Goal: Task Accomplishment & Management: Manage account settings

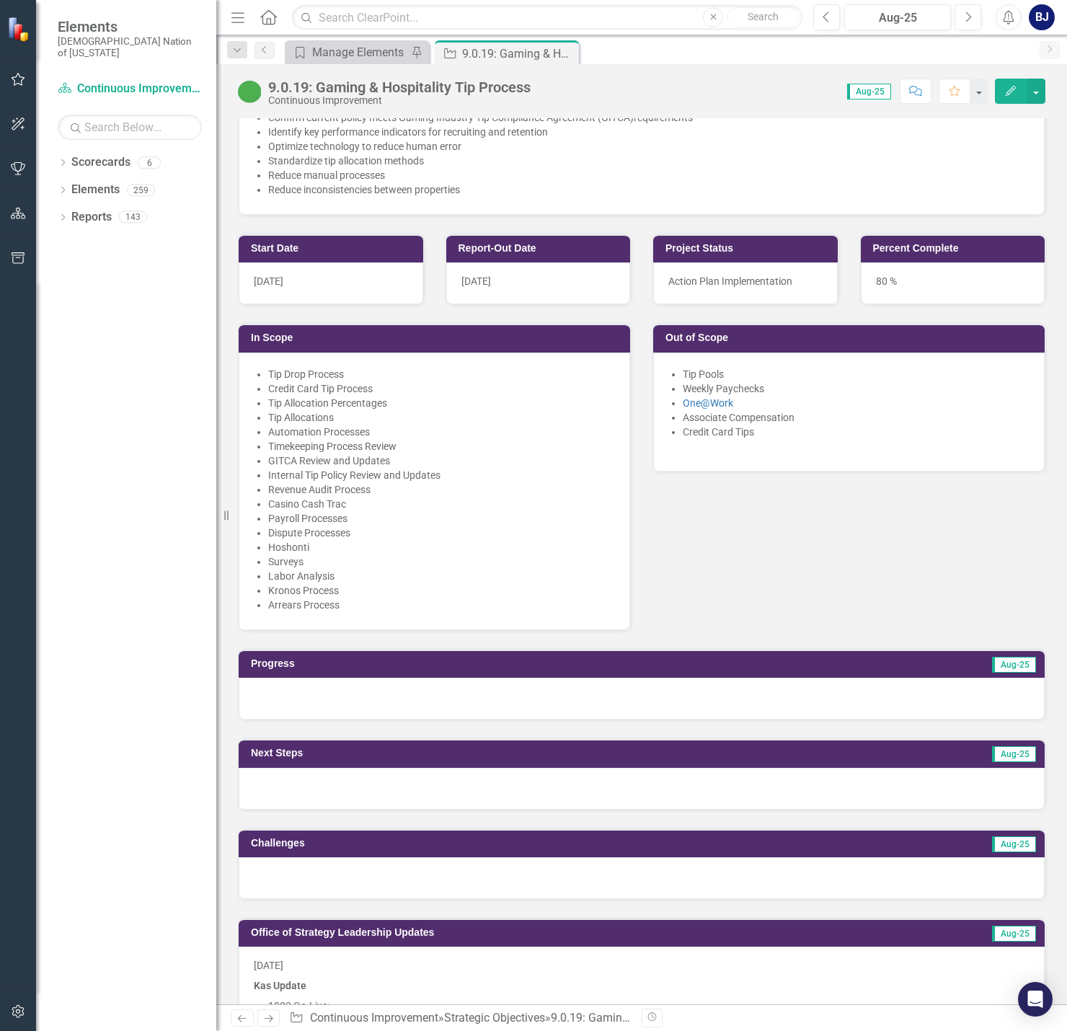
scroll to position [649, 0]
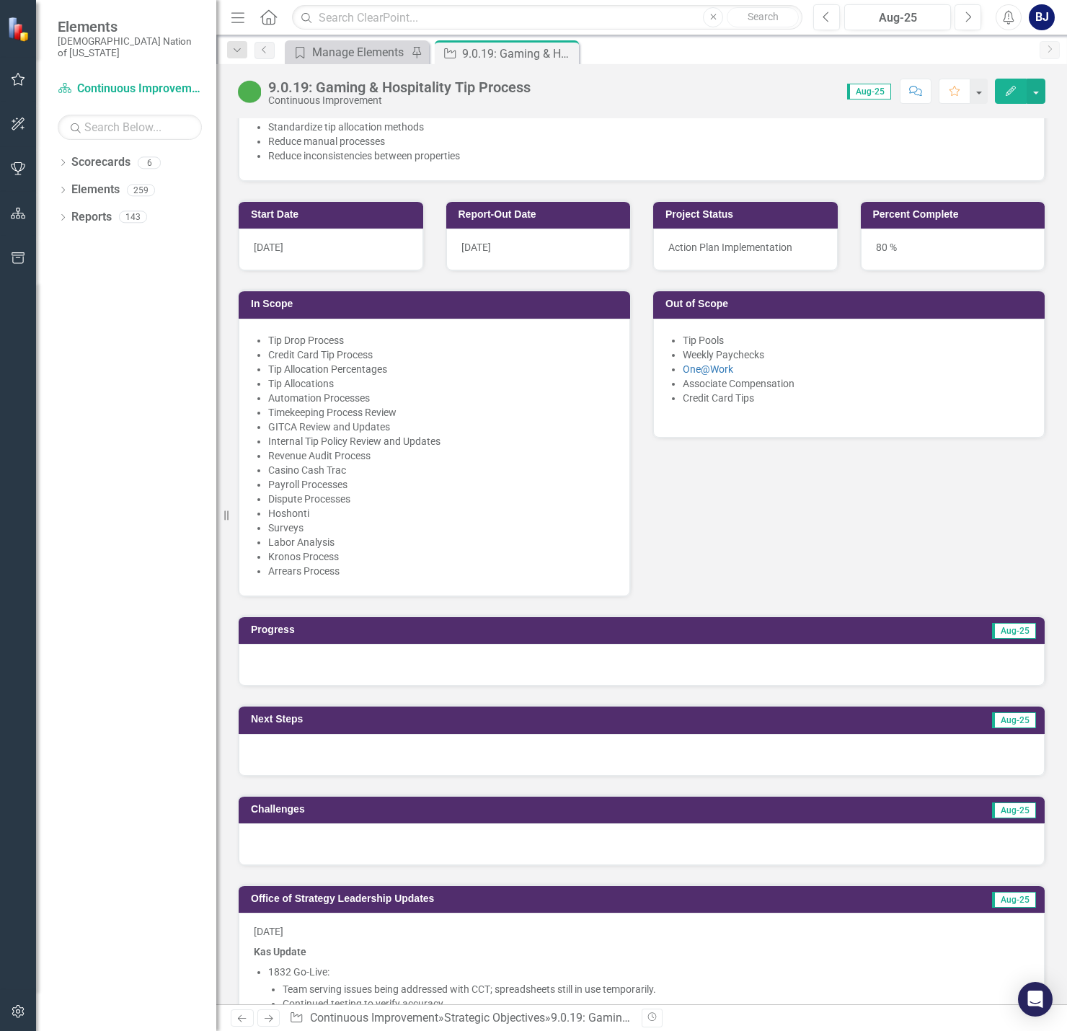
click at [623, 648] on div at bounding box center [642, 665] width 806 height 42
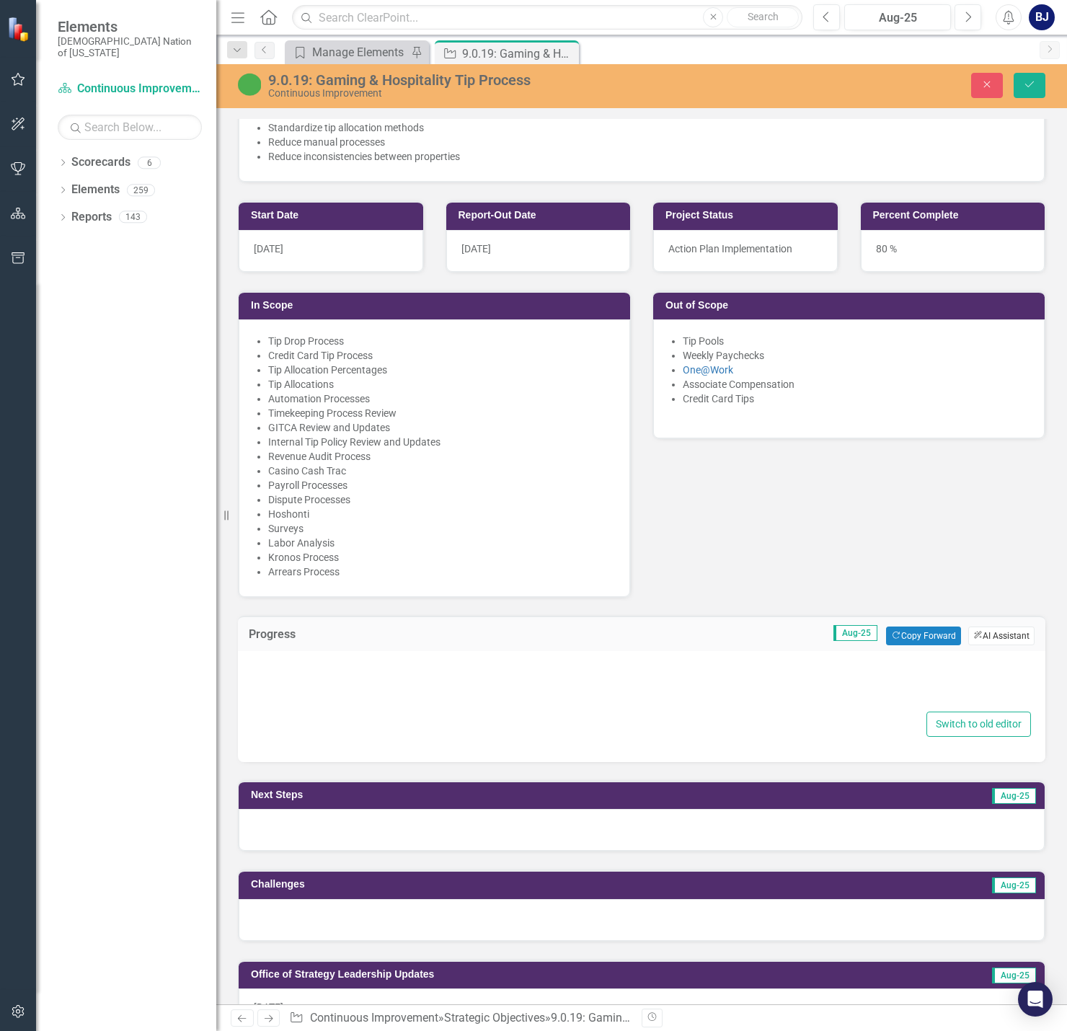
click at [793, 626] on button "ClearPoint AI AI Assistant" at bounding box center [1001, 635] width 66 height 19
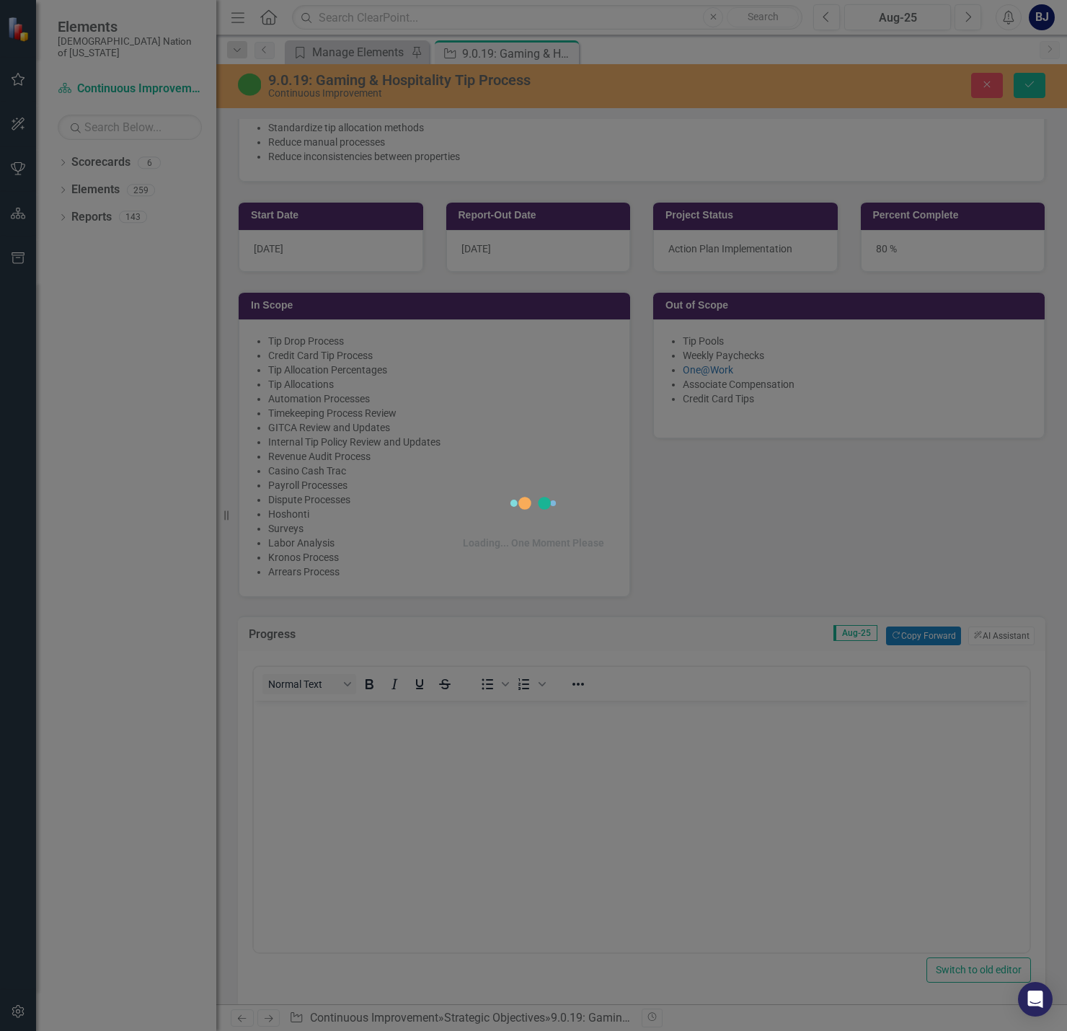
scroll to position [0, 0]
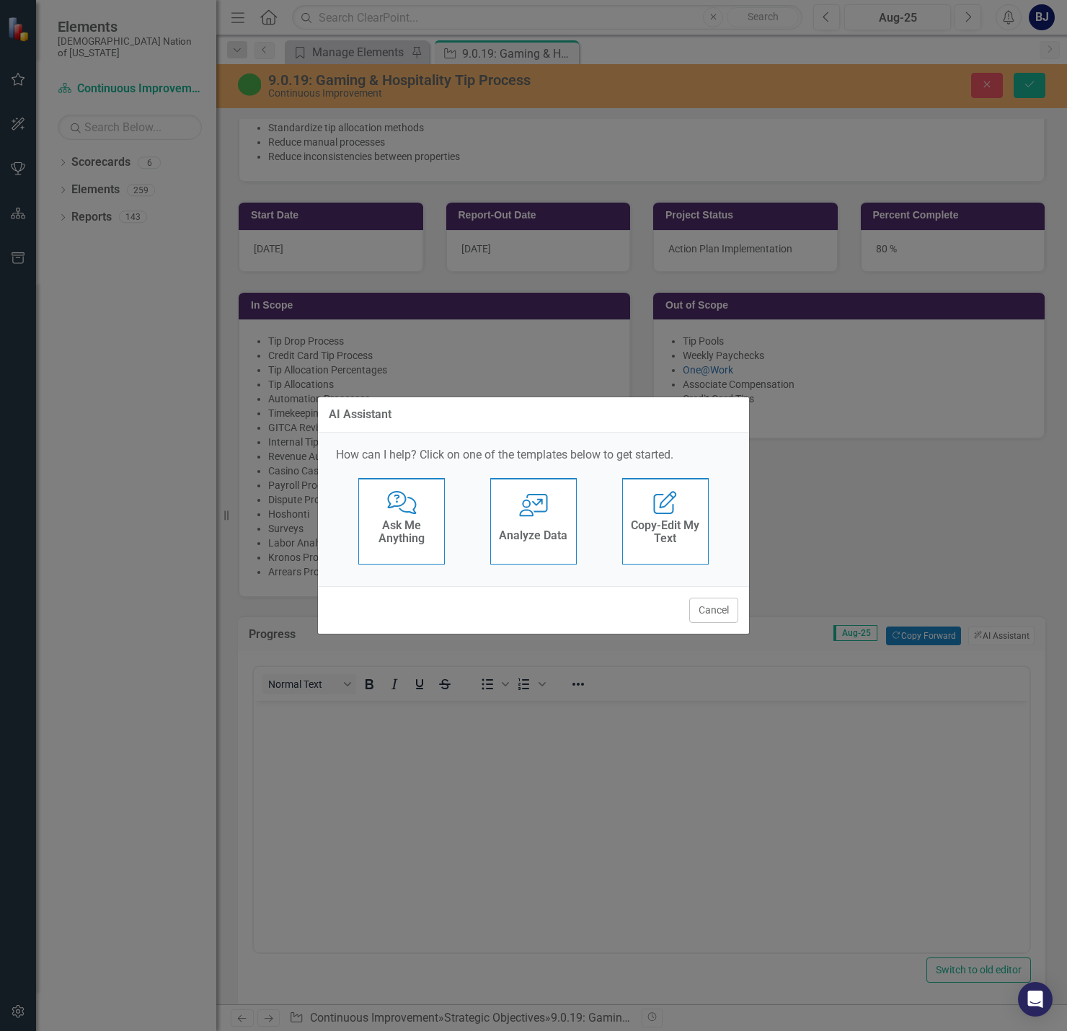
click at [407, 521] on h4 "Ask Me Anything" at bounding box center [401, 531] width 71 height 25
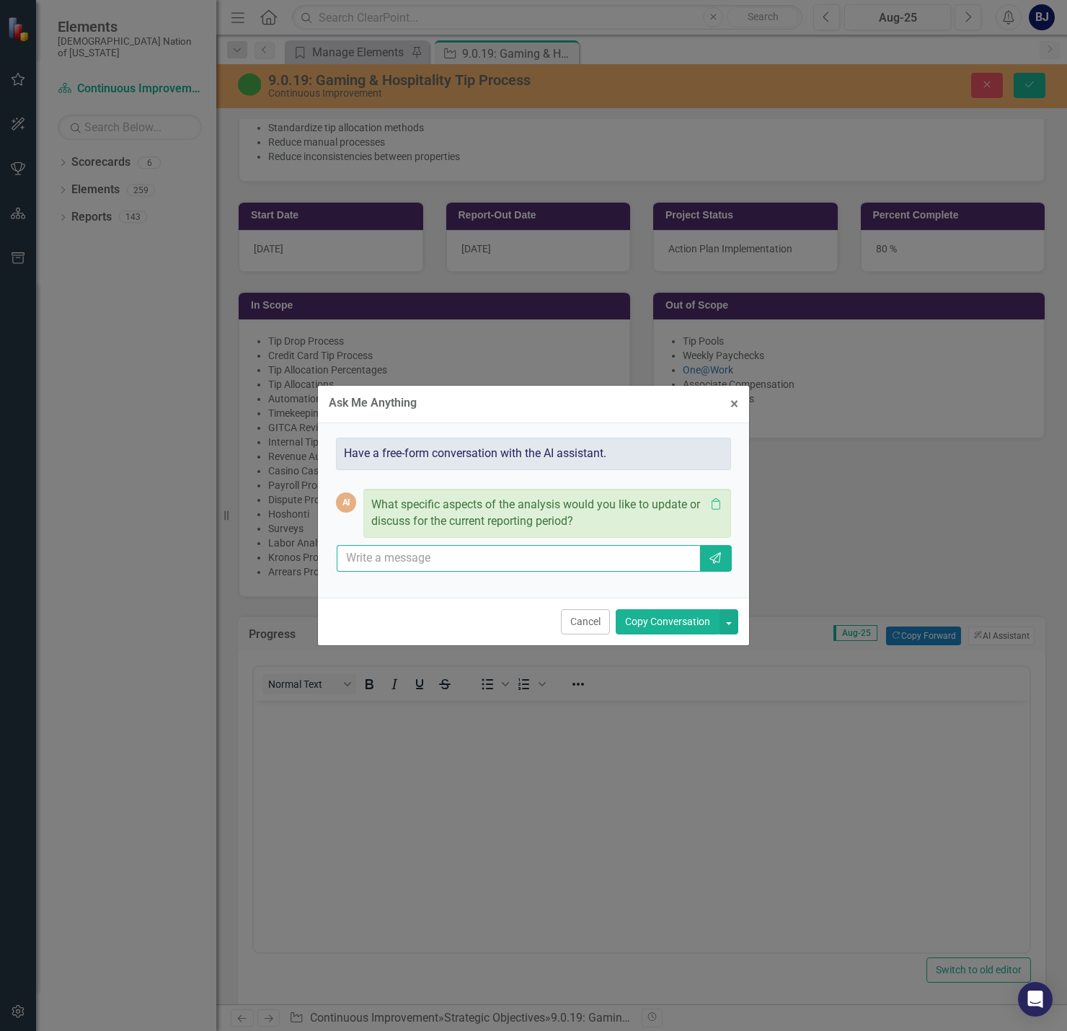
click at [401, 559] on input "text" at bounding box center [518, 558] width 363 height 27
click at [517, 554] on input "can you give me and update based on leadership updates and only include things …" at bounding box center [518, 558] width 363 height 27
type input "can you give me and update based on leadership updates and only include things …"
click at [719, 564] on icon "Send" at bounding box center [715, 558] width 14 height 12
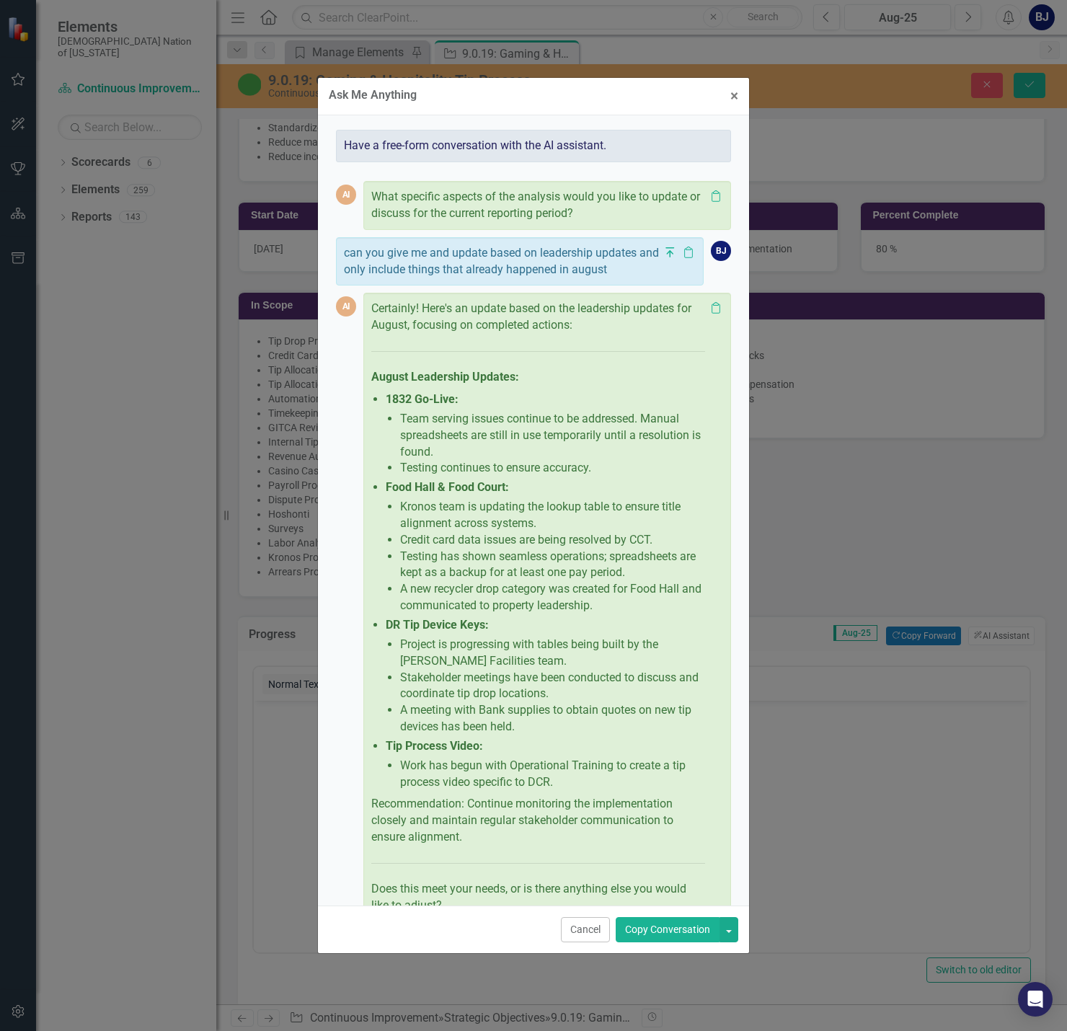
scroll to position [66, 0]
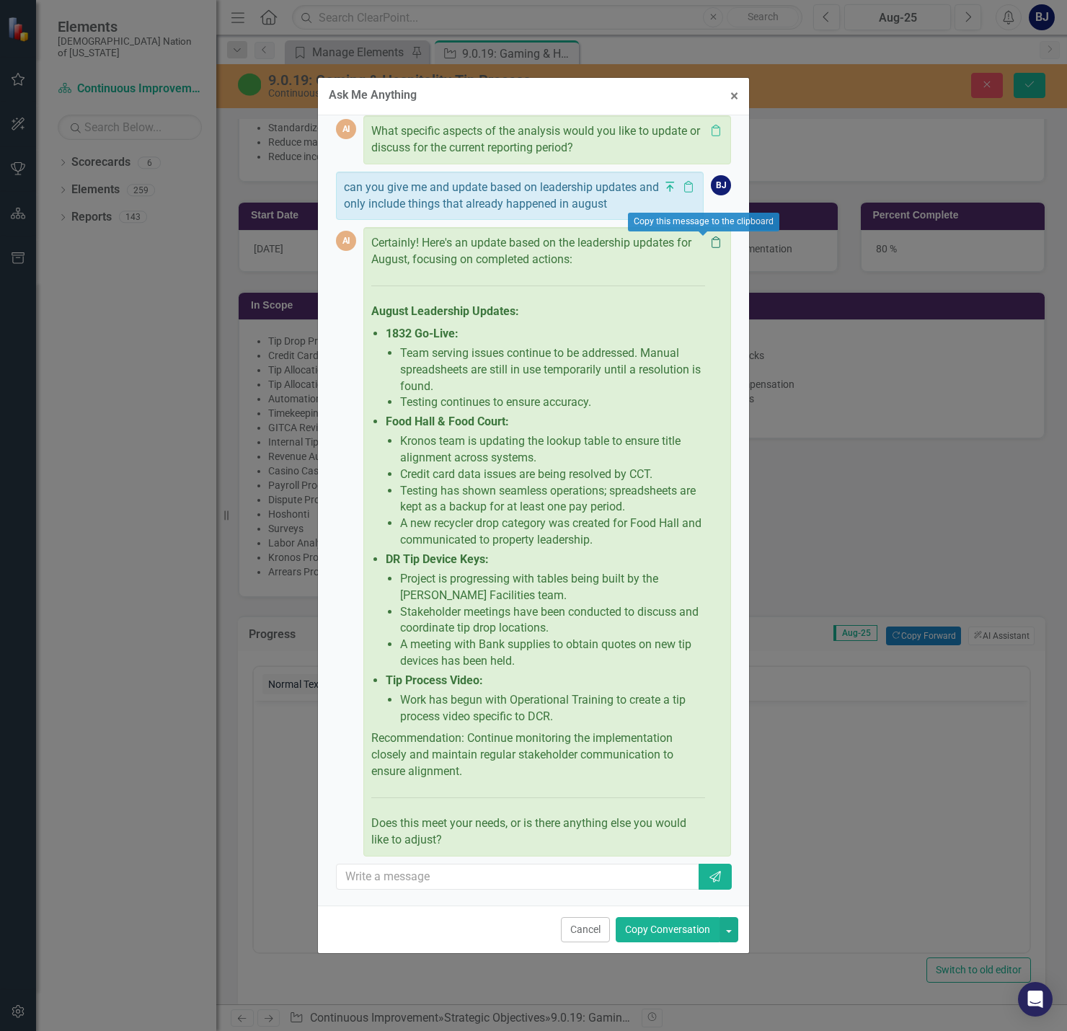
click at [711, 242] on icon at bounding box center [715, 242] width 9 height 12
click at [739, 101] on button "× Close" at bounding box center [734, 96] width 30 height 37
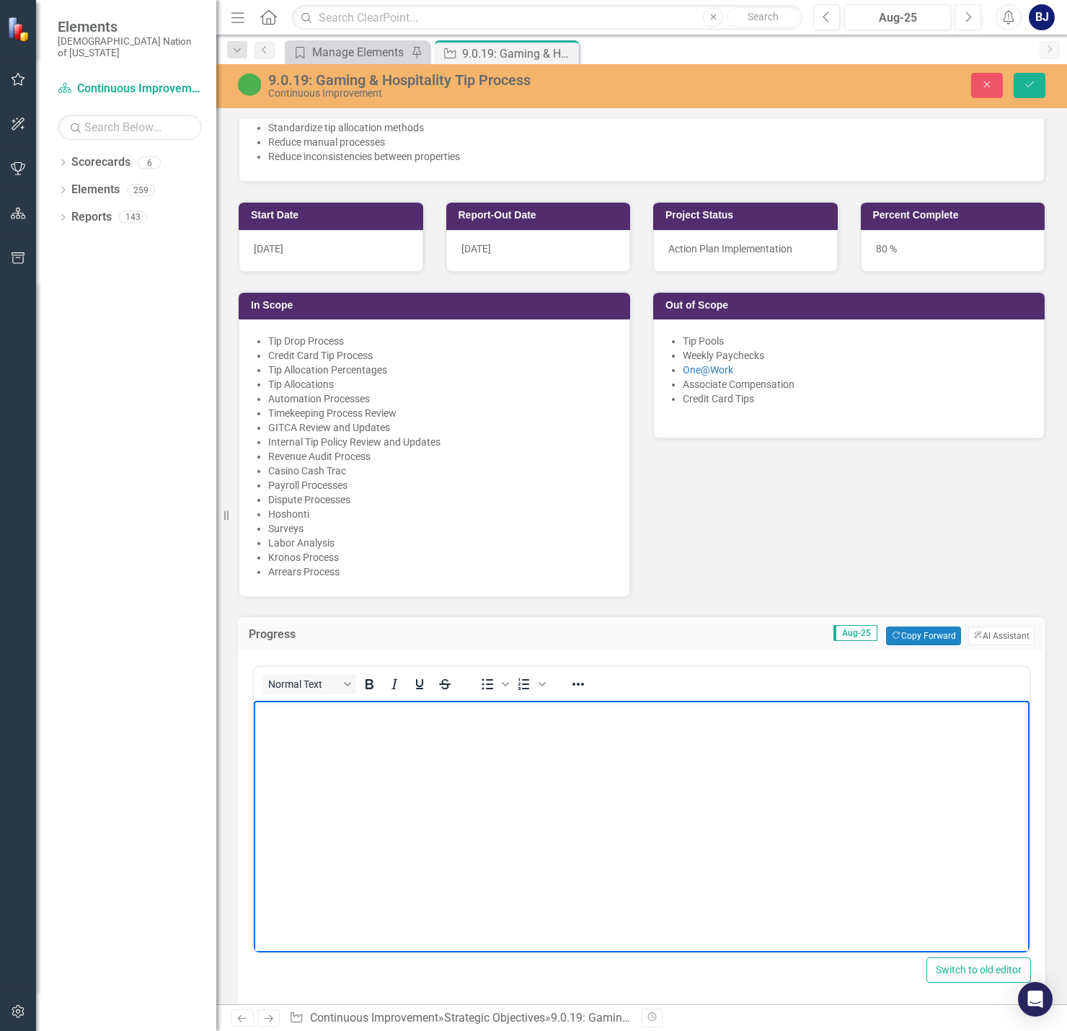
click at [346, 780] on body "Rich Text Area. Press ALT-0 for help." at bounding box center [641, 809] width 775 height 216
paste body "Rich Text Area. Press ALT-0 for help."
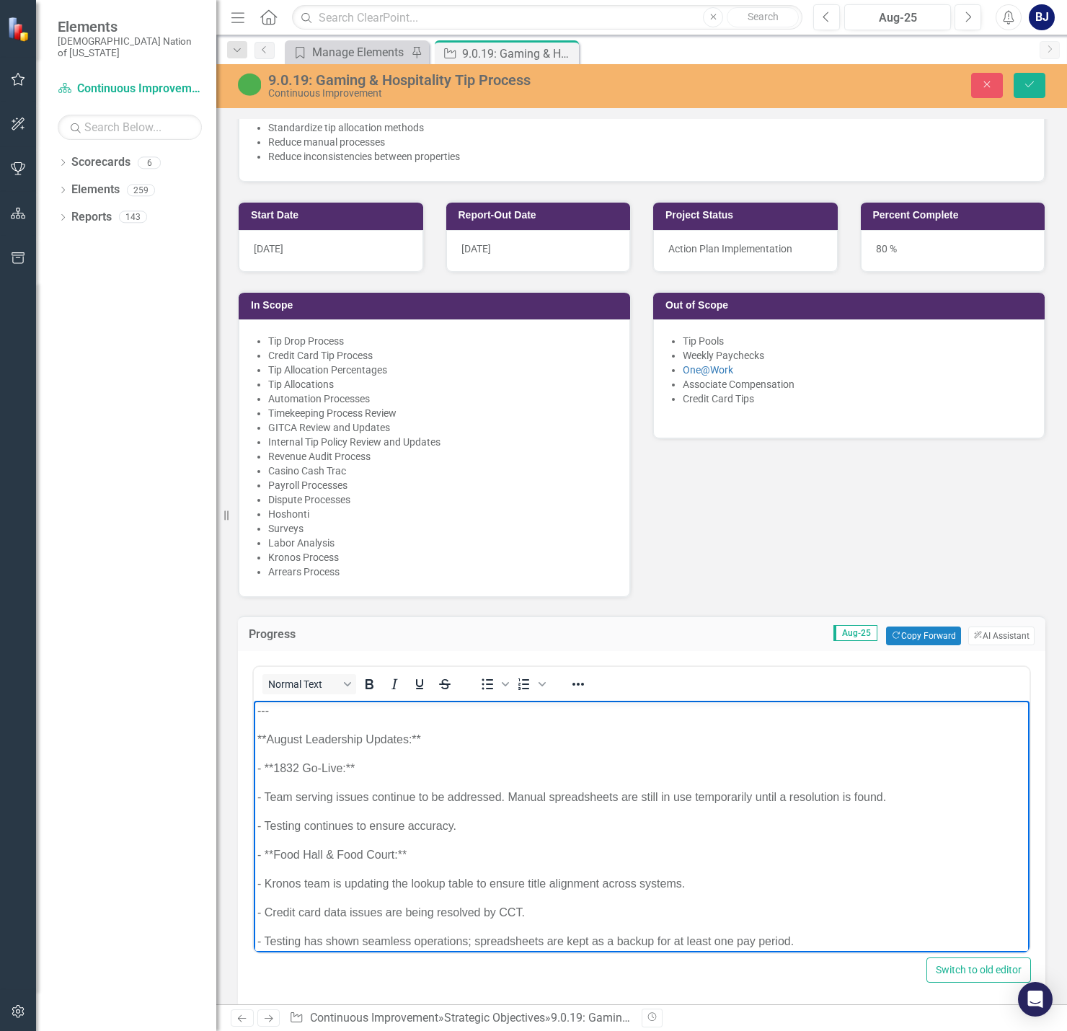
scroll to position [0, 0]
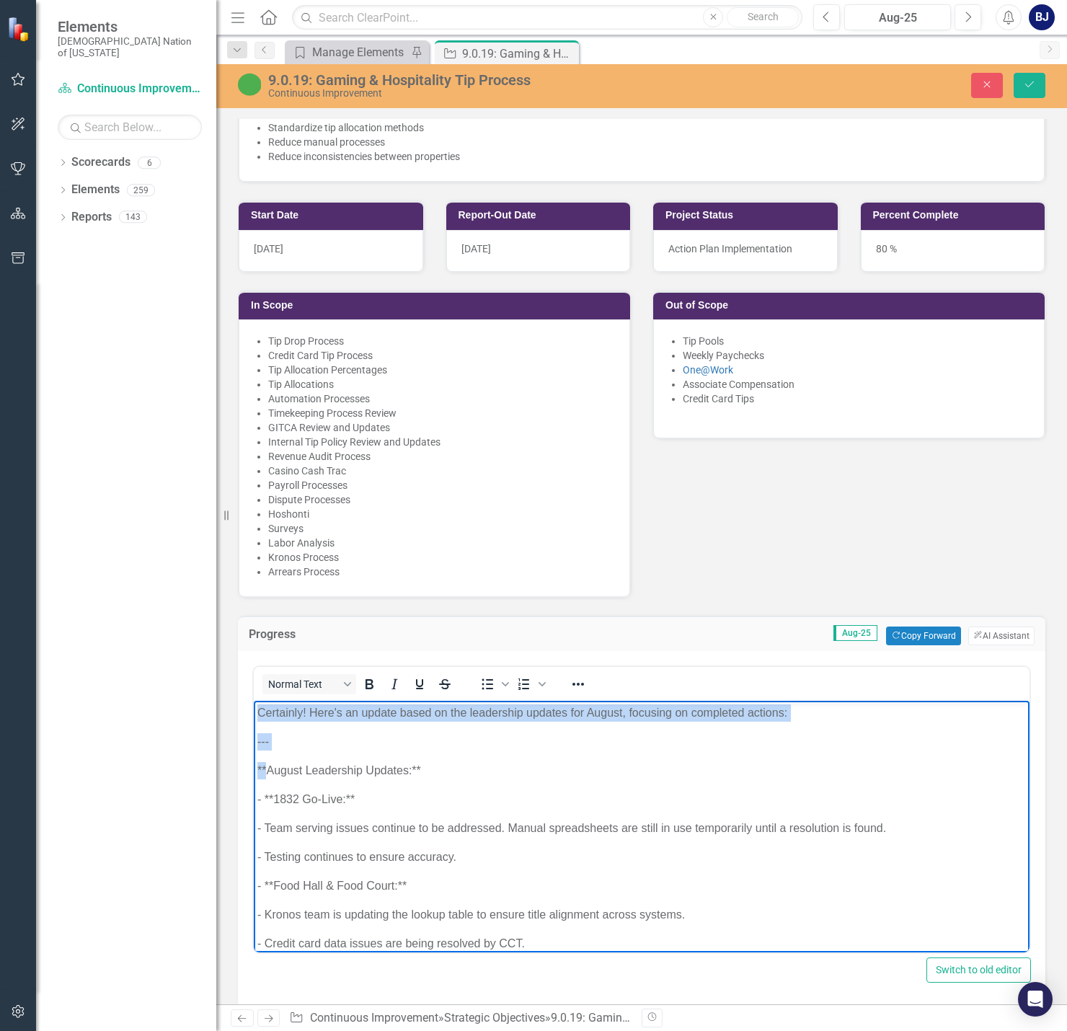
drag, startPoint x: 267, startPoint y: 768, endPoint x: 225, endPoint y: 673, distance: 104.2
click at [254, 701] on html "Certainly! Here's an update based on the leadership updates for August, focusin…" at bounding box center [641, 1007] width 775 height 613
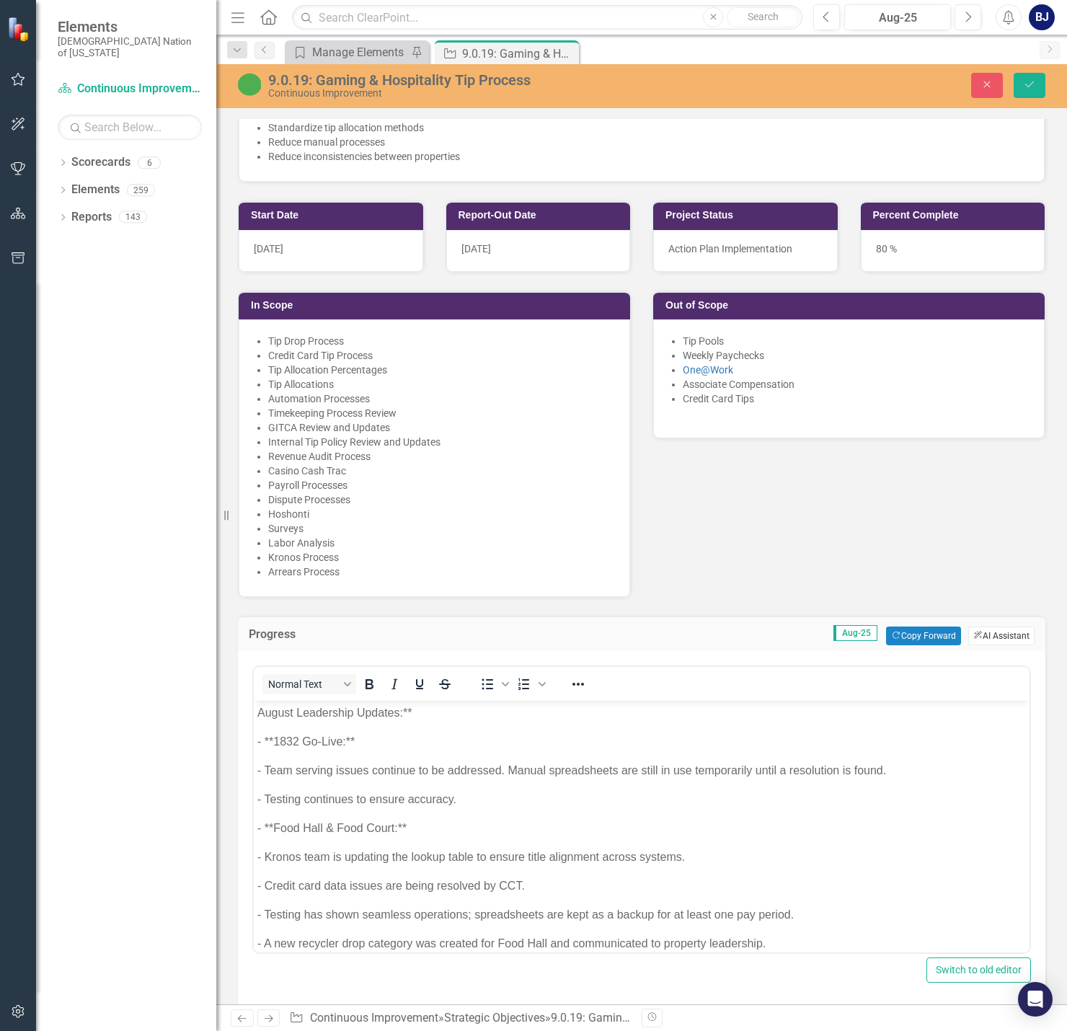
click at [793, 626] on button "ClearPoint AI AI Assistant" at bounding box center [1001, 635] width 66 height 19
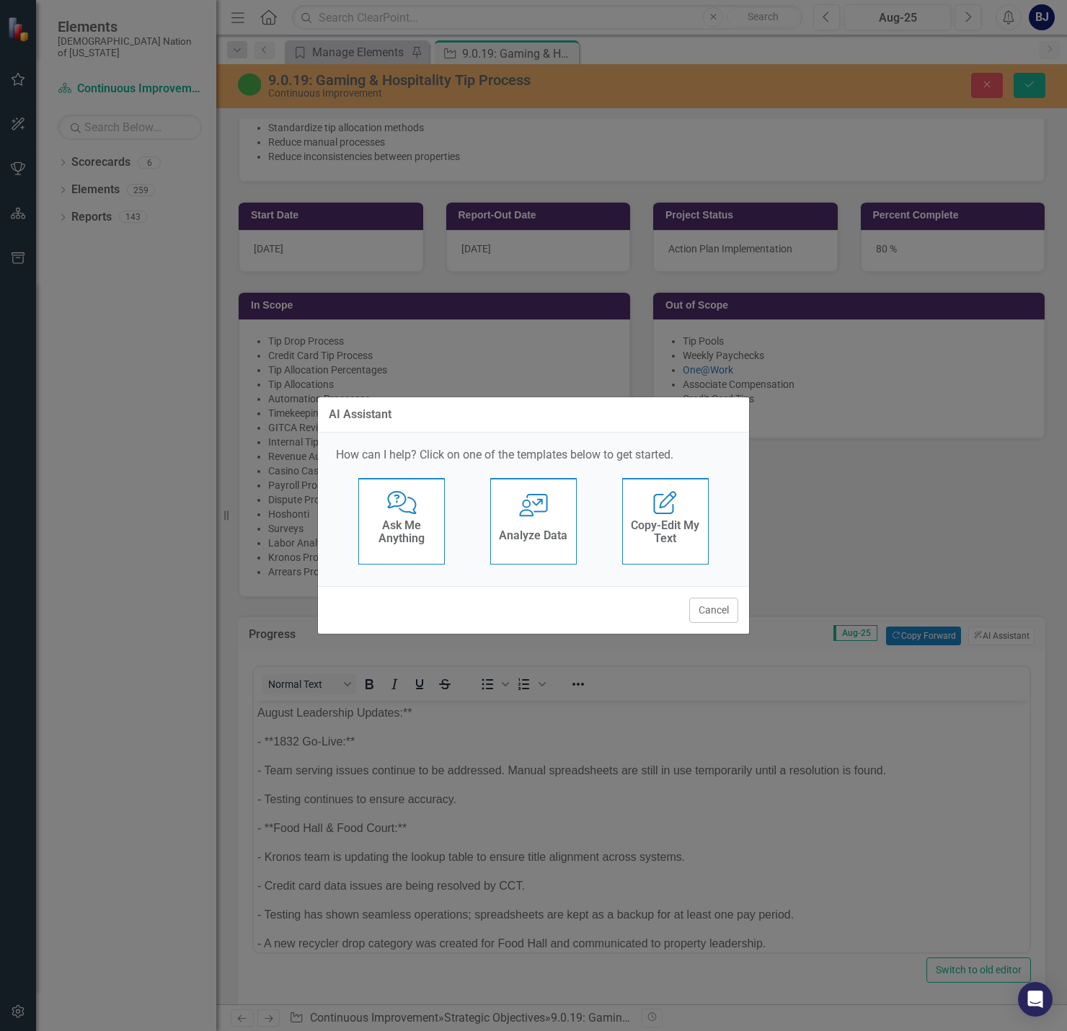
click at [452, 560] on div "Comments with Question [PERSON_NAME] Ask Me Anything User with Chart Analyze Da…" at bounding box center [533, 525] width 395 height 94
click at [424, 553] on div "Comments with Question [PERSON_NAME] Ask Me Anything" at bounding box center [401, 521] width 86 height 86
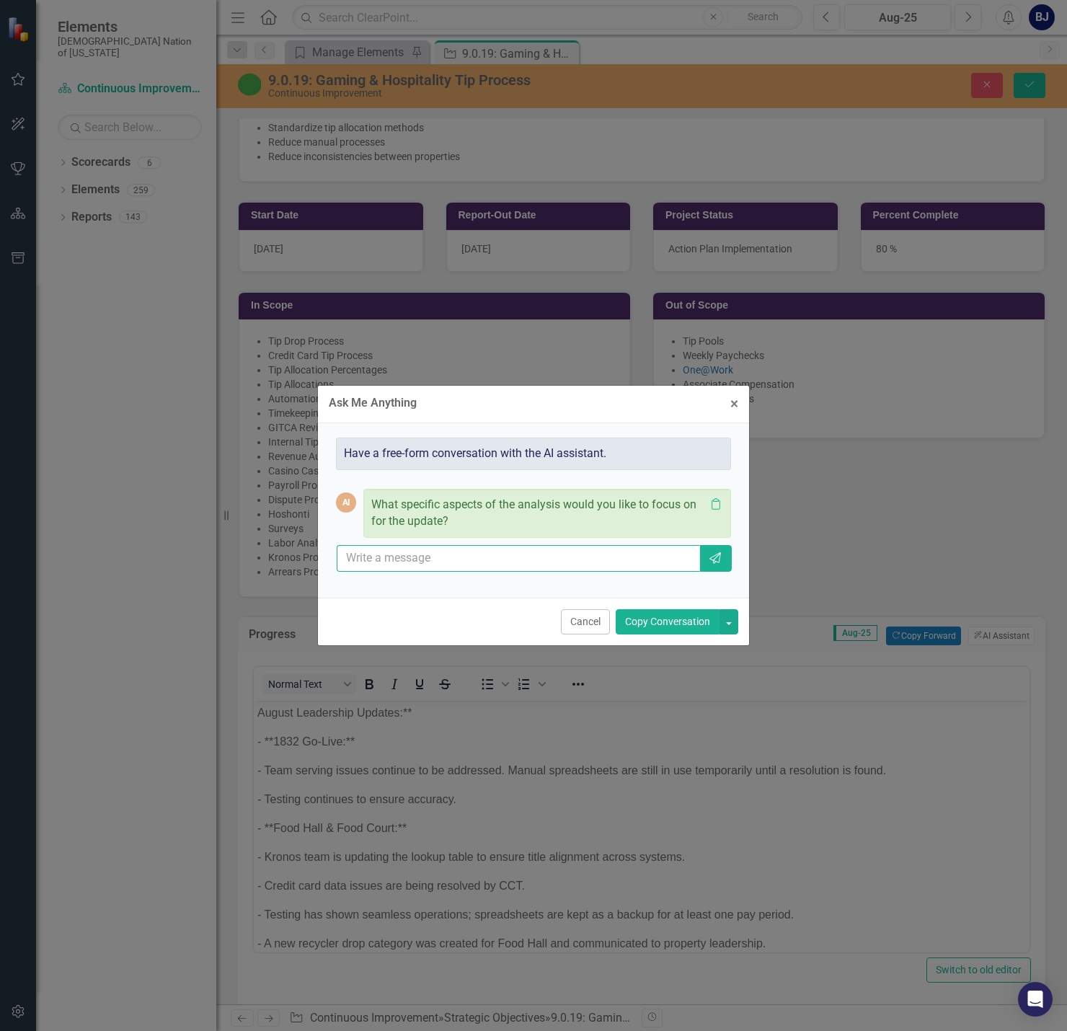
click at [427, 560] on input "text" at bounding box center [518, 558] width 363 height 27
click at [486, 566] on input "can you give me and update based on leadership updates and only include things …" at bounding box center [518, 558] width 363 height 27
type input "can you give me and update based on leadership updates and only include things …"
click at [705, 561] on button "Send" at bounding box center [714, 558] width 33 height 27
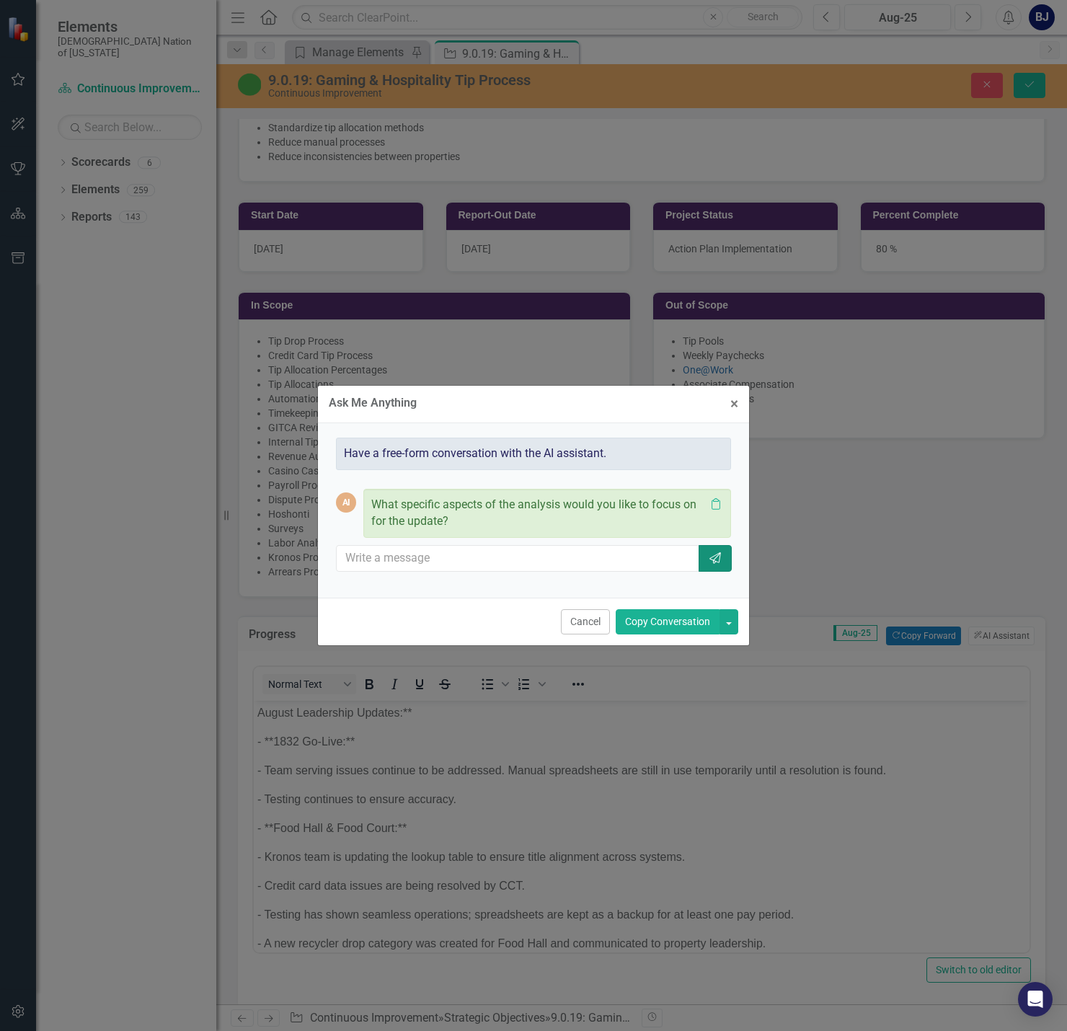
scroll to position [0, 0]
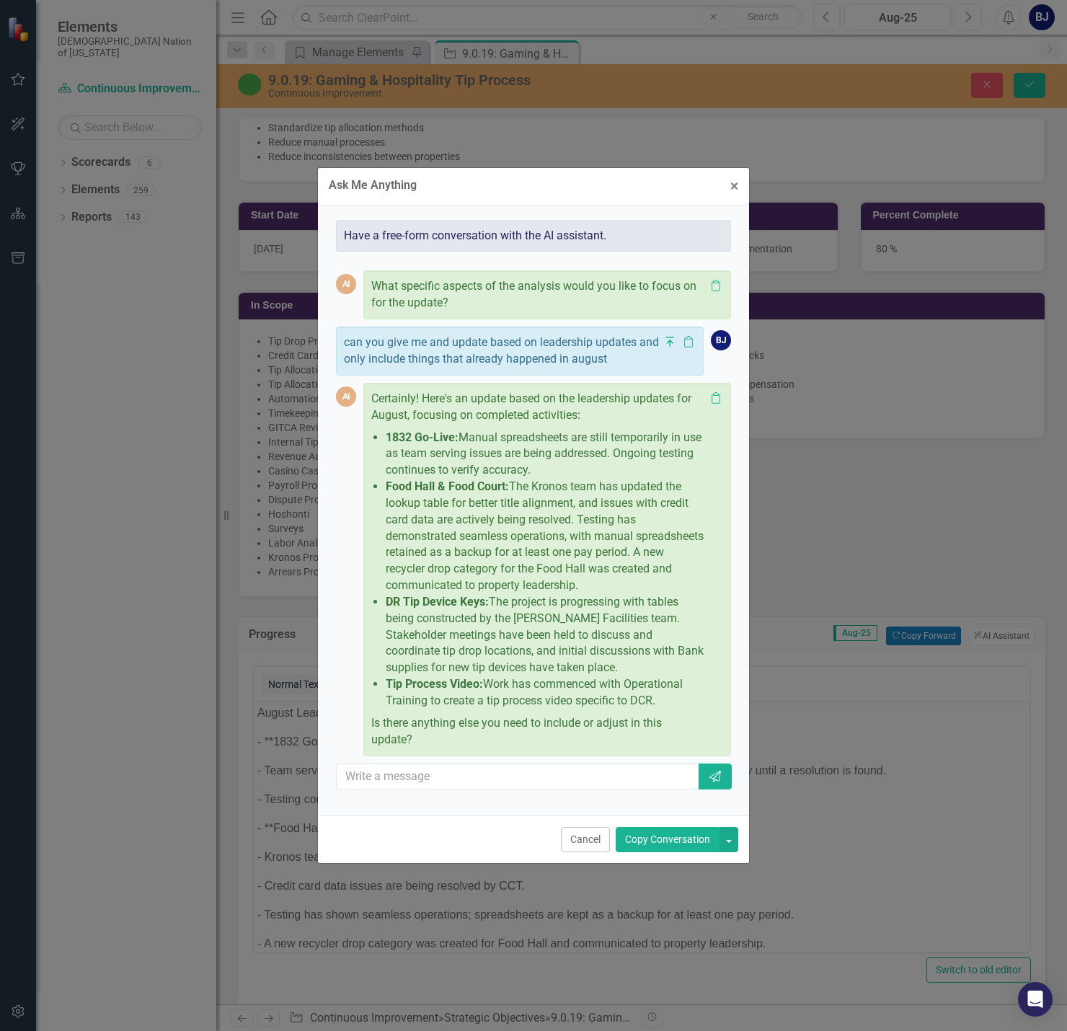
drag, startPoint x: 657, startPoint y: 704, endPoint x: 375, endPoint y: 437, distance: 389.0
click at [378, 437] on ul "1832 Go-Live: Manual spreadsheets are still temporarily in use as team serving …" at bounding box center [541, 570] width 326 height 280
copy ul "1832 Go-Live: Manual spreadsheets are still temporarily in use as team serving …"
click at [728, 182] on button "× Close" at bounding box center [734, 186] width 30 height 37
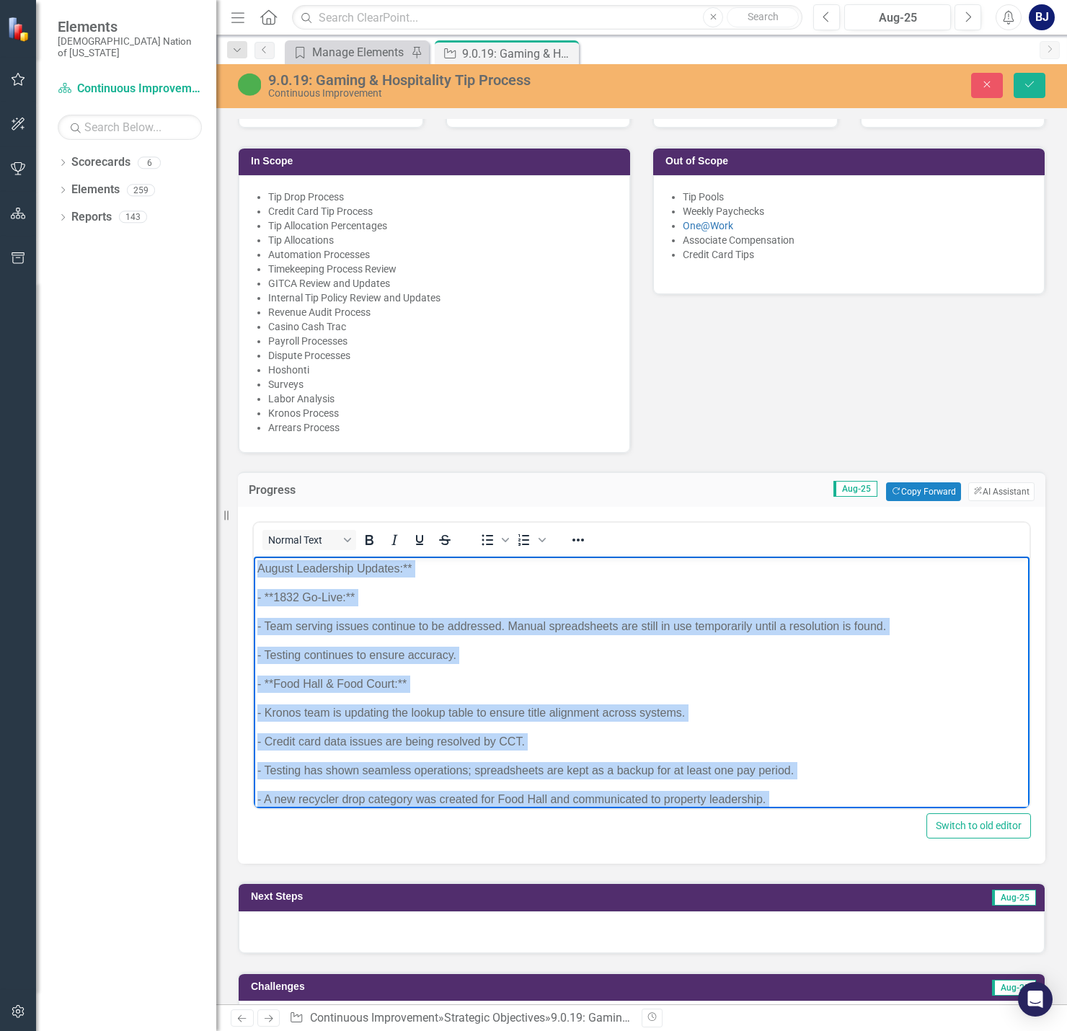
drag, startPoint x: 663, startPoint y: 783, endPoint x: 177, endPoint y: 517, distance: 554.1
click at [254, 556] on html "August Leadership Updates:** - **1832 Go-Live:** - Team serving issues continue…" at bounding box center [641, 833] width 775 height 555
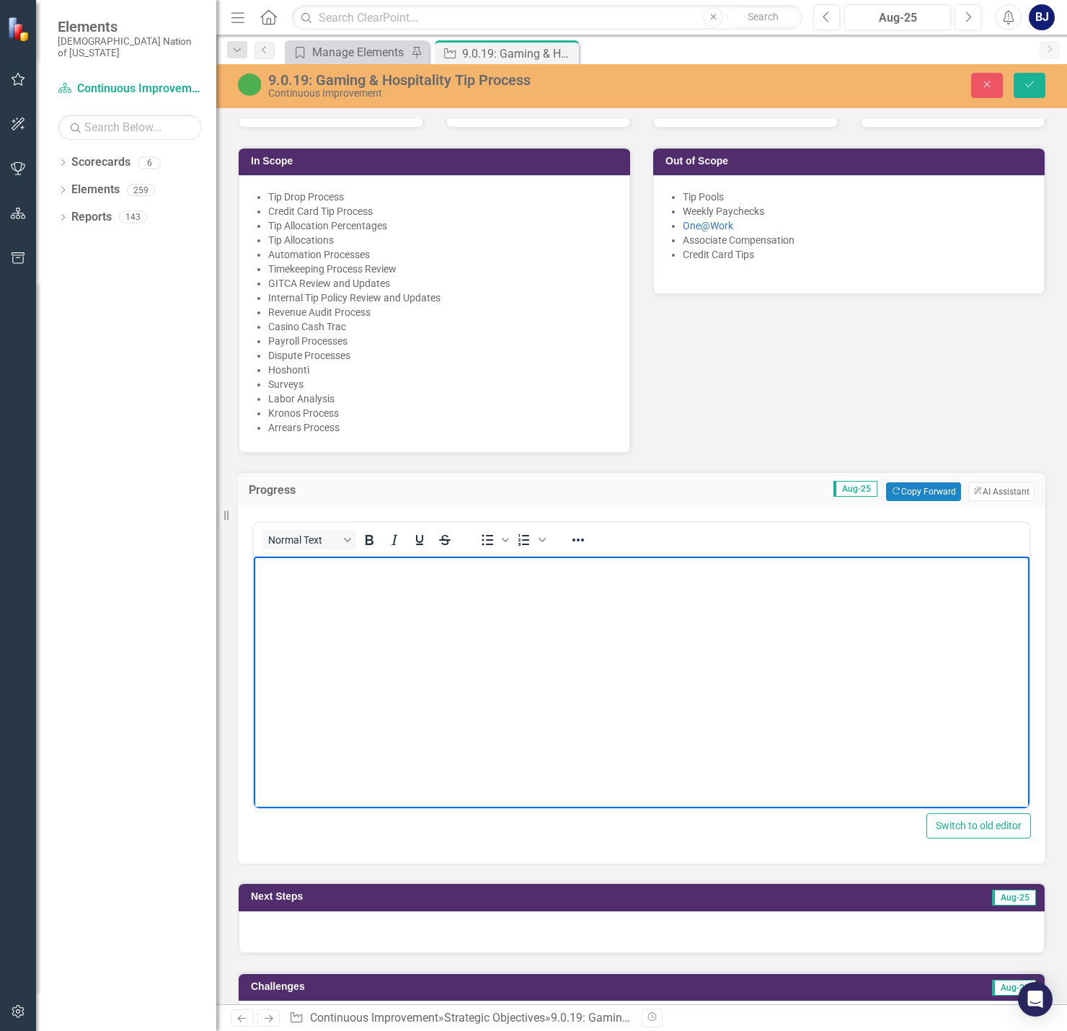
click at [263, 569] on p "Rich Text Area. Press ALT-0 for help." at bounding box center [641, 568] width 768 height 17
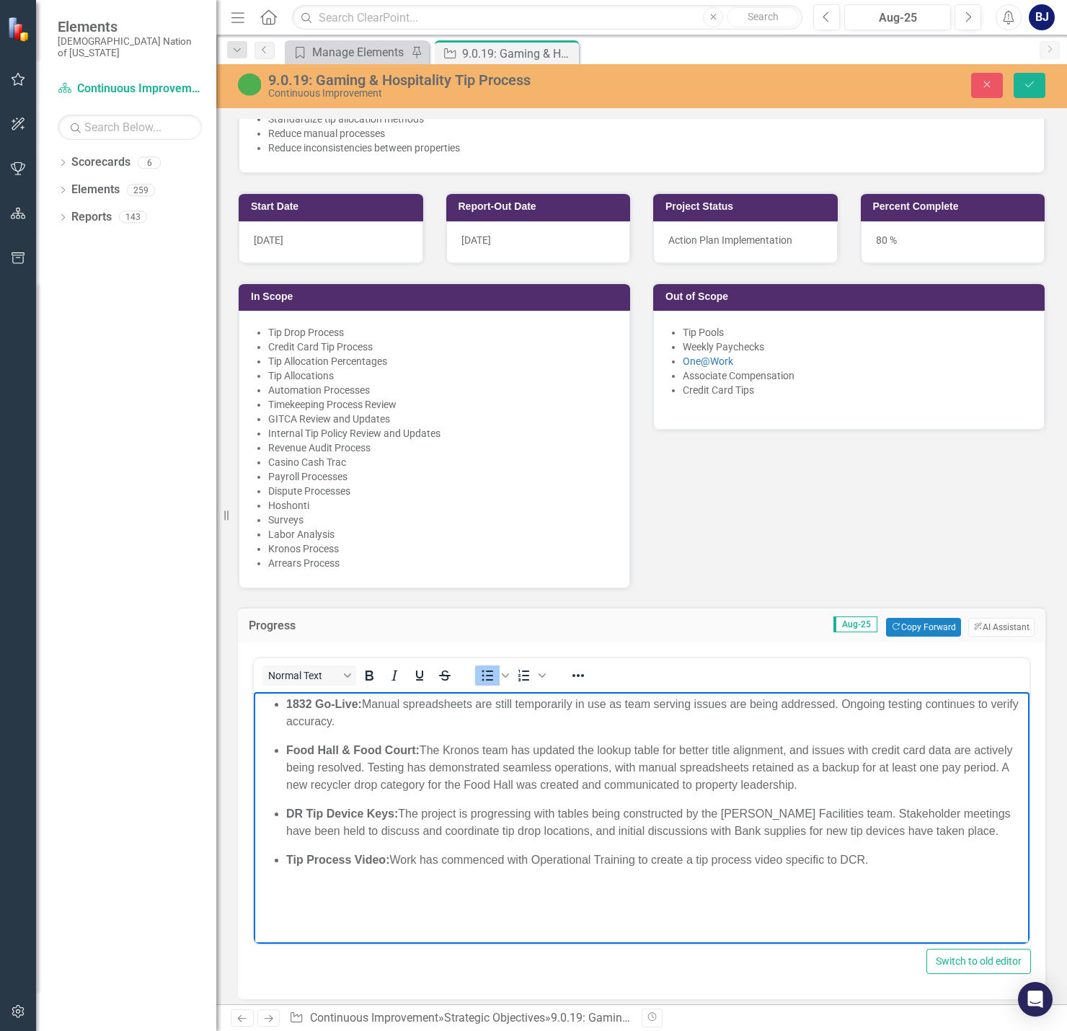
scroll to position [649, 0]
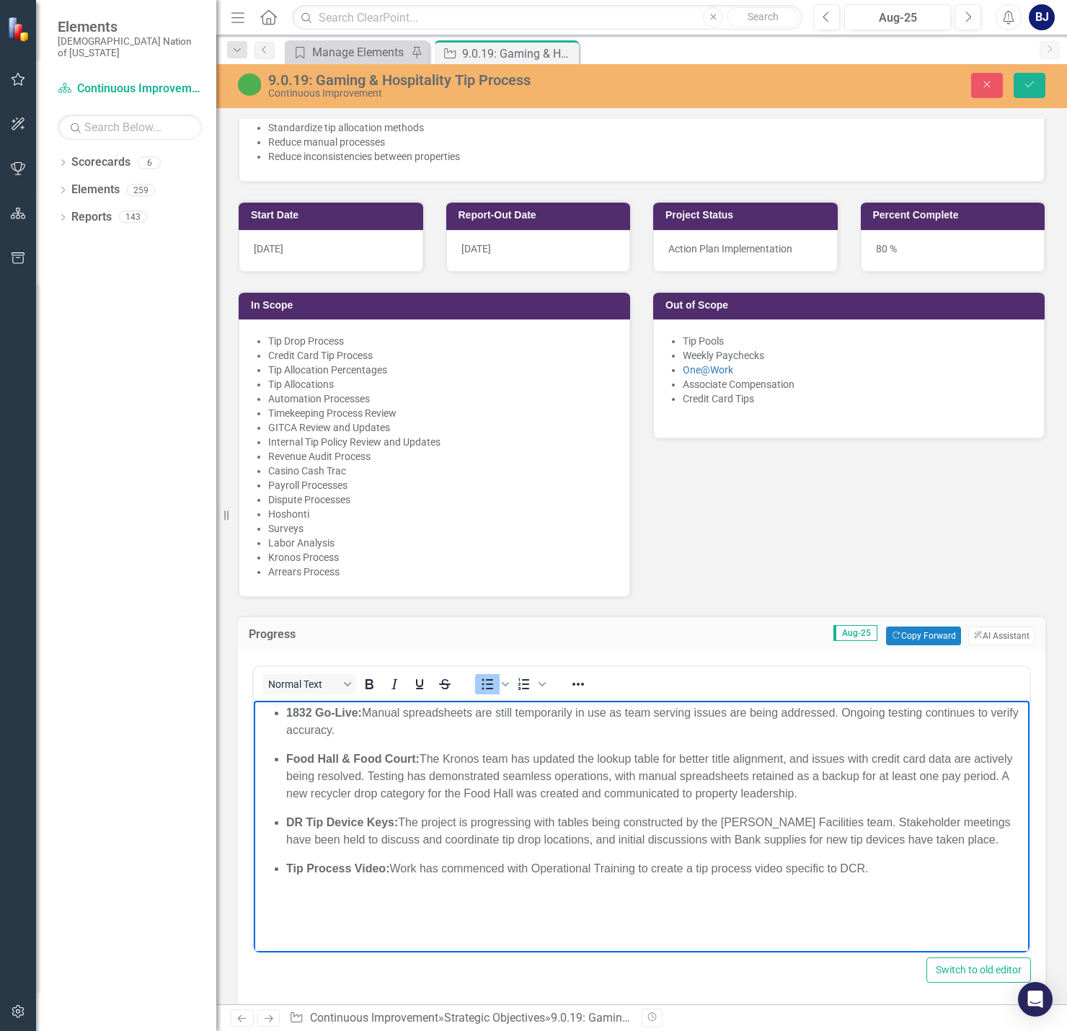
click at [285, 708] on ul "1832 Go-Live: Manual spreadsheets are still temporarily in use as team serving …" at bounding box center [641, 790] width 768 height 173
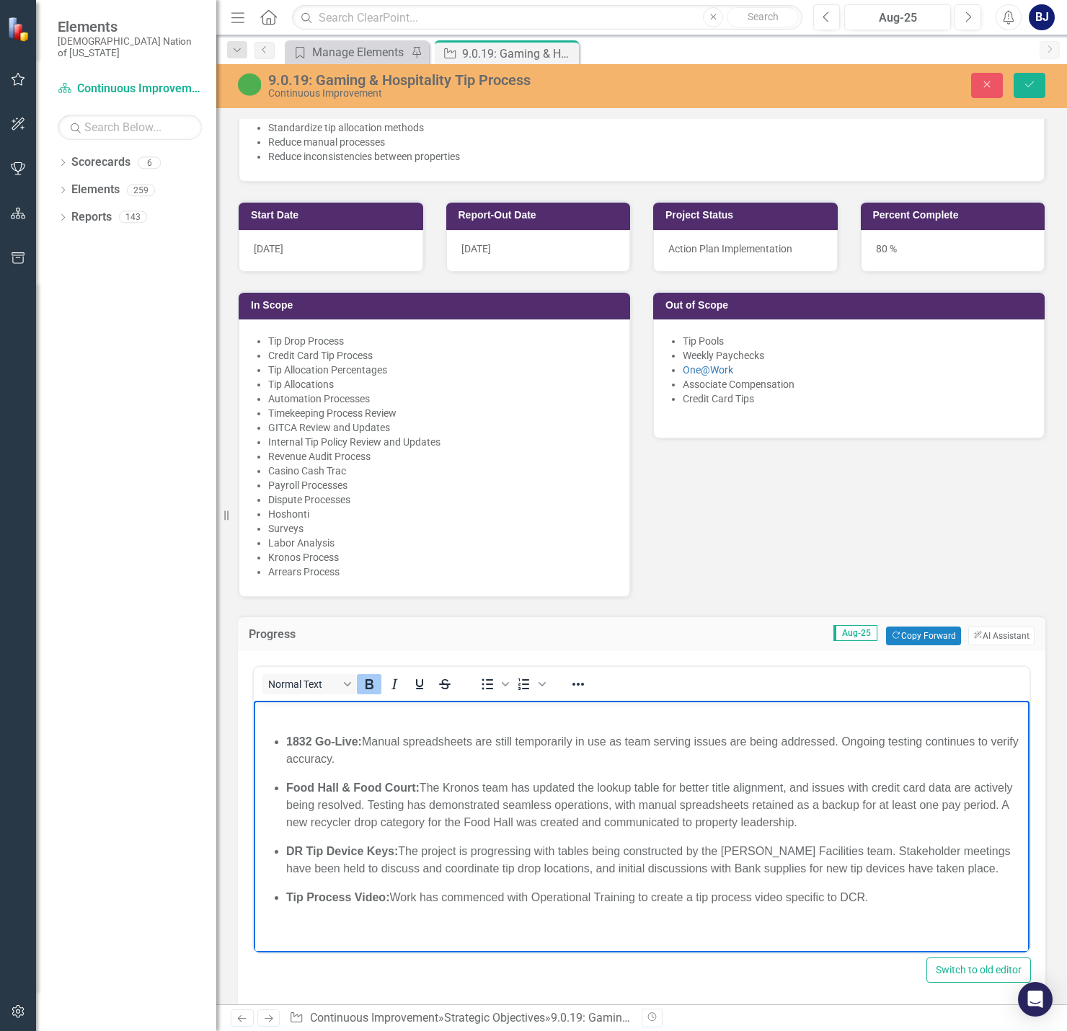
click at [363, 726] on body "1832 Go-Live: Manual spreadsheets are still temporarily in use as team serving …" at bounding box center [641, 811] width 775 height 221
click at [283, 716] on p "Rich Text Area. Press ALT-0 for help." at bounding box center [641, 712] width 768 height 17
click at [292, 716] on p "Rich Text Area. Press ALT-0 for help." at bounding box center [641, 712] width 768 height 17
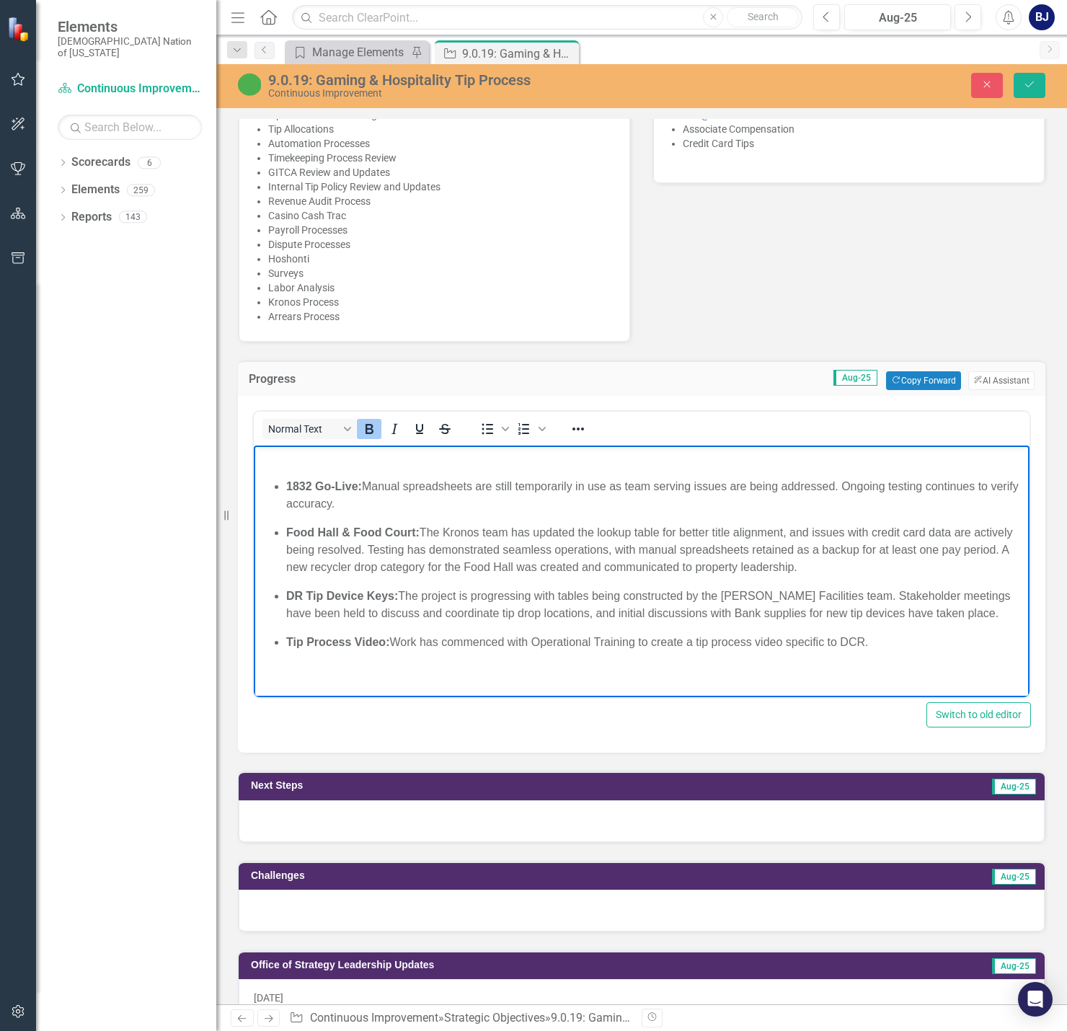
scroll to position [937, 0]
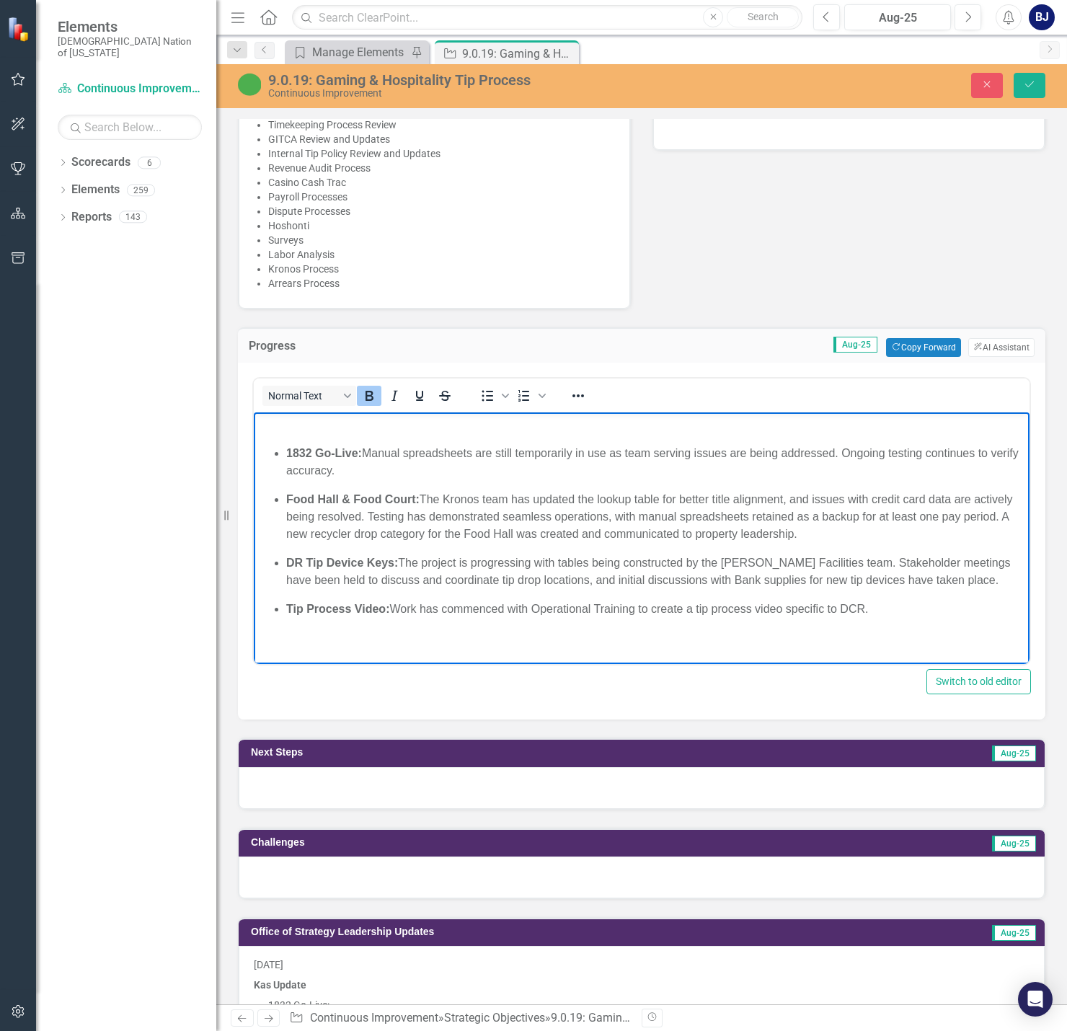
click at [793, 781] on div at bounding box center [642, 788] width 806 height 42
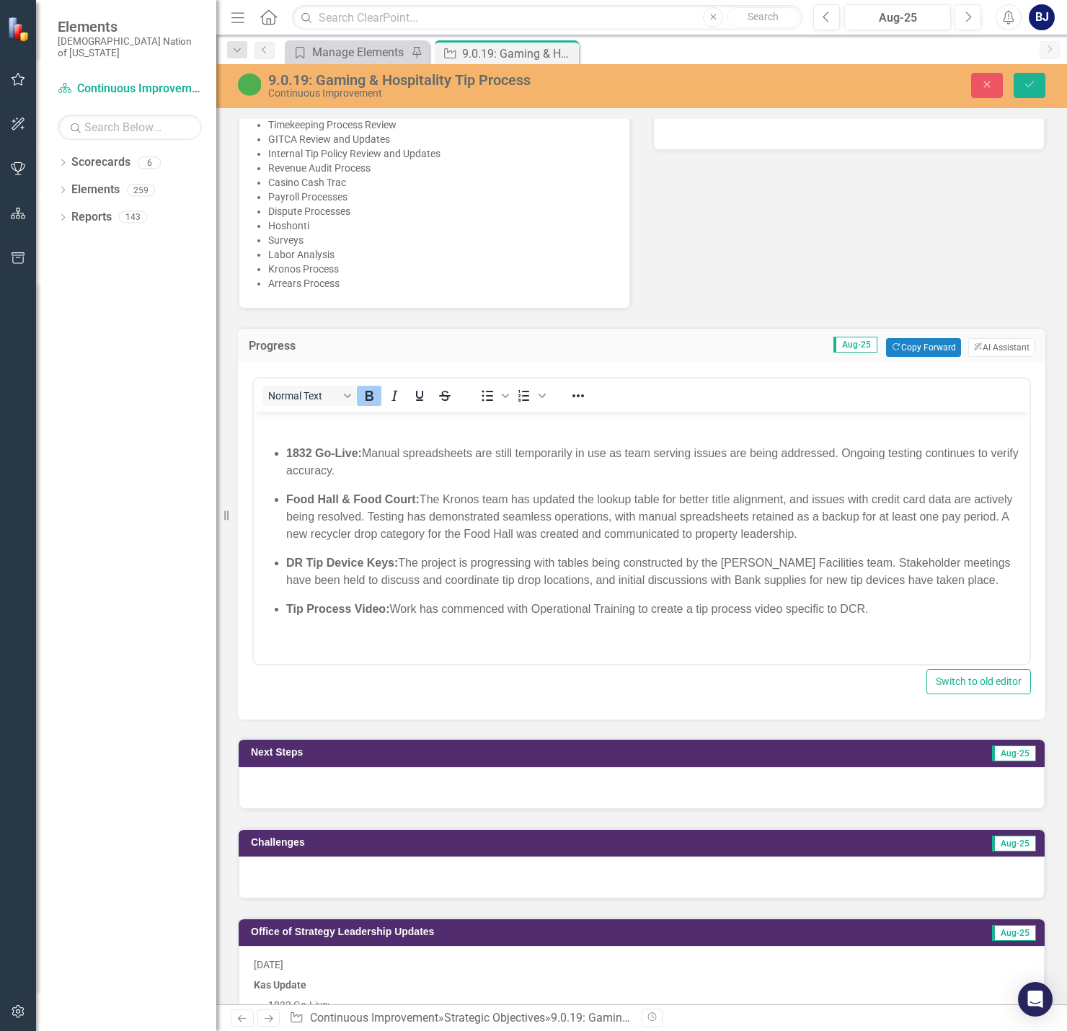
click at [793, 781] on div at bounding box center [642, 788] width 806 height 42
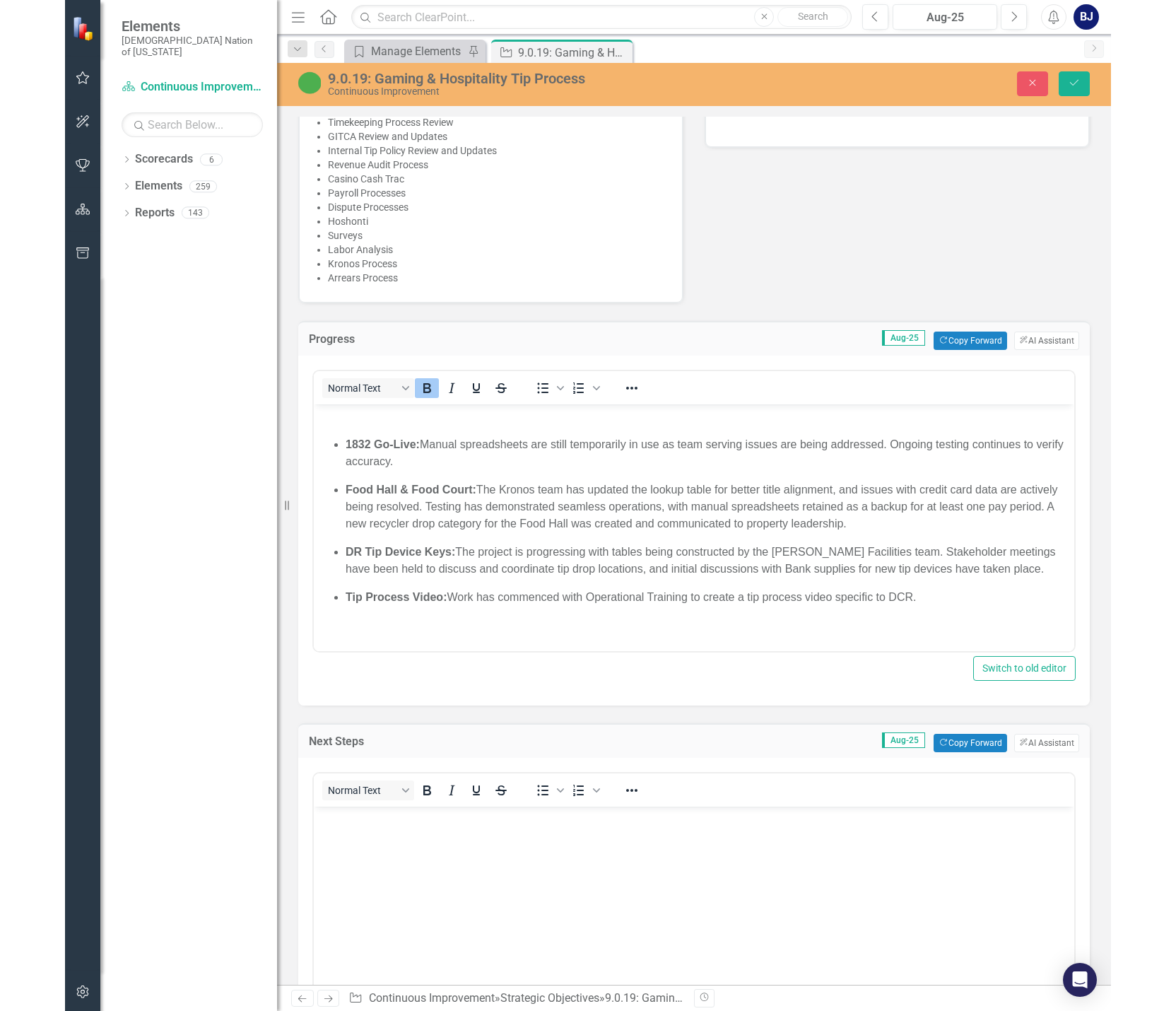
scroll to position [0, 0]
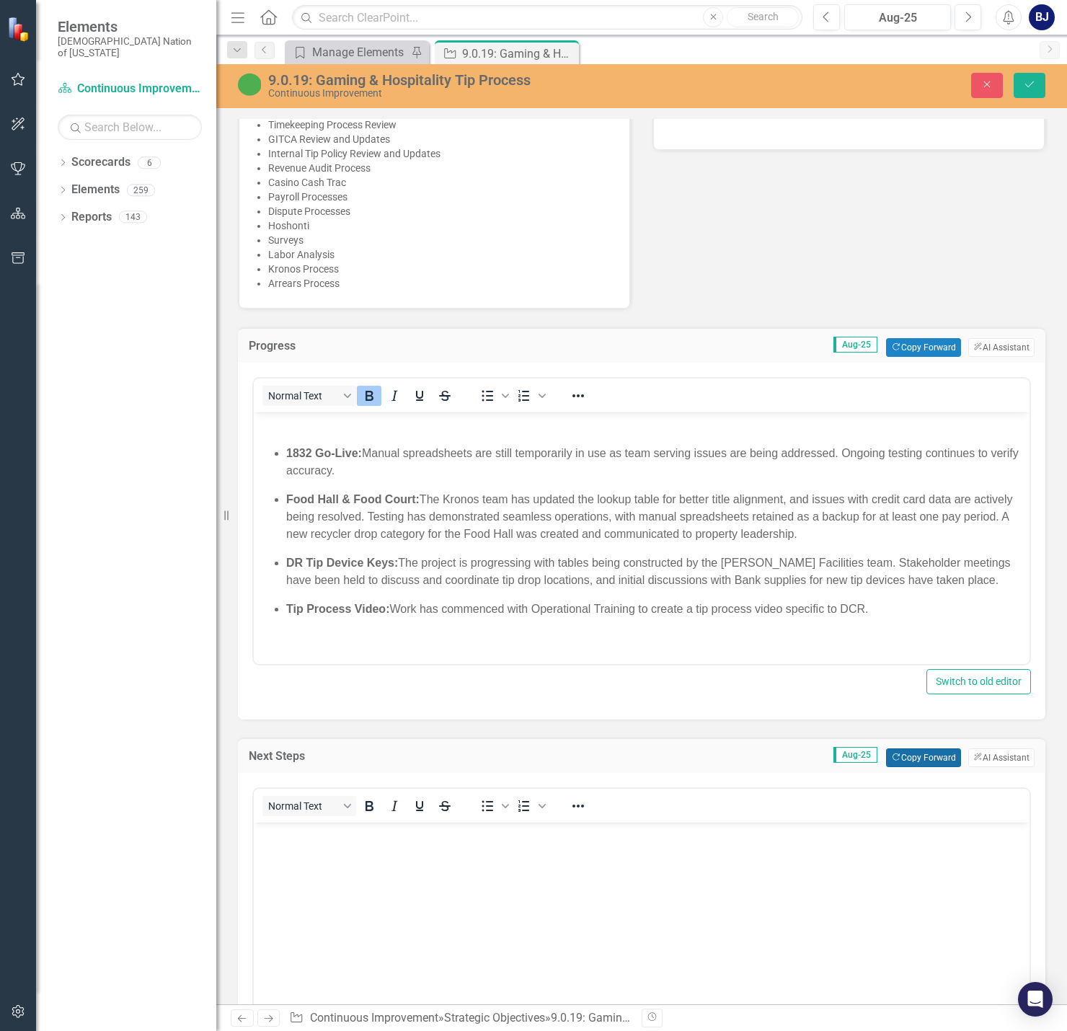
click at [793, 748] on button "Copy Forward Copy Forward" at bounding box center [923, 757] width 74 height 19
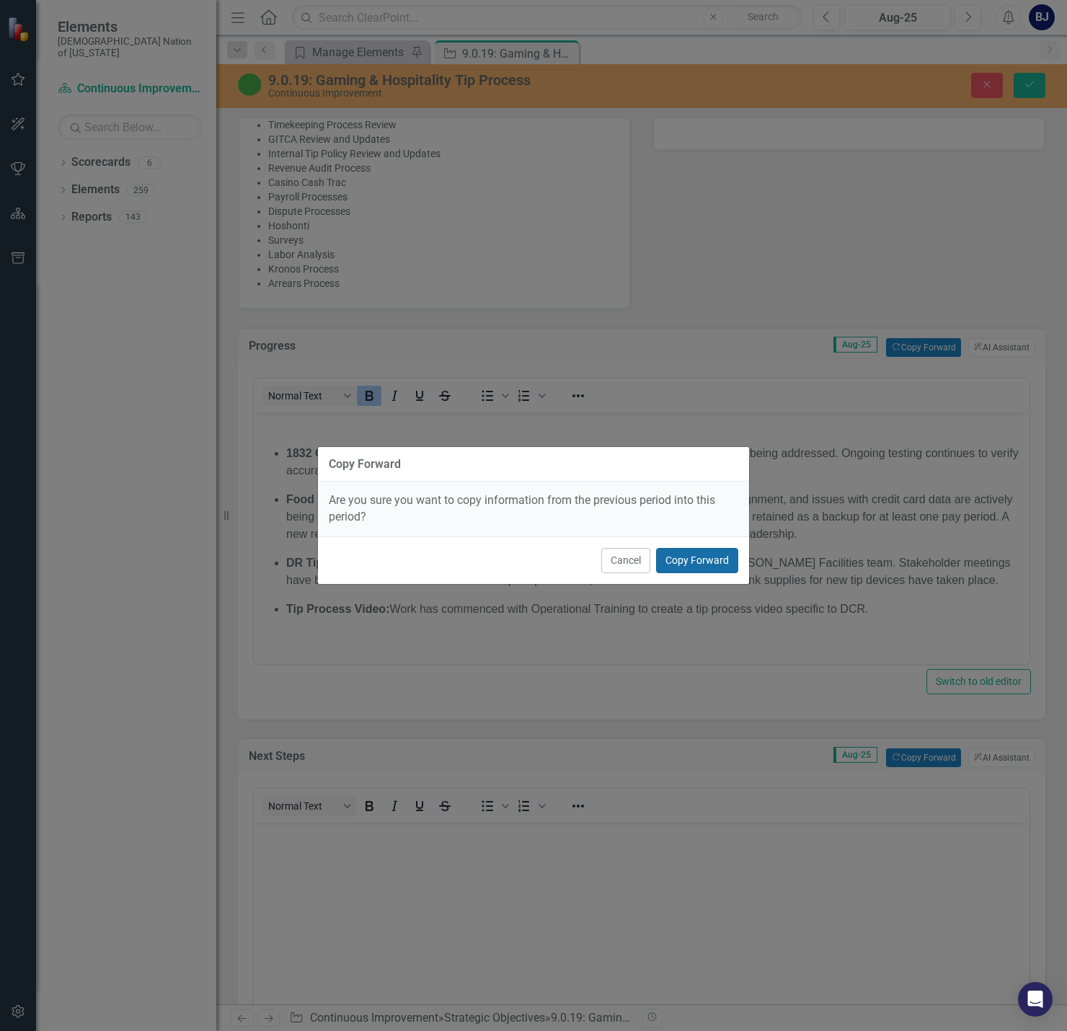
click at [697, 561] on button "Copy Forward" at bounding box center [697, 560] width 82 height 25
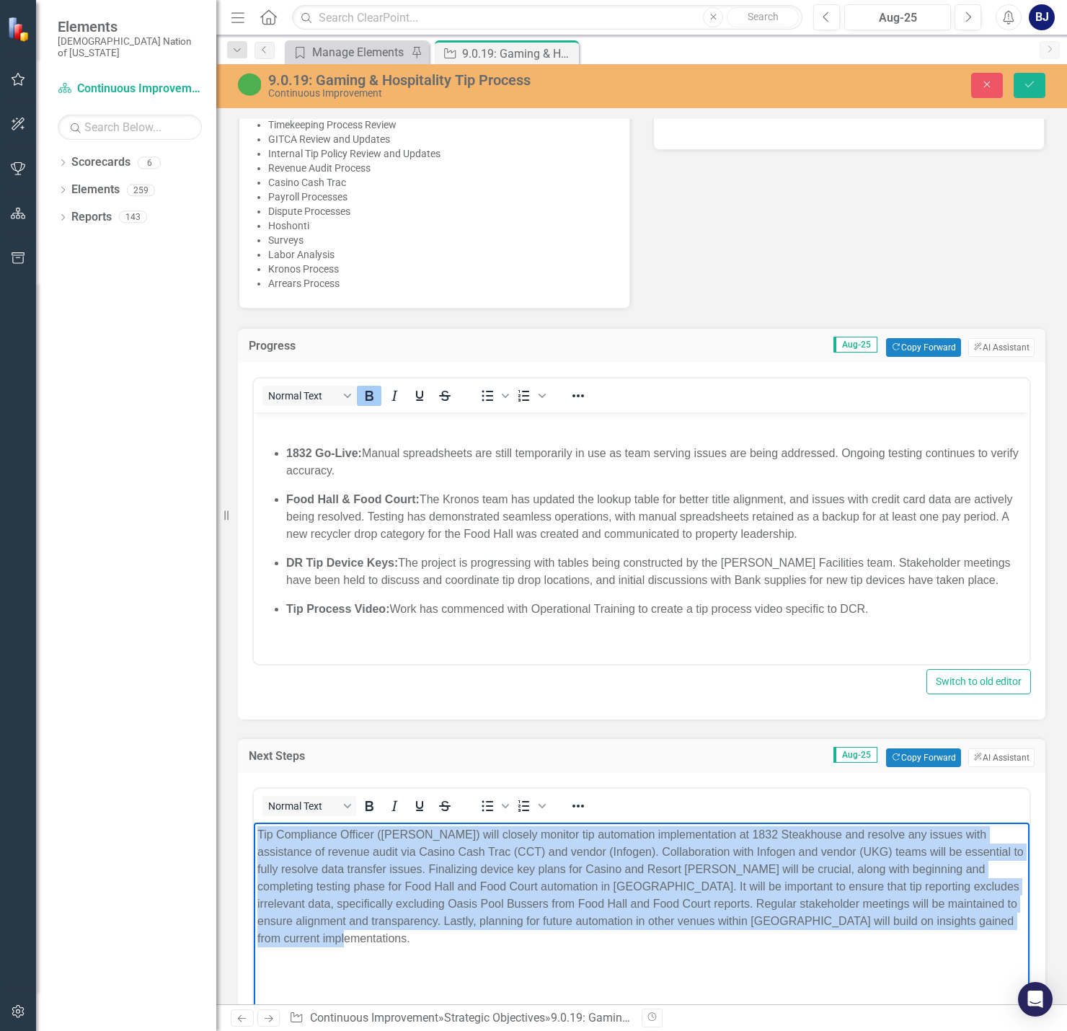
drag, startPoint x: 385, startPoint y: 950, endPoint x: 237, endPoint y: 812, distance: 202.4
click at [254, 822] on html "Tip Compliance Officer ([PERSON_NAME]) will closely monitor tip automation impl…" at bounding box center [641, 930] width 775 height 216
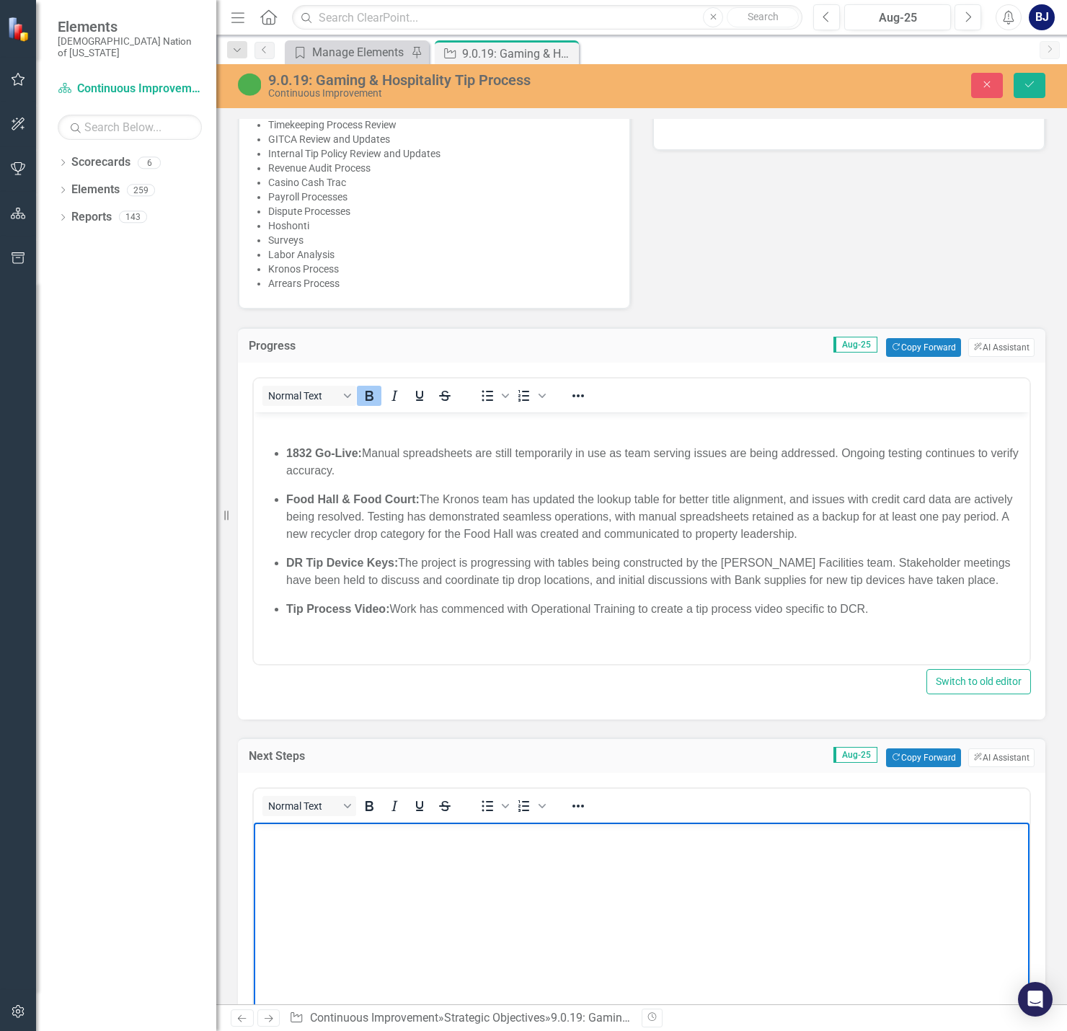
click at [793, 327] on div "Progress Aug-25 Copy Forward Copy Forward ClearPoint AI AI Assistant" at bounding box center [641, 344] width 807 height 35
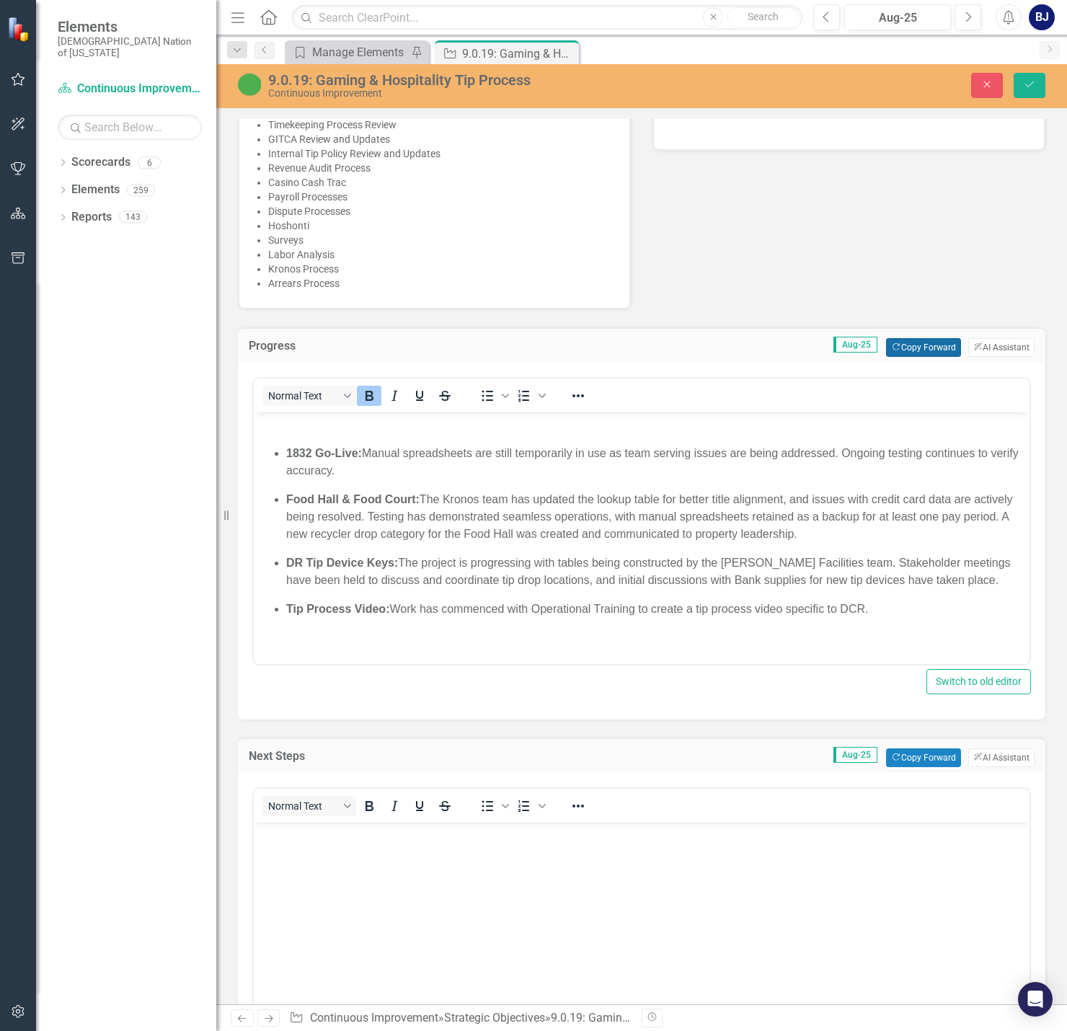
click at [793, 338] on button "Copy Forward Copy Forward" at bounding box center [923, 347] width 74 height 19
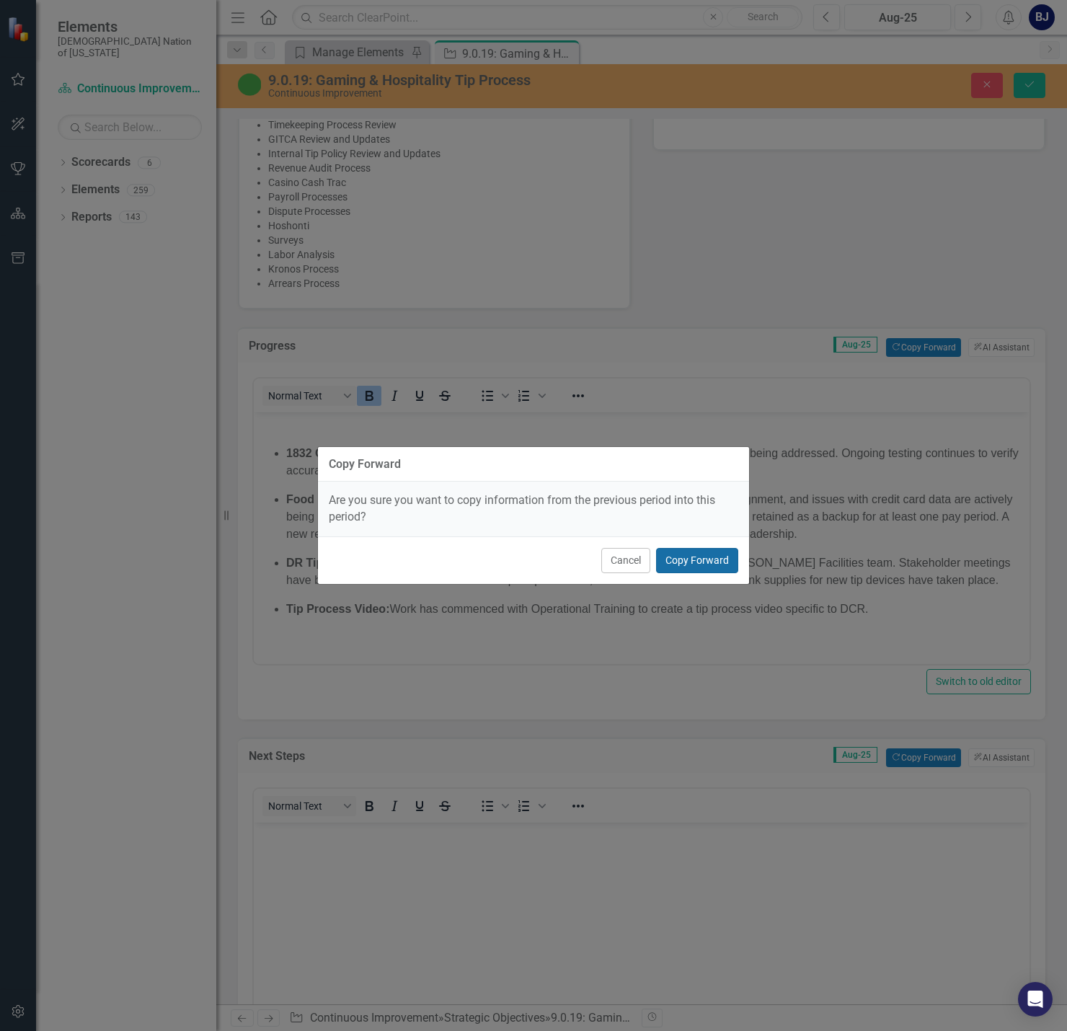
drag, startPoint x: 679, startPoint y: 564, endPoint x: 418, endPoint y: 160, distance: 481.2
click at [679, 564] on button "Copy Forward" at bounding box center [697, 560] width 82 height 25
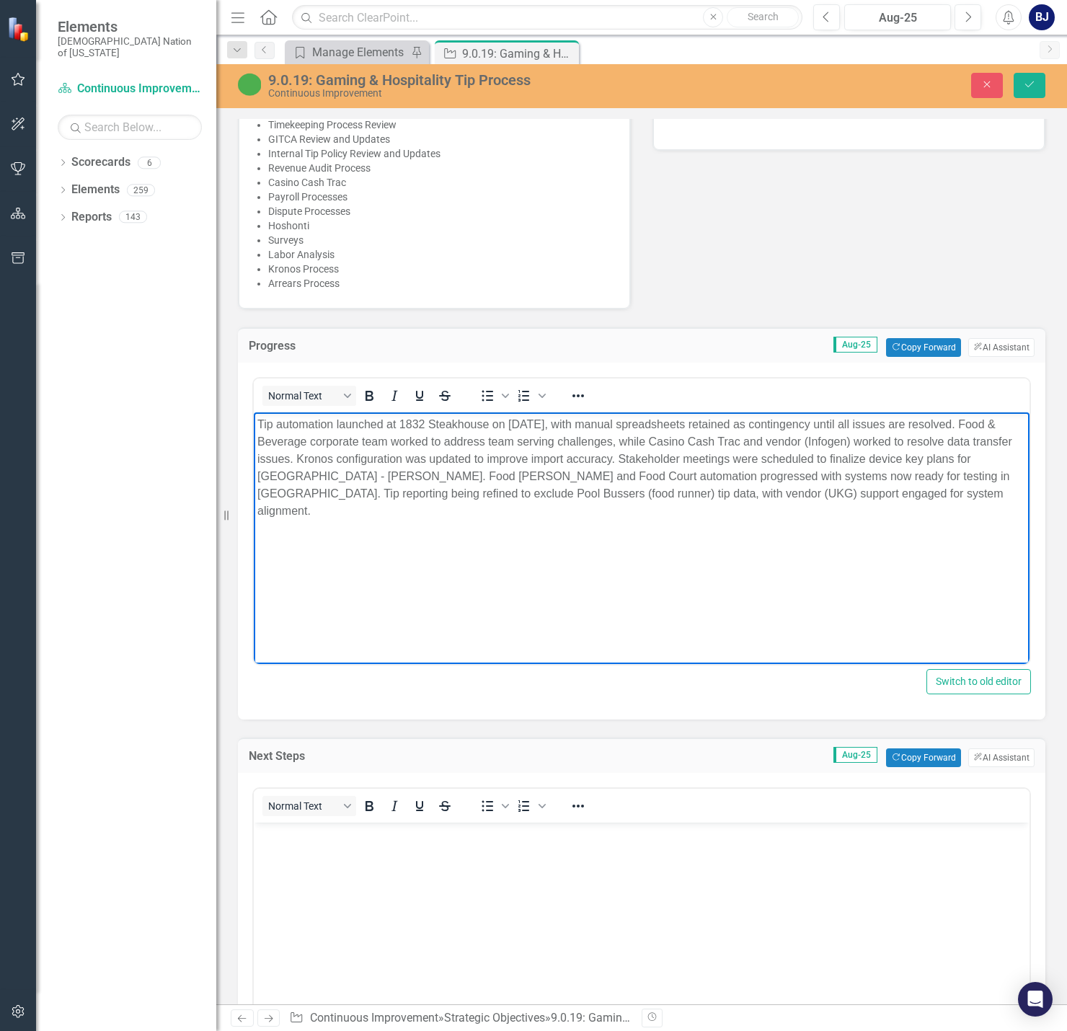
click at [667, 566] on body "Tip automation launched at 1832 Steakhouse on [DATE], with manual spreadsheets …" at bounding box center [641, 520] width 775 height 216
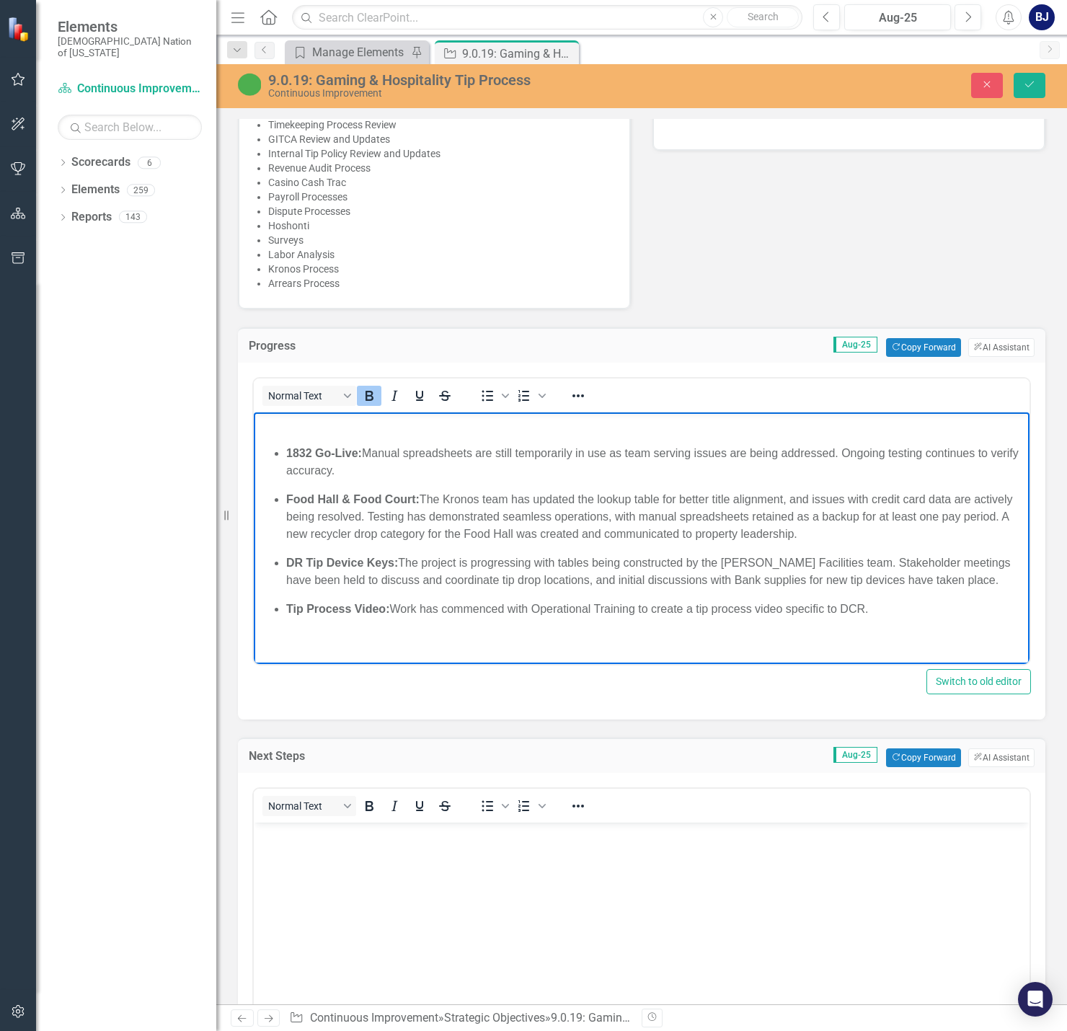
click at [285, 430] on p "Rich Text Area. Press ALT-0 for help." at bounding box center [641, 424] width 768 height 17
click at [287, 420] on p "Tip" at bounding box center [641, 424] width 768 height 17
click at [375, 424] on p "Gaming and Hosipitality Tip Process action plan committee met" at bounding box center [641, 424] width 768 height 17
click at [360, 424] on p "Gaming and Hosipitality Tip Process action plan committee met" at bounding box center [641, 424] width 768 height 17
click at [594, 429] on p "Gaming and Hospitality Tip Process action plan committee met" at bounding box center [641, 424] width 768 height 17
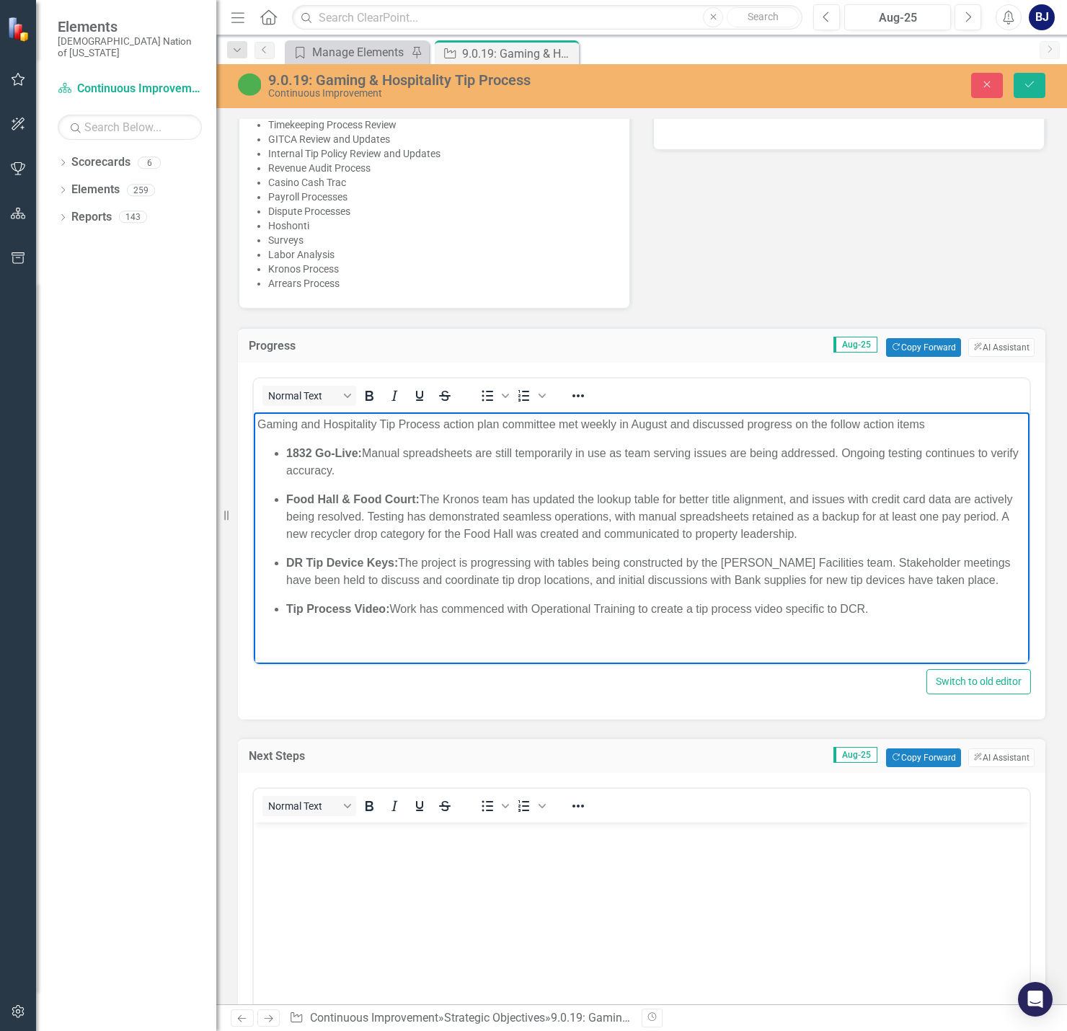
click at [324, 484] on ul "1832 Go-Live: Manual spreadsheets are still temporarily in use as team serving …" at bounding box center [641, 531] width 768 height 173
click at [509, 386] on span "Bullet list" at bounding box center [505, 396] width 12 height 20
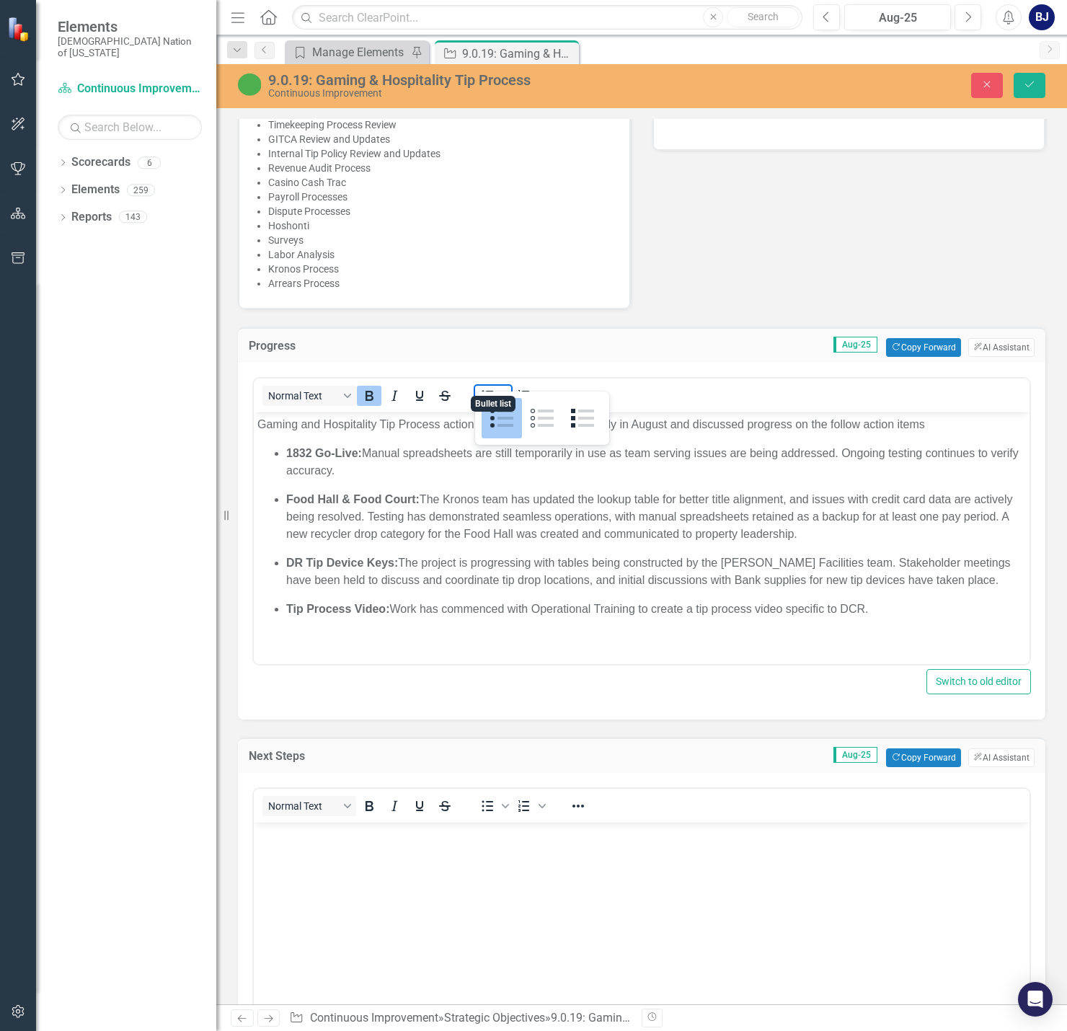
click at [509, 386] on span "Bullet list" at bounding box center [505, 396] width 12 height 20
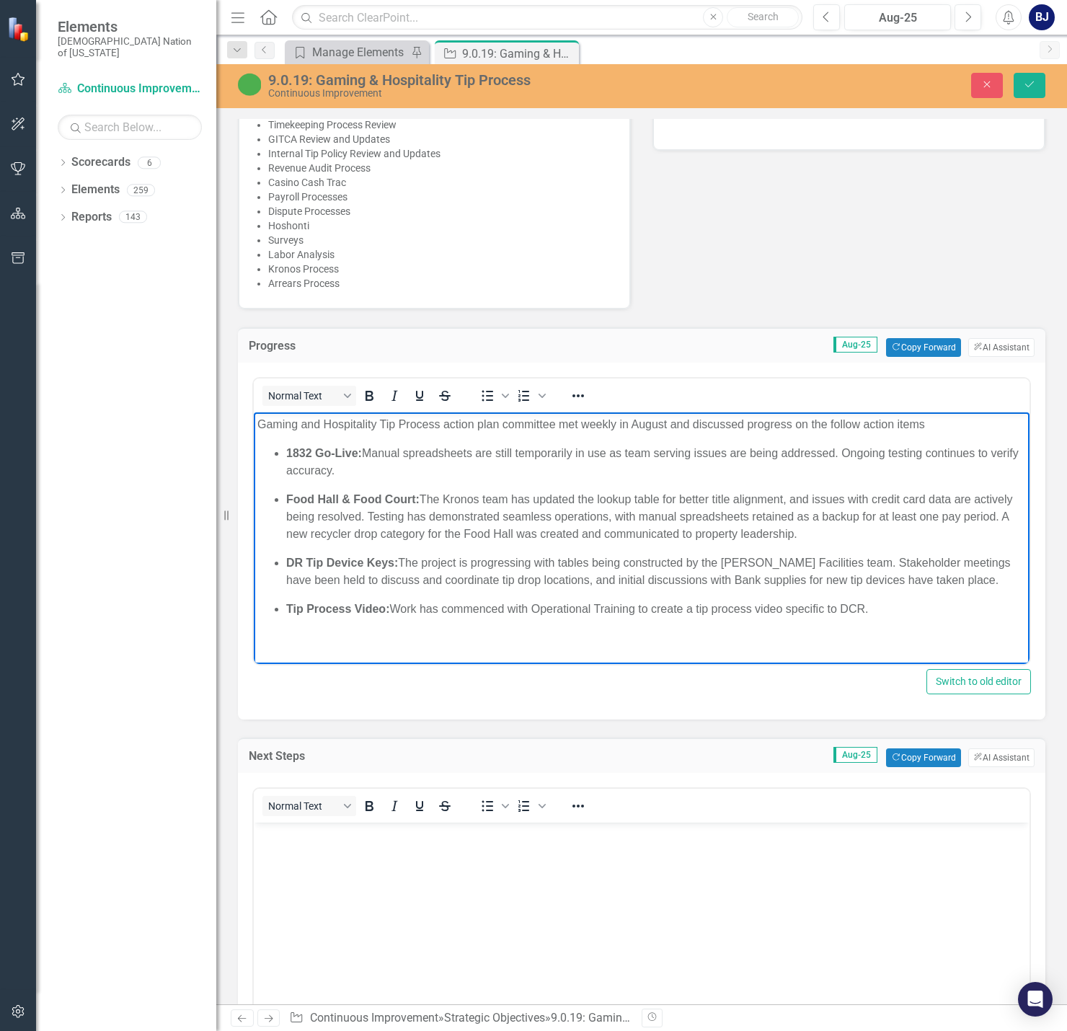
click at [793, 426] on p "Gaming and Hospitality Tip Process action plan committee met weekly in August a…" at bounding box center [641, 424] width 768 height 17
click at [288, 447] on strong "1832 Go-Live:" at bounding box center [324, 453] width 76 height 12
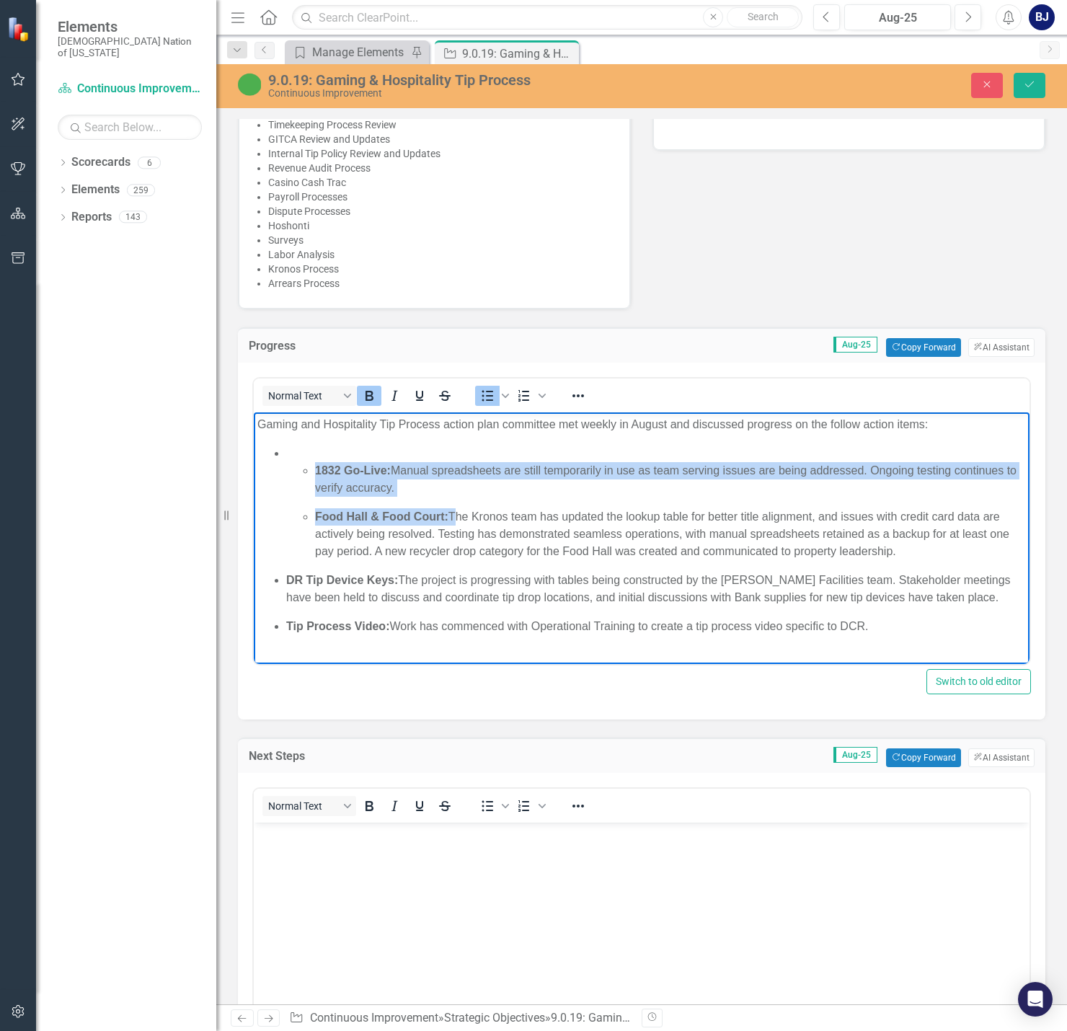
drag, startPoint x: 452, startPoint y: 515, endPoint x: 316, endPoint y: 462, distance: 146.3
click at [316, 462] on ul "1832 Go-Live: Manual spreadsheets are still temporarily in use as team serving …" at bounding box center [655, 511] width 739 height 98
drag, startPoint x: 362, startPoint y: 384, endPoint x: 94, endPoint y: 16, distance: 455.5
click at [362, 387] on icon "Bold" at bounding box center [368, 395] width 17 height 17
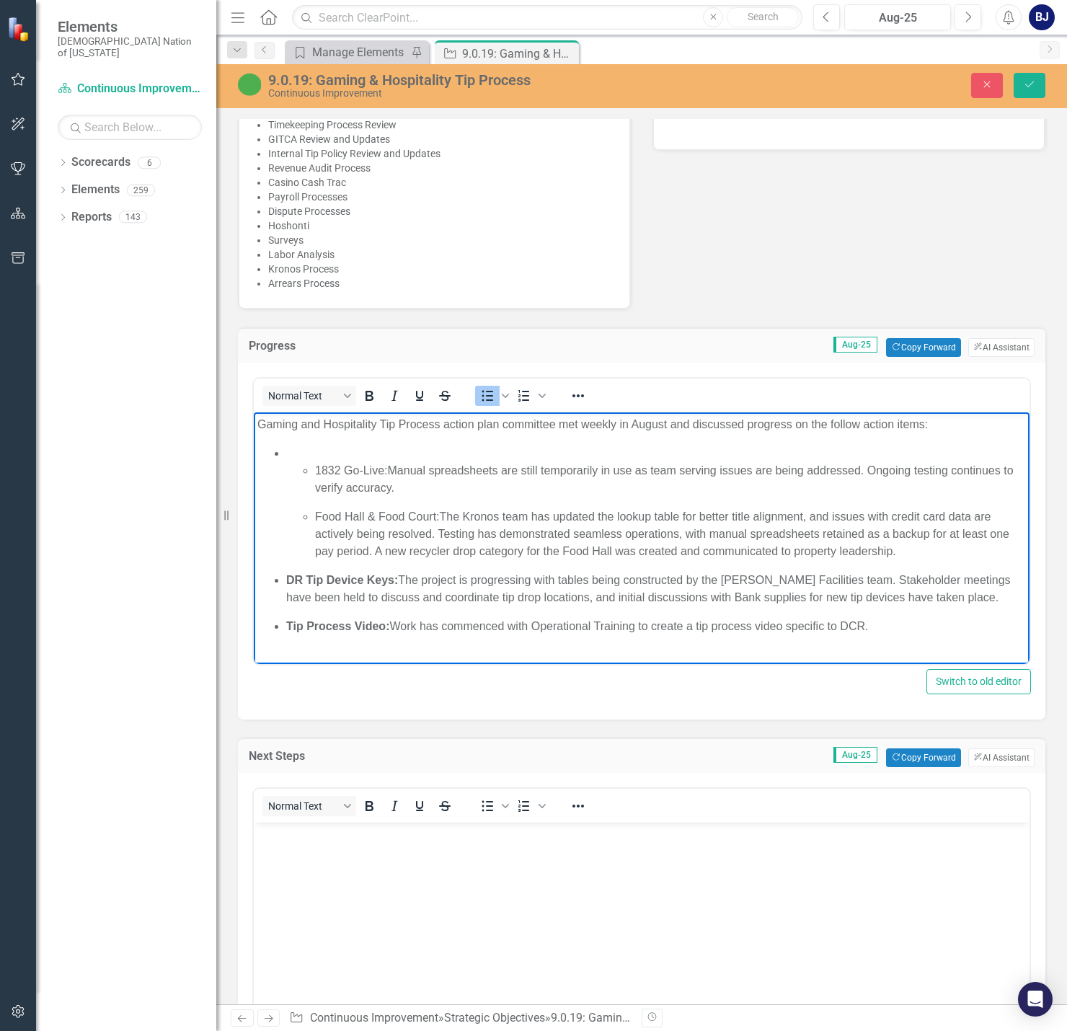
click at [339, 449] on li "1832 Go-Live: Manual spreadsheets are still temporarily in use as team serving …" at bounding box center [655, 502] width 739 height 115
click at [347, 450] on li "1832 Go-Live: Manual spreadsheets are still temporarily in use as team serving …" at bounding box center [655, 502] width 739 height 115
click at [793, 559] on p "Food Hall & Food Court: The Kronos team has updated the lookup table for better…" at bounding box center [670, 534] width 711 height 52
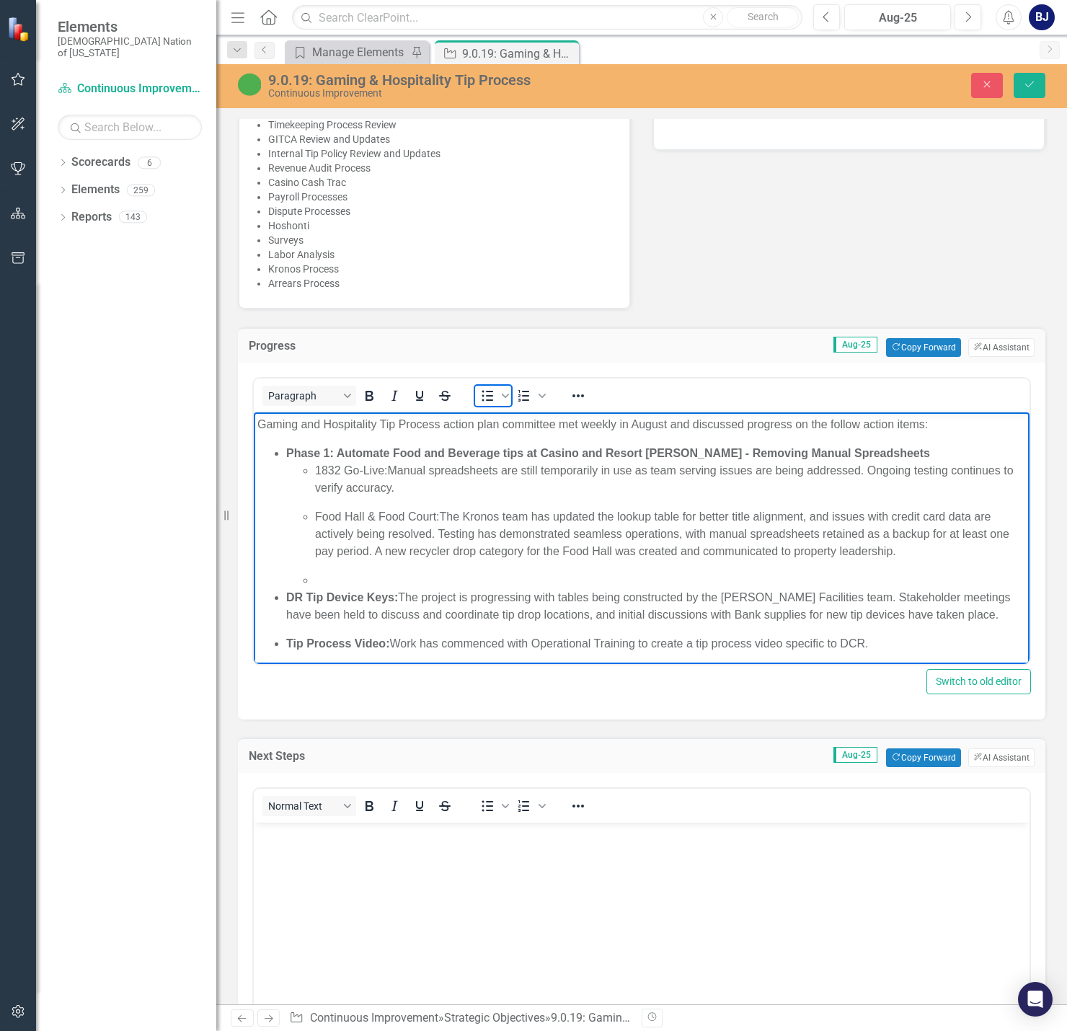
click at [478, 386] on span "Bullet list" at bounding box center [487, 396] width 25 height 20
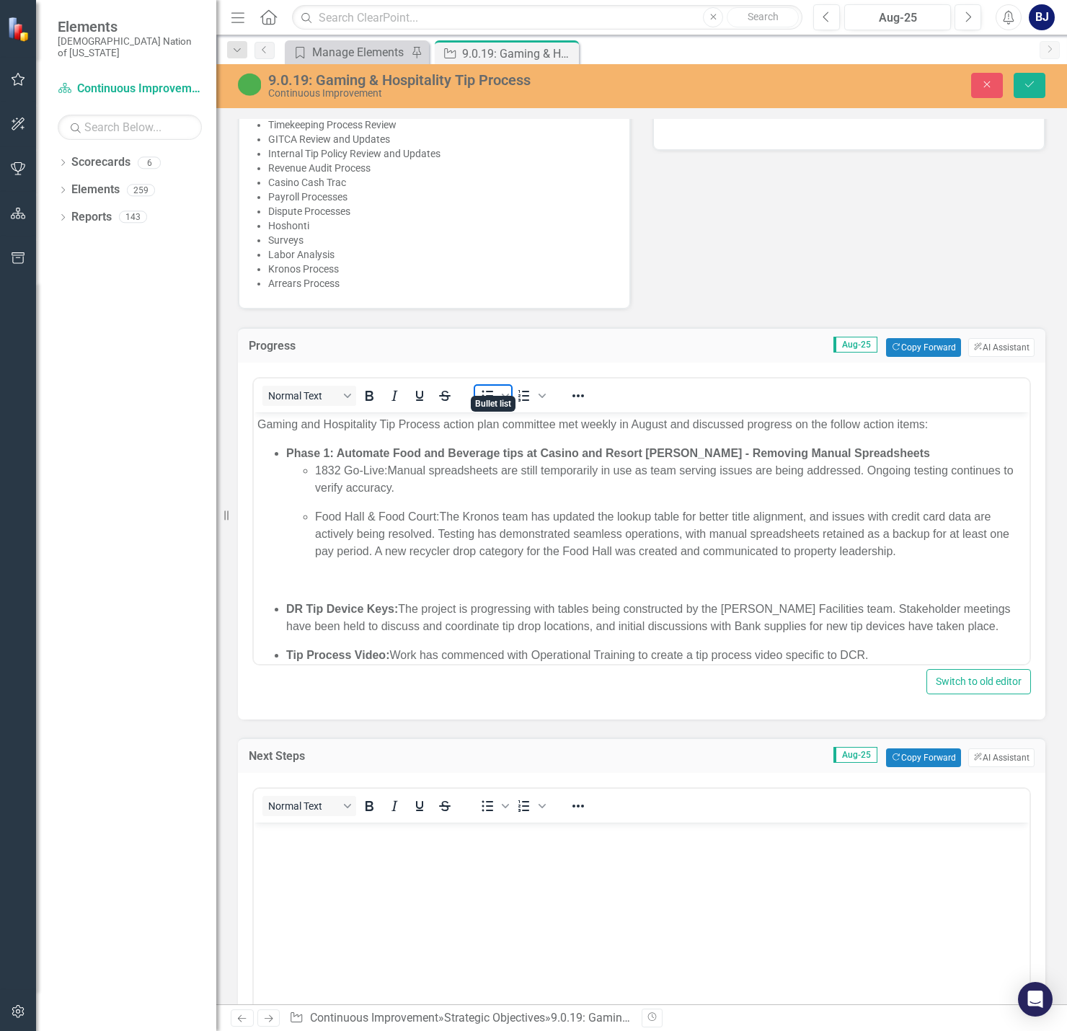
click at [482, 387] on icon "Bullet list" at bounding box center [487, 395] width 17 height 17
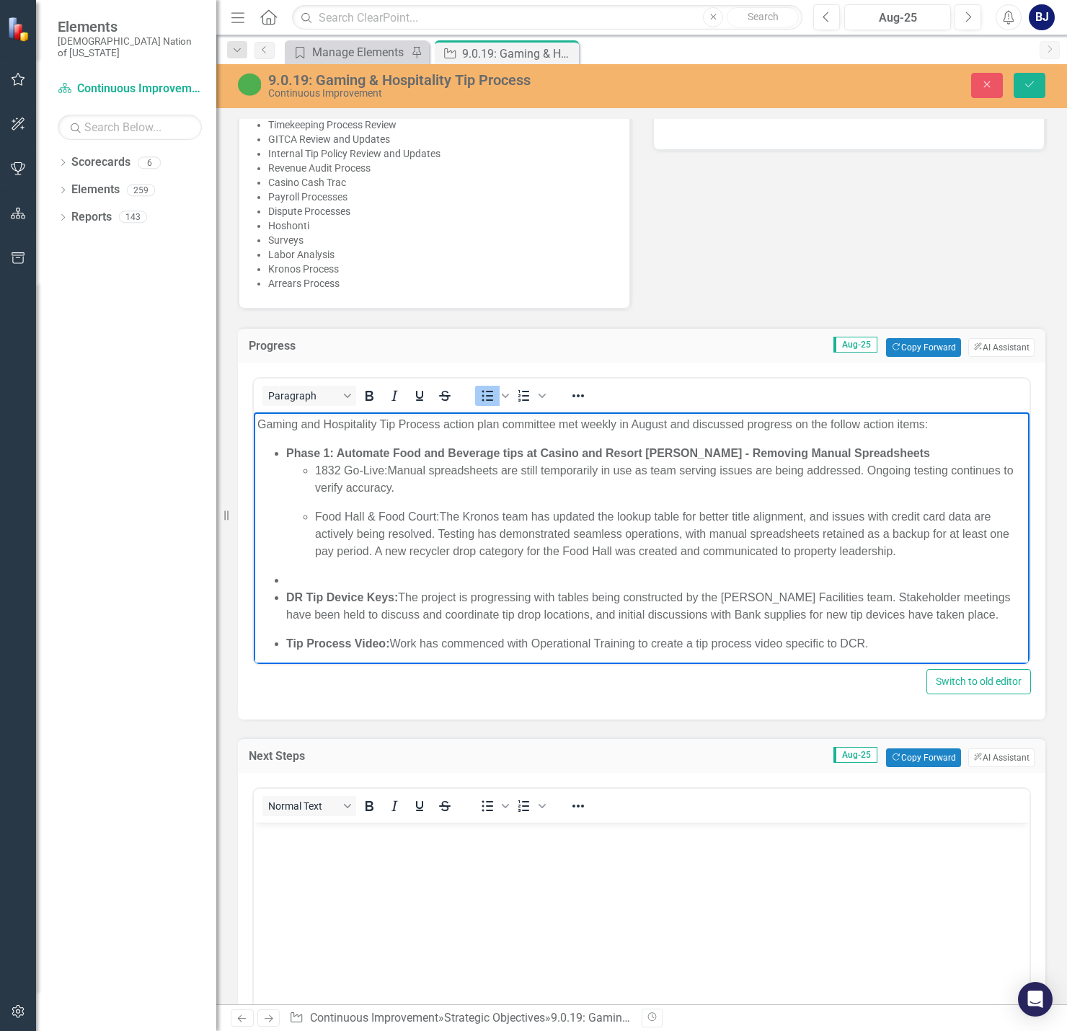
click at [286, 594] on strong "DR Tip Device Keys:" at bounding box center [342, 597] width 112 height 12
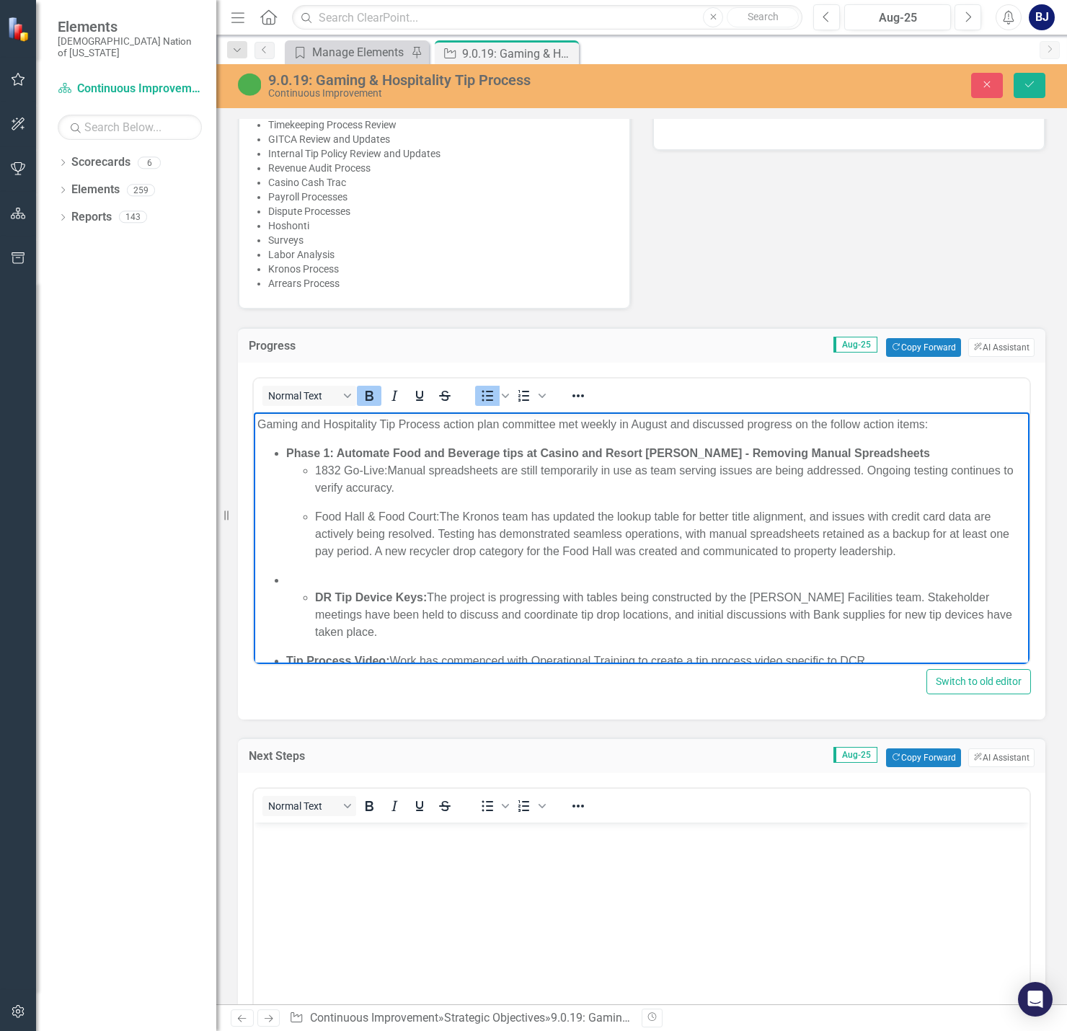
click at [299, 580] on li "DR Tip Device Keys: The project is progressing with tables being constructed by…" at bounding box center [655, 606] width 739 height 69
click at [391, 581] on li "Tip Device Overhaul DR Tip Device Keys: The project is progressing with tables …" at bounding box center [655, 606] width 739 height 69
click at [391, 580] on li "Tip Device Overhaul DR Tip Device Keys: The project is progressing with tables …" at bounding box center [655, 606] width 739 height 69
click at [389, 580] on li "Tip Device Overhaul DR Tip Device Keys: The project is progressing with tables …" at bounding box center [655, 606] width 739 height 69
click at [370, 391] on icon "Bold" at bounding box center [369, 396] width 8 height 10
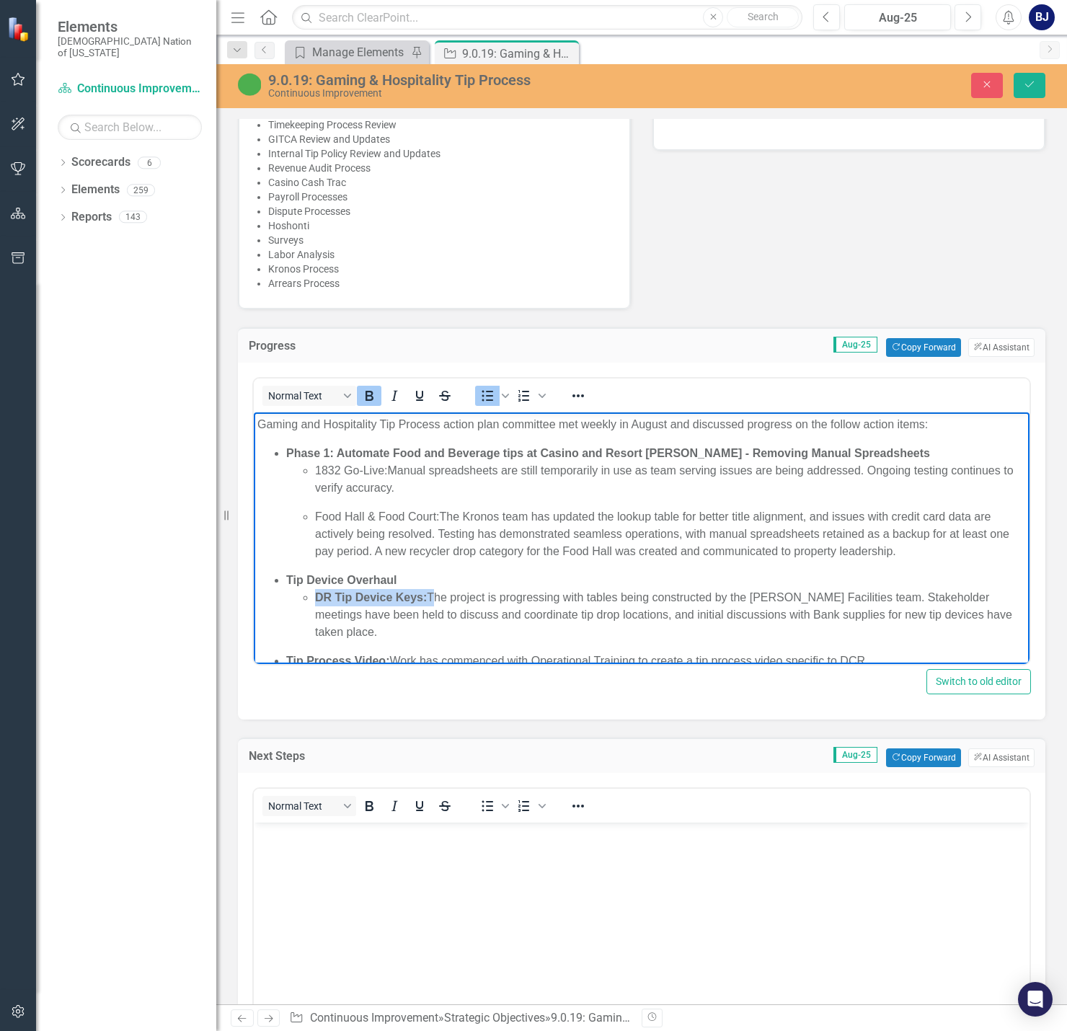
drag, startPoint x: 315, startPoint y: 592, endPoint x: 432, endPoint y: 592, distance: 116.8
click at [432, 592] on p "DR Tip Device Keys: The project is progressing with tables being constructed by…" at bounding box center [670, 615] width 711 height 52
click at [366, 391] on icon "Bold" at bounding box center [369, 396] width 8 height 10
click at [414, 502] on ul "1832 Go-Live: Manual spreadsheets are still temporarily in use as team serving …" at bounding box center [655, 511] width 739 height 98
click at [386, 499] on ul "1832 Go-Live: Manual spreadsheets are still temporarily in use as team serving …" at bounding box center [655, 511] width 739 height 98
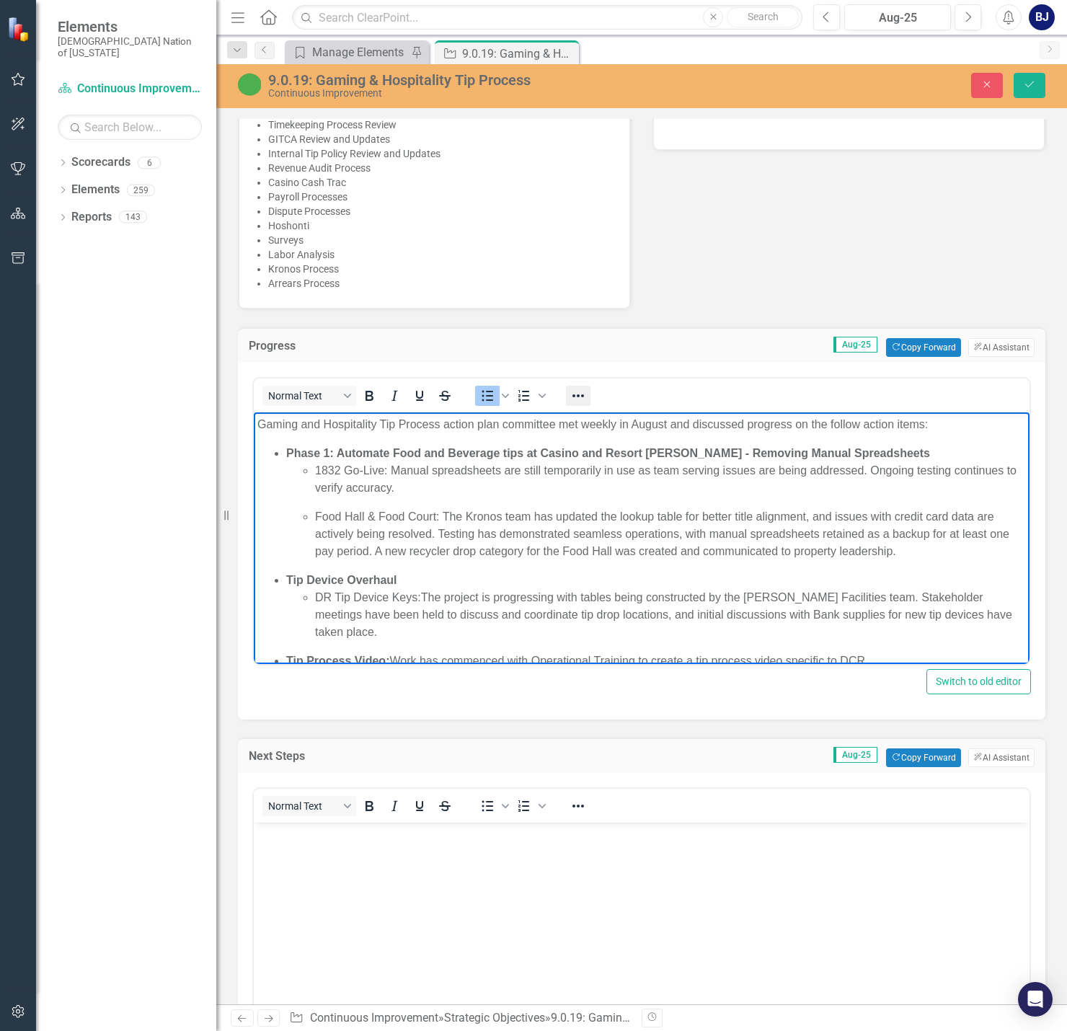
click at [582, 387] on icon "Reveal or hide additional toolbar items" at bounding box center [577, 395] width 17 height 17
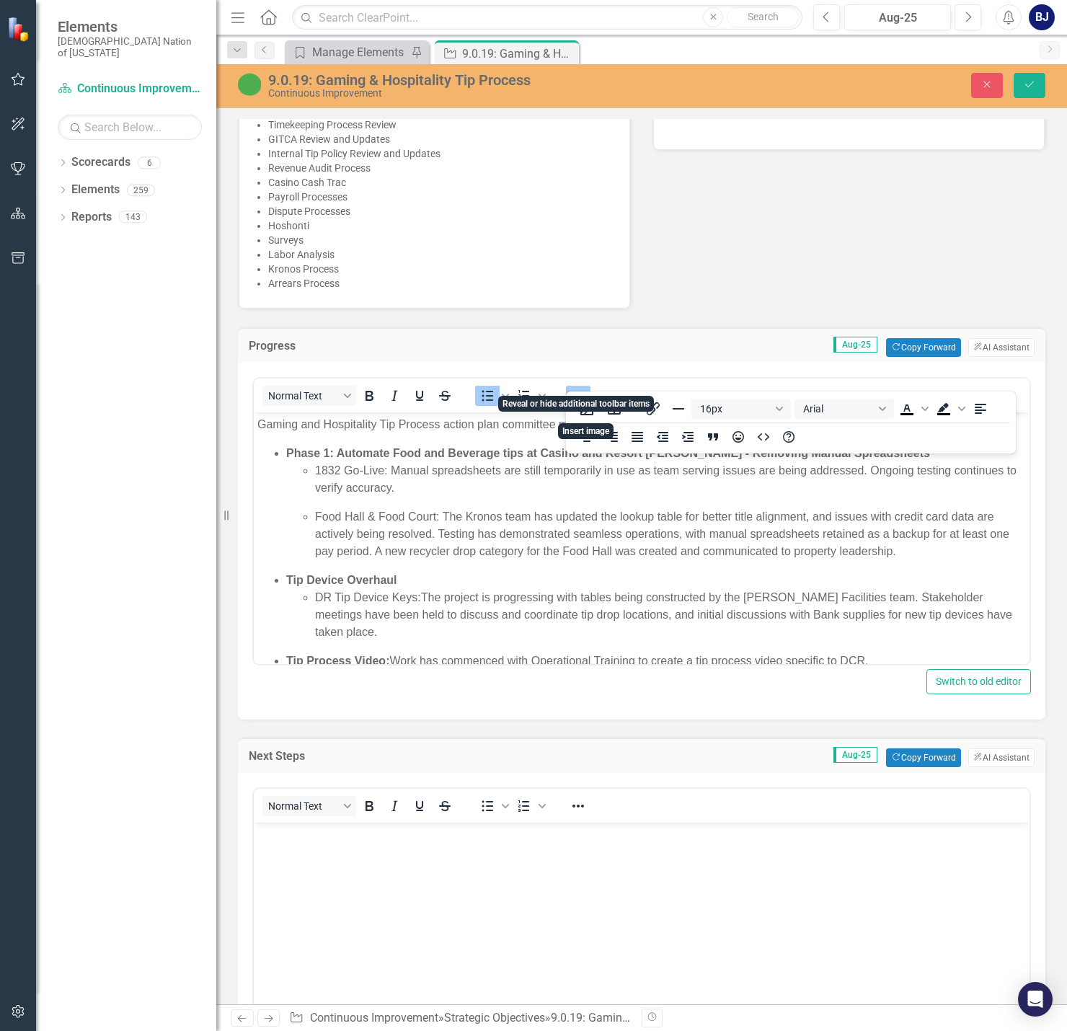
click at [582, 387] on icon "Reveal or hide additional toolbar items" at bounding box center [577, 395] width 17 height 17
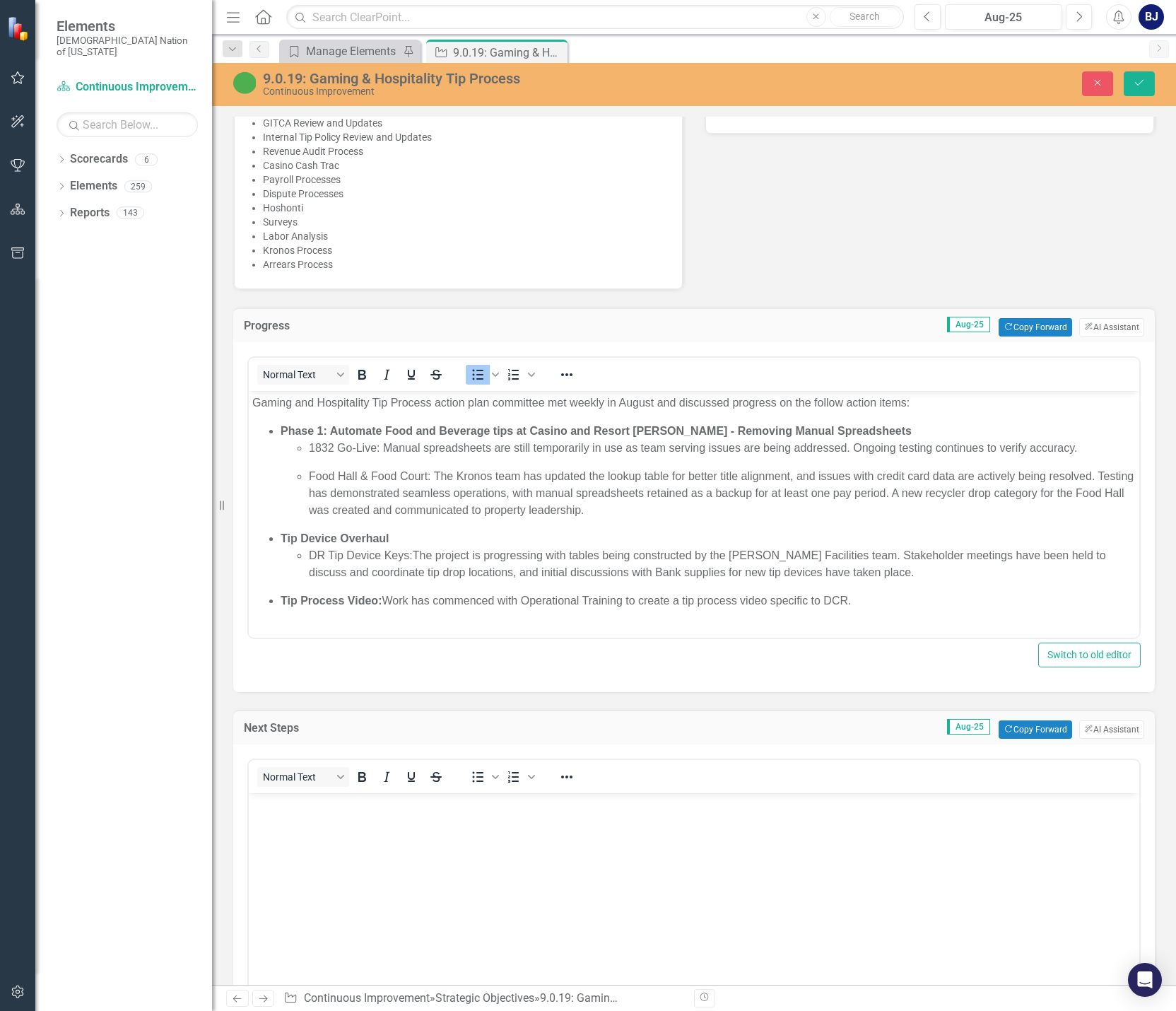
scroll to position [905, 0]
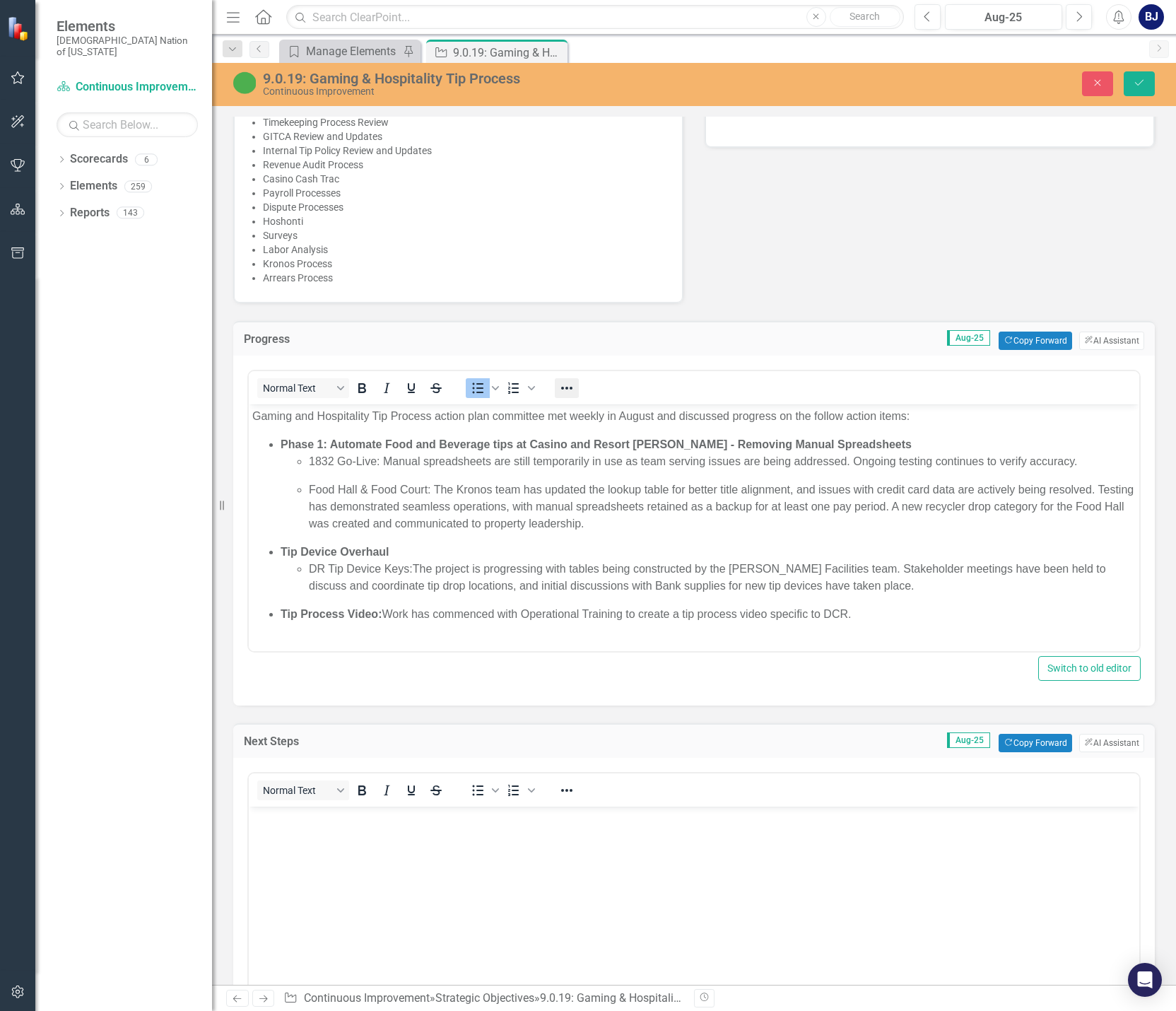
click at [563, 379] on button "Reveal or hide additional toolbar items" at bounding box center [567, 388] width 25 height 20
click at [721, 433] on div "16px Arial To open the popup, press Shift+Enter To open the popup, press Shift+…" at bounding box center [841, 414] width 571 height 55
click at [672, 529] on p "Food Hall & Food Court: The Kronos team has updated the lookup table for better…" at bounding box center [722, 507] width 827 height 51
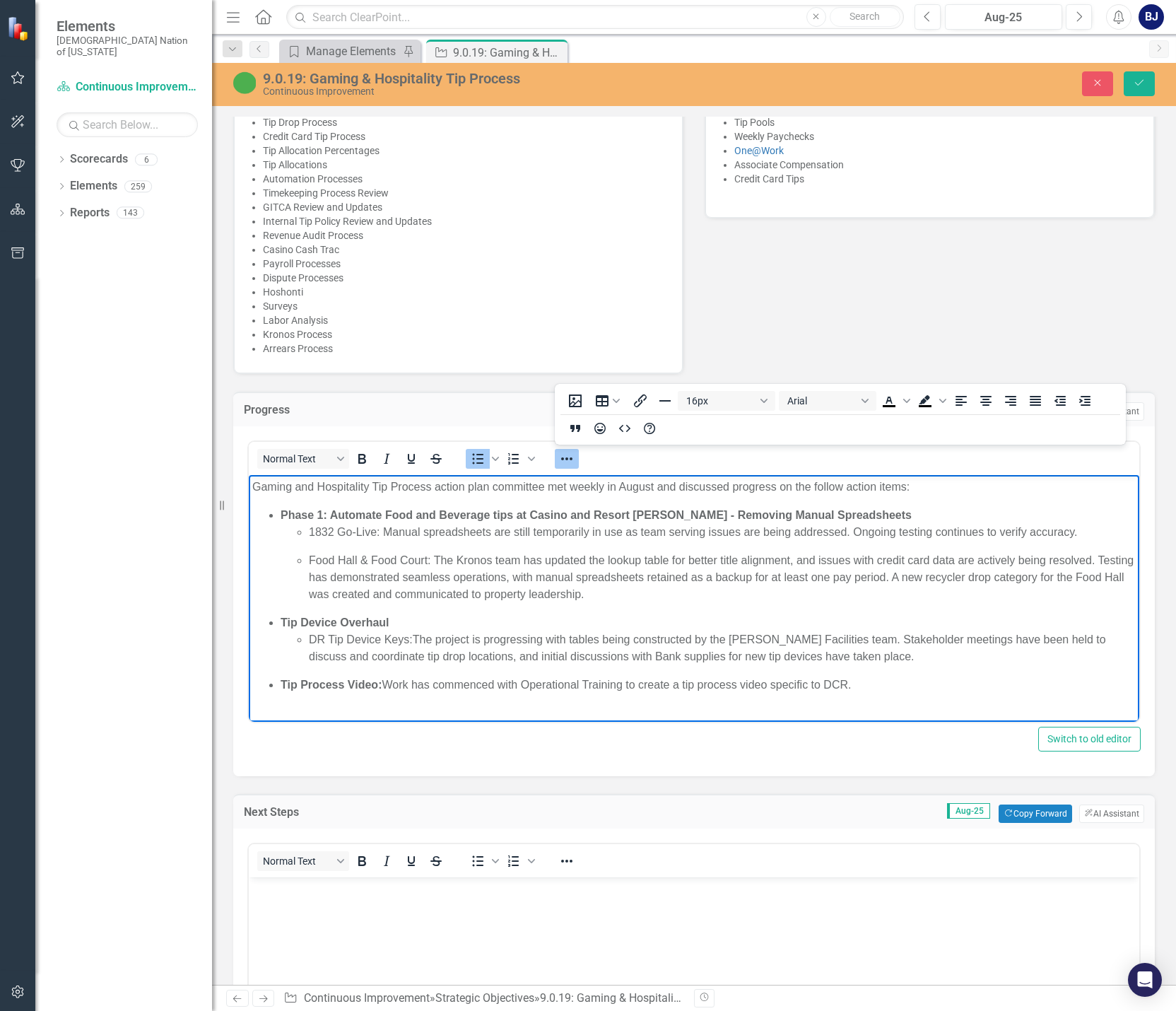
scroll to position [764, 0]
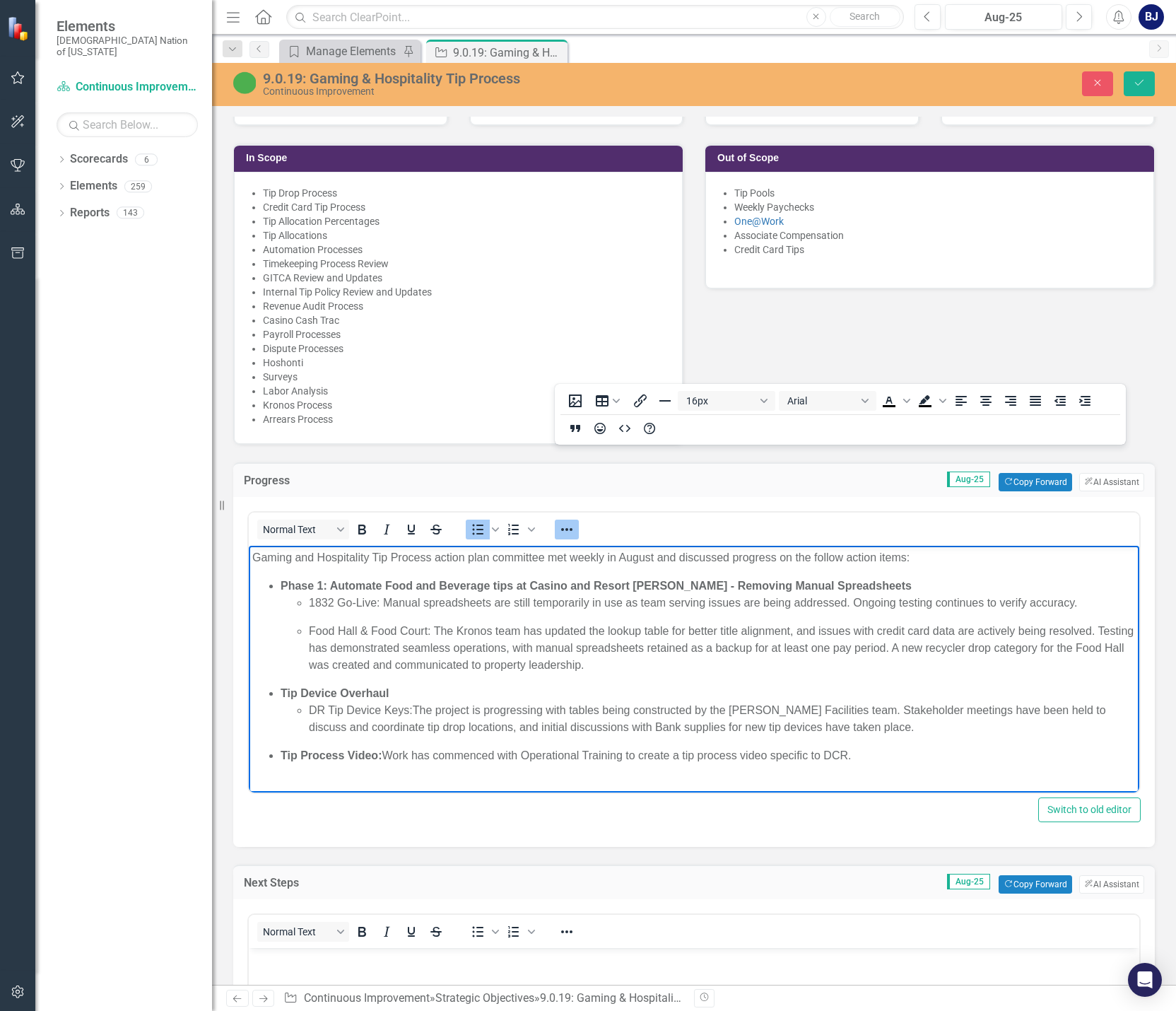
click at [683, 661] on p "Food Hall & Food Court: The Kronos team has updated the lookup table for better…" at bounding box center [722, 648] width 827 height 51
drag, startPoint x: 454, startPoint y: 630, endPoint x: 436, endPoint y: 632, distance: 18.1
click at [436, 632] on p "Food Hall & Food Court: The Kronos team has updated the lookup table for better…" at bounding box center [722, 648] width 827 height 51
drag, startPoint x: 566, startPoint y: 627, endPoint x: 581, endPoint y: 629, distance: 15.1
click at [581, 629] on p "Food Hall & Food Court: Kronos team has updated the lookup table for better tit…" at bounding box center [722, 648] width 827 height 51
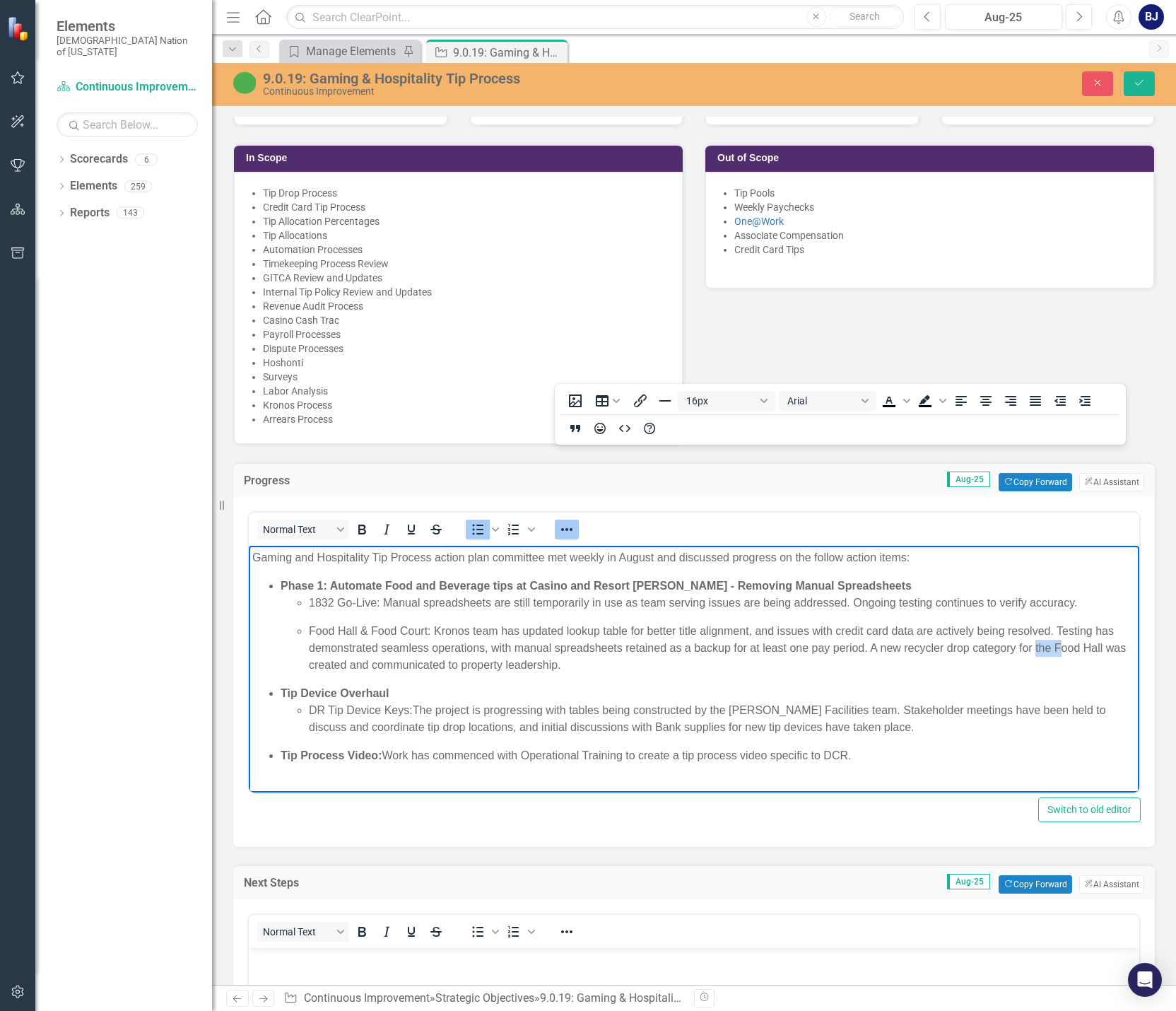
drag, startPoint x: 1037, startPoint y: 645, endPoint x: 1059, endPoint y: 646, distance: 22.0
click at [778, 646] on p "Food Hall & Food Court: Kronos team has updated lookup table for better title a…" at bounding box center [722, 648] width 827 height 51
drag, startPoint x: 1052, startPoint y: 646, endPoint x: 1037, endPoint y: 646, distance: 15.0
click at [778, 646] on p "Food Hall & Food Court: Kronos team has updated lookup table for better title a…" at bounding box center [722, 648] width 827 height 51
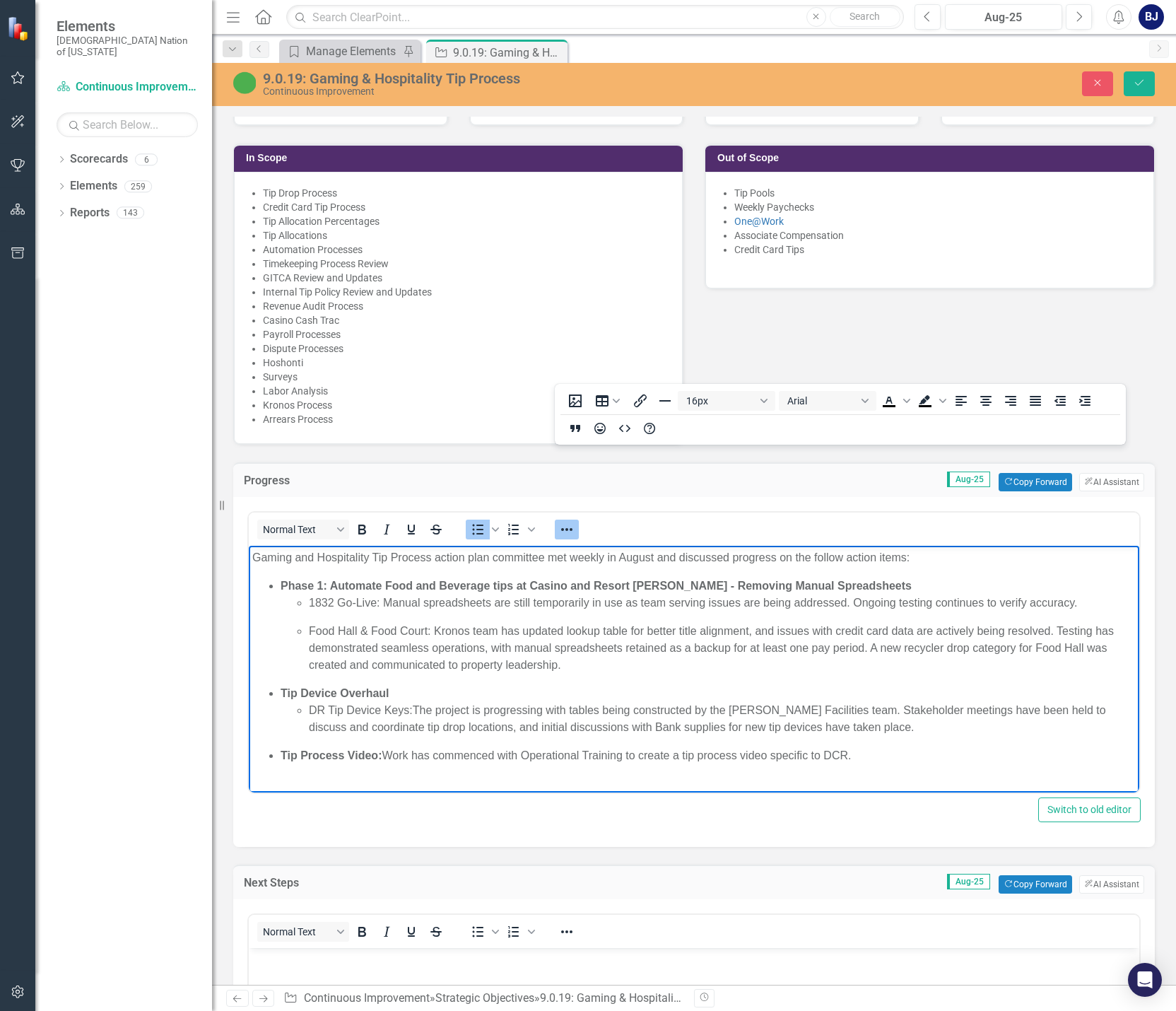
click at [583, 663] on p "Food Hall & Food Court: Kronos team has updated lookup table for better title a…" at bounding box center [722, 648] width 827 height 51
click at [778, 555] on p "Gaming and Hospitality Tip Process action plan committee met weekly in August a…" at bounding box center [693, 557] width 884 height 17
drag, startPoint x: 442, startPoint y: 708, endPoint x: 419, endPoint y: 708, distance: 23.0
click at [419, 708] on p "DR Tip Device Keys: The project is progressing with tables being constructed by…" at bounding box center [722, 719] width 827 height 34
drag, startPoint x: 692, startPoint y: 707, endPoint x: 708, endPoint y: 707, distance: 16.0
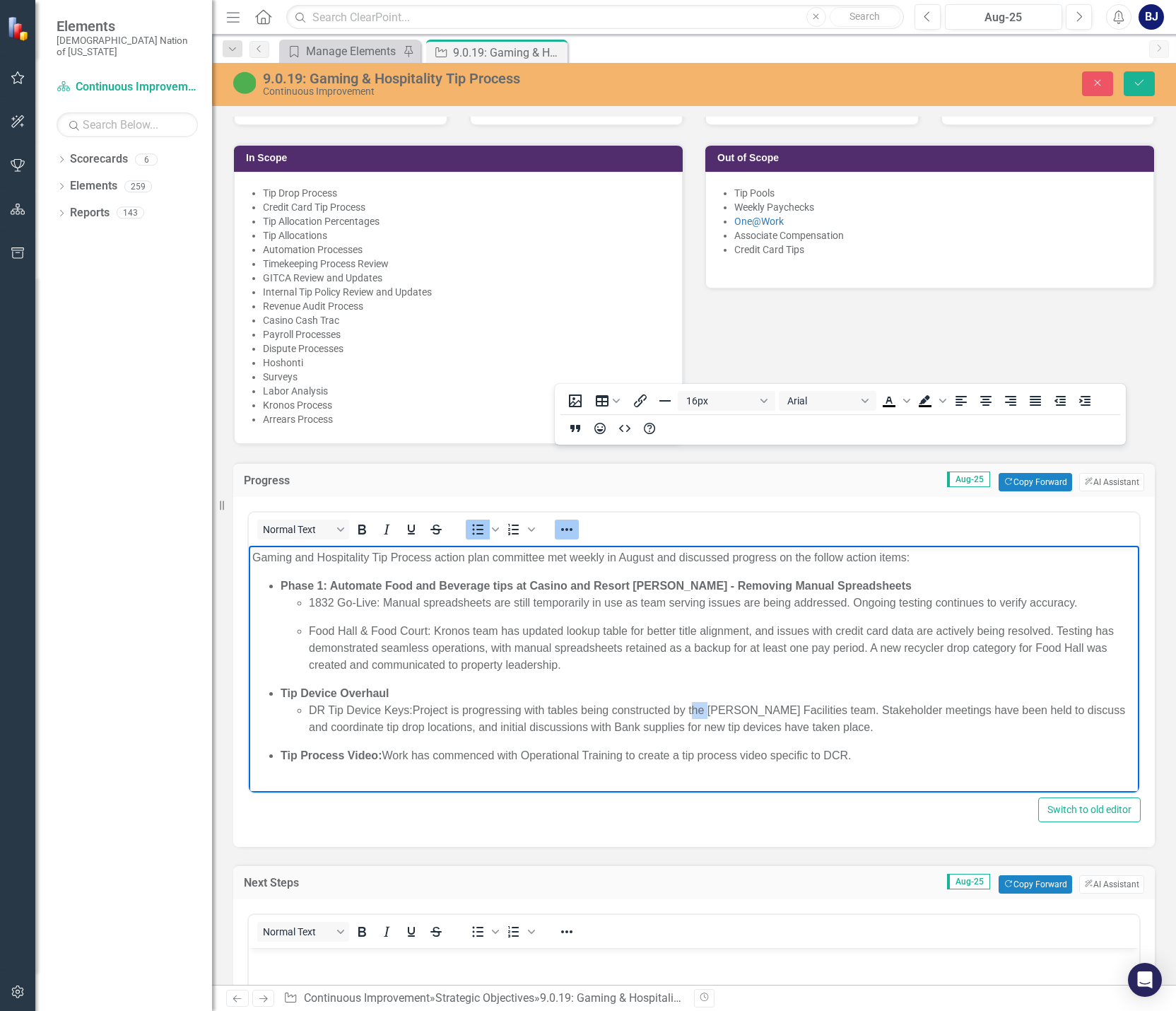
click at [708, 707] on p "DR Tip Device Keys: Project is progressing with tables being constructed by the…" at bounding box center [722, 719] width 827 height 34
click at [778, 727] on p "DR Tip Device Keys: Project is progressing with tables being constructed by [PE…" at bounding box center [722, 719] width 827 height 34
click at [778, 768] on body "Gaming and Hospitality Tip Process action plan committee met weekly in August a…" at bounding box center [694, 662] width 891 height 233
drag, startPoint x: 827, startPoint y: 753, endPoint x: 849, endPoint y: 753, distance: 22.0
click at [778, 753] on p "Tip Process Video: Work has commenced with Operational Training to create a tip…" at bounding box center [708, 755] width 855 height 17
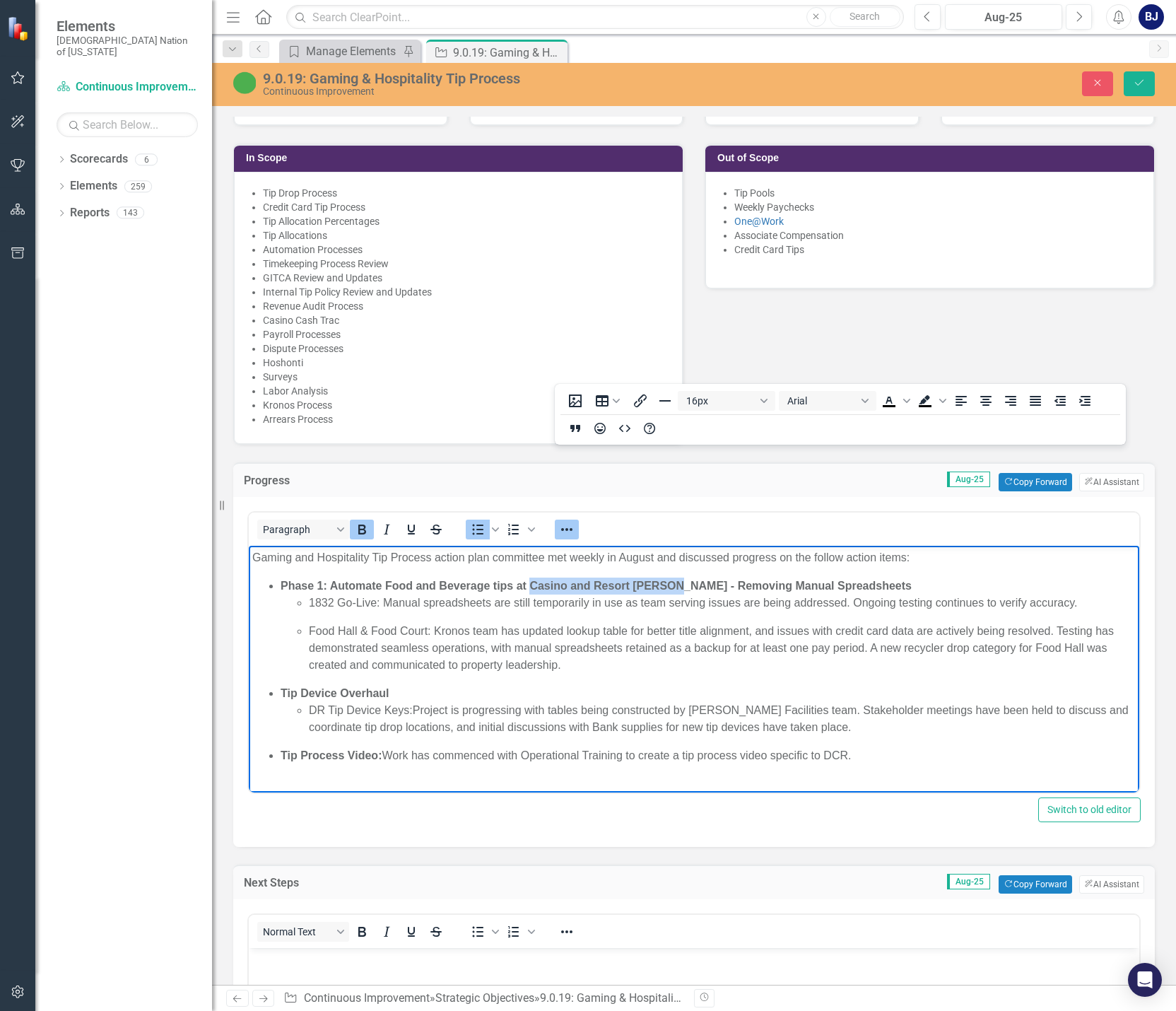
drag, startPoint x: 531, startPoint y: 582, endPoint x: 672, endPoint y: 579, distance: 141.0
click at [672, 580] on strong "Phase 1: Automate Food and Beverage tips at Casino and Resort [PERSON_NAME] - R…" at bounding box center [596, 585] width 632 height 12
copy strong "Casino and [GEOGRAPHIC_DATA][PERSON_NAME]"
drag, startPoint x: 827, startPoint y: 753, endPoint x: 851, endPoint y: 753, distance: 24.0
click at [778, 753] on p "Tip Process Video: Work has commenced with Operational Training to create a tip…" at bounding box center [708, 755] width 855 height 17
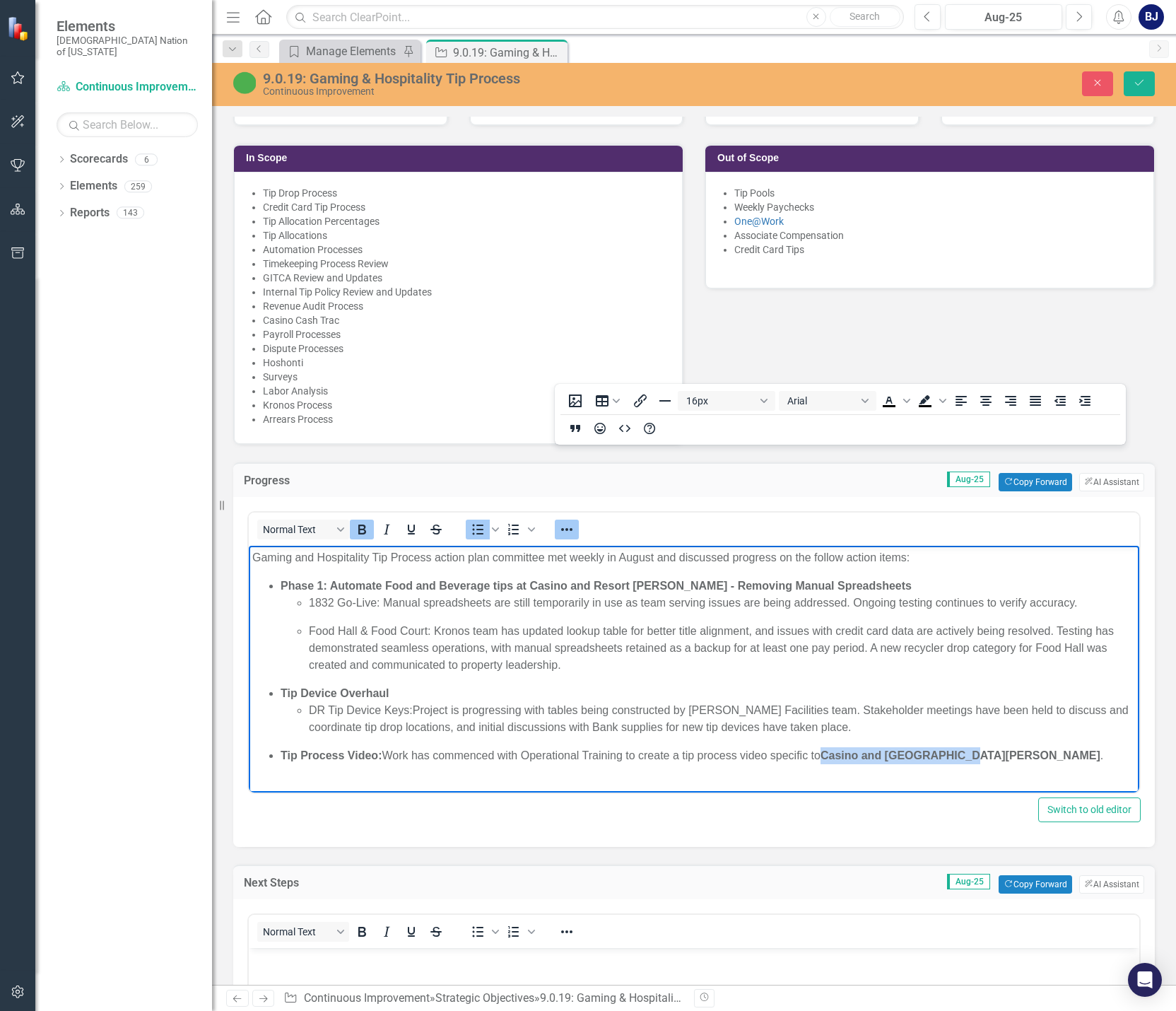
drag, startPoint x: 827, startPoint y: 753, endPoint x: 968, endPoint y: 752, distance: 141.0
click at [778, 752] on strong "Casino and [GEOGRAPHIC_DATA][PERSON_NAME]" at bounding box center [960, 755] width 280 height 12
drag, startPoint x: 365, startPoint y: 519, endPoint x: 266, endPoint y: 67, distance: 462.7
click at [365, 525] on icon "Bold" at bounding box center [362, 530] width 8 height 10
click at [778, 760] on p "Tip Process Video: Work has commenced with Operational Training to create a tip…" at bounding box center [708, 755] width 855 height 17
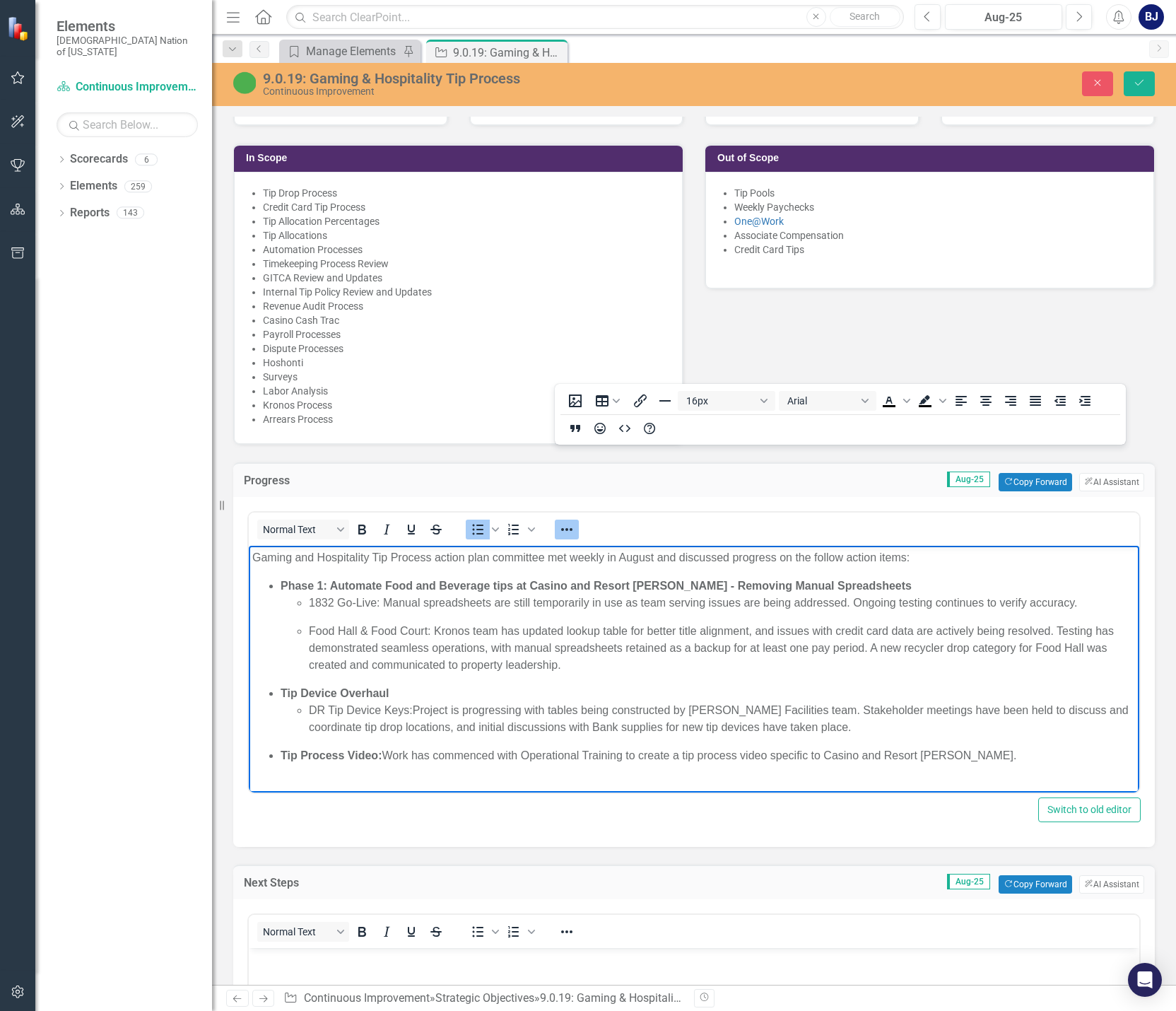
click at [778, 753] on p "Tip Process Video: Work has commenced with Operational Training to create a tip…" at bounding box center [708, 755] width 855 height 17
click at [531, 583] on strong "Phase 1: Automate Food and Beverage tips at Casino and Resort [PERSON_NAME] - R…" at bounding box center [596, 585] width 632 height 12
click at [778, 755] on p "Tip Process Video: Work has commenced with Operational Training to create a tip…" at bounding box center [708, 755] width 855 height 17
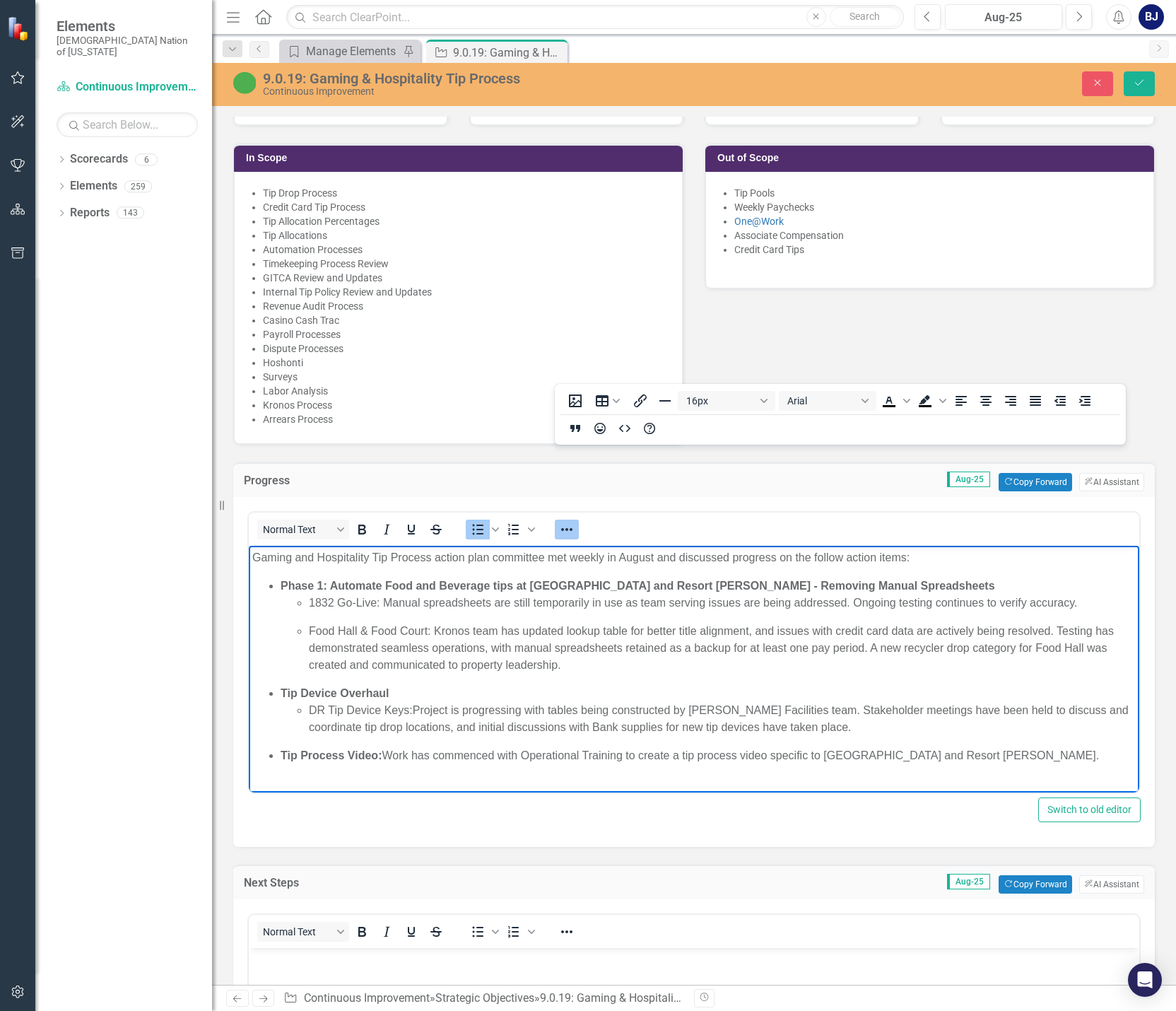
click at [311, 742] on ul "Phase 1: Automate Food and Beverage tips at [GEOGRAPHIC_DATA] and Resort [PERSO…" at bounding box center [693, 671] width 884 height 186
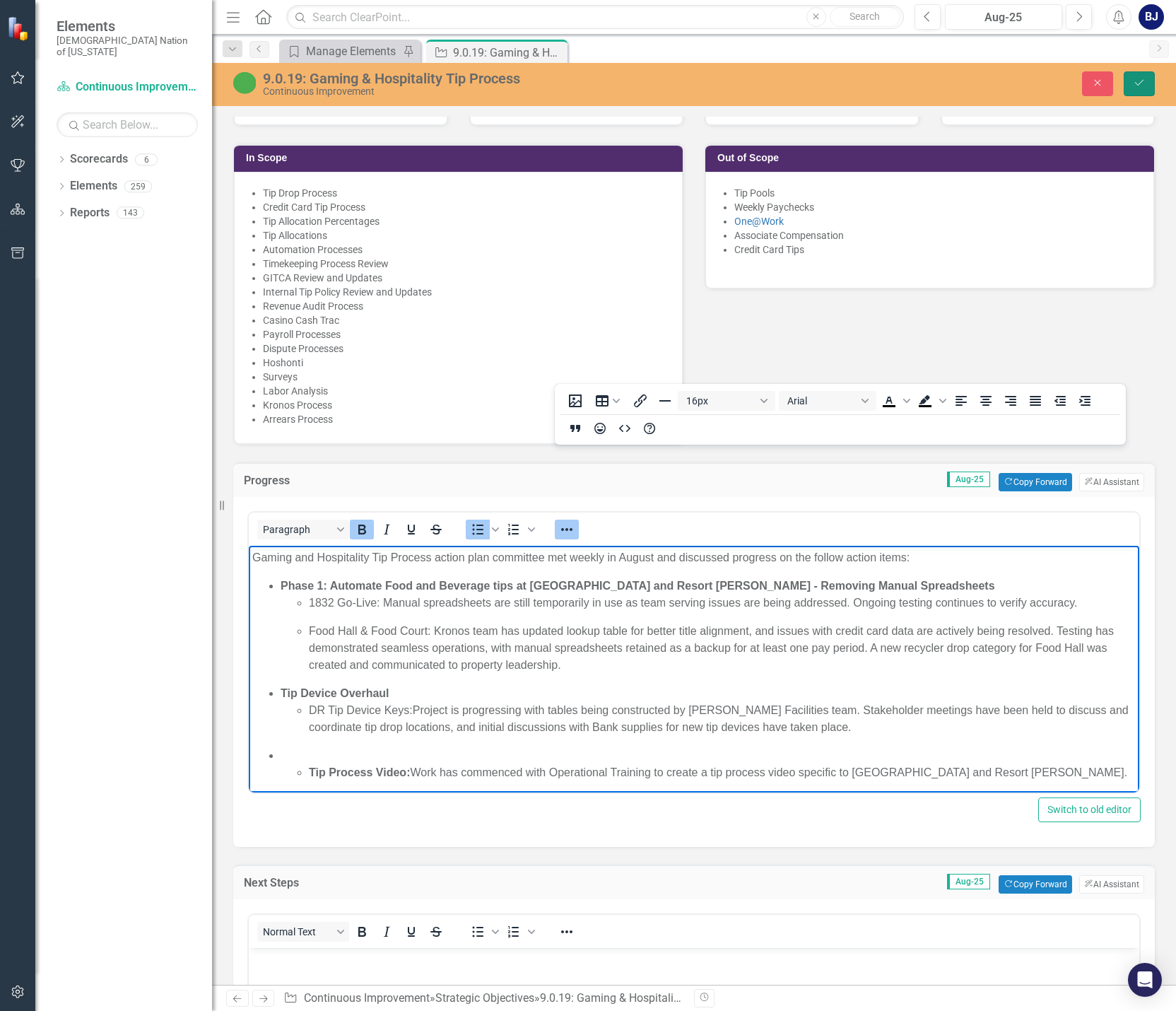
drag, startPoint x: 1127, startPoint y: 91, endPoint x: 1134, endPoint y: 87, distance: 8.1
click at [778, 91] on button "Save" at bounding box center [1140, 83] width 31 height 25
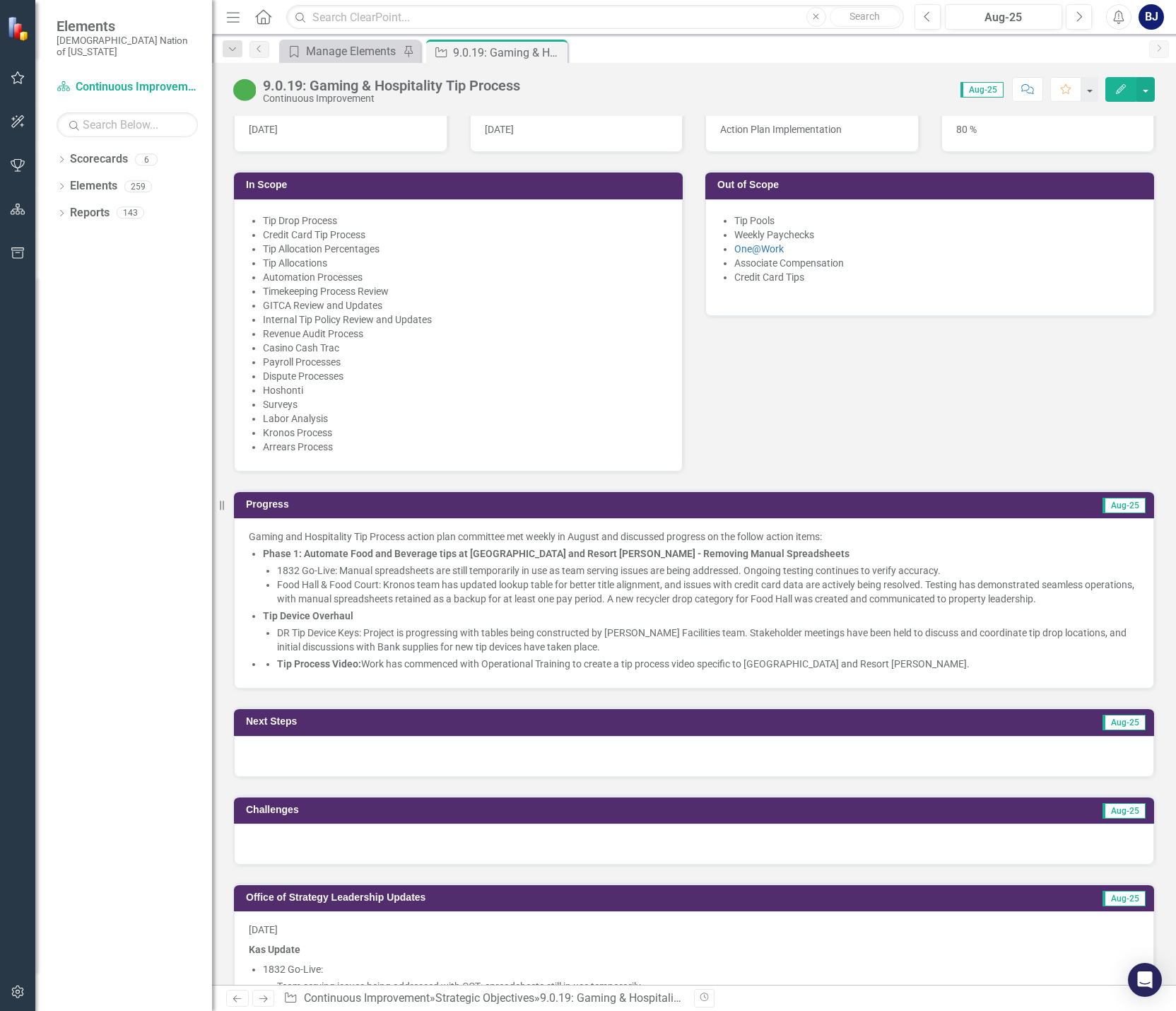
scroll to position [778, 0]
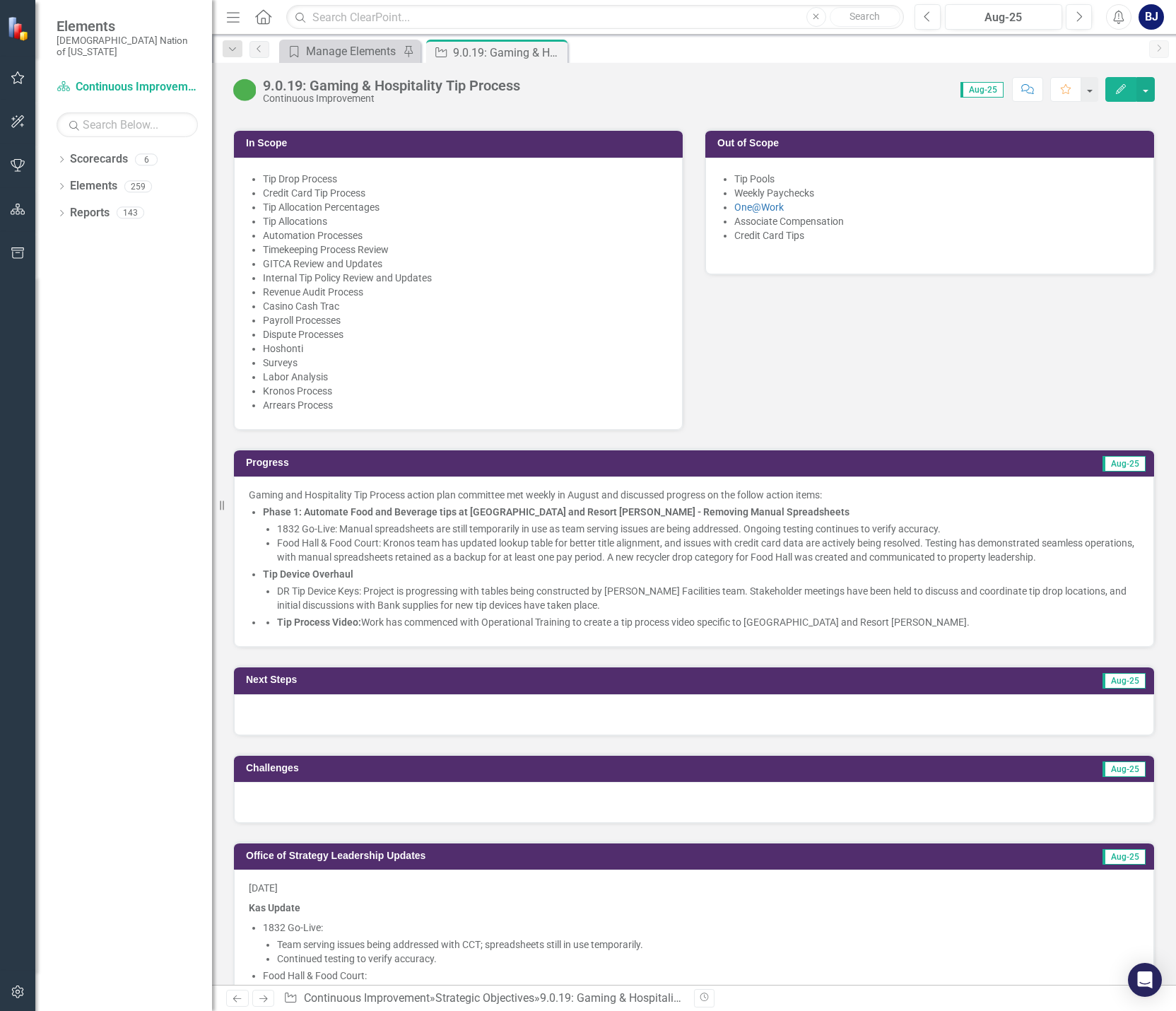
click at [345, 535] on p "Food Hall & Food Court: Kronos team has updated lookup table for better title a…" at bounding box center [708, 549] width 862 height 28
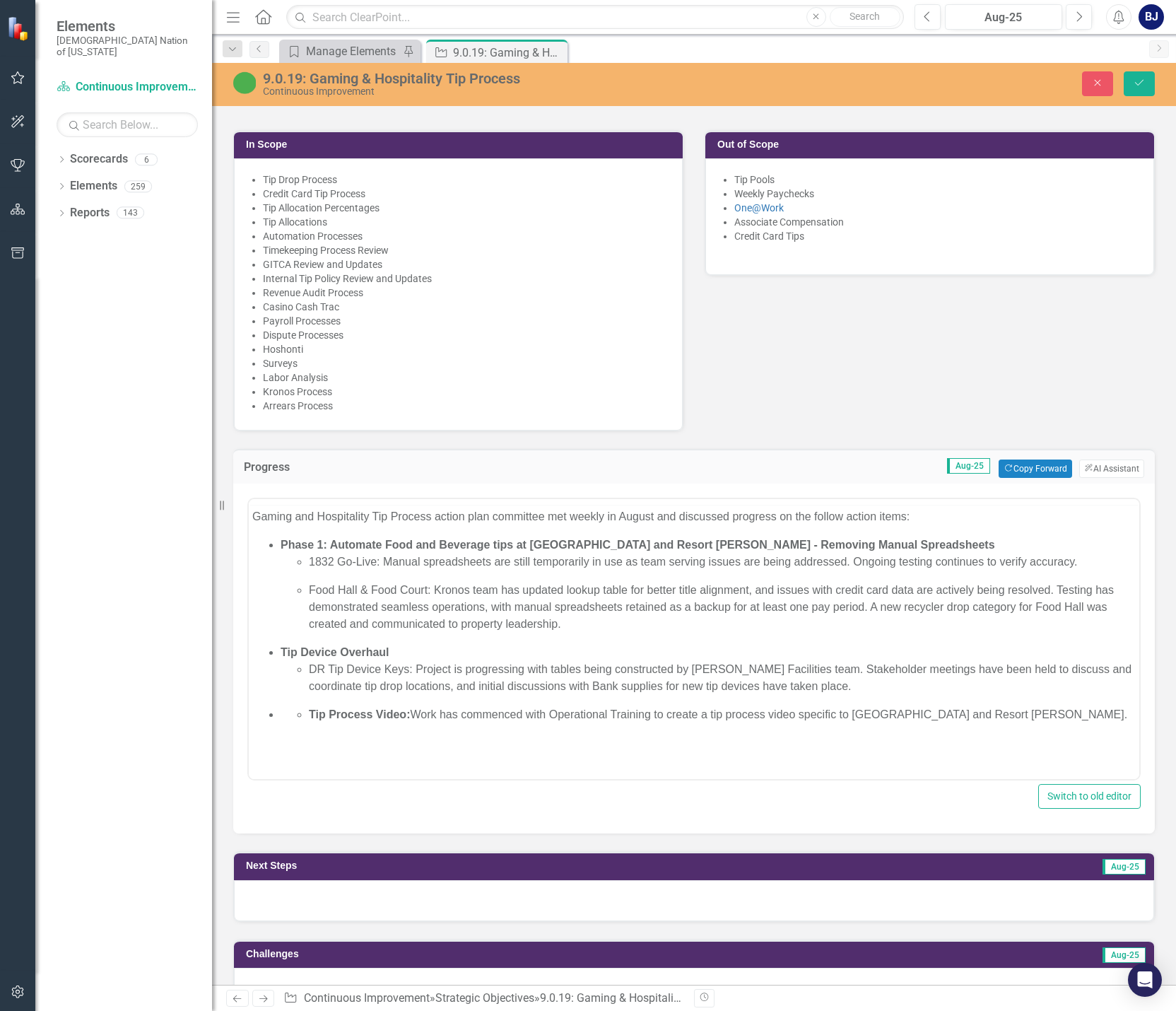
scroll to position [0, 0]
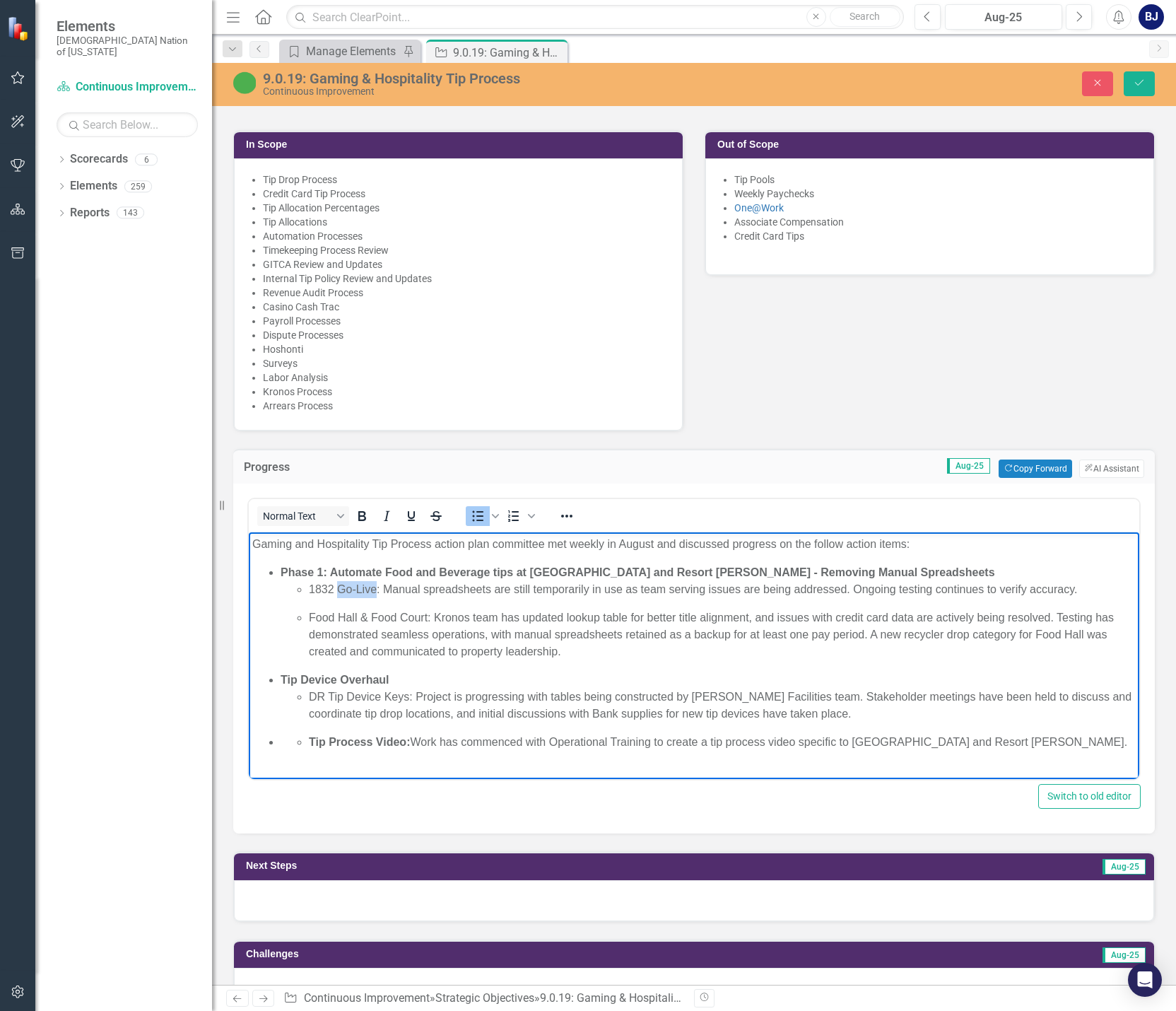
drag, startPoint x: 337, startPoint y: 583, endPoint x: 376, endPoint y: 586, distance: 39.1
click at [376, 586] on p "1832 Go-Live: Manual spreadsheets are still temporarily in use as team serving …" at bounding box center [722, 588] width 827 height 17
click at [370, 619] on p "Food Hall & Food Court: Kronos team has updated lookup table for better title a…" at bounding box center [722, 634] width 827 height 51
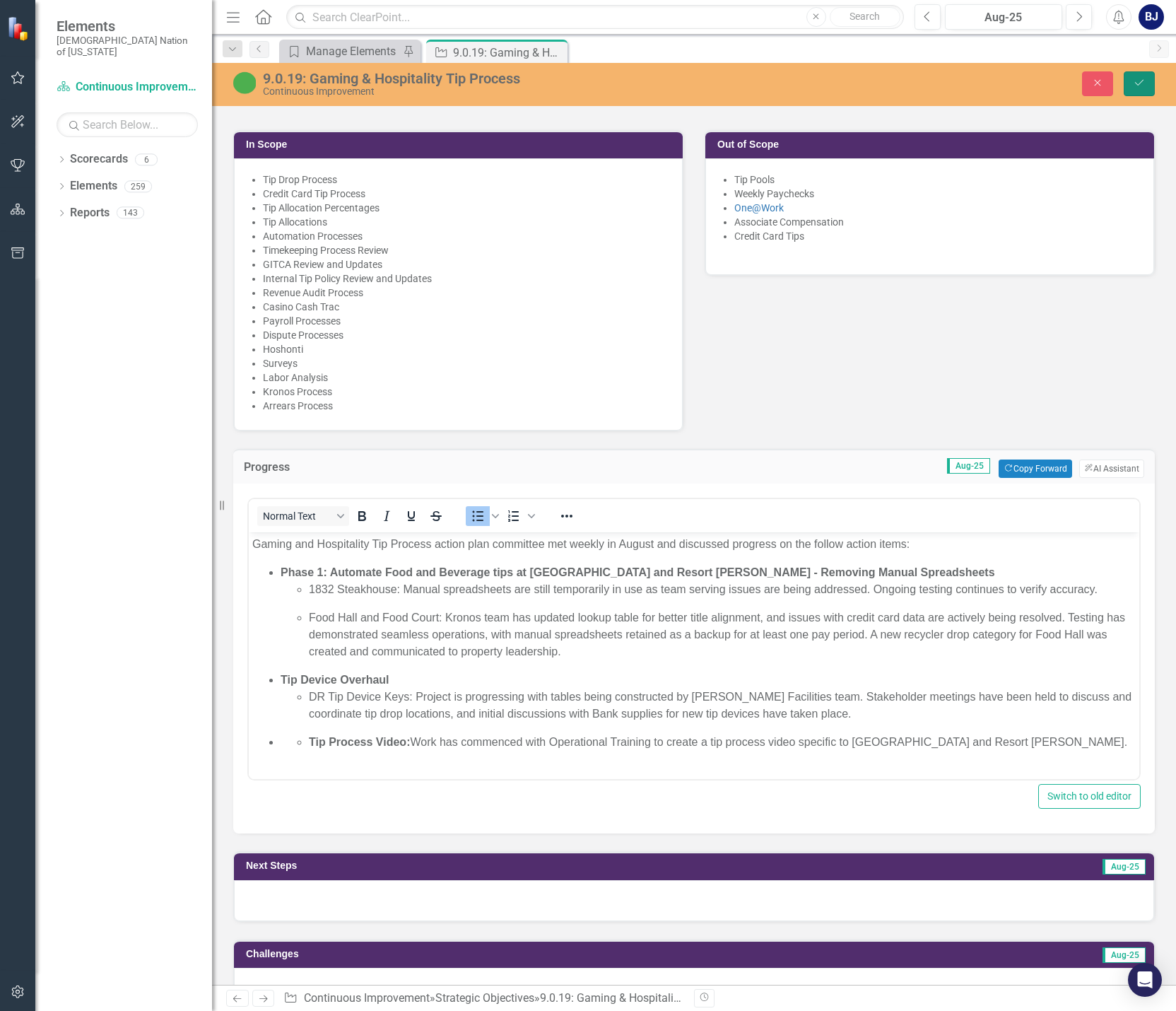
click at [778, 84] on button "Save" at bounding box center [1140, 83] width 31 height 25
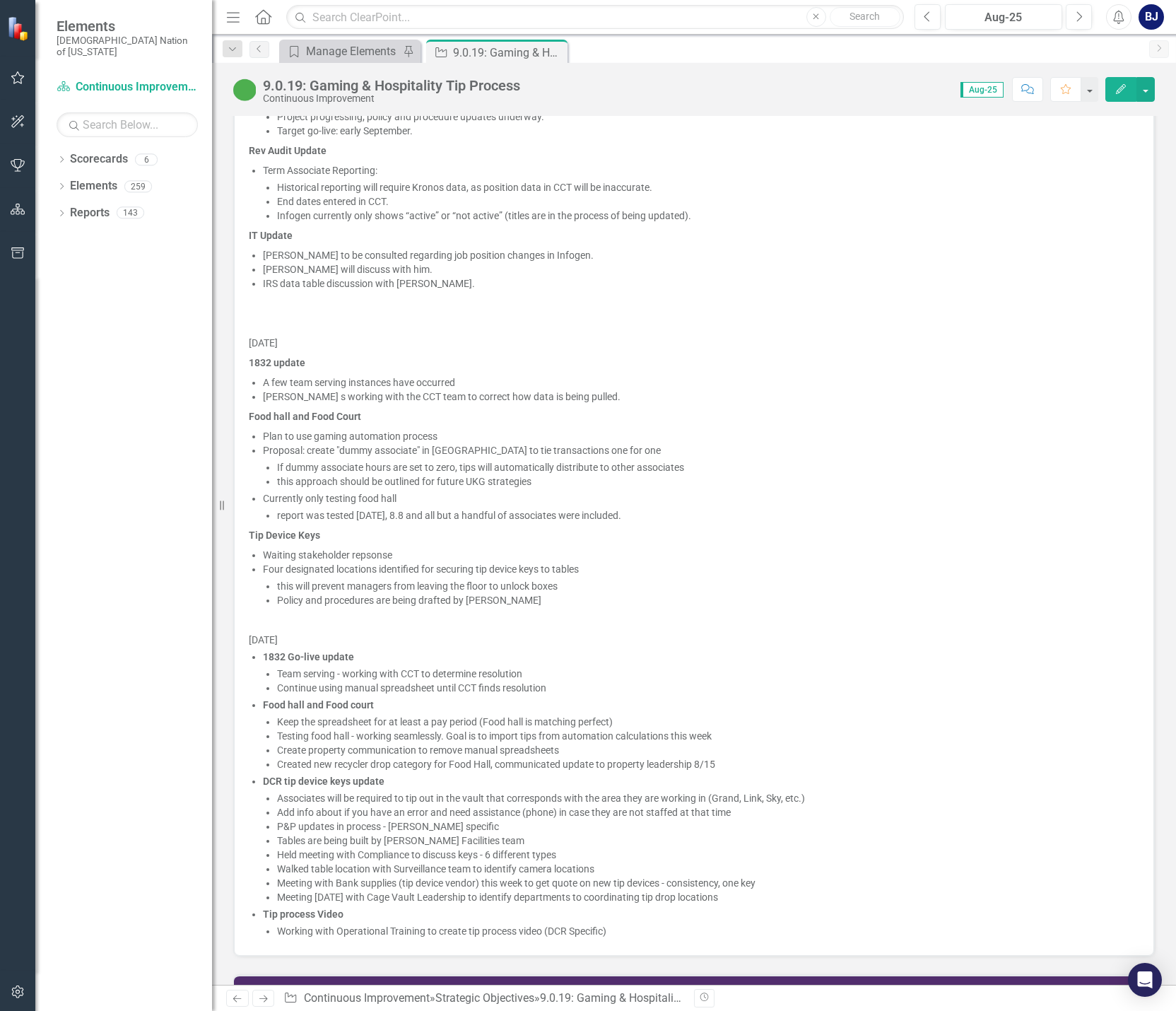
scroll to position [1696, 0]
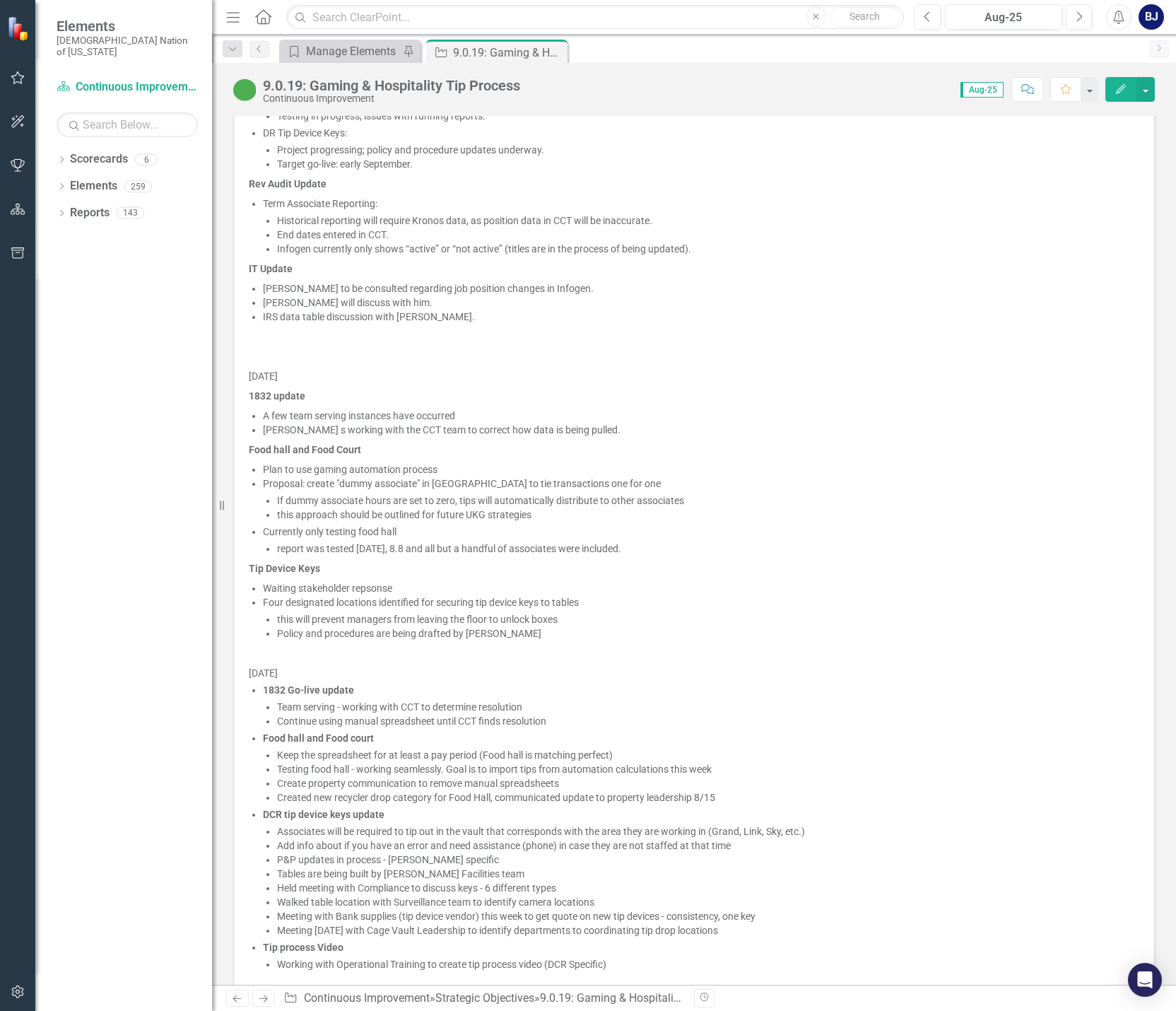
click at [619, 957] on li "Working with Operational Training to create tip process video (DCR Specific)" at bounding box center [708, 964] width 862 height 14
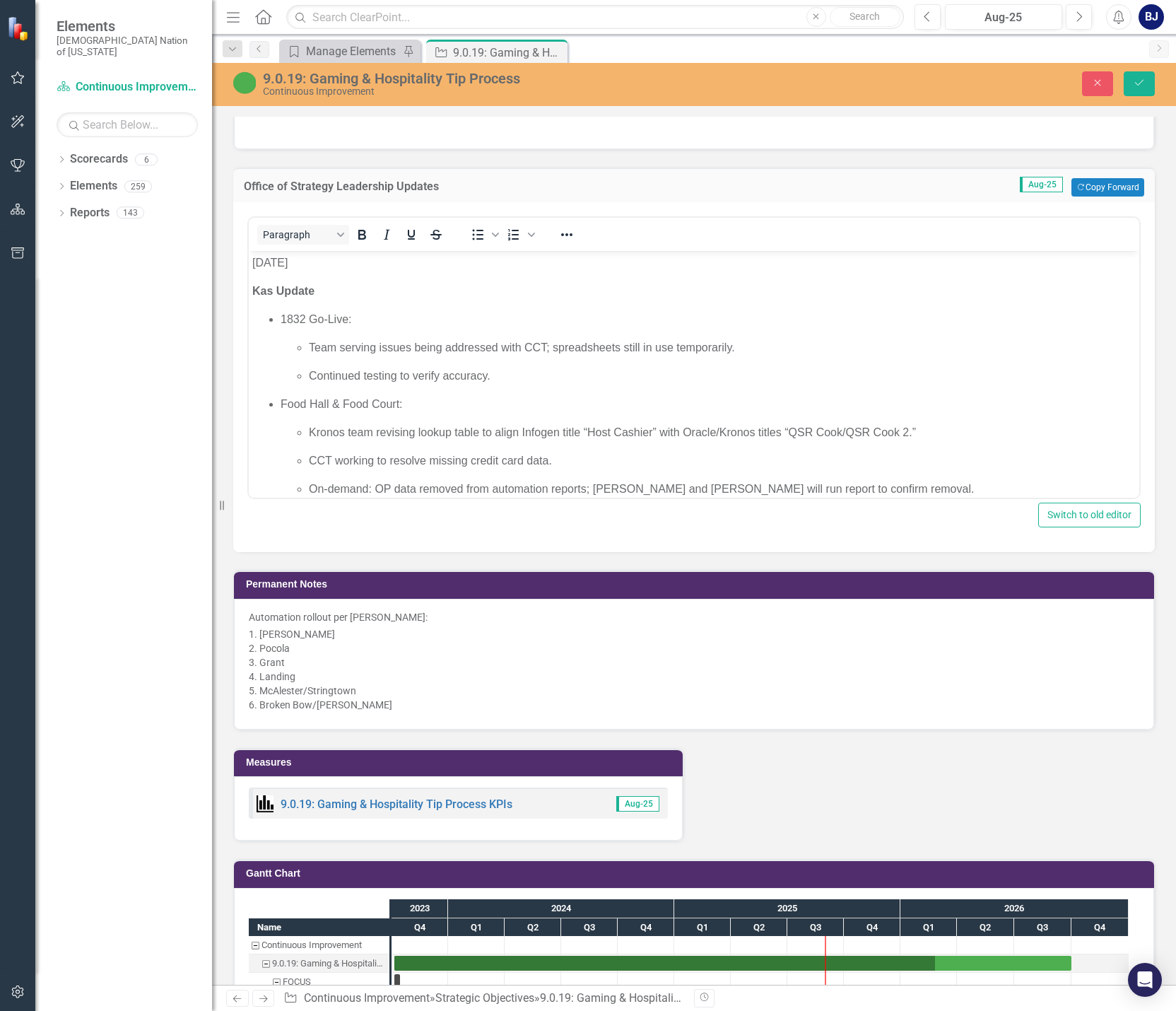
scroll to position [1491, 0]
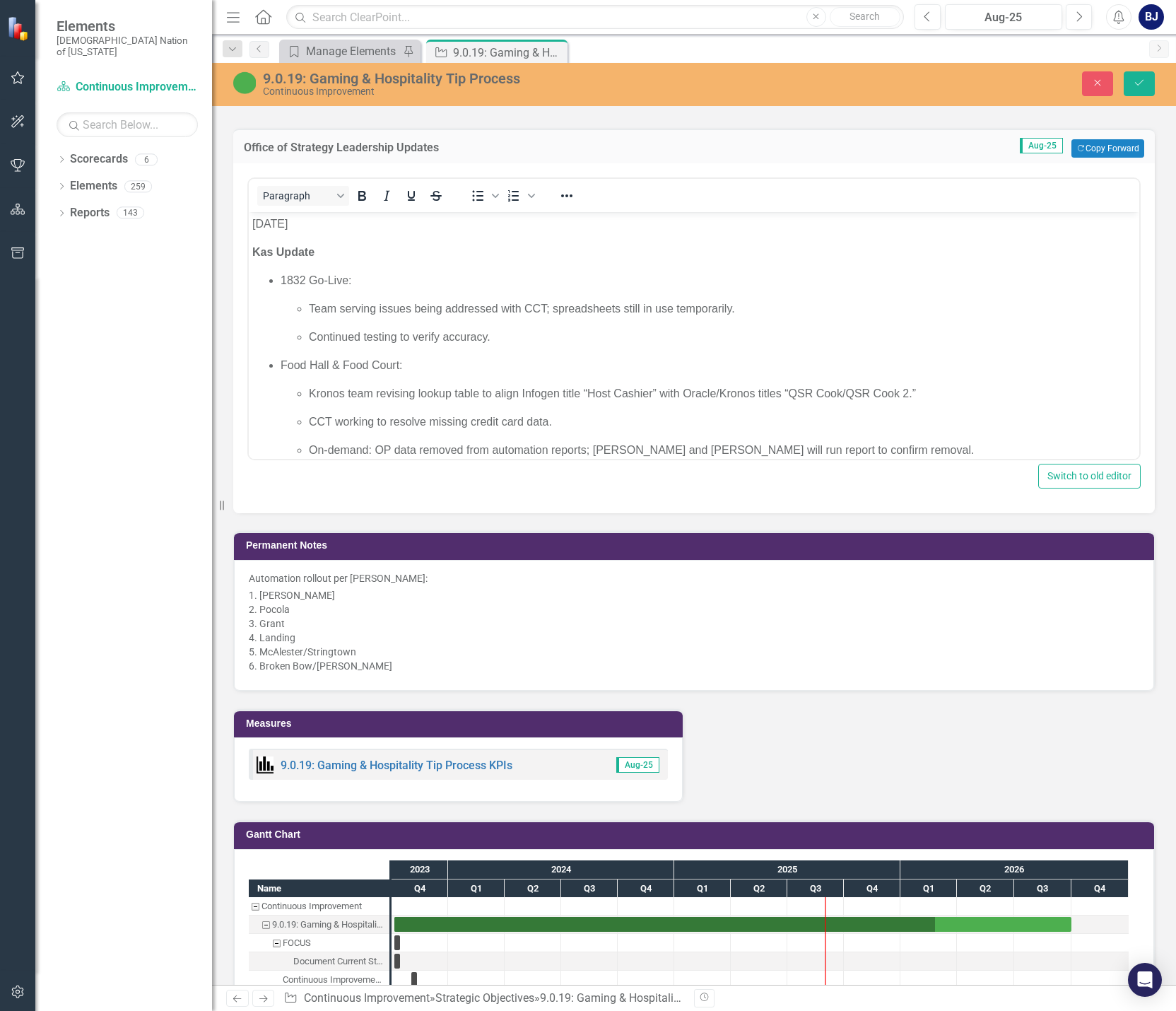
click at [778, 427] on p "CCT working to resolve missing credit card data." at bounding box center [722, 422] width 827 height 17
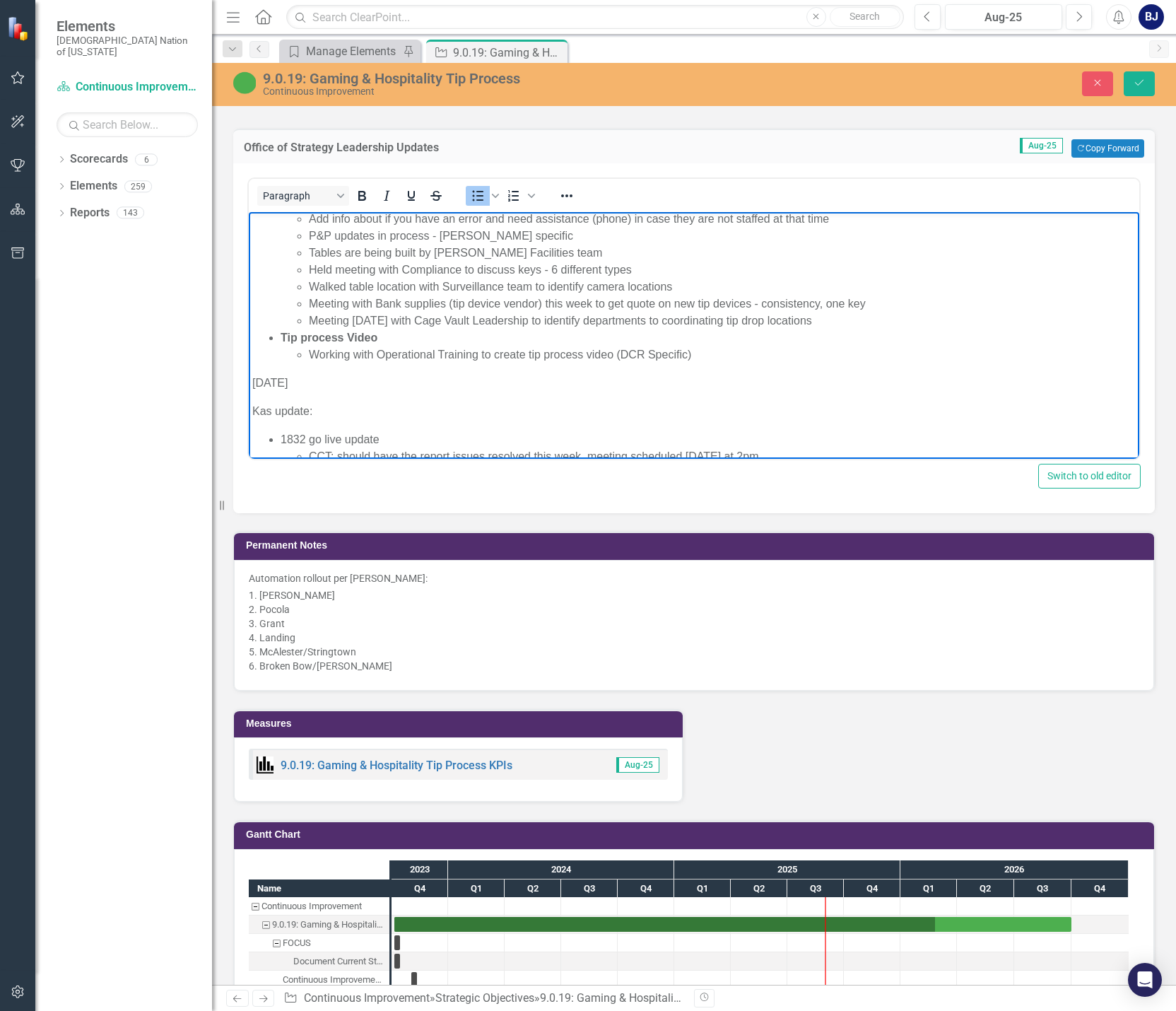
scroll to position [1272, 0]
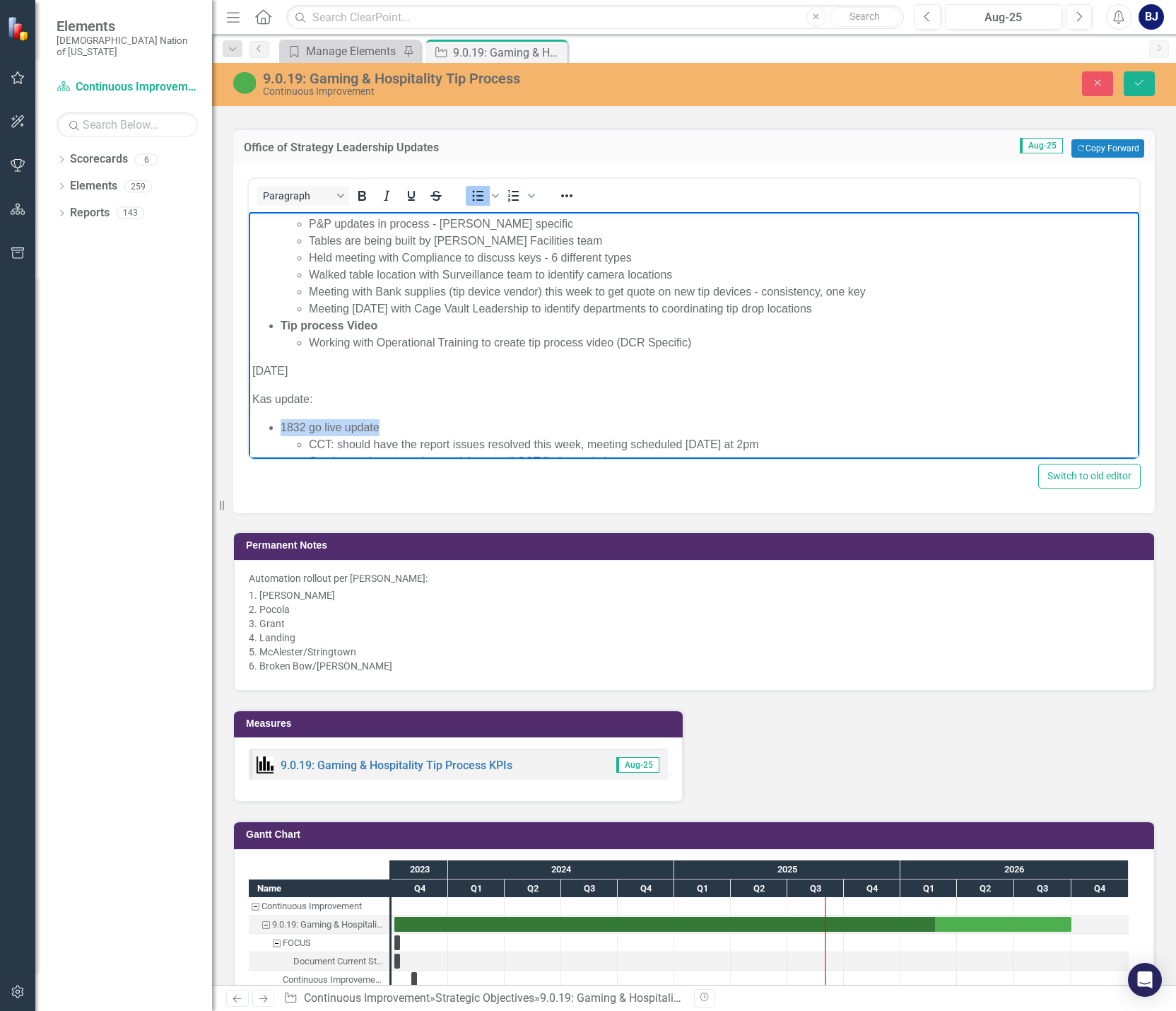
drag, startPoint x: 383, startPoint y: 425, endPoint x: 277, endPoint y: 428, distance: 106.0
click at [277, 428] on ul "1832 go live update CCT: should have the report issues resolved this week, meet…" at bounding box center [693, 545] width 884 height 254
click at [369, 187] on icon "Bold" at bounding box center [361, 195] width 17 height 17
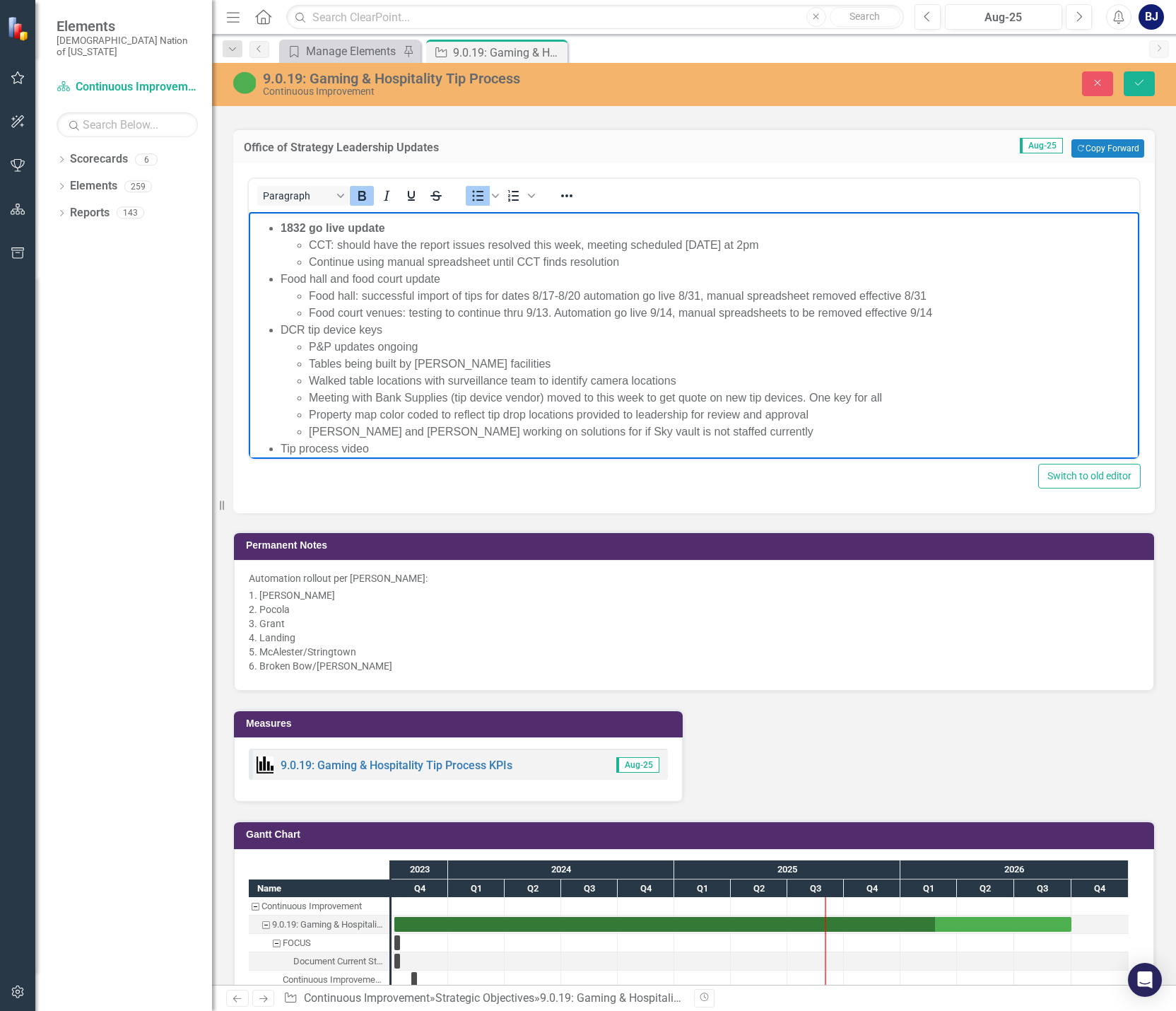
scroll to position [1484, 0]
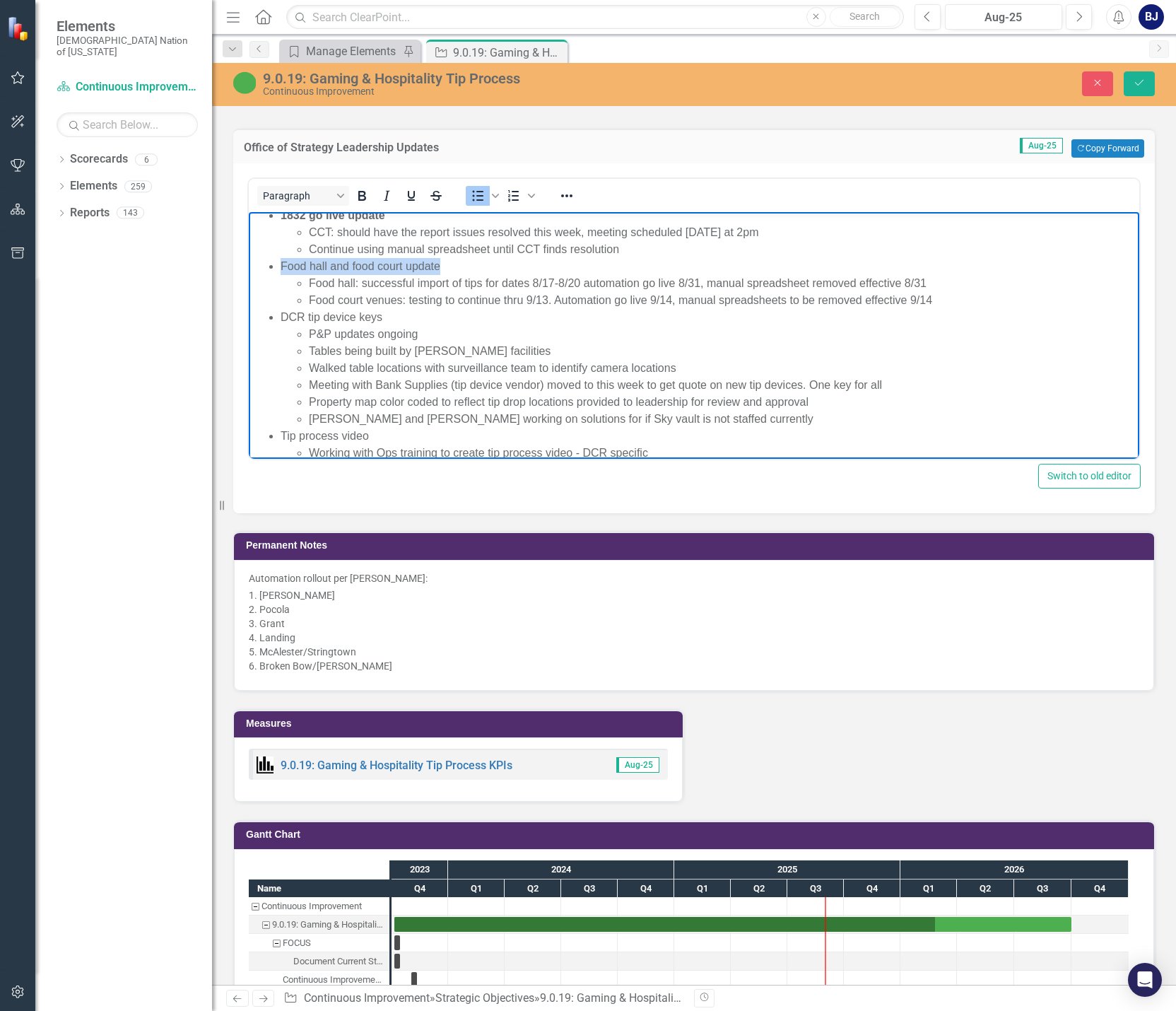
drag, startPoint x: 444, startPoint y: 266, endPoint x: 280, endPoint y: 266, distance: 164.0
click at [280, 266] on ul "1832 go live update CCT: should have the report issues resolved this week, meet…" at bounding box center [693, 333] width 884 height 254
click at [363, 191] on icon "Bold" at bounding box center [362, 196] width 8 height 10
drag, startPoint x: 381, startPoint y: 315, endPoint x: 275, endPoint y: 313, distance: 106.0
click at [275, 313] on ul "1832 go live update CCT: should have the report issues resolved this week, meet…" at bounding box center [693, 333] width 884 height 254
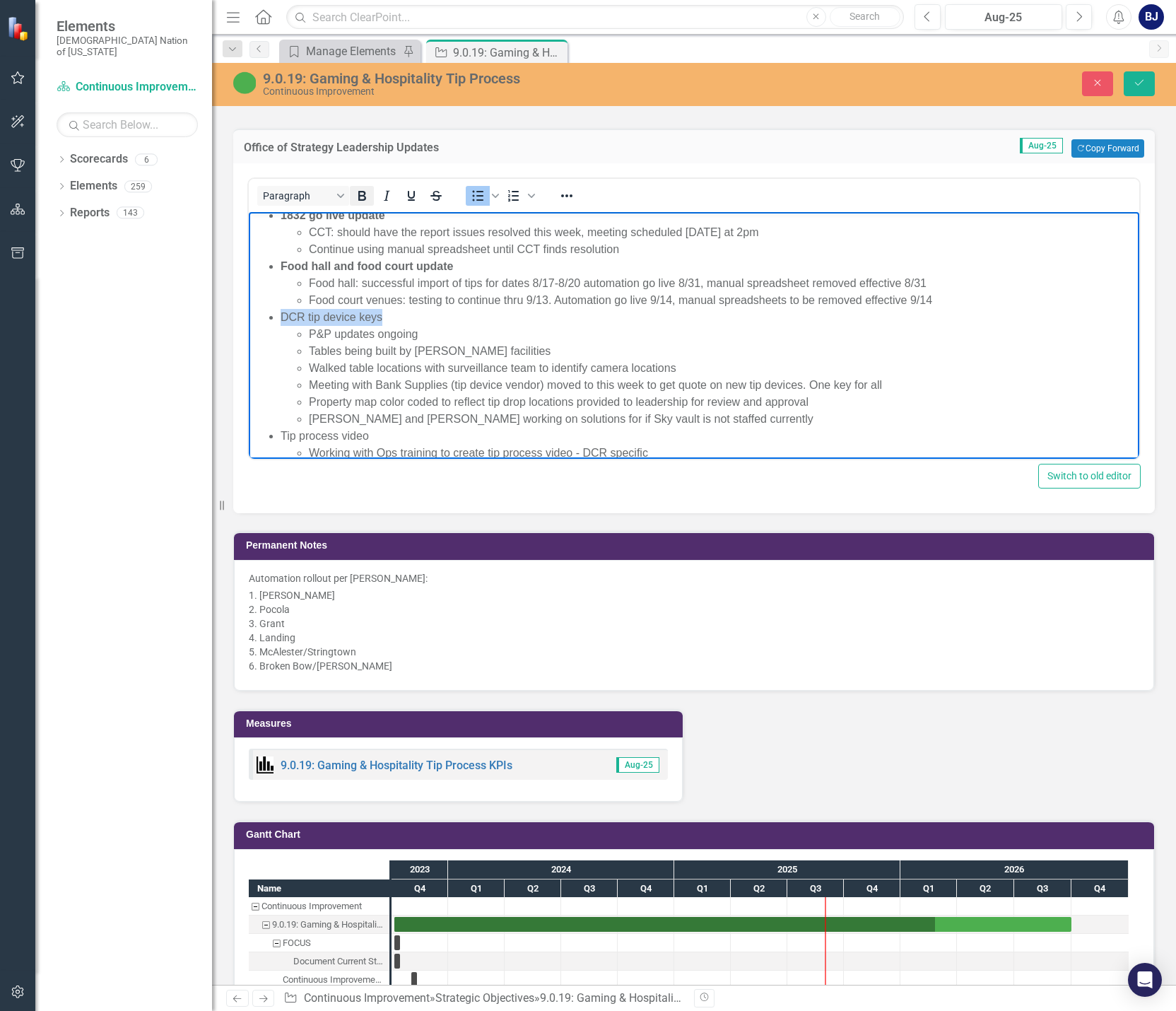
click at [361, 191] on icon "Bold" at bounding box center [362, 196] width 8 height 10
drag, startPoint x: 368, startPoint y: 431, endPoint x: 275, endPoint y: 430, distance: 93.0
click at [275, 430] on ul "1832 go live update CCT: should have the report issues resolved this week, meet…" at bounding box center [693, 333] width 884 height 254
click at [363, 191] on icon "Bold" at bounding box center [362, 196] width 8 height 10
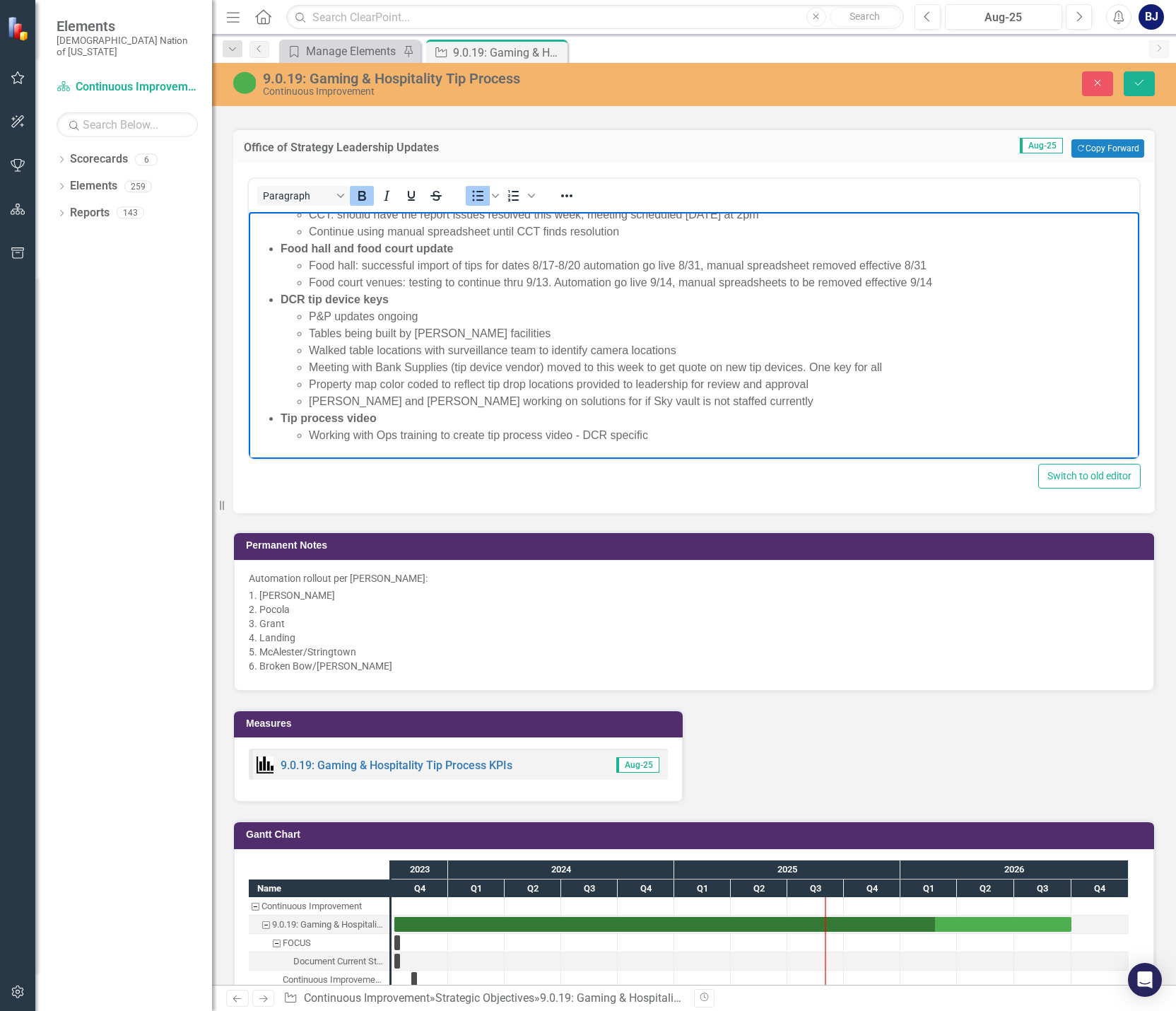
scroll to position [1561, 0]
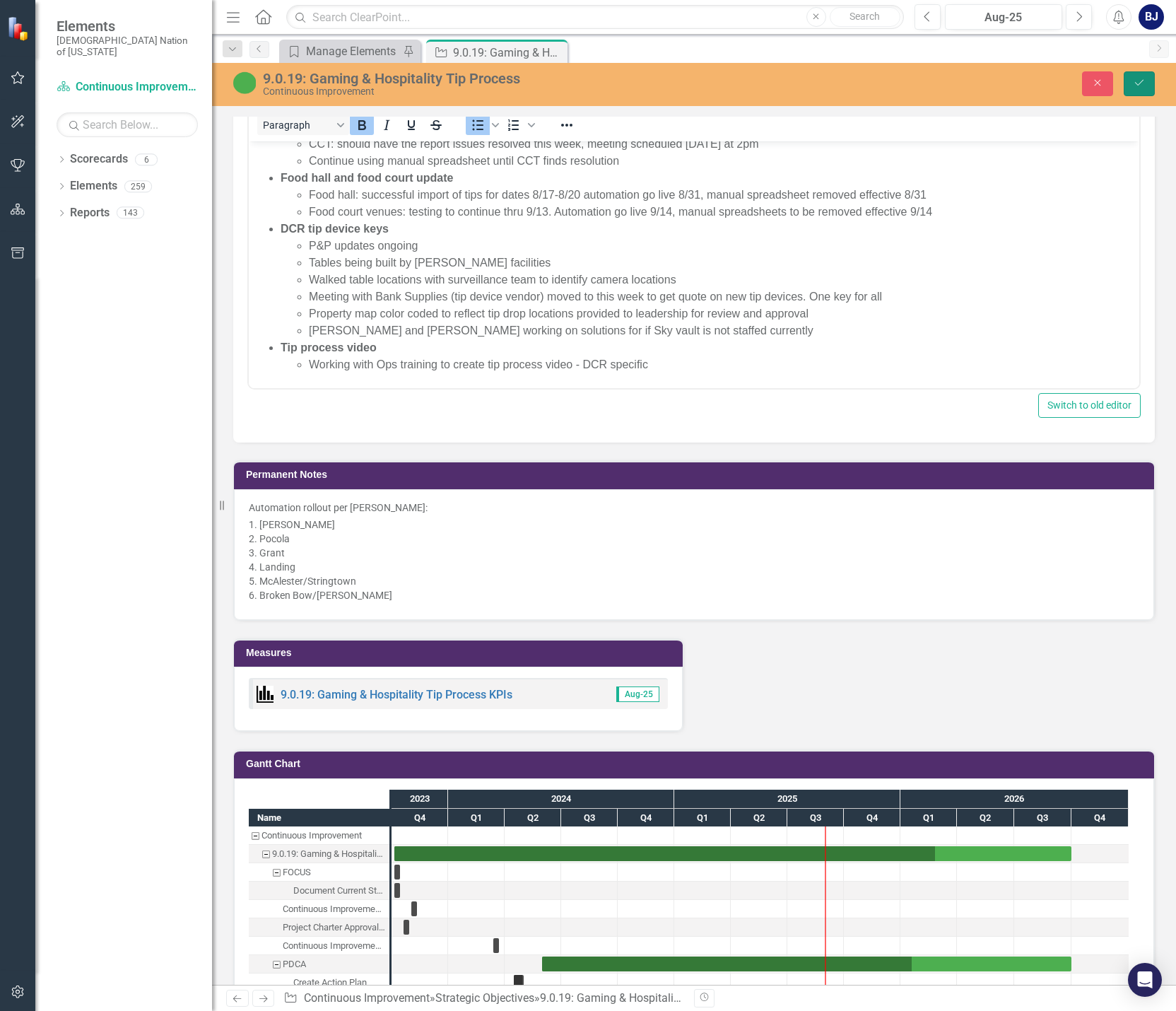
click at [778, 75] on button "Save" at bounding box center [1140, 83] width 31 height 25
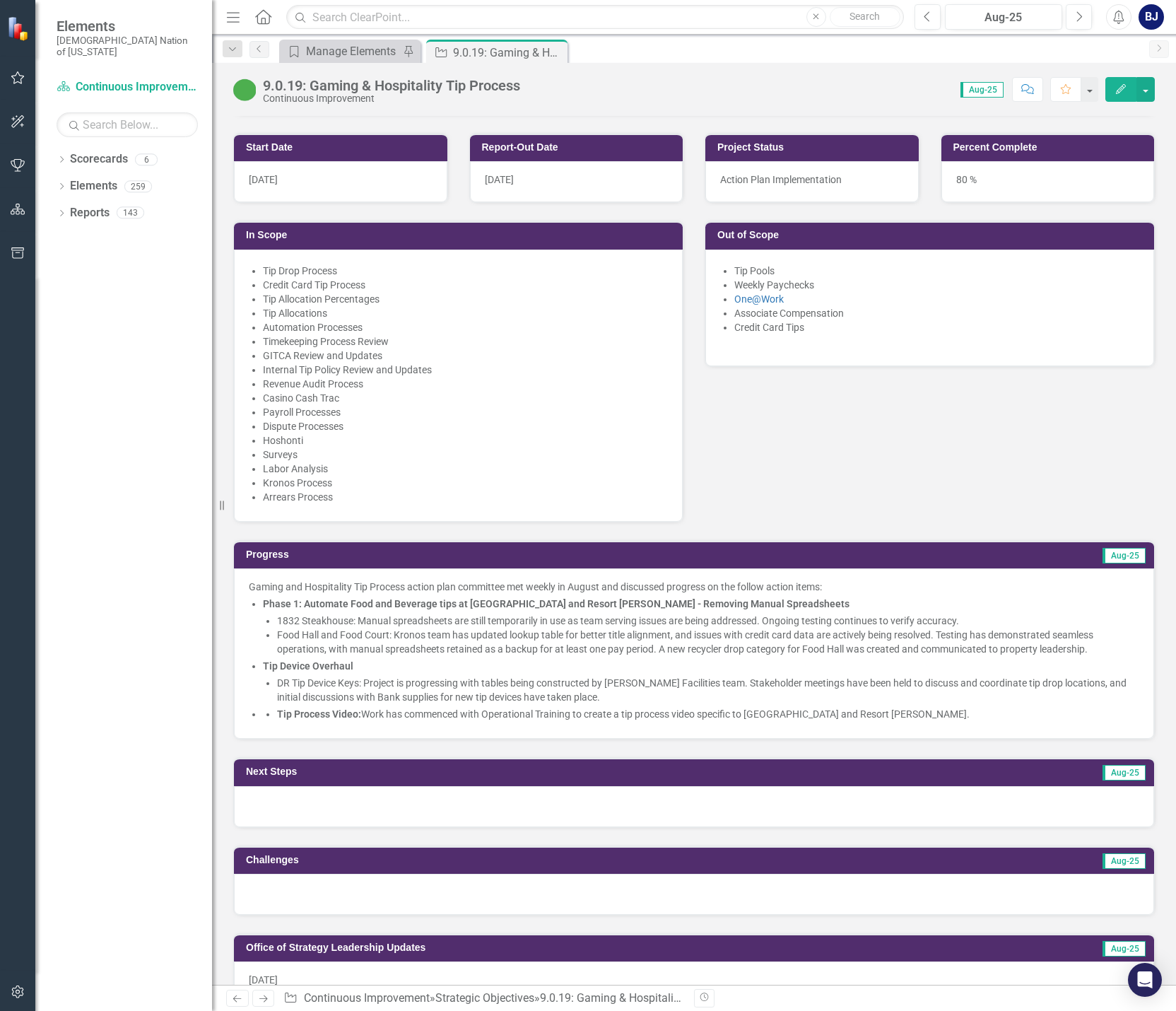
scroll to position [636, 0]
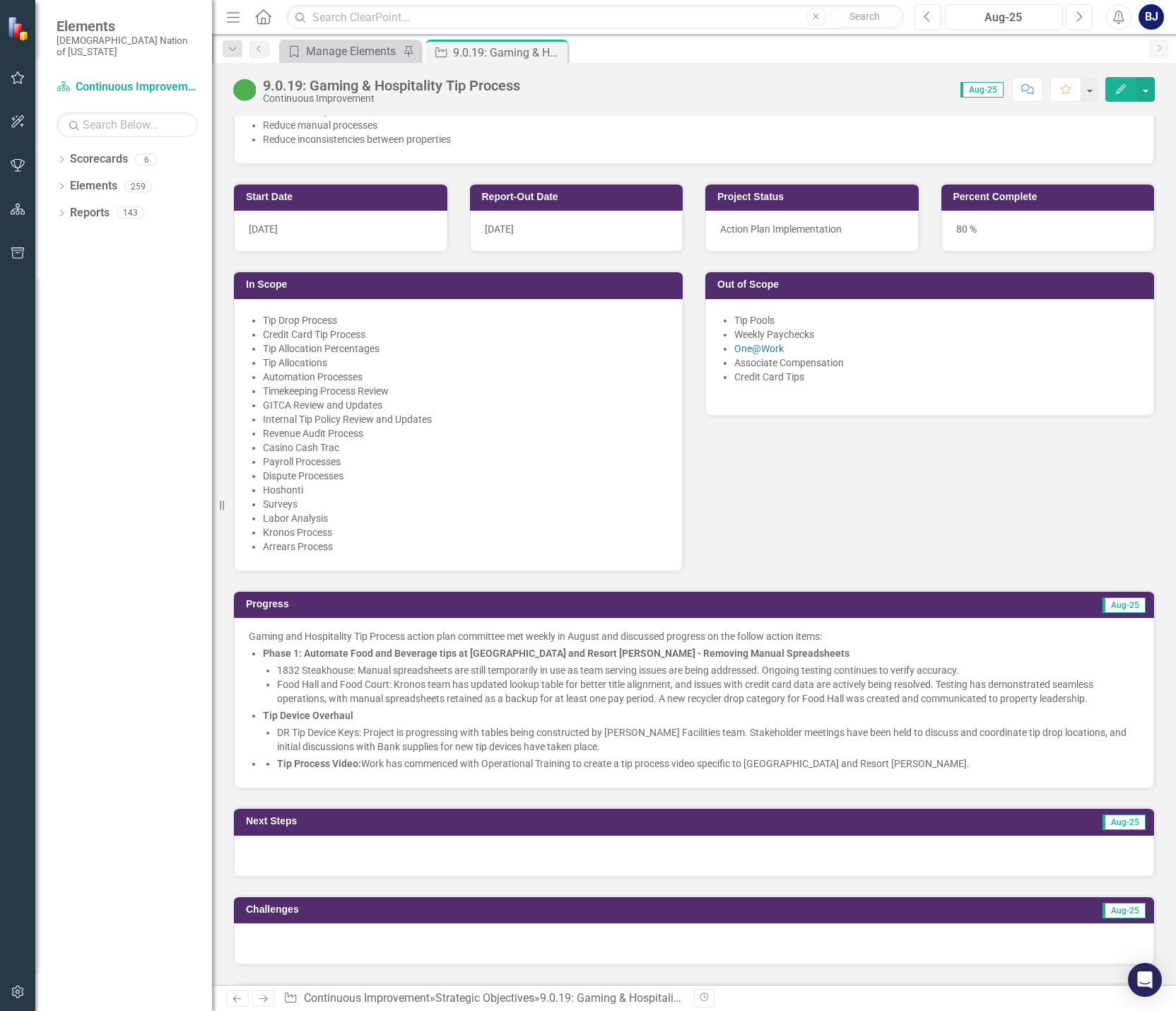
click at [405, 677] on p "Food Hall and Food Court: Kronos team has updated lookup table for better title…" at bounding box center [708, 690] width 862 height 28
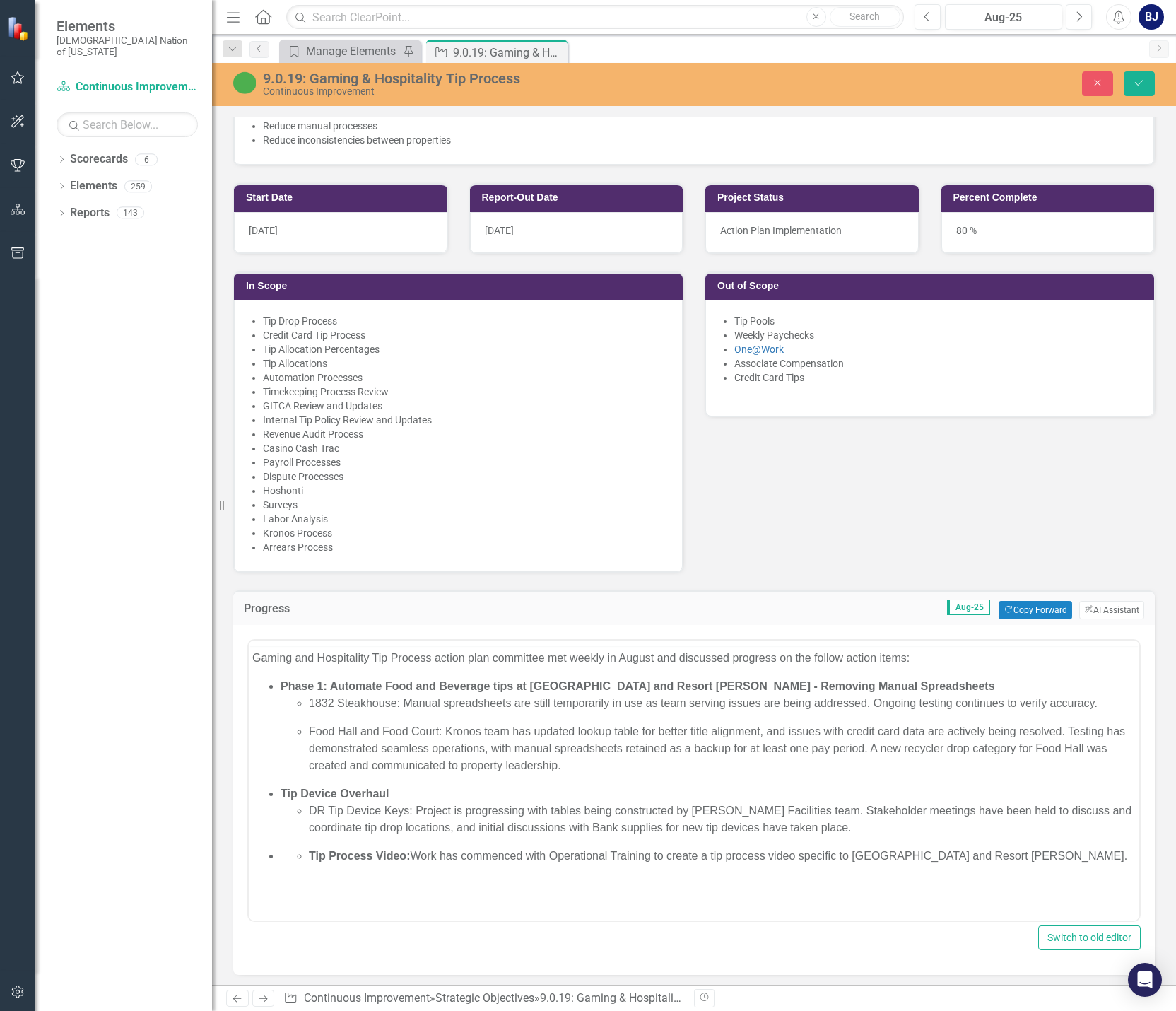
scroll to position [0, 0]
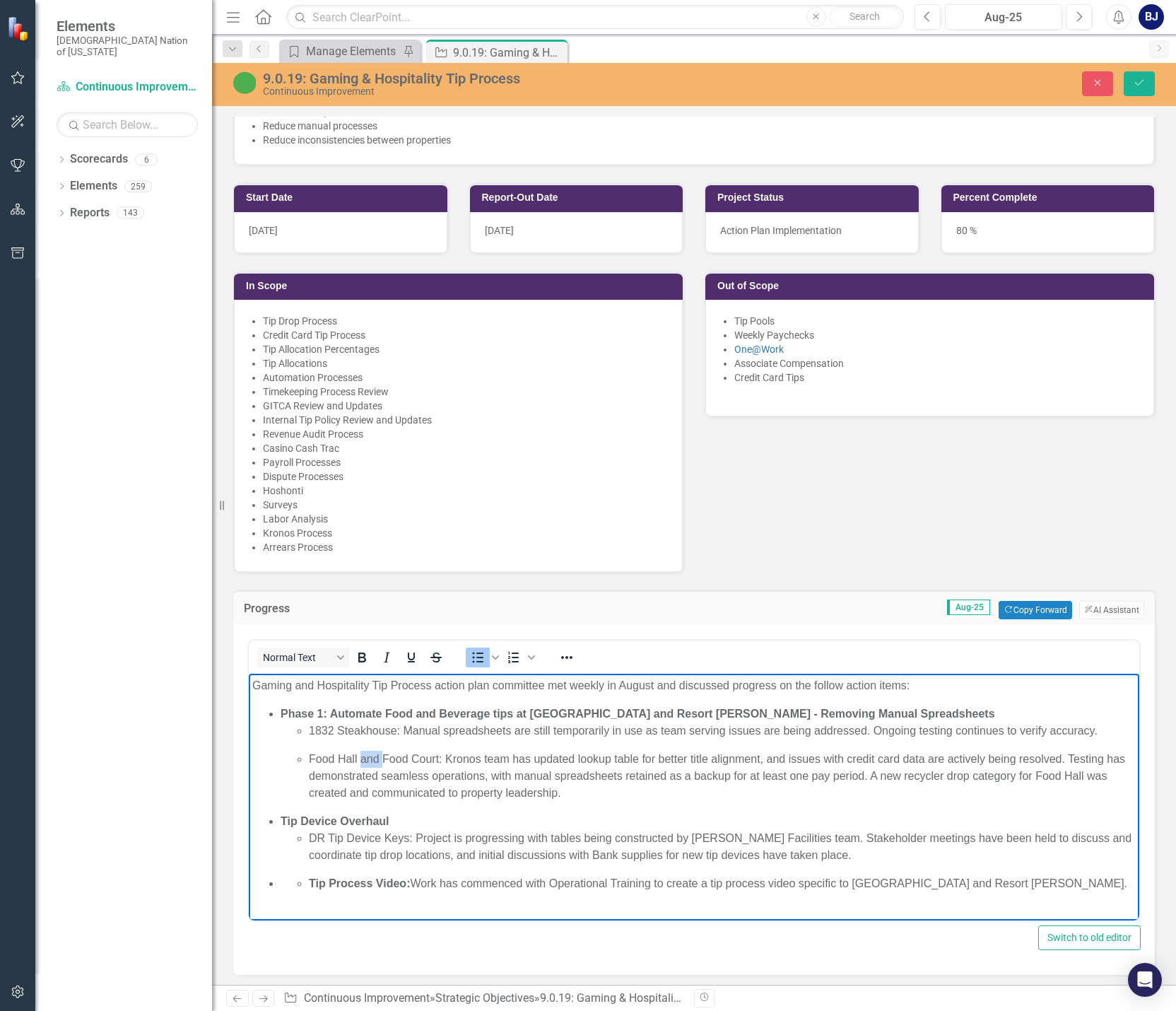
drag, startPoint x: 374, startPoint y: 755, endPoint x: 361, endPoint y: 758, distance: 13.3
click at [361, 758] on p "Food Hall and Food Court: Kronos team has updated lookup table for better title…" at bounding box center [722, 776] width 827 height 51
click at [778, 601] on button "ClearPoint AI AI Assistant" at bounding box center [1112, 610] width 65 height 19
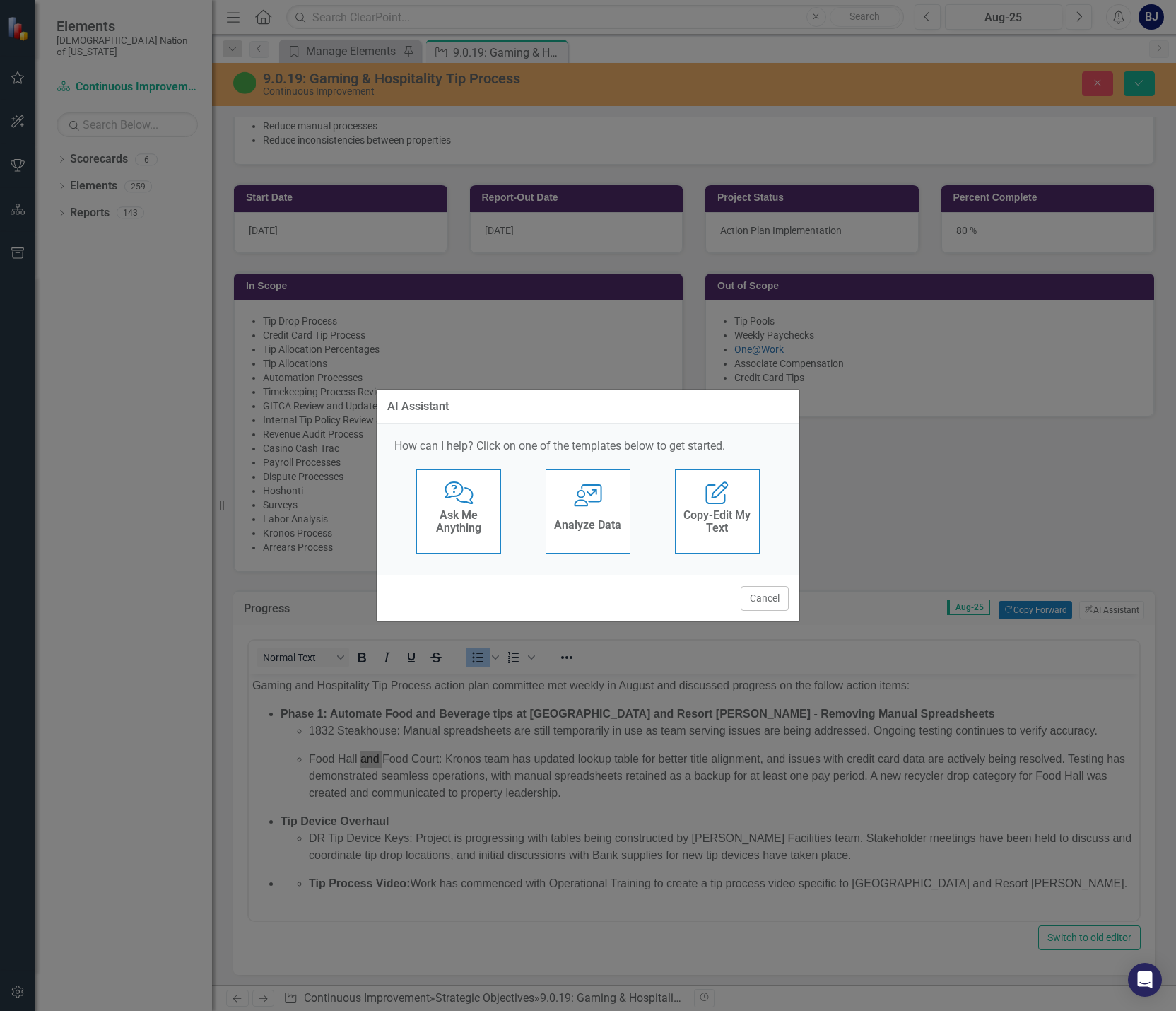
click at [486, 494] on div "Comments with Question [PERSON_NAME] Ask Me Anything" at bounding box center [458, 511] width 84 height 84
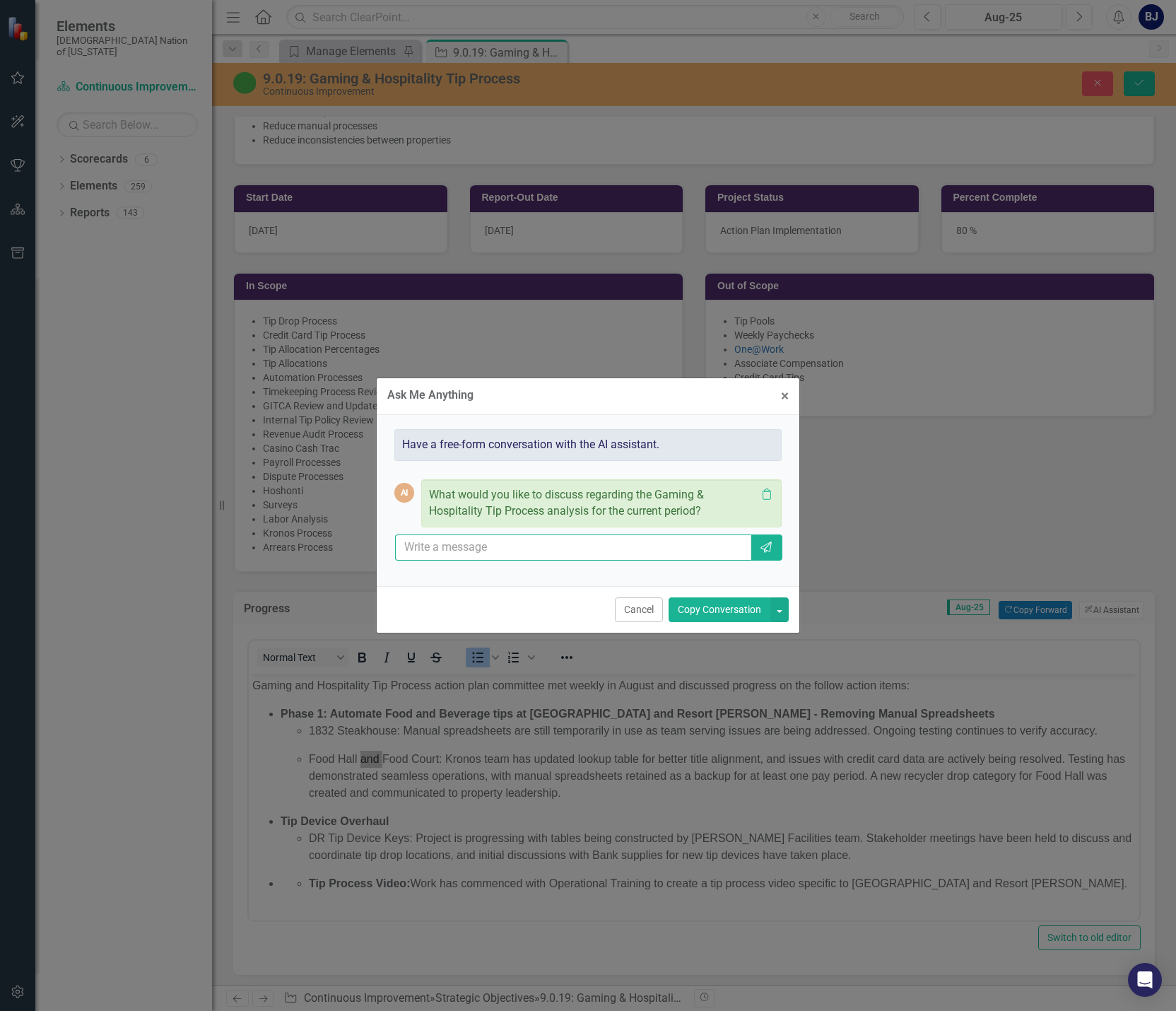
click at [489, 548] on input "text" at bounding box center [573, 547] width 356 height 26
click at [619, 550] on input "can you give me and update based on leadership updates and only include things …" at bounding box center [573, 547] width 356 height 26
type input "can you give me and update based on leadership updates and only include things …"
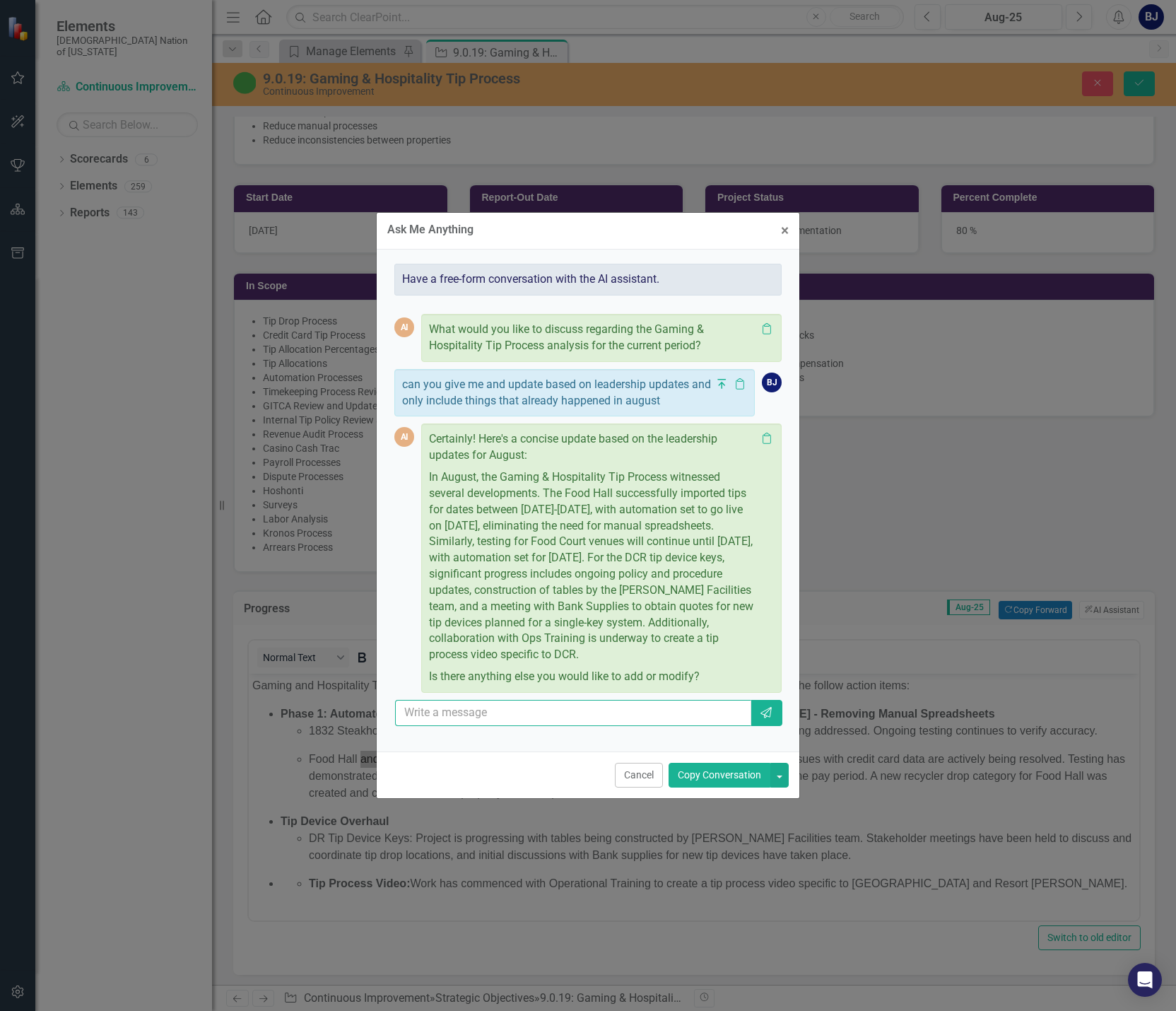
click at [541, 717] on input "text" at bounding box center [573, 712] width 356 height 26
type input "bullet points"
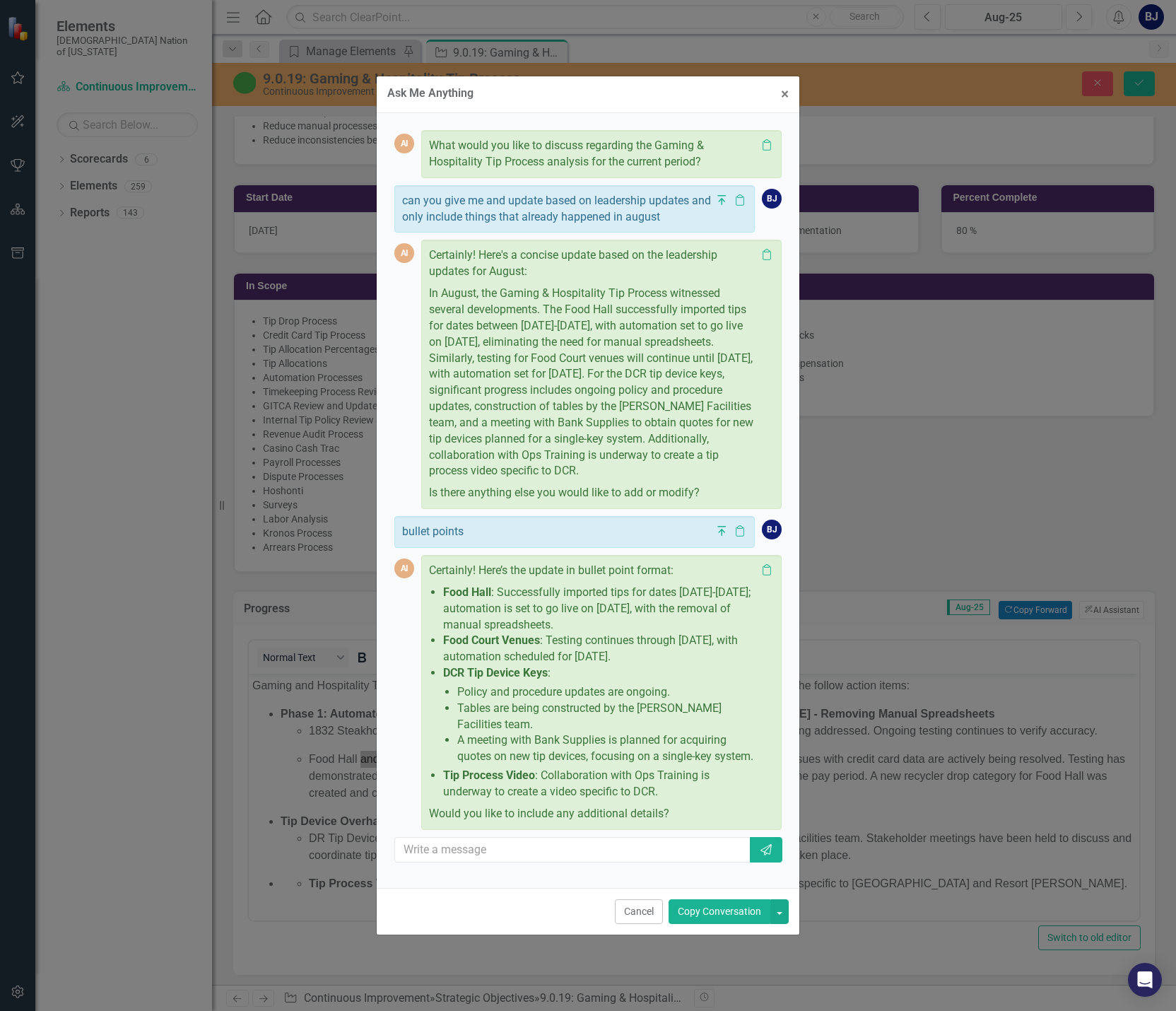
scroll to position [70, 0]
click at [540, 853] on input "text" at bounding box center [573, 849] width 356 height 26
type input "include 1832"
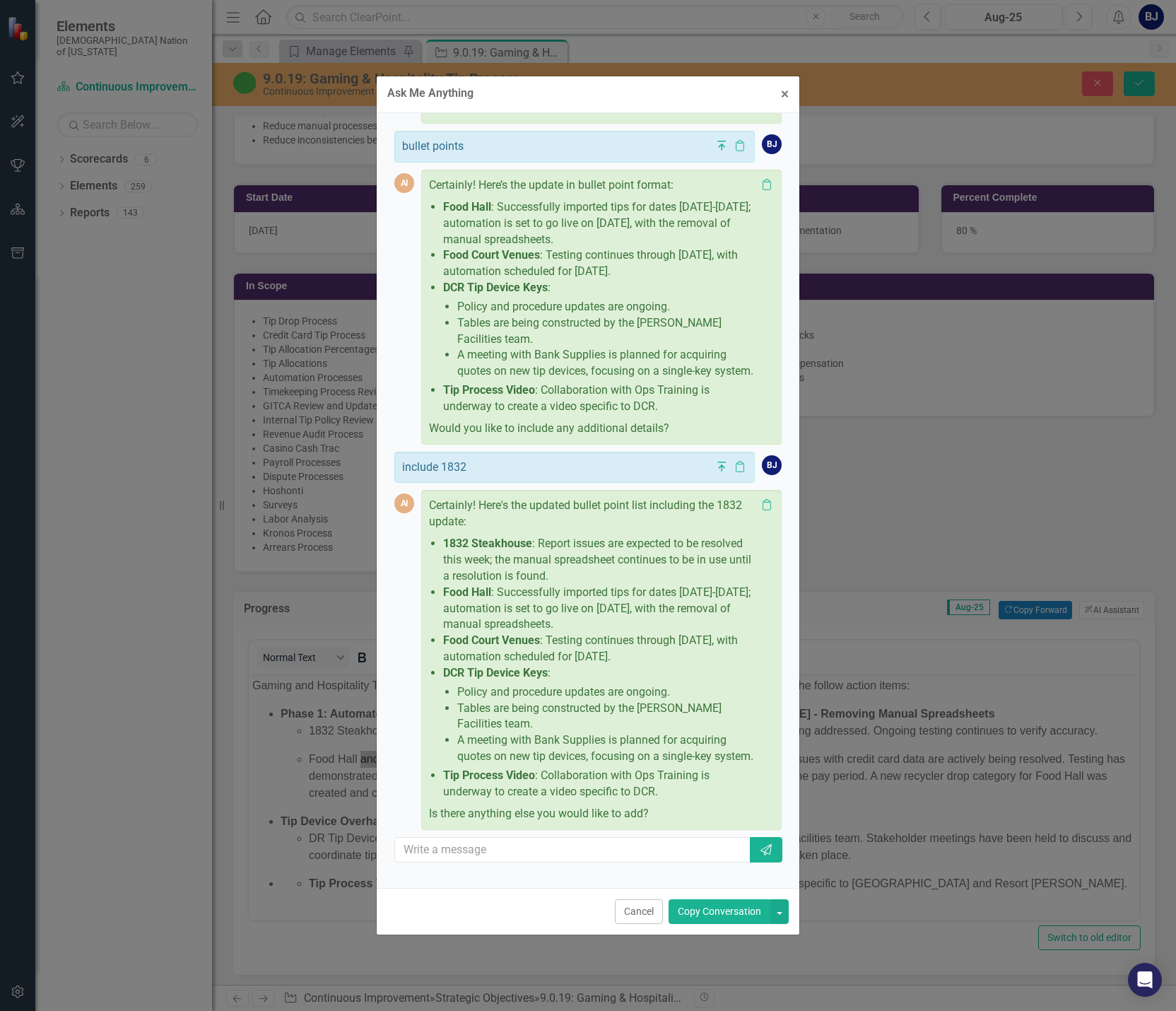
scroll to position [471, 0]
click at [659, 800] on p "Tip Process Video : Collaboration with Ops Training is underway to create a vid…" at bounding box center [599, 784] width 313 height 32
click at [669, 800] on p "Tip Process Video : Collaboration with Ops Training is underway to create a vid…" at bounding box center [599, 784] width 313 height 32
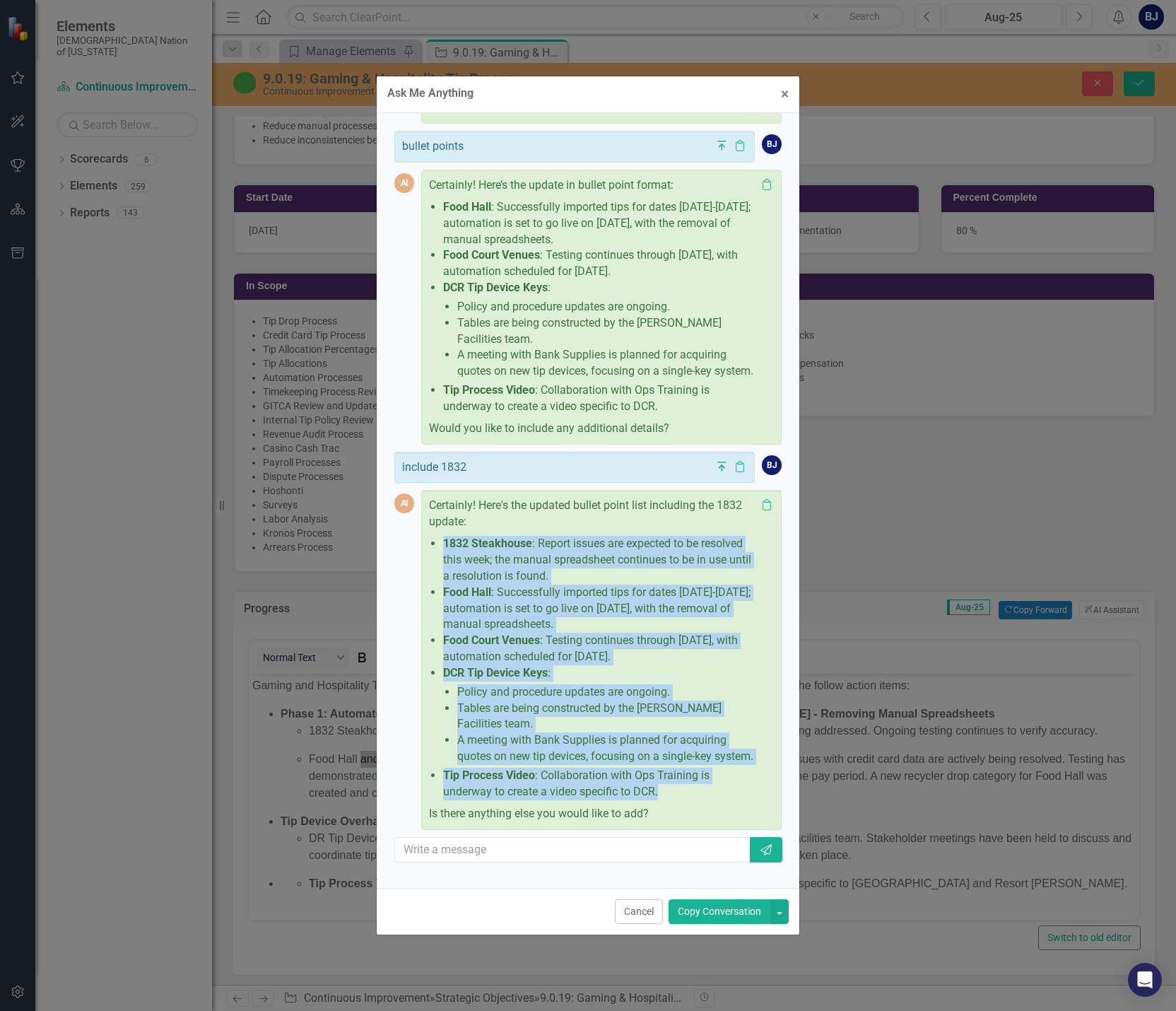
drag, startPoint x: 659, startPoint y: 803, endPoint x: 440, endPoint y: 541, distance: 341.5
click at [440, 541] on ul "1832 Steakhouse : Report issues are expected to be resolved this week; the manu…" at bounding box center [596, 668] width 320 height 265
copy ul "1832 Steakhouse : Report issues are expected to be resolved this week; the manu…"
click at [778, 95] on span "×" at bounding box center [785, 93] width 8 height 17
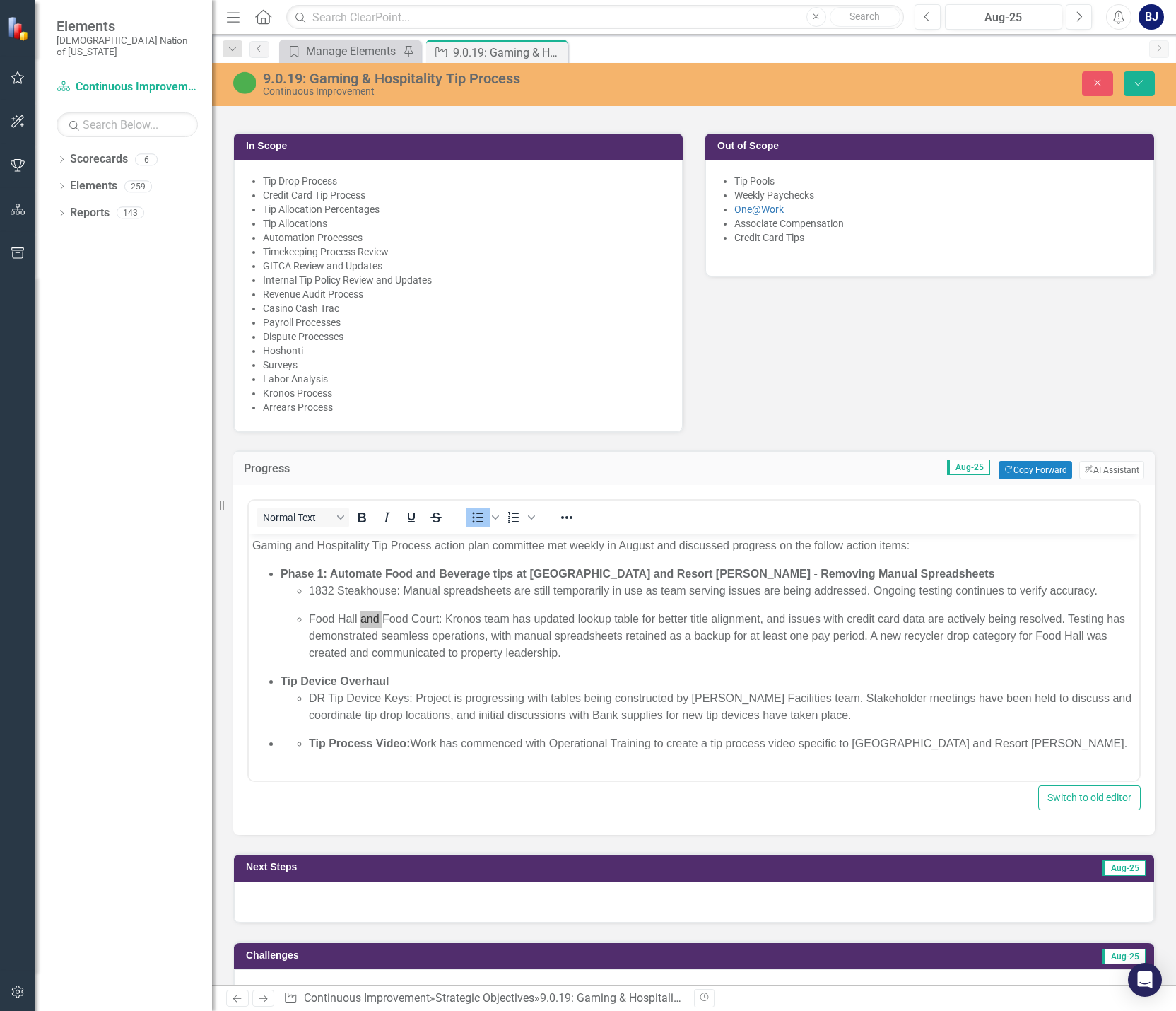
scroll to position [778, 0]
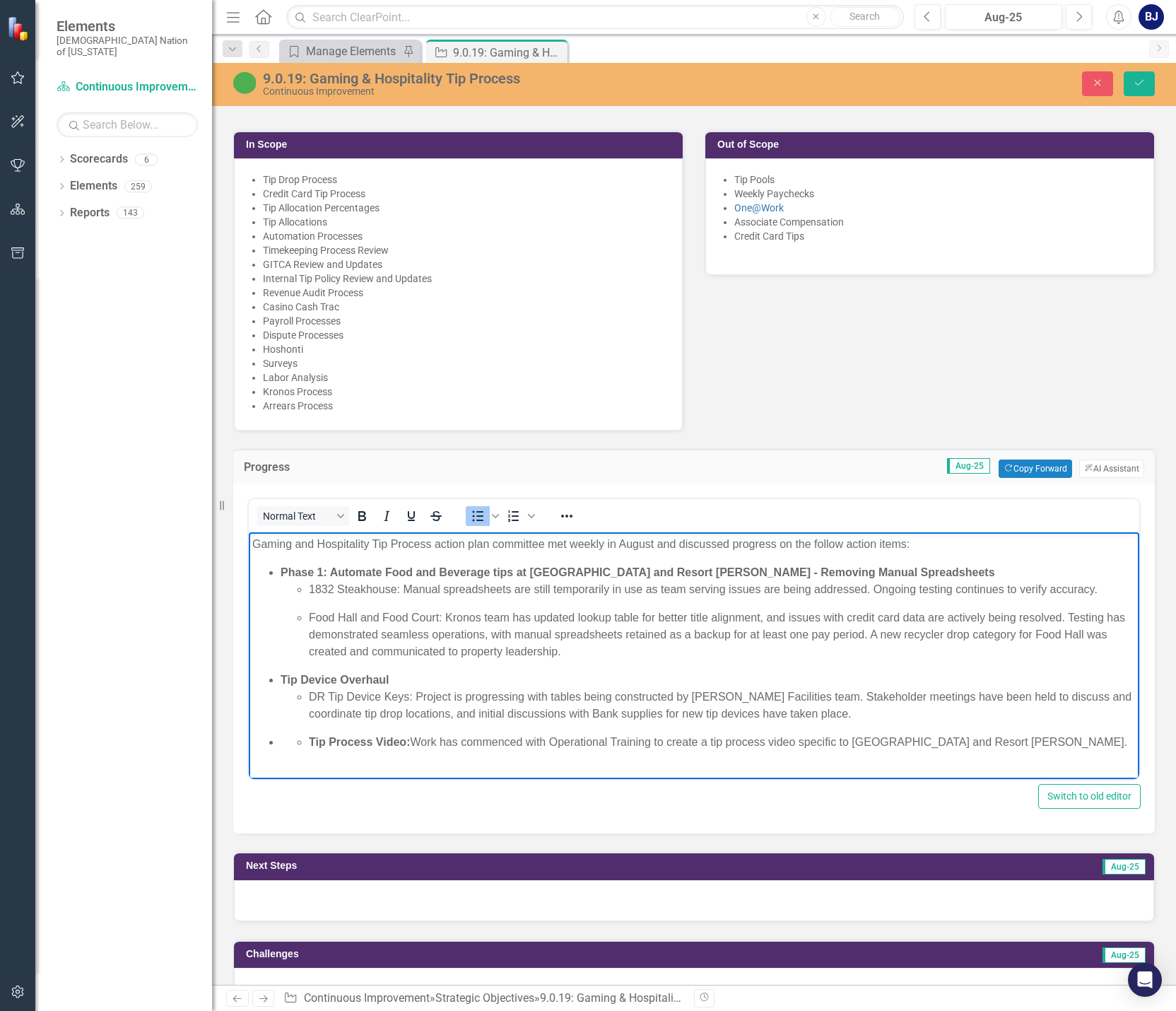
click at [778, 737] on p "Tip Process Video: Work has commenced with Operational Training to create a tip…" at bounding box center [722, 741] width 827 height 17
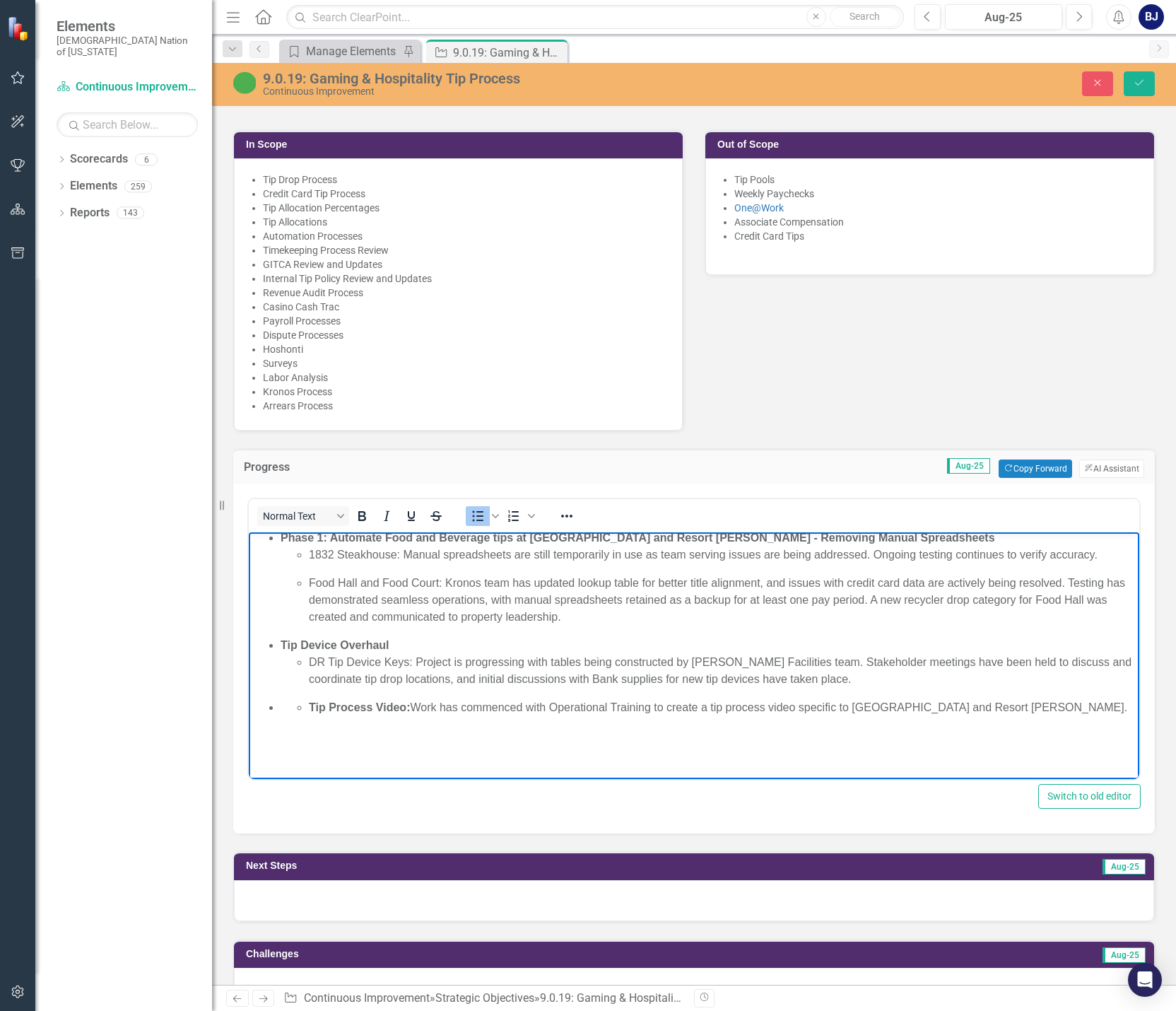
scroll to position [0, 0]
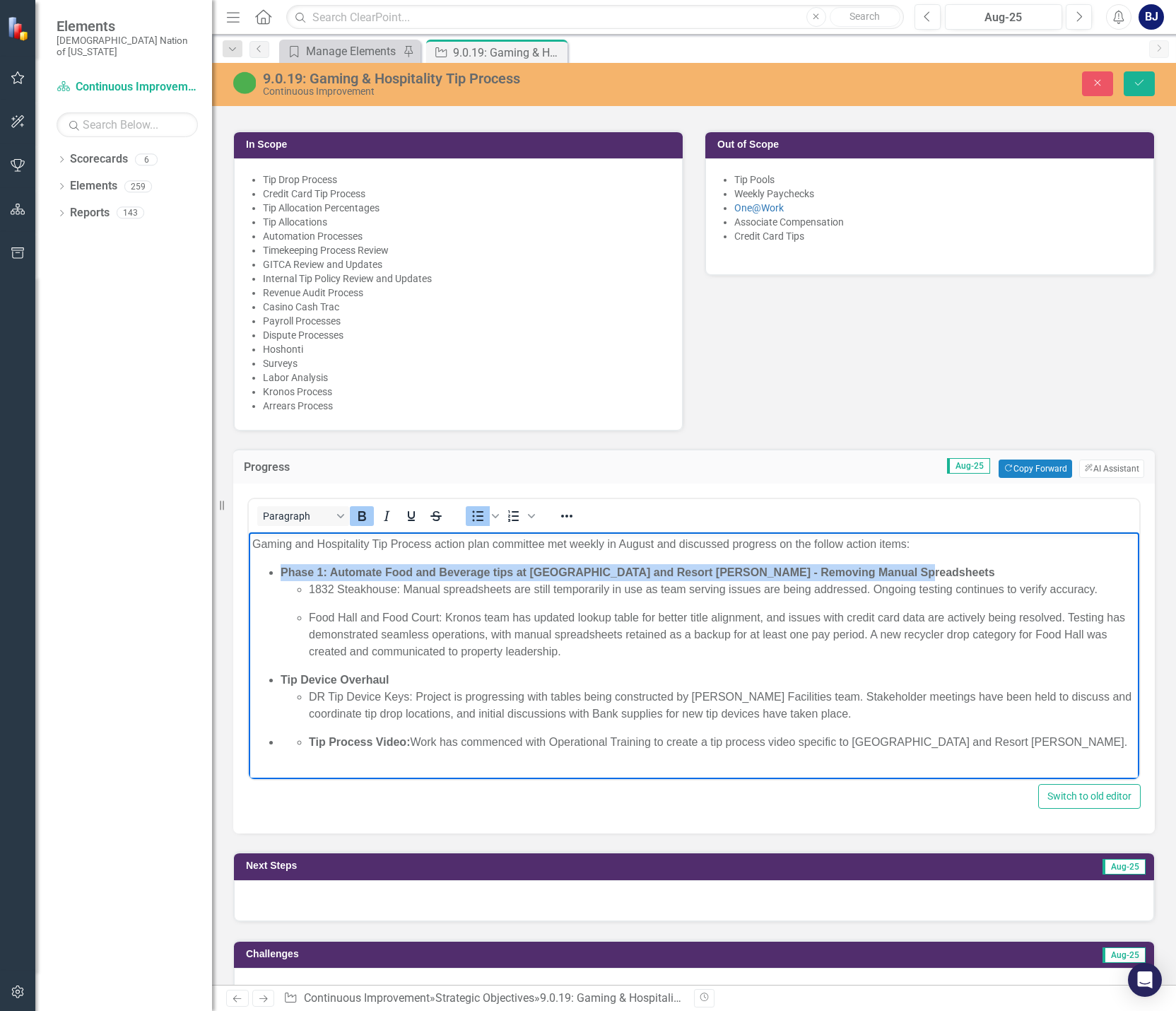
click at [778, 573] on li "Phase 1: Automate Food and Beverage tips at [GEOGRAPHIC_DATA] and Resort [PERSO…" at bounding box center [708, 612] width 855 height 96
click at [778, 572] on li "Phase 1: Automate Food and Beverage tips at [GEOGRAPHIC_DATA] and Resort [PERSO…" at bounding box center [708, 612] width 855 height 96
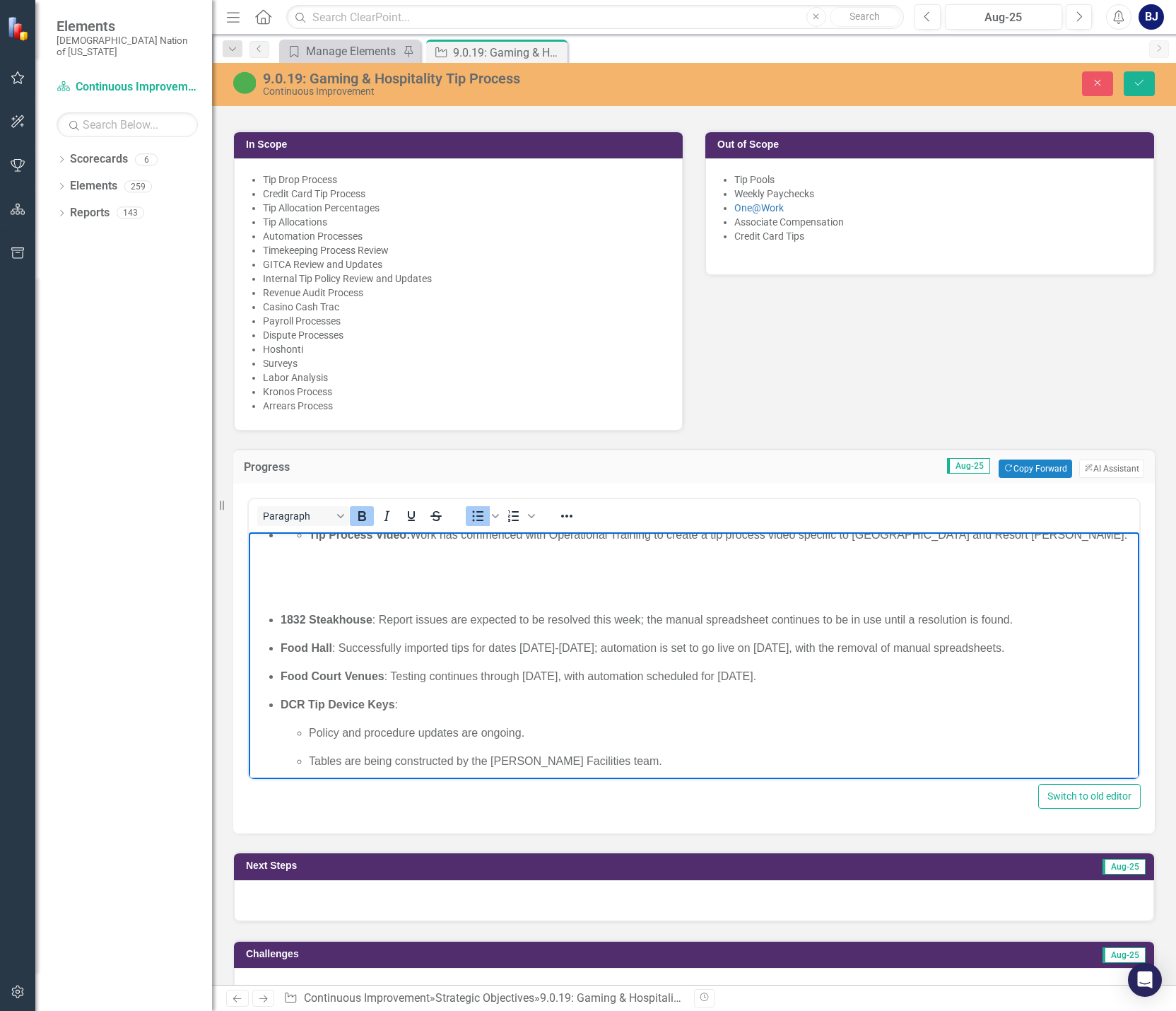
scroll to position [212, 0]
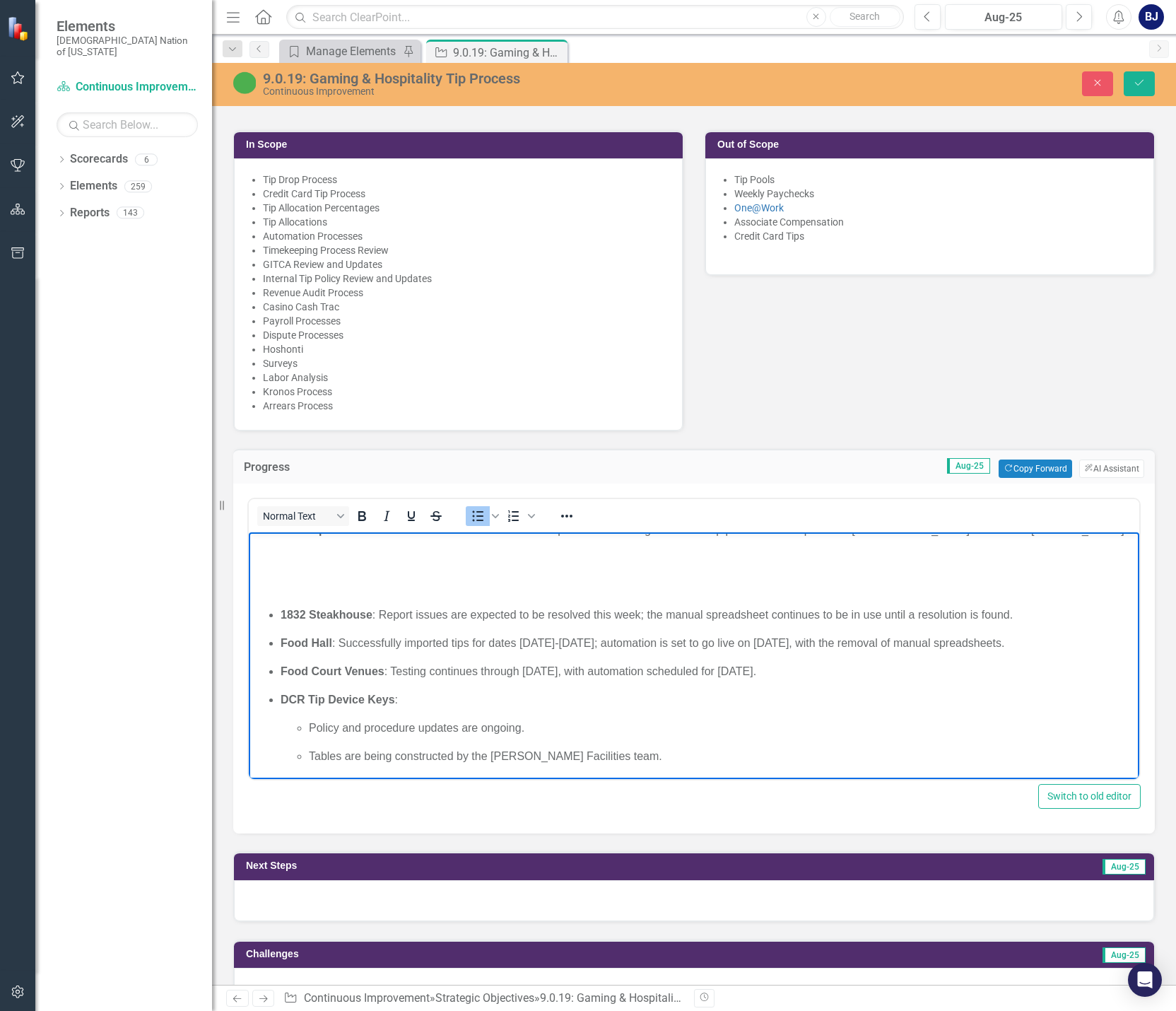
drag, startPoint x: 337, startPoint y: 639, endPoint x: 1021, endPoint y: 645, distance: 684.0
click at [778, 645] on p "Food Hall : Successfully imported tips for dates [DATE]-[DATE]; automation is s…" at bounding box center [708, 642] width 855 height 17
copy p "Successfully imported tips for dates [DATE]-[DATE]; automation is set to go liv…"
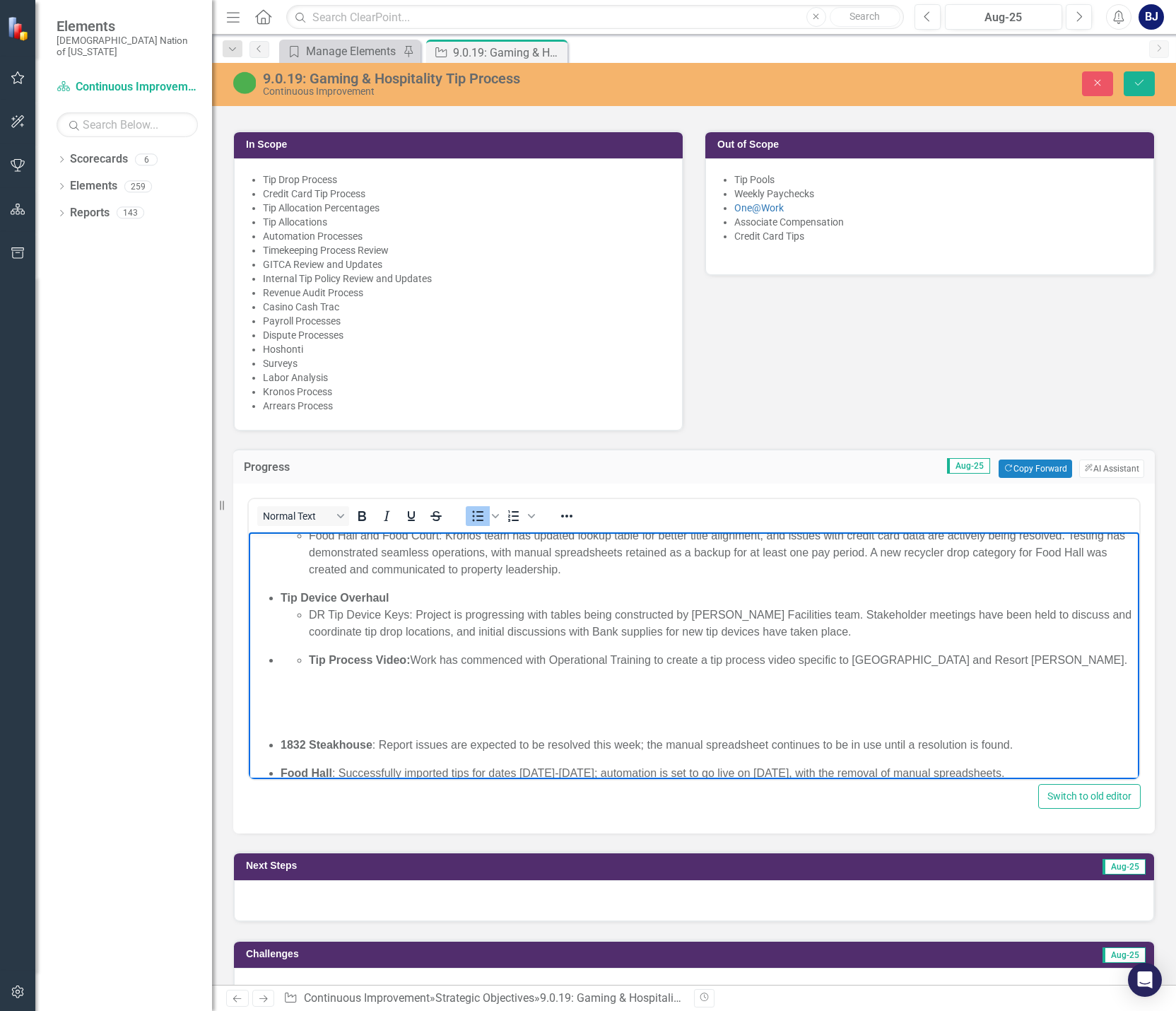
scroll to position [0, 0]
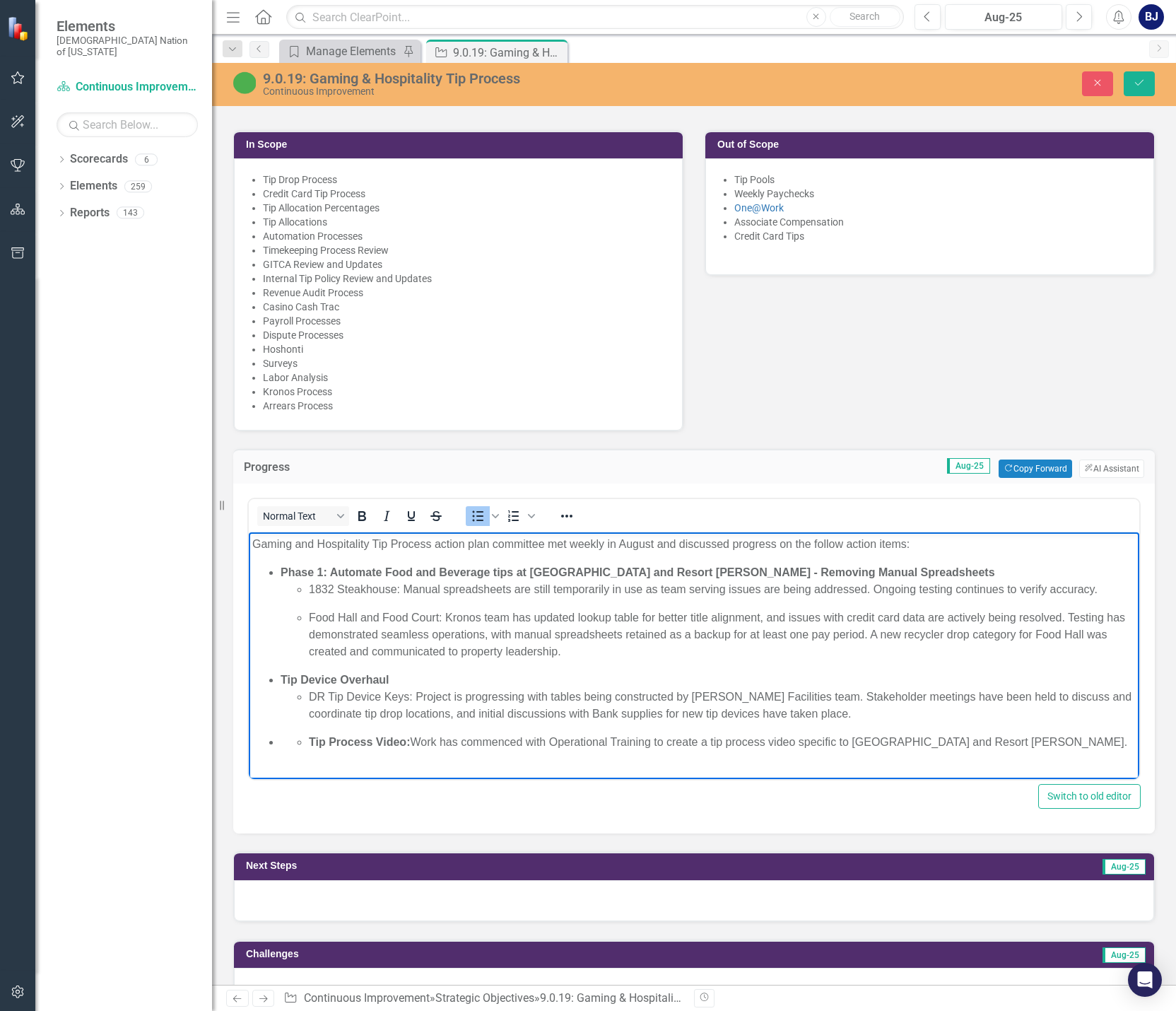
click at [358, 615] on p "Food Hall and Food Court: Kronos team has updated lookup table for better title…" at bounding box center [722, 634] width 827 height 51
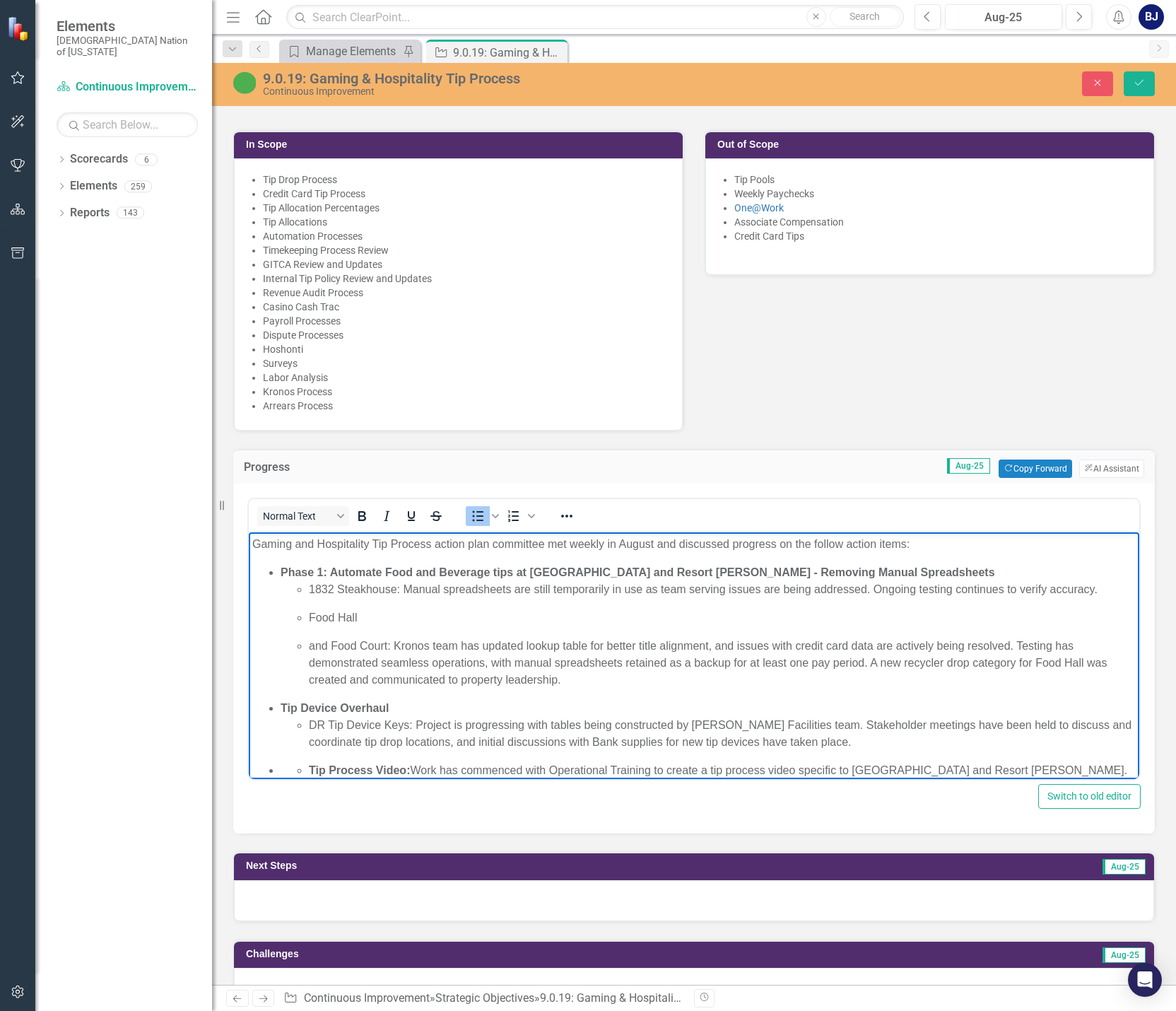
click at [358, 615] on p "Food Hall" at bounding box center [722, 617] width 827 height 17
click at [594, 614] on p "Food Hall: Successfully imported tips for dates [DATE]-[DATE]; automation is se…" at bounding box center [722, 617] width 827 height 17
click at [778, 616] on p "Food Hall: Successfully imported tips for dates [DATE] through [DATE]; automati…" at bounding box center [722, 617] width 827 height 17
click at [423, 627] on p "Food Hall: Successfully imported tips for dates [DATE] through [DATE]; automati…" at bounding box center [722, 617] width 827 height 17
drag, startPoint x: 334, startPoint y: 658, endPoint x: 315, endPoint y: 659, distance: 19.0
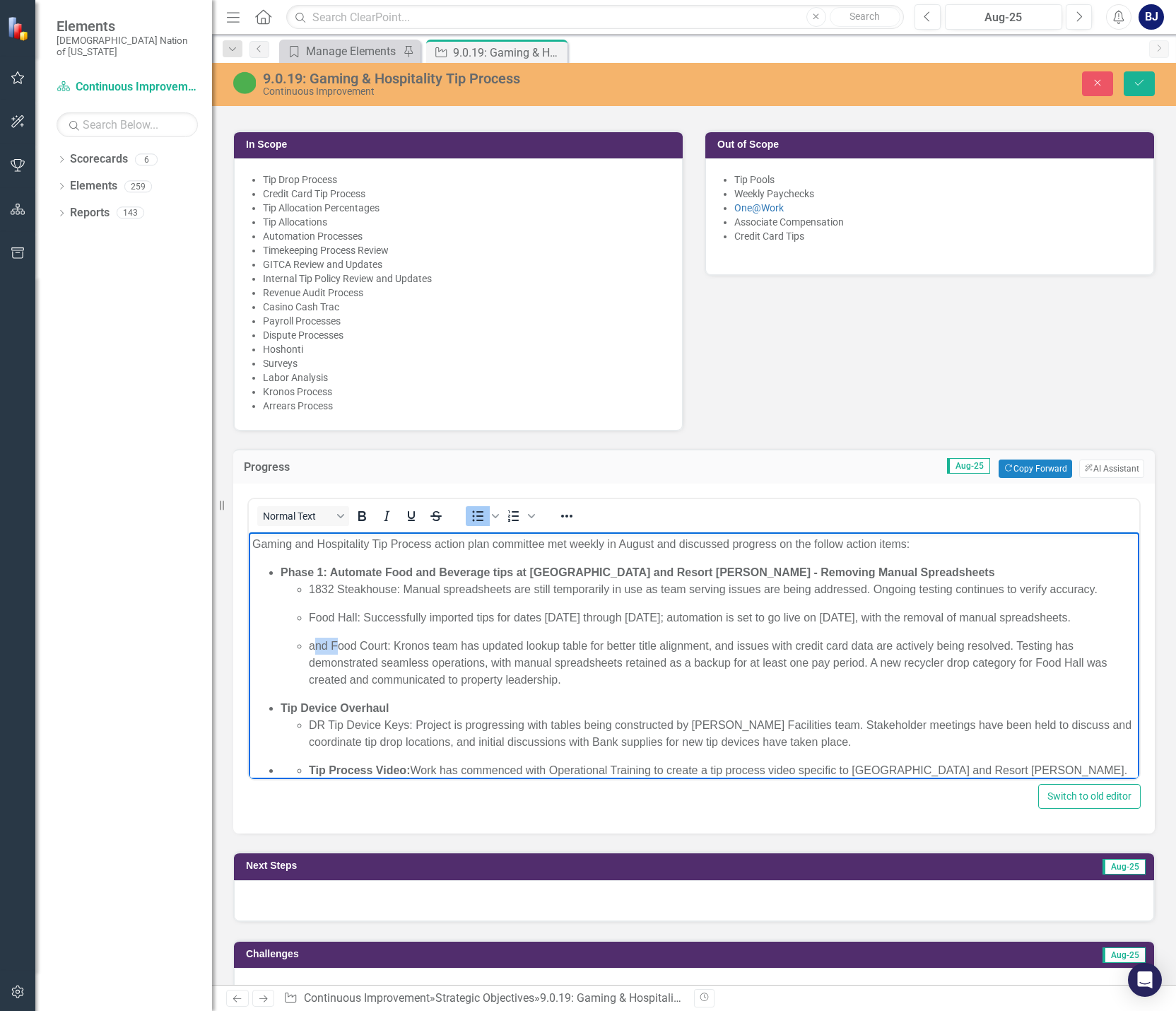
click at [315, 659] on p "and Food Court: Kronos team has updated lookup table for better title alignment…" at bounding box center [722, 663] width 827 height 51
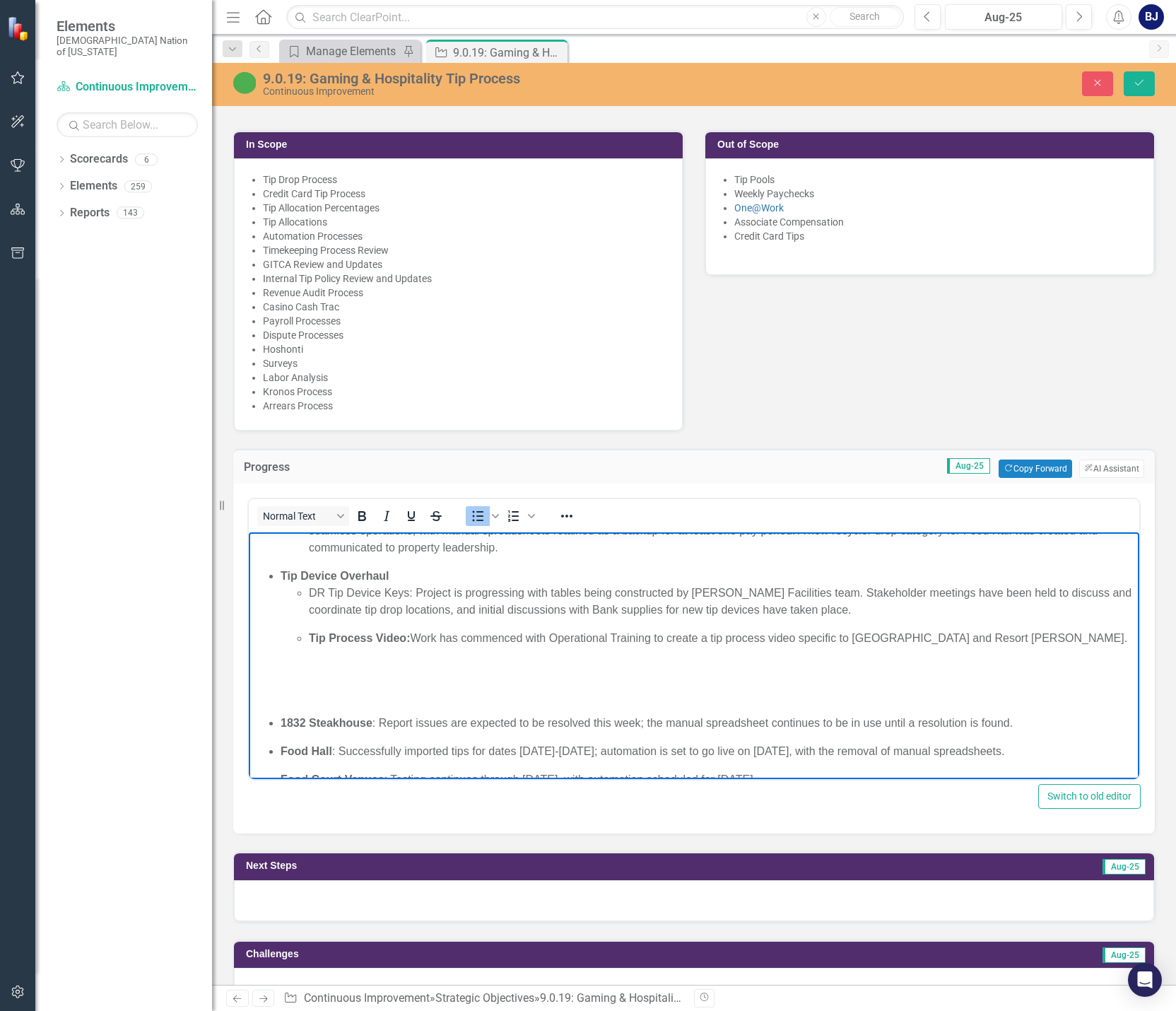
scroll to position [212, 0]
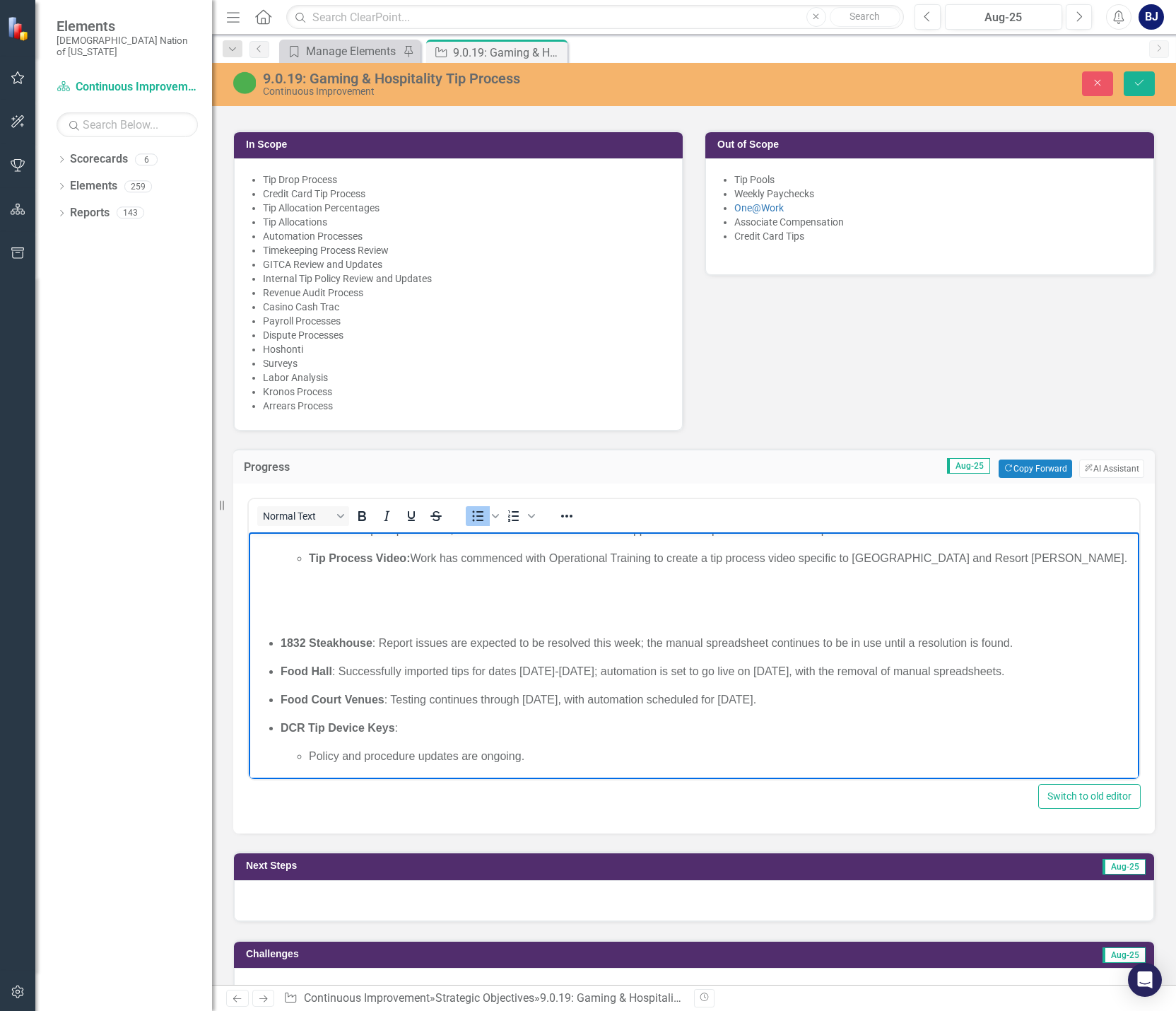
drag, startPoint x: 392, startPoint y: 710, endPoint x: 846, endPoint y: 723, distance: 454.2
click at [778, 708] on p "Food Court Venues : Testing continues through [DATE], with automation scheduled…" at bounding box center [708, 699] width 855 height 17
copy p "Testing continues through [DATE], with automation scheduled for [DATE]."
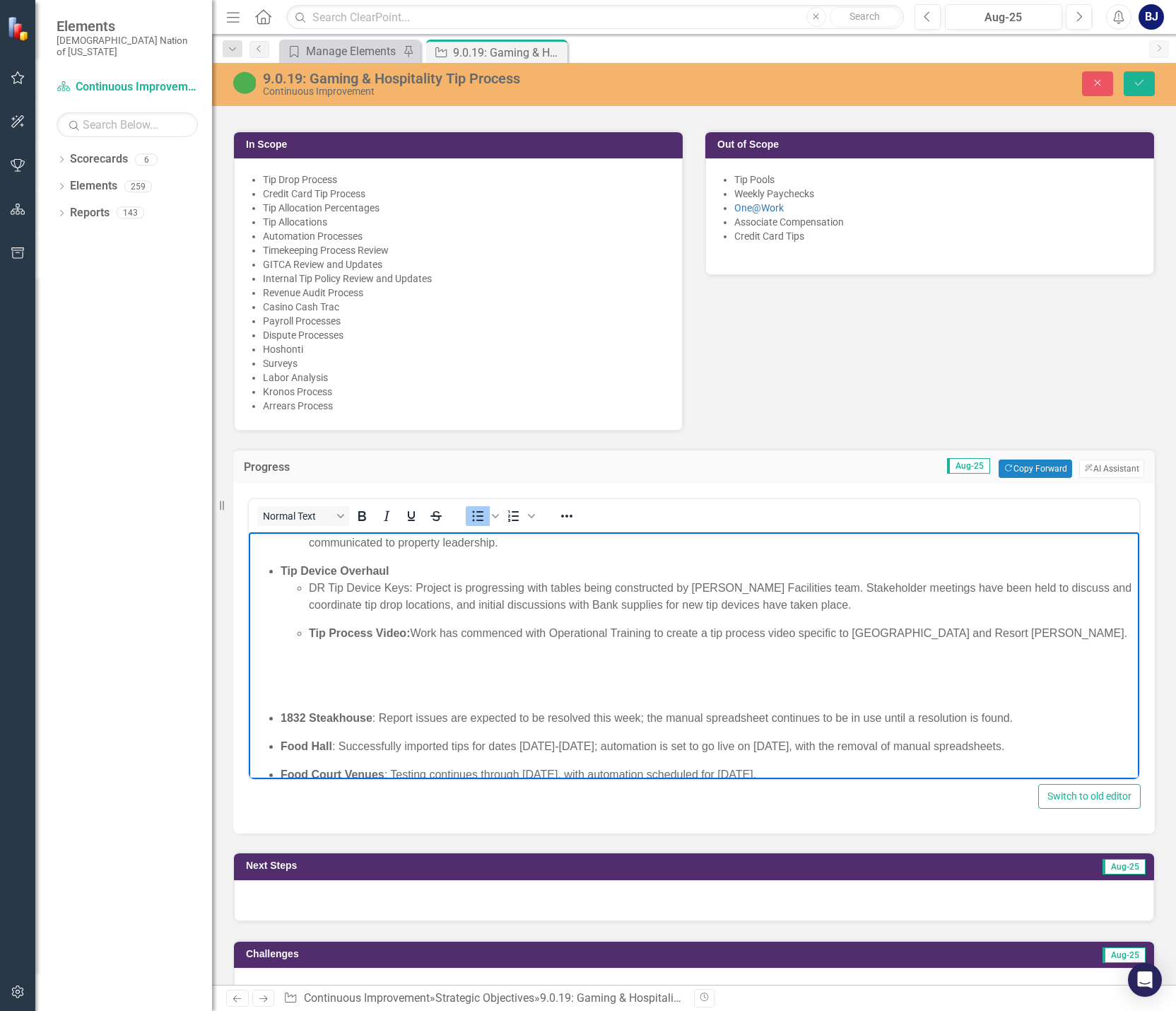
scroll to position [0, 0]
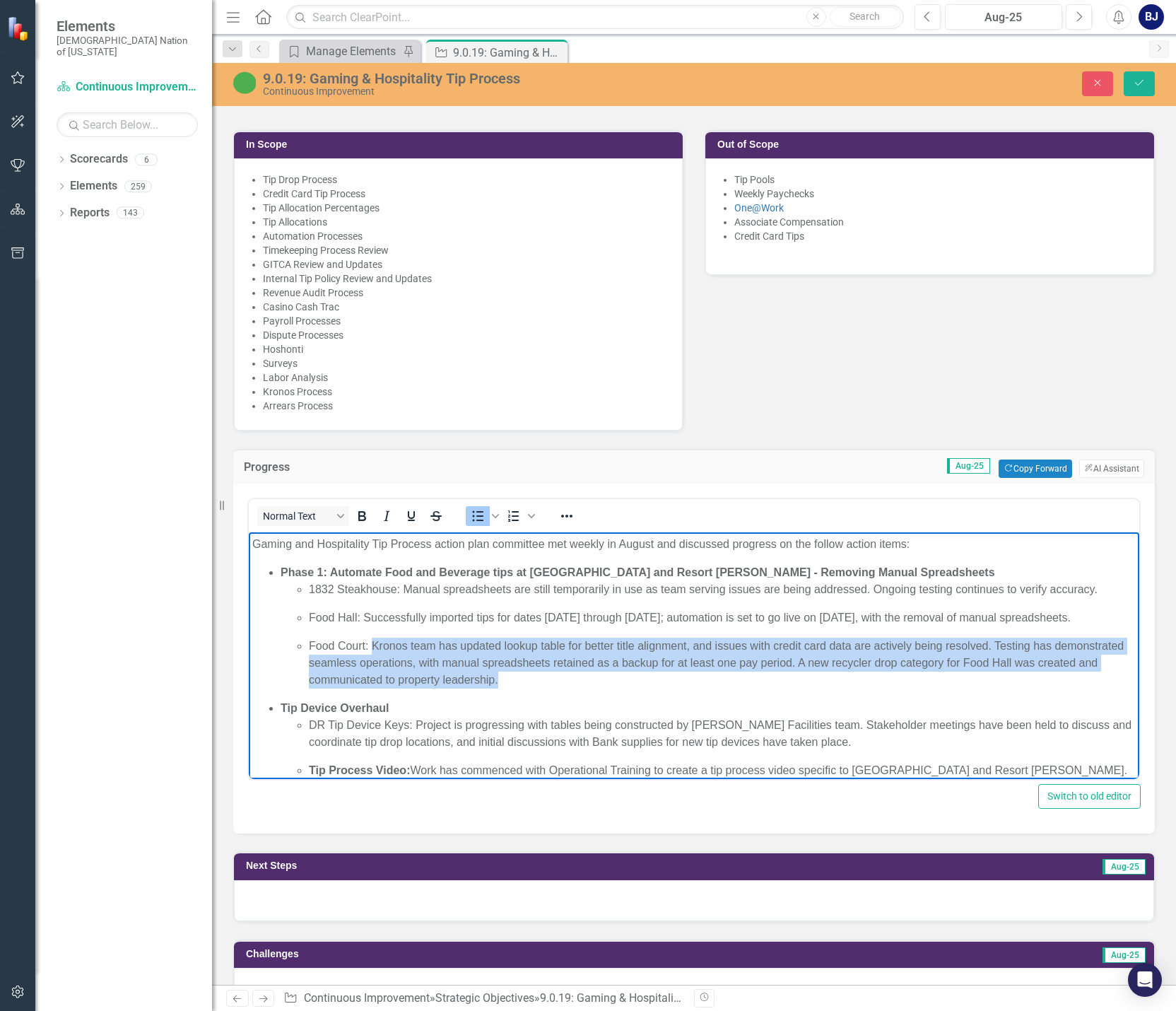
drag, startPoint x: 374, startPoint y: 660, endPoint x: 578, endPoint y: 705, distance: 208.9
click at [578, 705] on ul "Phase 1: Automate Food and Beverage tips at [GEOGRAPHIC_DATA] and Resort [PERSO…" at bounding box center [693, 671] width 884 height 215
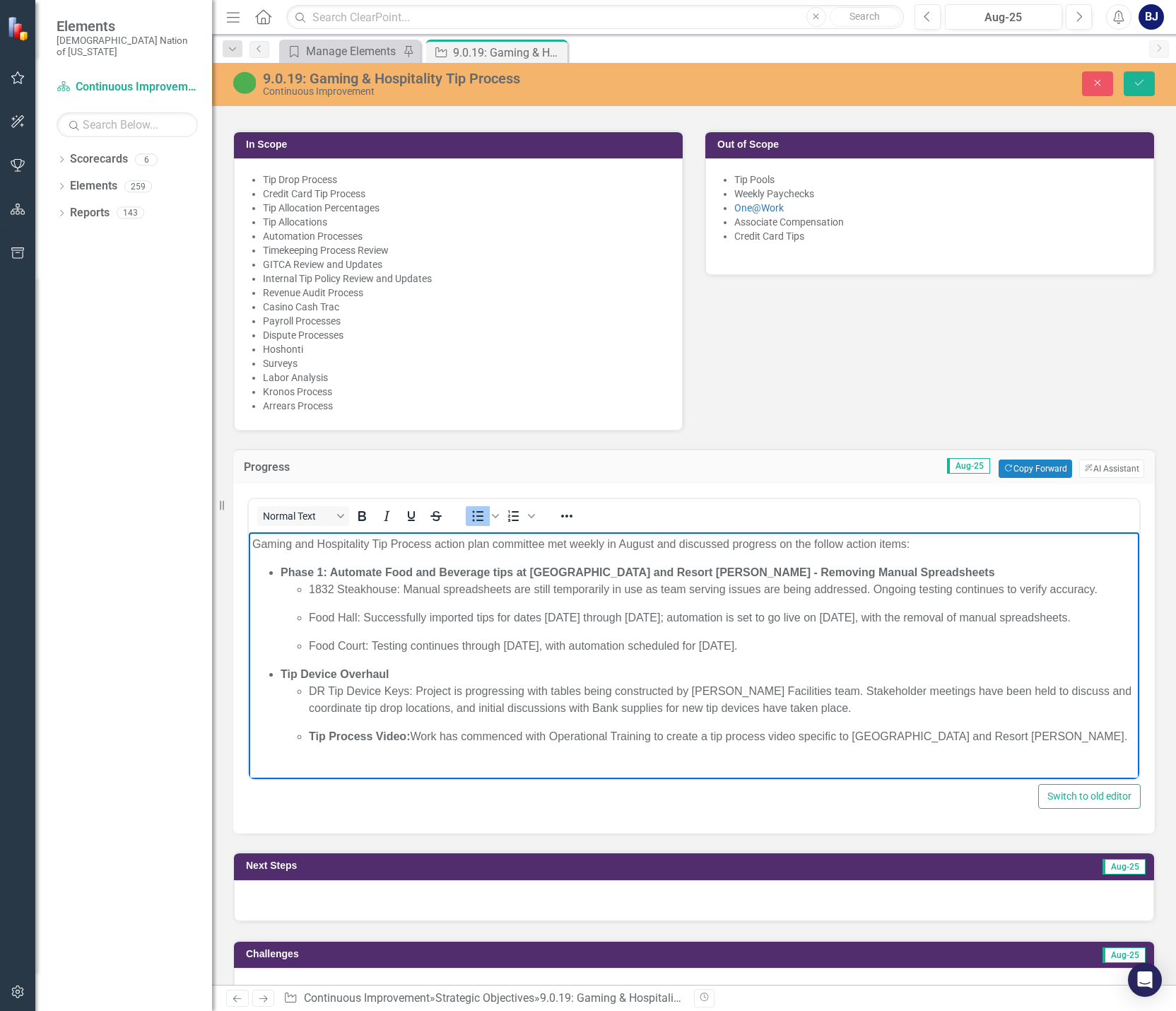
click at [579, 654] on p "Food Court: Testing continues through [DATE], with automation scheduled for [DA…" at bounding box center [722, 645] width 827 height 17
click at [778, 654] on p "Food Court: Testing continues through [DATE], with automation scheduled for [DA…" at bounding box center [722, 645] width 827 height 17
click at [404, 687] on li "Tip Device Overhaul DR Tip Device Keys: Project is progressing with tables bein…" at bounding box center [708, 705] width 855 height 79
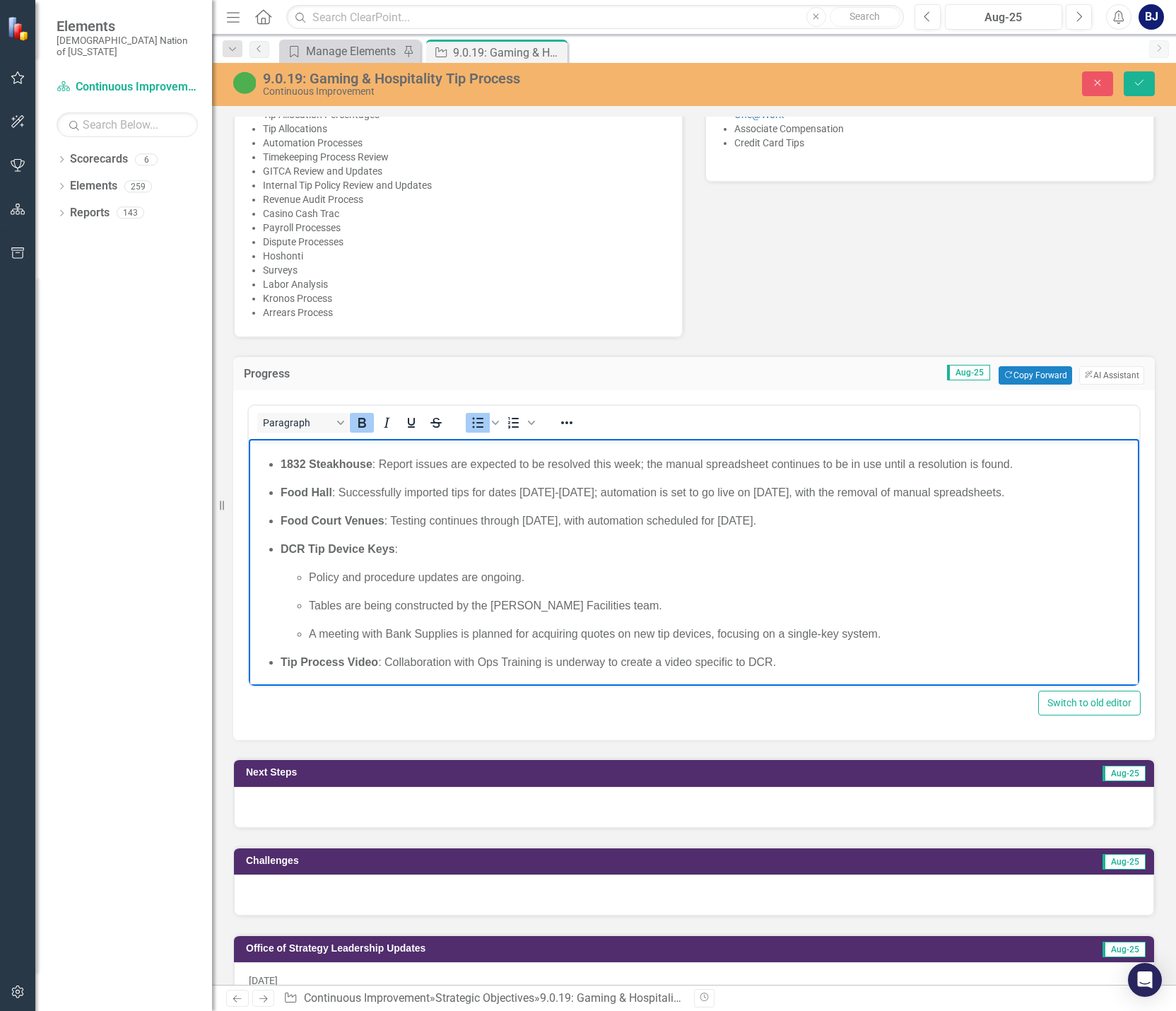
scroll to position [778, 0]
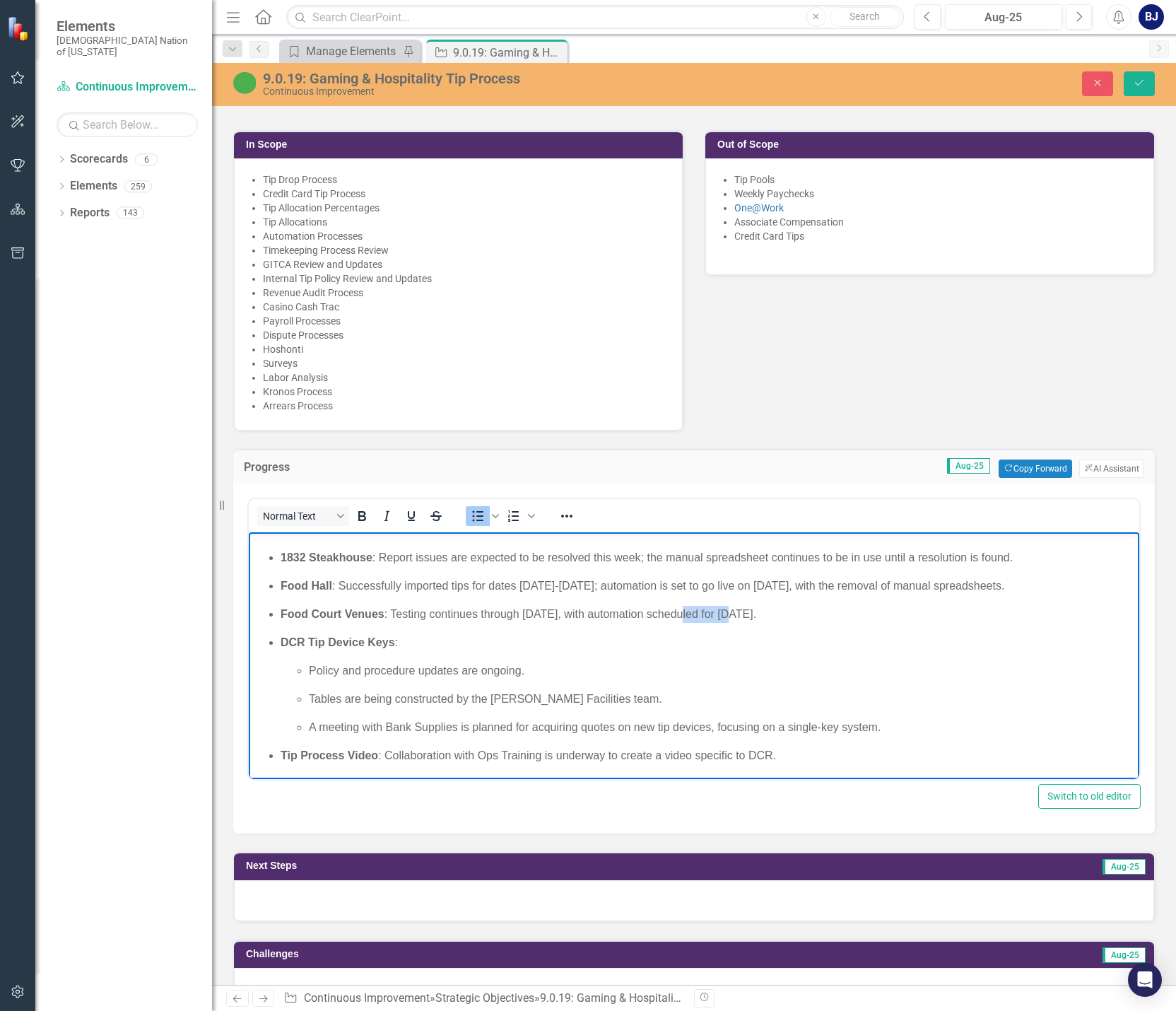
drag, startPoint x: 682, startPoint y: 615, endPoint x: 736, endPoint y: 614, distance: 54.0
click at [736, 614] on p "Food Court Venues : Testing continues through [DATE], with automation scheduled…" at bounding box center [708, 614] width 855 height 17
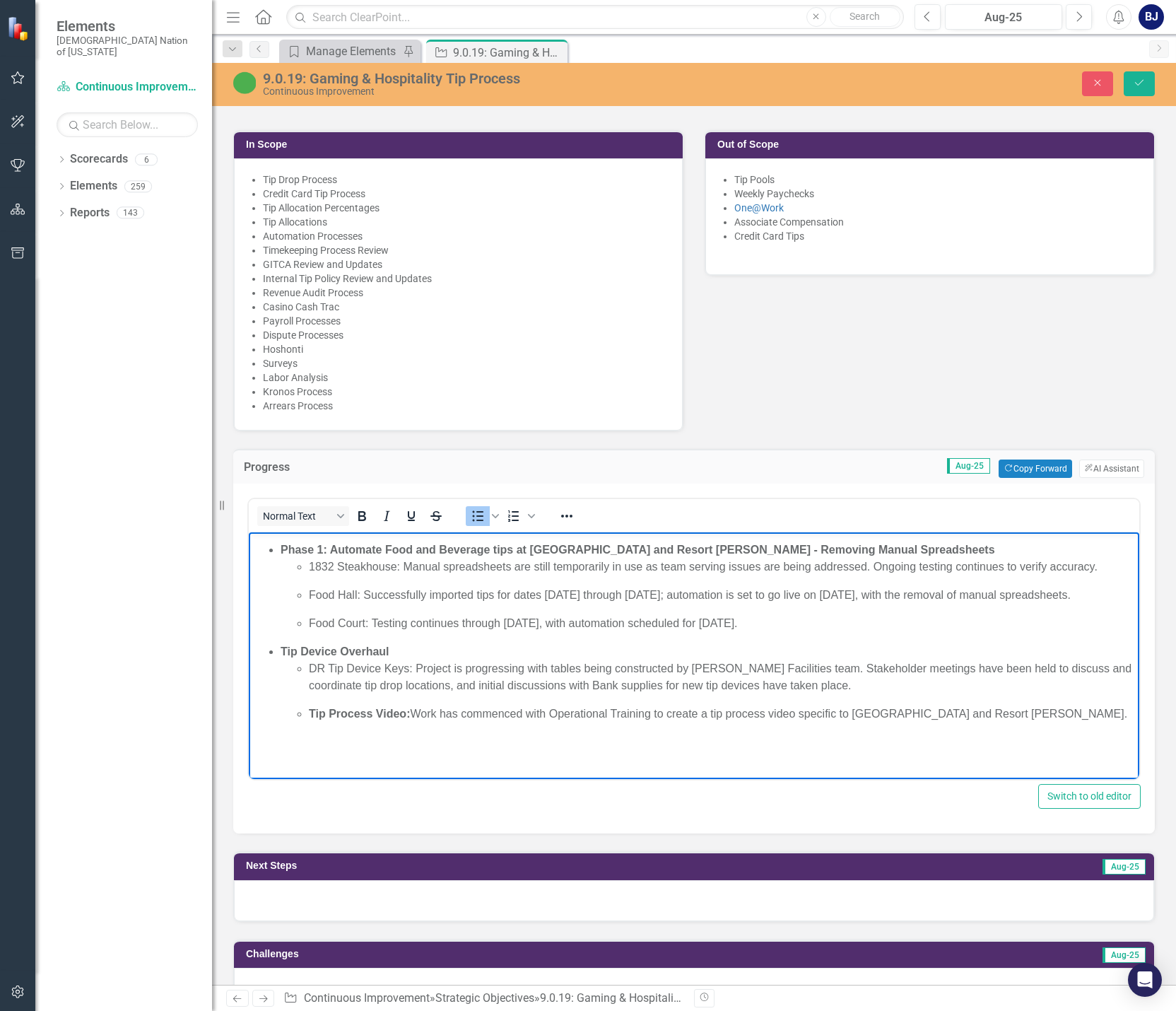
scroll to position [0, 0]
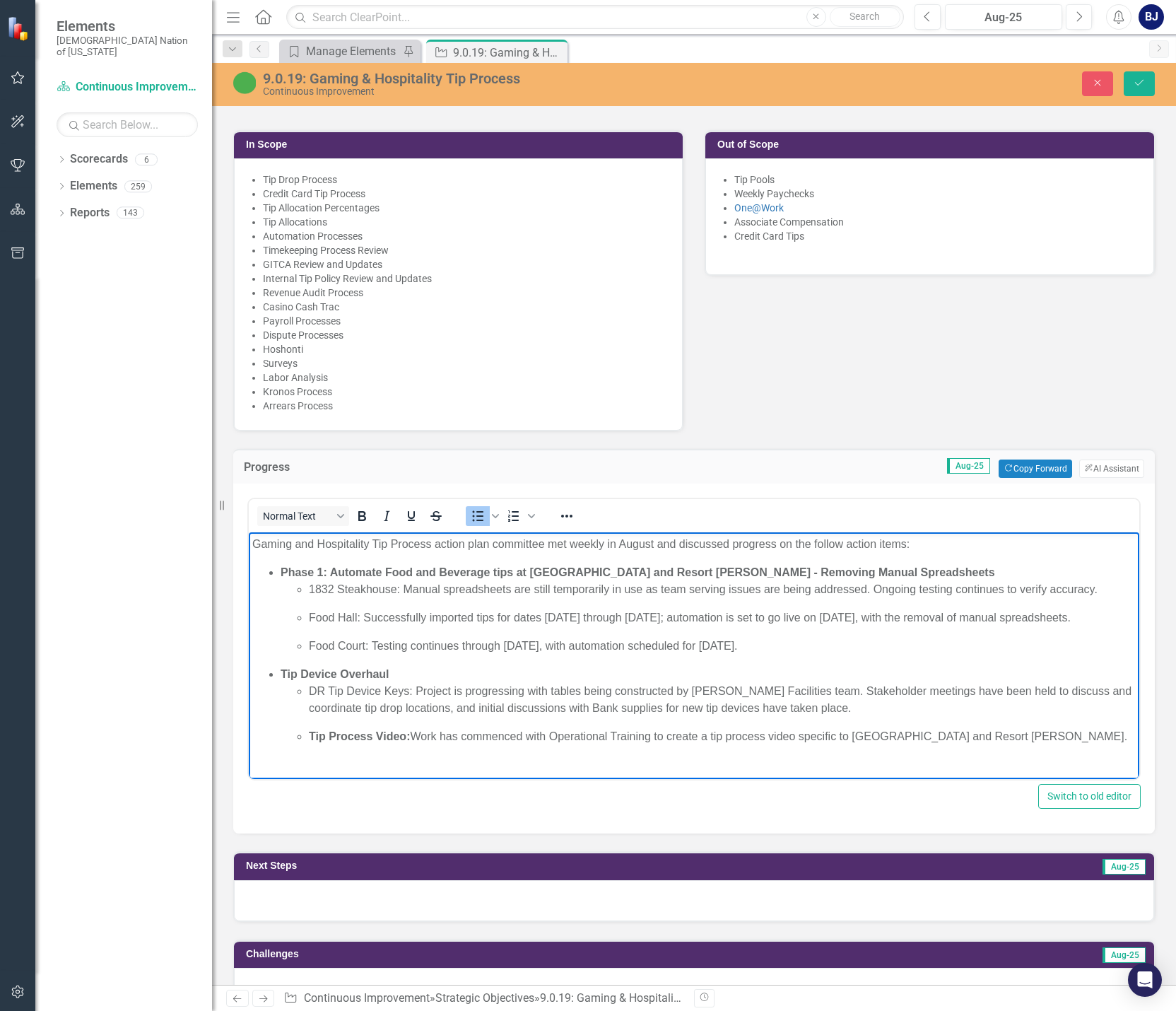
click at [778, 654] on p "Food Court: Testing continues through [DATE], with automation scheduled for [DA…" at bounding box center [722, 645] width 827 height 17
drag, startPoint x: 693, startPoint y: 659, endPoint x: 763, endPoint y: 663, distance: 70.1
click at [763, 654] on p "Food Court: Testing continues through [DATE], with automation scheduled for [DA…" at bounding box center [722, 645] width 827 height 17
drag, startPoint x: 966, startPoint y: 616, endPoint x: 380, endPoint y: 636, distance: 586.3
click at [380, 627] on p "Food Hall: Successfully imported tips for dates [DATE] through [DATE]; automati…" at bounding box center [722, 617] width 827 height 17
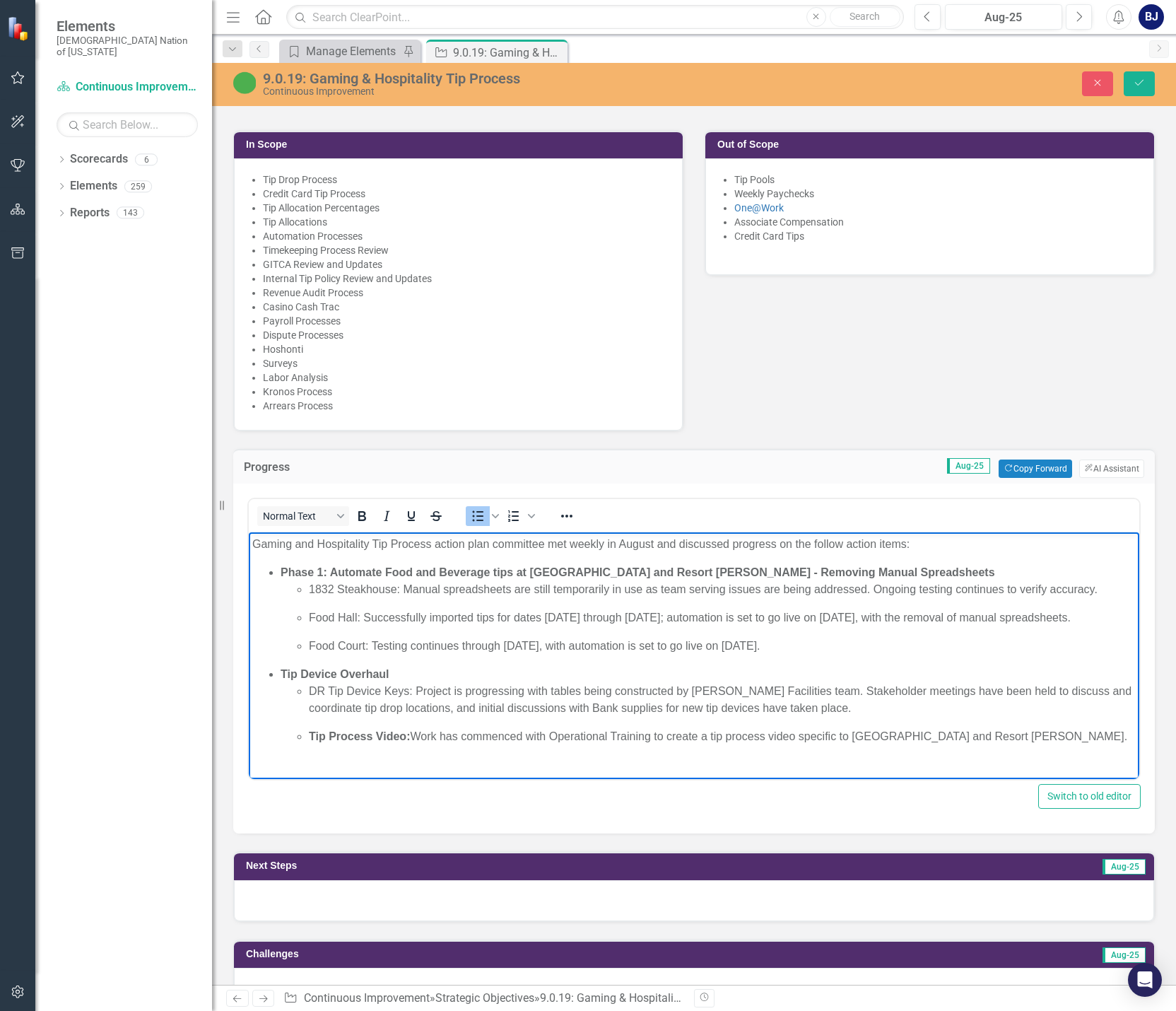
copy p "with the removal of manual spreadsheets."
click at [778, 654] on p "Food Court: Testing continues through [DATE], with automation is set to go live…" at bounding box center [722, 645] width 827 height 17
click at [778, 677] on ul "Phase 1: Automate Food and Beverage tips at [GEOGRAPHIC_DATA] and Resort [PERSO…" at bounding box center [693, 654] width 884 height 181
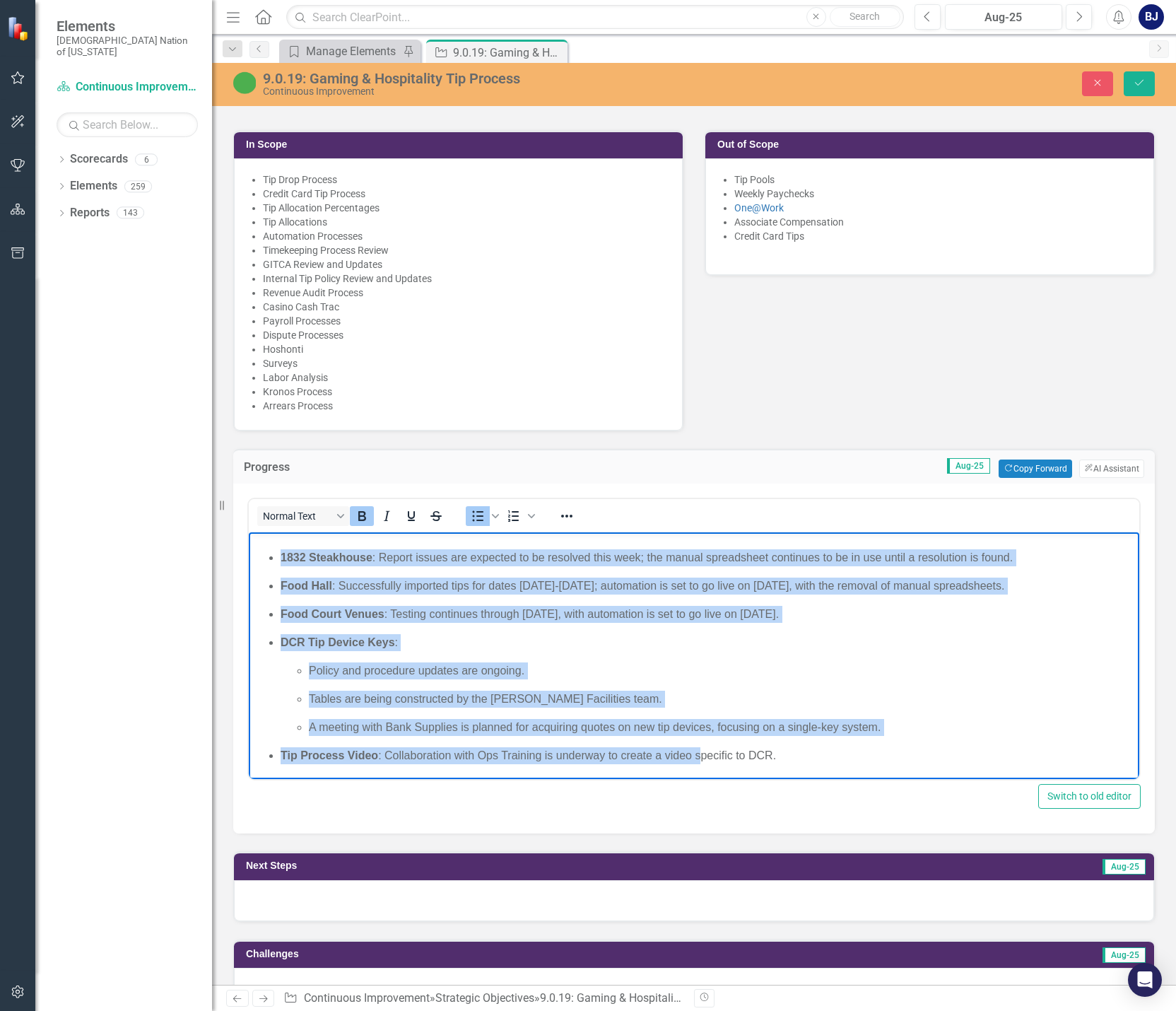
scroll to position [280, 0]
drag, startPoint x: 264, startPoint y: 623, endPoint x: 838, endPoint y: 777, distance: 594.3
click at [778, 777] on body "Gaming and Hospitality Tip Process action plan committee met weekly in August a…" at bounding box center [694, 524] width 891 height 510
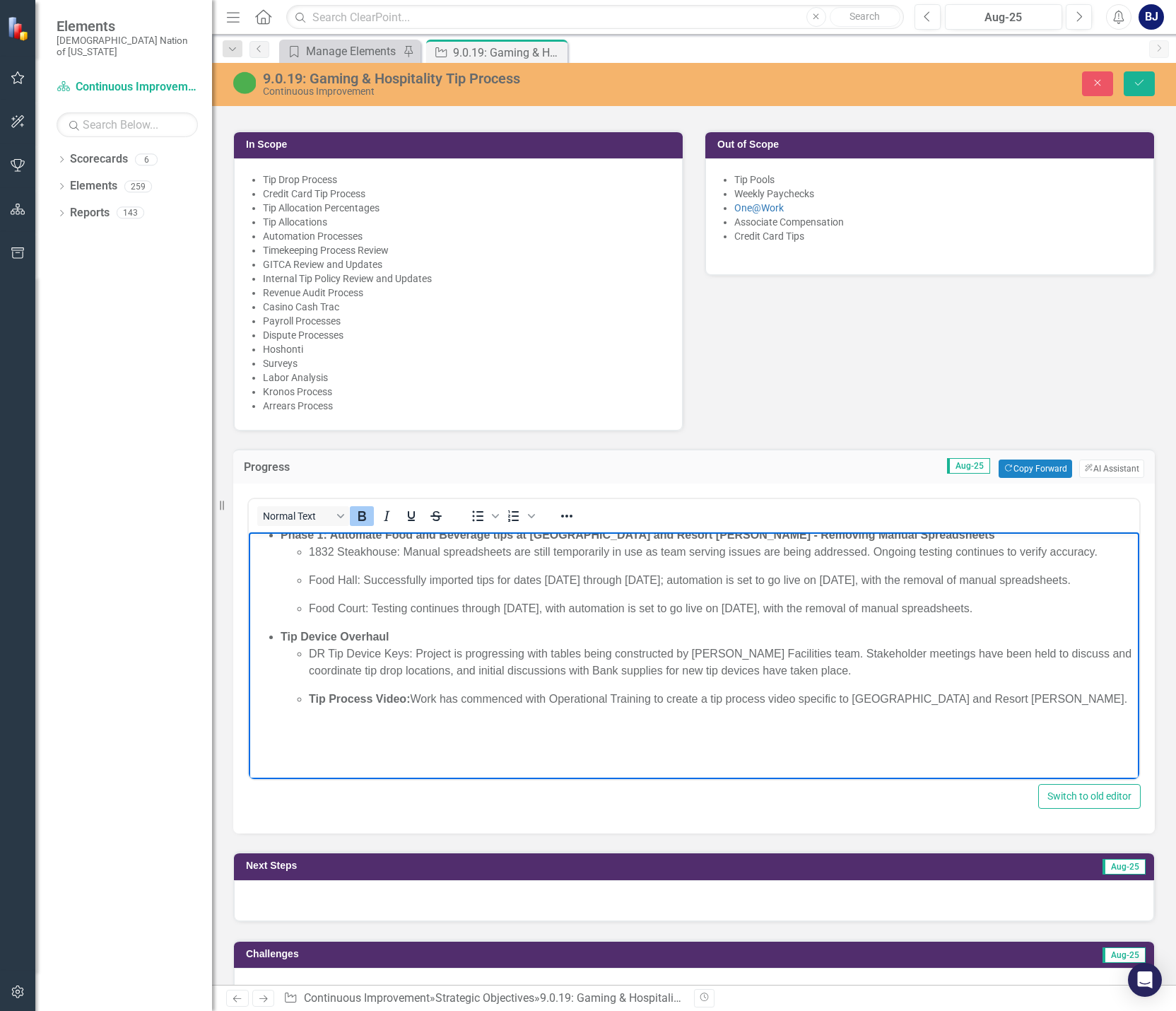
scroll to position [26, 0]
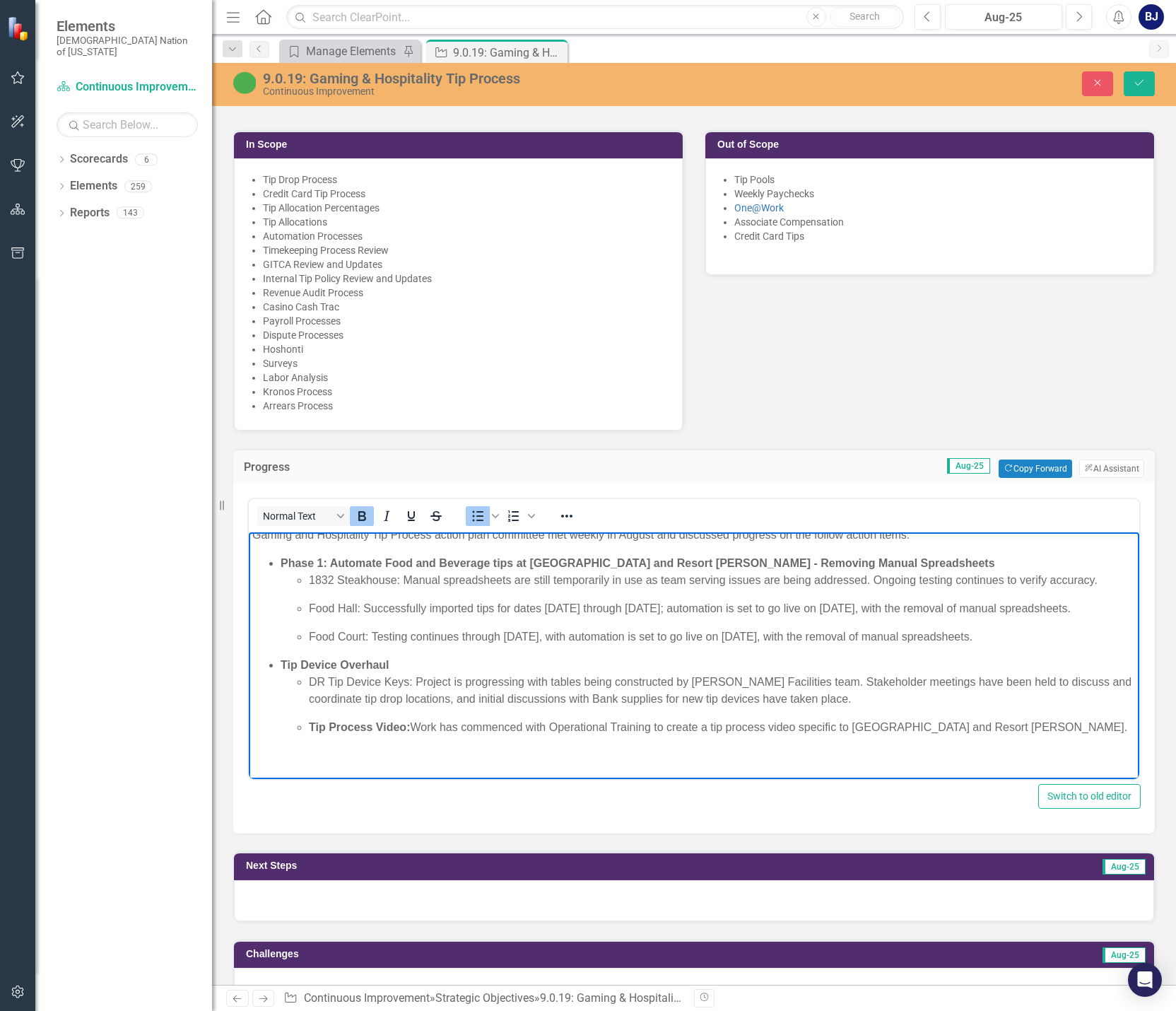
click at [308, 727] on ul "Tip Process Video: Work has commenced with Operational Training to create a tip…" at bounding box center [708, 727] width 855 height 17
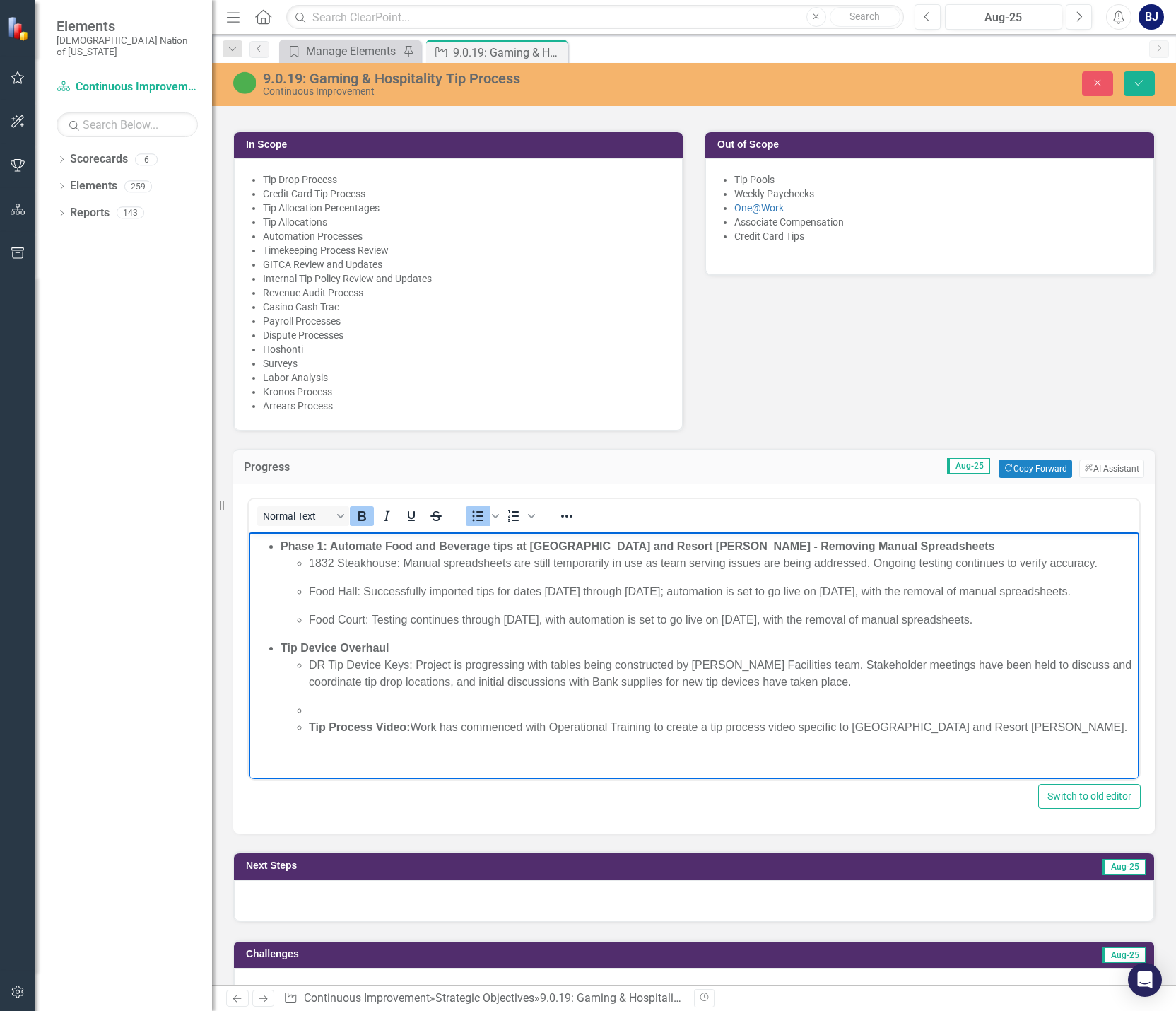
scroll to position [60, 0]
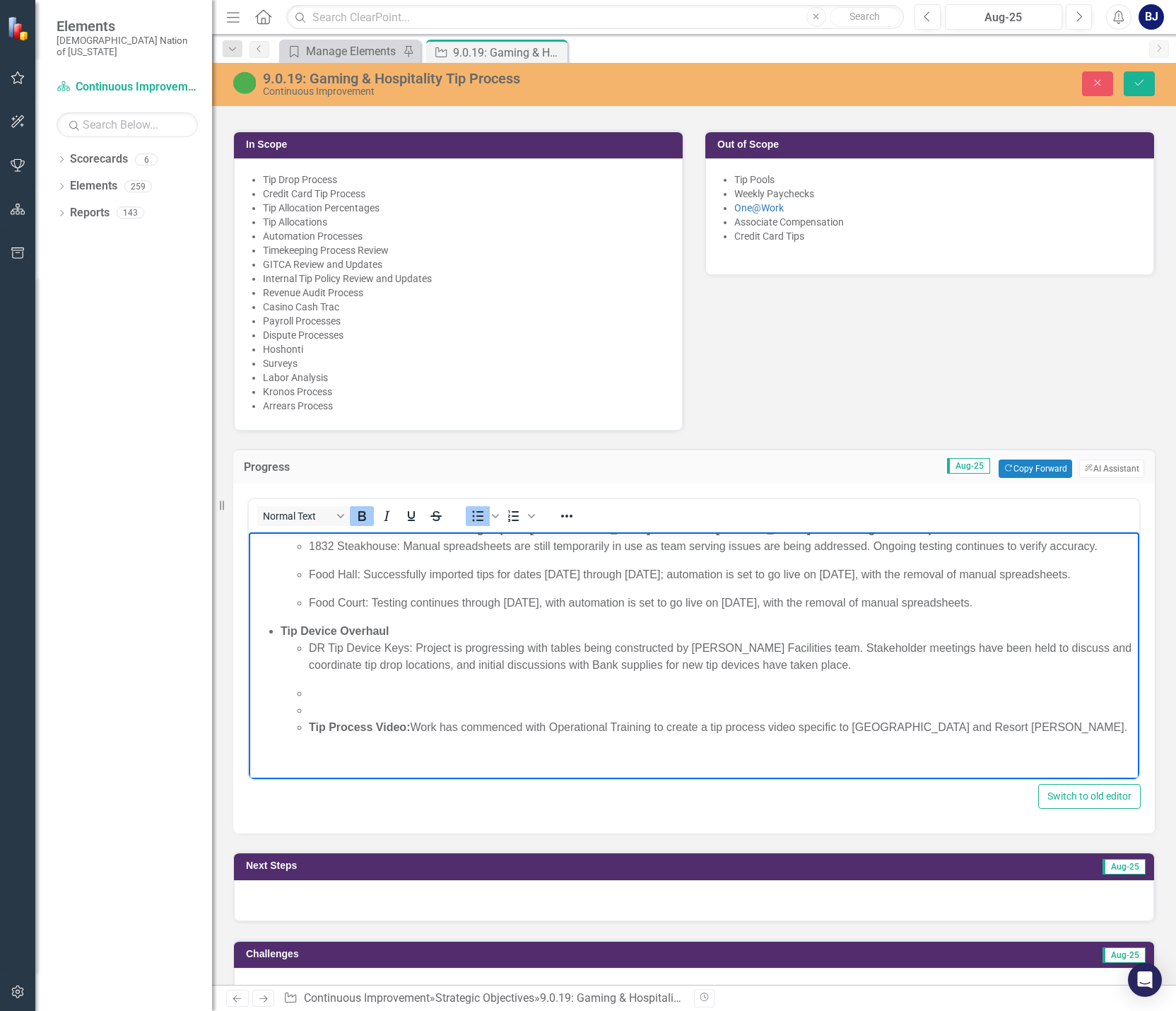
click at [321, 712] on li "Rich Text Area. Press ALT-0 for help." at bounding box center [722, 710] width 827 height 17
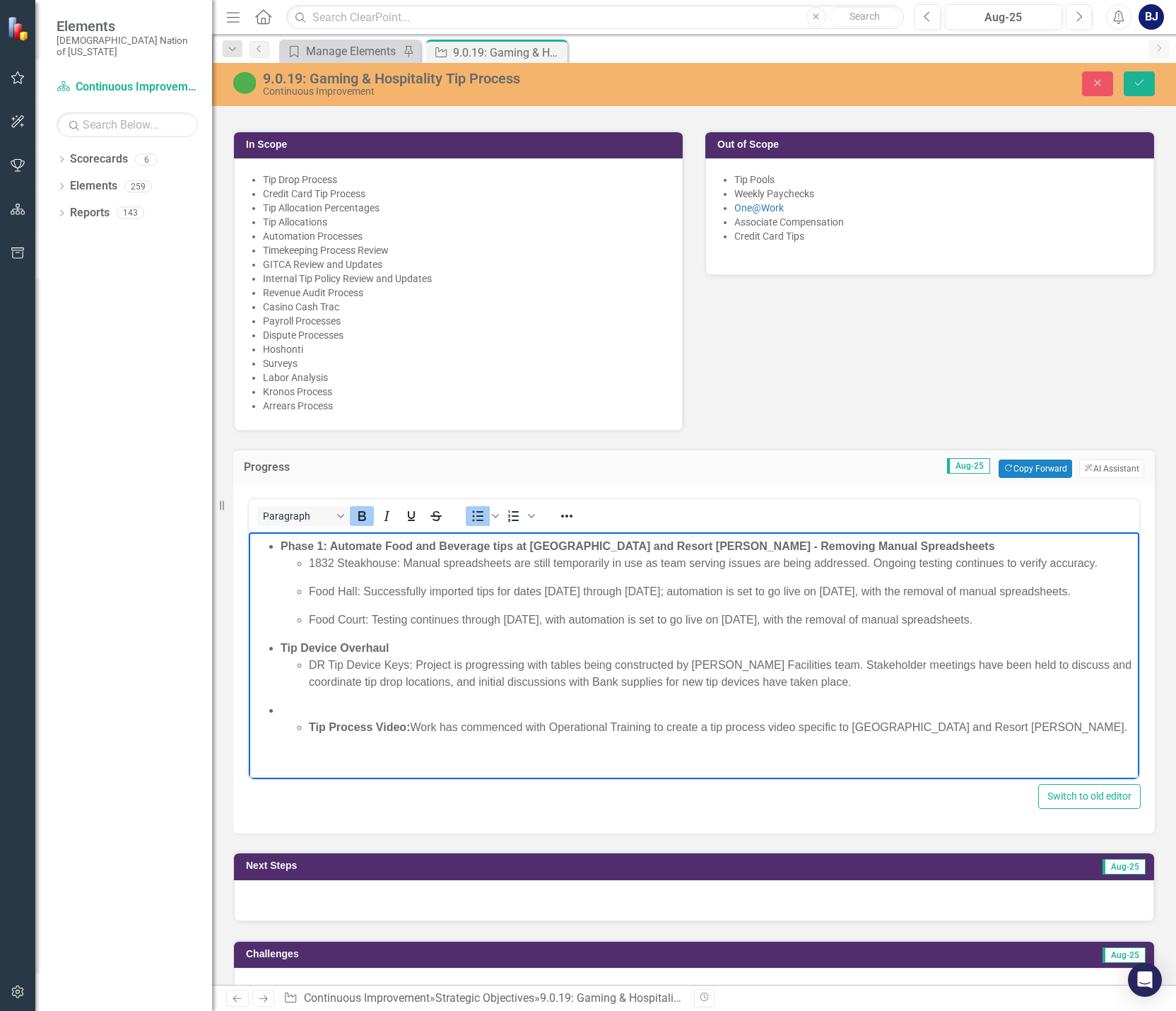
click at [319, 711] on li "Tip Process Video: Work has commenced with Operational Training to create a tip…" at bounding box center [708, 719] width 855 height 34
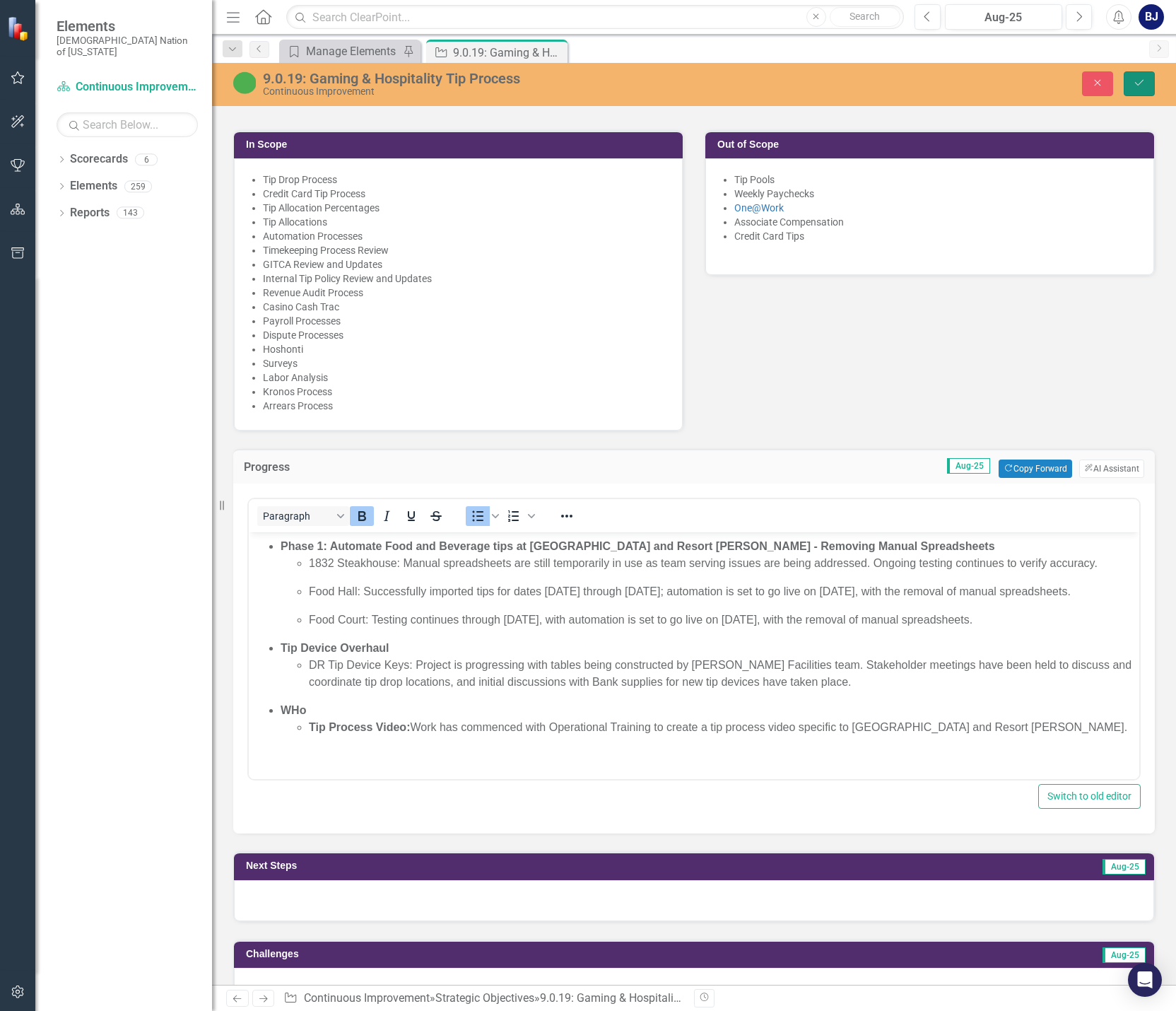
click at [778, 89] on button "Save" at bounding box center [1140, 83] width 31 height 25
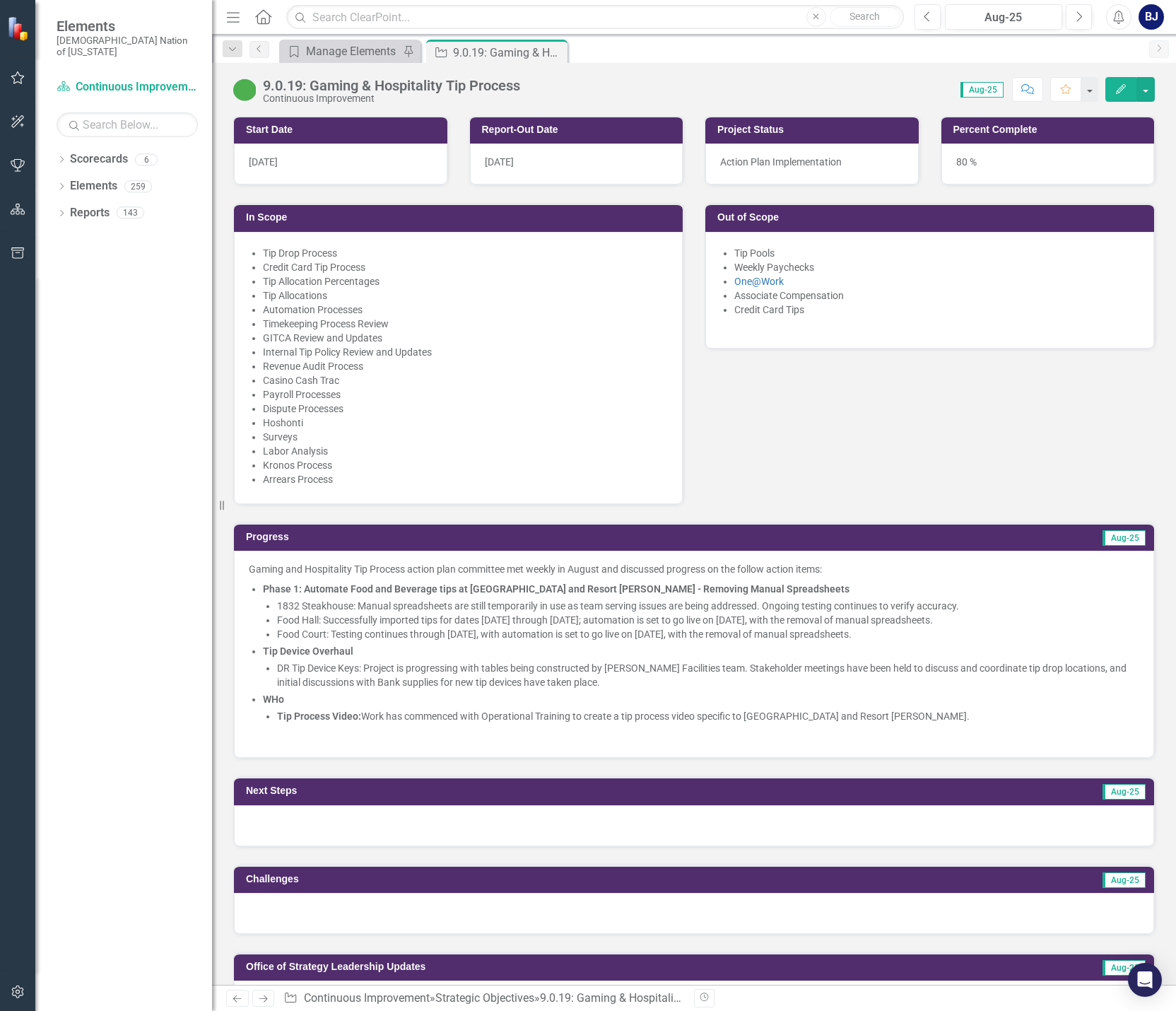
scroll to position [707, 0]
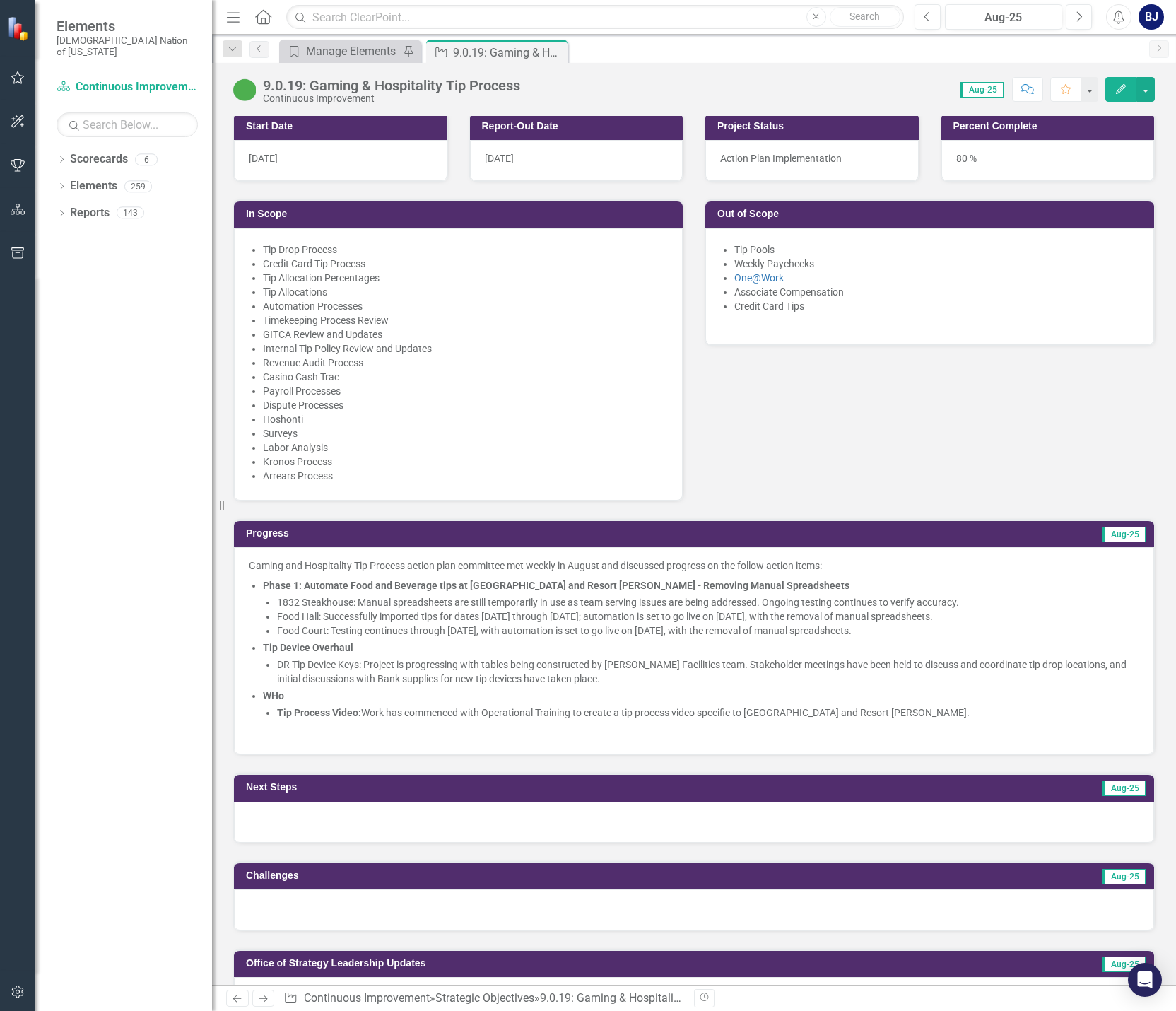
click at [551, 624] on p "Food Court: Testing continues through [DATE], with automation is set to go live…" at bounding box center [708, 631] width 862 height 14
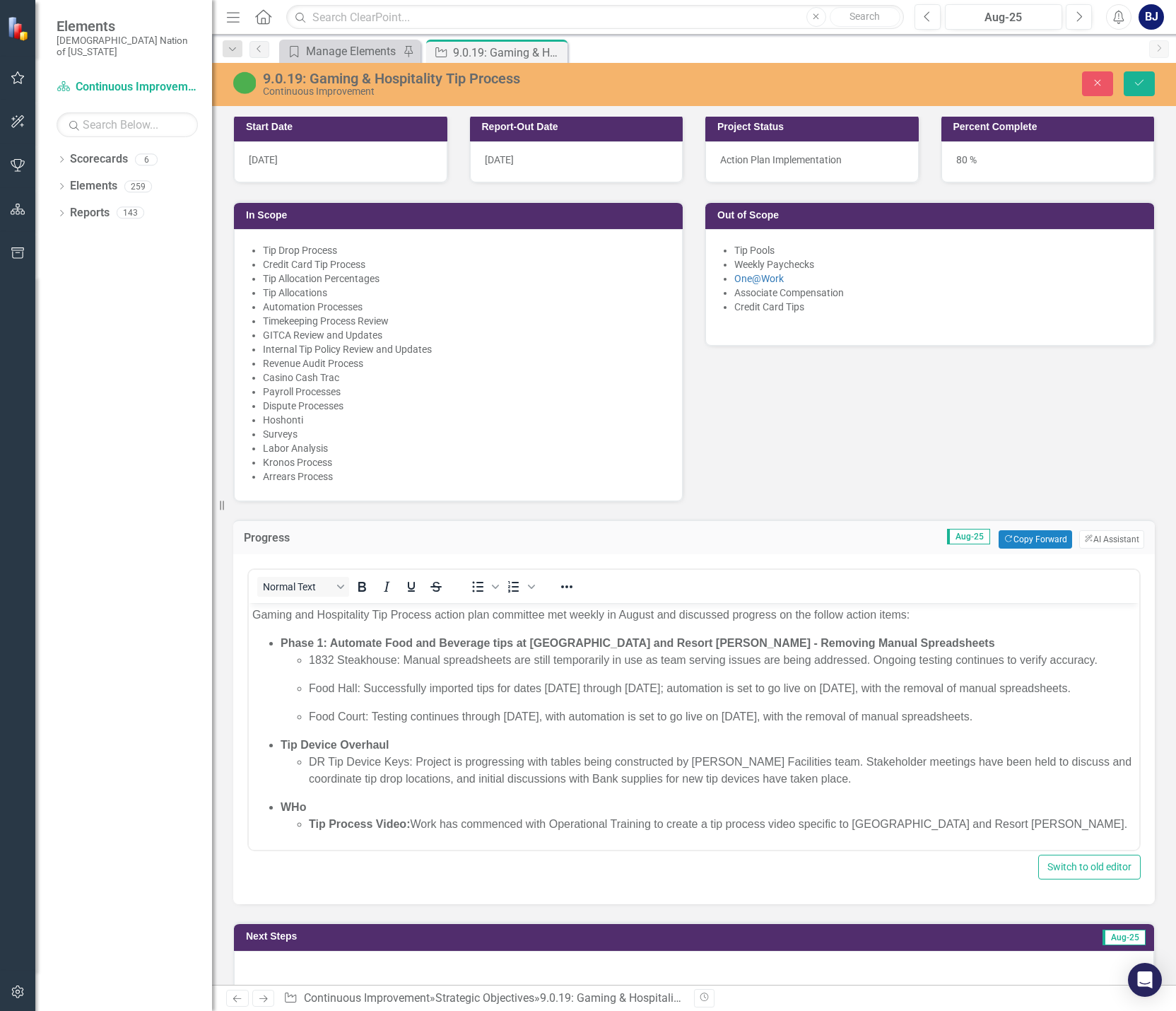
scroll to position [0, 0]
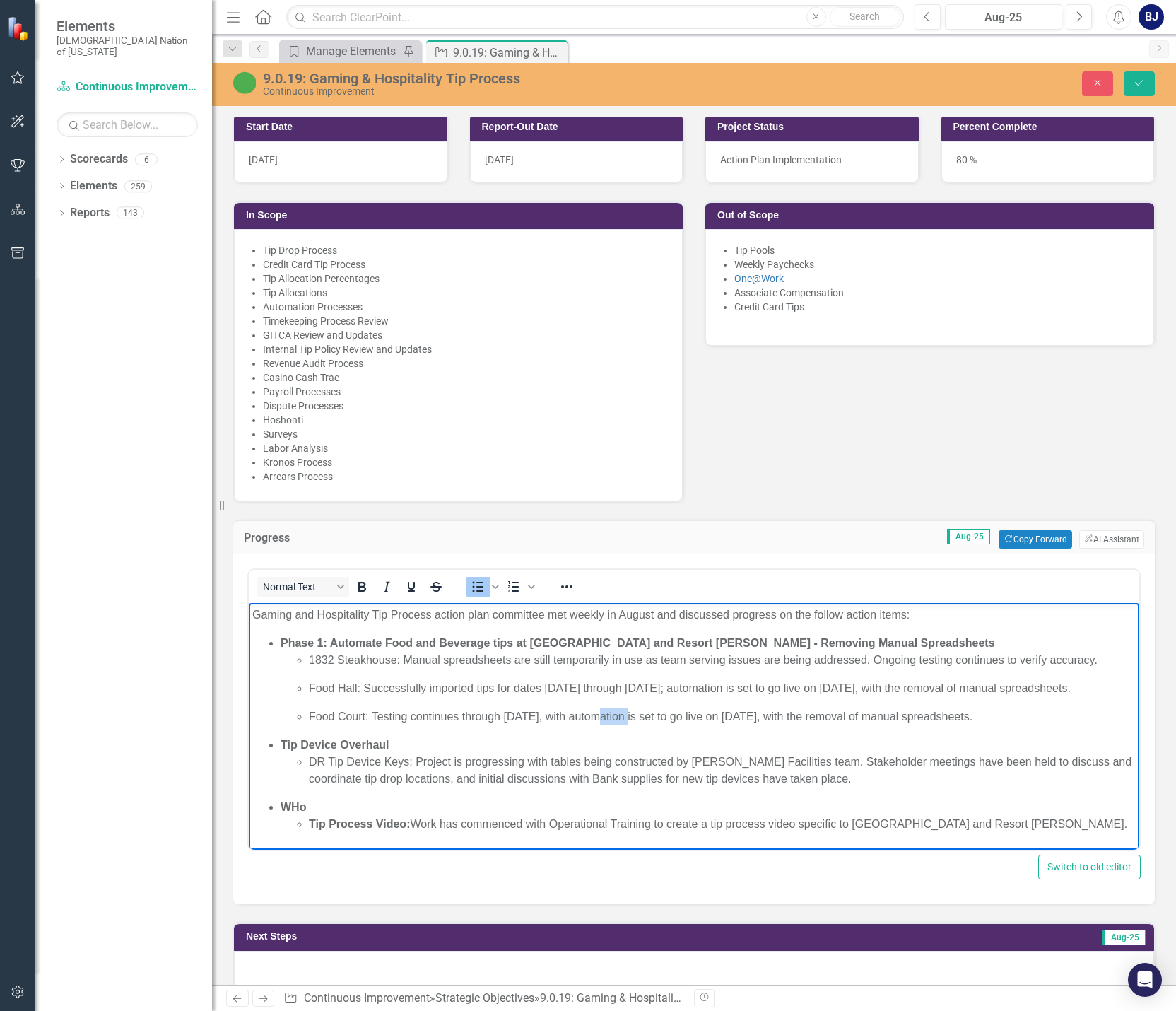
drag, startPoint x: 632, startPoint y: 731, endPoint x: 606, endPoint y: 733, distance: 26.1
click at [606, 725] on p "Food Court: Testing continues through [DATE], with automation is set to go live…" at bounding box center [722, 716] width 827 height 17
drag, startPoint x: 1136, startPoint y: 80, endPoint x: 1112, endPoint y: 104, distance: 33.9
click at [778, 79] on icon "Save" at bounding box center [1139, 82] width 13 height 10
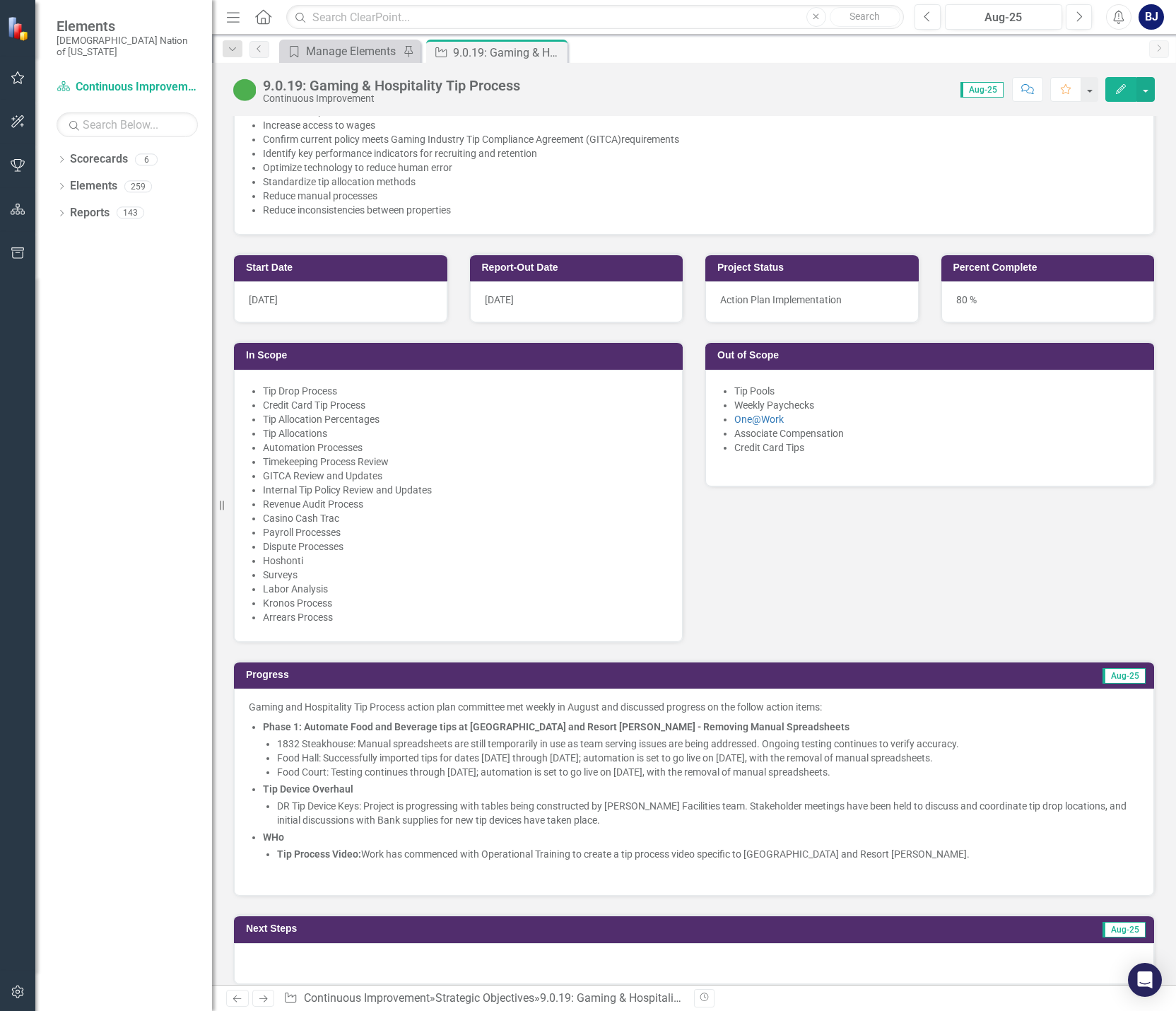
scroll to position [636, 0]
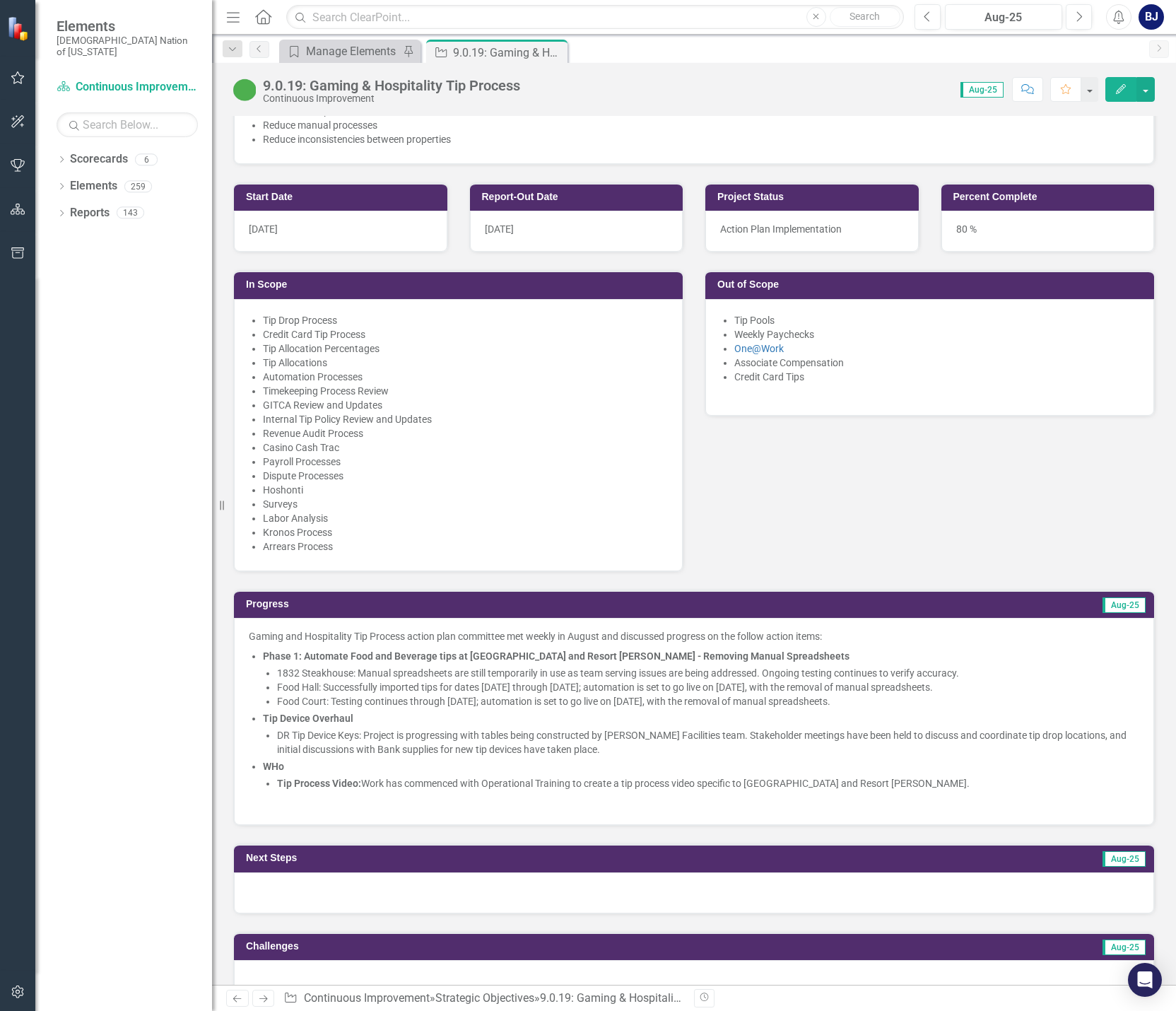
click at [285, 728] on p "DR Tip Device Keys: Project is progressing with tables being constructed by [PE…" at bounding box center [708, 741] width 862 height 28
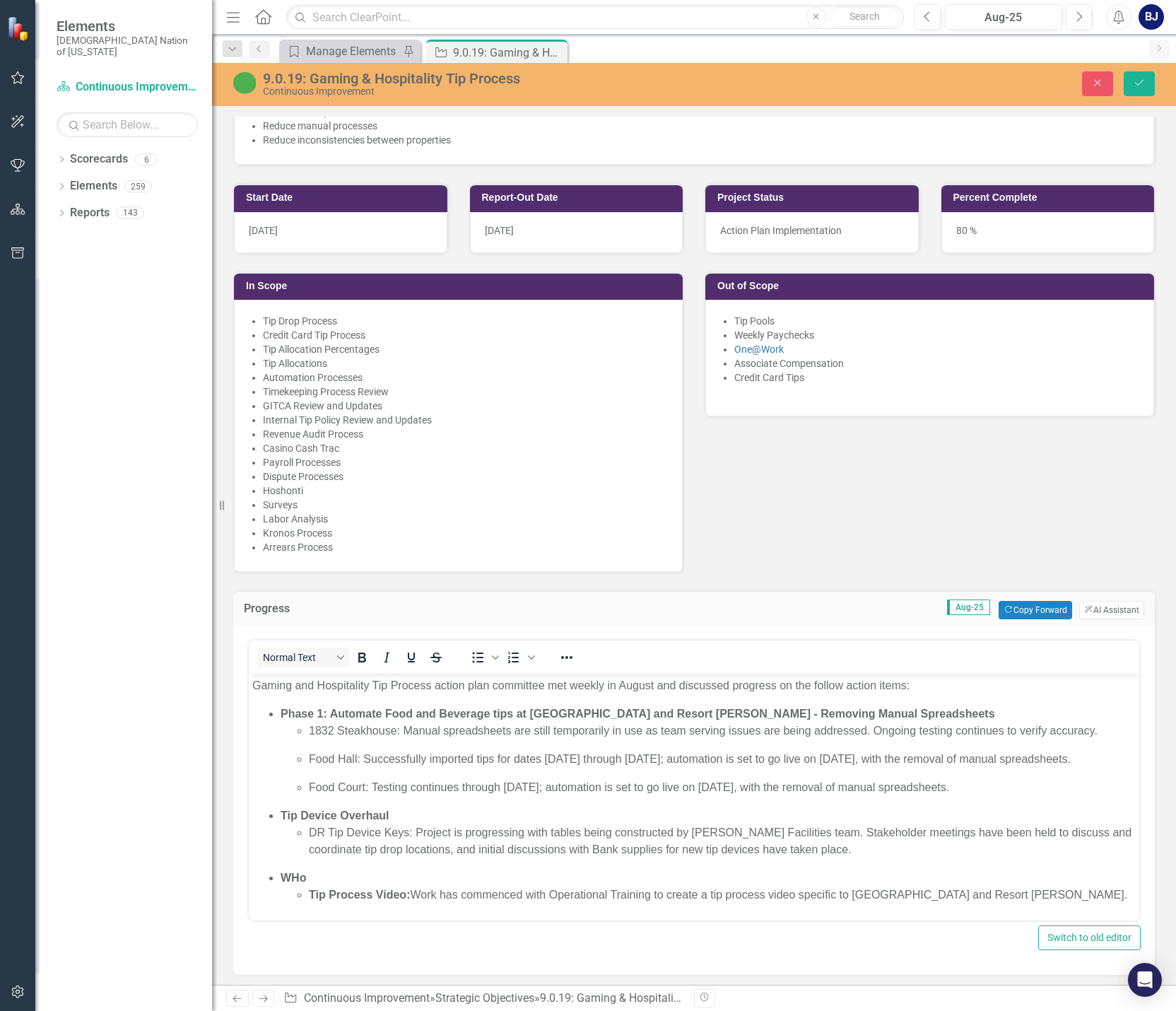
scroll to position [0, 0]
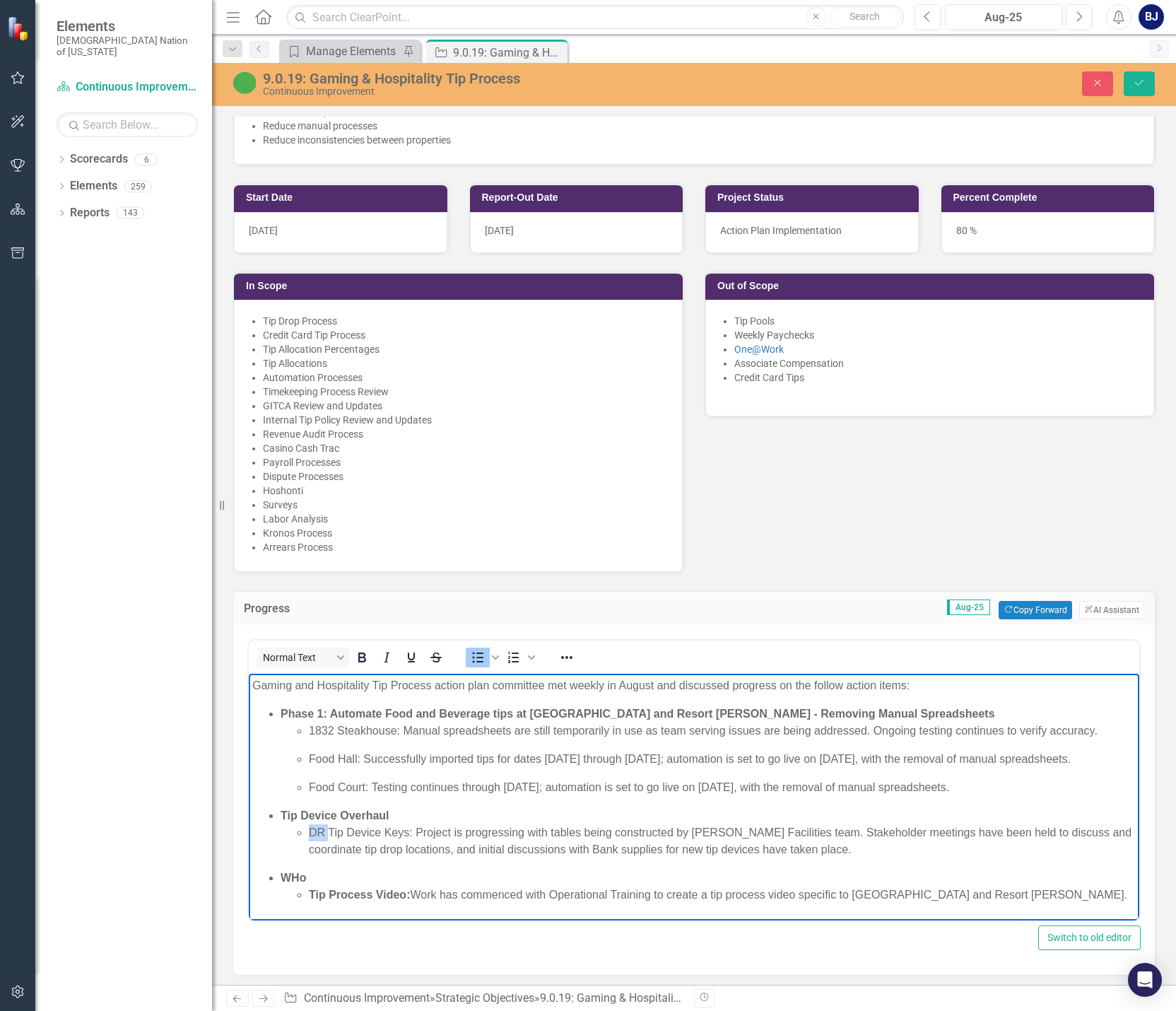
drag, startPoint x: 329, startPoint y: 846, endPoint x: 308, endPoint y: 847, distance: 21.0
click at [308, 847] on ul "DR Tip Device Keys: Project is progressing with tables being constructed by [PE…" at bounding box center [708, 840] width 855 height 34
click at [778, 858] on p "Casino and Resort [PERSON_NAME] - Tip Device Keys: Project is progressing with …" at bounding box center [722, 840] width 827 height 34
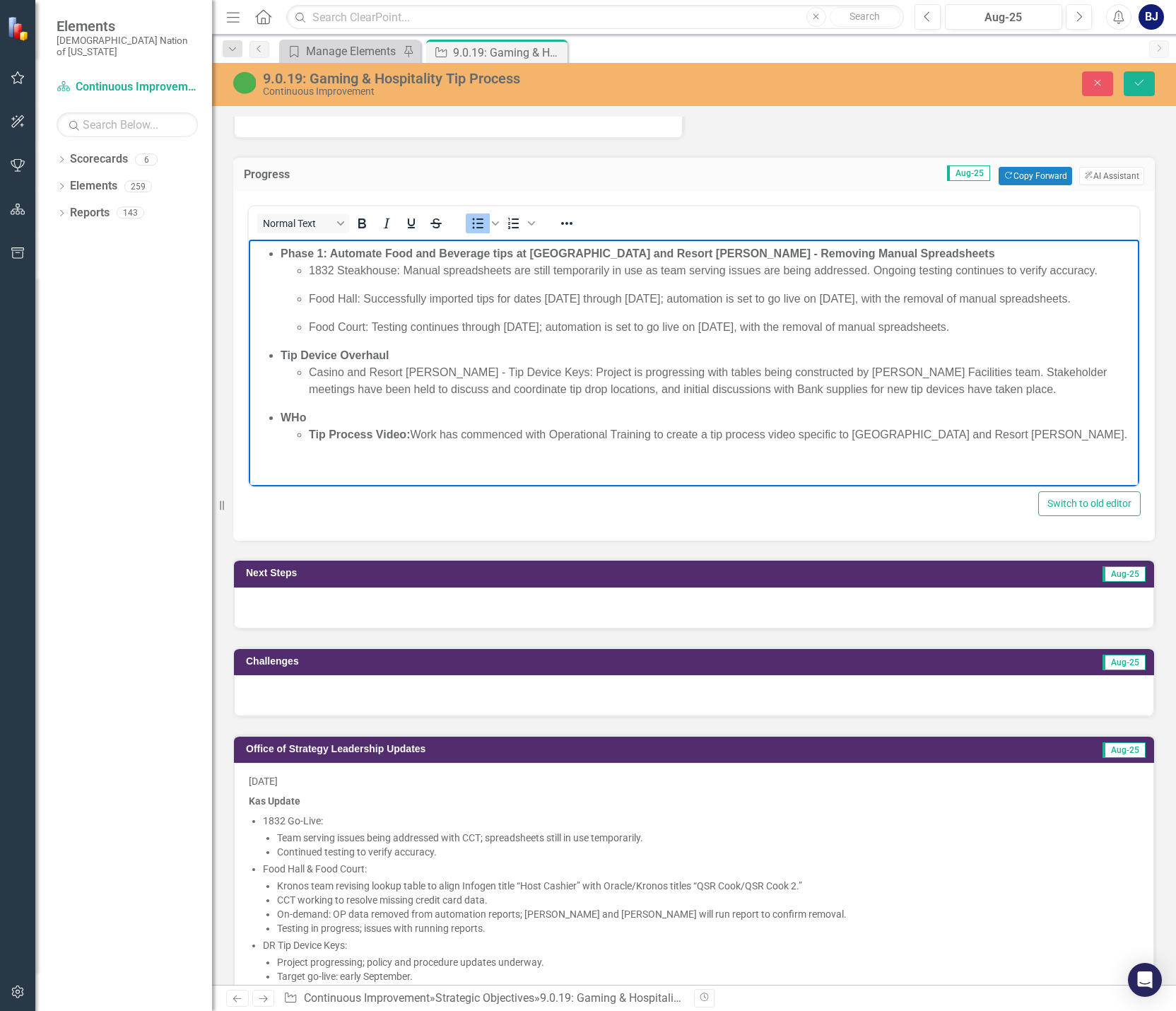
scroll to position [1060, 0]
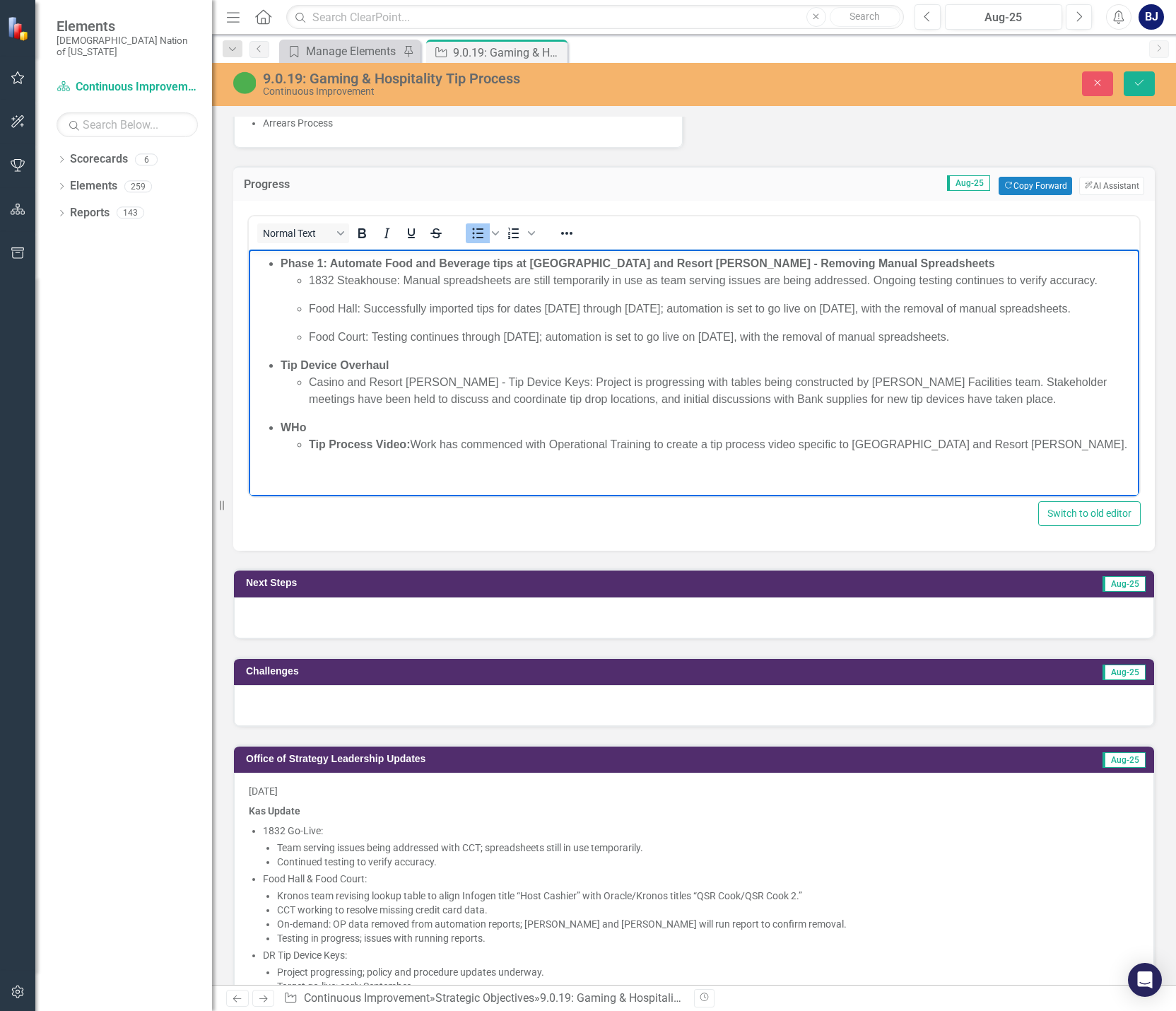
click at [778, 398] on p "Casino and Resort [PERSON_NAME] - Tip Device Keys: Project is progressing with …" at bounding box center [722, 390] width 827 height 34
click at [298, 427] on strong "WHo" at bounding box center [293, 428] width 26 height 12
drag, startPoint x: 410, startPoint y: 443, endPoint x: 302, endPoint y: 441, distance: 108.0
click at [302, 441] on ul "Tip Process Video: Work has commenced with Operational Training to create a tip…" at bounding box center [708, 444] width 855 height 17
click at [362, 225] on icon "Bold" at bounding box center [361, 232] width 17 height 17
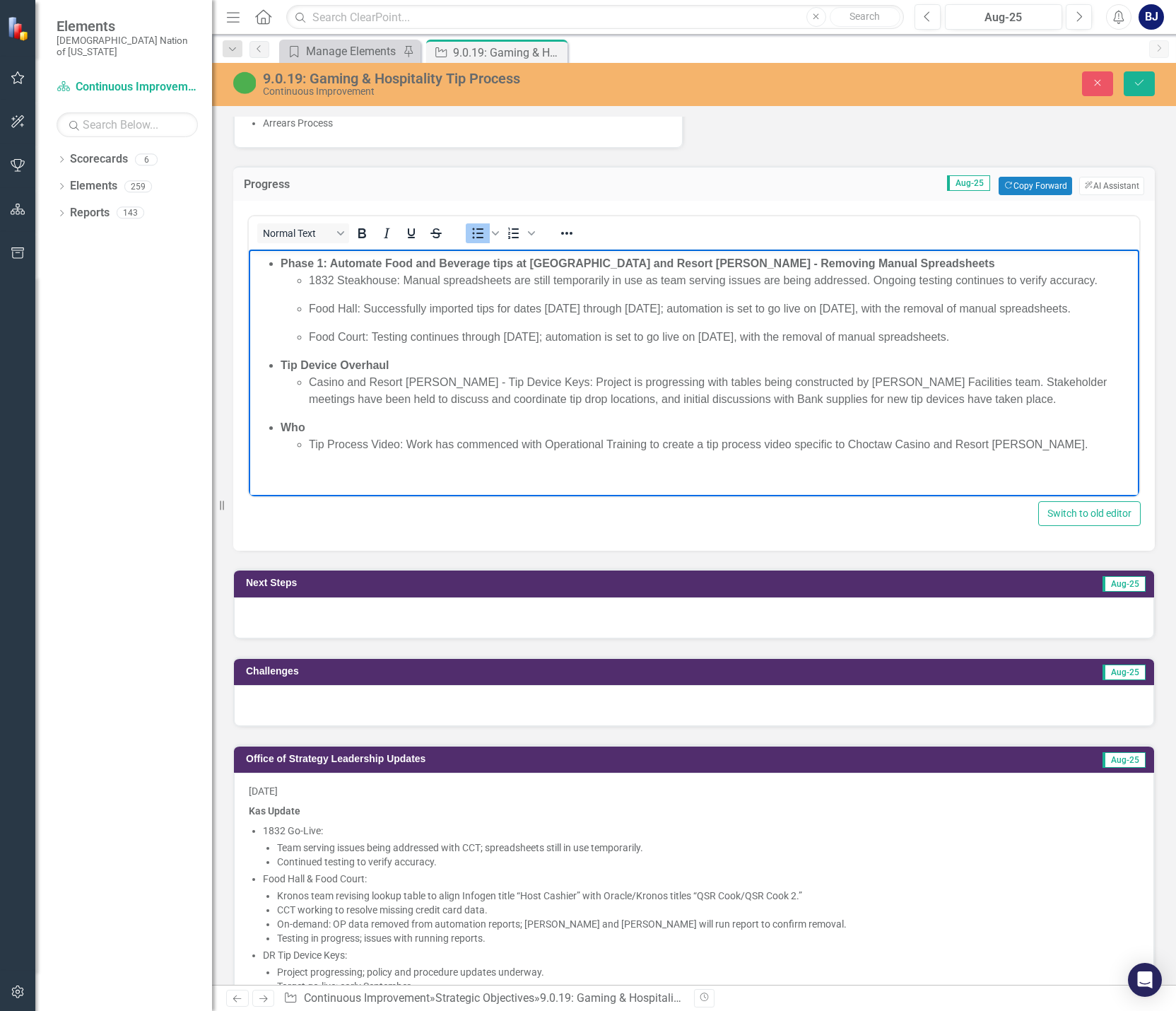
click at [442, 455] on body "Gaming and Hospitality Tip Process action plan committee met weekly in August a…" at bounding box center [694, 360] width 891 height 273
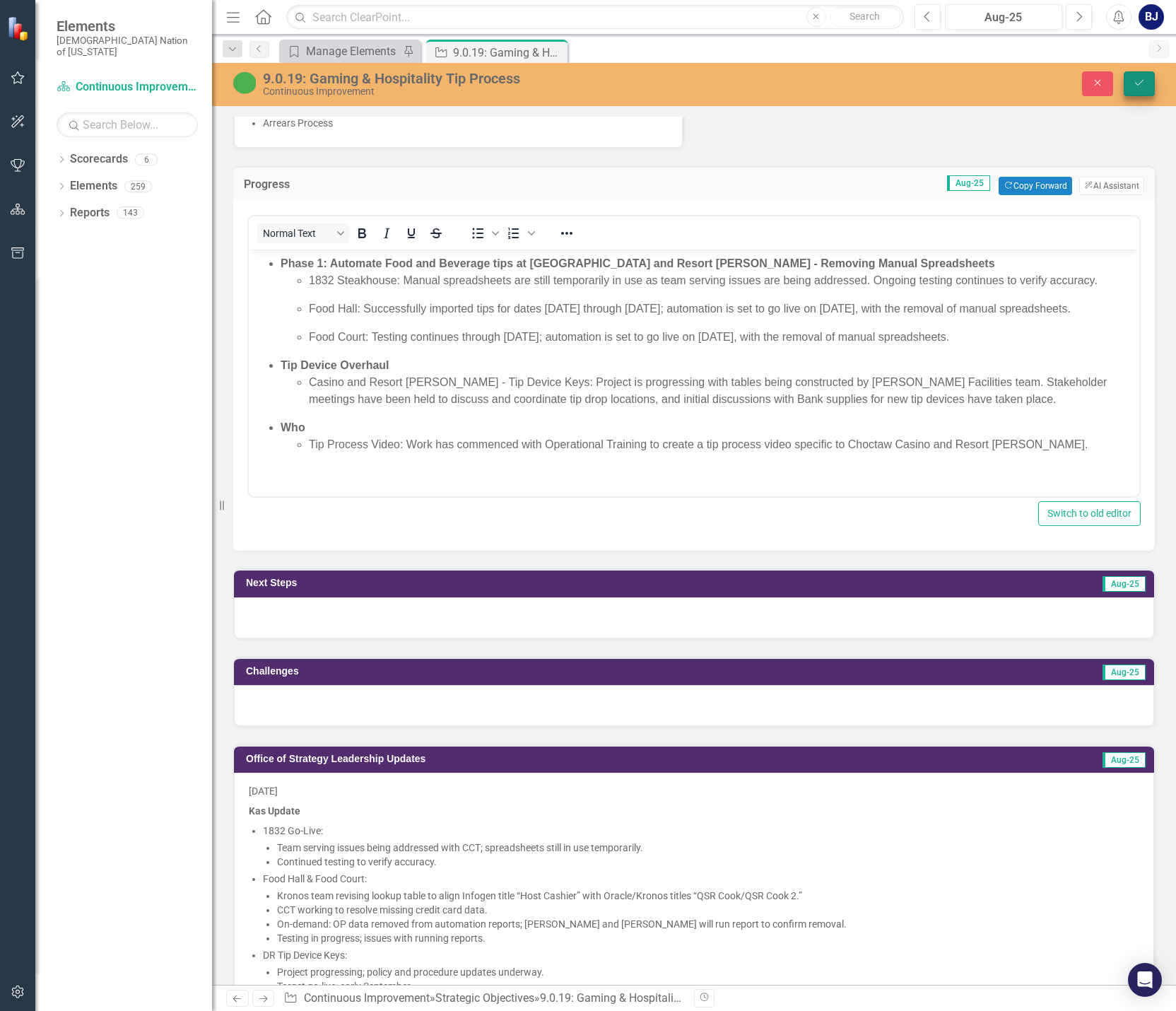
click at [778, 86] on icon "Save" at bounding box center [1139, 82] width 13 height 10
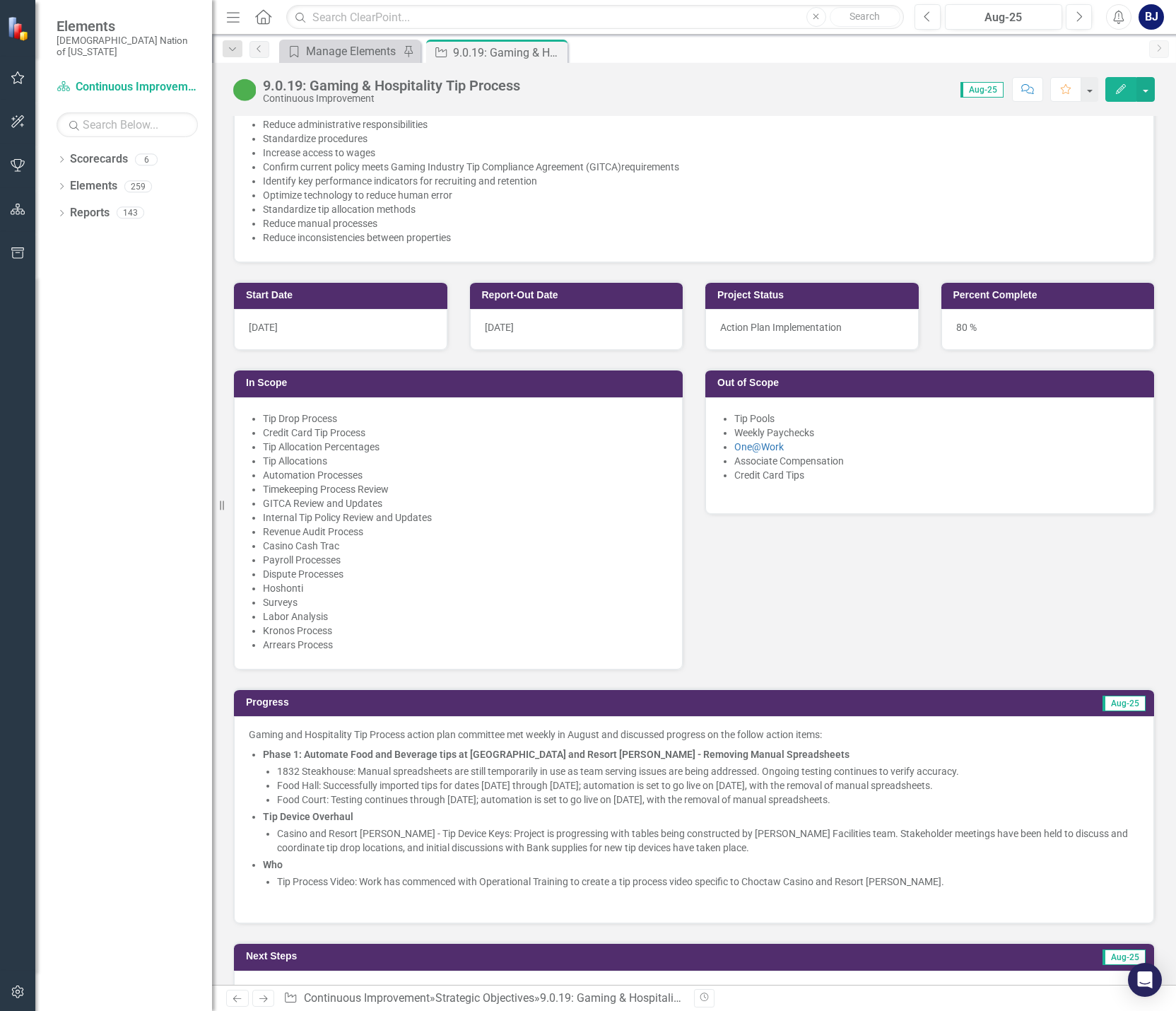
scroll to position [566, 0]
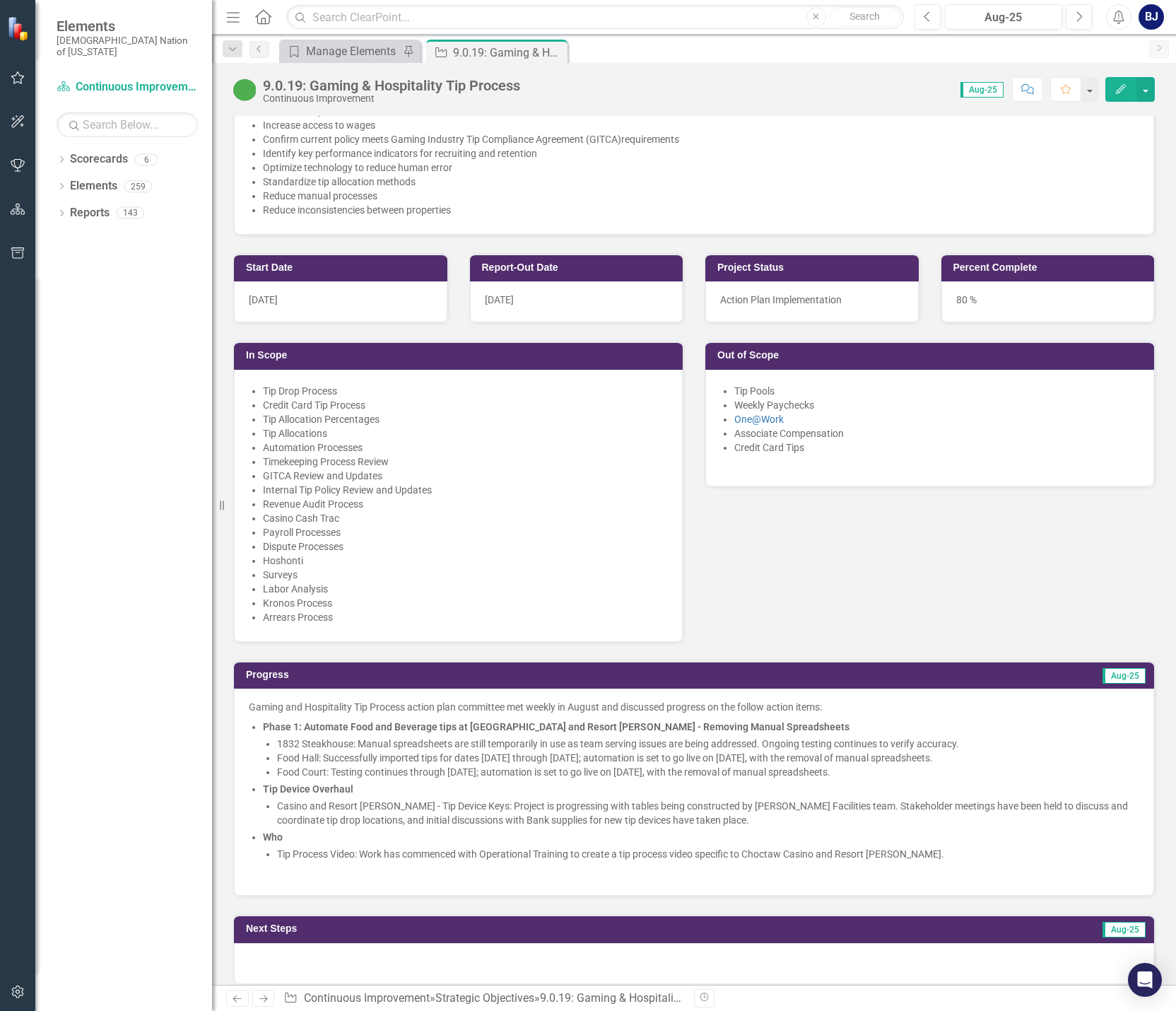
click at [280, 798] on p "Casino and Resort [PERSON_NAME] - Tip Device Keys: Project is progressing with …" at bounding box center [708, 812] width 862 height 28
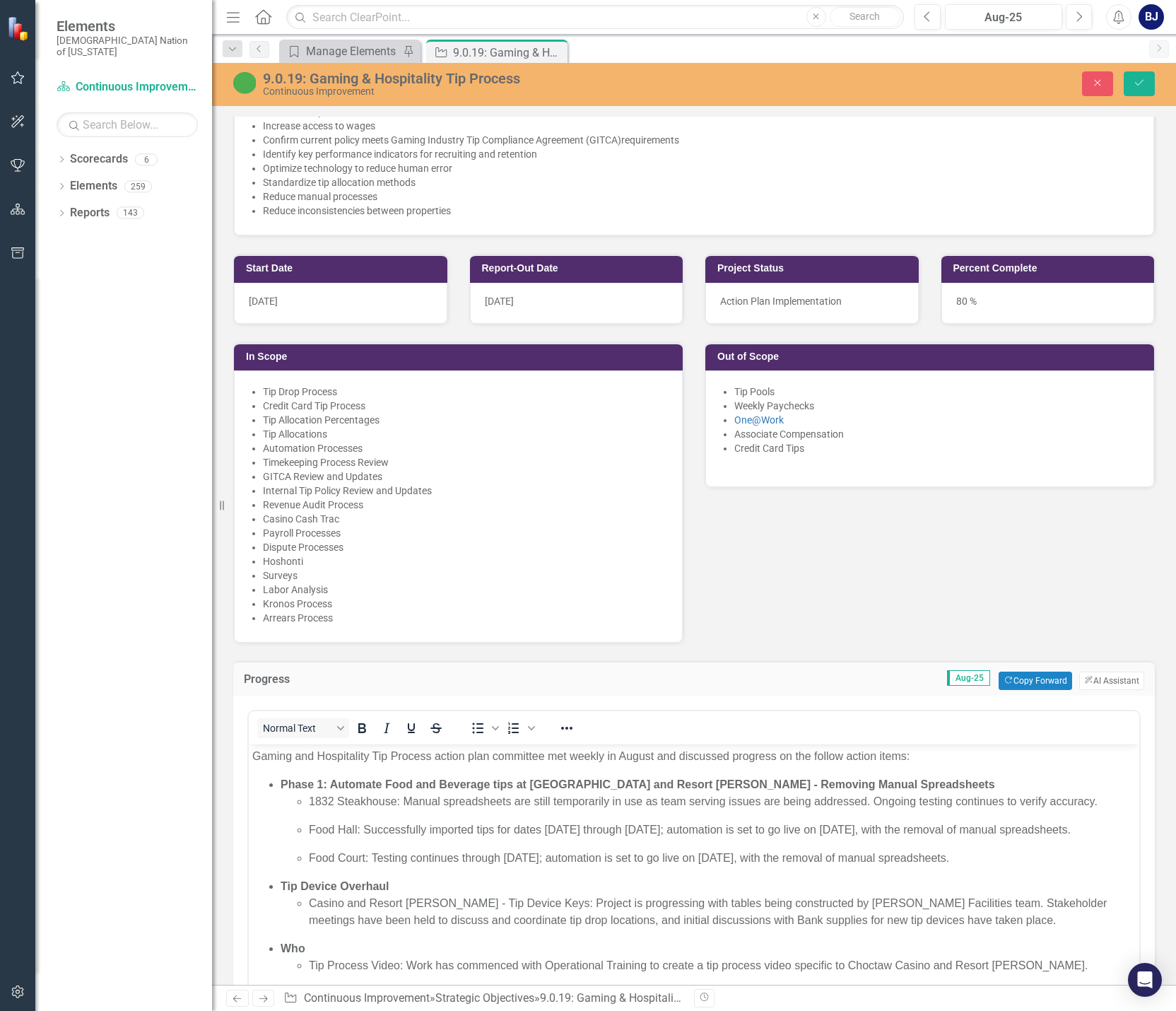
scroll to position [0, 0]
click at [308, 915] on ul "Casino and Resort [PERSON_NAME] - Tip Device Keys: Project is progressing with …" at bounding box center [708, 911] width 855 height 34
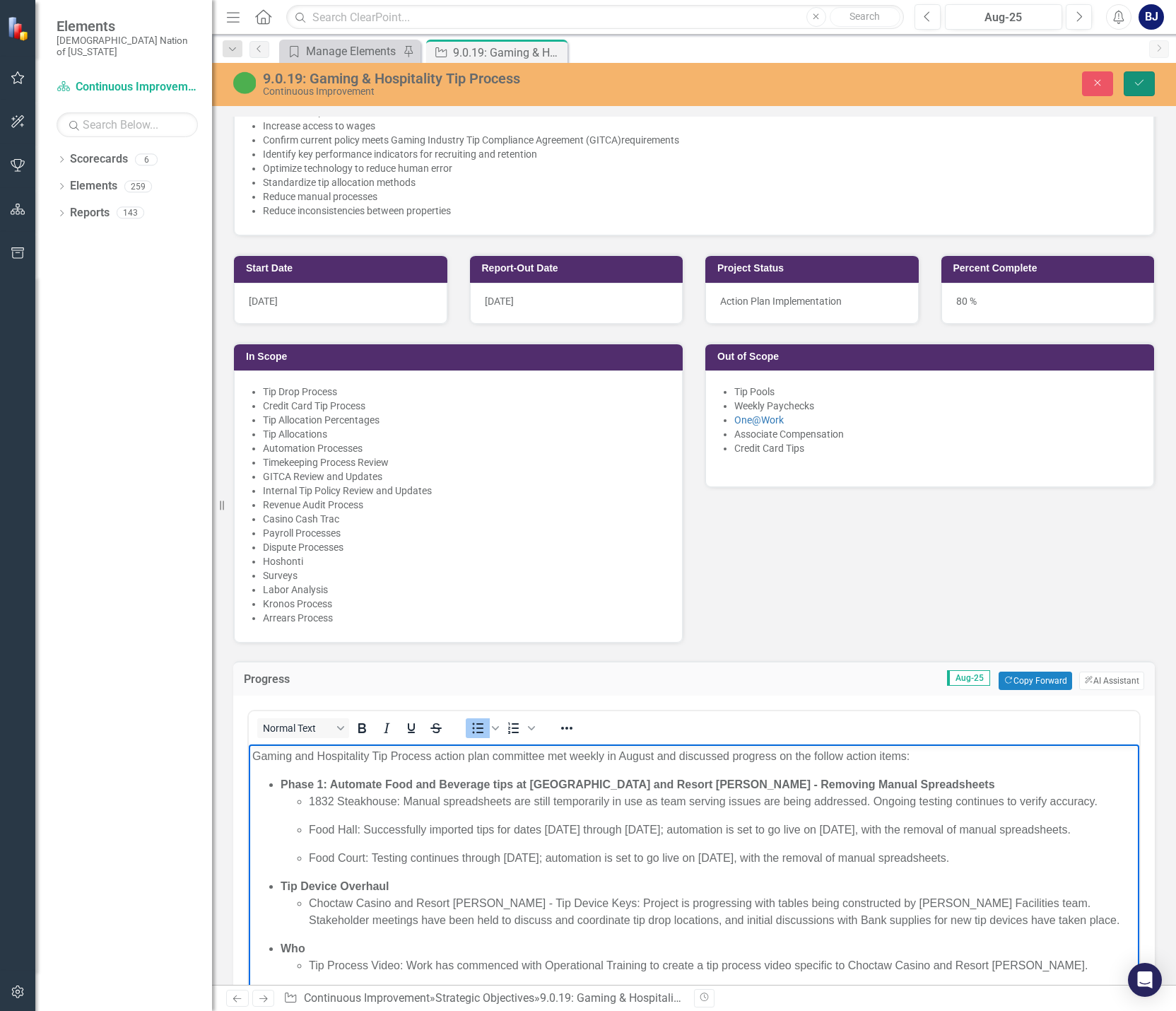
click at [778, 87] on button "Save" at bounding box center [1140, 83] width 31 height 25
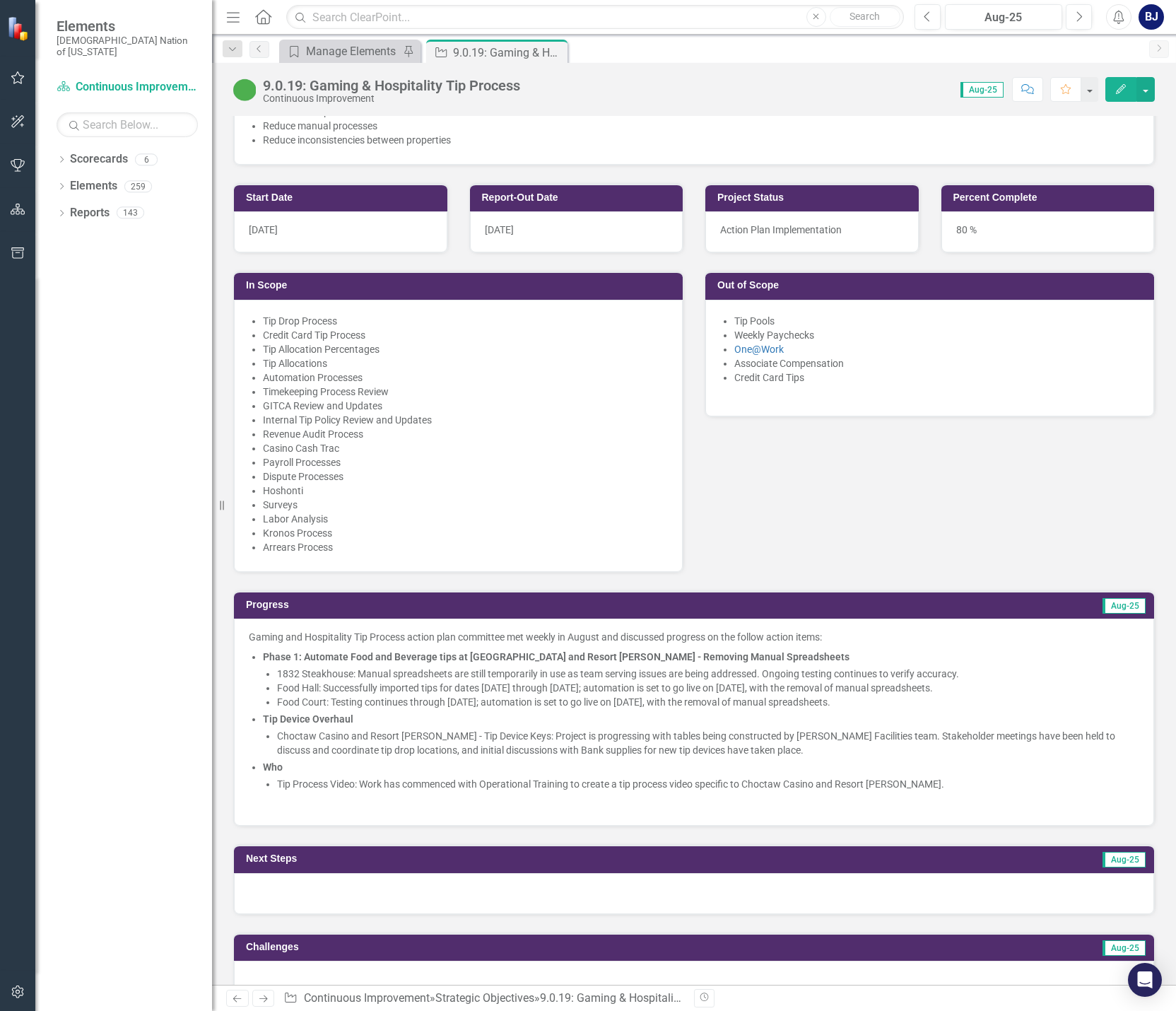
scroll to position [636, 0]
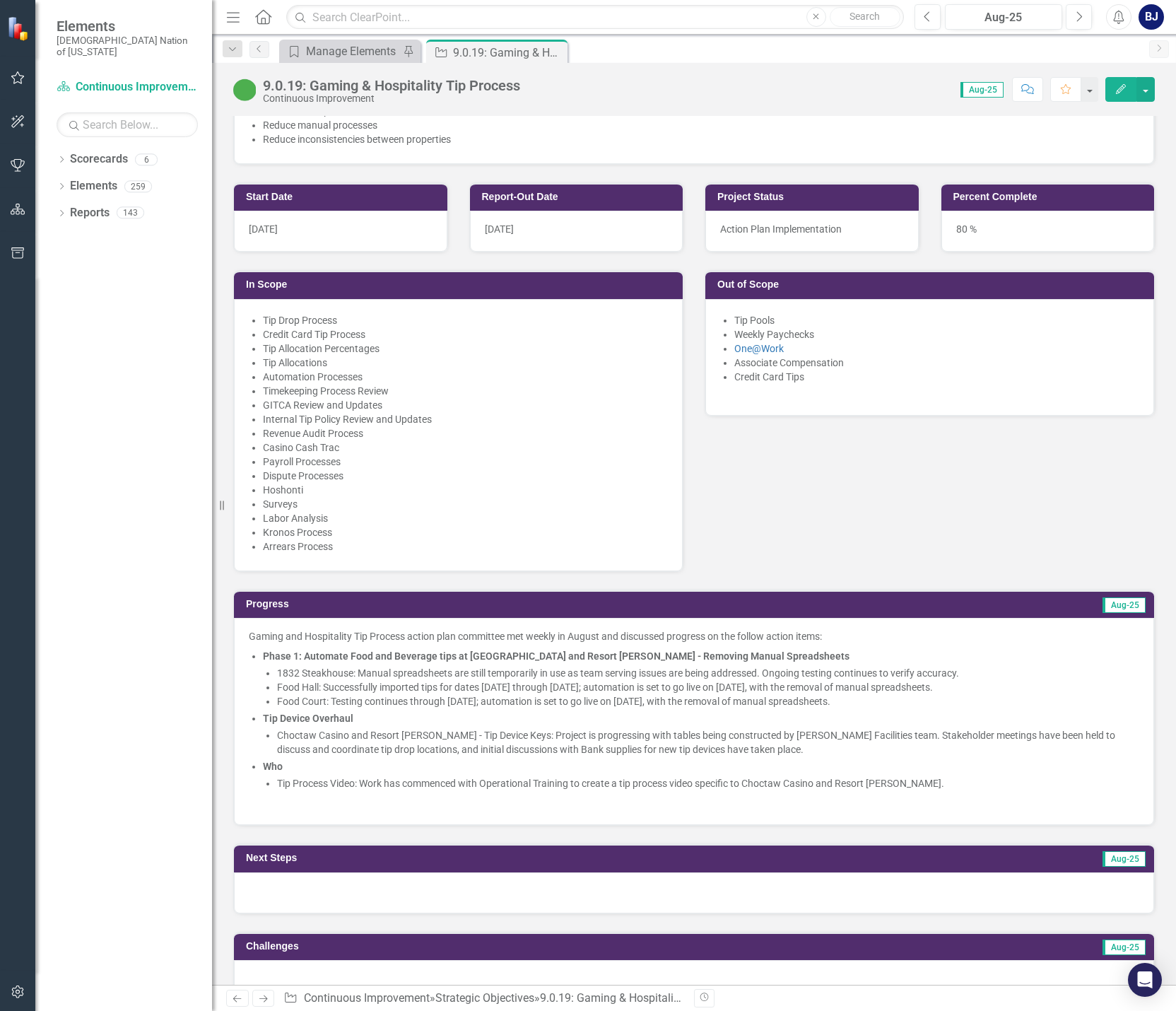
click at [249, 629] on p "Gaming and Hospitality Tip Process action plan committee met weekly in August a…" at bounding box center [694, 636] width 891 height 17
click at [778, 776] on p "Tip Process Video: Work has commenced with Operational Training to create a tip…" at bounding box center [708, 783] width 862 height 14
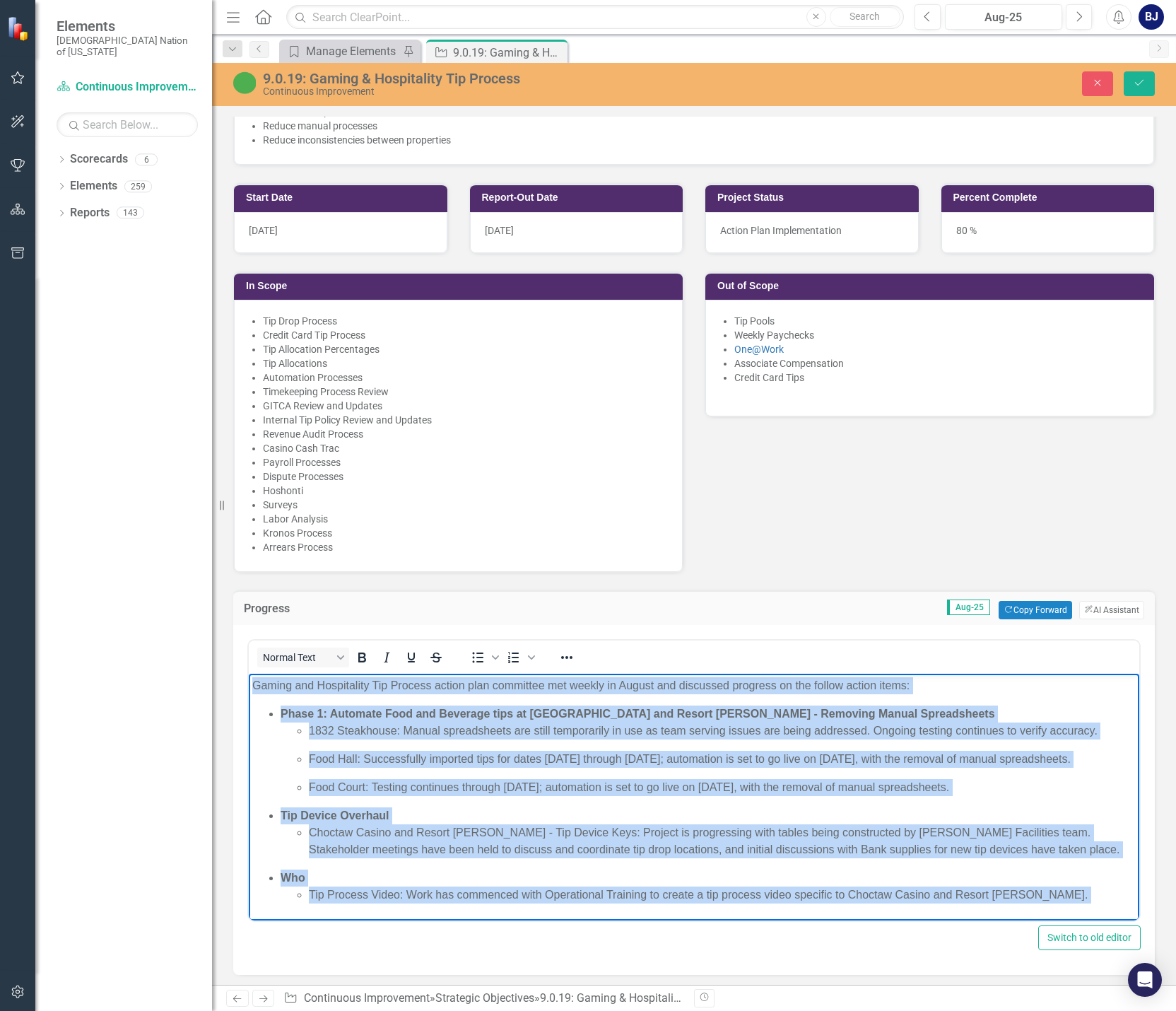
scroll to position [43, 0]
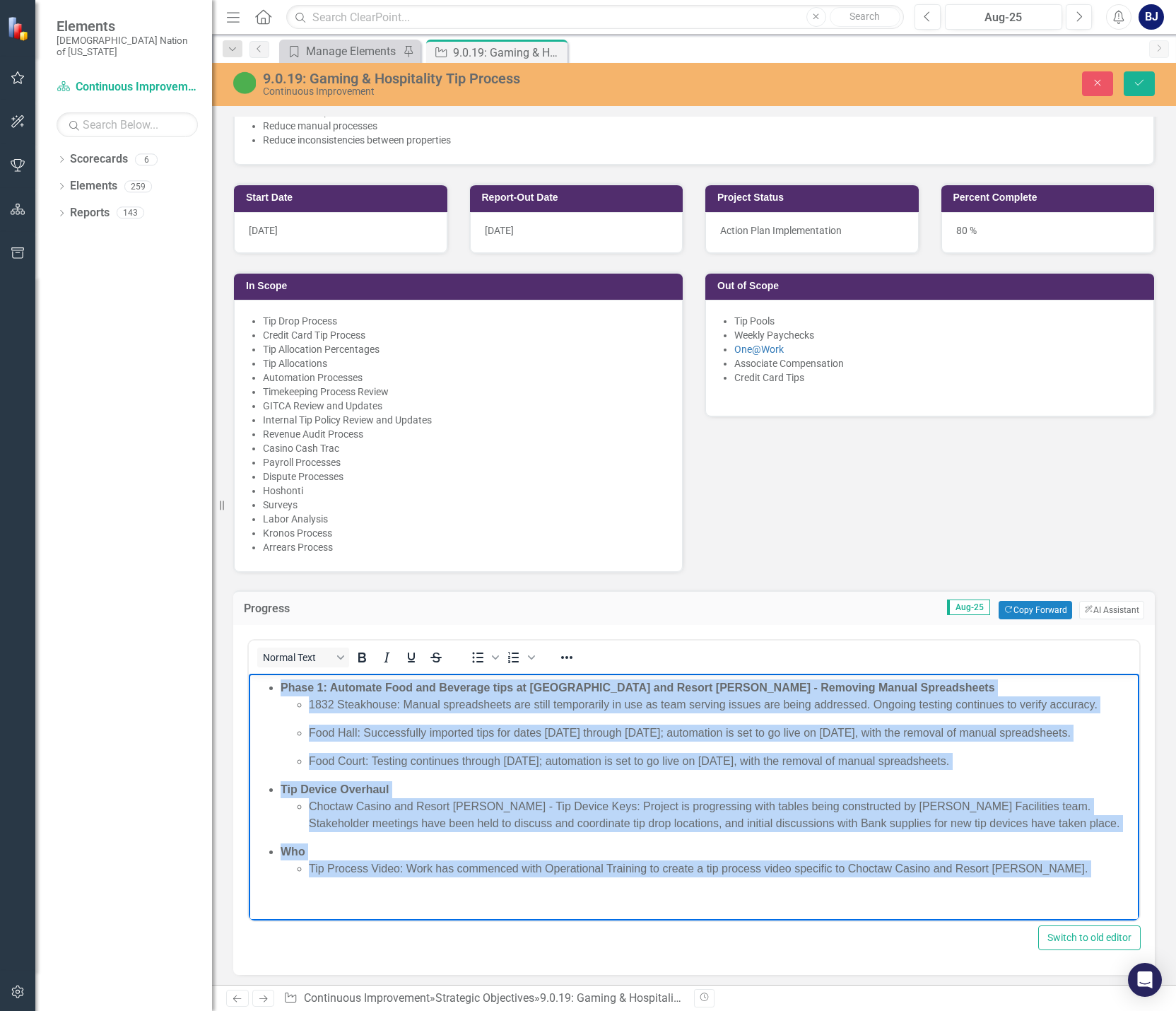
drag, startPoint x: 249, startPoint y: 685, endPoint x: 983, endPoint y: 942, distance: 777.7
click at [778, 920] on html "Gaming and Hospitality Tip Process action plan committee met weekly in August a…" at bounding box center [694, 784] width 891 height 273
click at [312, 846] on li "Who Tip Process Video: Work has commenced with Operational Training to create a…" at bounding box center [708, 860] width 855 height 34
drag, startPoint x: 254, startPoint y: 684, endPoint x: 1057, endPoint y: 874, distance: 825.2
click at [778, 874] on body "Gaming and Hospitality Tip Process action plan committee met weekly in August a…" at bounding box center [694, 784] width 891 height 273
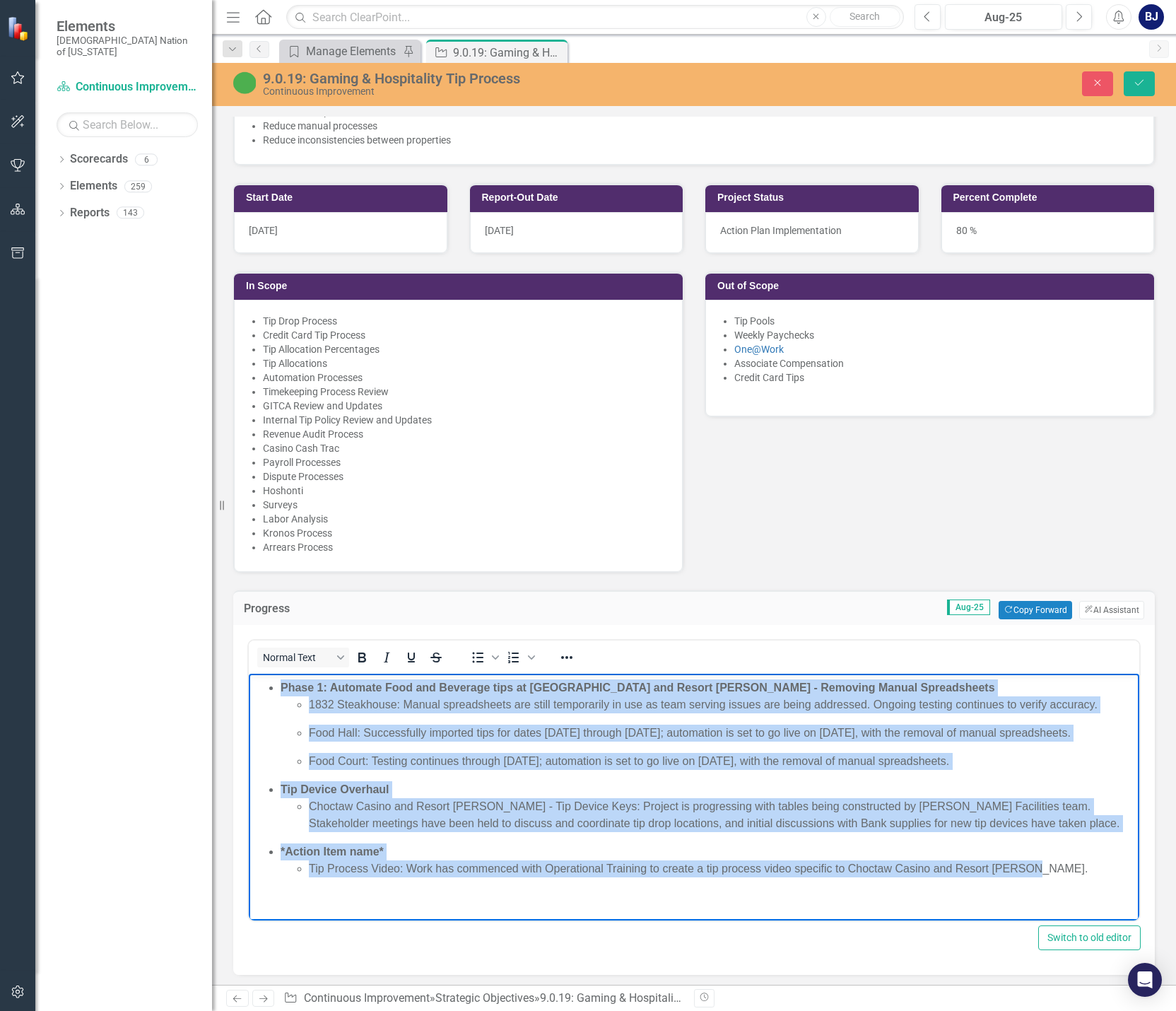
copy body "Gaming and Hospitality Tip Process action plan committee met weekly in August a…"
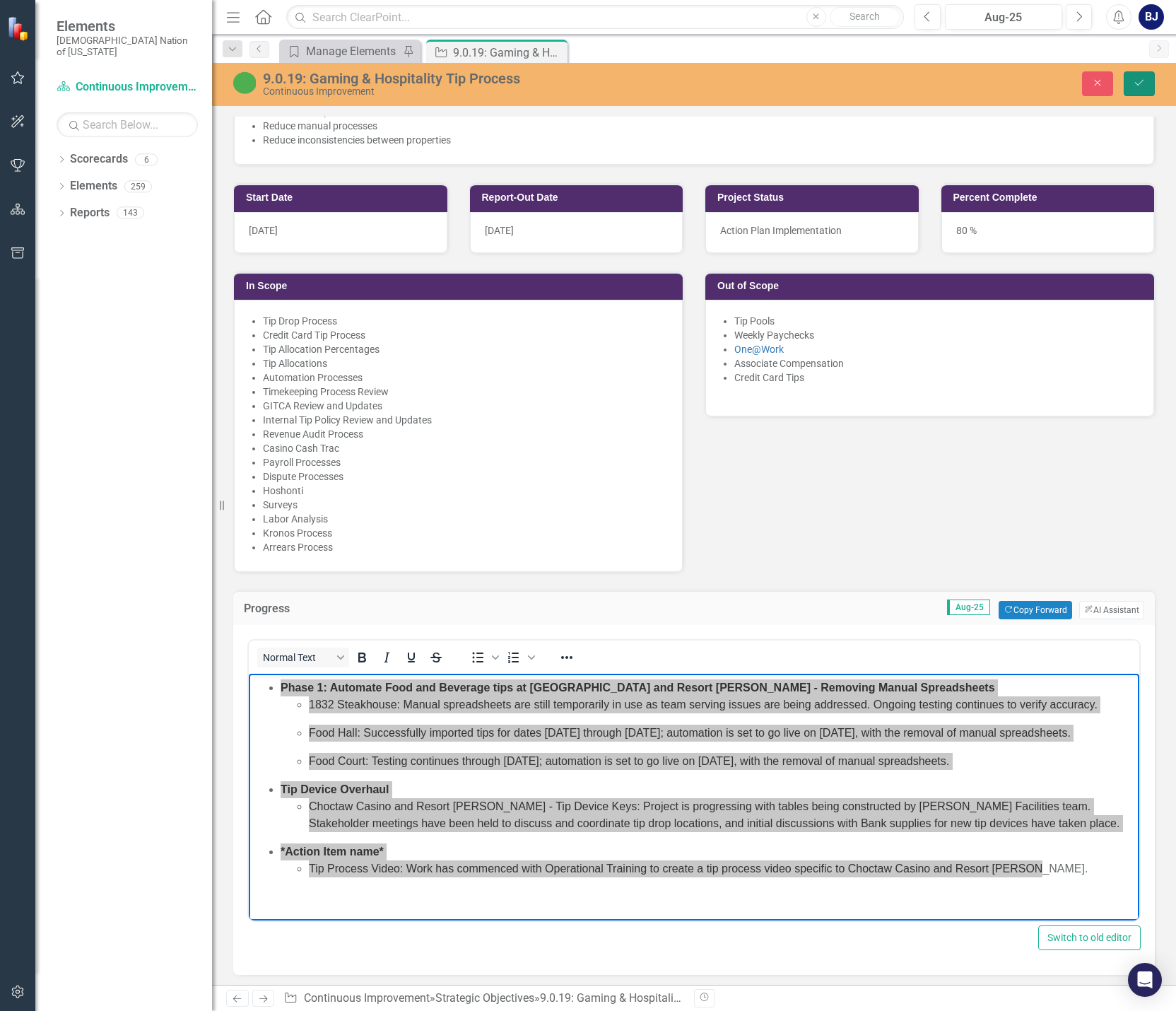
click at [778, 82] on icon "Save" at bounding box center [1139, 82] width 13 height 10
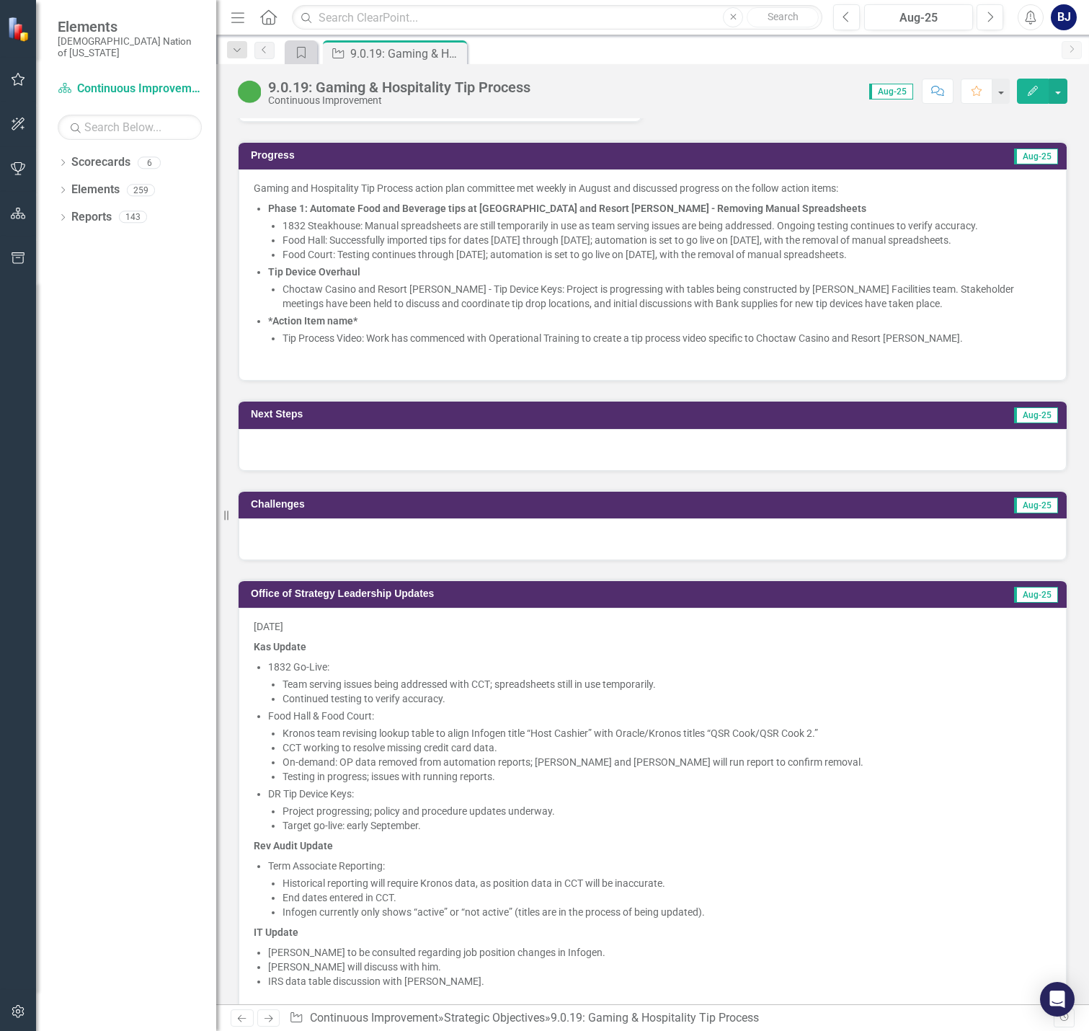
scroll to position [789, 0]
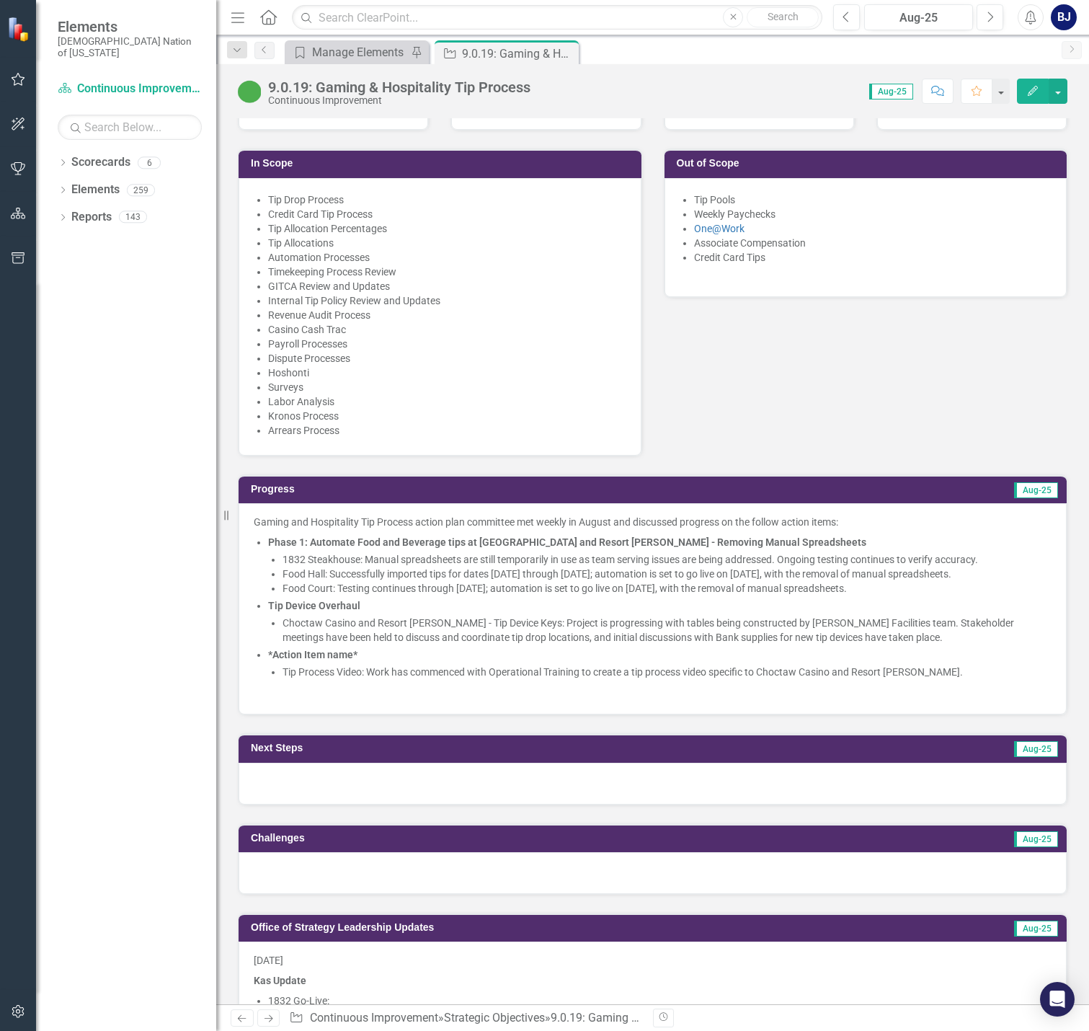
click at [365, 600] on li "Tip Device Overhaul Choctaw Casino and Resort [PERSON_NAME] - Tip Device Keys: …" at bounding box center [659, 621] width 783 height 46
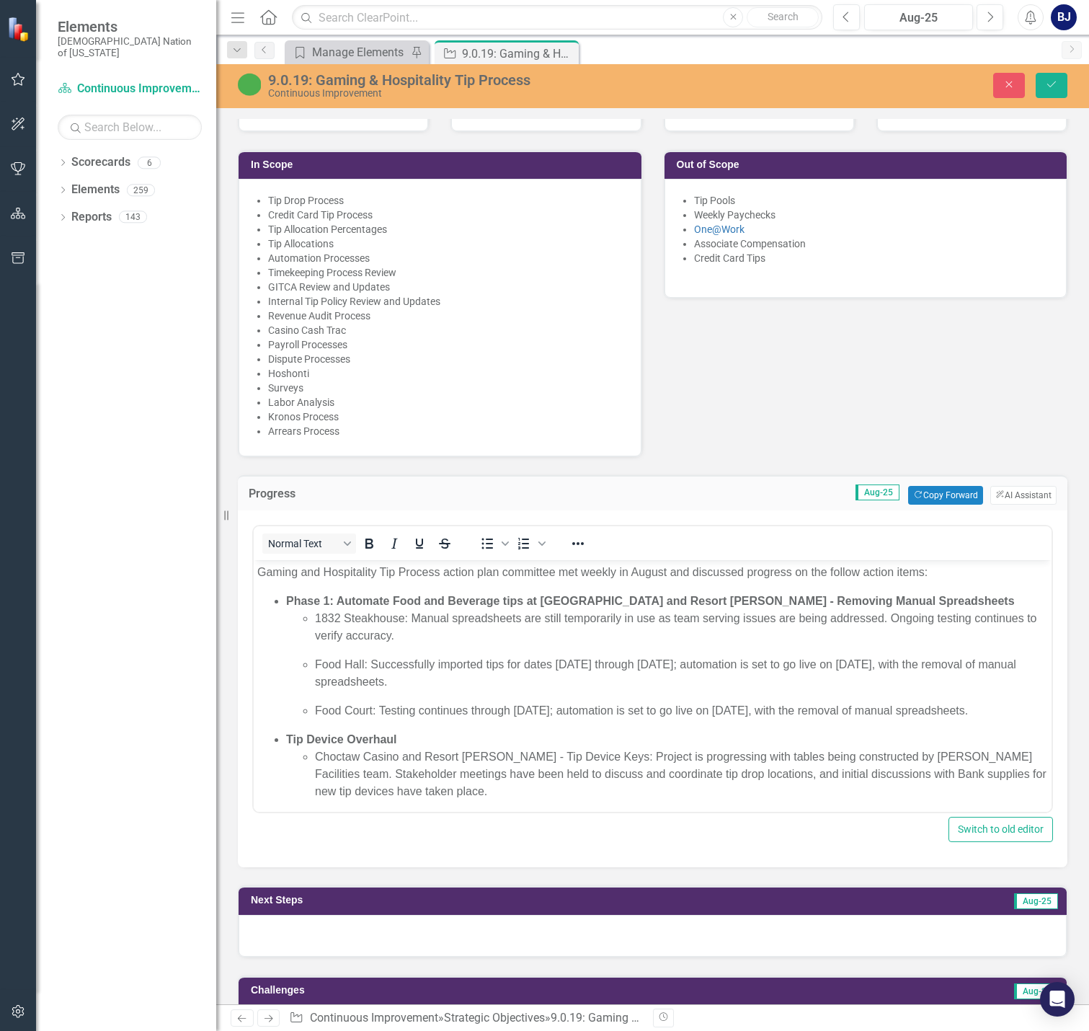
scroll to position [0, 0]
click at [286, 745] on strong "Tip Device Overhaul" at bounding box center [341, 739] width 111 height 12
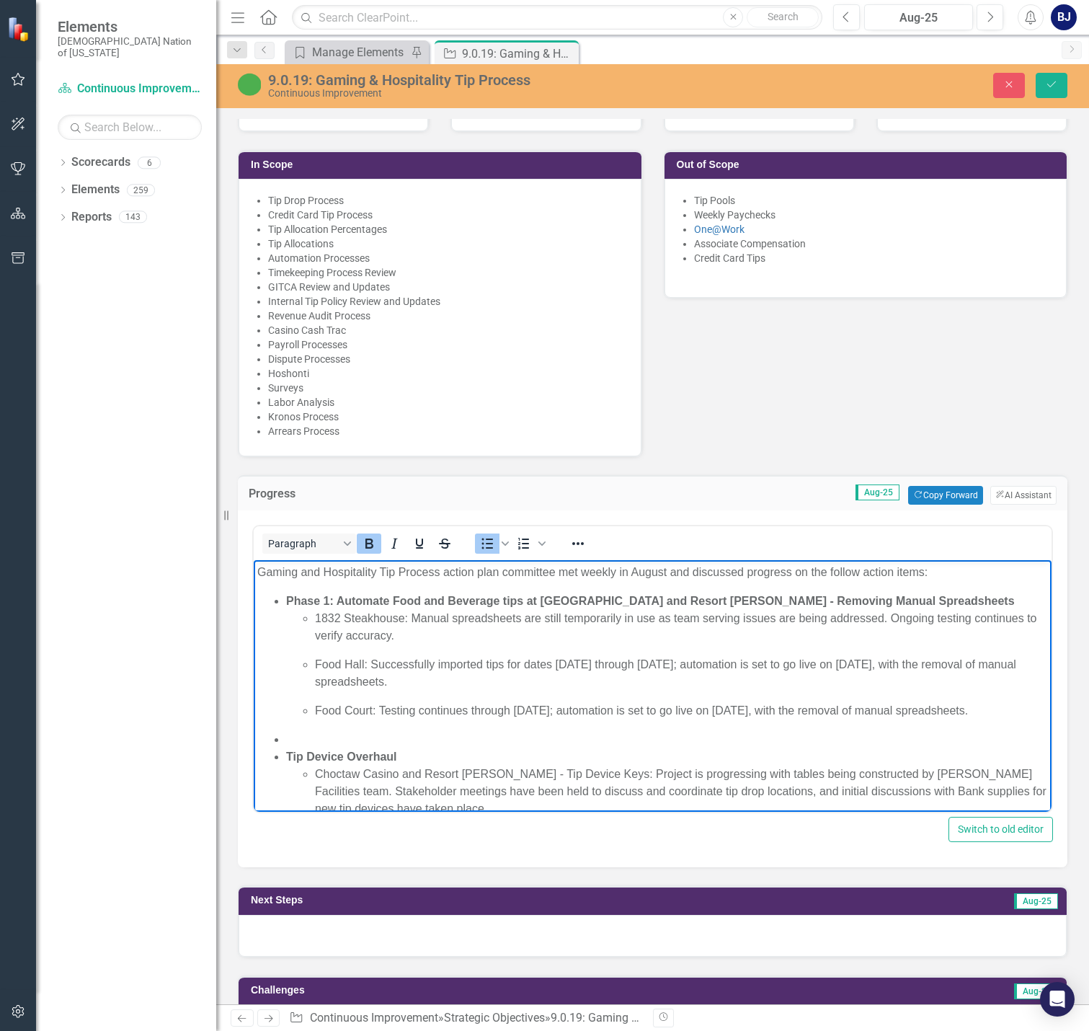
click at [288, 748] on li "Rich Text Area. Press ALT-0 for help." at bounding box center [667, 739] width 762 height 17
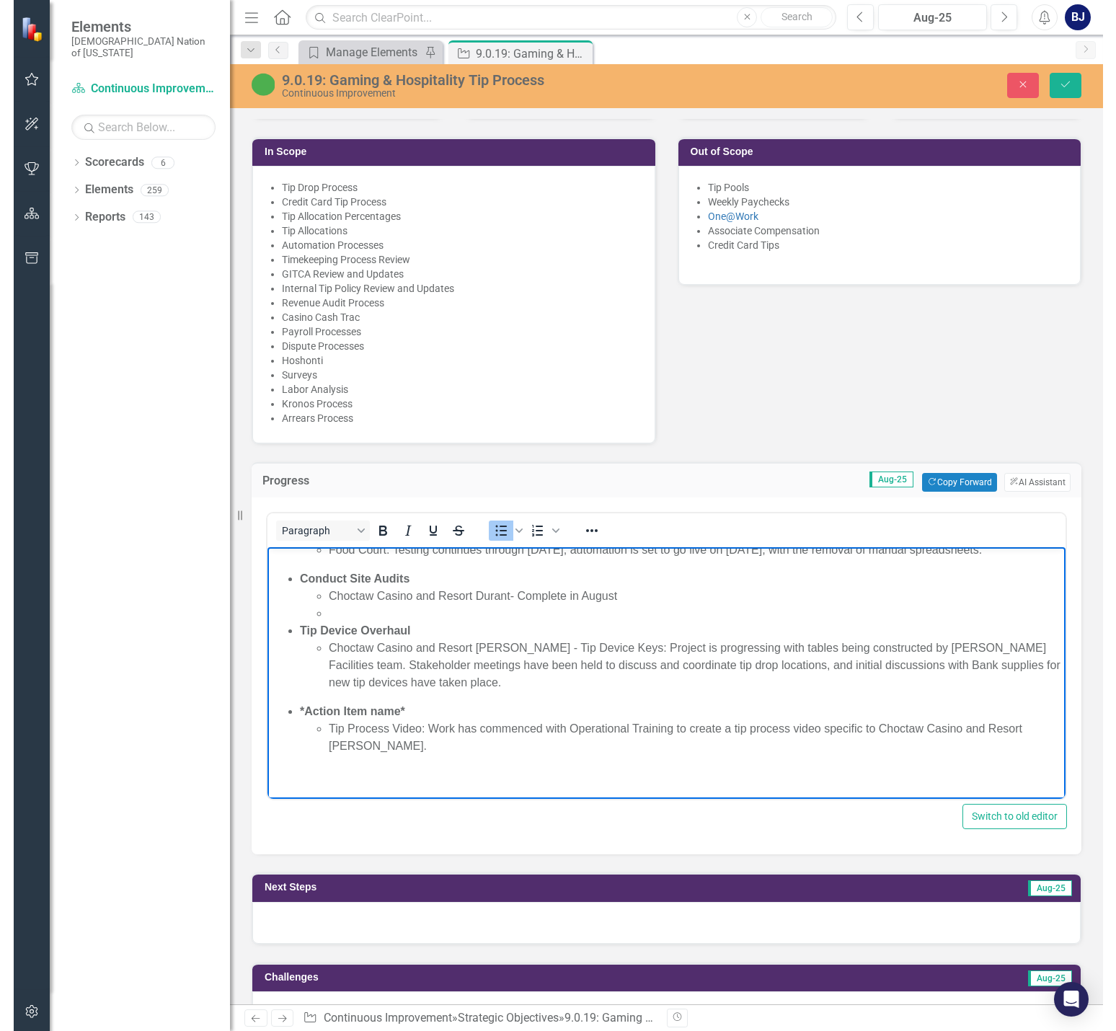
scroll to position [789, 0]
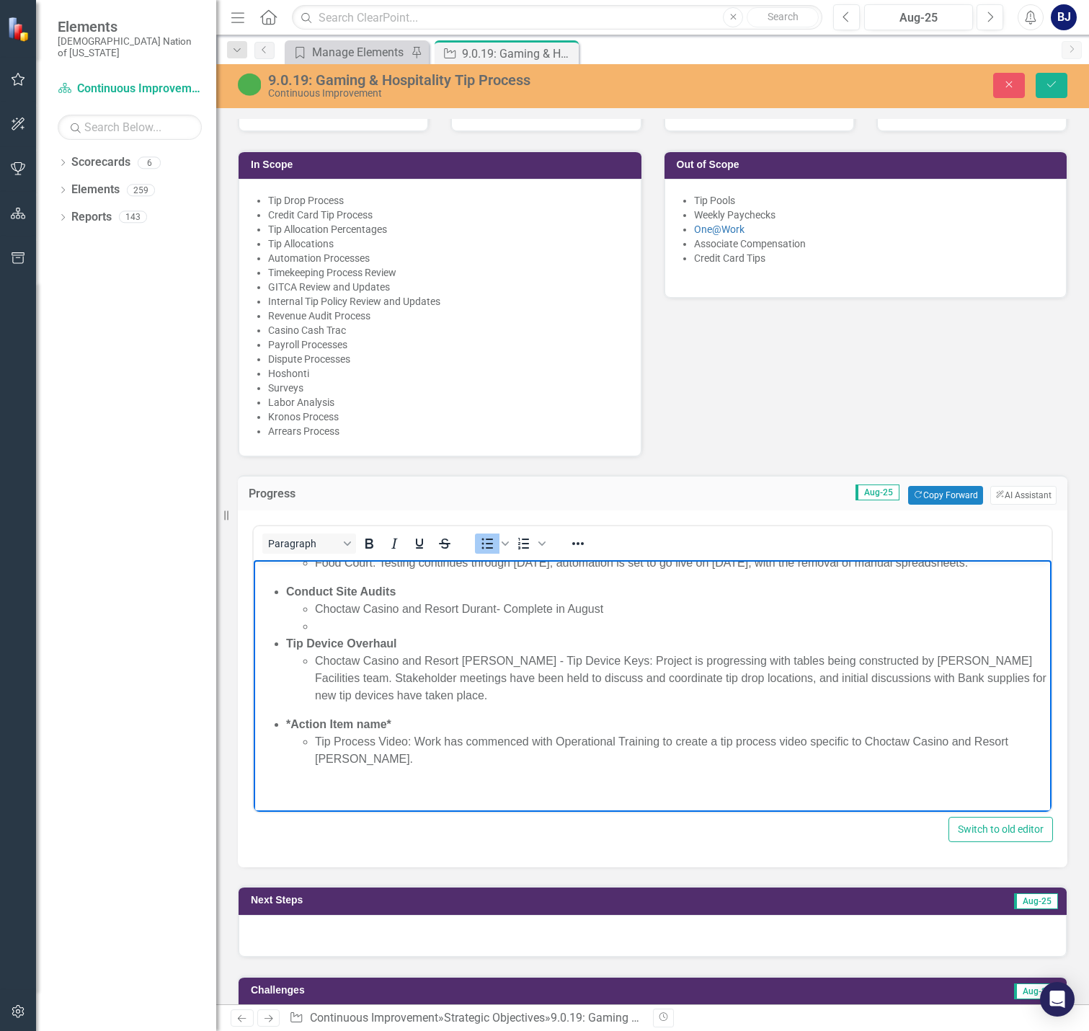
click at [394, 621] on li "Rich Text Area. Press ALT-0 for help." at bounding box center [681, 626] width 733 height 17
click at [610, 613] on li "Choctaw Casino and Resort [PERSON_NAME]- Complete in August ﻿" at bounding box center [681, 608] width 733 height 17
click at [554, 609] on li "Choctaw Casino and Resort [PERSON_NAME]- Complete in August ﻿" at bounding box center [681, 608] width 733 height 17
click at [541, 623] on li "Rich Text Area. Press ALT-0 for help." at bounding box center [681, 626] width 733 height 17
click at [559, 610] on li "Choctaw Casino and Resort [PERSON_NAME]- Completed in August ﻿" at bounding box center [681, 608] width 733 height 17
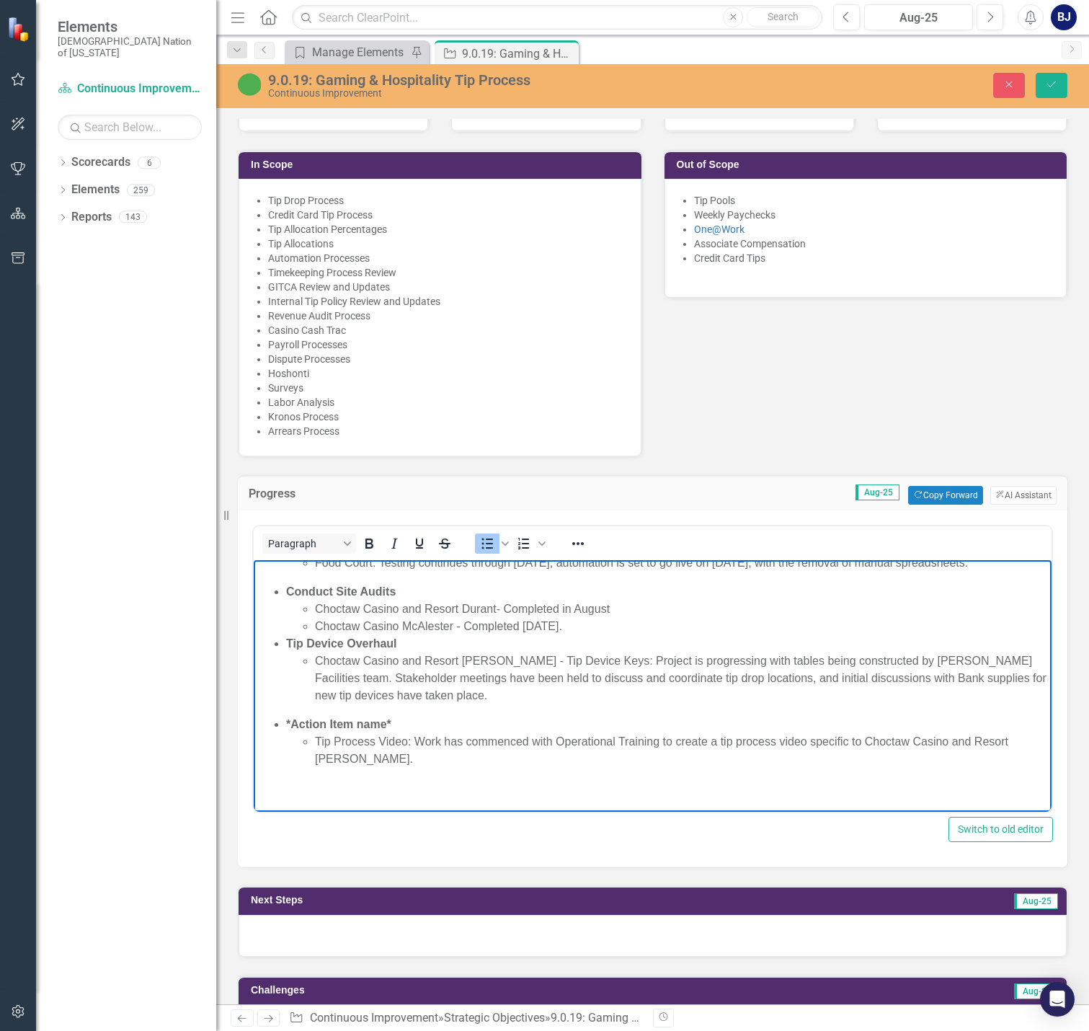
click at [502, 602] on li "Choctaw Casino and Resort [PERSON_NAME]- Completed in August ﻿" at bounding box center [681, 608] width 733 height 17
click at [700, 611] on li "Choctaw Casino and Resort [PERSON_NAME]- Multiple Audits Completed in August ﻿" at bounding box center [681, 608] width 733 height 17
click at [688, 612] on li "Choctaw Casino and Resort [PERSON_NAME]- Multiple Audits Completed in [DATE]." at bounding box center [681, 608] width 733 height 17
click at [649, 620] on li "Choctaw Casino McAlester - Completed [DATE]." at bounding box center [681, 626] width 733 height 17
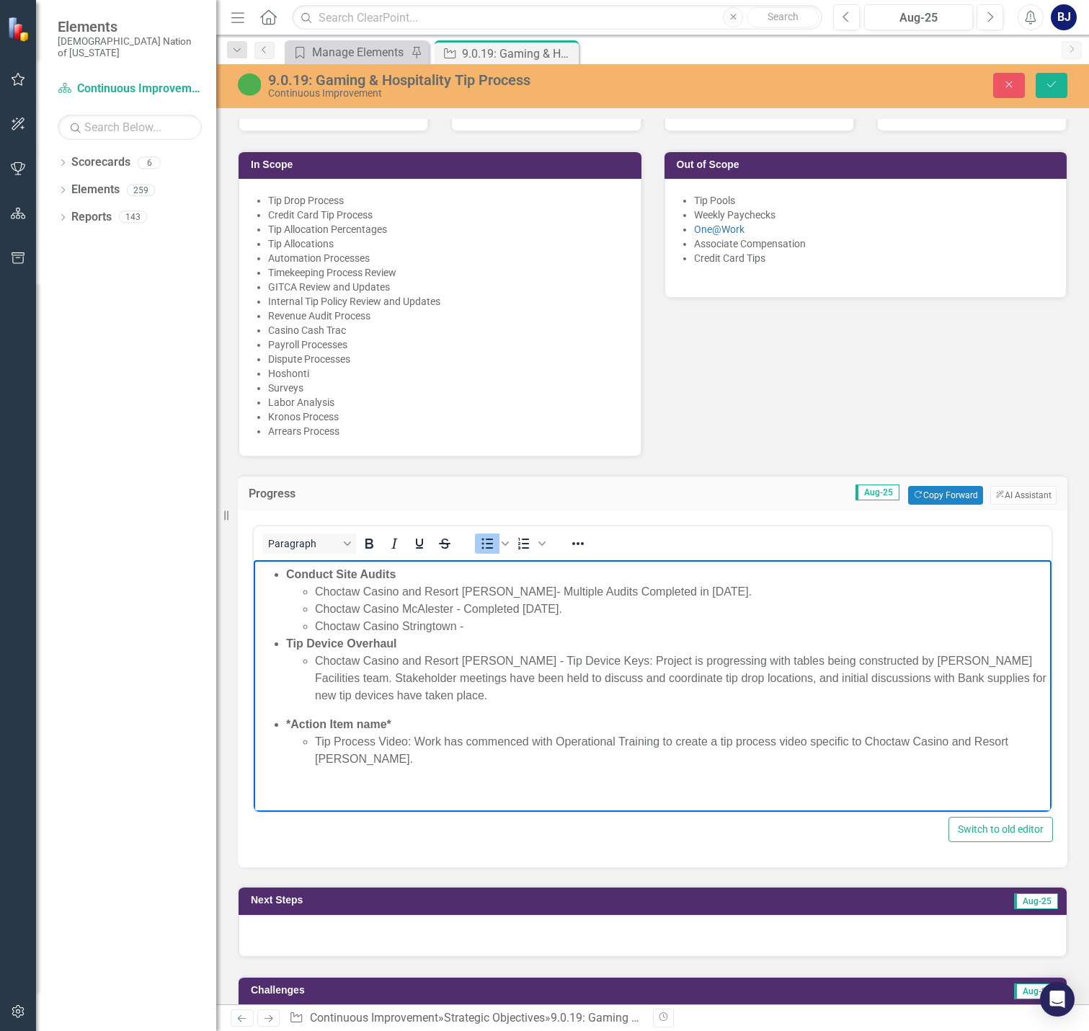
drag, startPoint x: 613, startPoint y: 626, endPoint x: 463, endPoint y: 631, distance: 150.0
click at [463, 618] on li "Choctaw Casino McAlester - Completed [DATE]." at bounding box center [681, 608] width 733 height 17
copy li "Completed [DATE]."
click at [477, 635] on li "Choctaw Casino Stringtown -" at bounding box center [681, 626] width 733 height 17
click at [618, 635] on li "Choctaw Casino Stringtown - Completed [DATE]." at bounding box center [681, 626] width 733 height 17
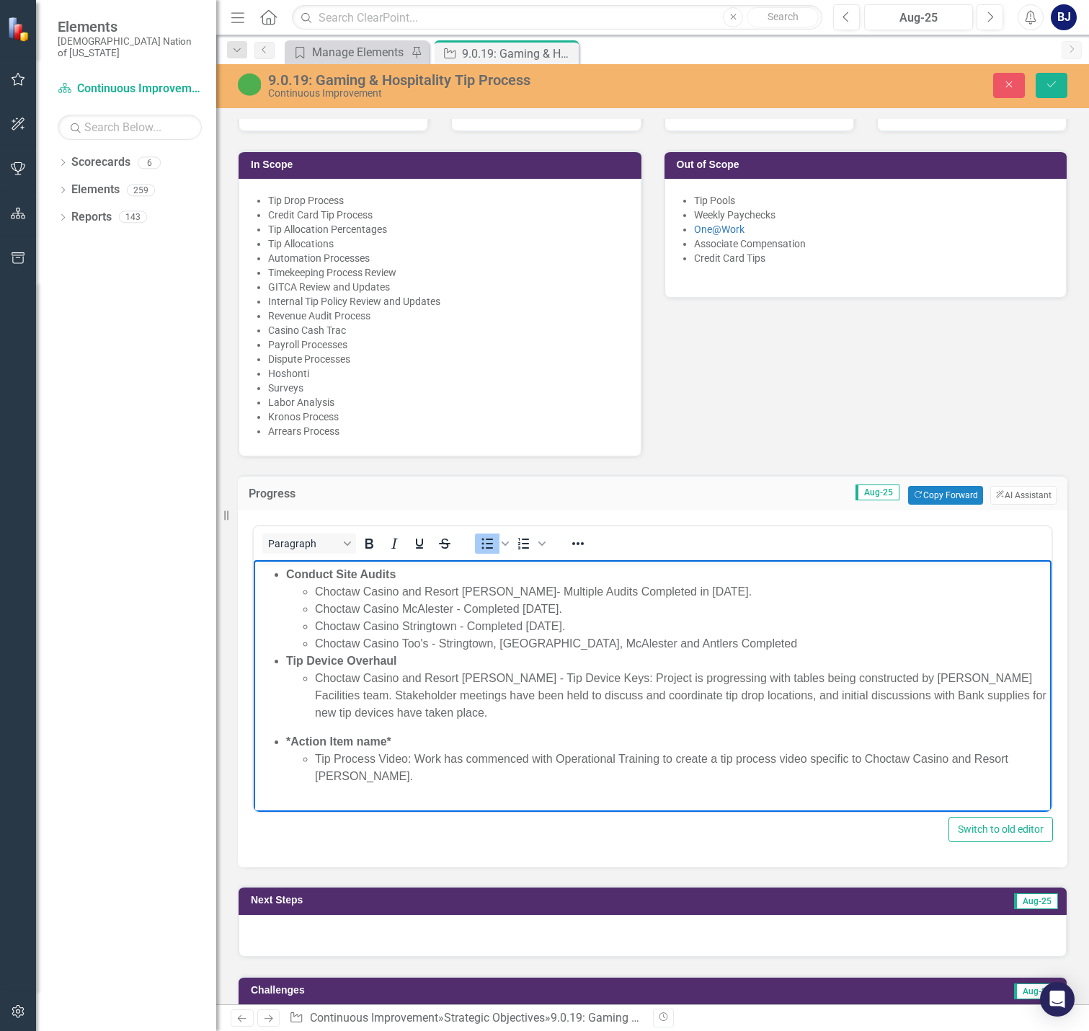
click at [438, 652] on li "Choctaw Casino Too's - Stringtown, [GEOGRAPHIC_DATA], McAlester and Antlers Com…" at bounding box center [681, 643] width 733 height 17
click at [717, 652] on li "Choctaw Casino Too's - Stringtown, [GEOGRAPHIC_DATA], McAlester and Antlers Com…" at bounding box center [681, 643] width 733 height 17
click at [652, 652] on li "Choctaw Casino Too's - Stringtown, [GEOGRAPHIC_DATA], McAlester and Antlers Com…" at bounding box center [681, 643] width 733 height 17
click at [720, 652] on li "Choctaw Casino Too's - Stringtown, [GEOGRAPHIC_DATA], McAlester and Antlers com…" at bounding box center [681, 643] width 733 height 17
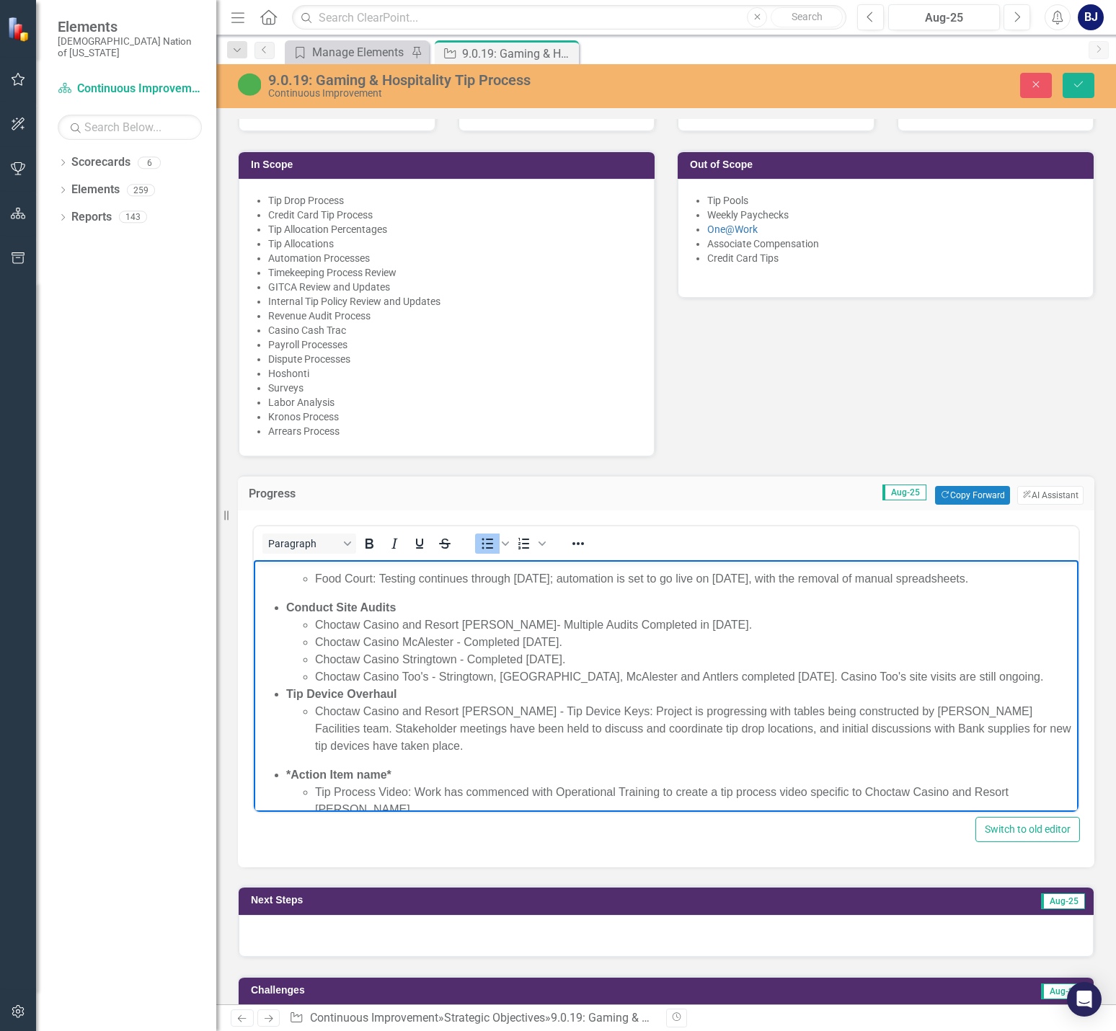
scroll to position [144, 0]
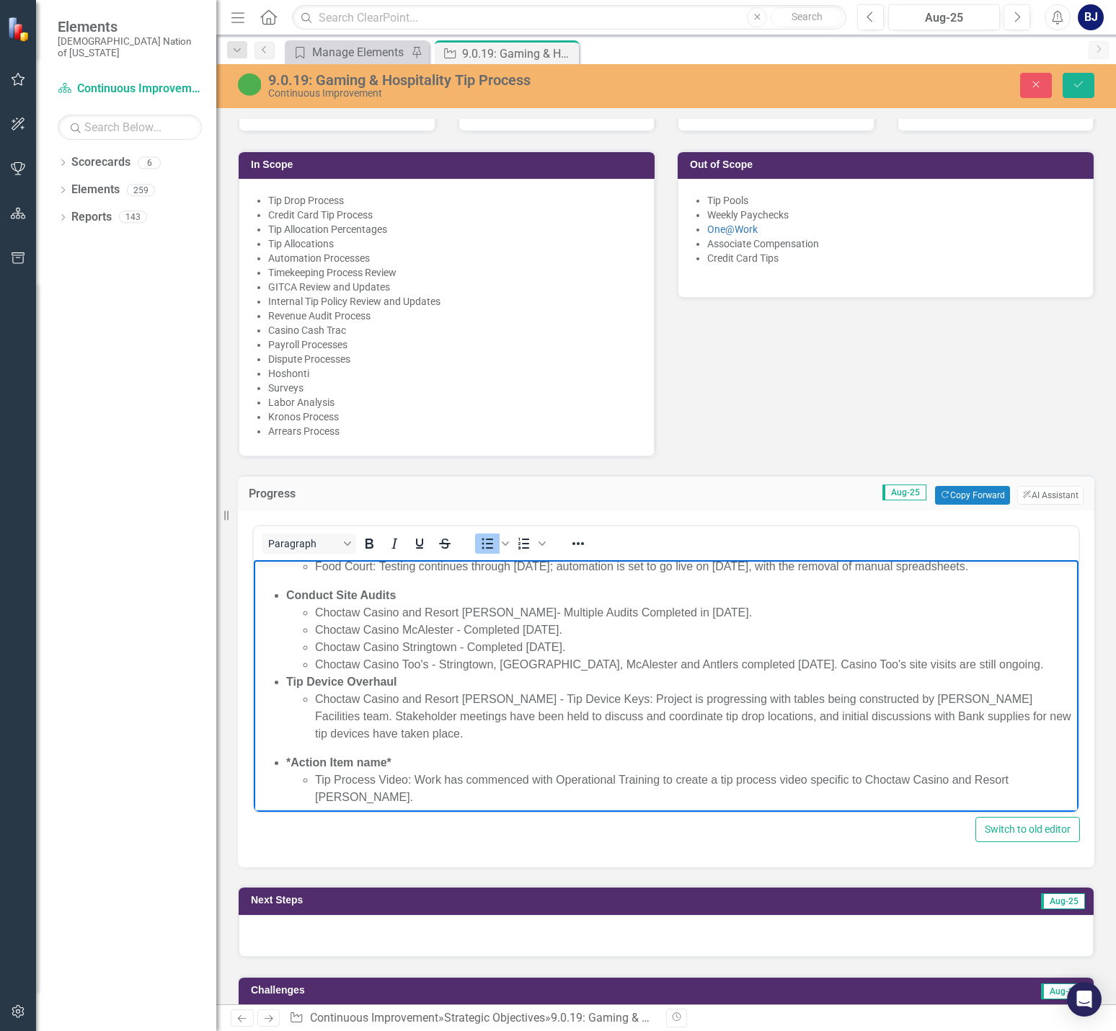
click at [760, 621] on li "Choctaw Casino and Resort [PERSON_NAME]- Multiple Audits Completed in [DATE]." at bounding box center [695, 612] width 760 height 17
click at [579, 742] on p "Choctaw Casino and Resort [PERSON_NAME] - Tip Device Keys: Project is progressi…" at bounding box center [695, 716] width 760 height 52
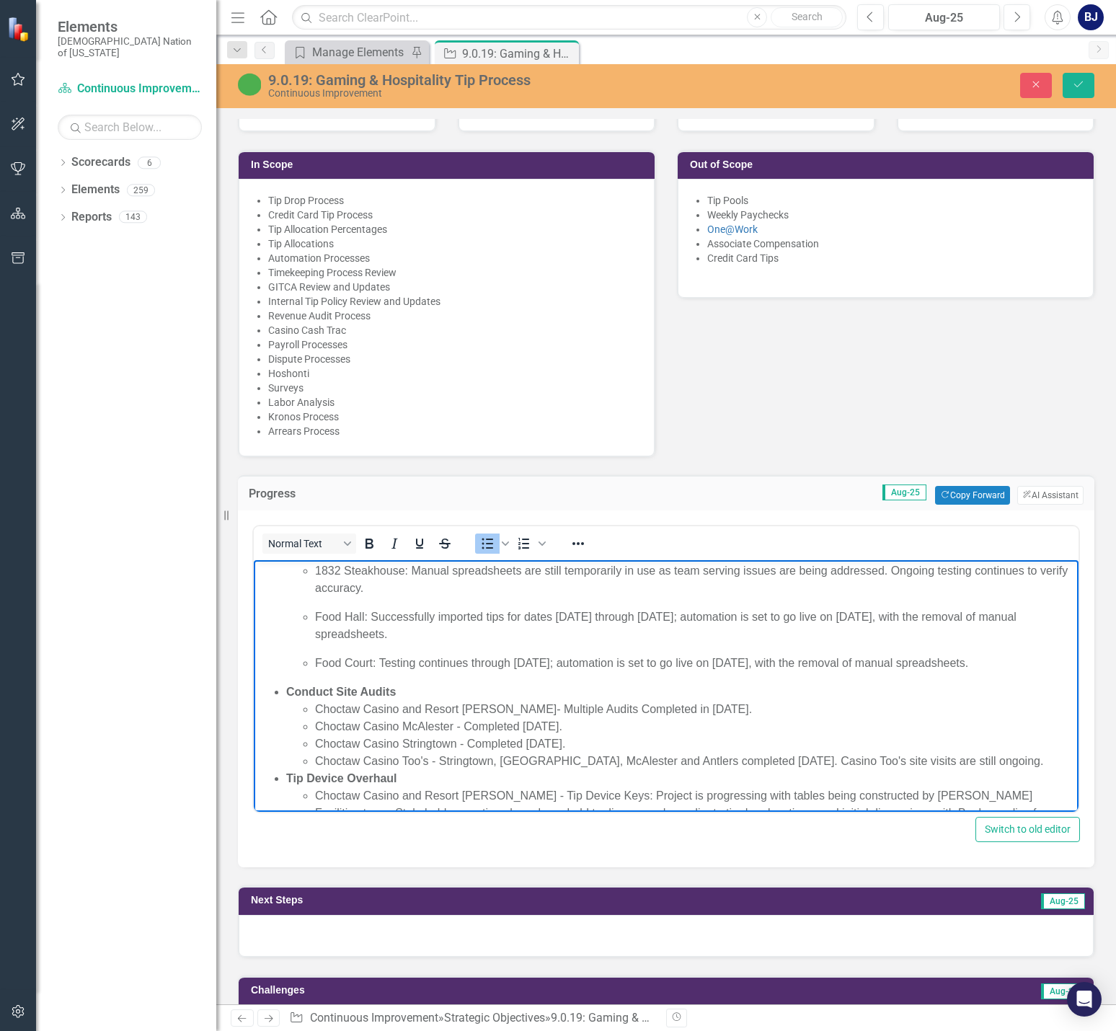
scroll to position [72, 0]
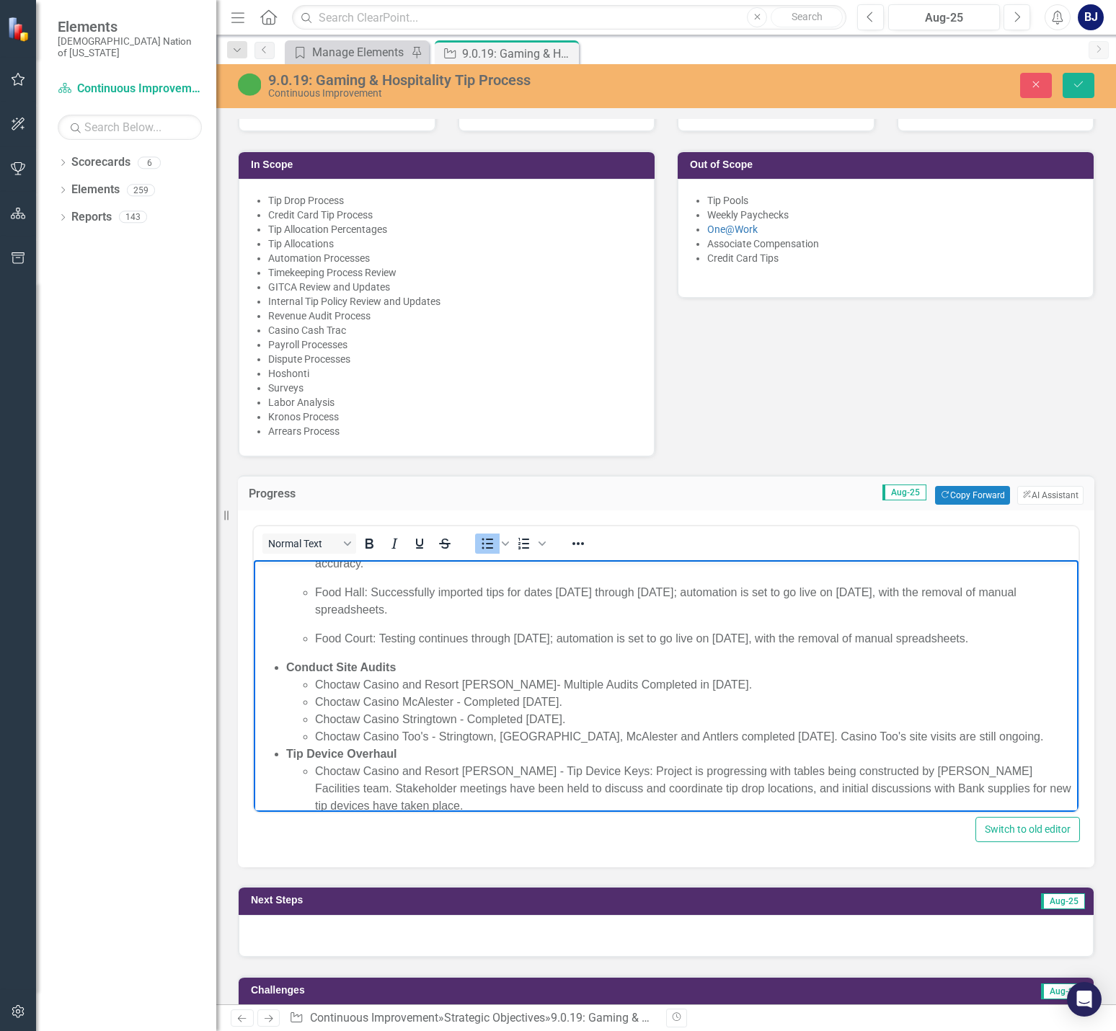
click at [314, 633] on ul "1832 Steakhouse: Manual spreadsheets are still temporarily in use as team servi…" at bounding box center [680, 593] width 788 height 110
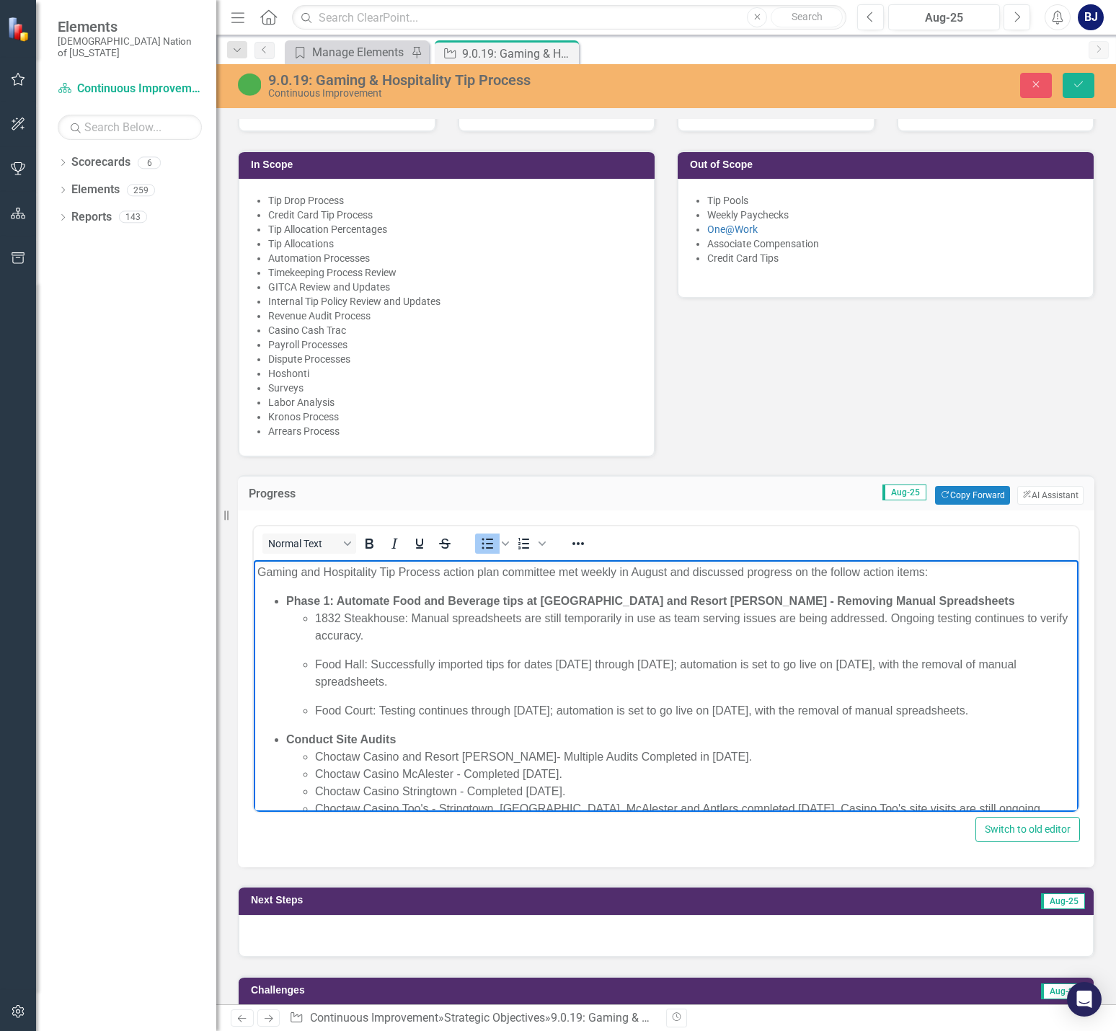
click at [314, 659] on ul "1832 Steakhouse: Manual spreadsheets are still temporarily in use as team servi…" at bounding box center [680, 665] width 788 height 110
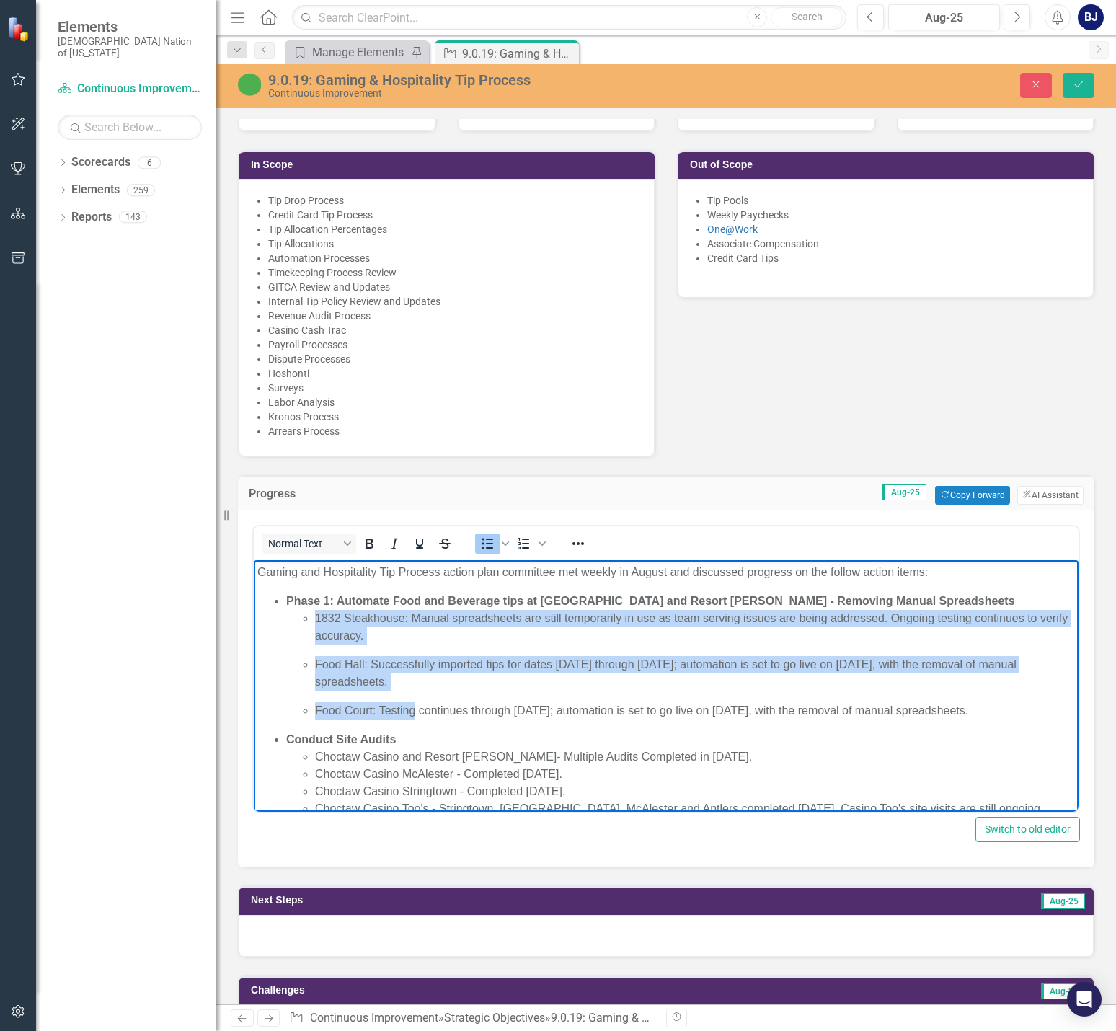
drag, startPoint x: 414, startPoint y: 718, endPoint x: 311, endPoint y: 612, distance: 148.3
click at [311, 612] on ul "1832 Steakhouse: Manual spreadsheets are still temporarily in use as team servi…" at bounding box center [680, 665] width 788 height 110
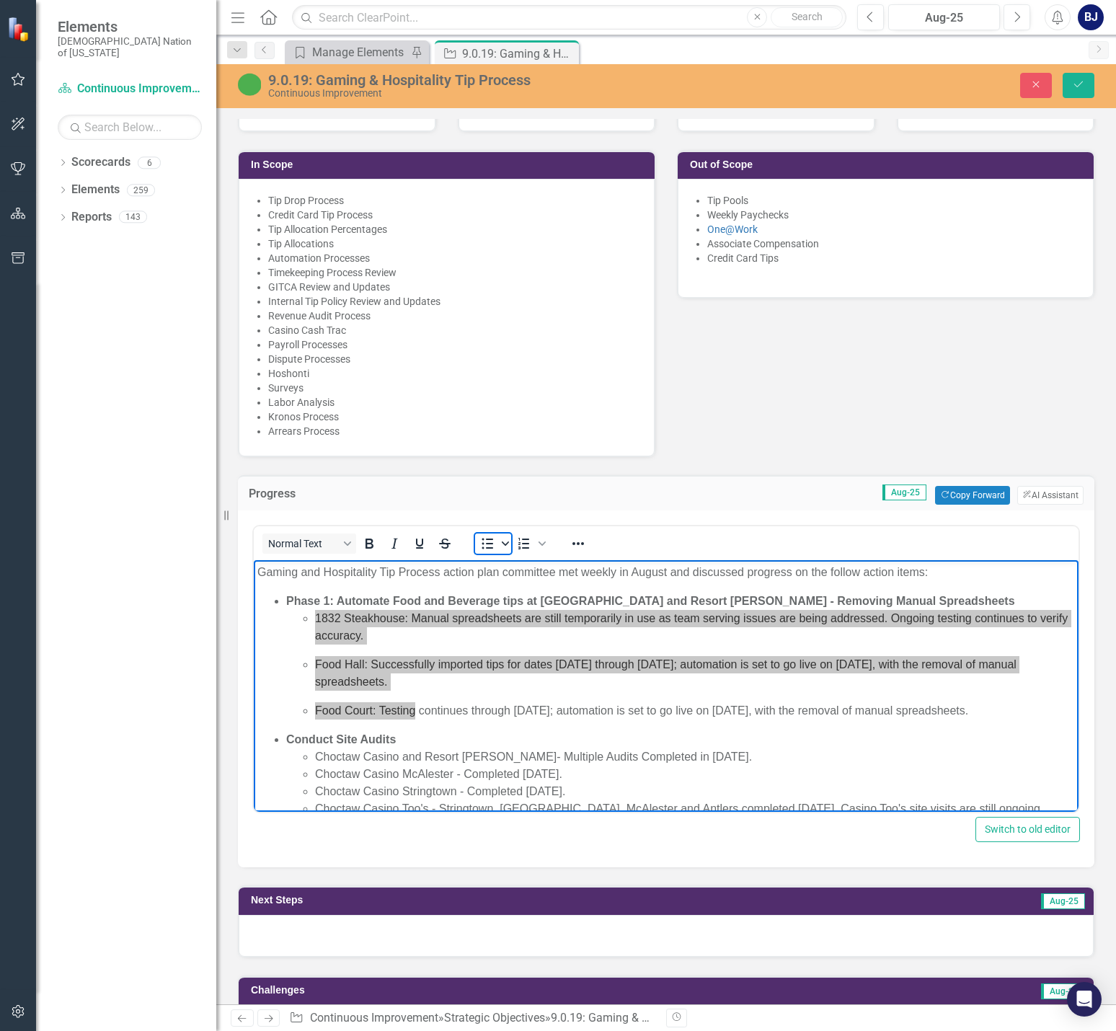
click at [504, 540] on icon "Bullet list" at bounding box center [505, 543] width 7 height 7
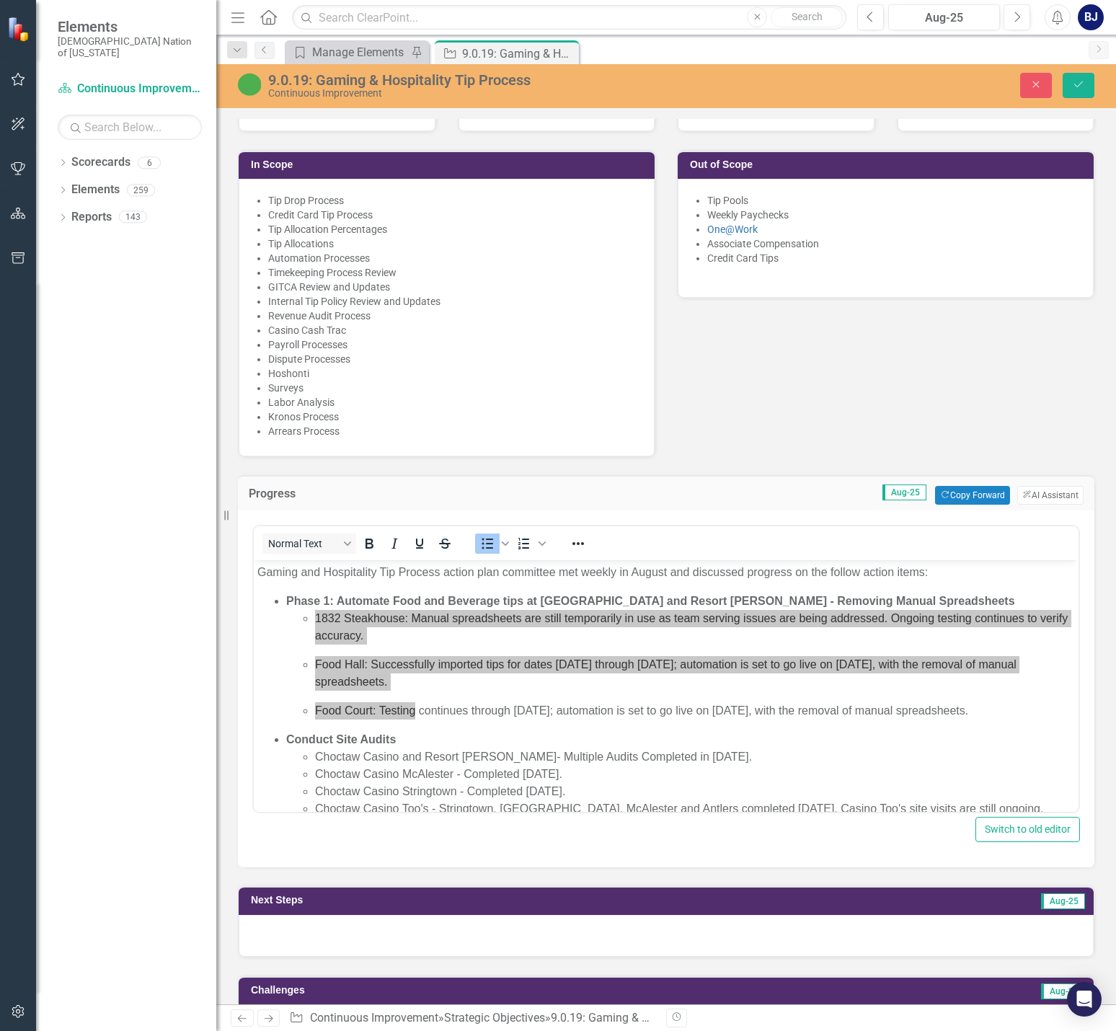
click at [597, 529] on div "Normal Text To open the popup, press Shift+Enter To open the popup, press Shift…" at bounding box center [666, 543] width 824 height 28
click at [578, 535] on icon "Reveal or hide additional toolbar items" at bounding box center [577, 543] width 17 height 17
click at [792, 592] on div "16px Arial To open the popup, press Shift+Enter To open the popup, press Shift+…" at bounding box center [815, 570] width 499 height 56
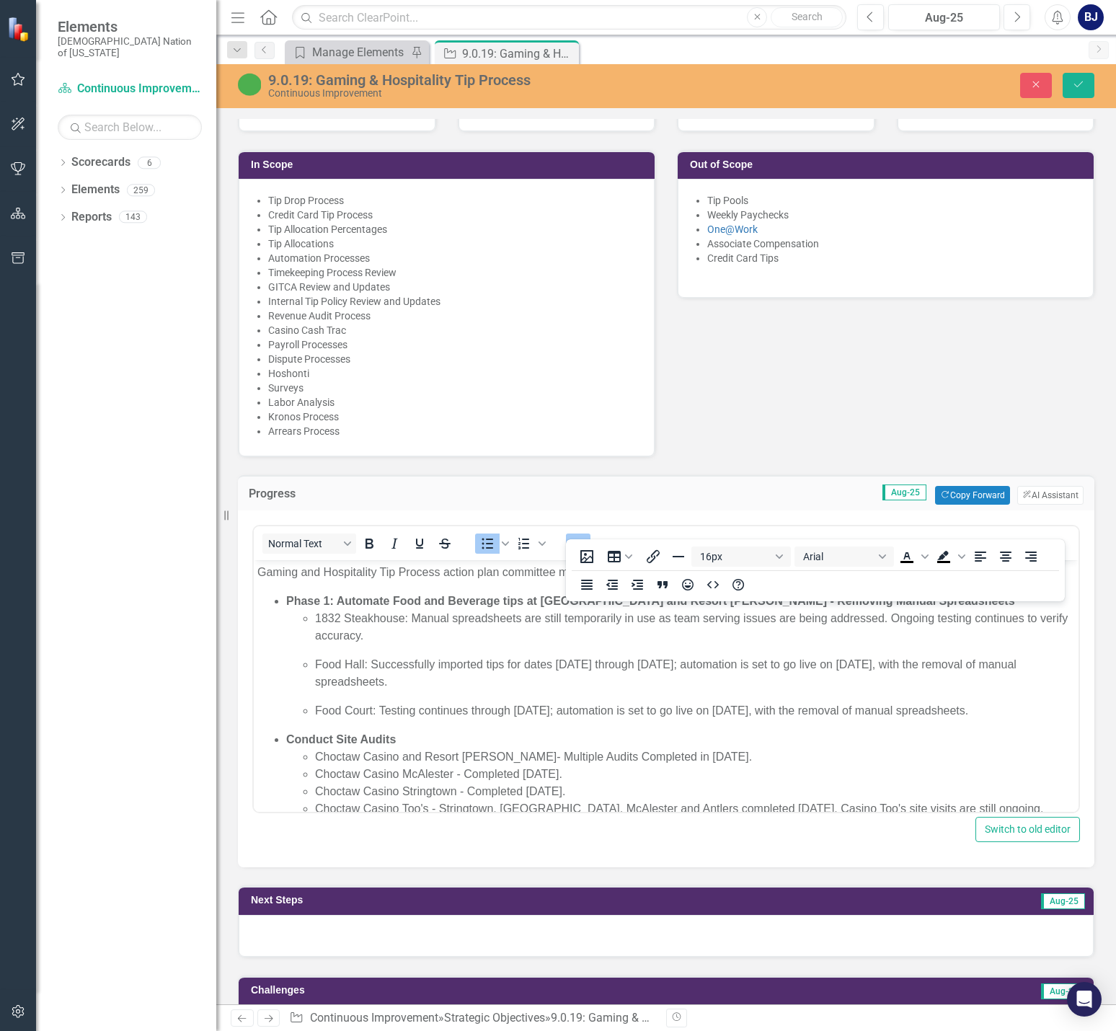
click at [793, 719] on p "Food Court: Testing continues through [DATE]; automation is set to go live on […" at bounding box center [695, 710] width 760 height 17
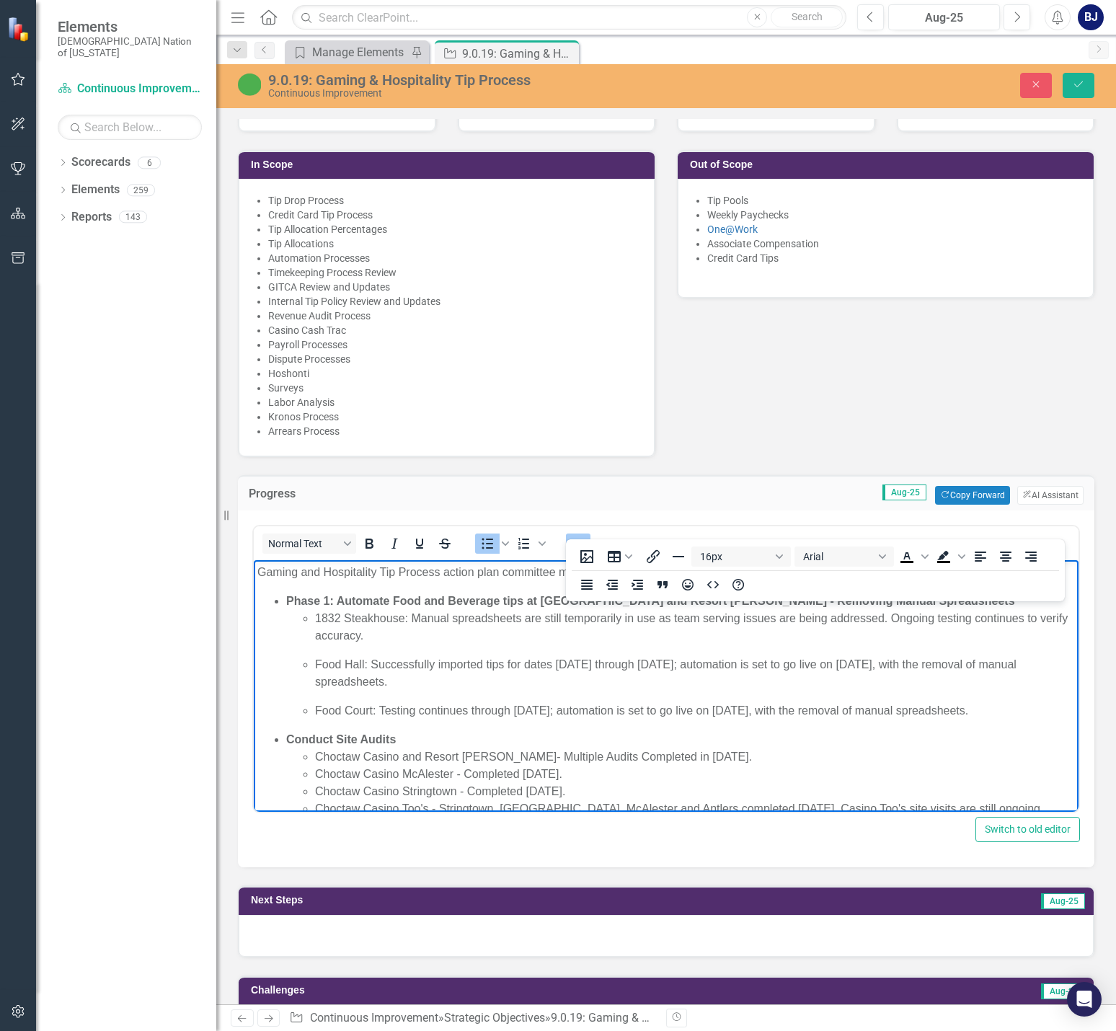
click at [569, 719] on p "Food Court: Testing continues through [DATE]; automation is set to go live on […" at bounding box center [695, 710] width 760 height 17
click at [416, 743] on ul "Phase 1: Automate Food and Beverage tips at [GEOGRAPHIC_DATA] and Resort [PERSO…" at bounding box center [665, 770] width 817 height 357
click at [484, 719] on p "Food Court: Testing continues through [DATE]; automation is set to go live on […" at bounding box center [695, 710] width 760 height 17
click at [616, 529] on div "Normal Text To open the popup, press Shift+Enter To open the popup, press Shift…" at bounding box center [666, 543] width 824 height 28
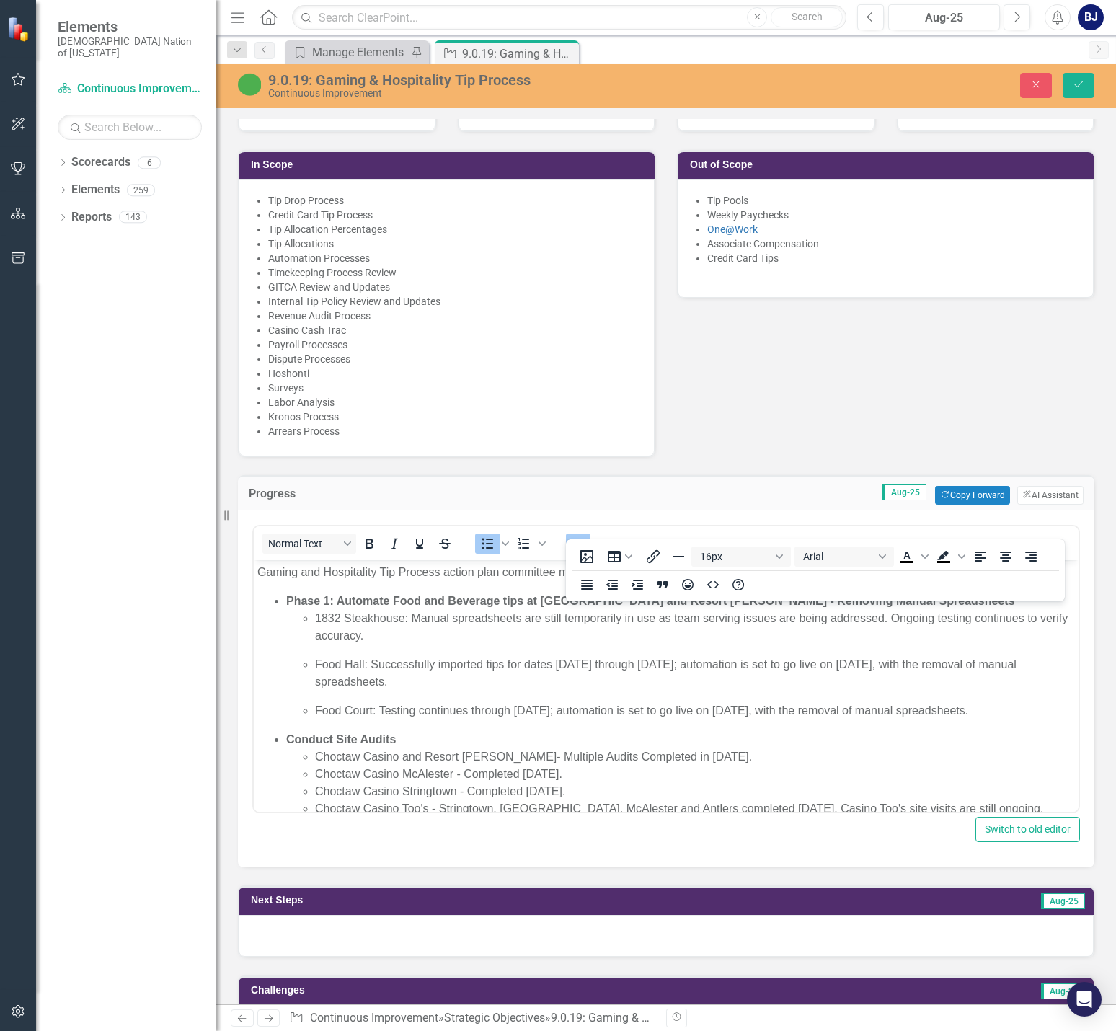
click at [584, 535] on icon "Reveal or hide additional toolbar items" at bounding box center [577, 543] width 17 height 17
click at [521, 717] on p "Food Court: Testing continues through [DATE]; automation is set to go live on […" at bounding box center [695, 710] width 760 height 17
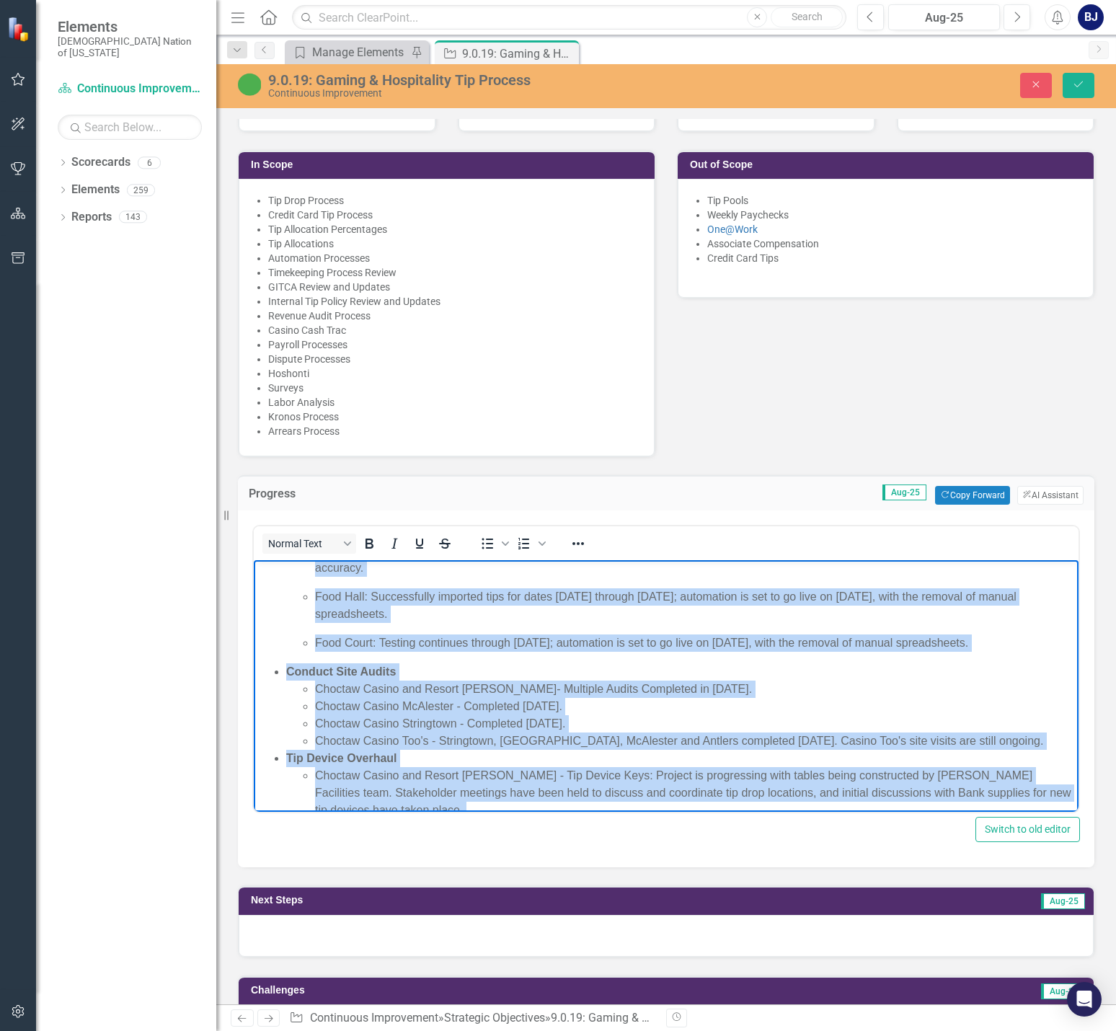
scroll to position [182, 0]
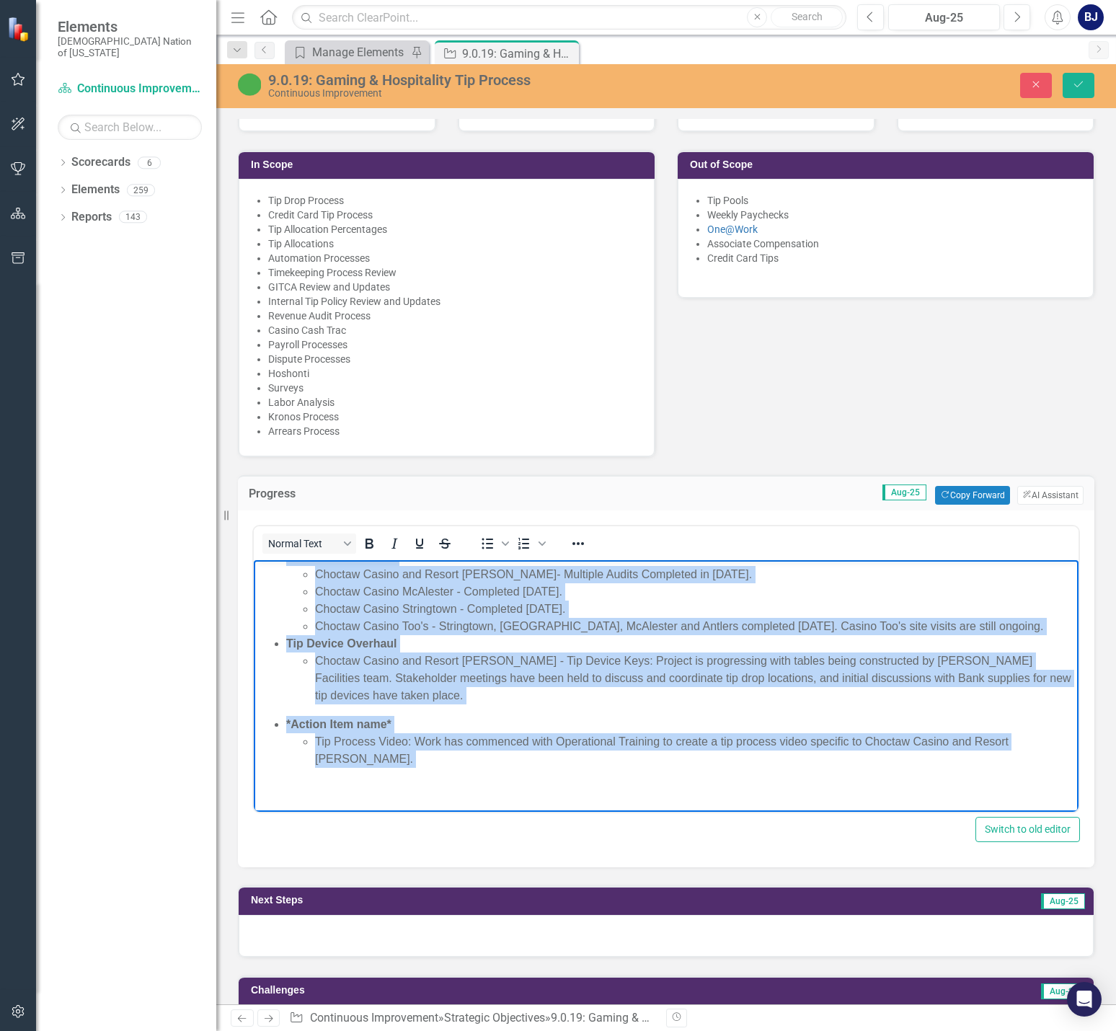
drag, startPoint x: 257, startPoint y: 573, endPoint x: 1063, endPoint y: 769, distance: 829.3
click at [793, 769] on html "Gaming and Hospitality Tip Process action plan committee met weekly in August a…" at bounding box center [666, 595] width 824 height 434
copy body "Loremi dol Sitametcons Adi Elitsed doeius temp incididun utl etdolo ma Aliqua e…"
click at [793, 791] on p "Rich Text Area. Press ALT-0 for help." at bounding box center [665, 787] width 817 height 17
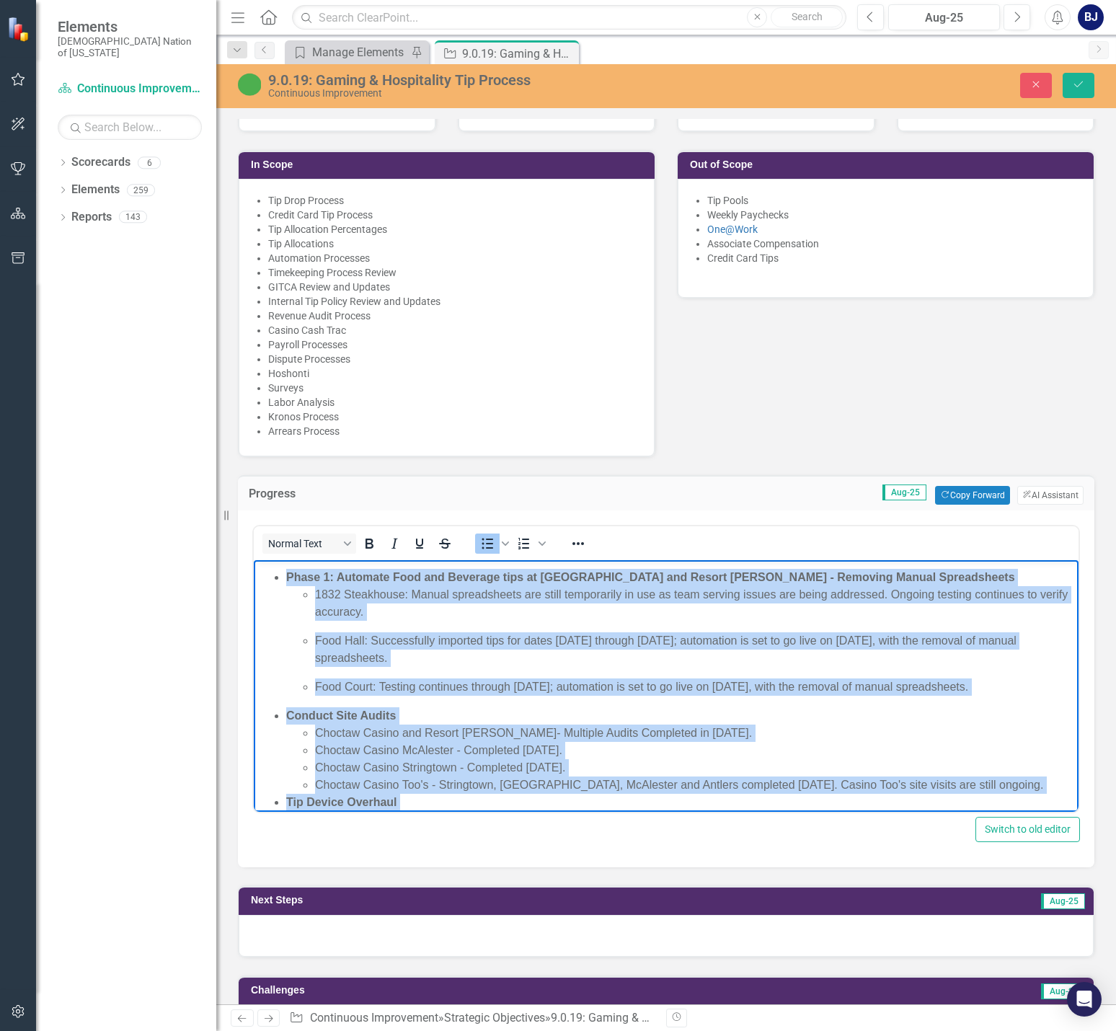
scroll to position [0, 0]
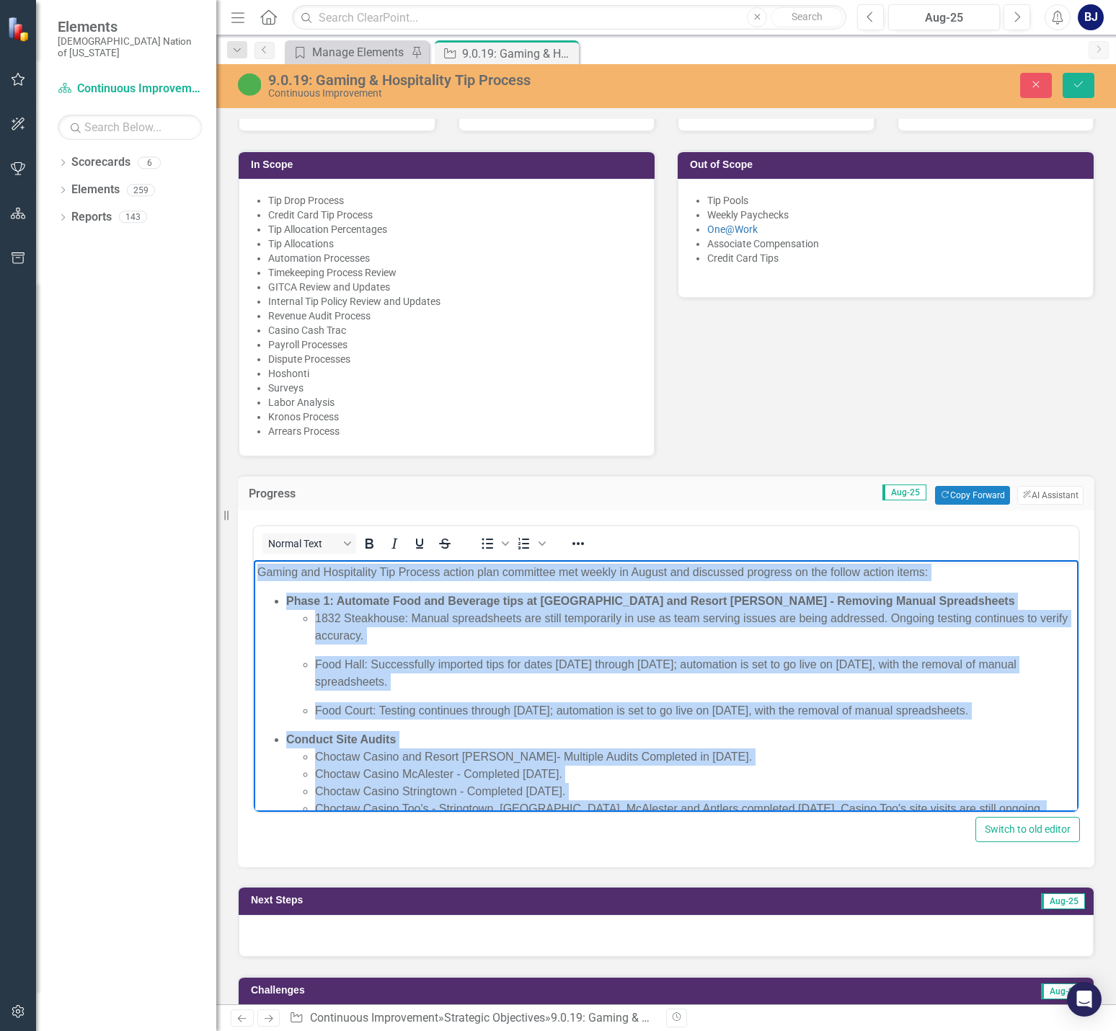
drag, startPoint x: 732, startPoint y: 773, endPoint x: 149, endPoint y: 536, distance: 628.8
click at [254, 560] on html "Gaming and Hospitality Tip Process action plan committee met weekly in August a…" at bounding box center [666, 777] width 824 height 434
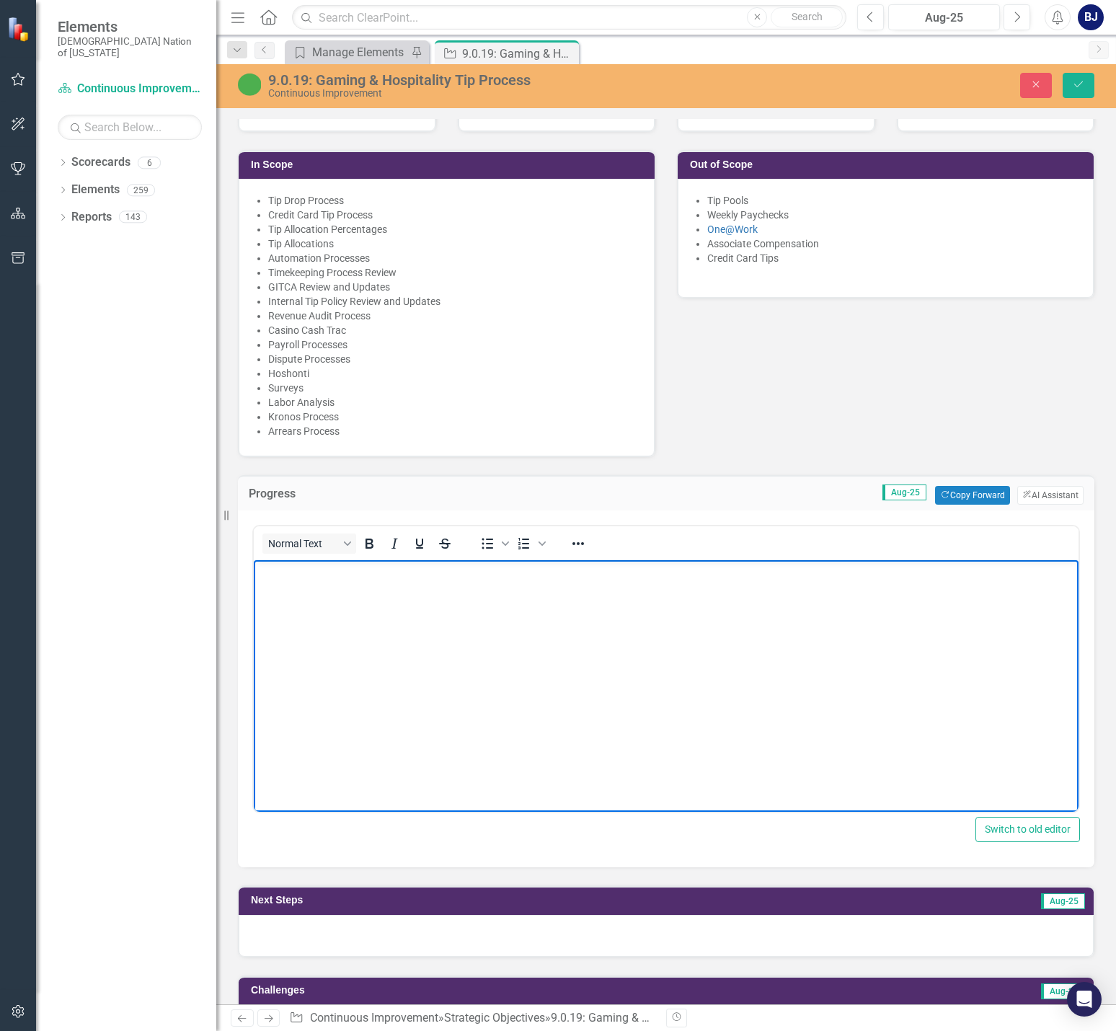
click at [323, 577] on p "Rich Text Area. Press ALT-0 for help." at bounding box center [665, 572] width 817 height 17
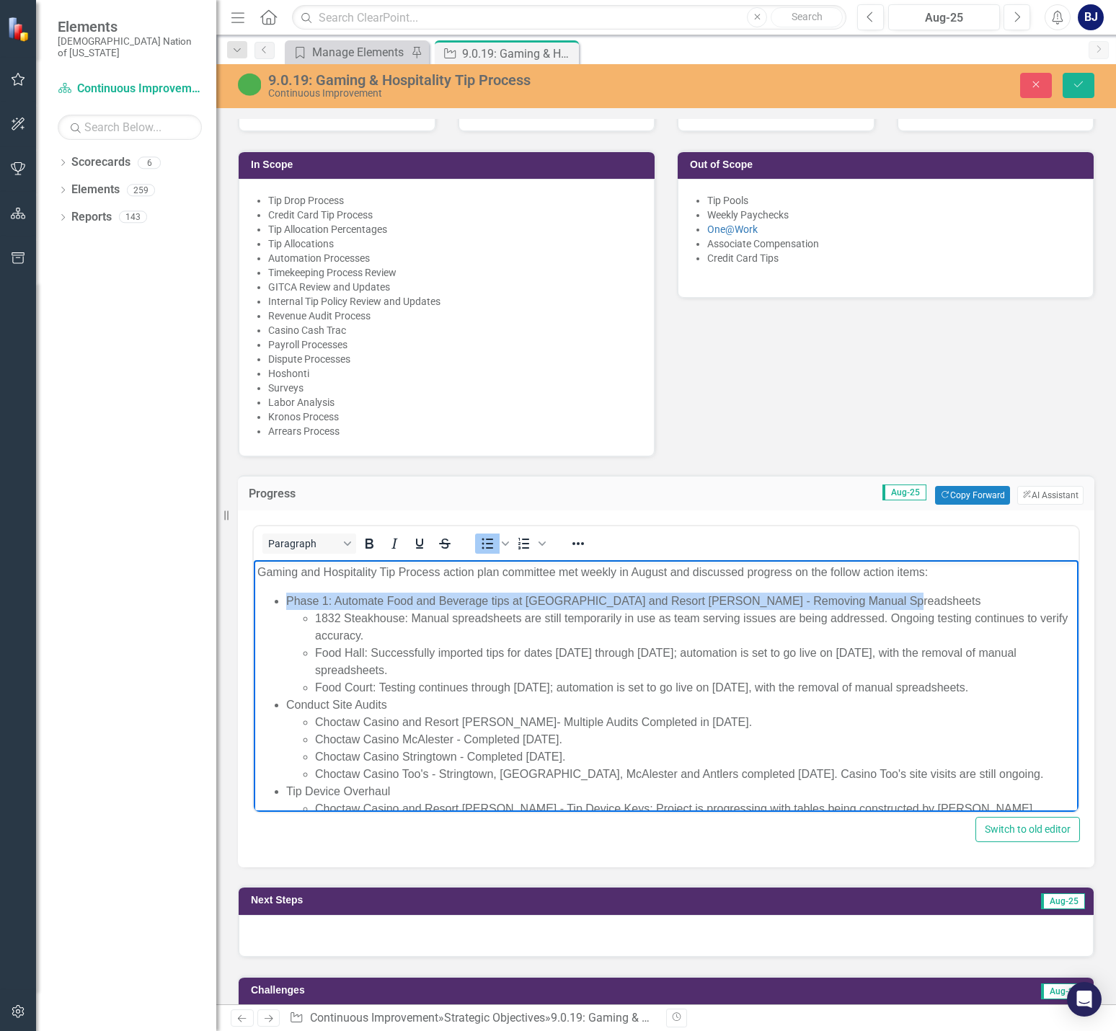
drag, startPoint x: 886, startPoint y: 600, endPoint x: 285, endPoint y: 591, distance: 601.1
click at [285, 591] on body "Gaming and Hospitality Tip Process action plan committee met weekly in August a…" at bounding box center [666, 739] width 824 height 359
drag, startPoint x: 373, startPoint y: 523, endPoint x: 109, endPoint y: 80, distance: 515.8
click at [373, 535] on icon "Bold" at bounding box center [368, 543] width 17 height 17
drag, startPoint x: 394, startPoint y: 722, endPoint x: 281, endPoint y: 721, distance: 113.2
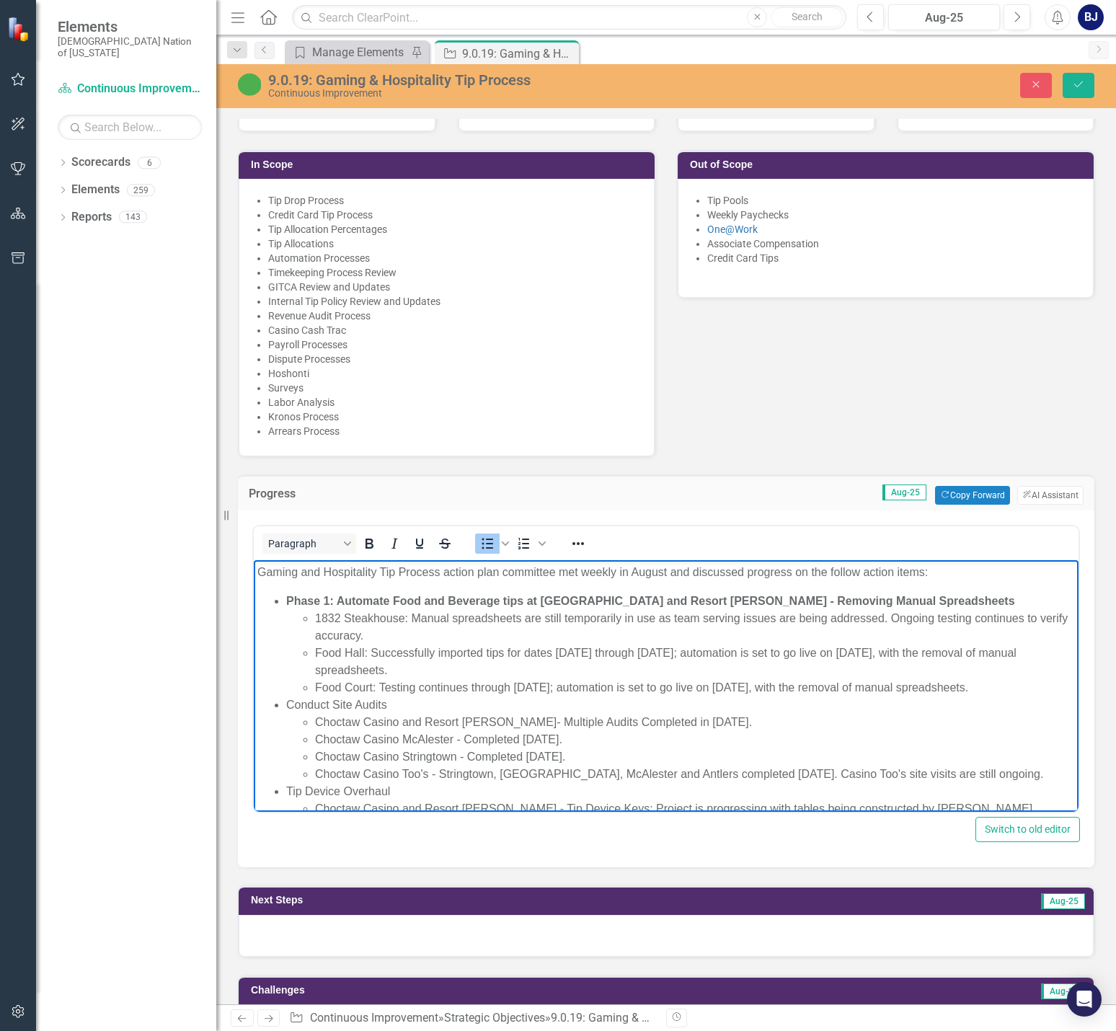
click at [281, 721] on ul "Phase 1: Automate Food and Beverage tips at [GEOGRAPHIC_DATA] and Resort [PERSO…" at bounding box center [665, 747] width 817 height 311
click at [367, 536] on icon "Bold" at bounding box center [368, 543] width 17 height 17
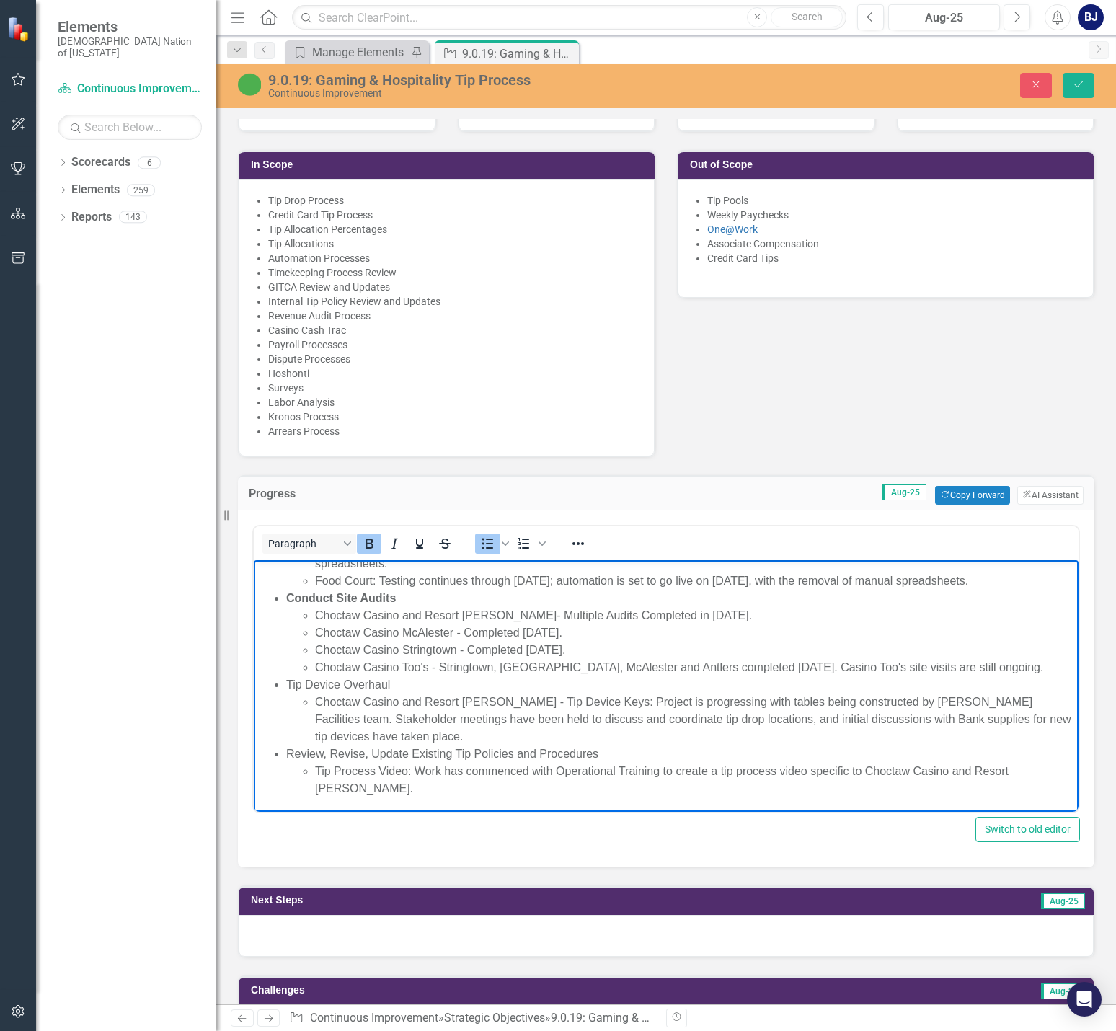
scroll to position [107, 0]
drag, startPoint x: 395, startPoint y: 704, endPoint x: 287, endPoint y: 706, distance: 108.1
click at [287, 693] on li "Tip Device Overhaul" at bounding box center [680, 683] width 788 height 17
click at [366, 535] on icon "Bold" at bounding box center [368, 543] width 17 height 17
drag, startPoint x: 603, startPoint y: 770, endPoint x: 283, endPoint y: 775, distance: 320.0
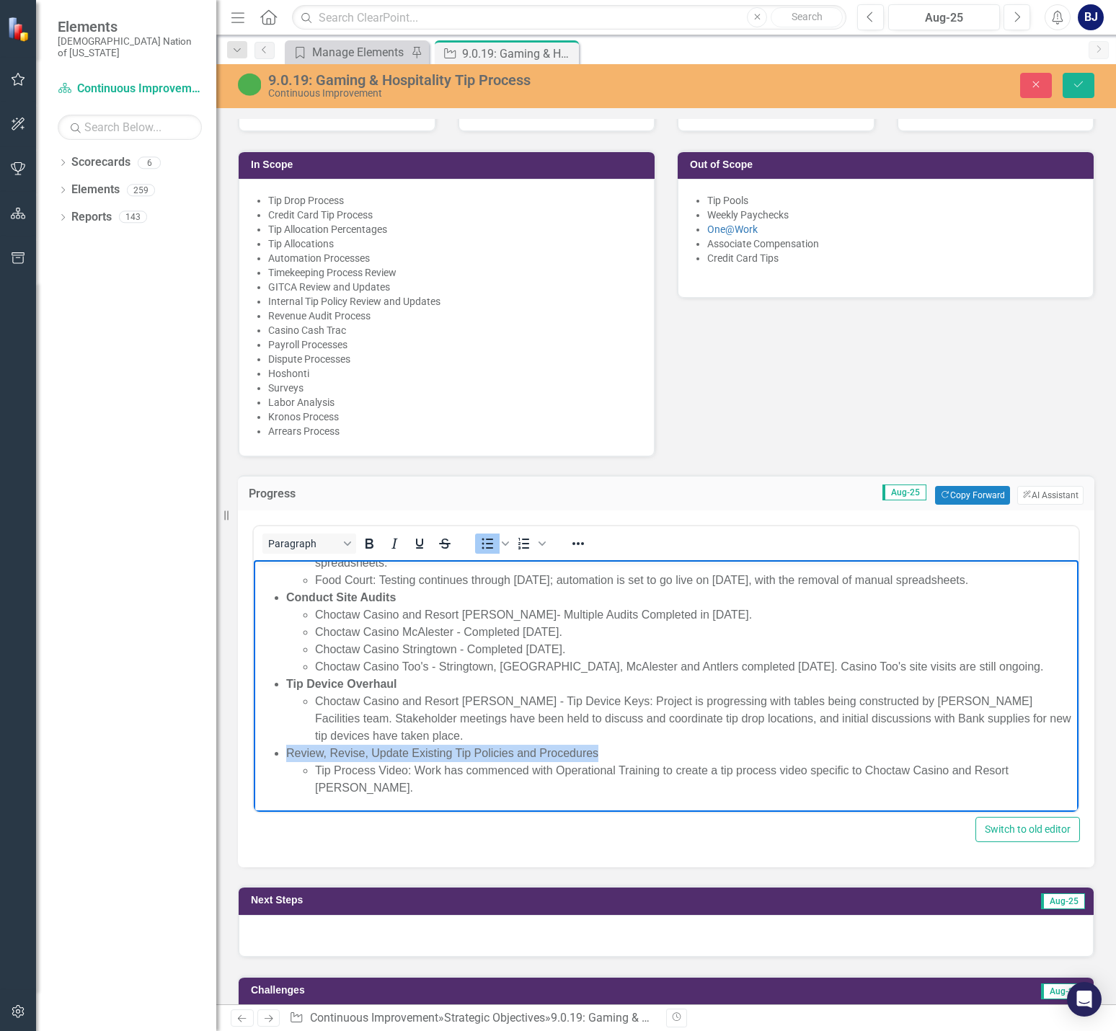
click at [283, 775] on ul "Phase 1: Automate Food and Beverage tips at [GEOGRAPHIC_DATA] and Resort [PERSO…" at bounding box center [665, 640] width 817 height 311
click at [375, 535] on icon "Bold" at bounding box center [368, 543] width 17 height 17
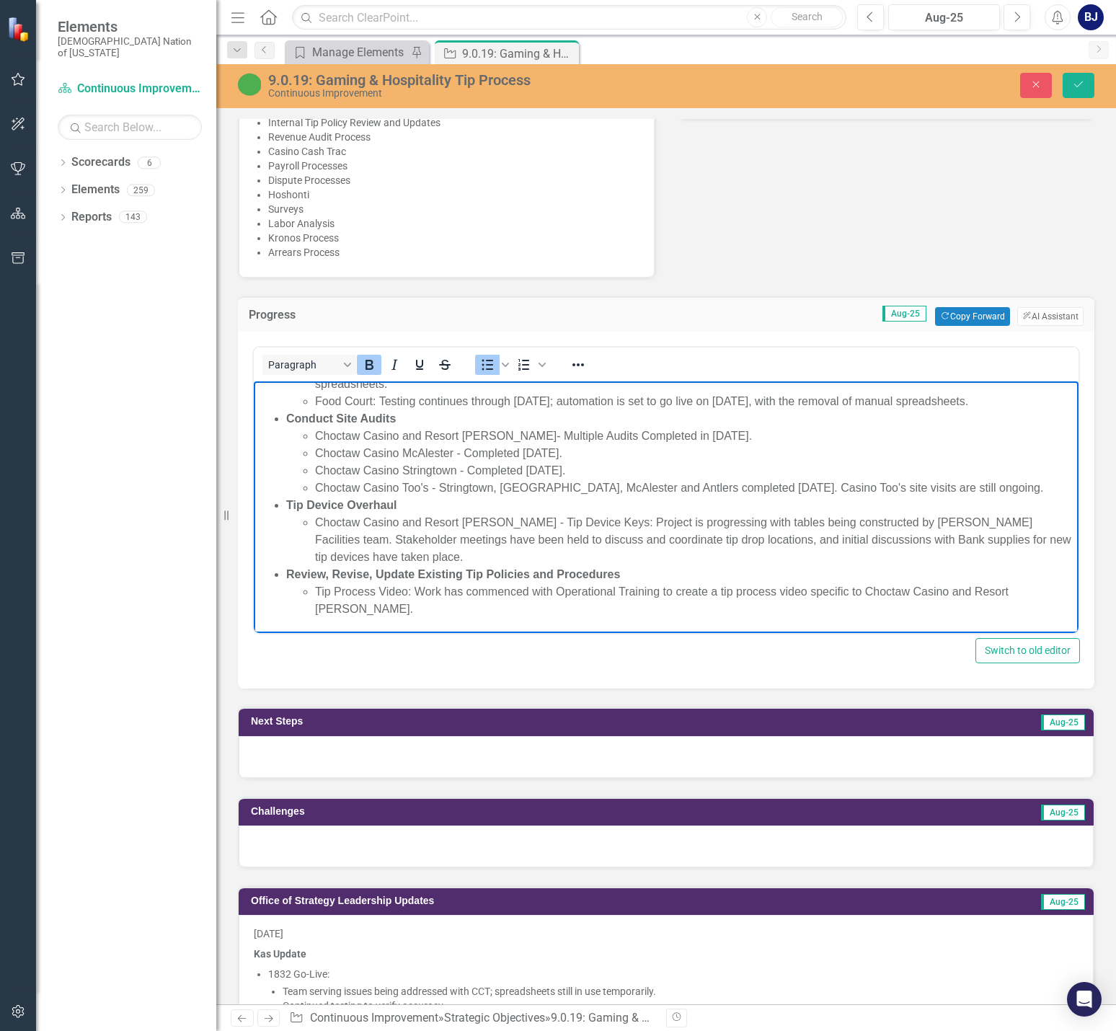
scroll to position [1005, 0]
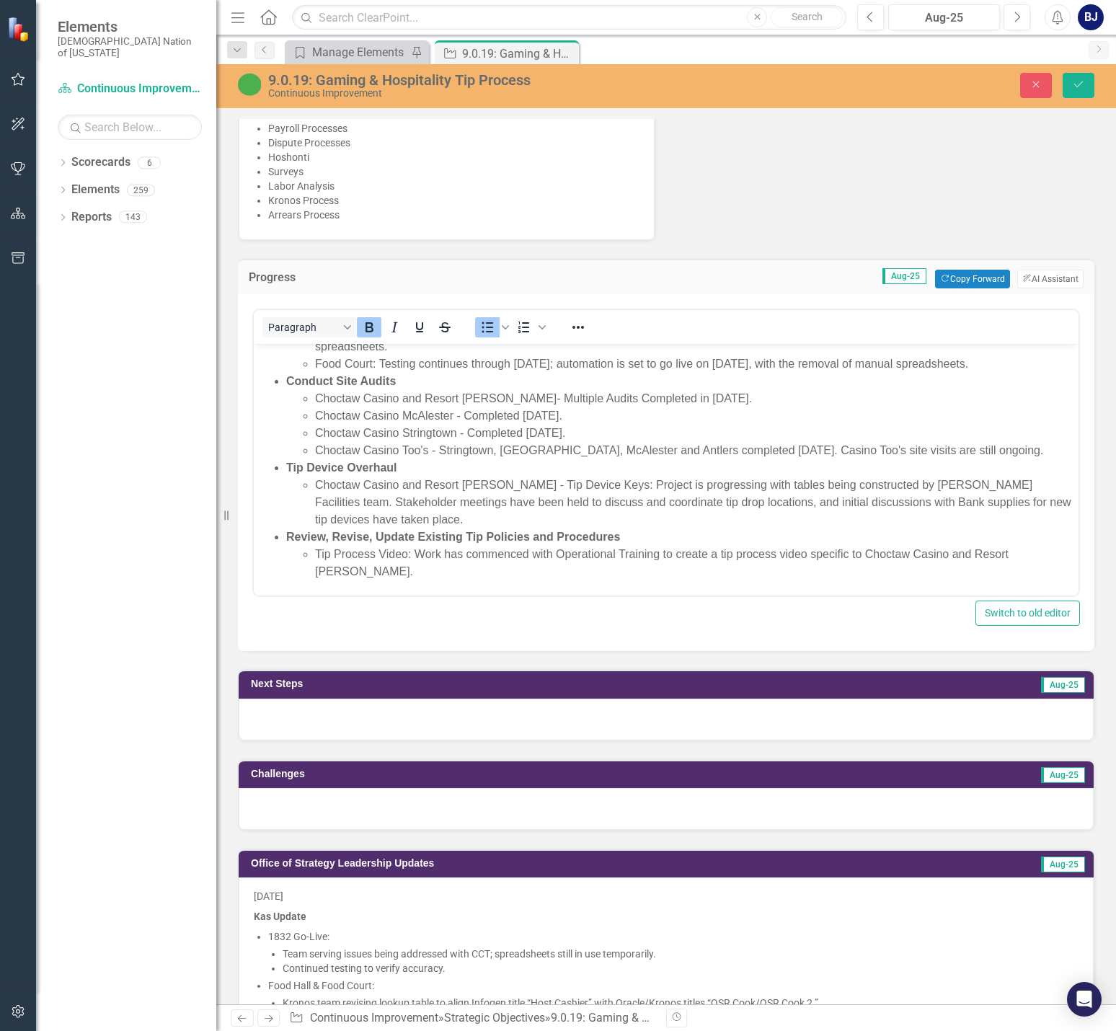
click at [793, 611] on div "Switch to old editor" at bounding box center [665, 612] width 827 height 25
click at [793, 89] on button "Save" at bounding box center [1078, 85] width 32 height 25
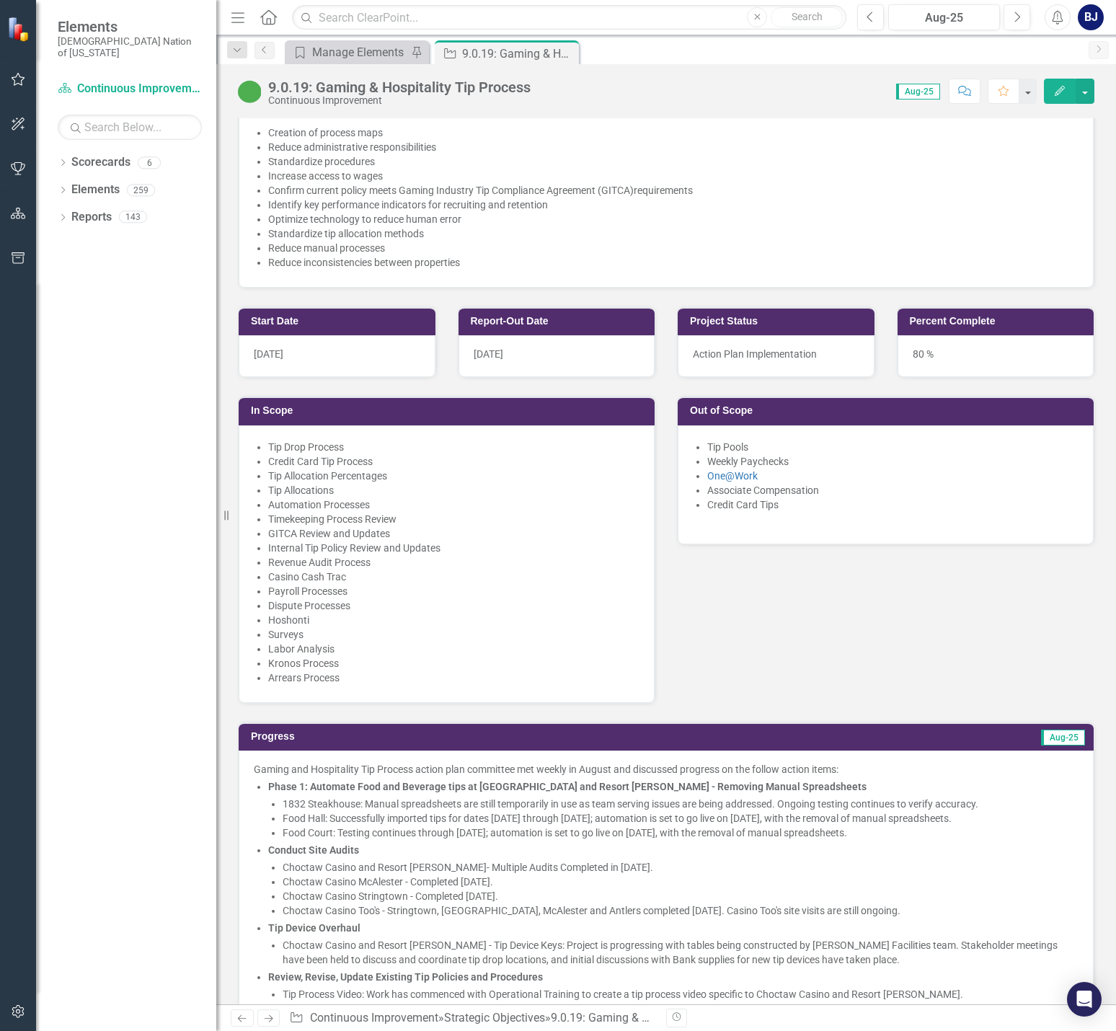
scroll to position [649, 0]
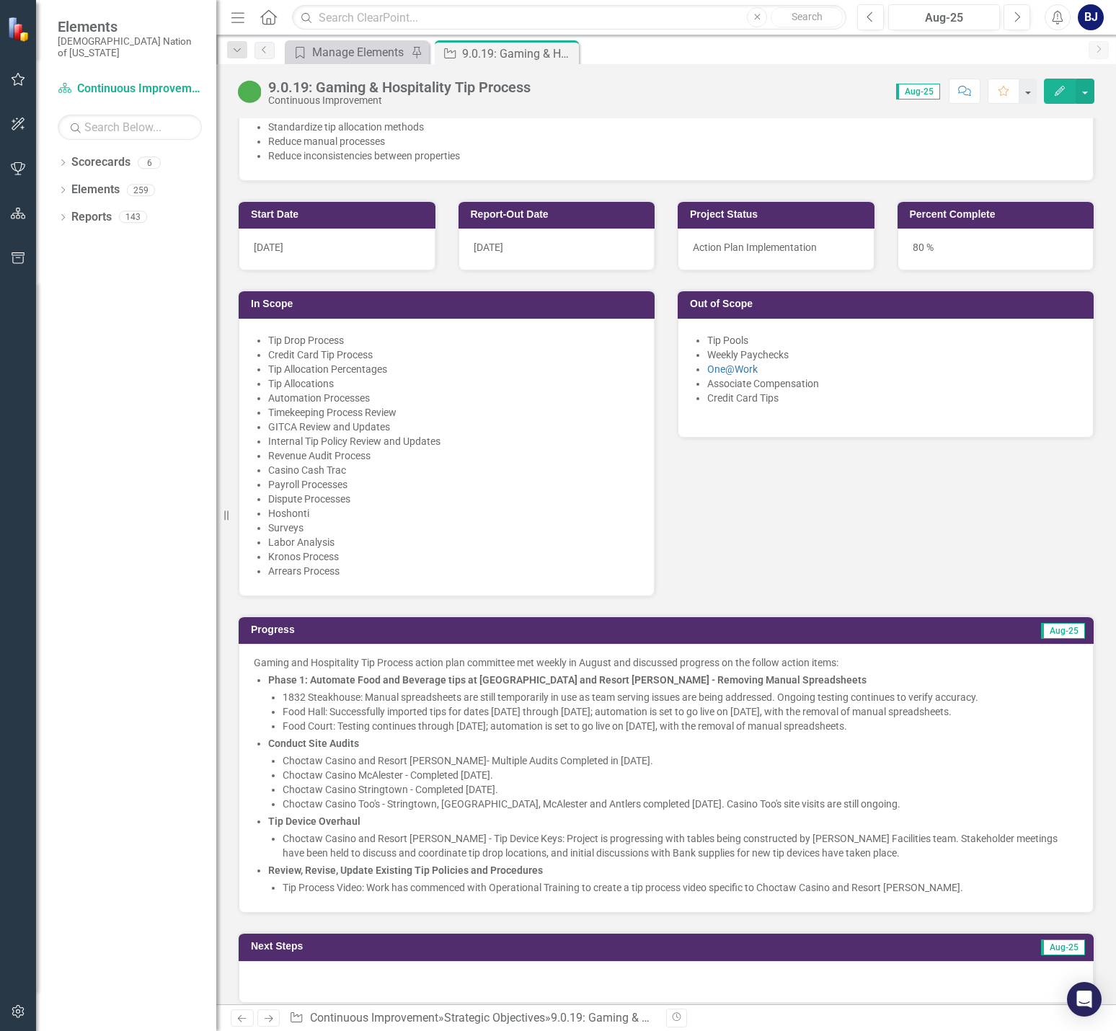
click at [575, 737] on ul "Phase 1: Automate Food and Beverage tips at [GEOGRAPHIC_DATA] and Resort [PERSO…" at bounding box center [673, 783] width 810 height 222
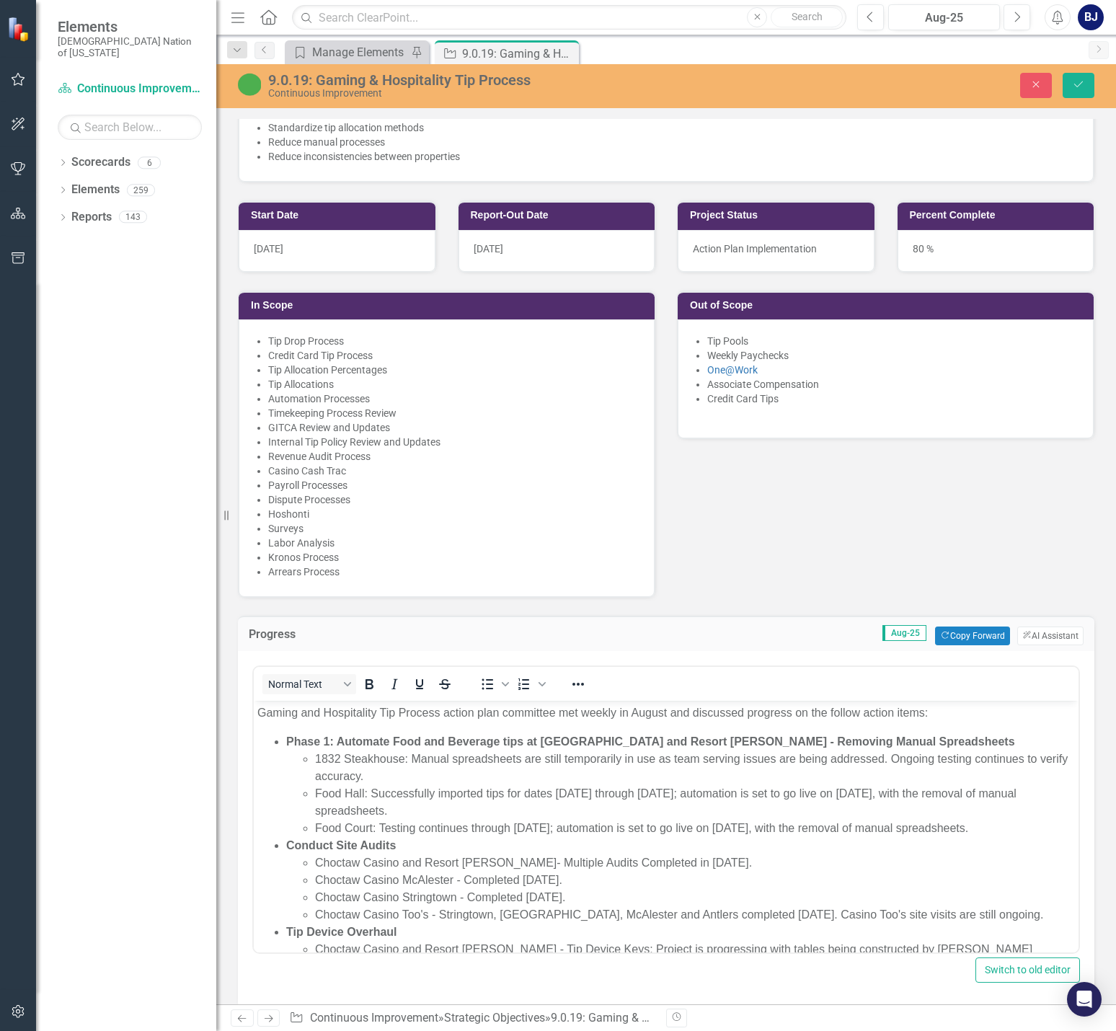
scroll to position [0, 0]
click at [554, 871] on li "Choctaw Casino and Resort [PERSON_NAME]- Multiple Audits Completed in [DATE]." at bounding box center [695, 862] width 760 height 17
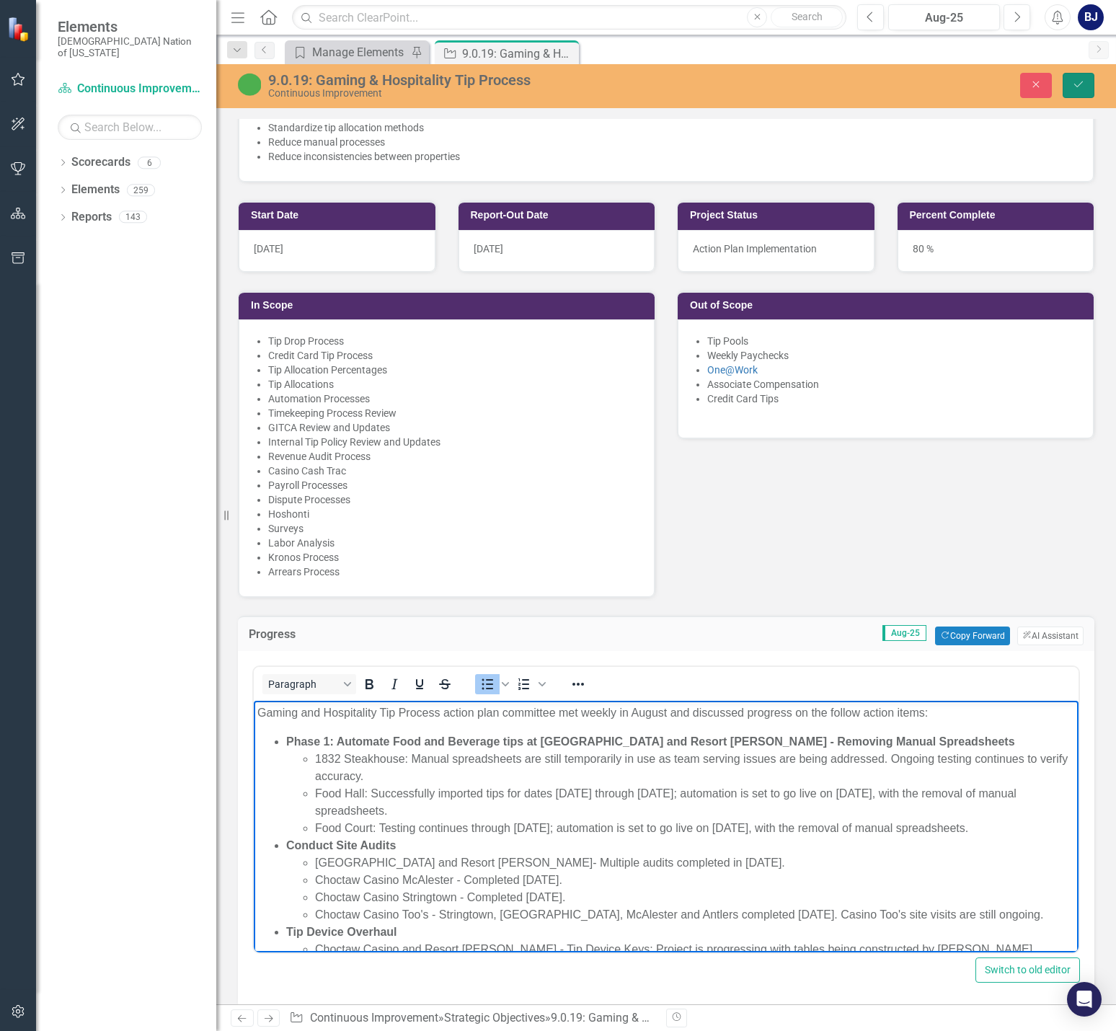
click at [793, 89] on icon "Save" at bounding box center [1078, 84] width 13 height 10
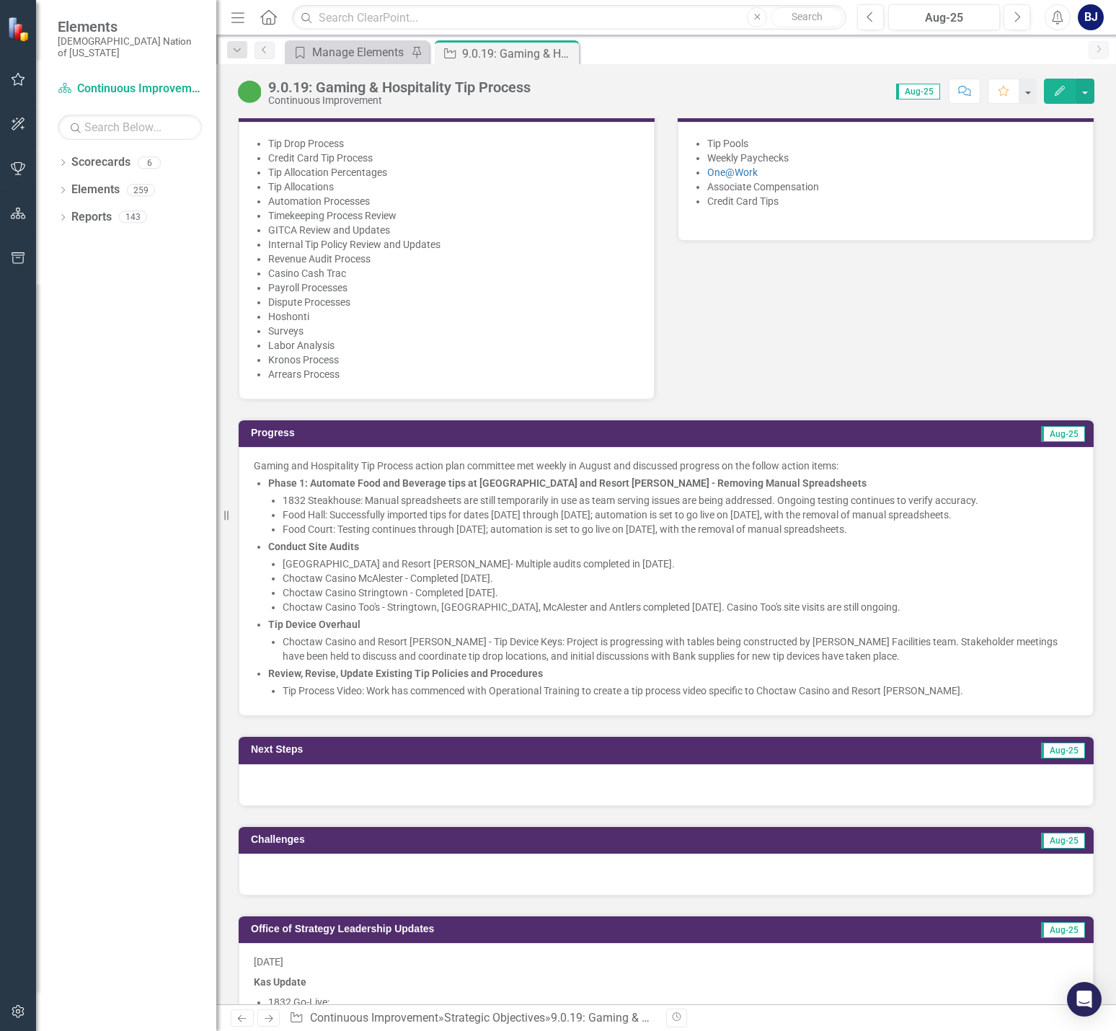
scroll to position [865, 0]
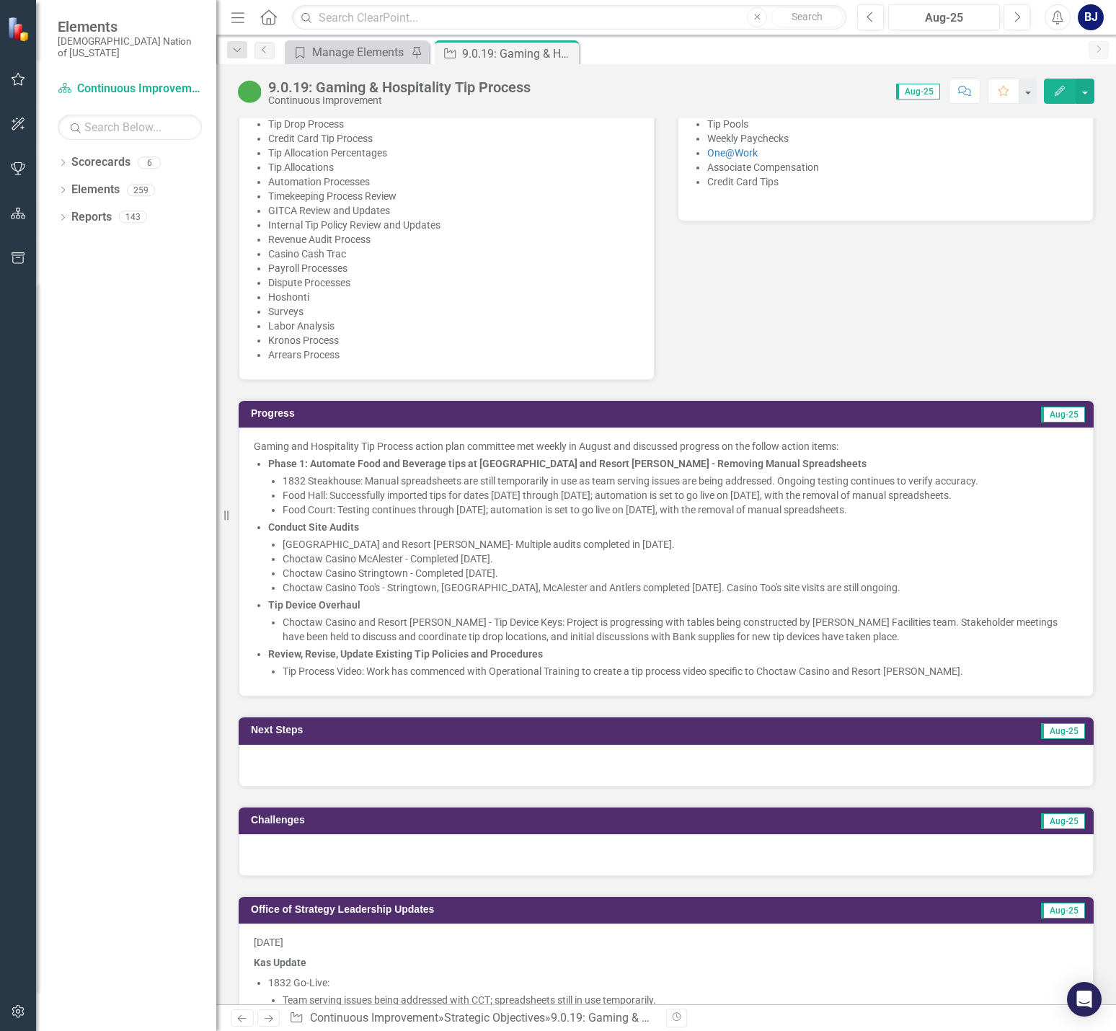
click at [793, 664] on li "Tip Process Video: Work has commenced with Operational Training to create a tip…" at bounding box center [681, 671] width 796 height 14
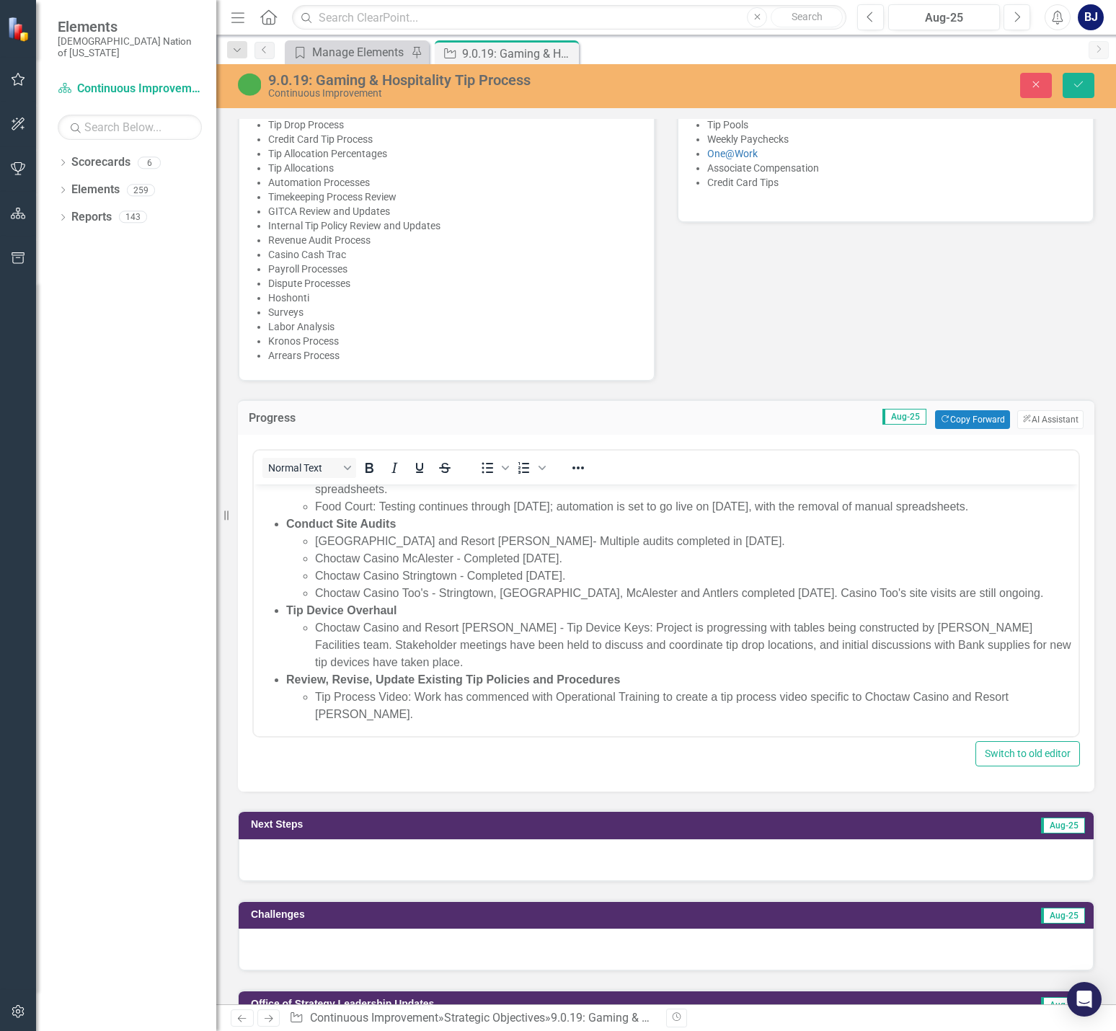
scroll to position [107, 0]
click at [793, 712] on li "Tip Process Video: Work has commenced with Operational Training to create a tip…" at bounding box center [695, 703] width 760 height 35
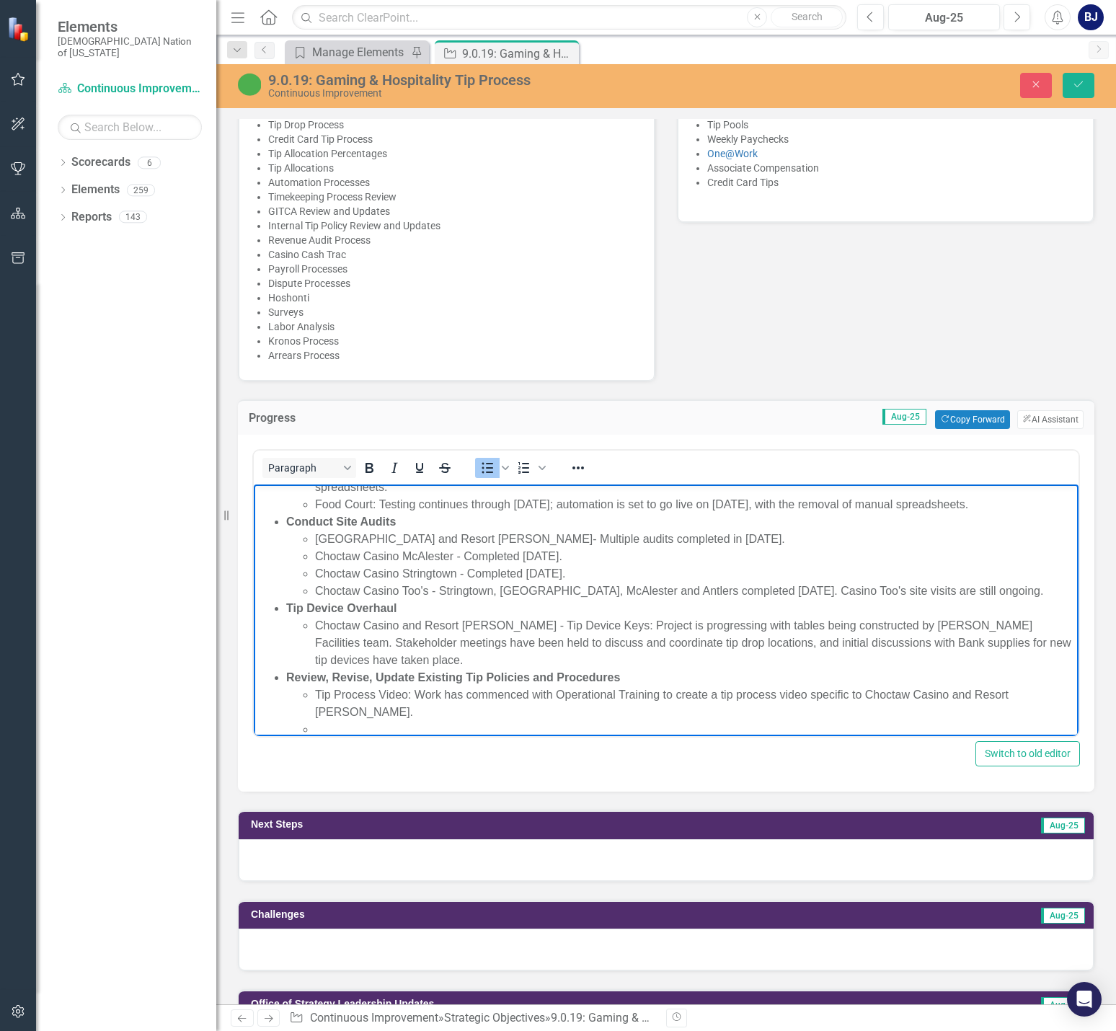
scroll to position [110, 0]
click at [362, 727] on li "Rich Text Area. Press ALT-0 for help." at bounding box center [695, 727] width 760 height 17
drag, startPoint x: 362, startPoint y: 727, endPoint x: 342, endPoint y: 725, distance: 20.3
click at [342, 725] on li "Rich Text Area. Press ALT-0 for help." at bounding box center [695, 727] width 760 height 17
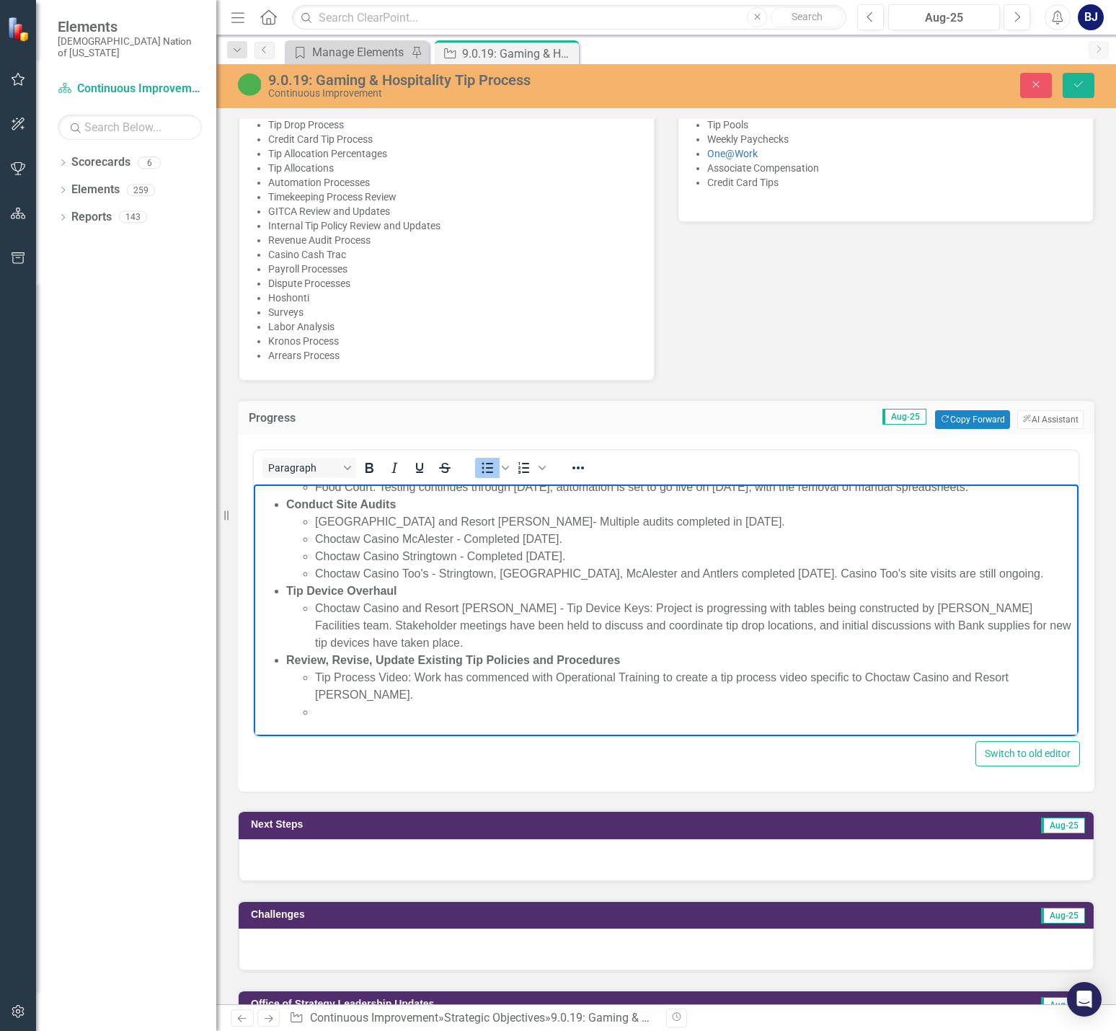
scroll to position [125, 0]
paste body "Rich Text Area. Press ALT-0 for help."
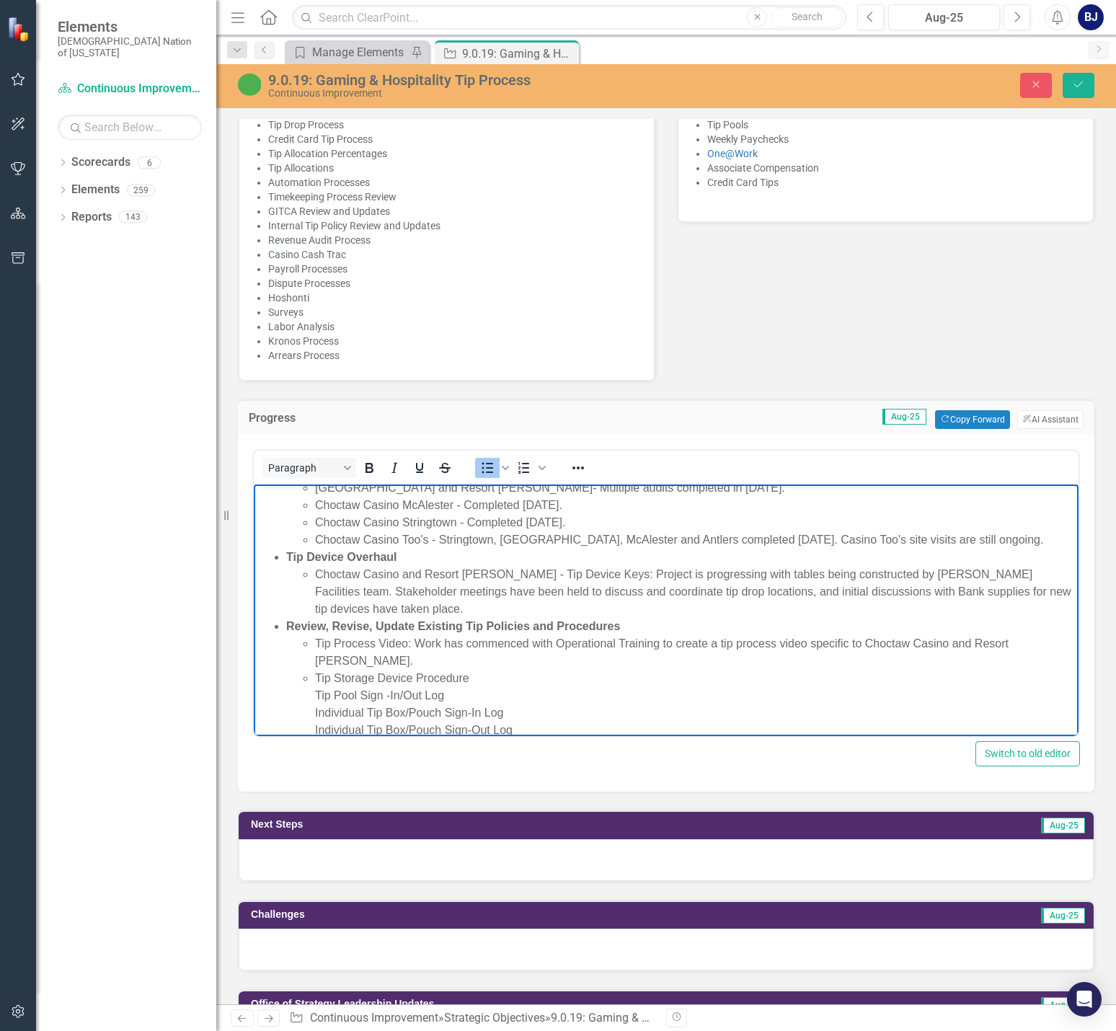
click at [316, 695] on li "Tip Storage Device Procedure Tip Pool Sign -In/Out Log Individual Tip Box/Pouch…" at bounding box center [695, 704] width 760 height 69
click at [496, 668] on li "Tip Process Video: Work has commenced with Operational Training to create a tip…" at bounding box center [695, 652] width 760 height 35
click at [481, 678] on li "Tip Storage Device Procedure" at bounding box center [695, 678] width 760 height 17
click at [316, 675] on li "Tip Storage Device Procedure" at bounding box center [695, 678] width 760 height 17
click at [383, 674] on li "Policie" at bounding box center [695, 678] width 760 height 17
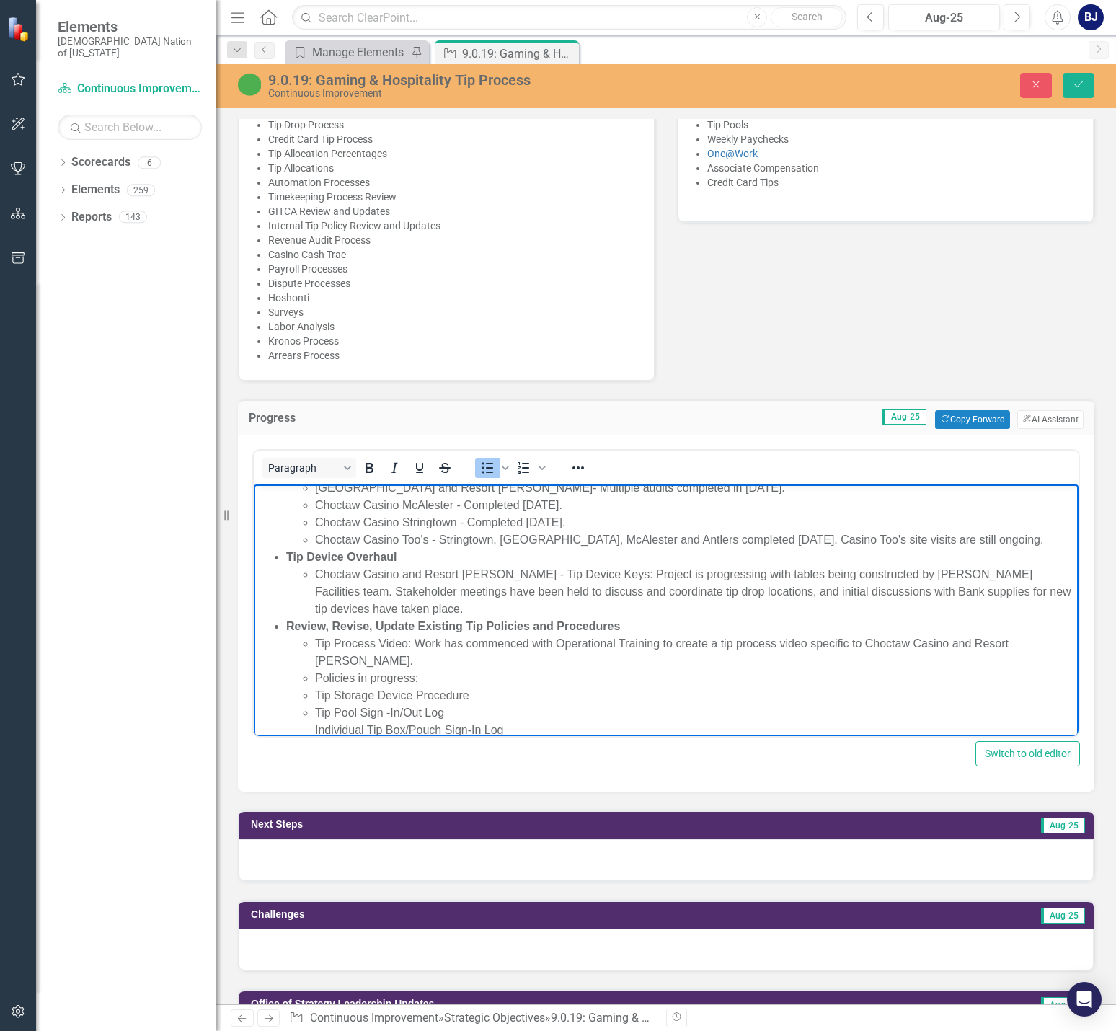
click at [317, 693] on li "Tip Storage Device Procedure" at bounding box center [695, 695] width 760 height 17
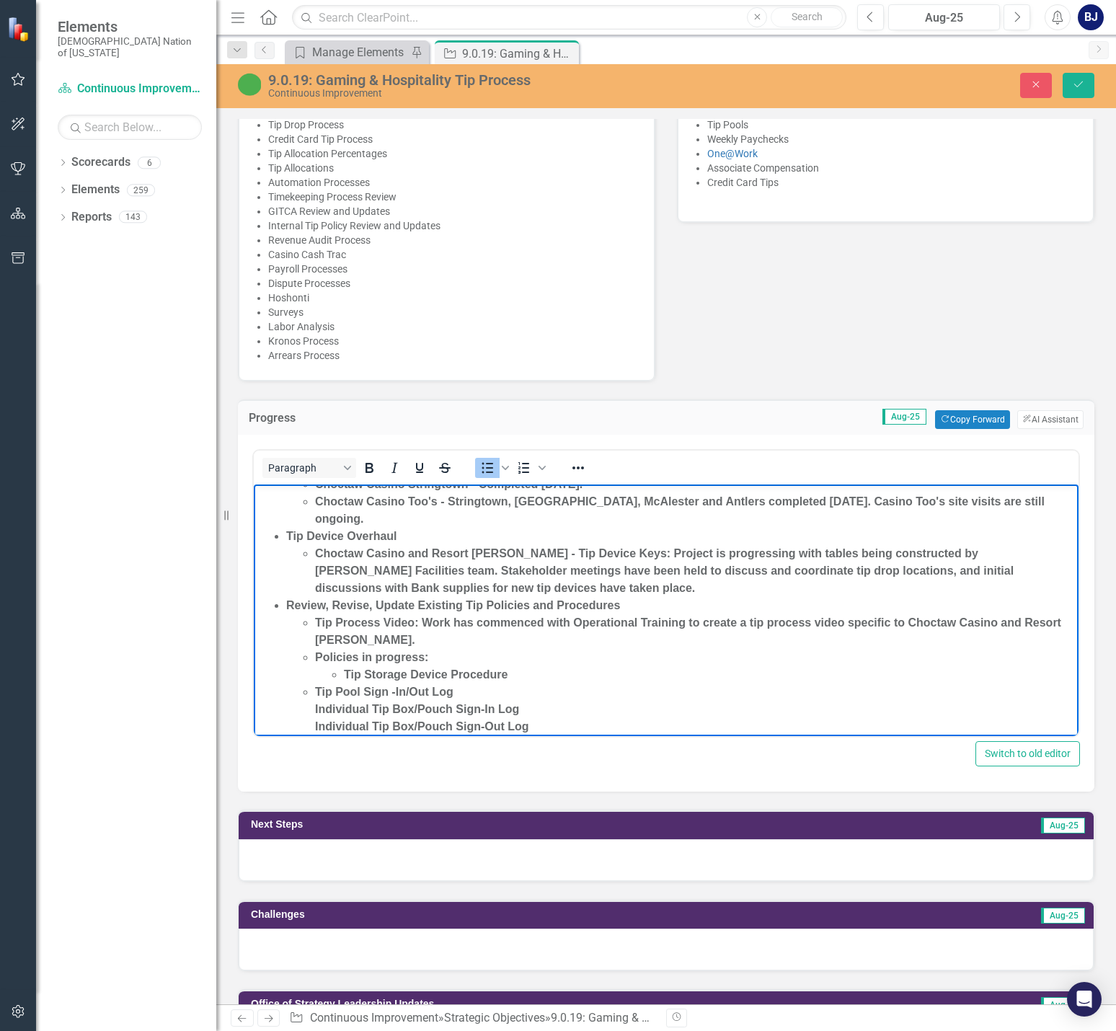
scroll to position [228, 0]
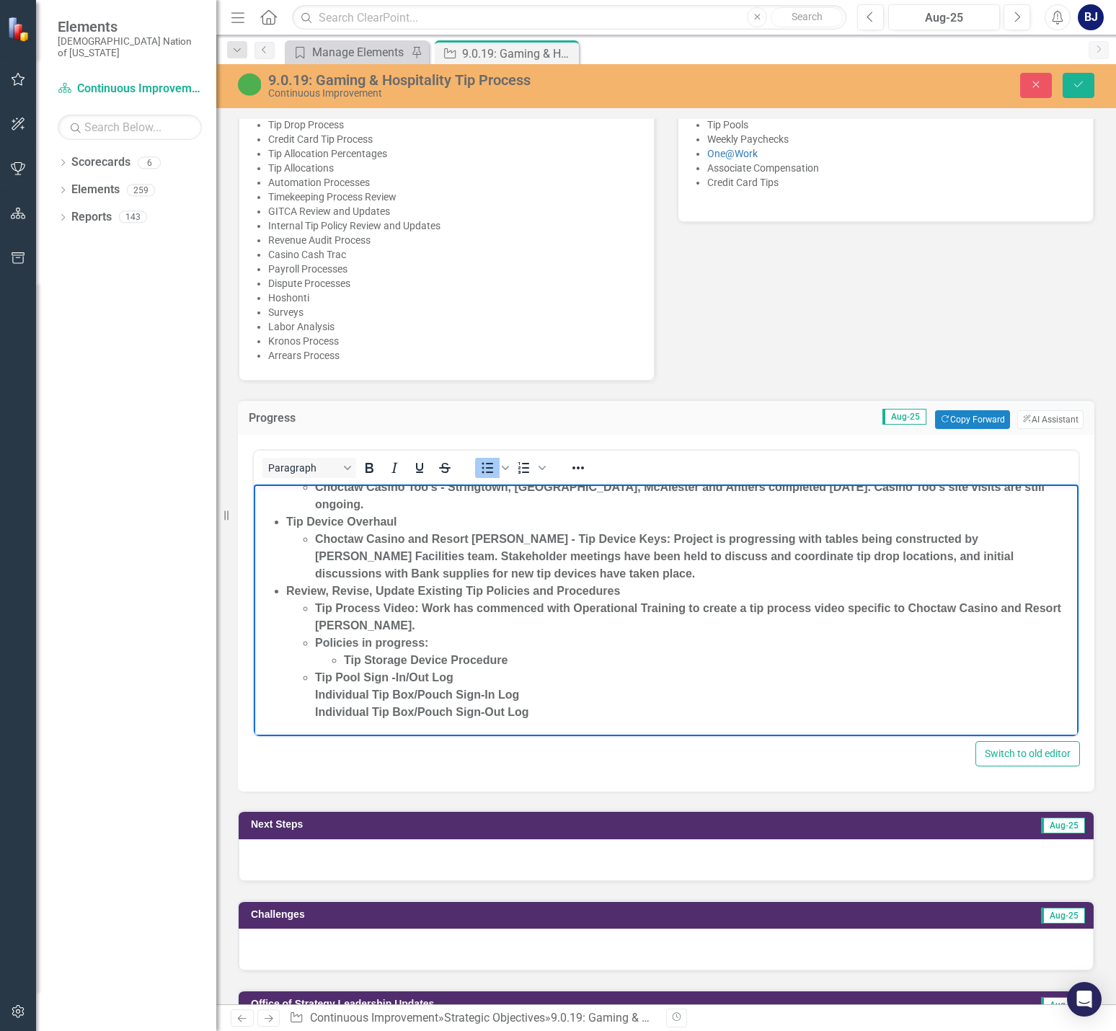
click at [315, 675] on li "Tip Pool Sign -In/Out Log Individual Tip Box/Pouch Sign-In Log Individual Tip B…" at bounding box center [695, 695] width 760 height 52
drag, startPoint x: 534, startPoint y: 711, endPoint x: 334, endPoint y: 701, distance: 199.9
click at [334, 701] on ul "Tip Storage Device Procedure Tip Pool Sign -In/Out Log Individual Tip Box/Pouch…" at bounding box center [695, 686] width 760 height 69
click at [339, 701] on ul "Tip Storage Device Procedure Tip Pool Sign -In/Out Log Individual Tip Box/Pouch…" at bounding box center [695, 686] width 760 height 69
click at [344, 708] on li "Individual Tip Box/Pouch Sign-In Log Individual Tip Box/Pouch Sign-Out Log" at bounding box center [709, 703] width 731 height 35
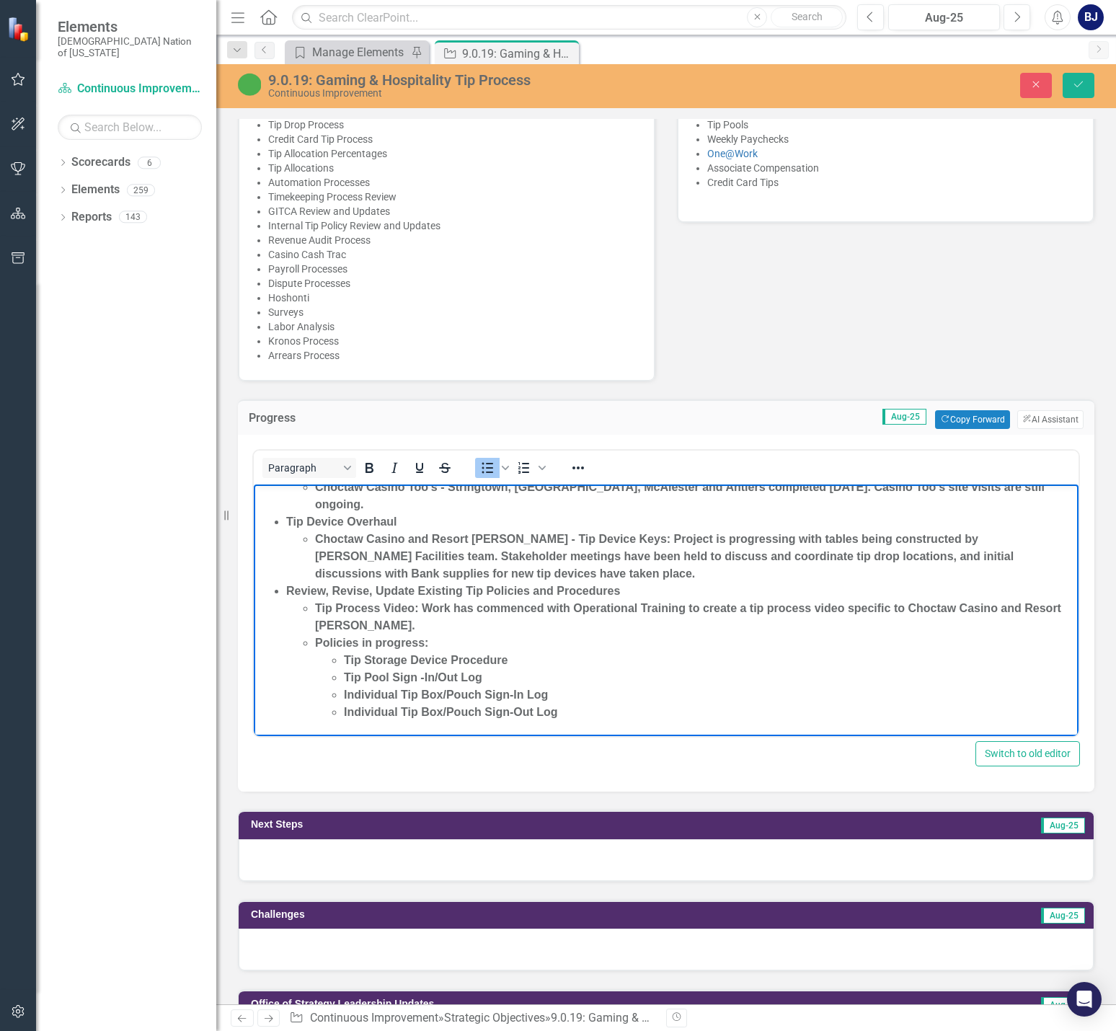
click at [573, 716] on li "Individual Tip Box/Pouch Sign-Out Log" at bounding box center [709, 711] width 731 height 17
click at [588, 681] on li "Tip Pool Sign -In/Out Log" at bounding box center [709, 677] width 731 height 17
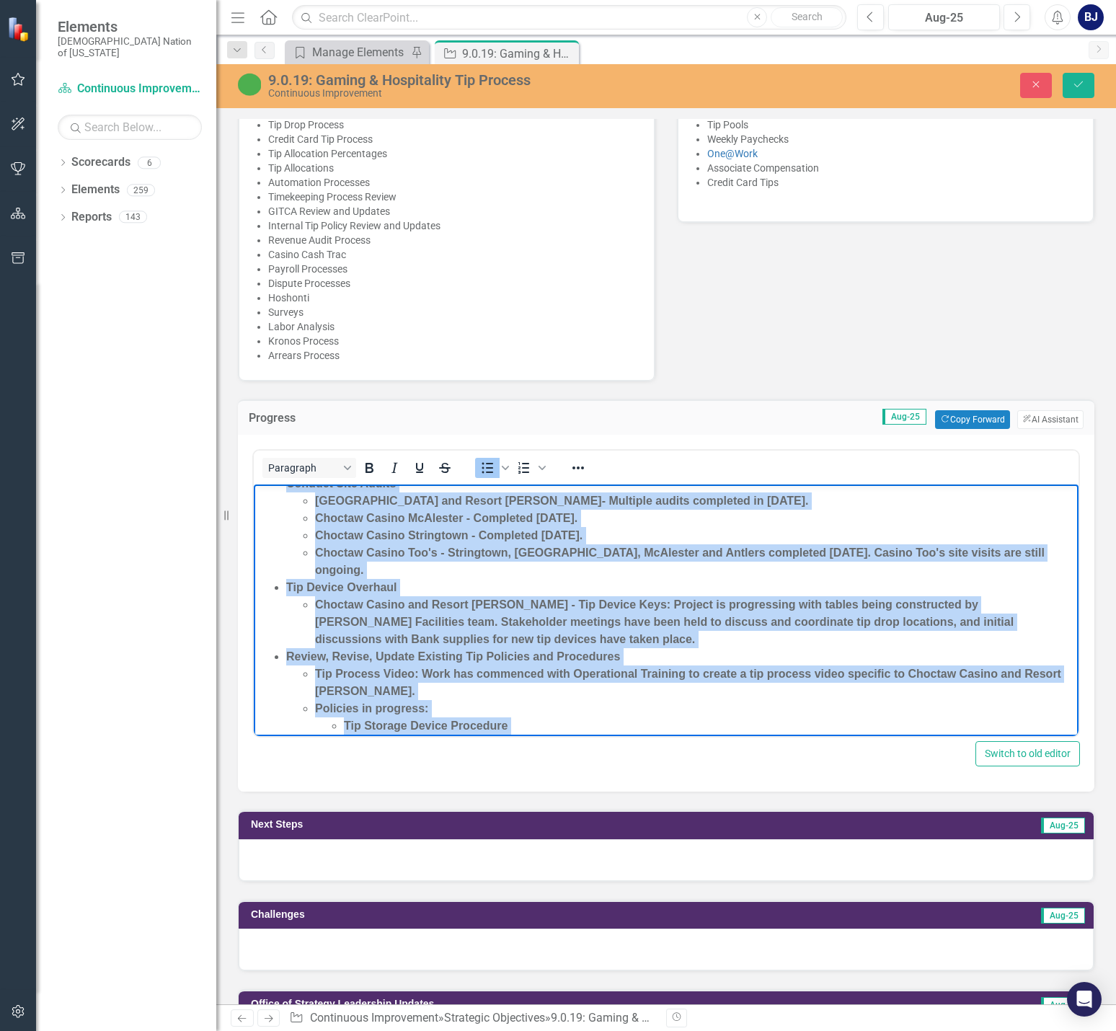
scroll to position [0, 0]
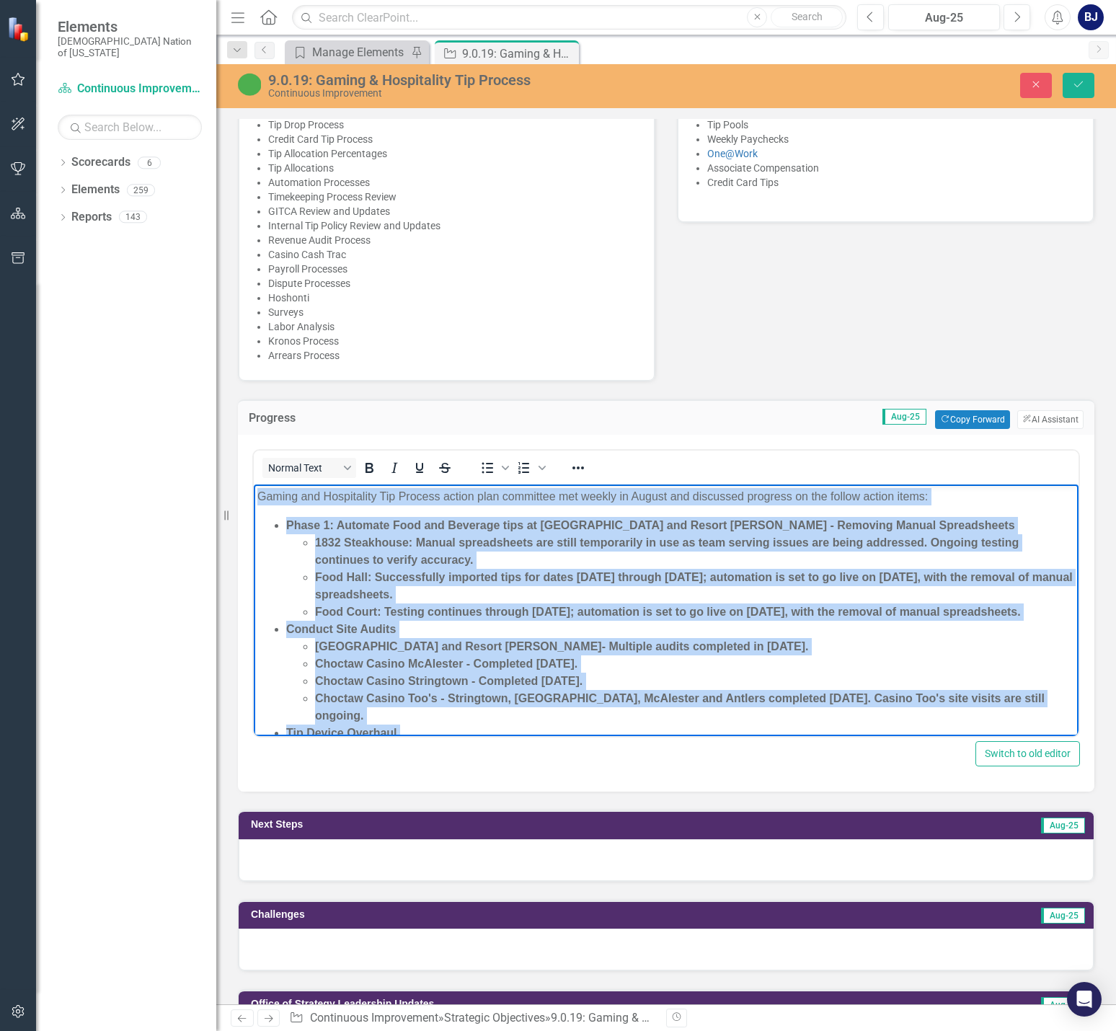
drag, startPoint x: 567, startPoint y: 711, endPoint x: 177, endPoint y: 455, distance: 466.4
click at [254, 484] on html "Gaming and Hospitality Tip Process action plan committee met weekly in August a…" at bounding box center [666, 715] width 824 height 463
click at [370, 459] on icon "Bold" at bounding box center [368, 467] width 17 height 17
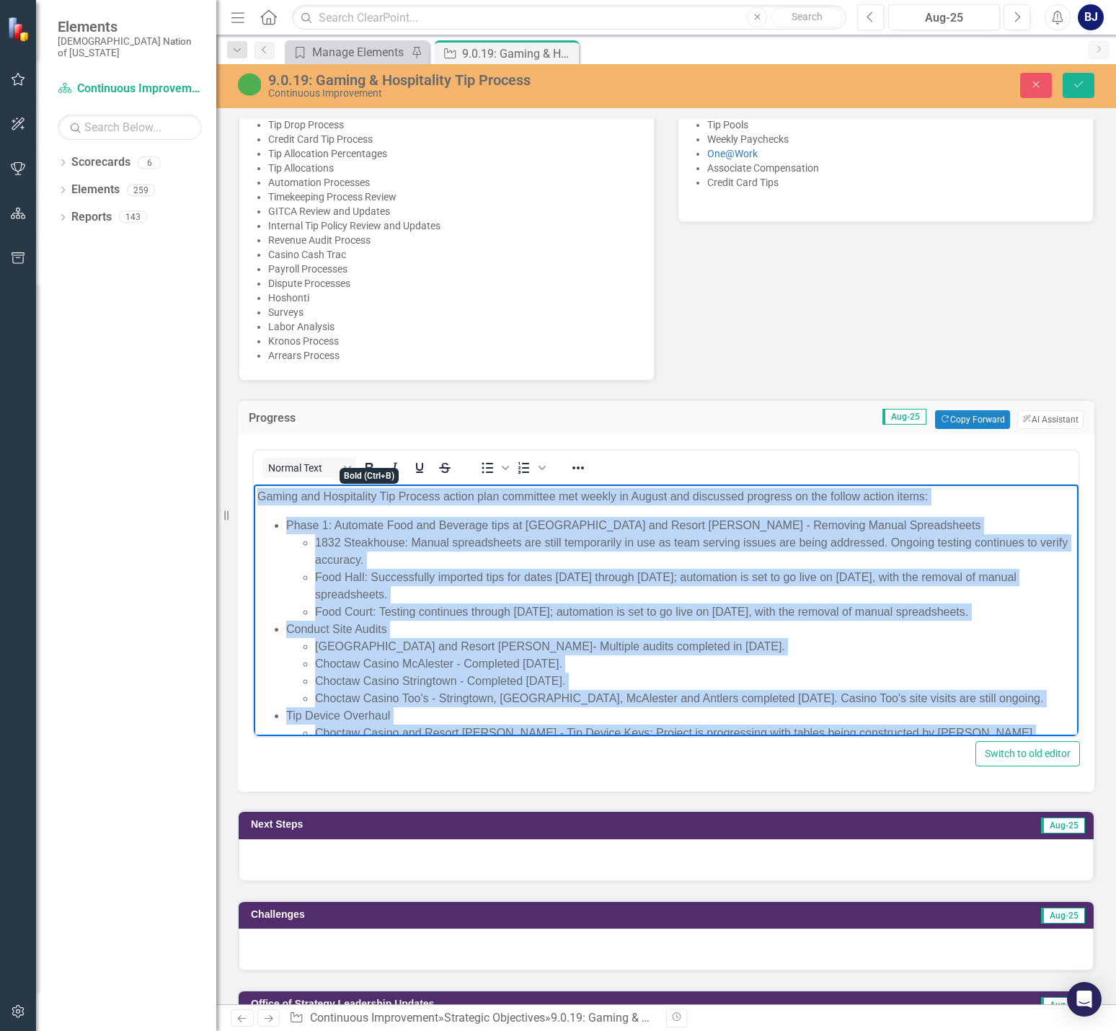
click at [399, 556] on li "1832 Steakhouse: Manual spreadsheets are still temporarily in use as team servi…" at bounding box center [695, 551] width 760 height 35
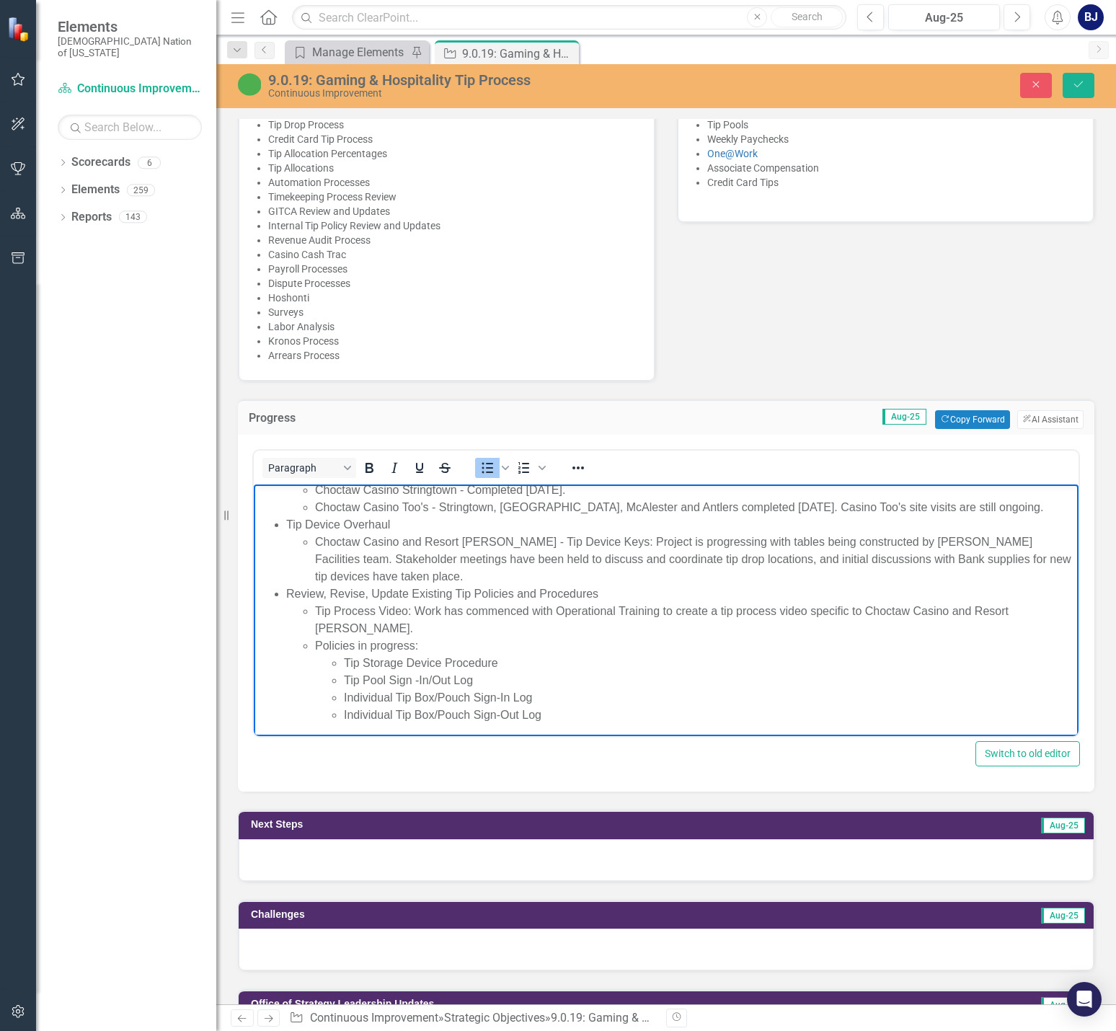
scroll to position [194, 0]
click at [540, 707] on li "Individual Tip Box/Pouch Sign-Out Log" at bounding box center [709, 711] width 731 height 17
drag, startPoint x: 498, startPoint y: 556, endPoint x: 589, endPoint y: 557, distance: 90.8
click at [589, 557] on li "Choctaw Casino and Resort [PERSON_NAME] - Tip Device Keys: Project is progressi…" at bounding box center [695, 556] width 760 height 52
click at [541, 691] on li "Individual Tip Box/Pouch Sign-In Log" at bounding box center [709, 694] width 731 height 17
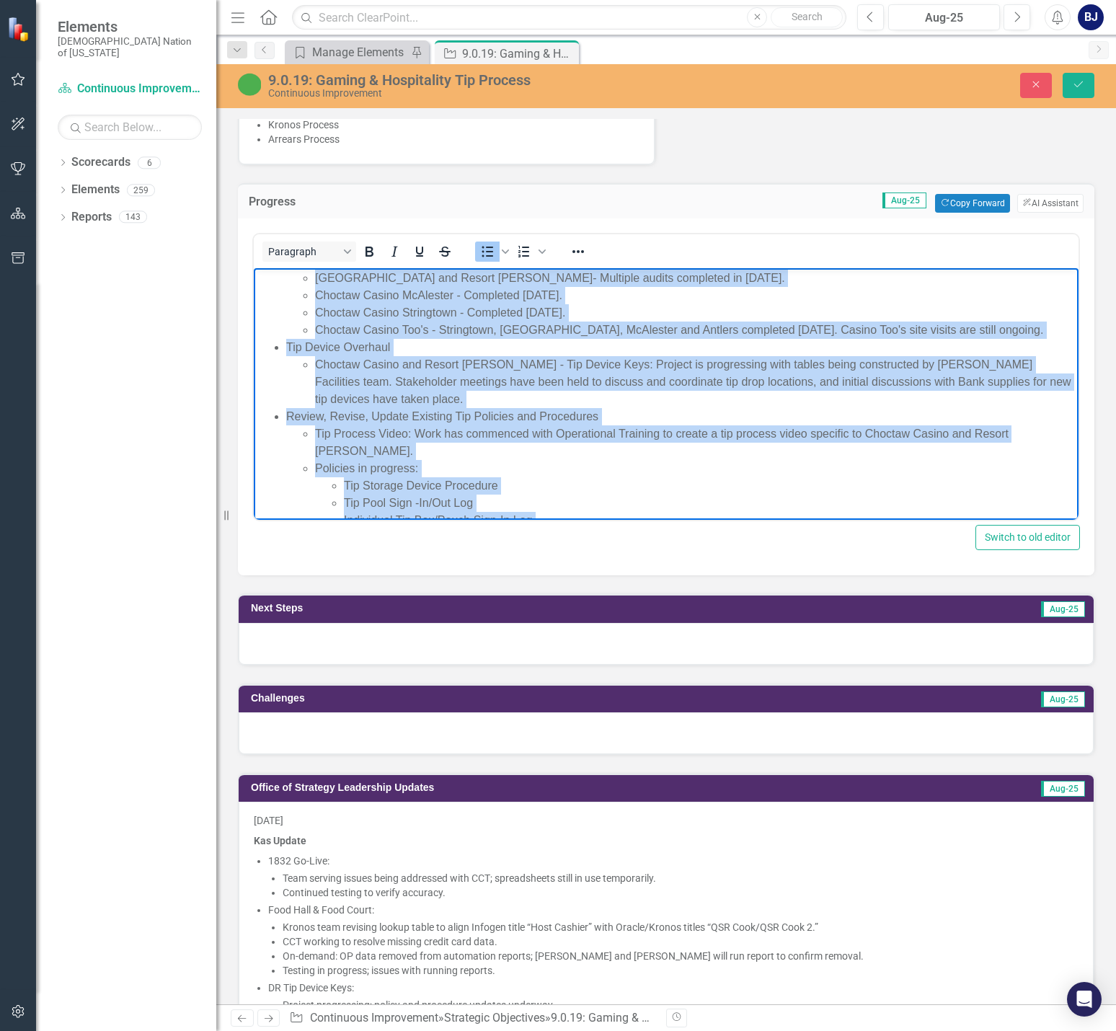
scroll to position [0, 0]
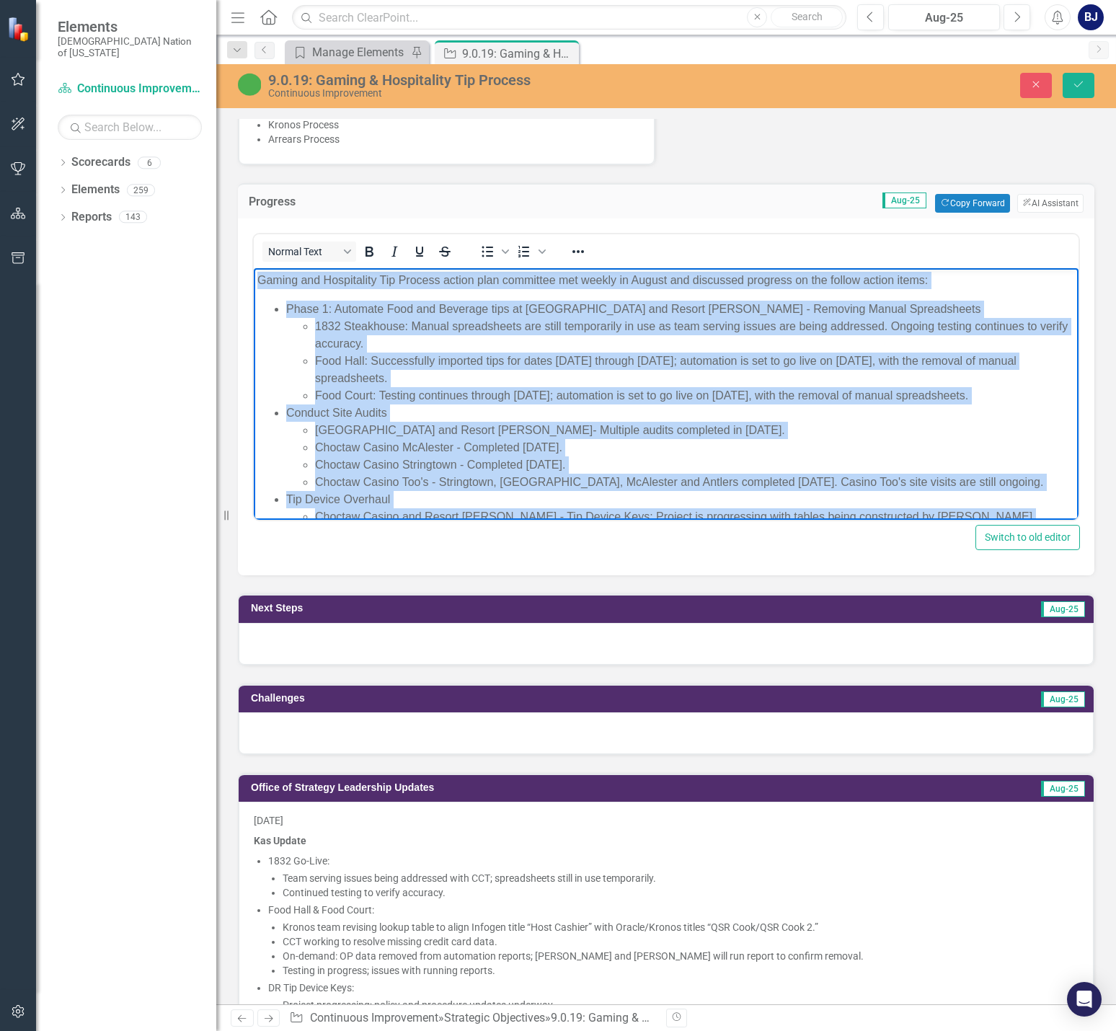
drag, startPoint x: 548, startPoint y: 499, endPoint x: 224, endPoint y: 264, distance: 399.5
click at [254, 268] on html "Gaming and Hospitality Tip Process action plan committee met weekly in August a…" at bounding box center [666, 490] width 824 height 445
copy body "Loremi dol Sitametcons Adi Elitsed doeius temp incididun utl etdolo ma Aliqua e…"
click at [540, 422] on li "Conduct Site Audits Choctaw Casino and Resort [PERSON_NAME]- Multiple audits co…" at bounding box center [680, 447] width 788 height 86
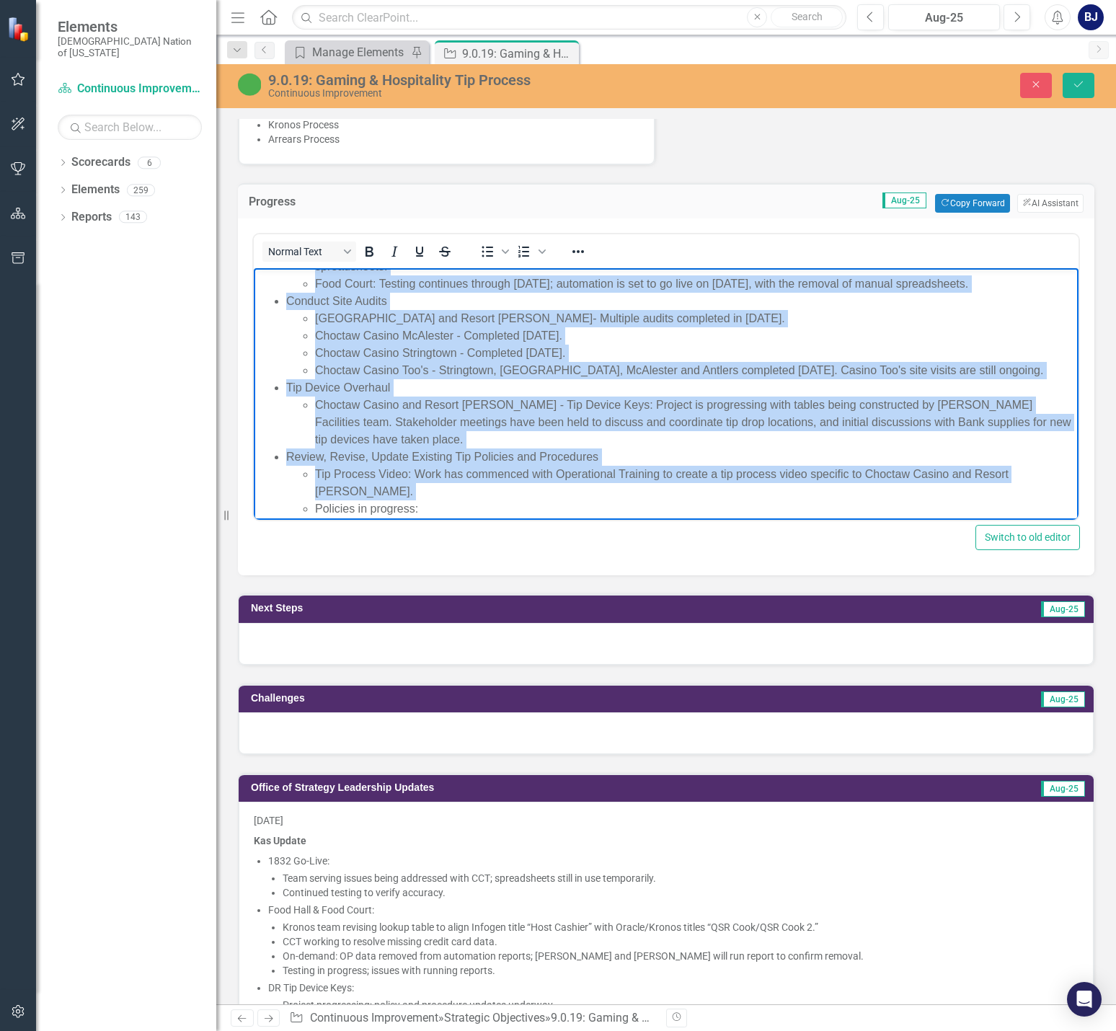
scroll to position [194, 0]
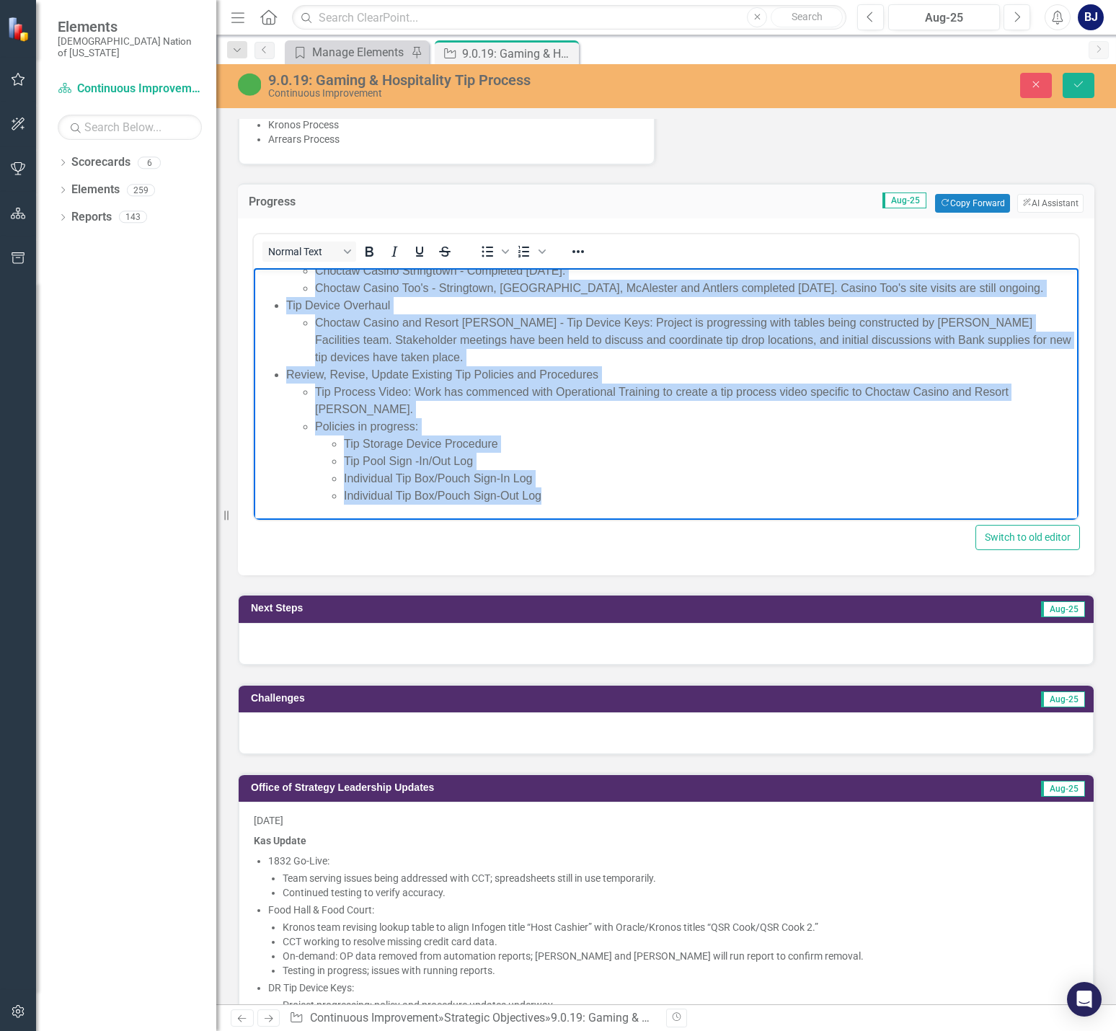
drag, startPoint x: 259, startPoint y: 284, endPoint x: 583, endPoint y: 561, distance: 426.3
click at [583, 520] on html "Gaming and Hospitality Tip Process action plan committee met weekly in August a…" at bounding box center [666, 296] width 824 height 445
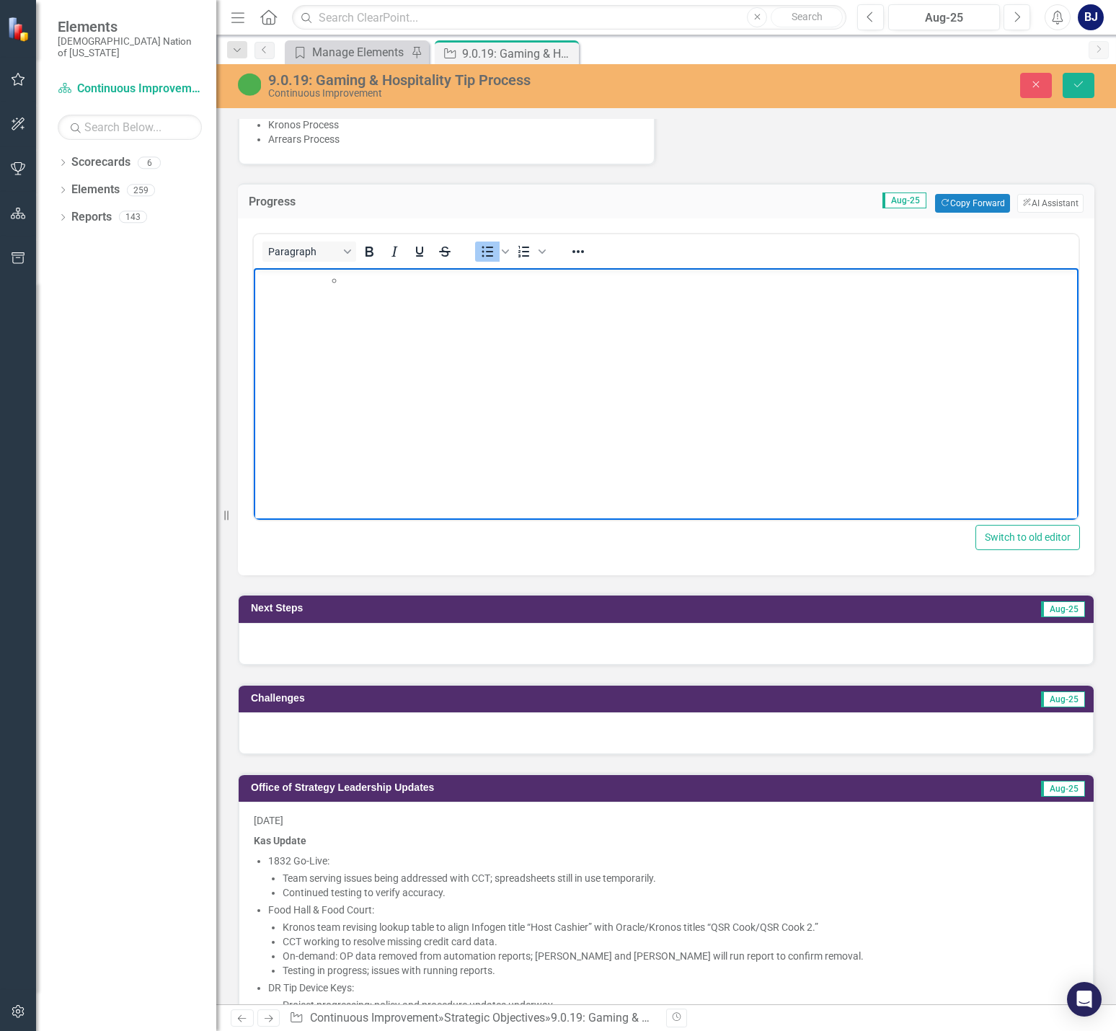
scroll to position [0, 0]
click at [303, 295] on body "Rich Text Area. Press ALT-0 for help." at bounding box center [666, 376] width 824 height 216
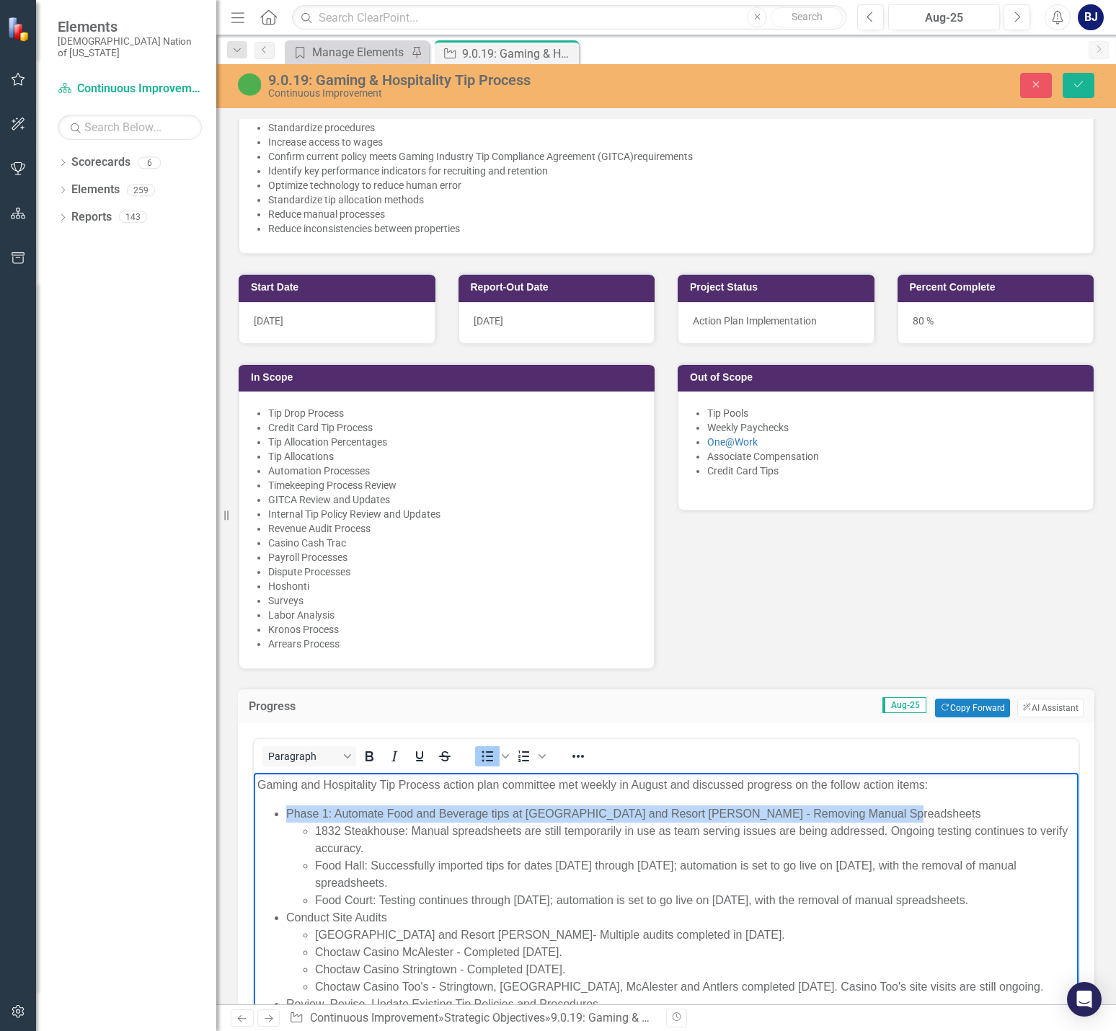
drag, startPoint x: 883, startPoint y: 812, endPoint x: 278, endPoint y: 800, distance: 604.8
click at [278, 800] on body "Gaming and Hospitality Tip Process action plan committee met weekly in August a…" at bounding box center [666, 1004] width 824 height 463
click at [362, 747] on icon "Bold" at bounding box center [368, 755] width 17 height 17
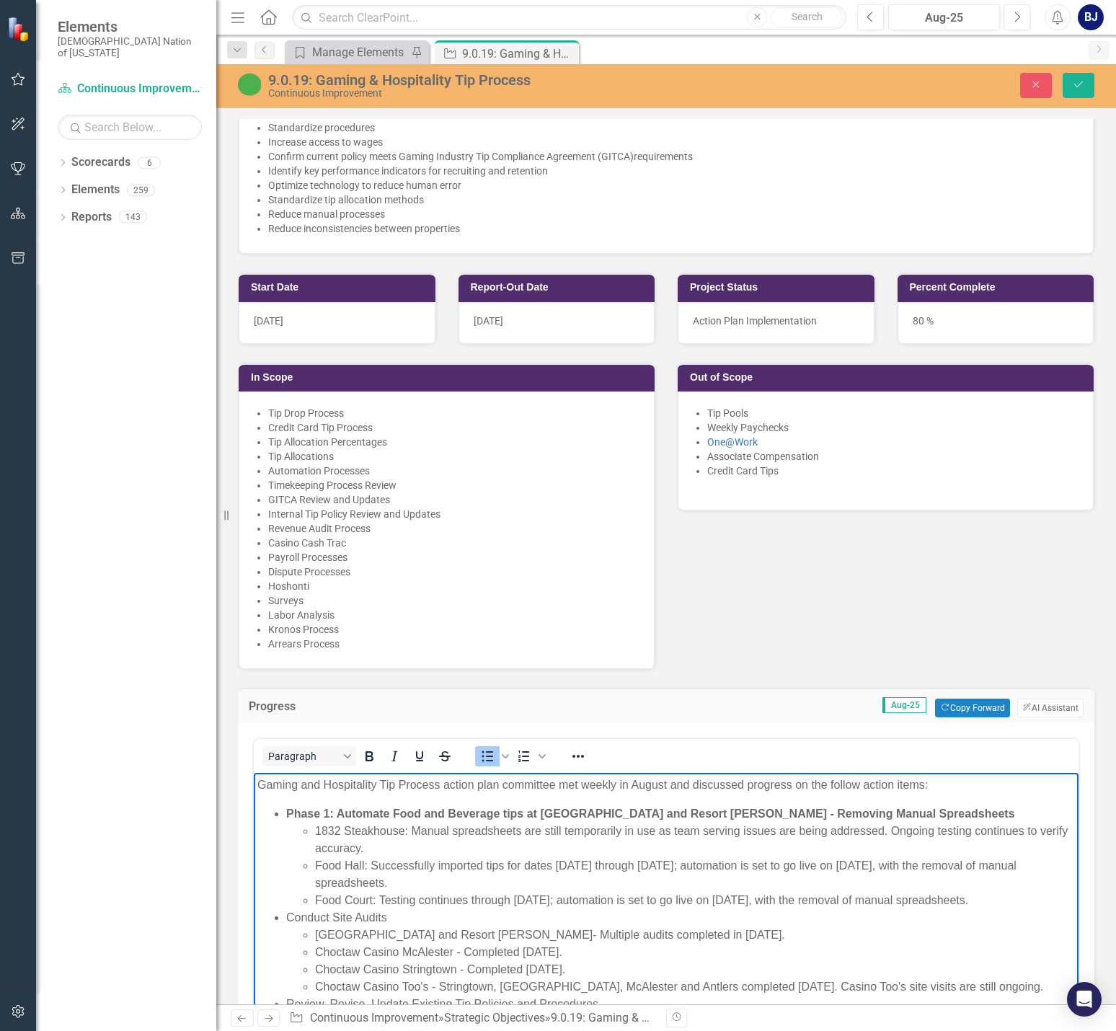
drag, startPoint x: 374, startPoint y: 923, endPoint x: 285, endPoint y: 920, distance: 89.4
click at [280, 933] on ul "Phase 1: Automate Food and Beverage tips at [GEOGRAPHIC_DATA] and Resort [PERSO…" at bounding box center [665, 1012] width 817 height 415
click at [369, 747] on icon "Bold" at bounding box center [368, 755] width 17 height 17
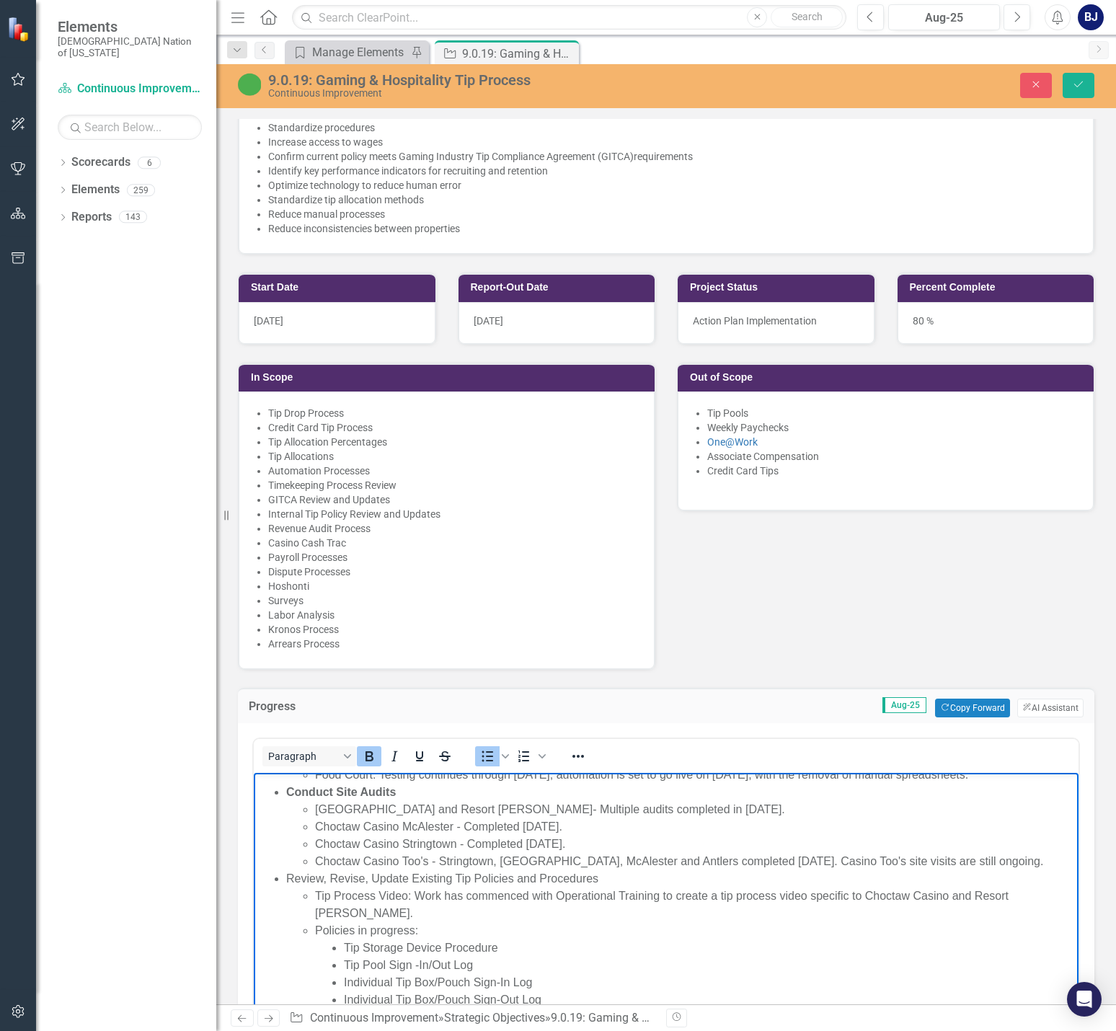
scroll to position [144, 0]
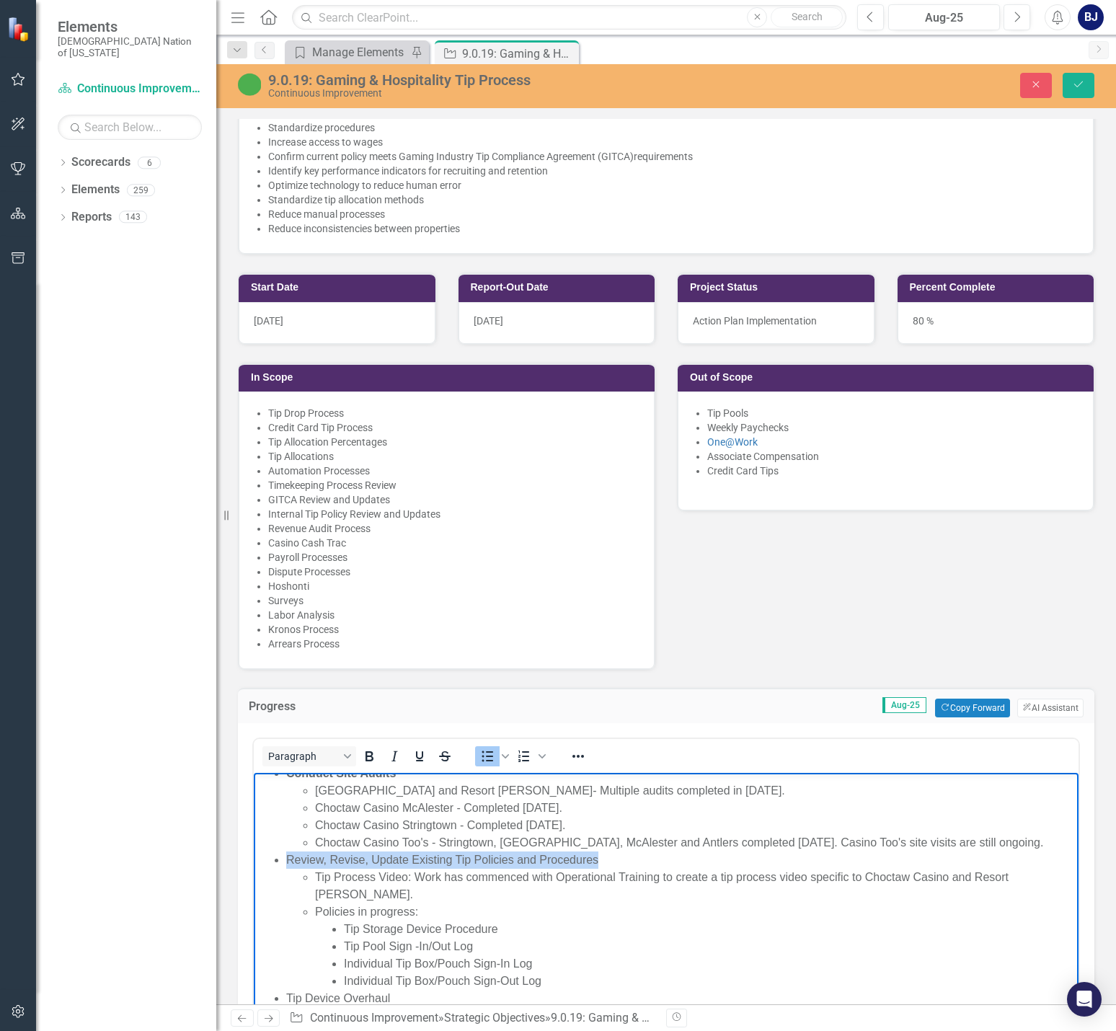
drag, startPoint x: 600, startPoint y: 879, endPoint x: 276, endPoint y: 878, distance: 323.6
click at [286, 868] on li "Review, Revise, Update Existing Tip Policies and Procedures" at bounding box center [680, 859] width 788 height 17
click at [370, 751] on icon "Bold" at bounding box center [369, 756] width 8 height 10
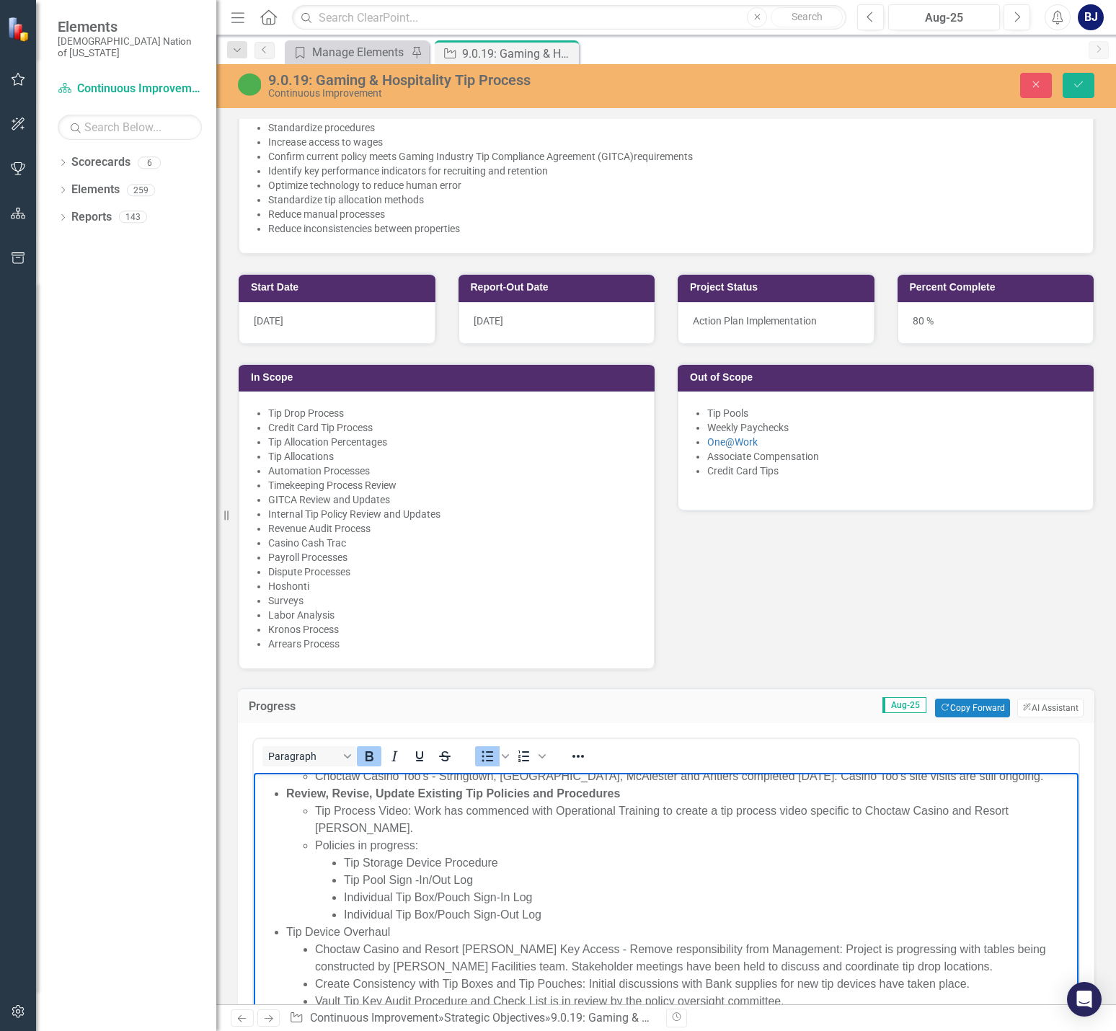
scroll to position [211, 0]
drag, startPoint x: 399, startPoint y: 931, endPoint x: 287, endPoint y: 925, distance: 111.9
click at [287, 925] on li "Tip Device Overhaul" at bounding box center [680, 931] width 788 height 17
click at [366, 748] on icon "Bold" at bounding box center [368, 755] width 17 height 17
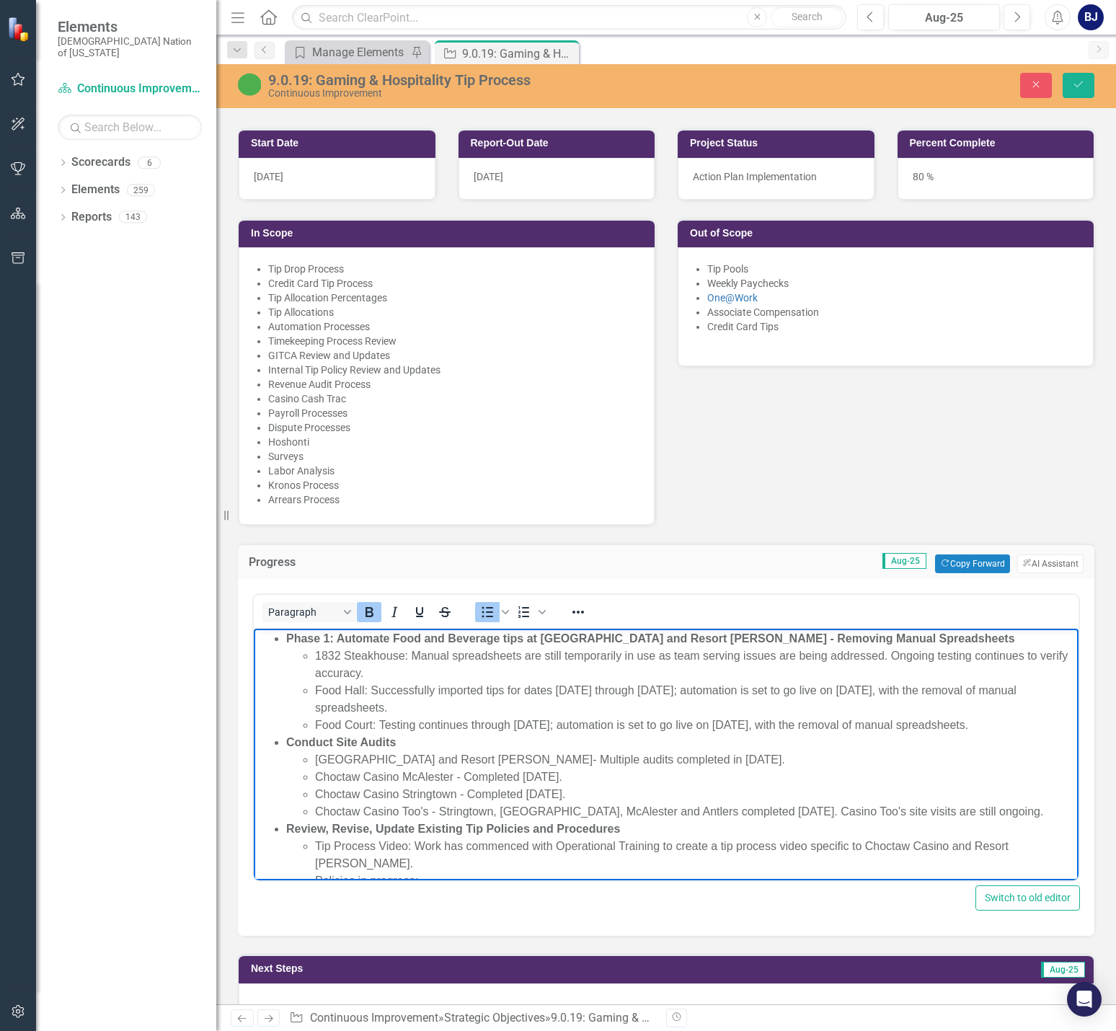
scroll to position [0, 0]
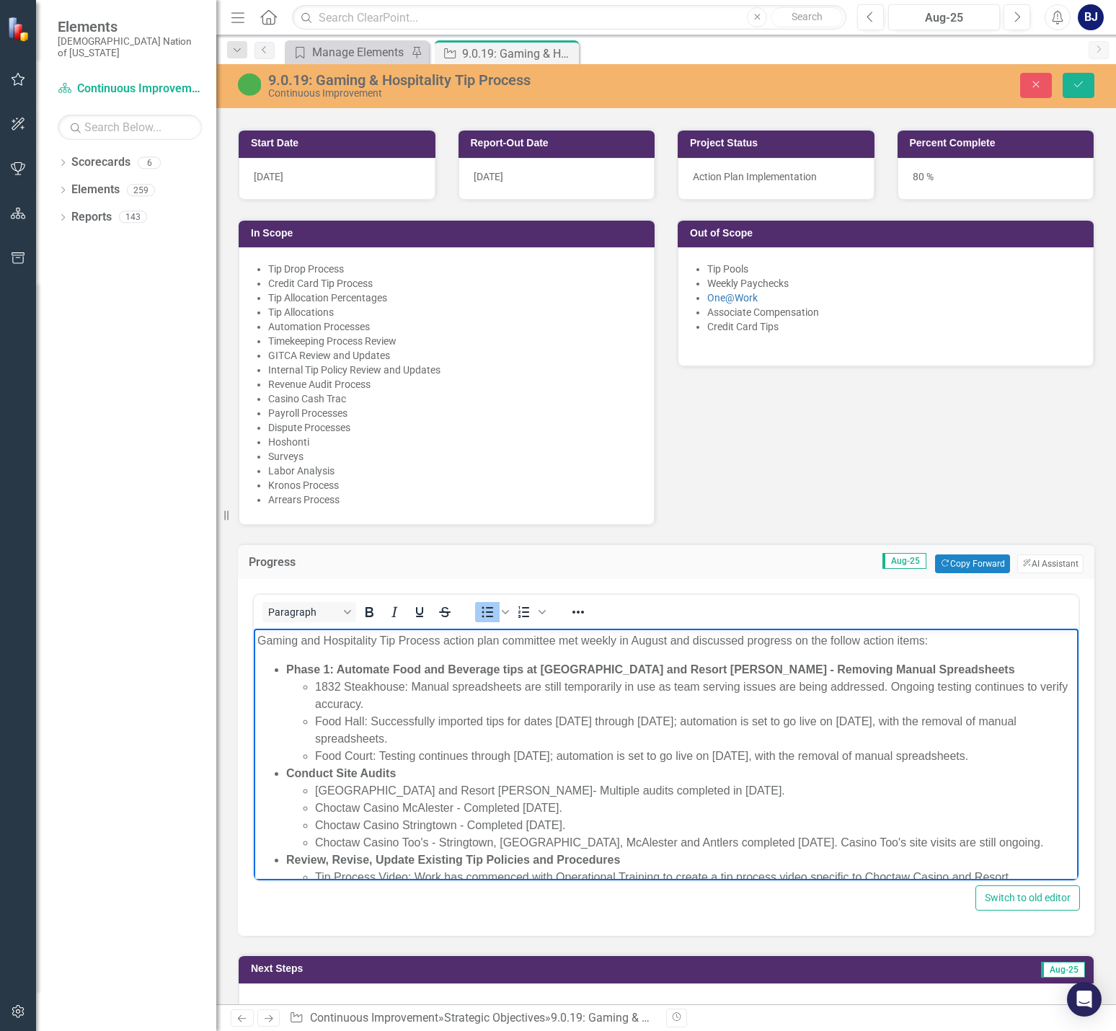
click at [747, 799] on li "[GEOGRAPHIC_DATA] and Resort [PERSON_NAME]- Multiple audits completed in [DATE]." at bounding box center [695, 790] width 760 height 17
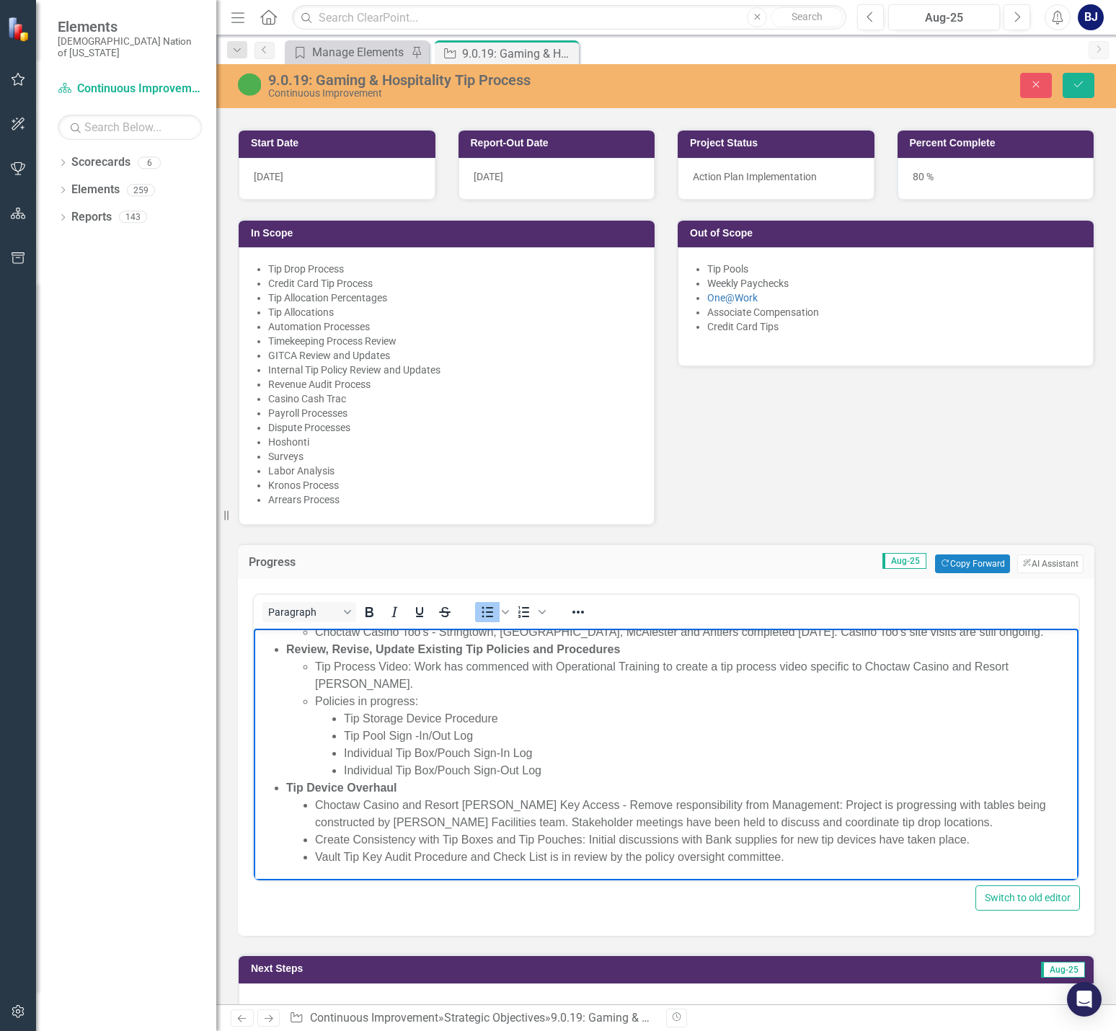
scroll to position [211, 0]
click at [793, 82] on button "Save" at bounding box center [1078, 85] width 32 height 25
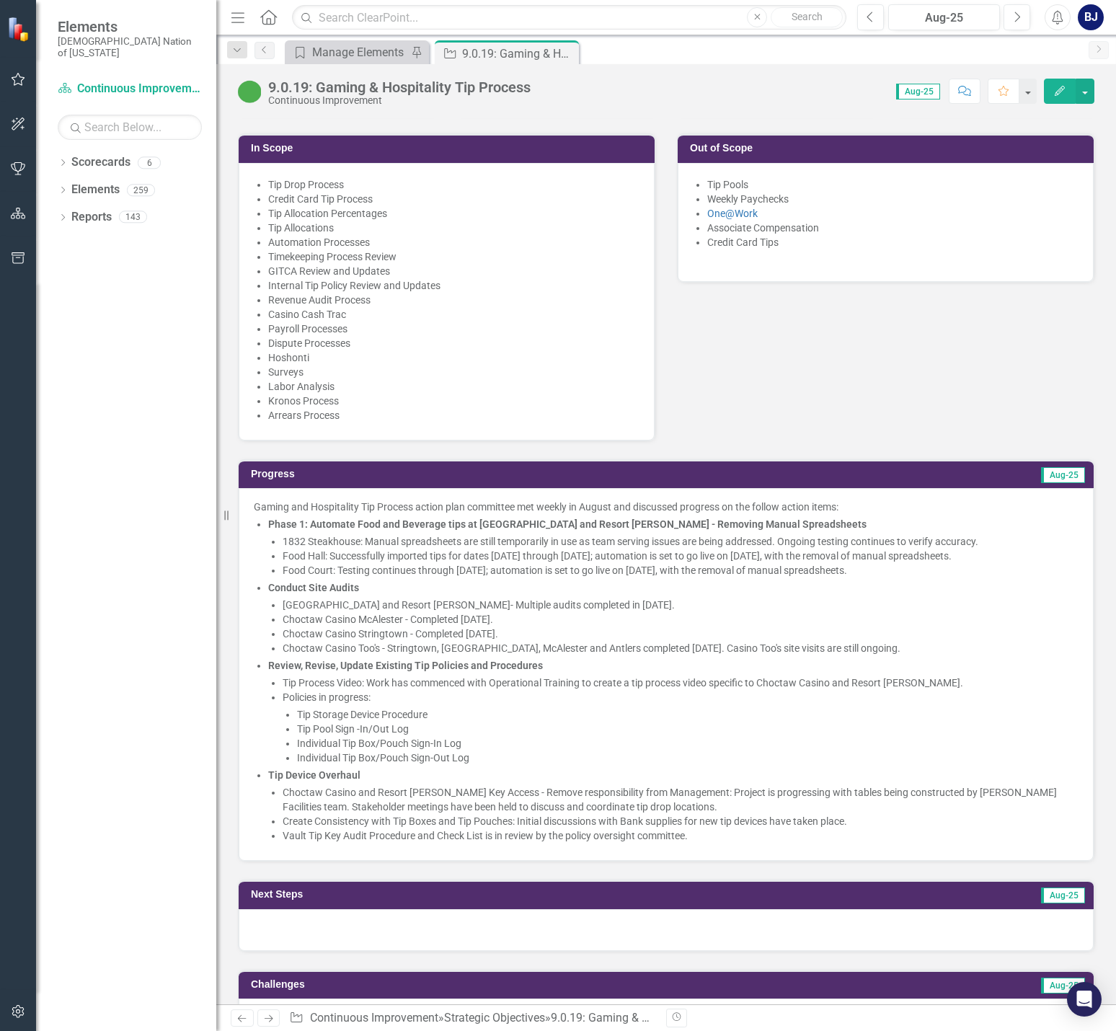
scroll to position [865, 0]
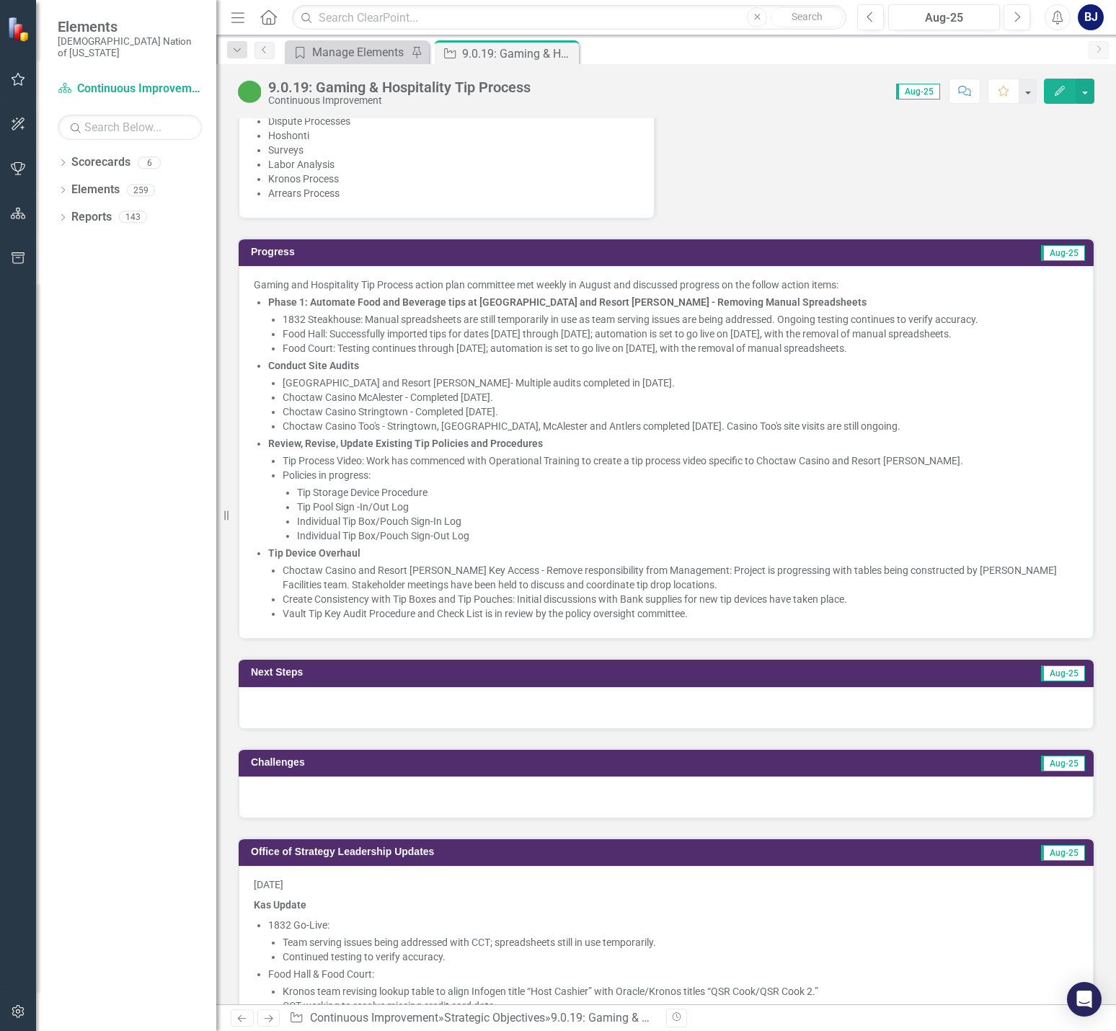
scroll to position [1081, 0]
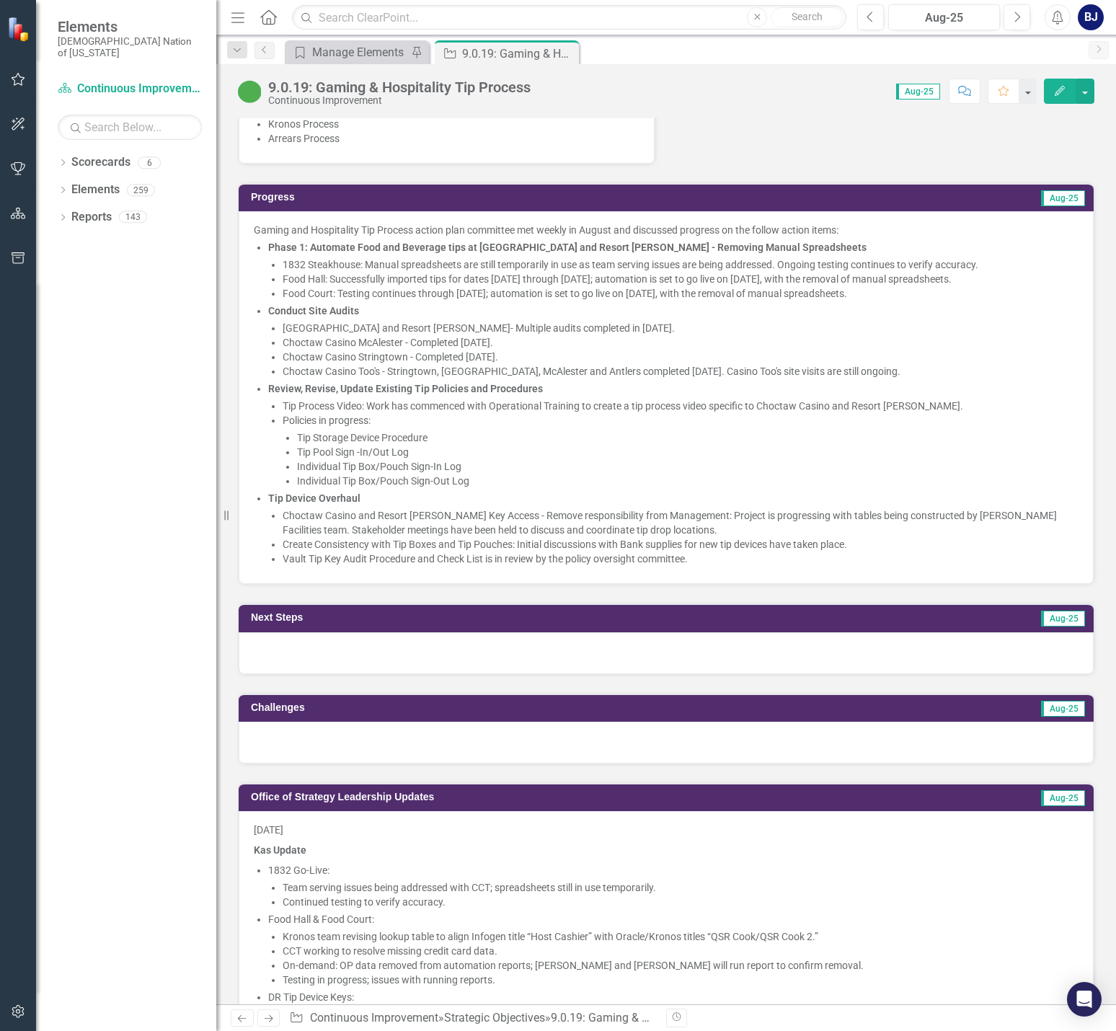
click at [742, 632] on div at bounding box center [666, 653] width 855 height 42
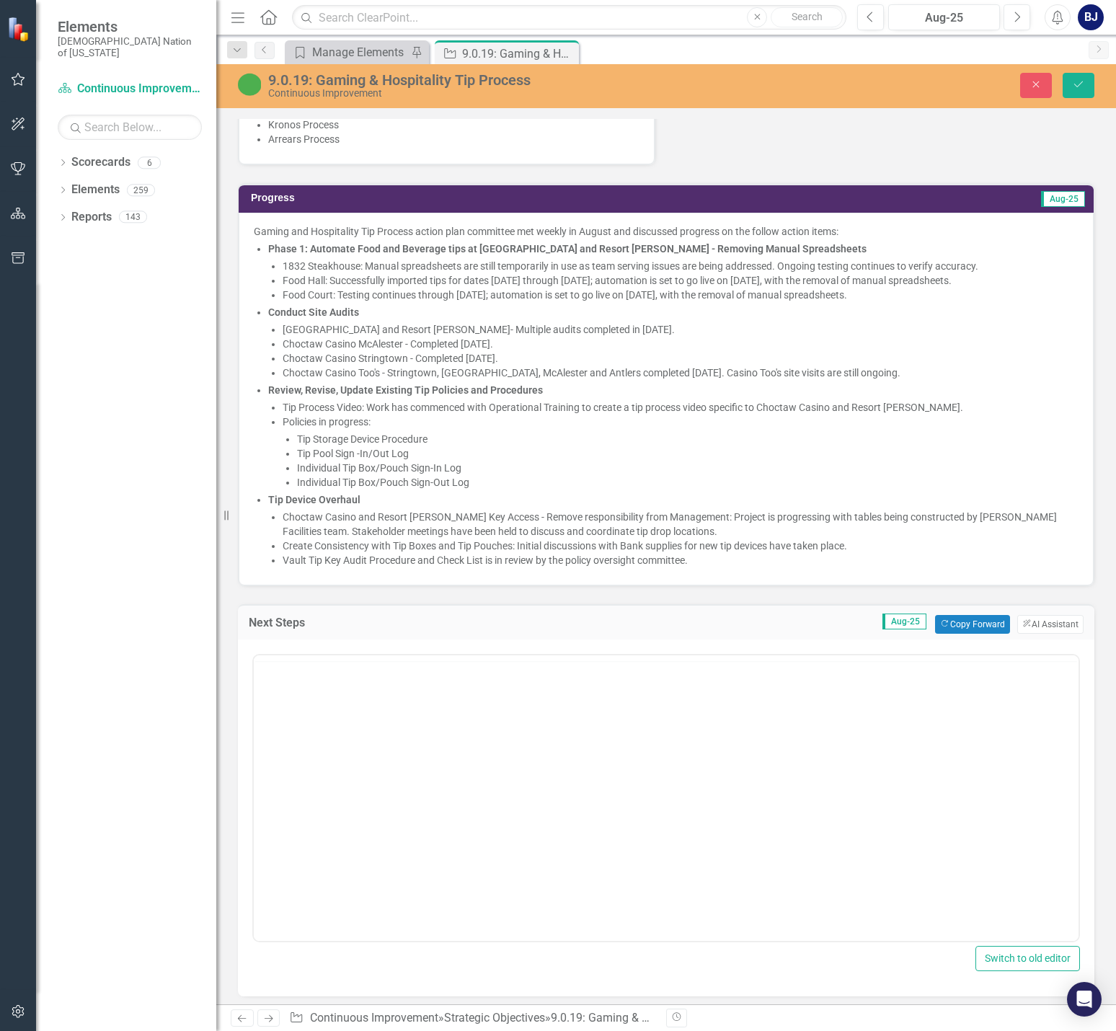
scroll to position [0, 0]
click at [282, 713] on body "Rich Text Area. Press ALT-0 for help." at bounding box center [666, 796] width 824 height 216
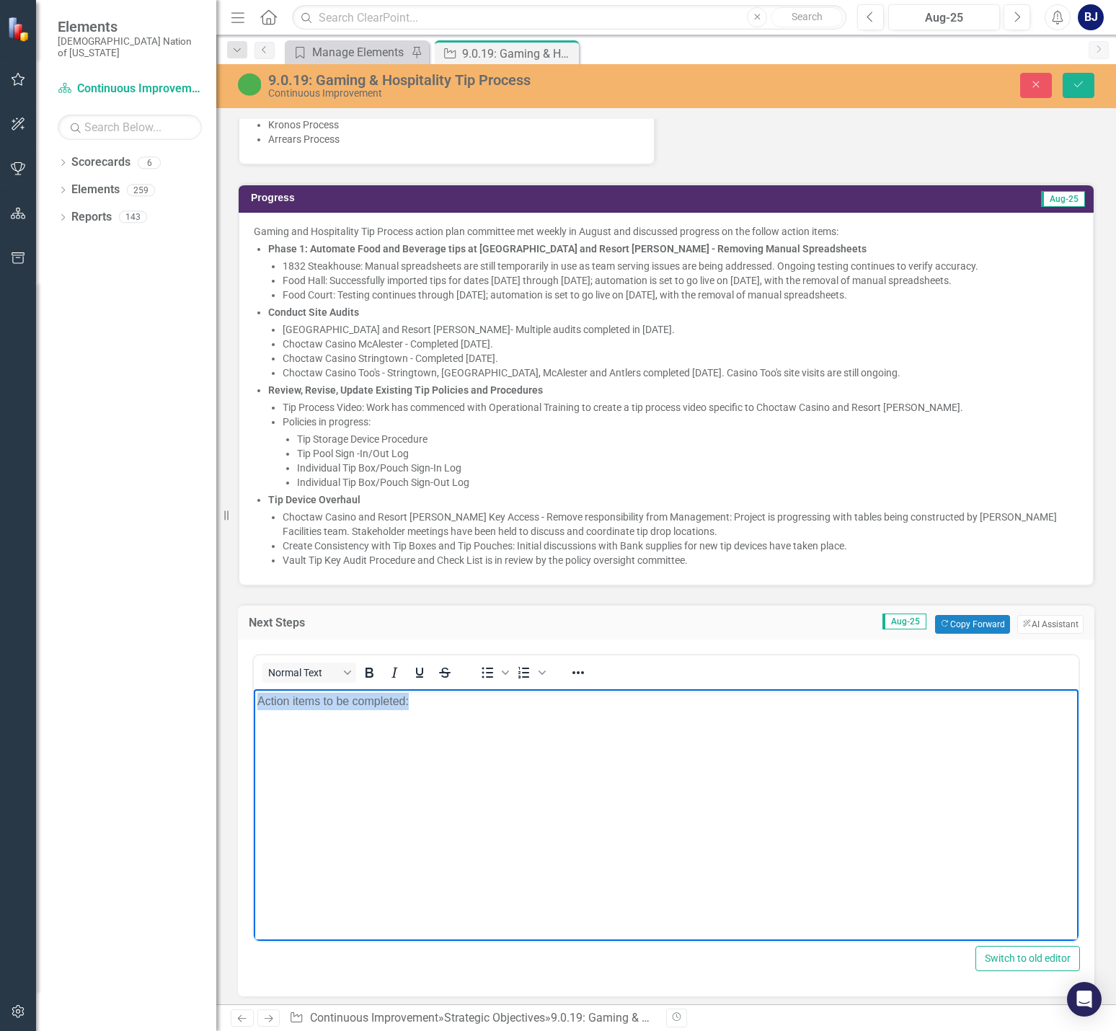
drag, startPoint x: 334, startPoint y: 707, endPoint x: 238, endPoint y: 706, distance: 95.9
click at [254, 706] on html "Action items to be completed:" at bounding box center [666, 796] width 824 height 216
drag, startPoint x: 365, startPoint y: 660, endPoint x: 382, endPoint y: 660, distance: 17.3
click at [365, 664] on icon "Bold" at bounding box center [368, 672] width 17 height 17
click at [486, 664] on icon "Bullet list" at bounding box center [487, 672] width 17 height 17
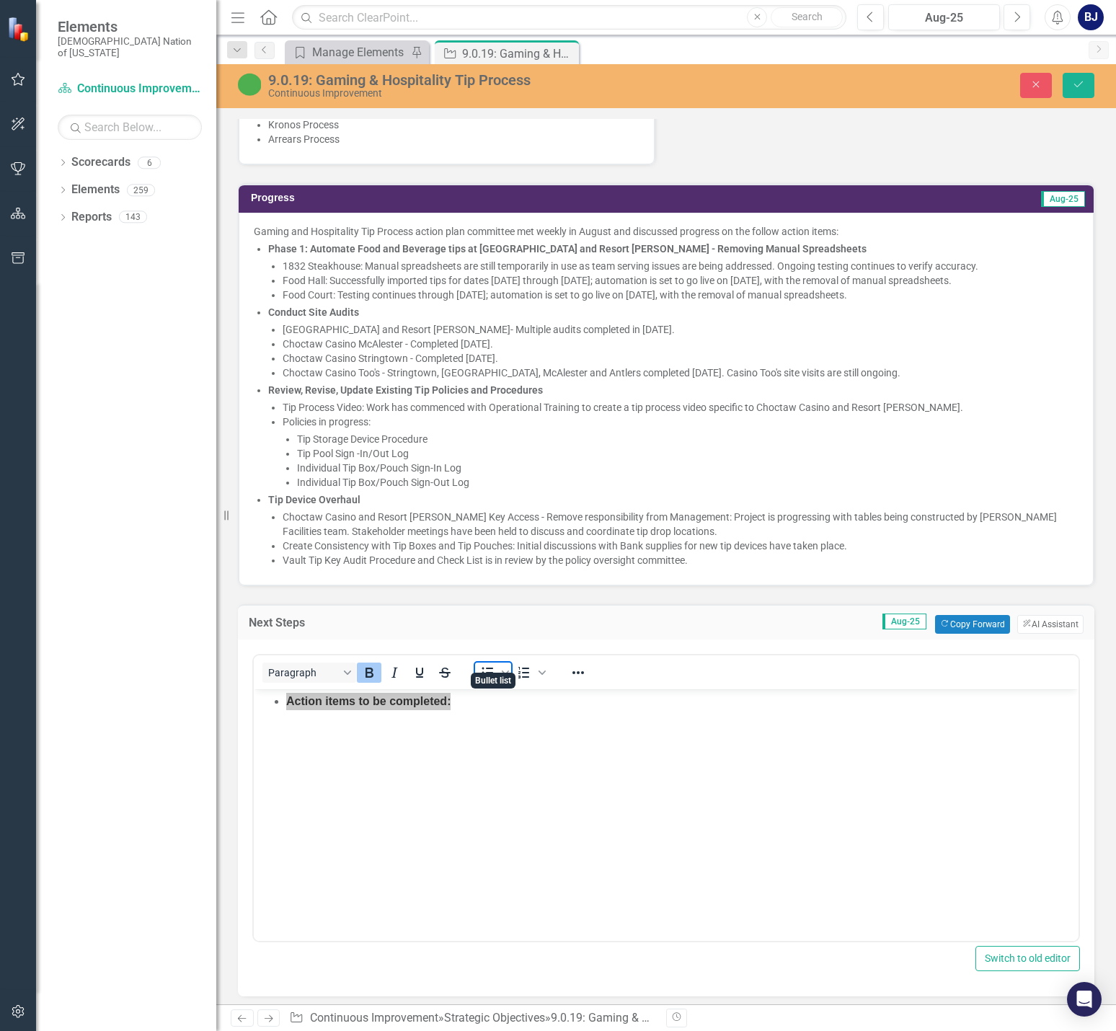
click at [483, 664] on icon "Bullet list" at bounding box center [487, 672] width 17 height 17
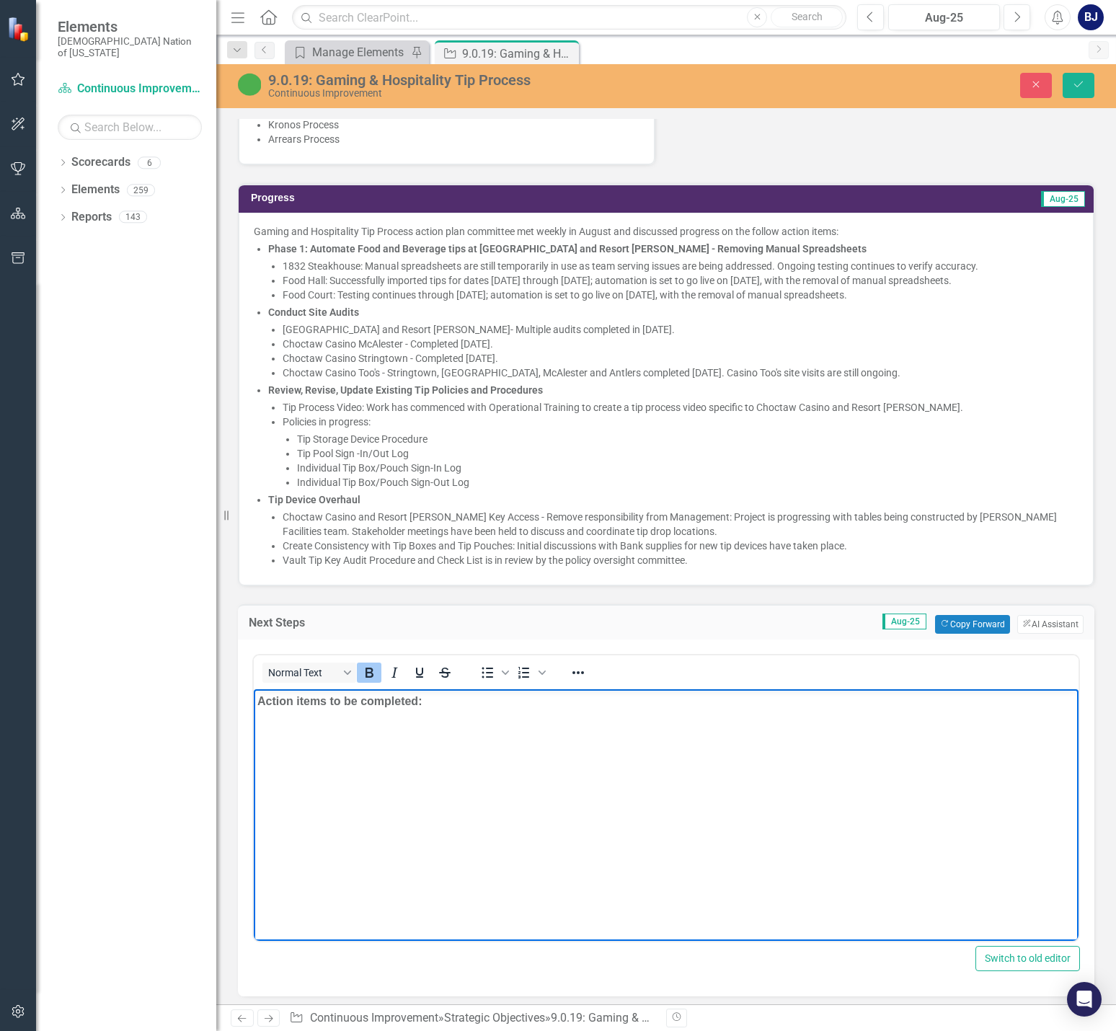
click at [458, 696] on p "Action items to be completed:" at bounding box center [665, 700] width 817 height 17
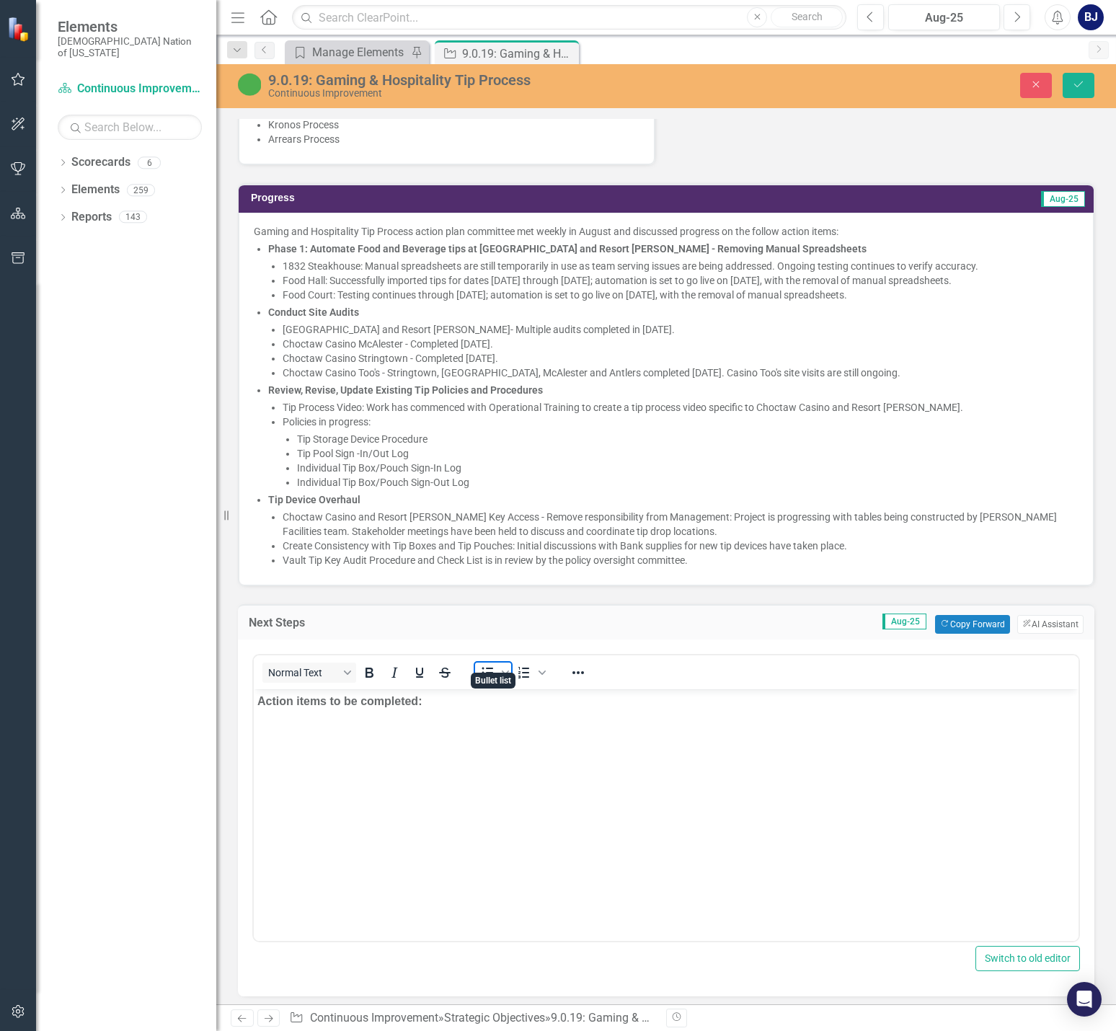
drag, startPoint x: 481, startPoint y: 654, endPoint x: 198, endPoint y: 7, distance: 706.2
click at [481, 664] on icon "Bullet list" at bounding box center [487, 672] width 17 height 17
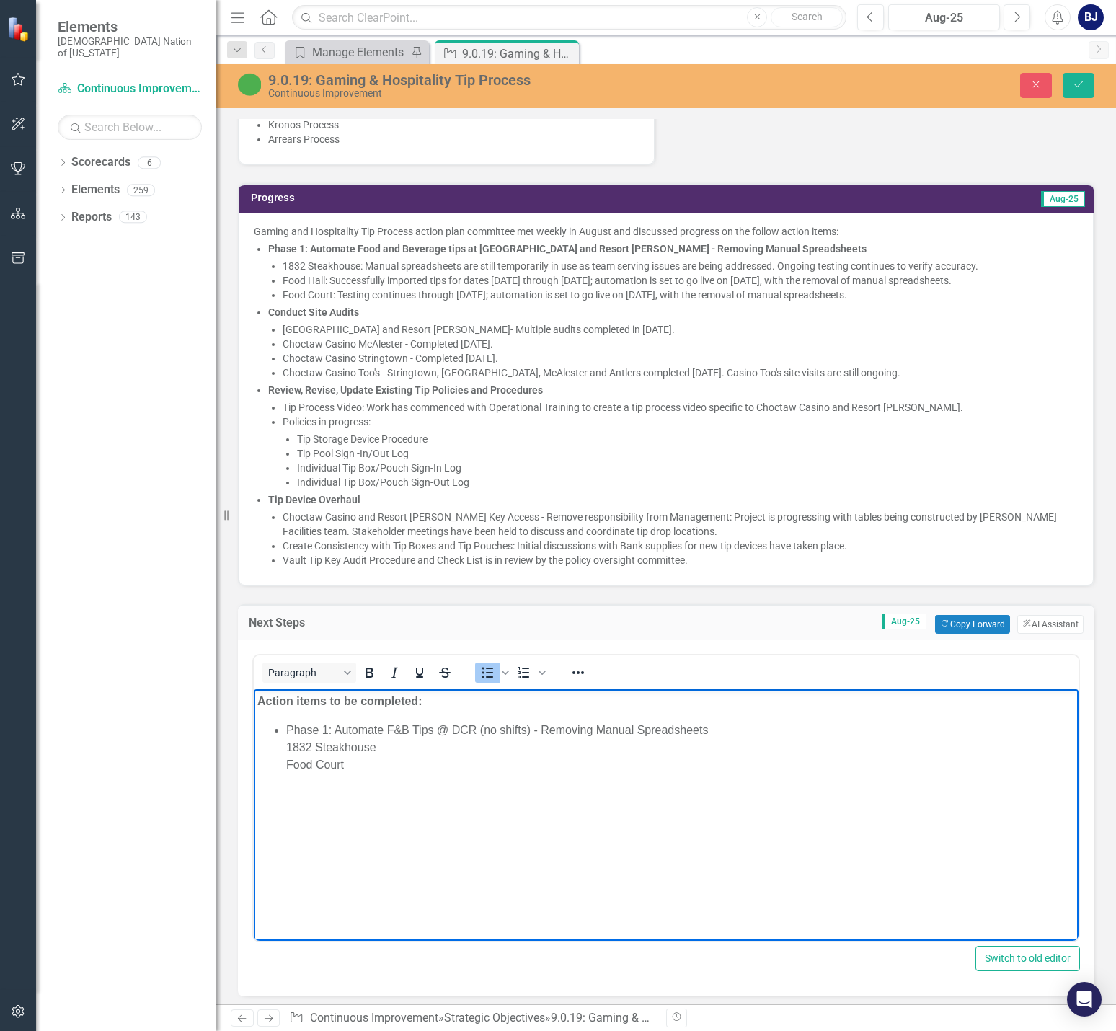
click at [443, 306] on ul "Phase 1: Automate Food and Beverage tips at Choctaw Casino and Resort Durant - …" at bounding box center [673, 404] width 810 height 326
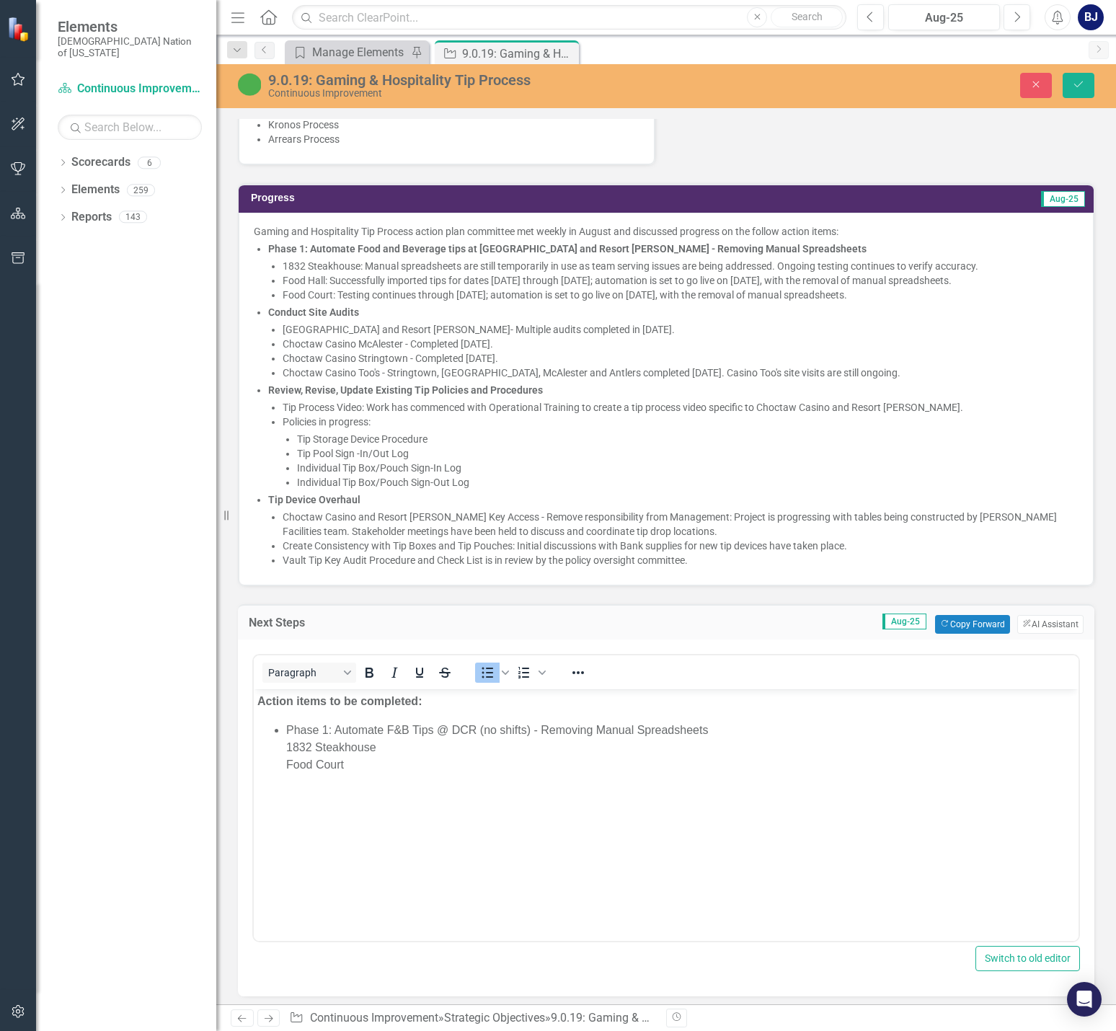
click at [443, 306] on ul "Phase 1: Automate Food and Beverage tips at Choctaw Casino and Resort Durant - …" at bounding box center [673, 404] width 810 height 326
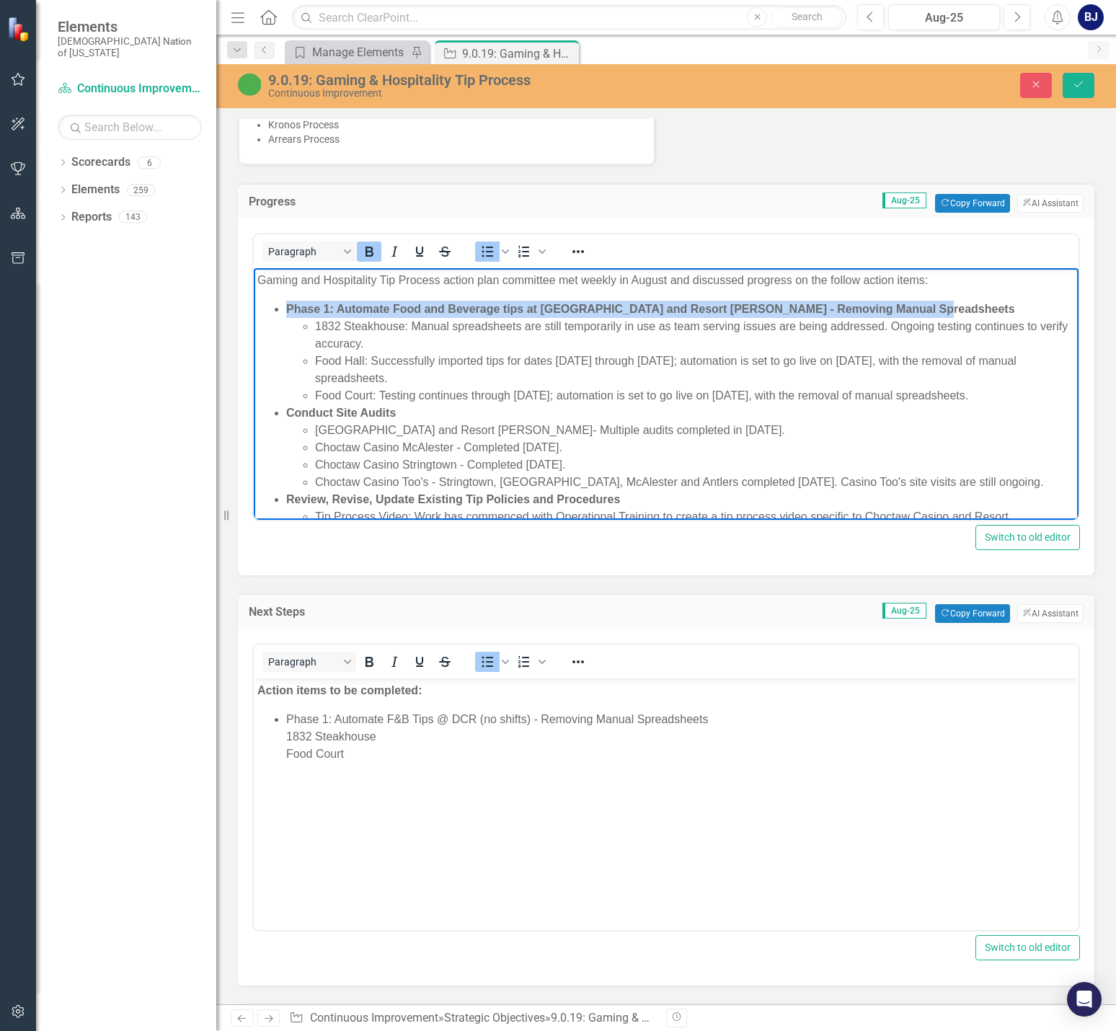
drag, startPoint x: 921, startPoint y: 307, endPoint x: 284, endPoint y: 316, distance: 637.2
click at [284, 316] on ul "Phase 1: Automate Food and Beverage tips at [GEOGRAPHIC_DATA] and Resort [PERSO…" at bounding box center [665, 508] width 817 height 415
copy strong "Phase 1: Automate Food and Beverage tips at [GEOGRAPHIC_DATA] and Resort [PERSO…"
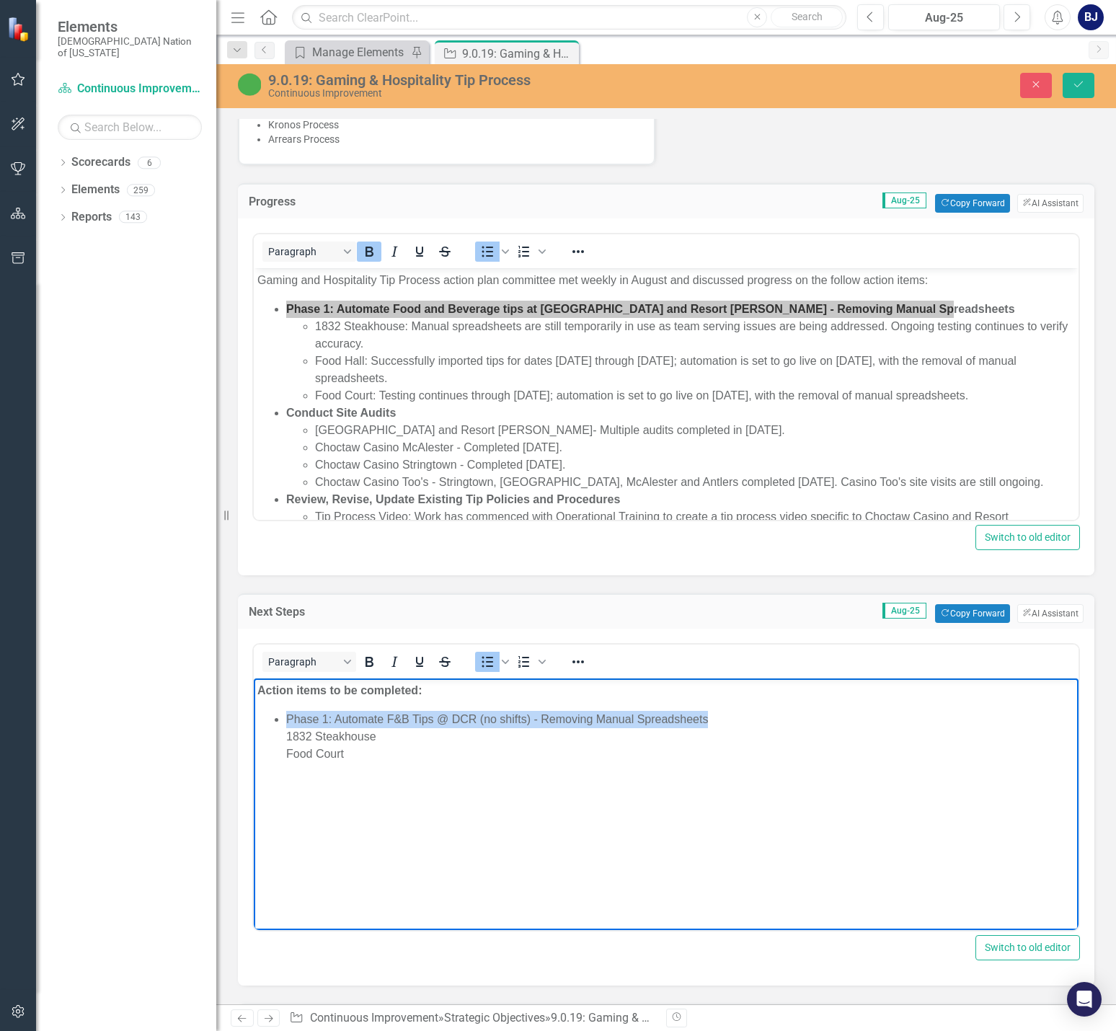
drag, startPoint x: 717, startPoint y: 720, endPoint x: 282, endPoint y: 711, distance: 435.4
click at [282, 711] on ul "Phase 1: Automate F&B Tips @ DCR (no shifts) - Removing Manual Spreadsheets 183…" at bounding box center [665, 737] width 817 height 52
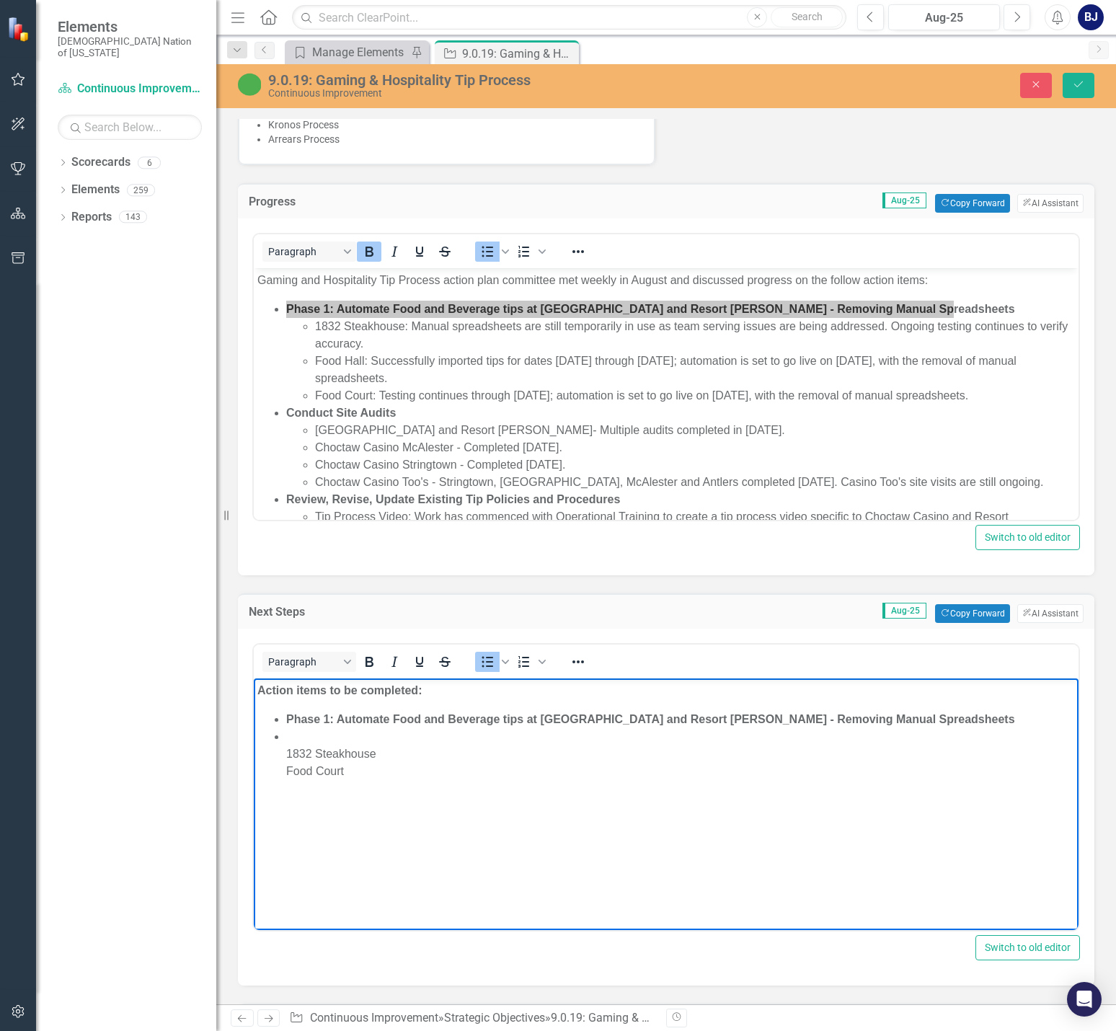
click at [401, 737] on li "1832 Steakhouse Food Court" at bounding box center [680, 754] width 788 height 52
click at [285, 749] on ul "Phase 1: Automate Food and Beverage tips at Choctaw Casino and Resort Durant - …" at bounding box center [665, 745] width 817 height 69
click at [312, 754] on ul "1832 Steakhouse Food Court" at bounding box center [680, 745] width 788 height 35
click at [358, 741] on li "1832 Steakhouse" at bounding box center [695, 736] width 760 height 17
click at [403, 750] on li "Food Court" at bounding box center [695, 753] width 760 height 17
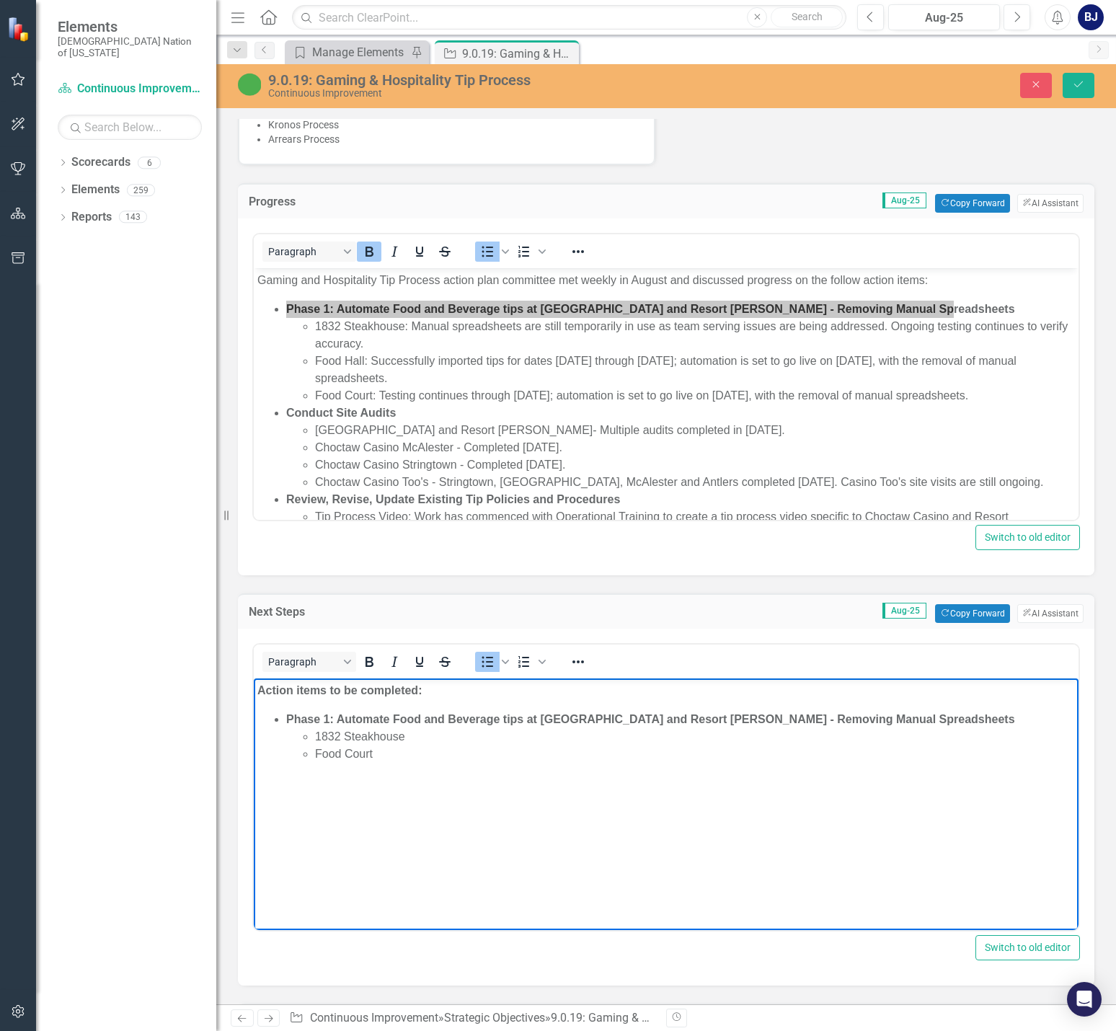
click at [403, 759] on li "Food Court" at bounding box center [695, 753] width 760 height 17
click at [383, 752] on li "Food Court" at bounding box center [695, 753] width 760 height 17
drag, startPoint x: 288, startPoint y: 768, endPoint x: 390, endPoint y: 768, distance: 102.3
click at [390, 768] on li "Conduct Site Audits Casino Too's" at bounding box center [680, 780] width 788 height 35
drag, startPoint x: 123, startPoint y: 98, endPoint x: 363, endPoint y: 647, distance: 599.3
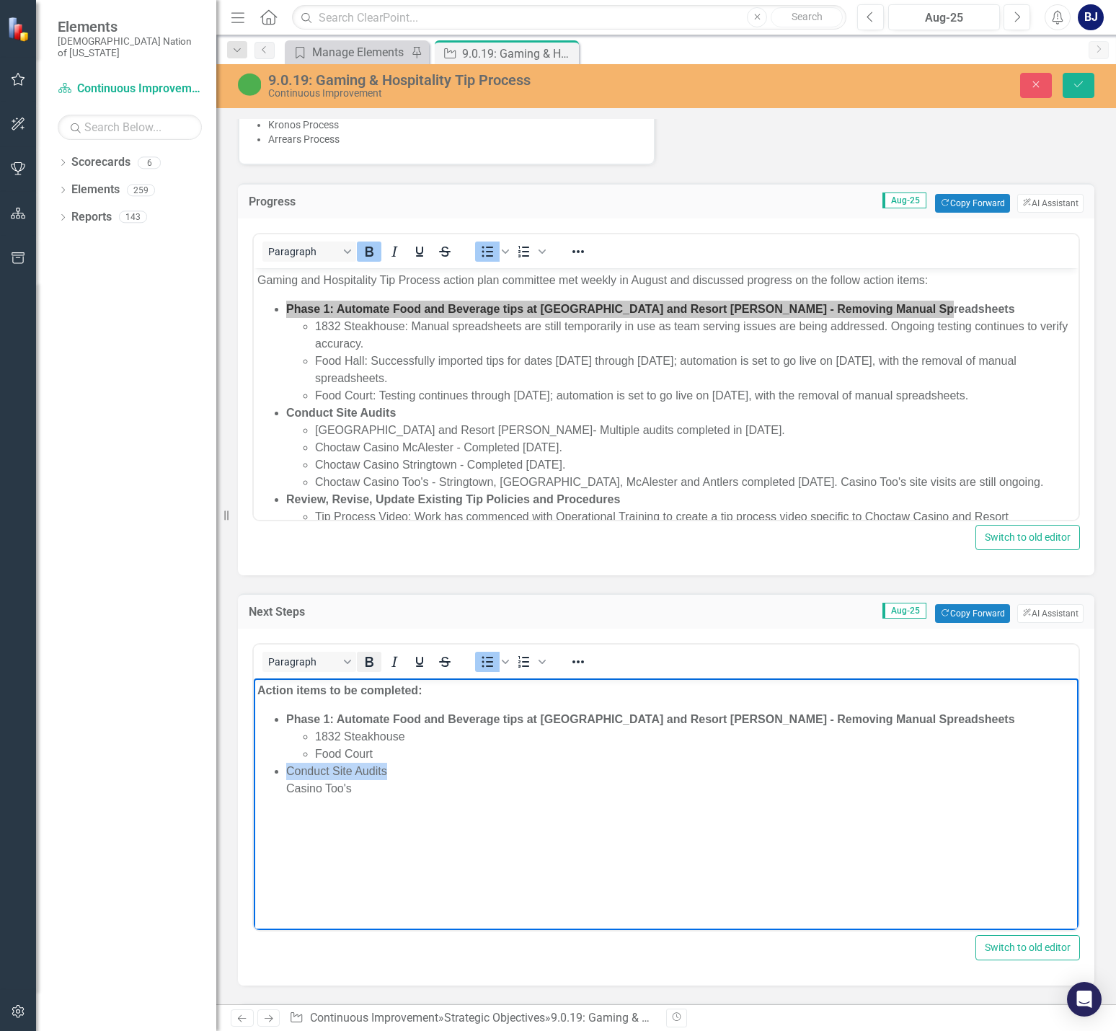
click at [363, 653] on icon "Bold" at bounding box center [368, 661] width 17 height 17
click at [288, 786] on li "Conduct Site Audits Casino Too's" at bounding box center [680, 780] width 788 height 35
click at [396, 783] on li "Casino Too's" at bounding box center [695, 788] width 760 height 17
click at [314, 806] on li "Review, Revise, Update Existing Tip Policies and Procedures" at bounding box center [680, 805] width 788 height 17
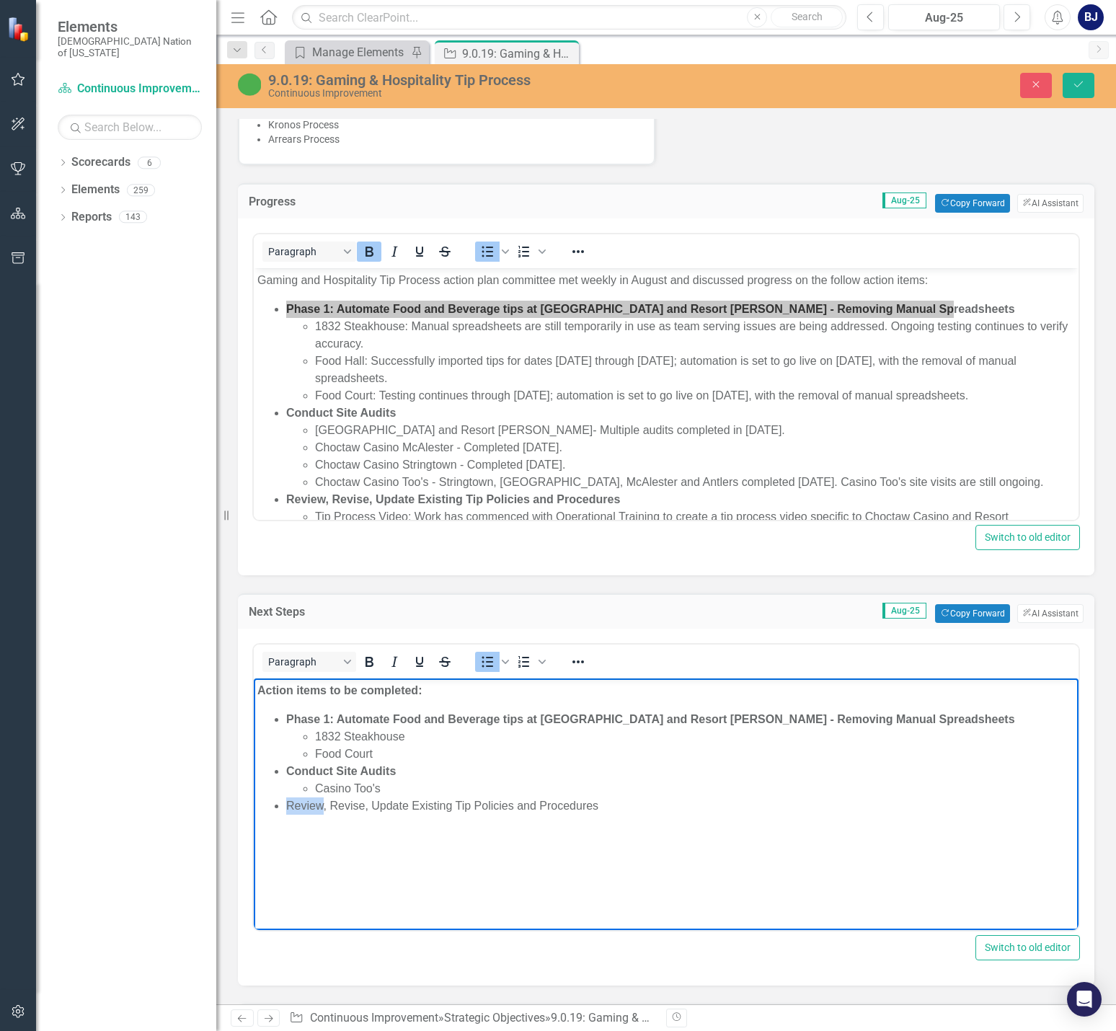
click at [314, 805] on li "Review, Revise, Update Existing Tip Policies and Procedures" at bounding box center [680, 805] width 788 height 17
drag, startPoint x: 368, startPoint y: 650, endPoint x: 205, endPoint y: 53, distance: 618.4
click at [368, 653] on icon "Bold" at bounding box center [368, 661] width 17 height 17
click at [635, 802] on li "Review, Revise, Update Existing Tip Policies and Procedures" at bounding box center [680, 805] width 788 height 17
click at [334, 825] on li "Rich Text Area. Press ALT-0 for help." at bounding box center [695, 822] width 760 height 17
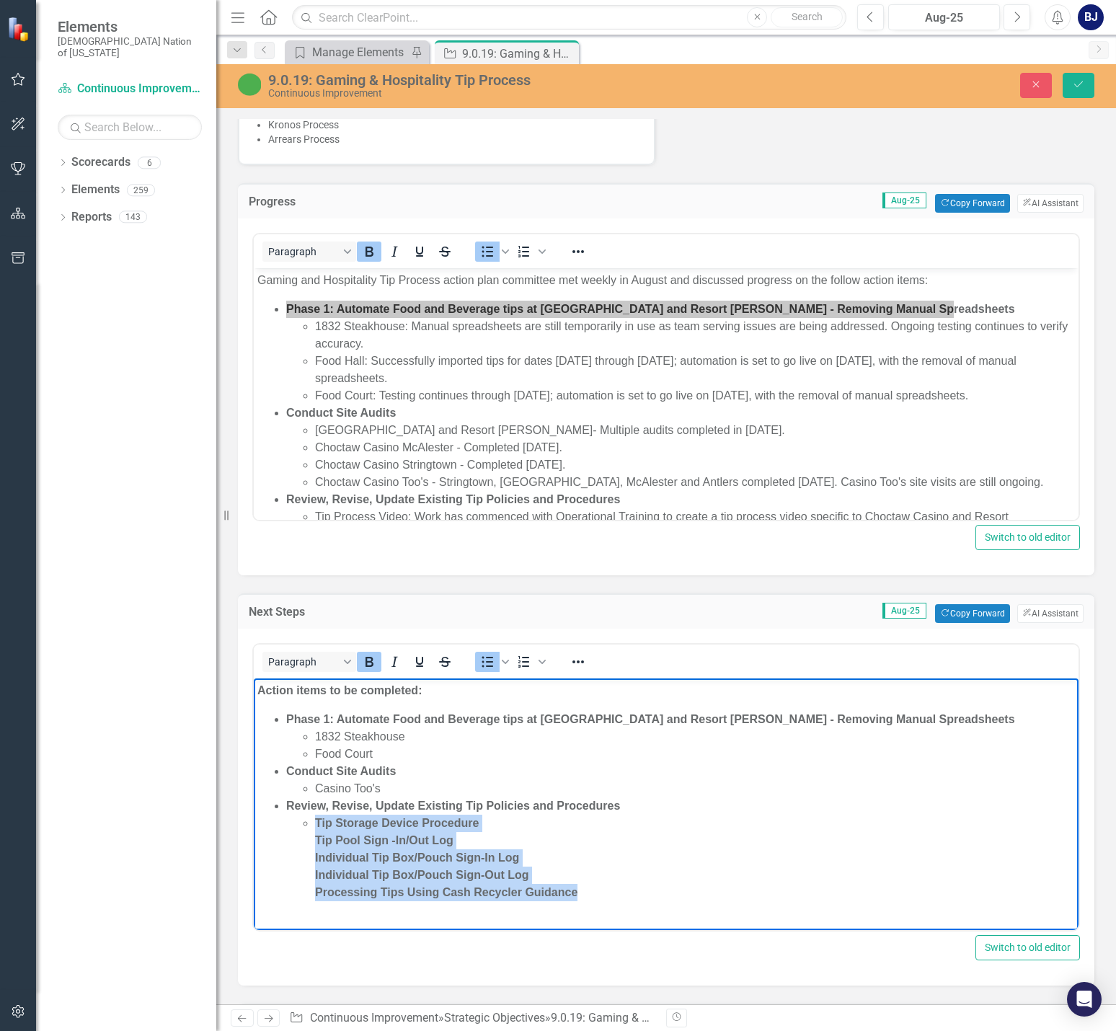
drag, startPoint x: 582, startPoint y: 889, endPoint x: 316, endPoint y: 820, distance: 274.8
click at [316, 820] on li "Tip Storage Device Procedure Tip Pool Sign -In/Out Log Individual Tip Box/Pouch…" at bounding box center [695, 857] width 760 height 86
click at [361, 653] on icon "Bold" at bounding box center [368, 661] width 17 height 17
click at [316, 822] on li "Tip Storage Device Procedure Tip Pool Sign -In/Out Log Individual Tip Box/Pouch…" at bounding box center [695, 857] width 760 height 86
drag, startPoint x: 317, startPoint y: 822, endPoint x: 520, endPoint y: 798, distance: 204.7
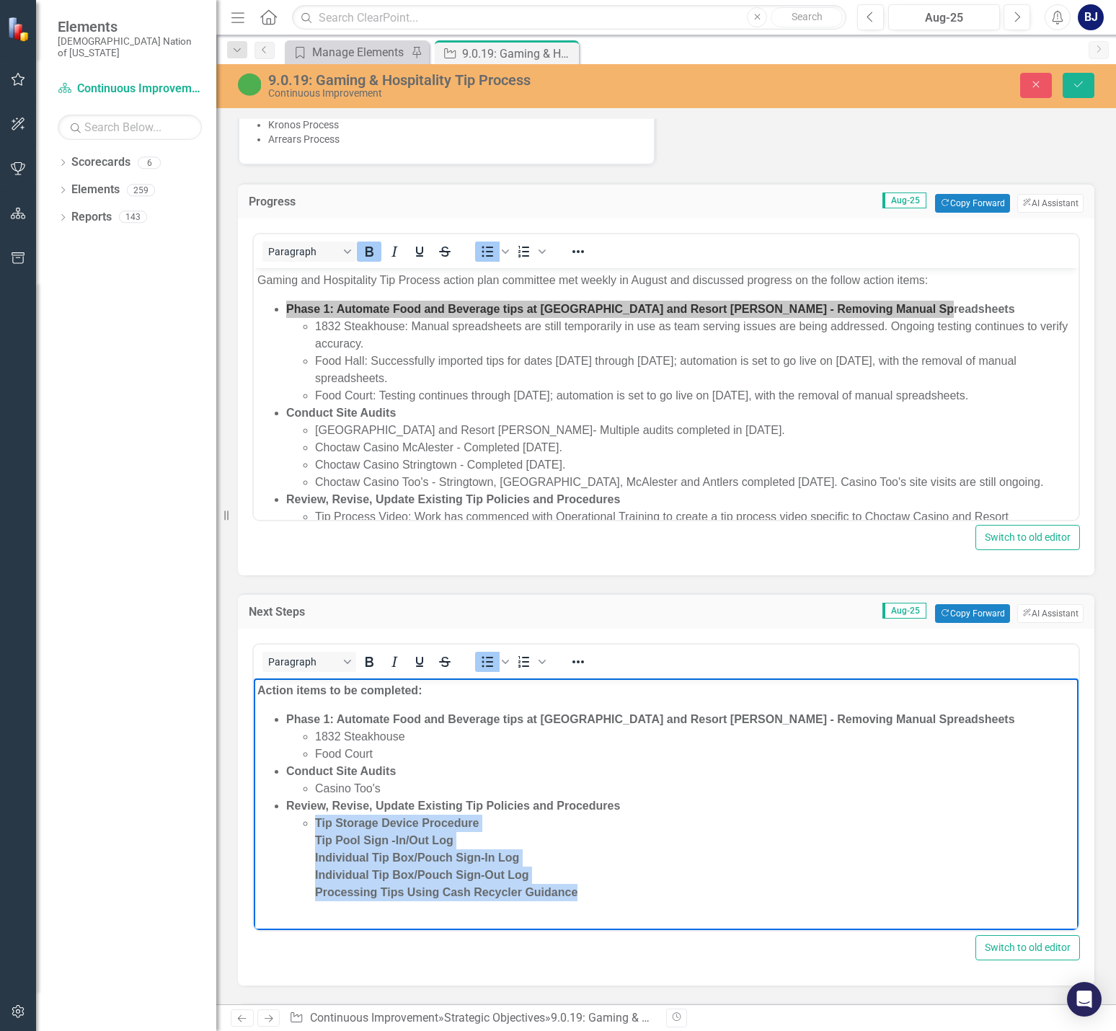
click at [597, 892] on li "Tip Storage Device Procedure Tip Pool Sign -In/Out Log Individual Tip Box/Pouch…" at bounding box center [695, 857] width 760 height 86
click at [366, 657] on icon "Bold" at bounding box center [369, 662] width 8 height 10
click at [368, 657] on icon "Bold" at bounding box center [369, 662] width 8 height 10
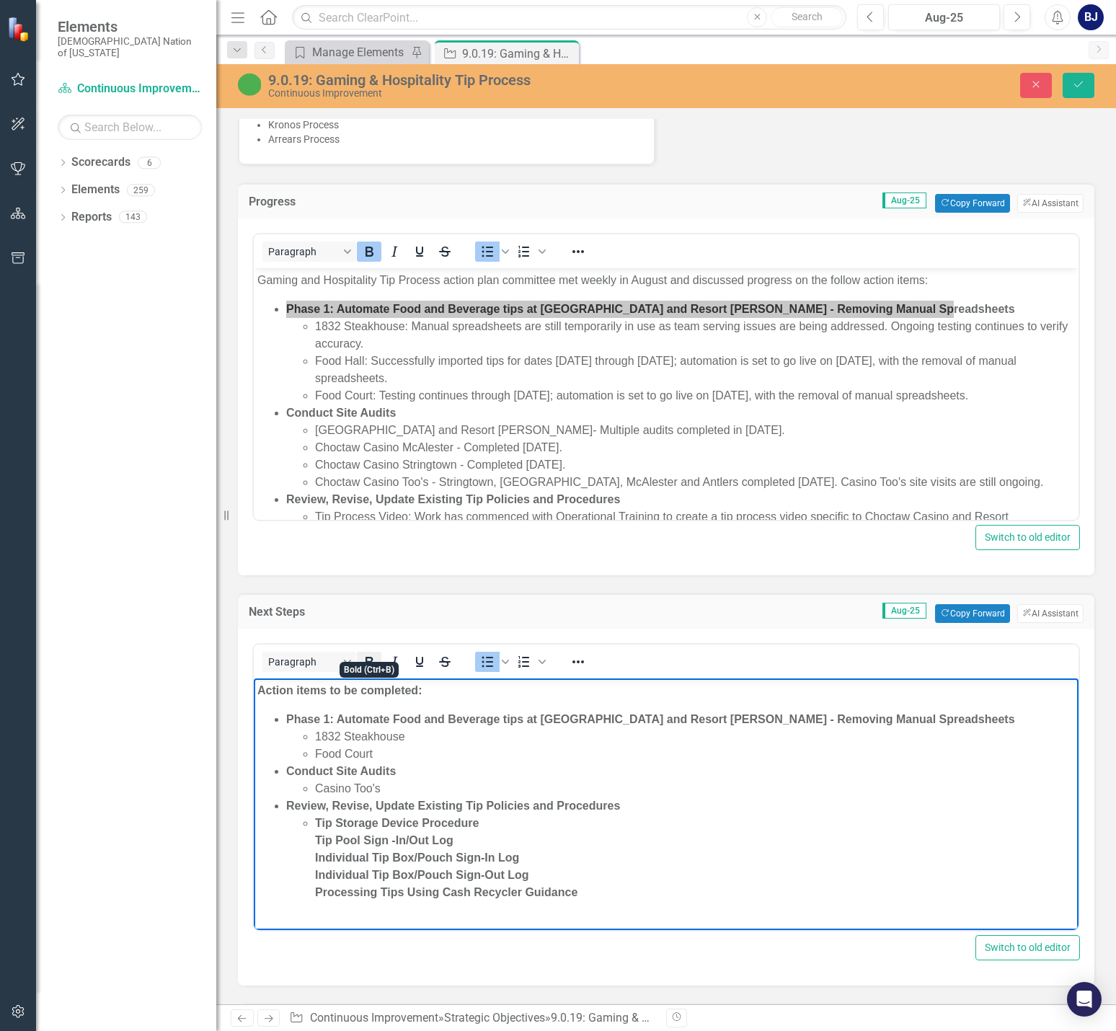
click at [368, 657] on icon "Bold" at bounding box center [369, 662] width 8 height 10
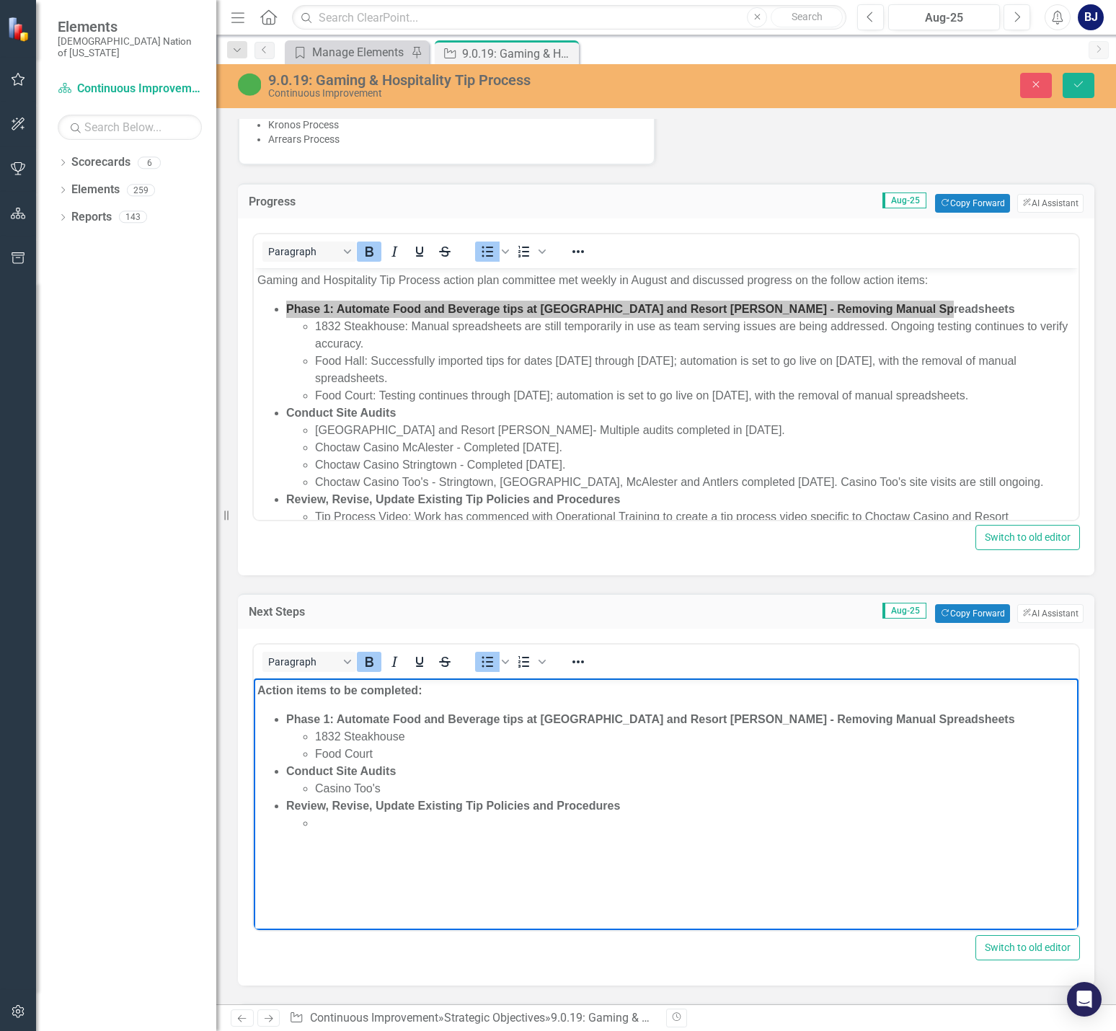
click at [372, 653] on icon "Bold" at bounding box center [368, 661] width 17 height 17
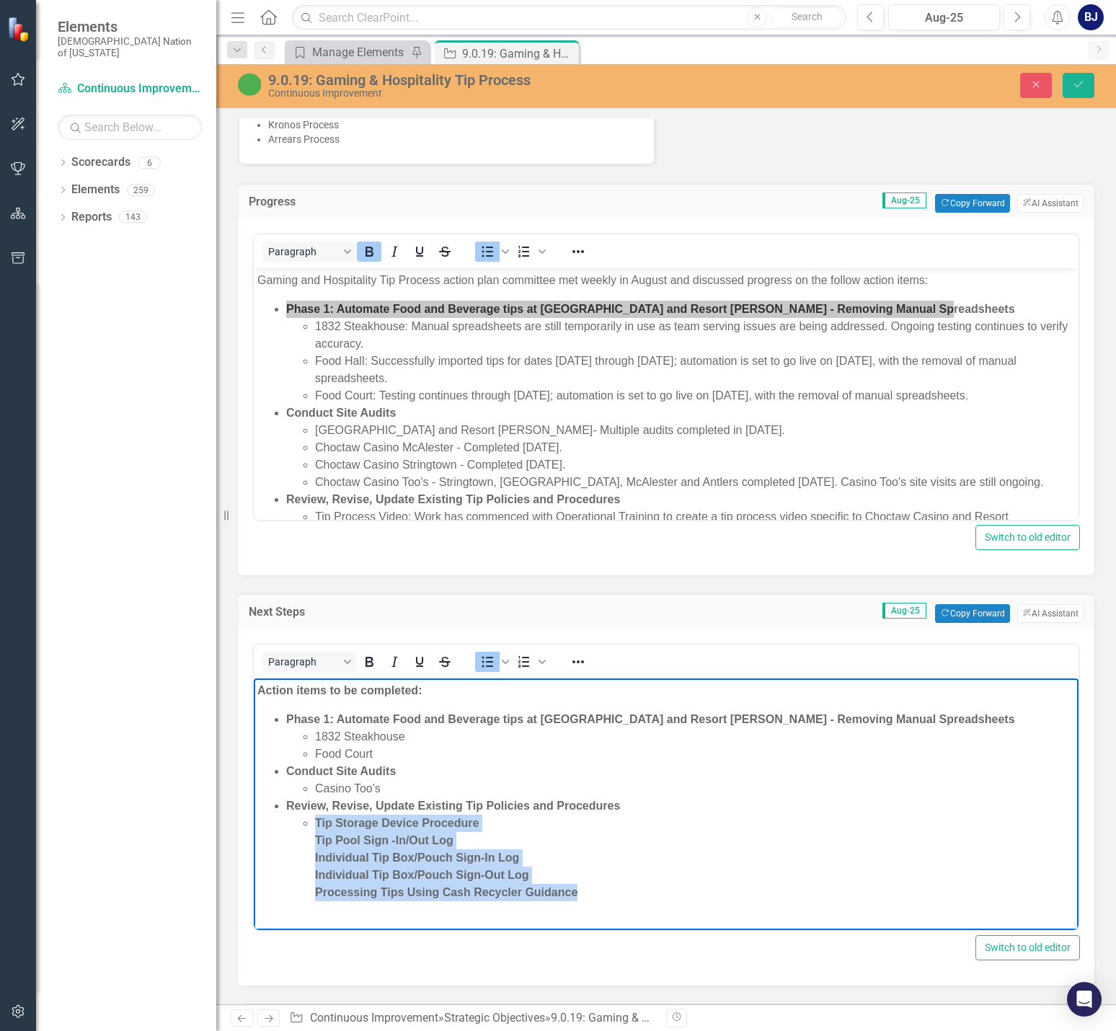
drag, startPoint x: 590, startPoint y: 890, endPoint x: 315, endPoint y: 821, distance: 283.9
click at [315, 821] on li "﻿Tip Storage Device Procedure Tip Pool Sign -In/Out Log Individual Tip Box/Pouc…" at bounding box center [695, 857] width 760 height 86
click at [364, 653] on icon "Bold" at bounding box center [368, 661] width 17 height 17
click at [367, 657] on icon "Bold" at bounding box center [369, 662] width 8 height 10
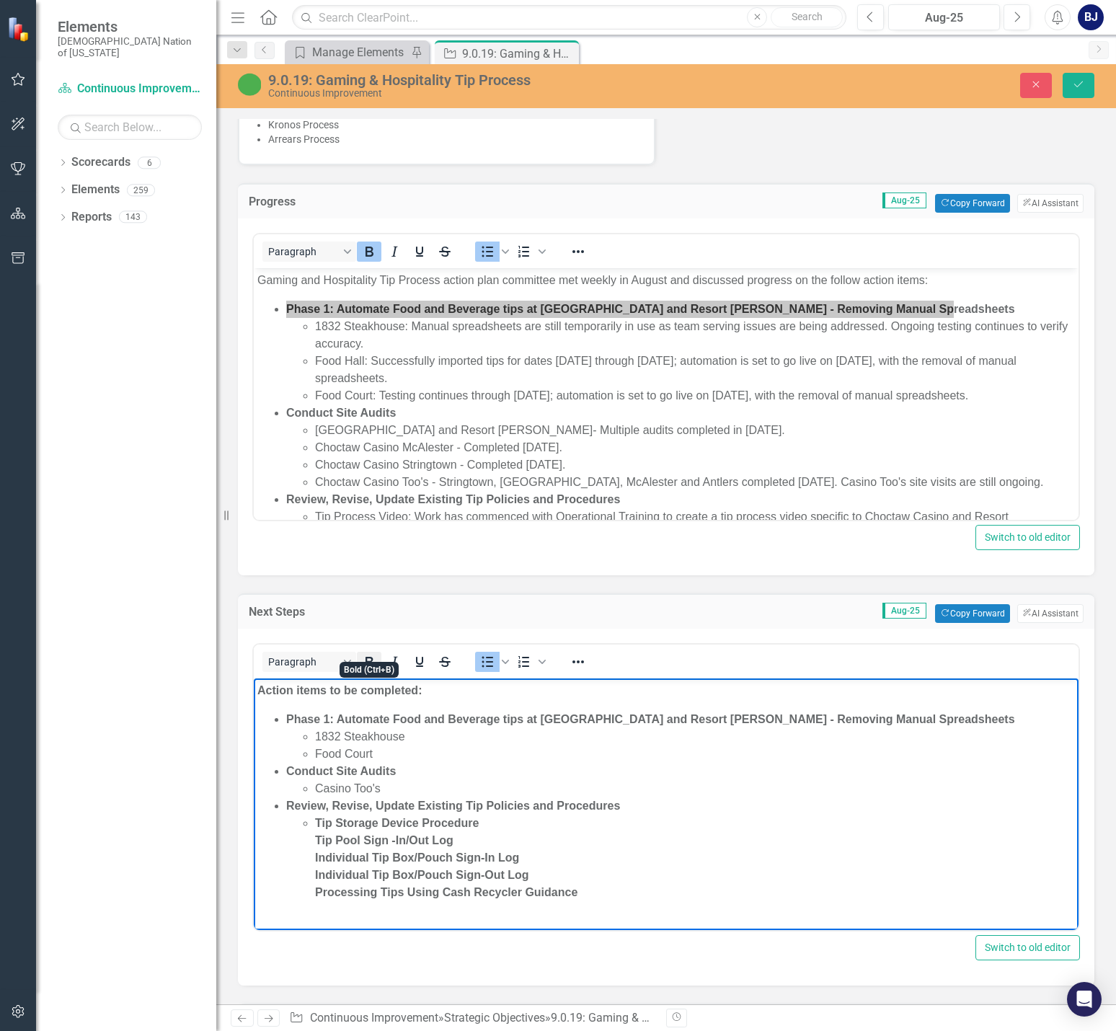
click at [367, 657] on icon "Bold" at bounding box center [369, 662] width 8 height 10
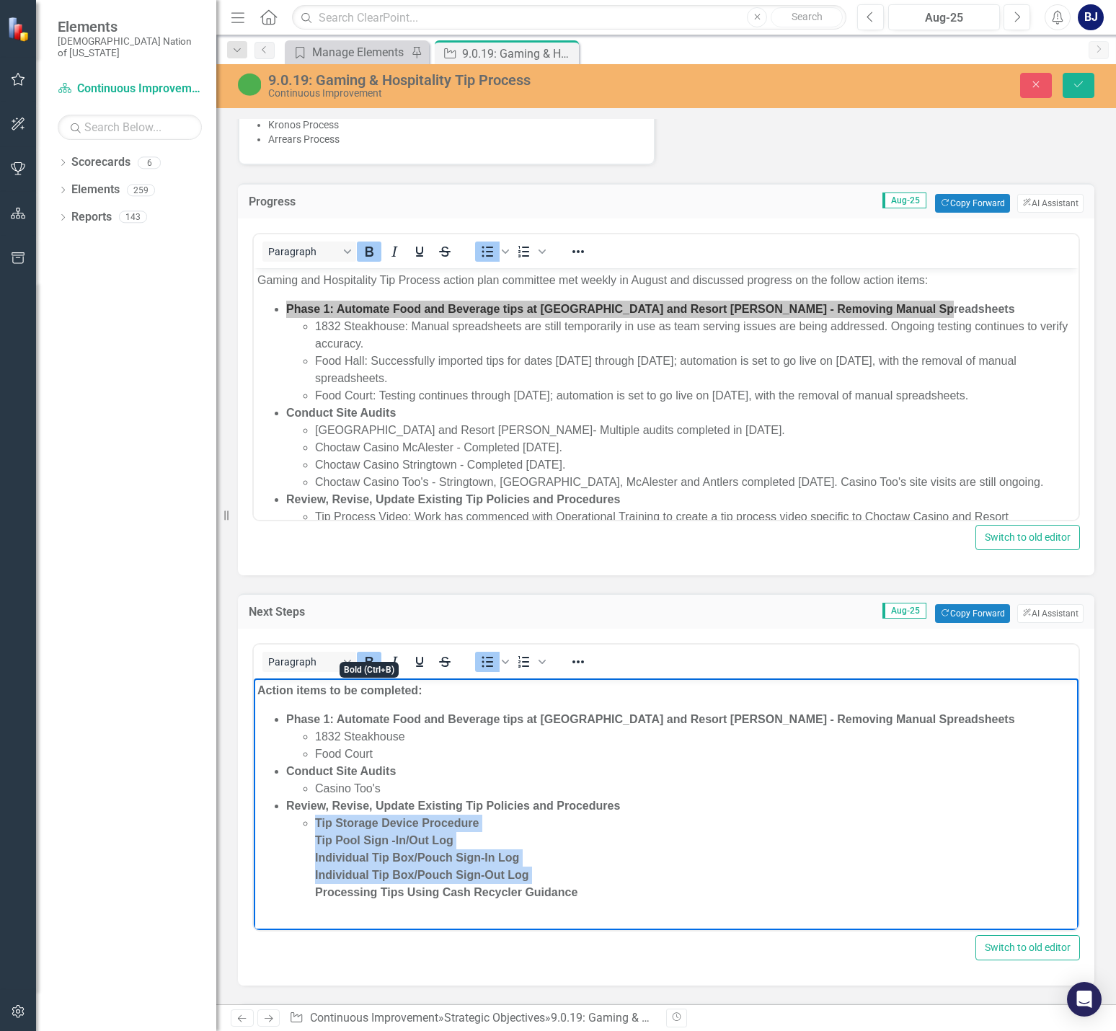
click at [367, 657] on icon "Bold" at bounding box center [369, 662] width 8 height 10
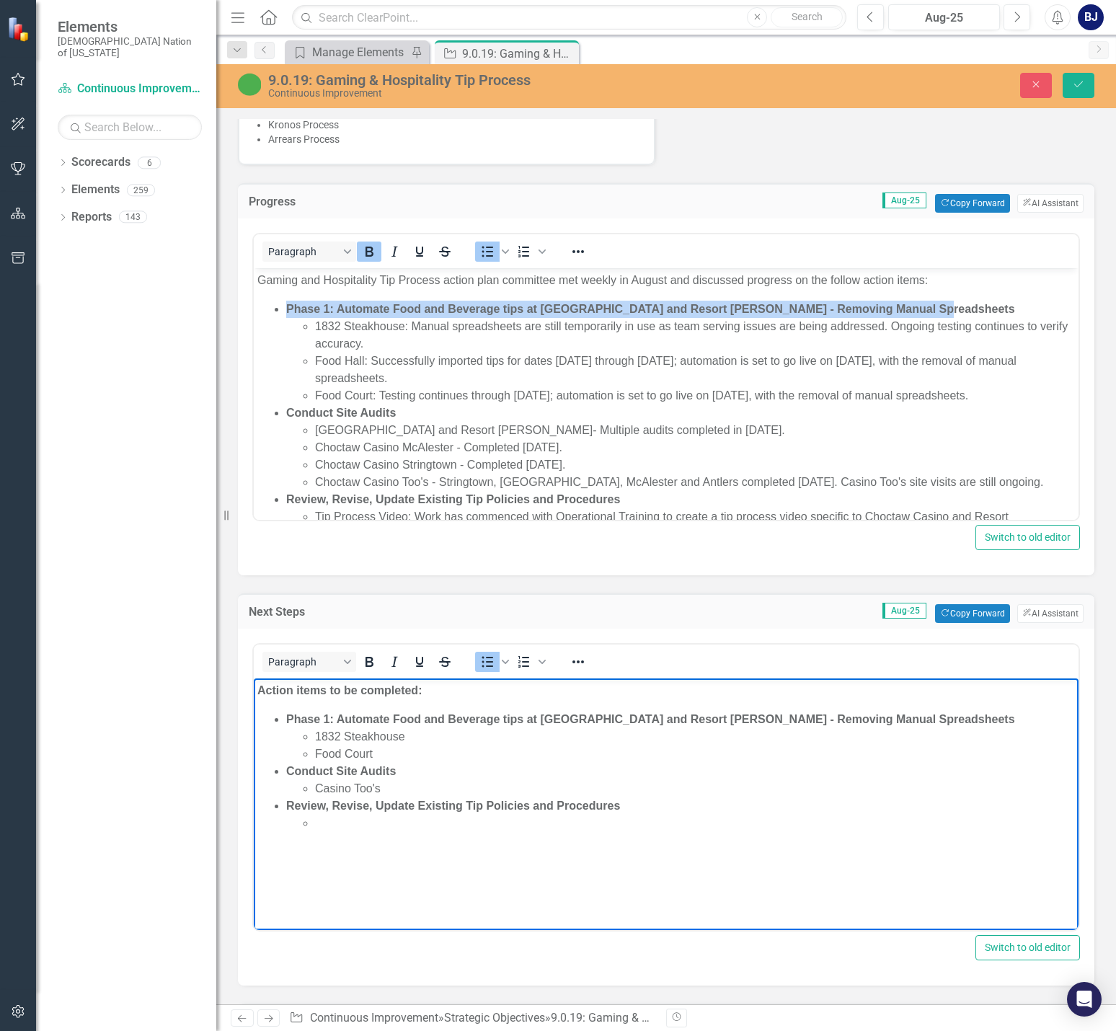
click at [352, 404] on li "Food Court: Testing continues through [DATE]; automation is set to go live on […" at bounding box center [695, 395] width 760 height 17
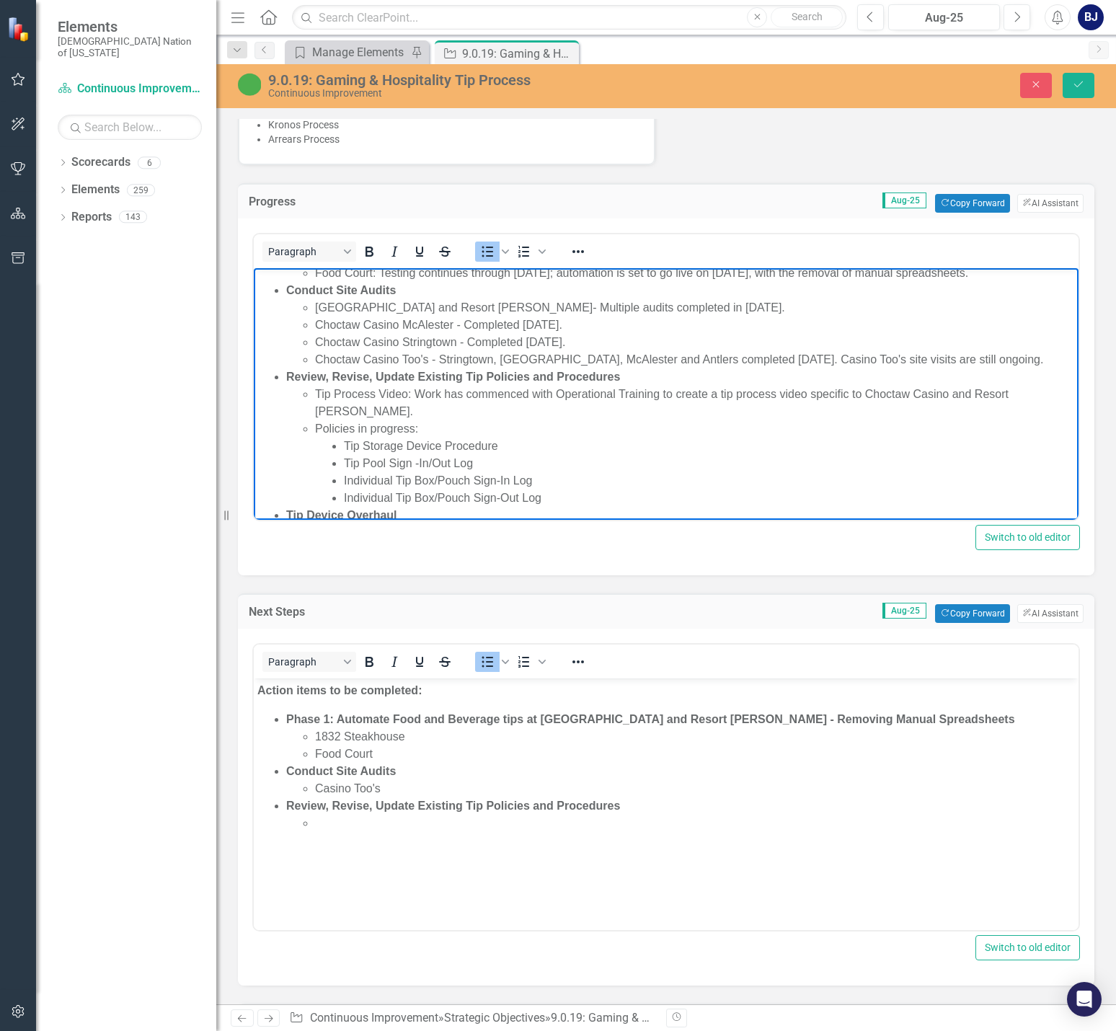
scroll to position [144, 0]
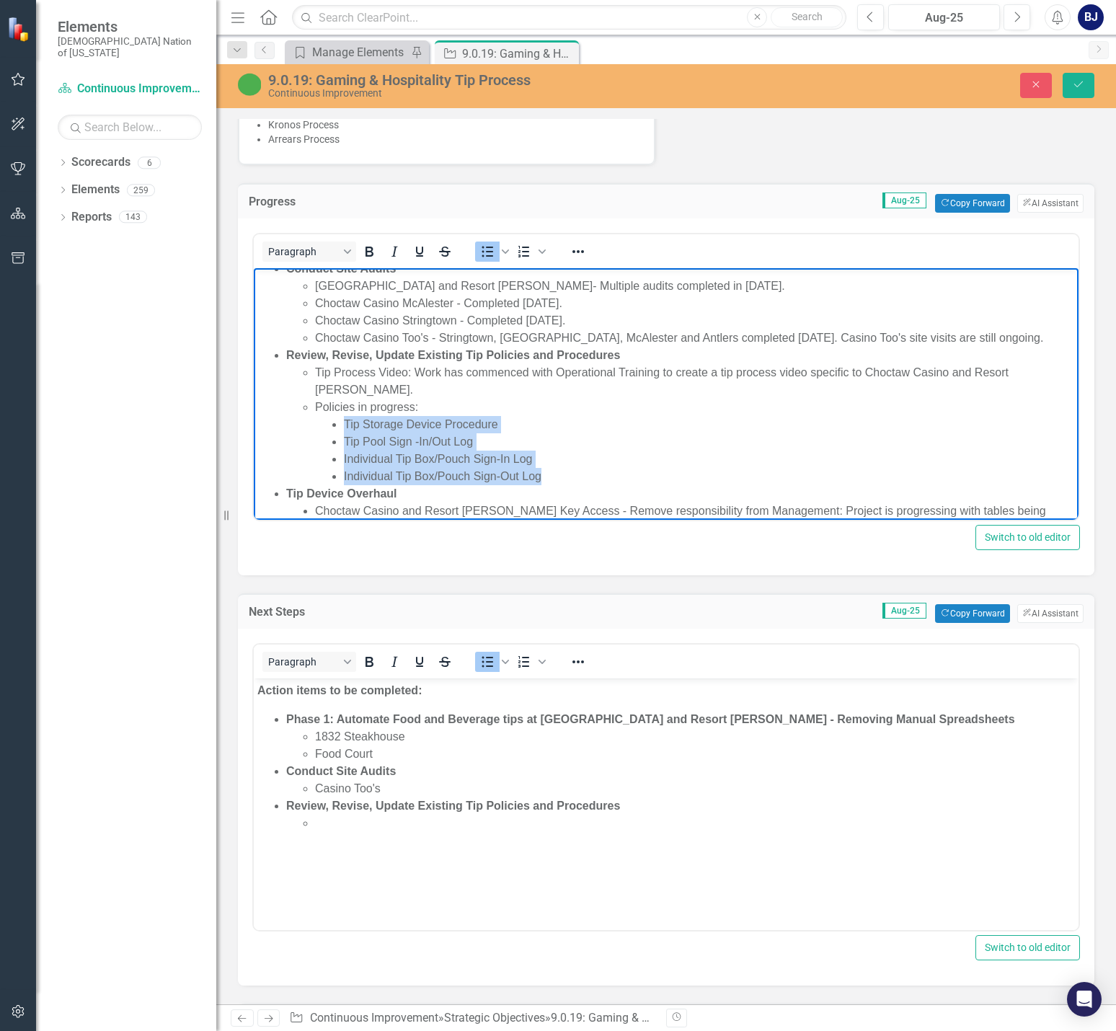
drag, startPoint x: 543, startPoint y: 477, endPoint x: 343, endPoint y: 420, distance: 208.3
click at [343, 420] on ul "Tip Storage Device Procedure Tip Pool Sign -In/Out Log Individual Tip Box/Pouch…" at bounding box center [695, 450] width 760 height 69
copy ul "Tip Storage Device Procedure Tip Pool Sign -In/Out Log Individual Tip Box/Pouch…"
click at [329, 823] on li "Rich Text Area. Press ALT-0 for help." at bounding box center [695, 822] width 760 height 17
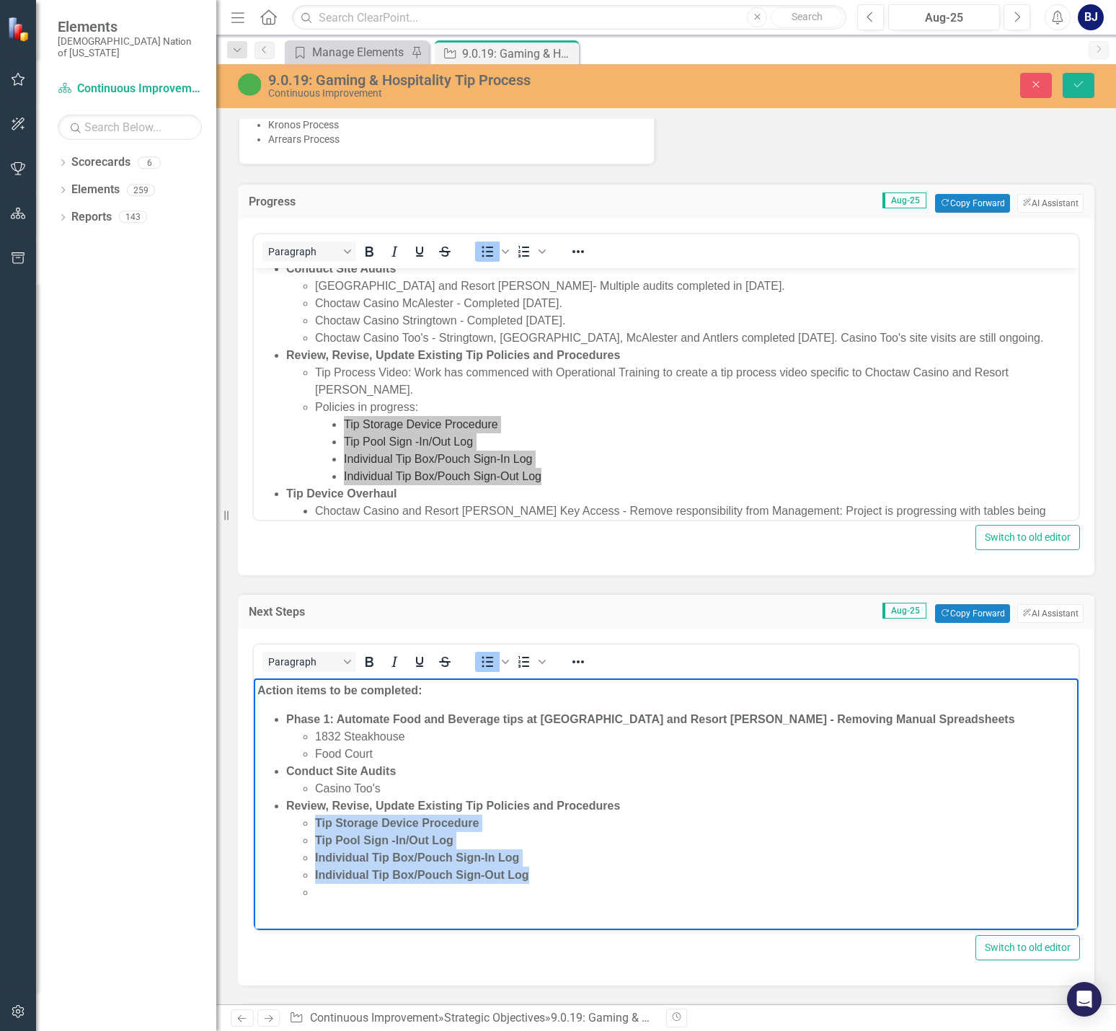
drag, startPoint x: 531, startPoint y: 876, endPoint x: 305, endPoint y: 824, distance: 232.2
click at [305, 824] on ul "Tip Storage Device Procedure Tip Pool Sign -In/Out Log Individual Tip Box/Pouch…" at bounding box center [680, 857] width 788 height 86
click at [622, 879] on li "Individual Tip Box/Pouch Sign-Out Log" at bounding box center [695, 874] width 760 height 17
click at [363, 825] on li "Rich Text Area. Press ALT-0 for help." at bounding box center [695, 822] width 760 height 17
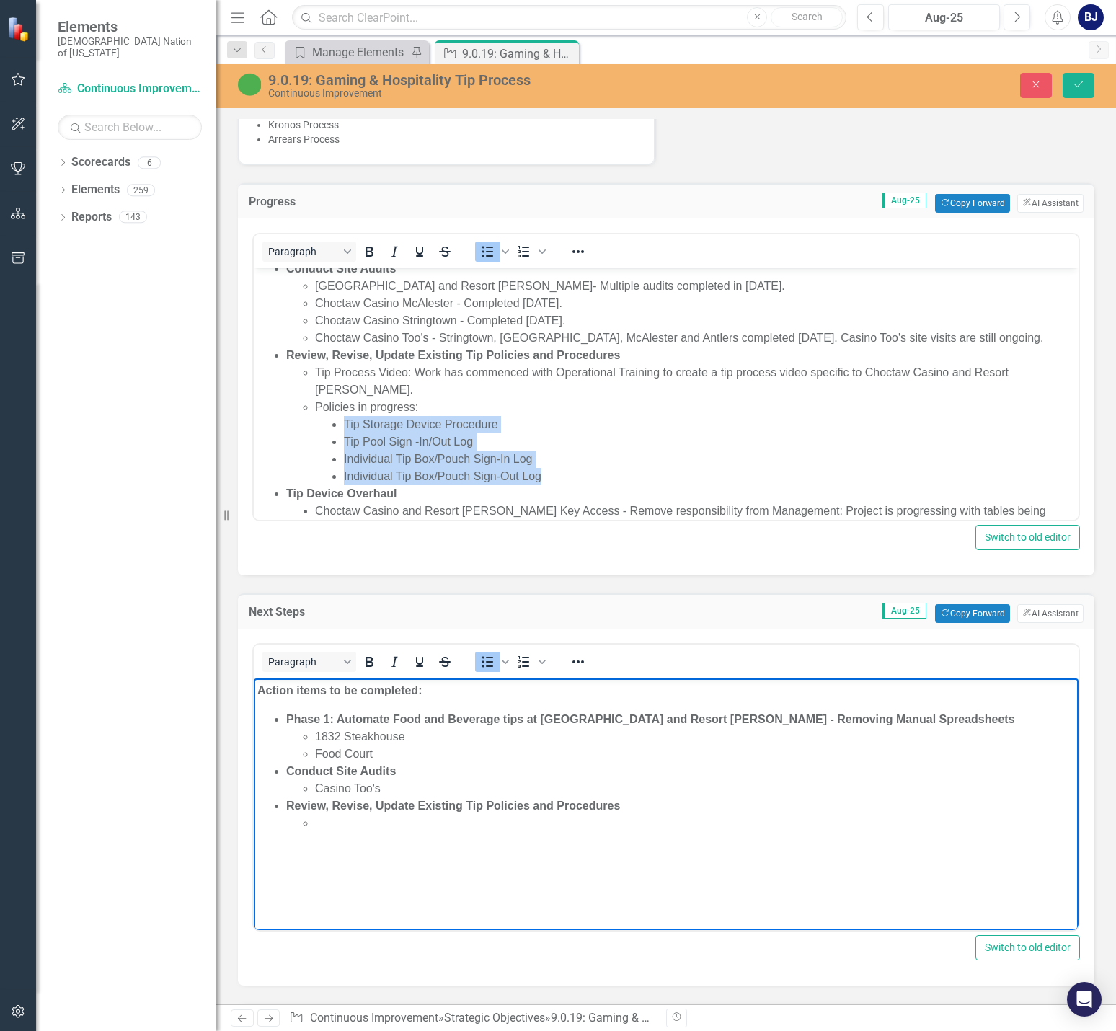
click at [582, 484] on li "Individual Tip Box/Pouch Sign-Out Log" at bounding box center [709, 476] width 731 height 17
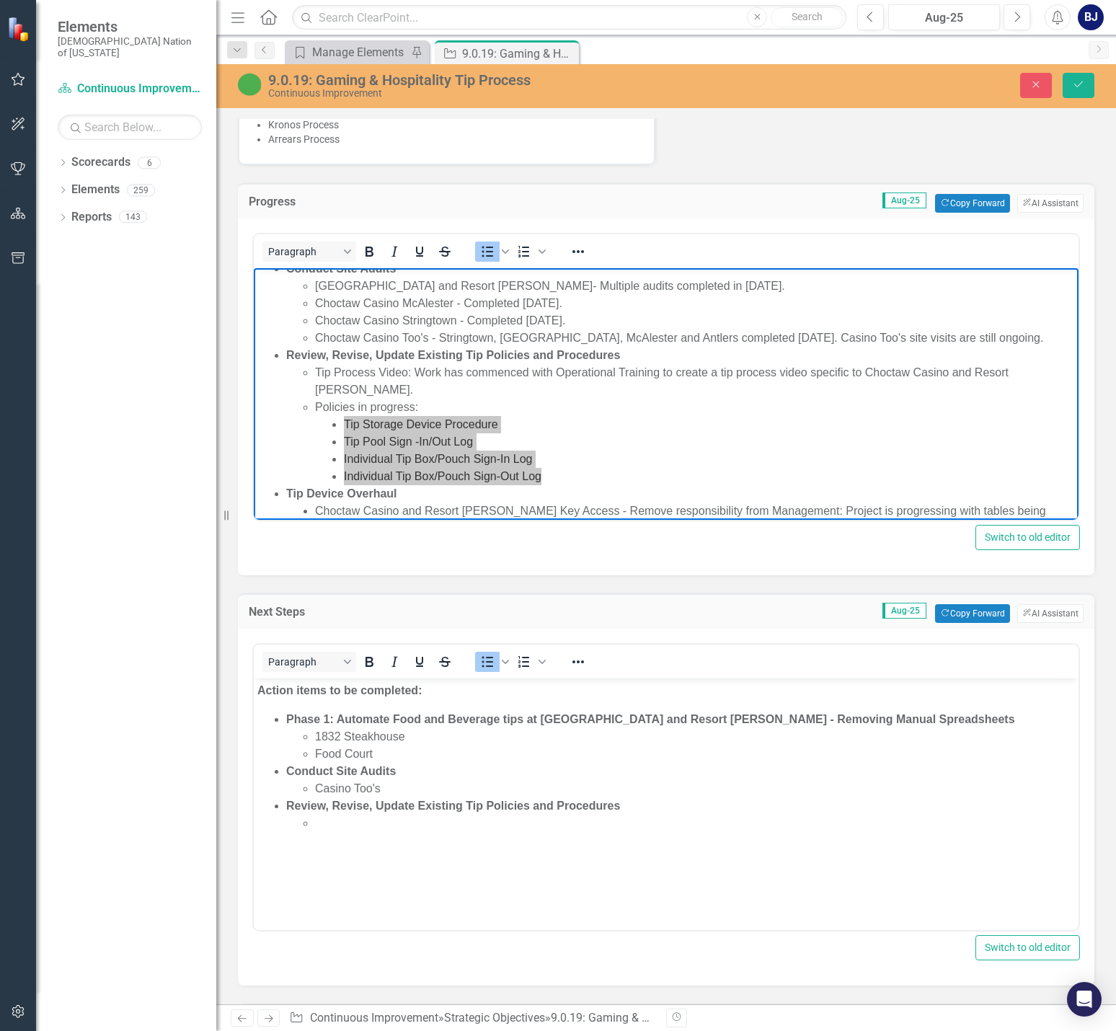
click at [407, 836] on body "Action items to be completed: Phase 1: Automate Food and Beverage tips at Choct…" at bounding box center [666, 786] width 824 height 216
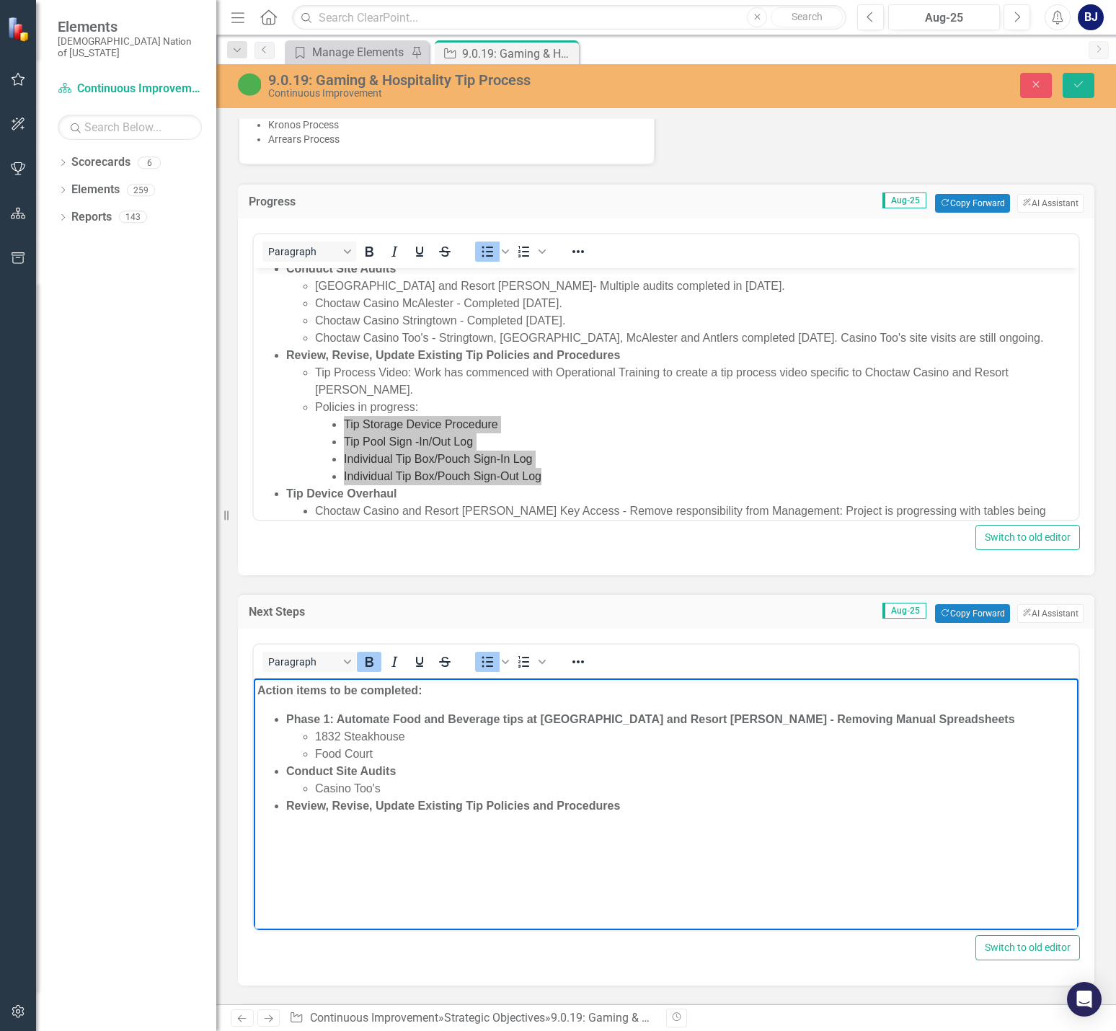
click at [373, 657] on button "Bold" at bounding box center [369, 662] width 25 height 20
drag, startPoint x: 337, startPoint y: 821, endPoint x: 315, endPoint y: 822, distance: 21.7
click at [315, 822] on li "Tip" at bounding box center [695, 822] width 760 height 17
click at [316, 819] on li "Rich Text Area. Press ALT-0 for help." at bounding box center [695, 822] width 760 height 17
click at [316, 840] on li "Tip Storage Device Procedure Tip Pool Sign -In/Out Log Individual Tip Box/Pouch…" at bounding box center [695, 848] width 760 height 69
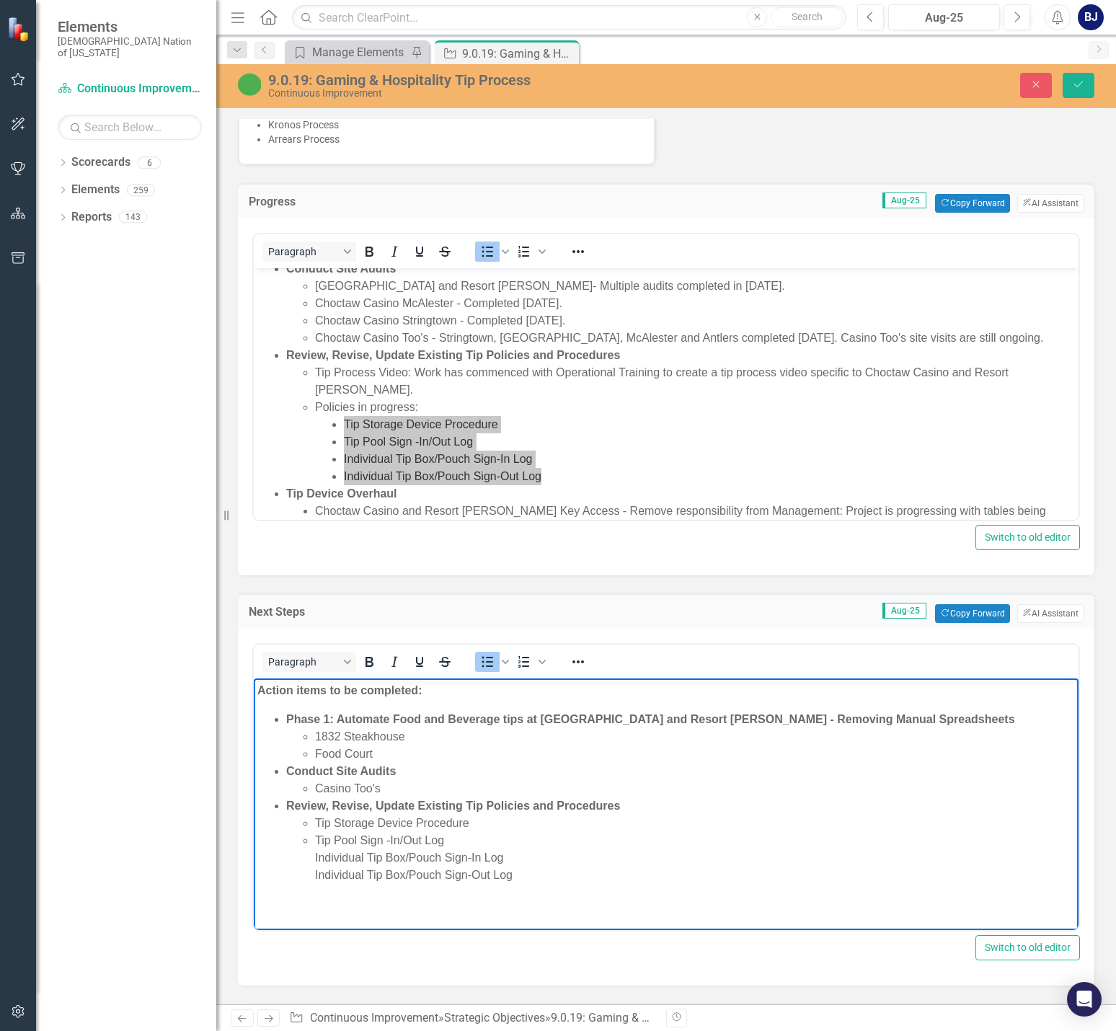
click at [316, 850] on li "Tip Pool Sign -In/Out Log Individual Tip Box/Pouch Sign-In Log Individual Tip B…" at bounding box center [695, 858] width 760 height 52
click at [536, 878] on li "Individual Tip Box/Pouch Sign-Out Log" at bounding box center [695, 874] width 760 height 17
click at [613, 916] on html "Action items to be completed: Phase 1: Automate Food and Beverage tips at Choct…" at bounding box center [666, 797] width 824 height 238
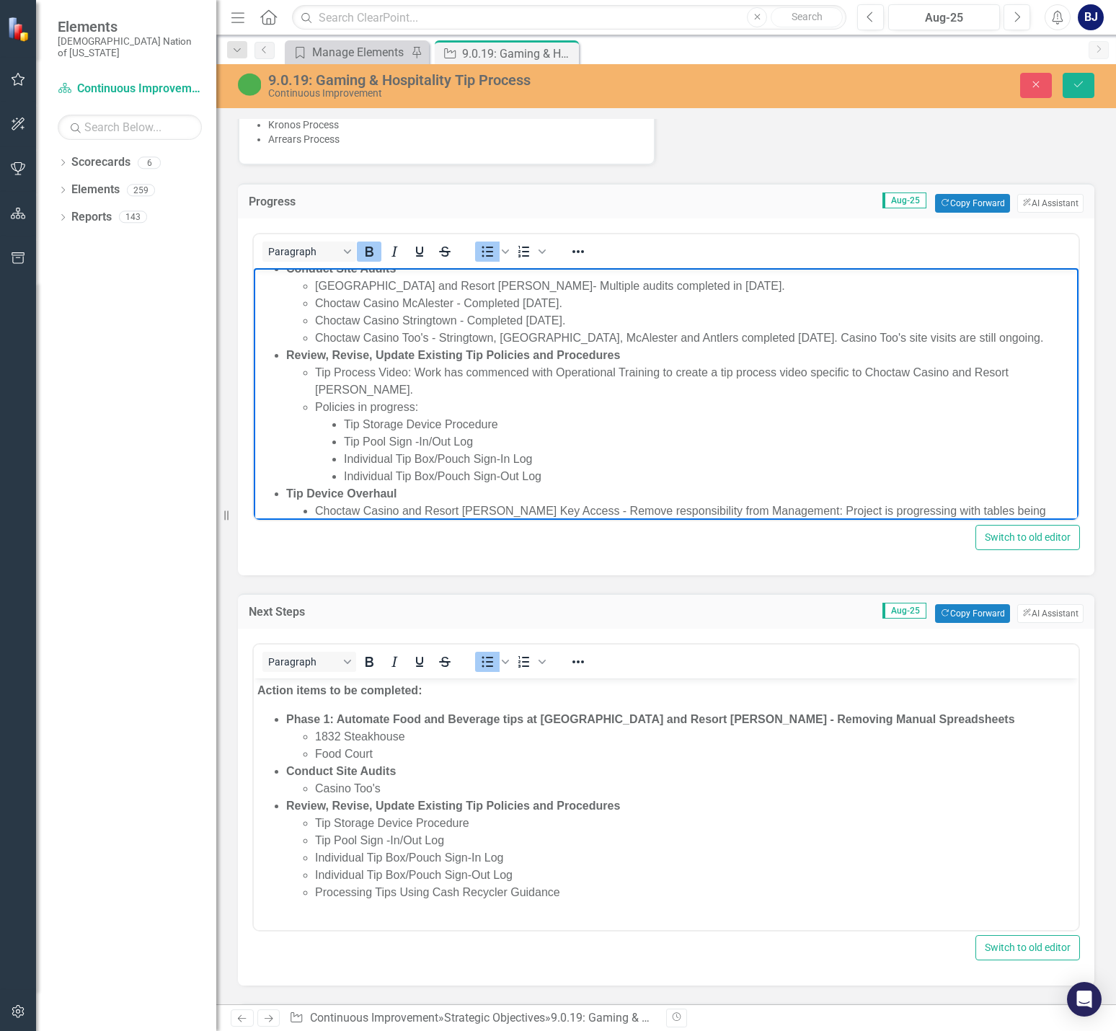
click at [558, 495] on li "Tip Device Overhaul" at bounding box center [680, 493] width 788 height 17
click at [543, 475] on li "Individual Tip Box/Pouch Sign-Out Log" at bounding box center [709, 476] width 731 height 17
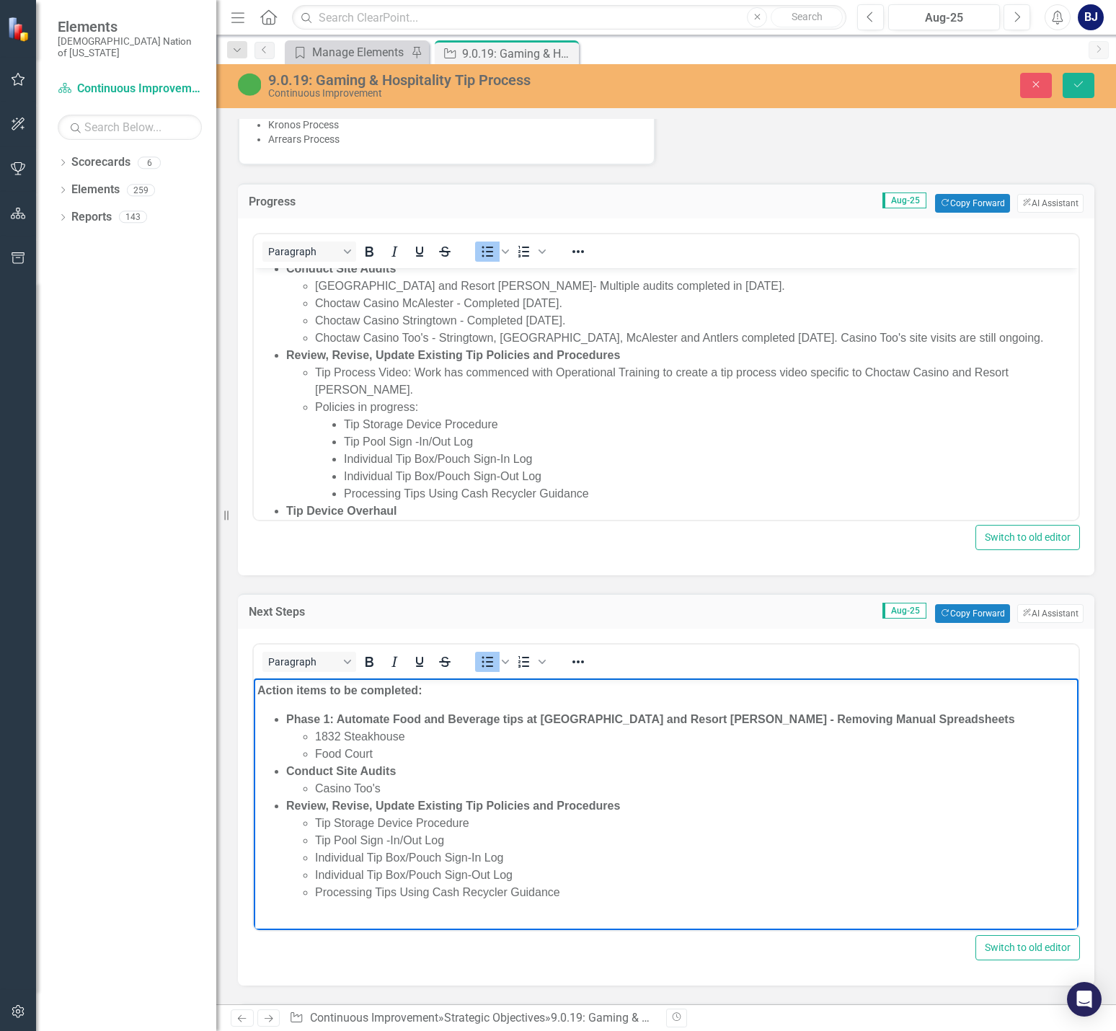
click at [569, 886] on li "Processing Tips Using Cash Recycler Guidance" at bounding box center [695, 892] width 760 height 17
click at [595, 880] on li "Individual Tip Box/Pouch Sign-Out Log" at bounding box center [695, 874] width 760 height 17
click at [613, 887] on li "Processing Tips Using Cash Recycler Guidance" at bounding box center [695, 892] width 760 height 17
drag, startPoint x: 287, startPoint y: 902, endPoint x: 388, endPoint y: 904, distance: 100.9
click at [388, 904] on li "Tip Device Overhaul" at bounding box center [680, 909] width 788 height 17
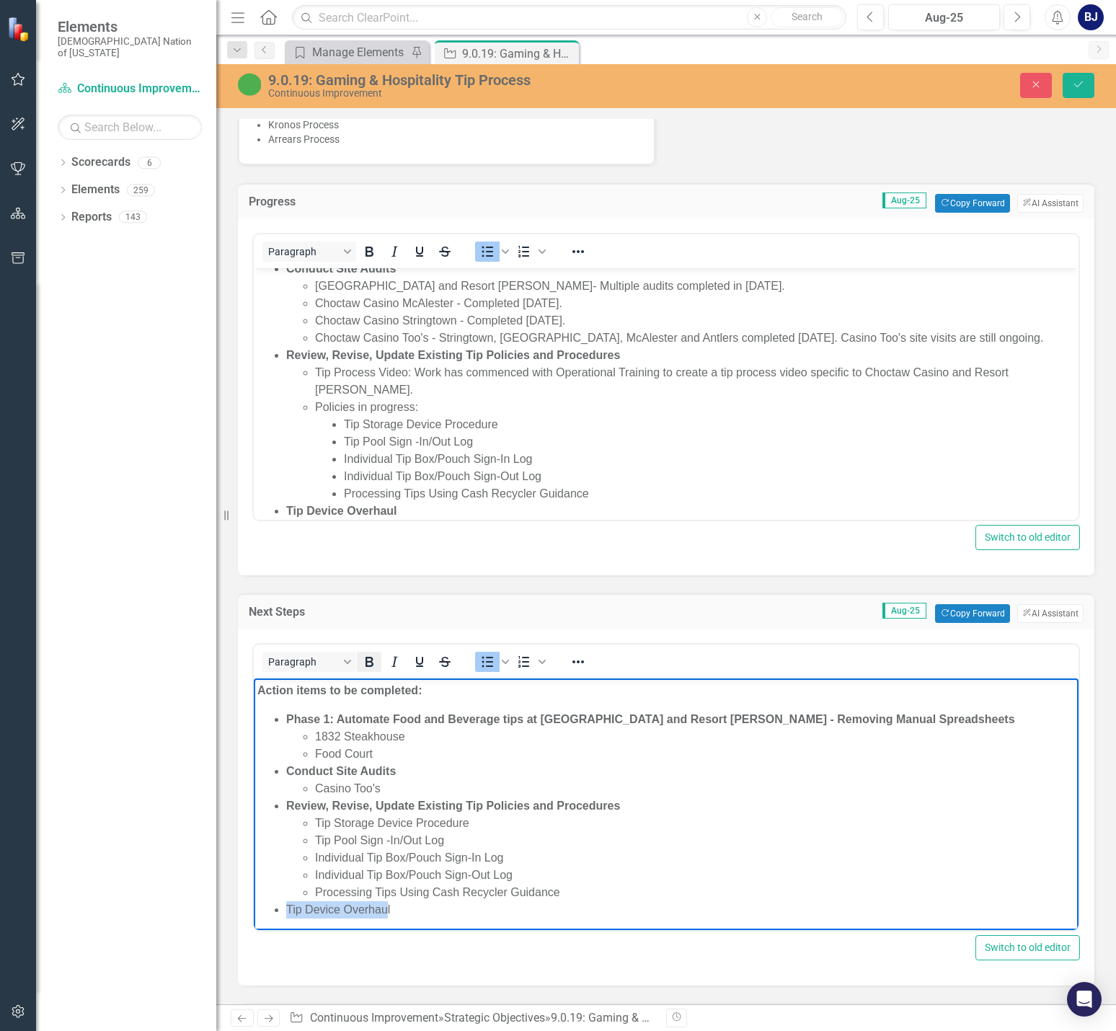
click at [363, 653] on icon "Bold" at bounding box center [368, 661] width 17 height 17
drag, startPoint x: 401, startPoint y: 910, endPoint x: 393, endPoint y: 910, distance: 8.6
click at [393, 910] on li "Tip Device Overhau l" at bounding box center [680, 909] width 788 height 17
click at [369, 653] on icon "Bold" at bounding box center [368, 661] width 17 height 17
click at [399, 899] on li "Processing Tips Using Cash Recycler Guidance" at bounding box center [695, 892] width 760 height 17
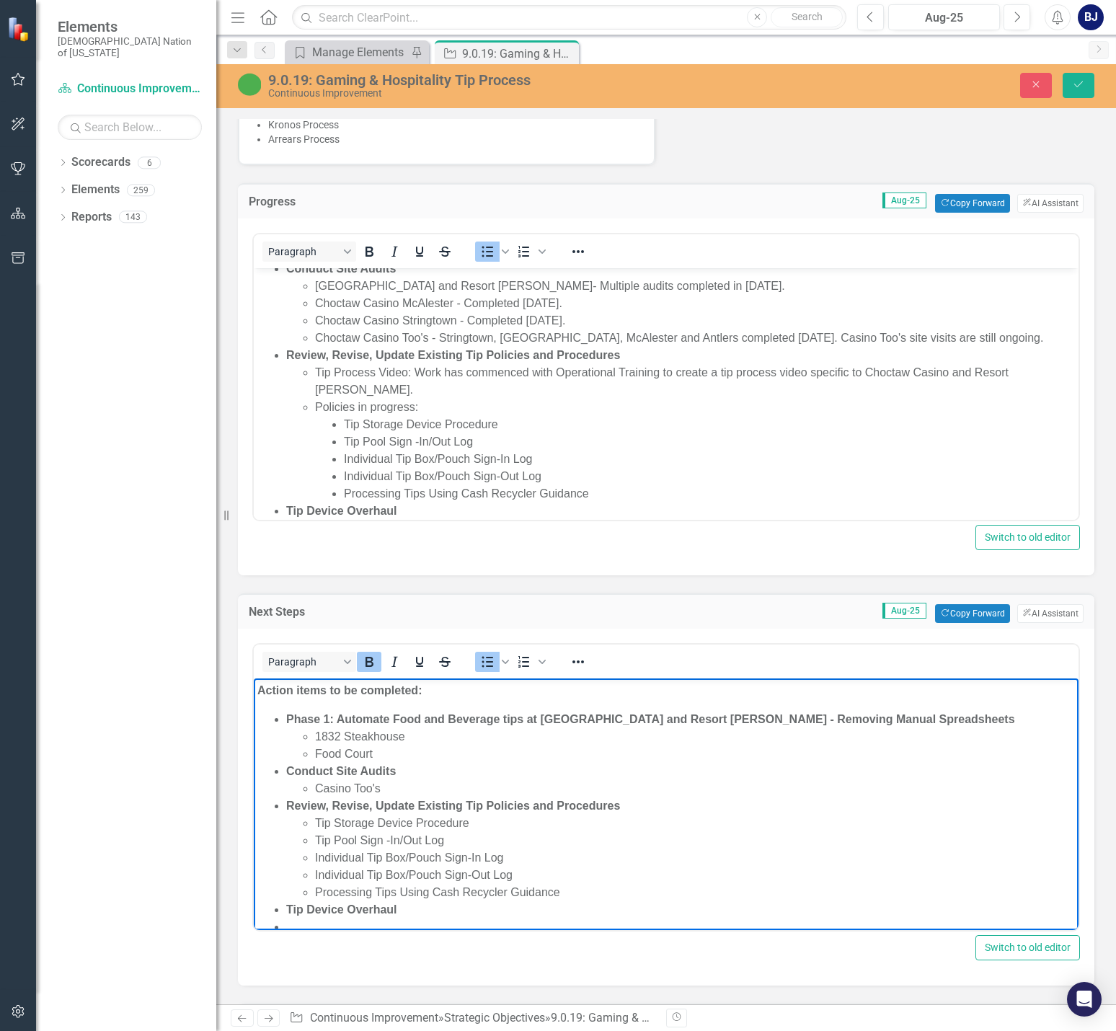
scroll to position [6, 0]
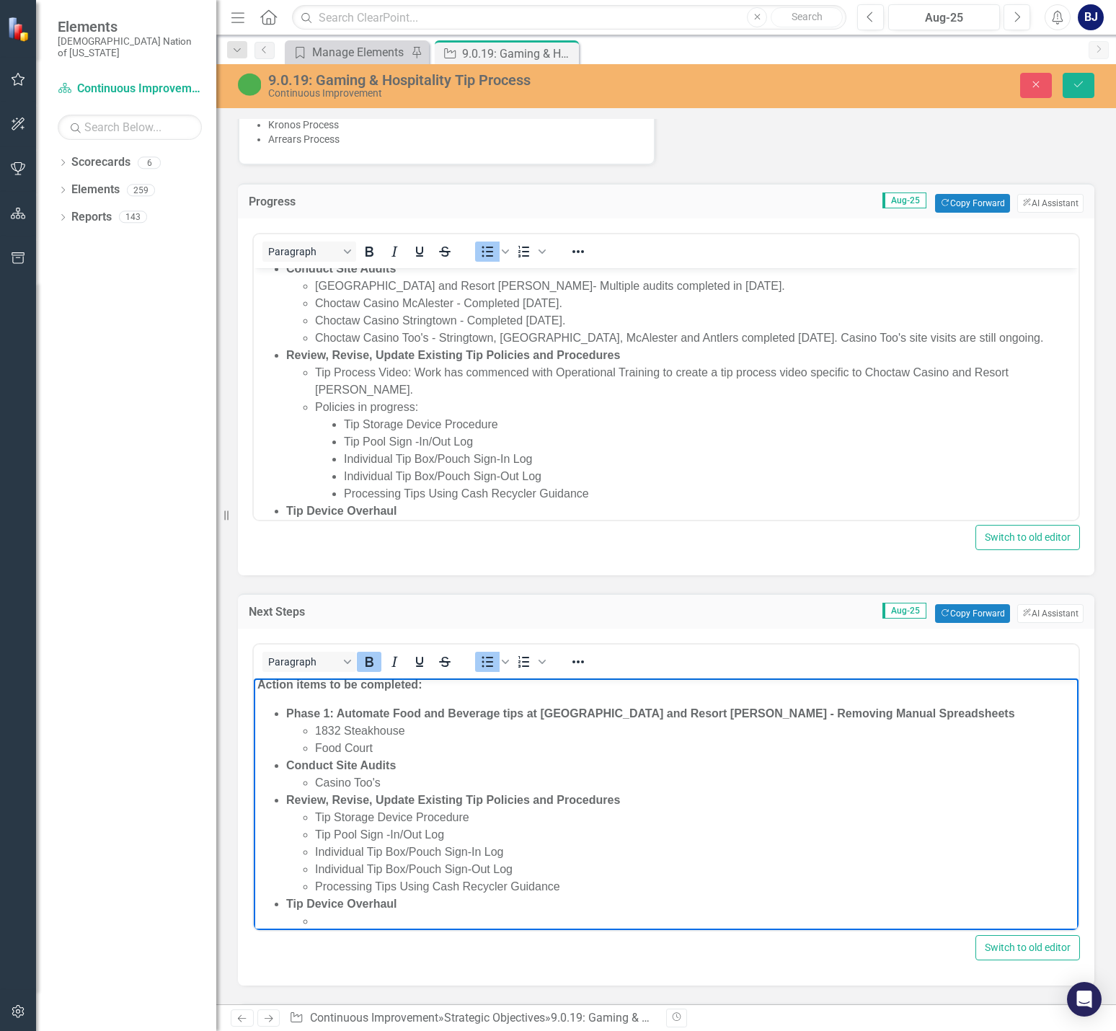
click at [357, 923] on li "Rich Text Area. Press ALT-0 for help." at bounding box center [695, 920] width 760 height 17
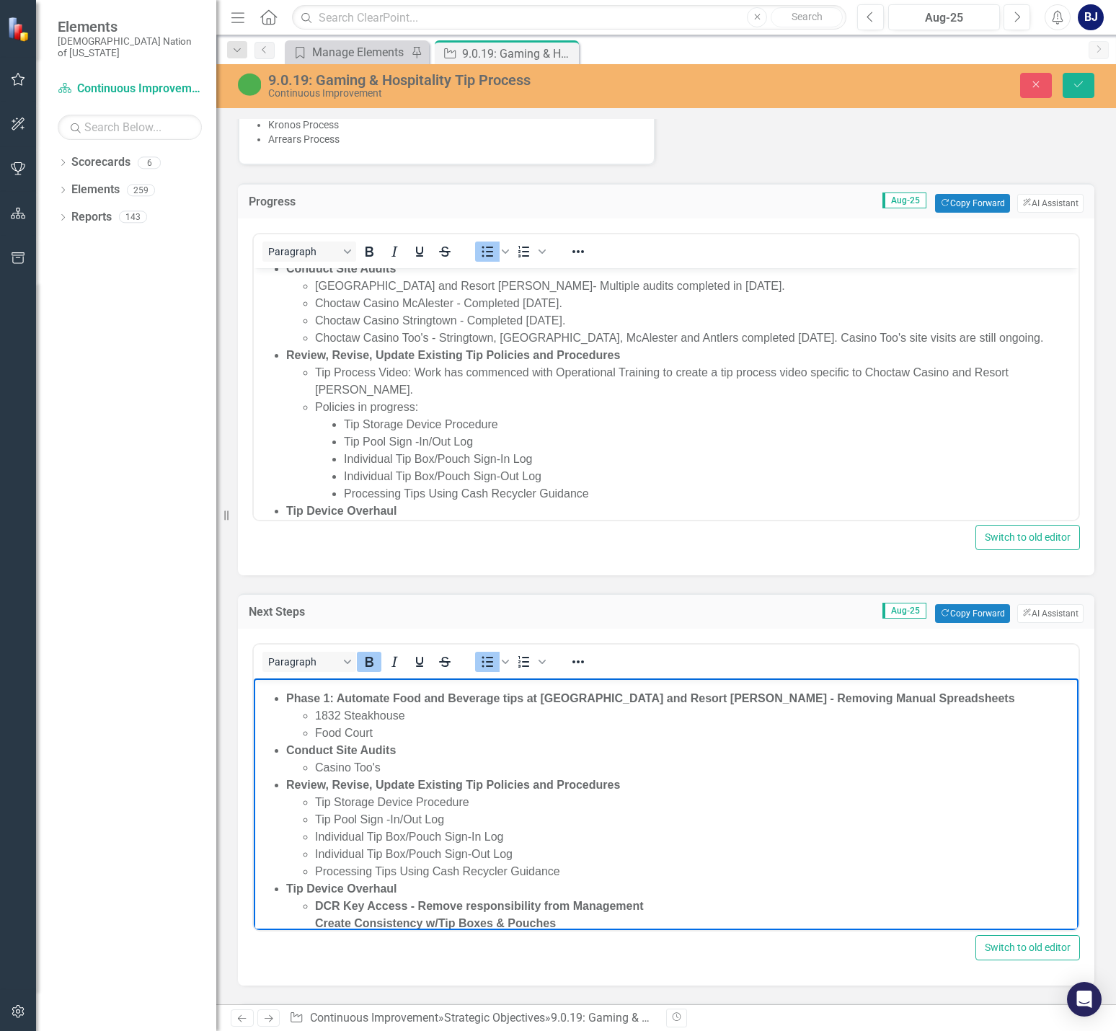
click at [316, 916] on strong "DCR Key Access - Remove responsibility from Management Create Consistency w/Tip…" at bounding box center [479, 914] width 329 height 30
click at [435, 917] on strong "Create Consistency w/Tip Boxes & Pouches" at bounding box center [435, 921] width 241 height 12
click at [427, 882] on li "Tip Device Overhaul DCR Key Access - Remove responsibility from Management Crea…" at bounding box center [680, 904] width 788 height 52
click at [410, 883] on li "Tip Device Overhaul DCR Key Access - Remove responsibility from Management Crea…" at bounding box center [680, 904] width 788 height 52
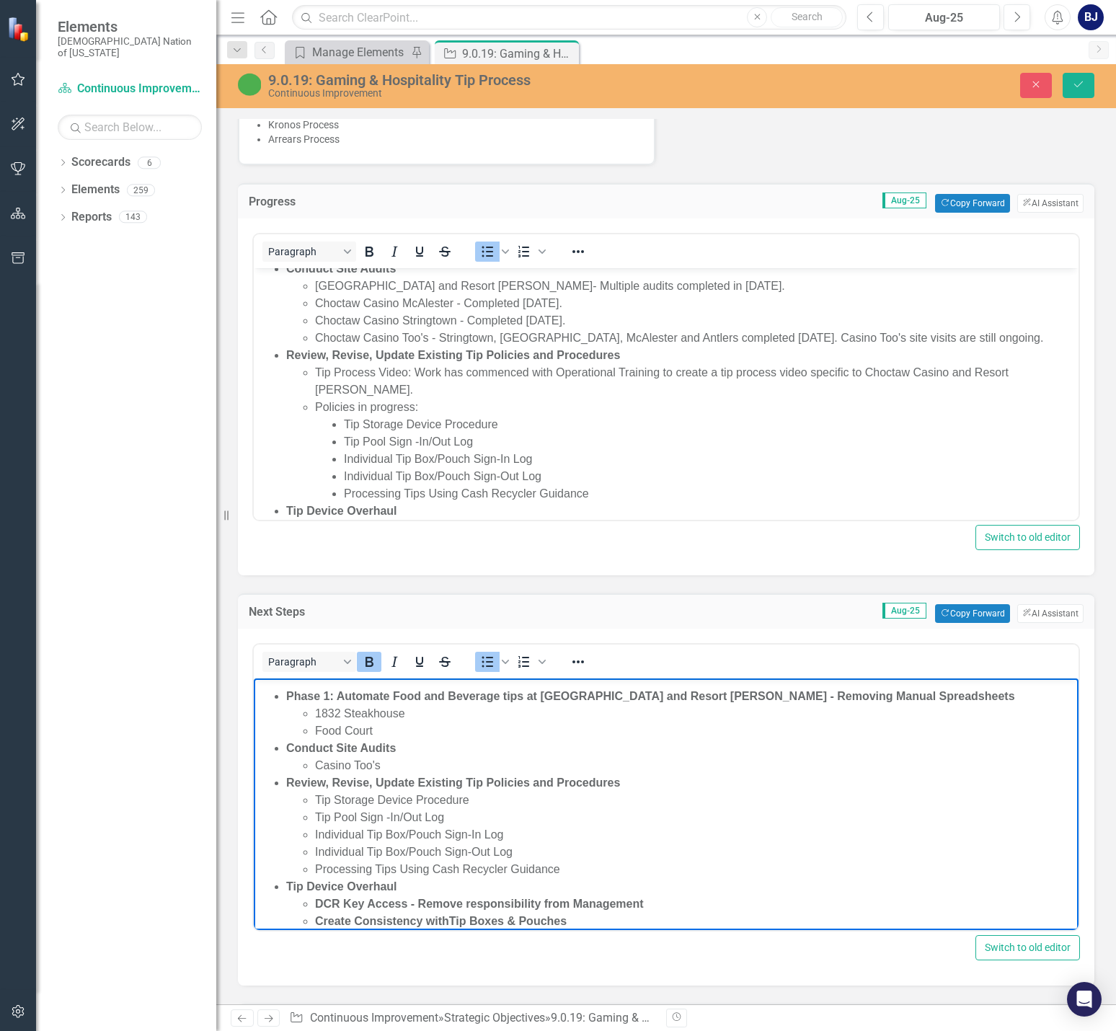
click at [399, 884] on li "Tip Device Overhaul DCR Key Access - Remove responsibility from Management Crea…" at bounding box center [680, 904] width 788 height 52
click at [373, 657] on icon "Bold" at bounding box center [369, 662] width 8 height 10
drag, startPoint x: 303, startPoint y: 885, endPoint x: 277, endPoint y: 885, distance: 25.9
click at [286, 885] on li "Tip Device Overhaul DCR Key Access - Remove responsibility from Management Crea…" at bounding box center [680, 904] width 788 height 52
click at [366, 657] on button "Bold" at bounding box center [369, 662] width 25 height 20
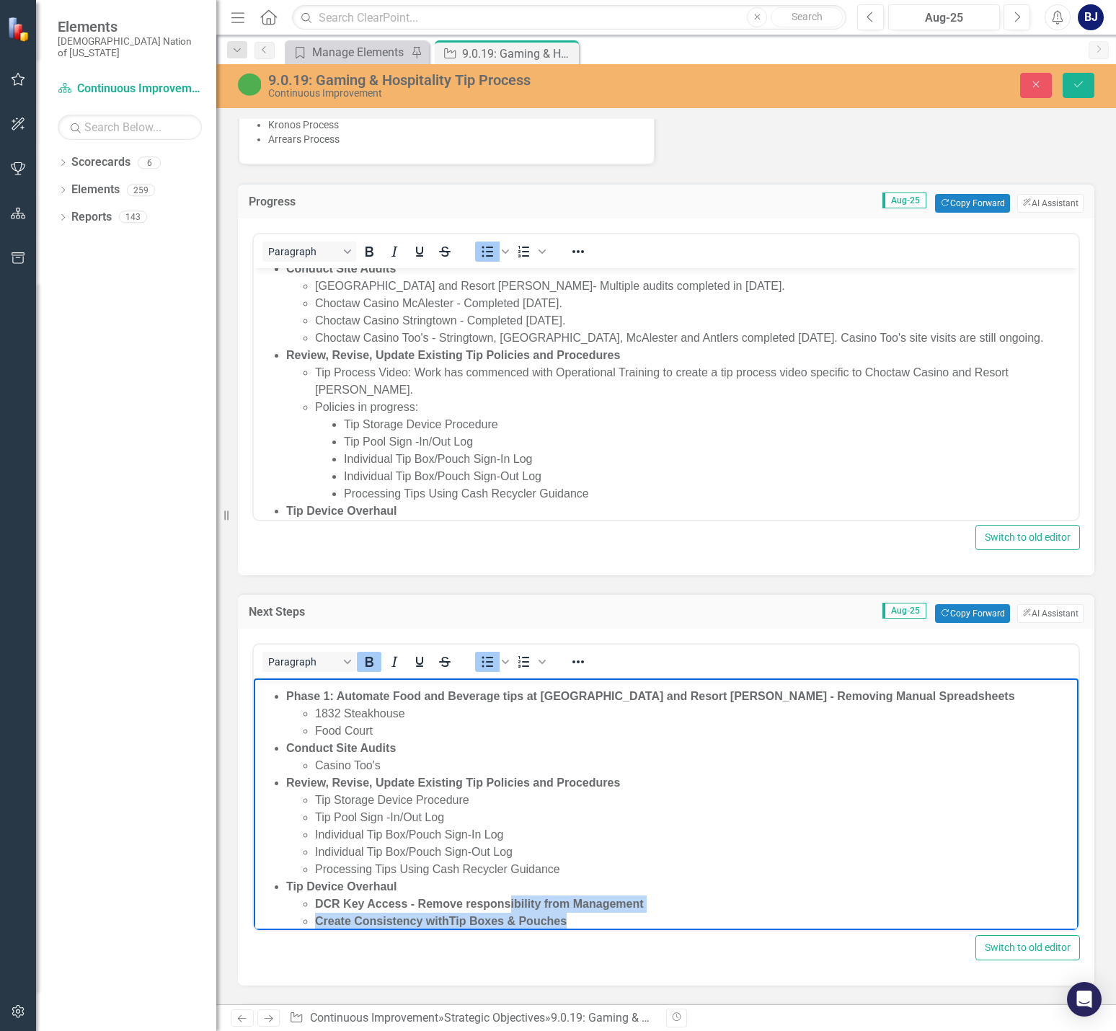
scroll to position [27, 0]
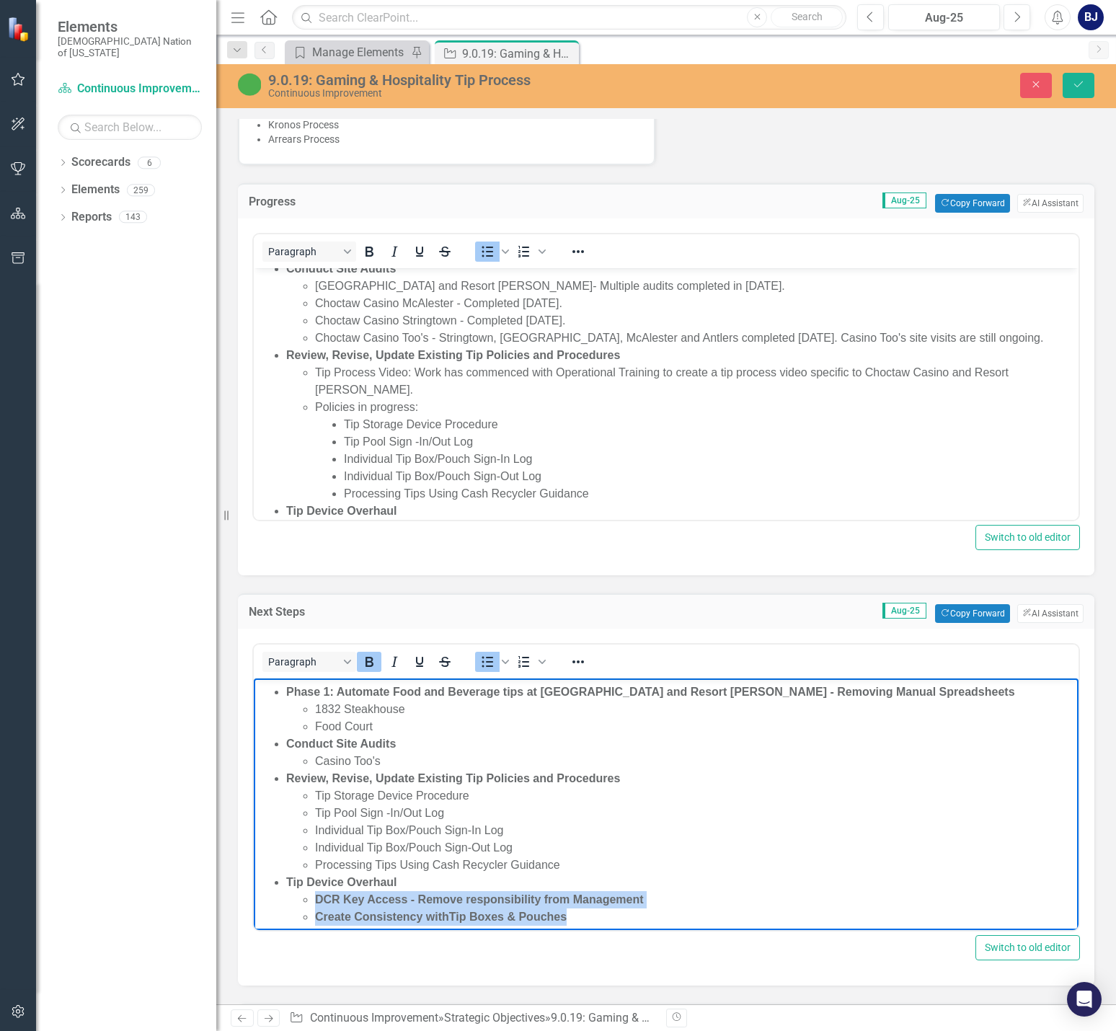
drag, startPoint x: 579, startPoint y: 917, endPoint x: 302, endPoint y: 905, distance: 277.0
click at [302, 905] on ul "DCR Key Access - Remove responsibility from Management Create Consistency withT…" at bounding box center [680, 908] width 788 height 35
click at [368, 657] on icon "Bold" at bounding box center [369, 662] width 8 height 10
click at [452, 928] on body "Action items to be completed: Phase 1: Automate Food and Beverage tips at Choct…" at bounding box center [666, 796] width 824 height 290
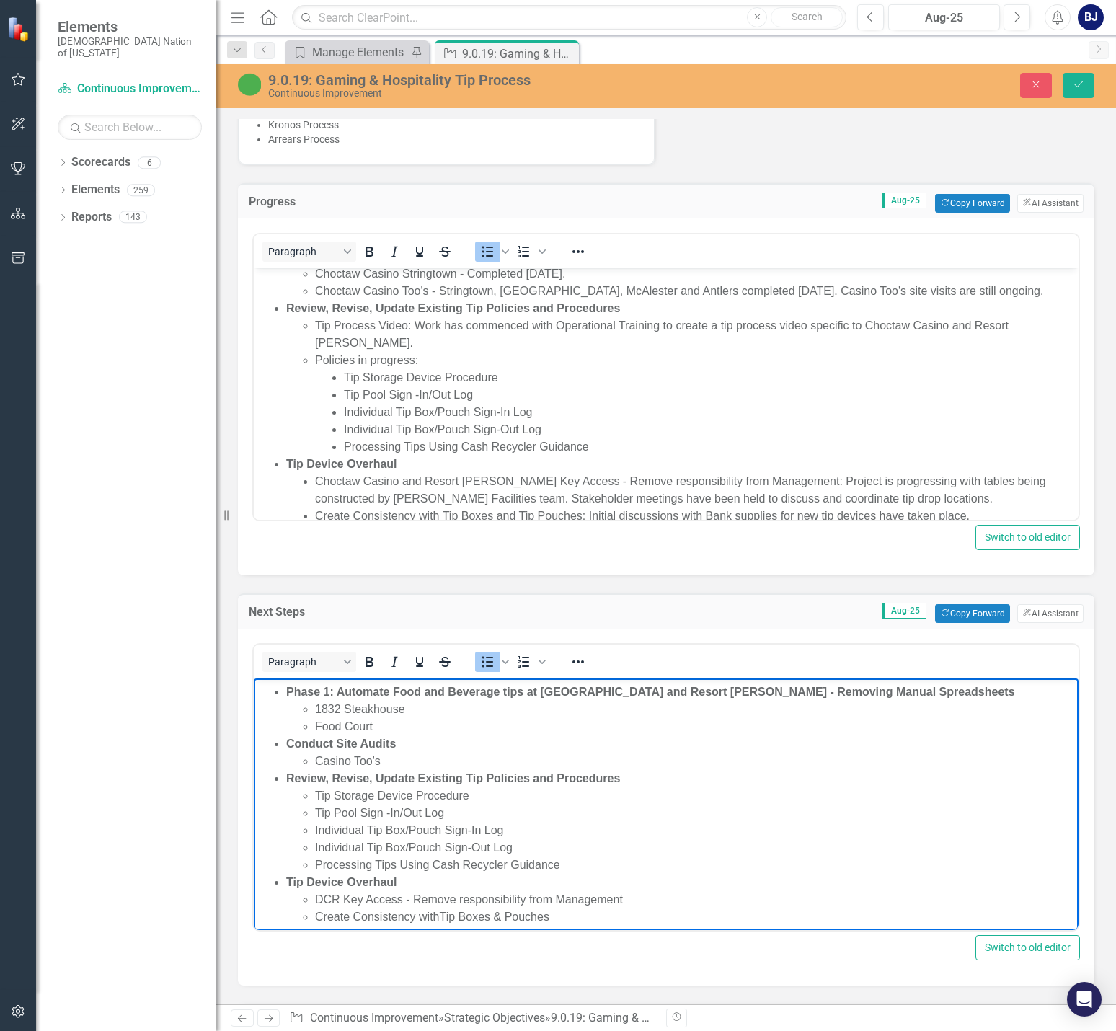
scroll to position [216, 0]
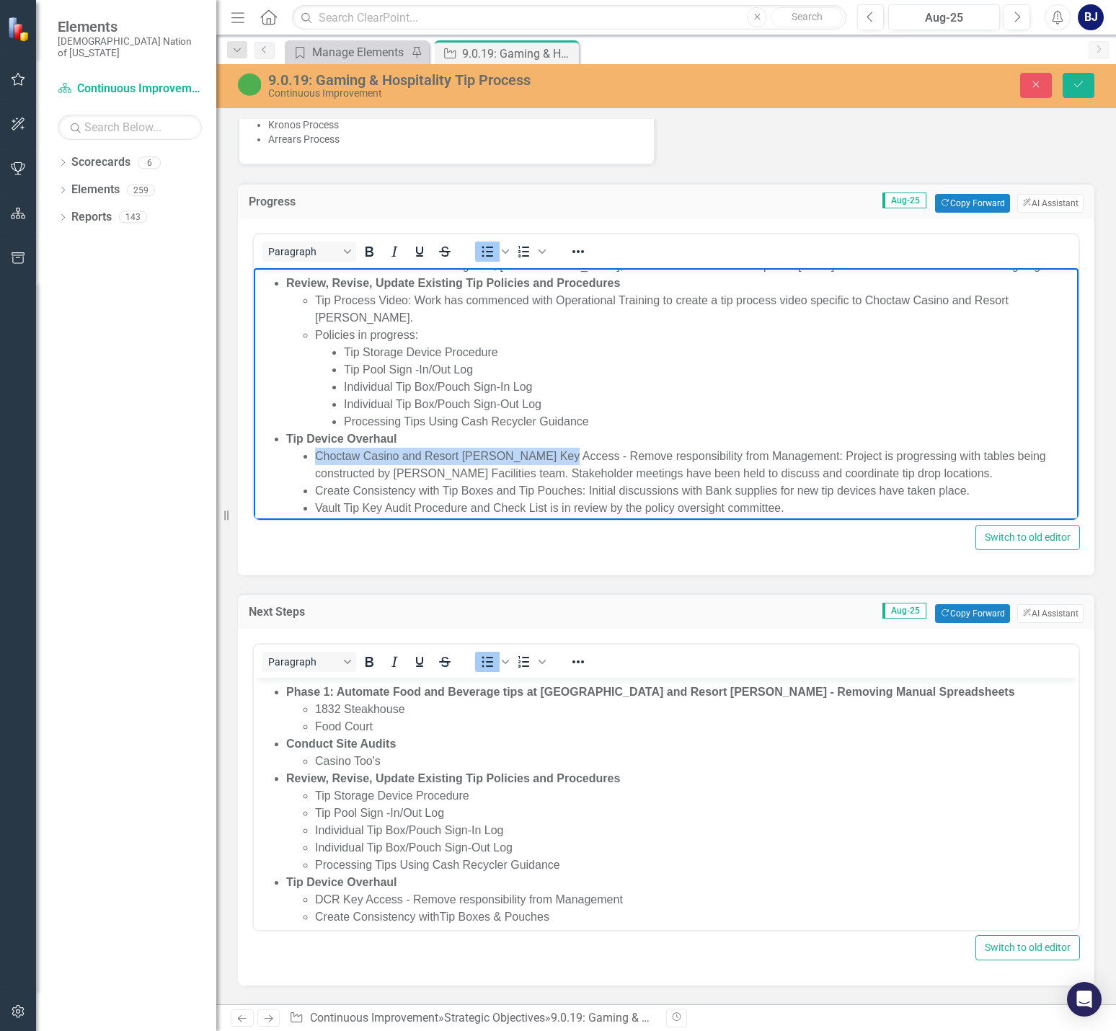
drag, startPoint x: 315, startPoint y: 457, endPoint x: 559, endPoint y: 449, distance: 244.4
click at [559, 449] on li "Choctaw Casino and Resort [PERSON_NAME] Key Access - Remove responsibility from…" at bounding box center [695, 465] width 760 height 35
copy li "Choctaw Casino and Resort Durant Key Access"
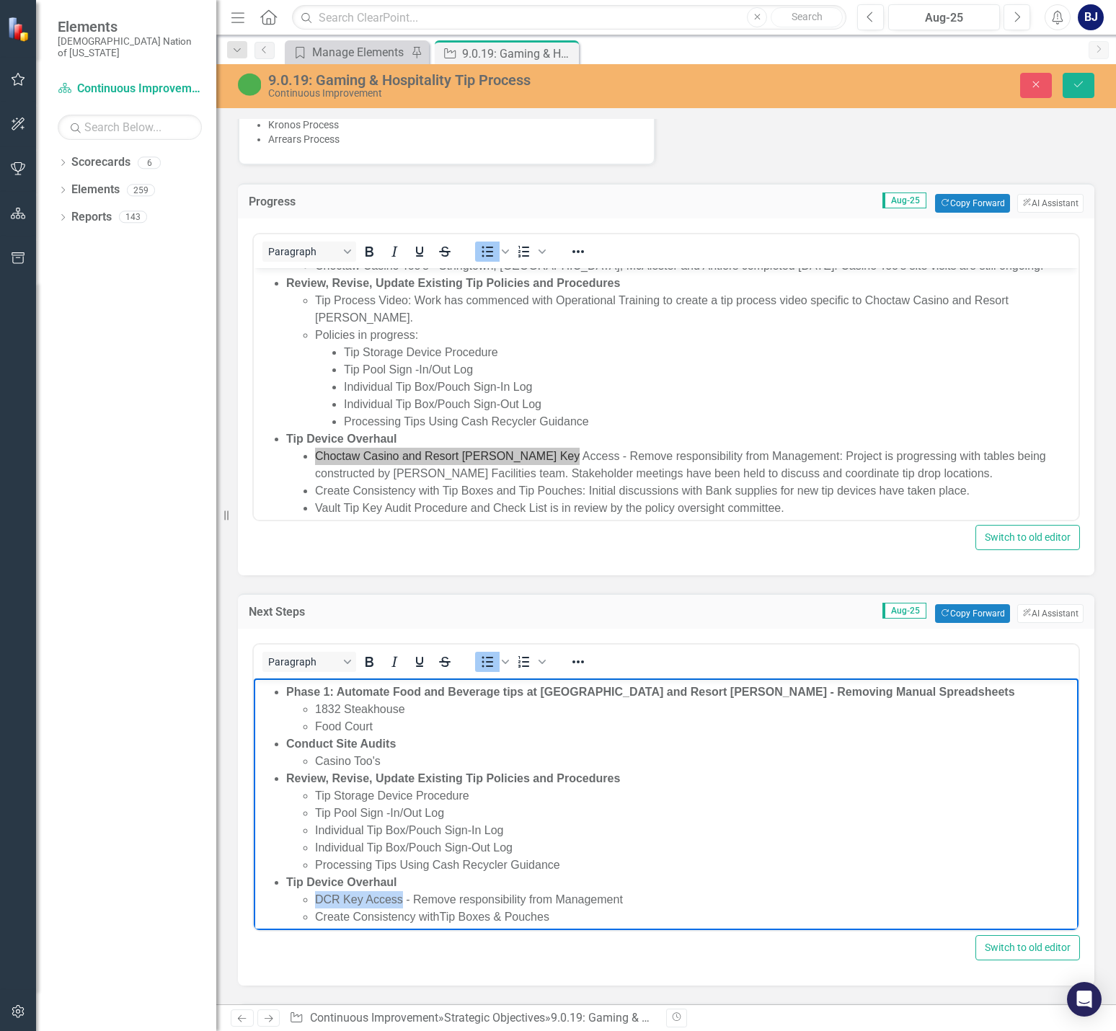
drag, startPoint x: 315, startPoint y: 894, endPoint x: 400, endPoint y: 906, distance: 85.8
click at [400, 906] on li "DCR Key Access - Remove responsibility from Management" at bounding box center [695, 899] width 760 height 17
click at [841, 903] on li "Choctaw Casino and Resort Durant Key Access - Remove responsibility from Manage…" at bounding box center [695, 899] width 760 height 17
click at [440, 919] on li "Create Consistency withTip Boxes & Pouches" at bounding box center [695, 916] width 760 height 17
click at [595, 917] on li "Create Consistency with Tip Boxes & Pouches" at bounding box center [695, 916] width 760 height 17
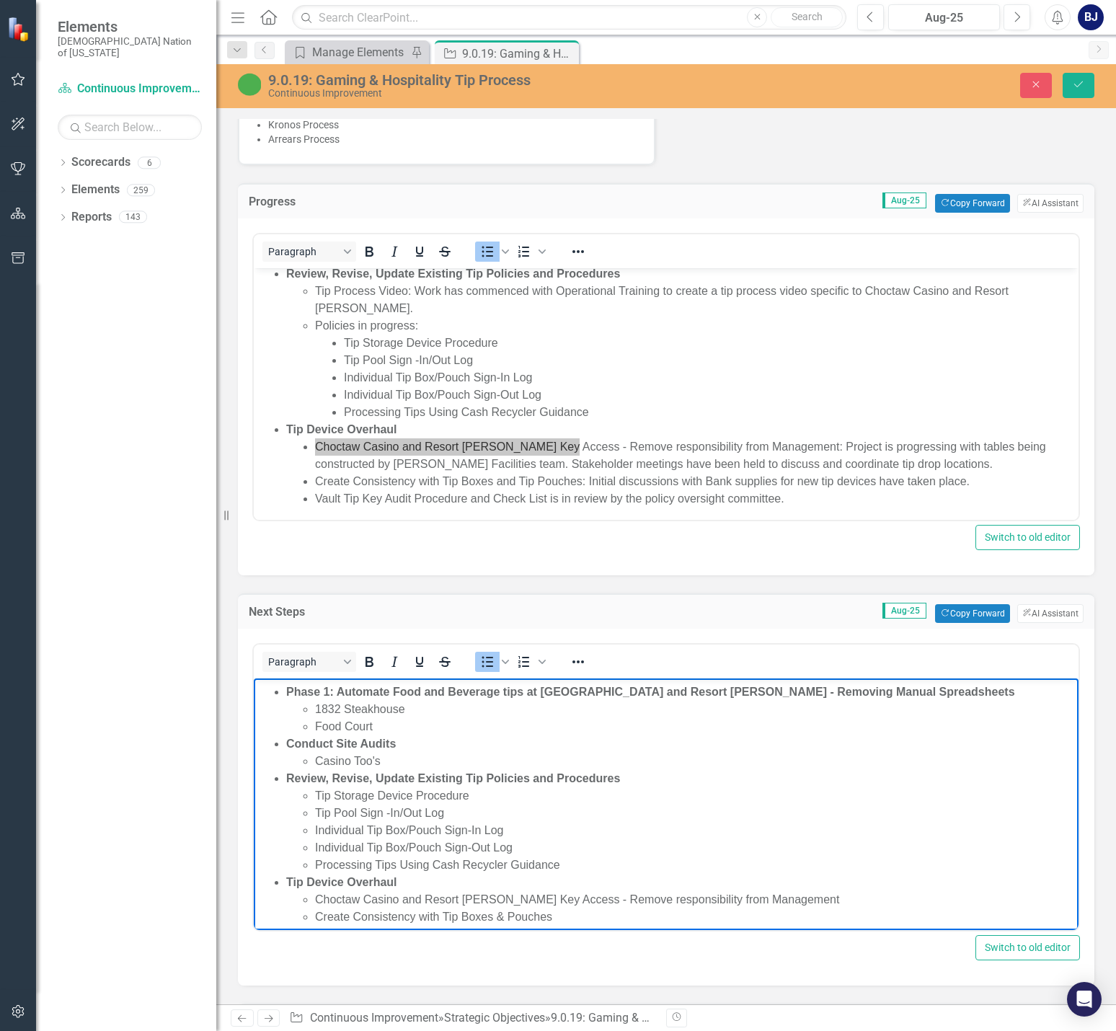
scroll to position [228, 0]
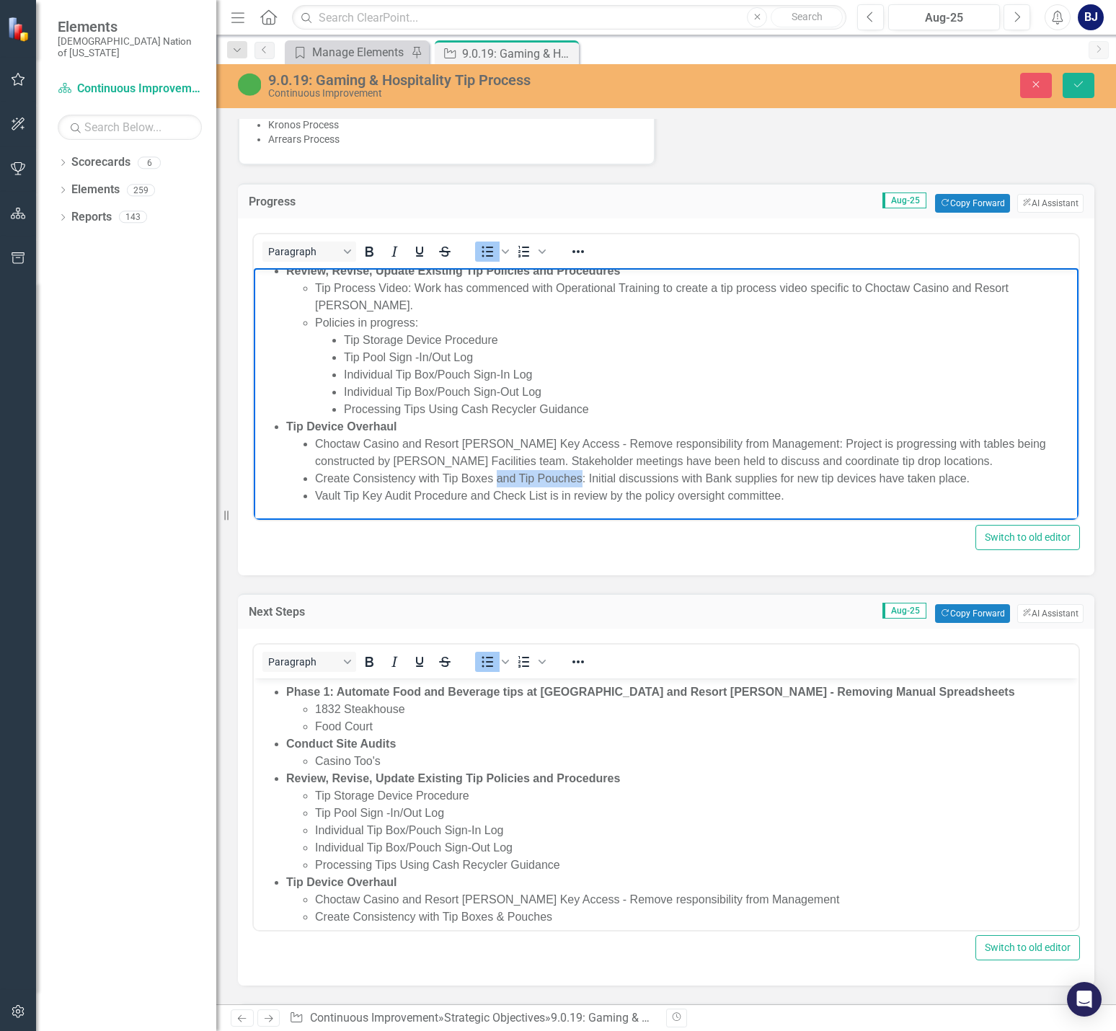
drag, startPoint x: 499, startPoint y: 476, endPoint x: 580, endPoint y: 476, distance: 81.4
click at [580, 476] on li "Create Consistency with Tip Boxes and Tip Pouches: Initial discussions with Ban…" at bounding box center [695, 478] width 760 height 17
copy li "and Tip Pouches"
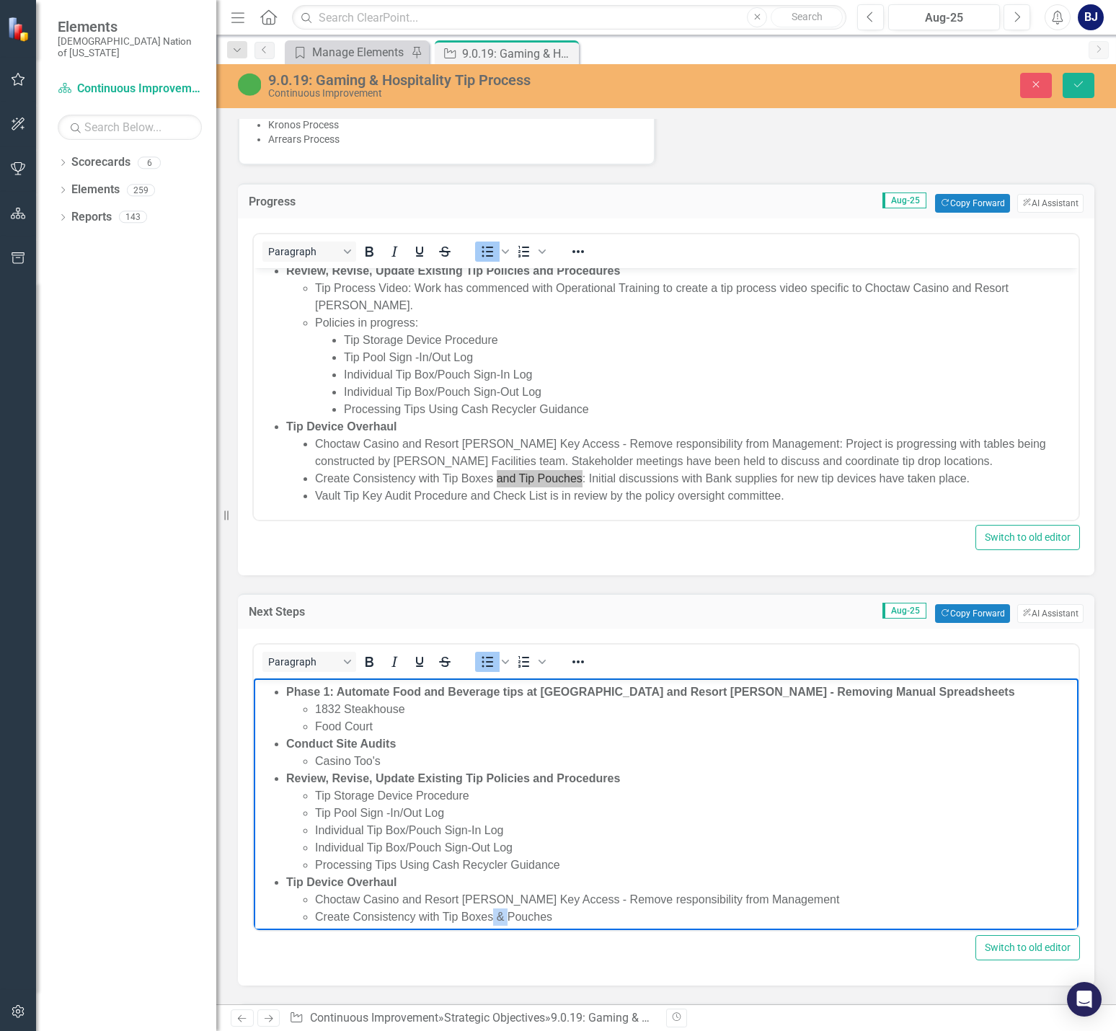
scroll to position [38, 0]
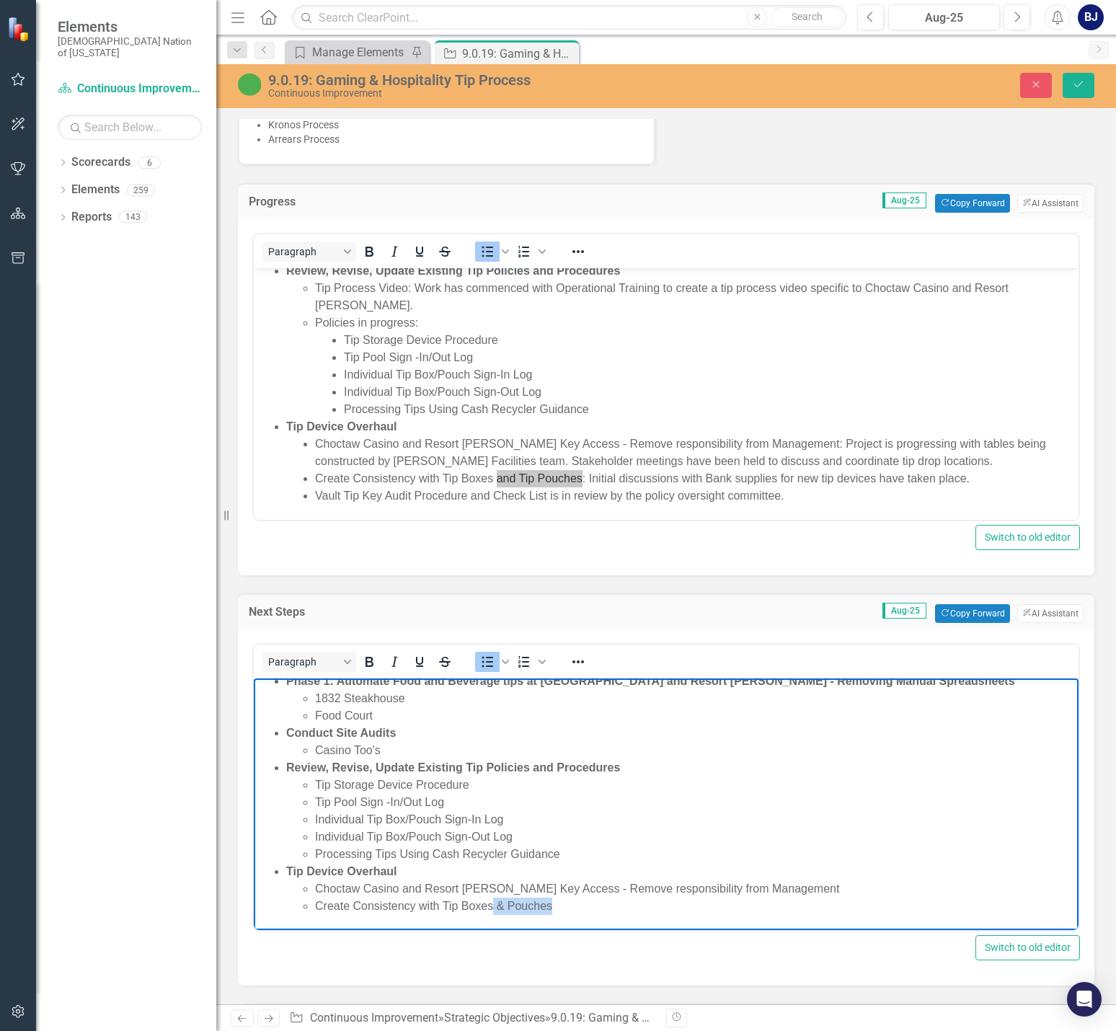
drag, startPoint x: 494, startPoint y: 915, endPoint x: 561, endPoint y: 917, distance: 66.3
click at [561, 917] on body "Action items to be completed: Phase 1: Automate Food and Beverage tips at Choct…" at bounding box center [666, 785] width 824 height 290
click at [603, 915] on body "Action items to be completed: Phase 1: Automate Food and Beverage tips at Choct…" at bounding box center [666, 785] width 824 height 290
click at [496, 905] on li "Create Consistency with Tip Boxesand Tip Pouches" at bounding box center [695, 905] width 760 height 17
drag, startPoint x: 558, startPoint y: 889, endPoint x: 314, endPoint y: 892, distance: 243.6
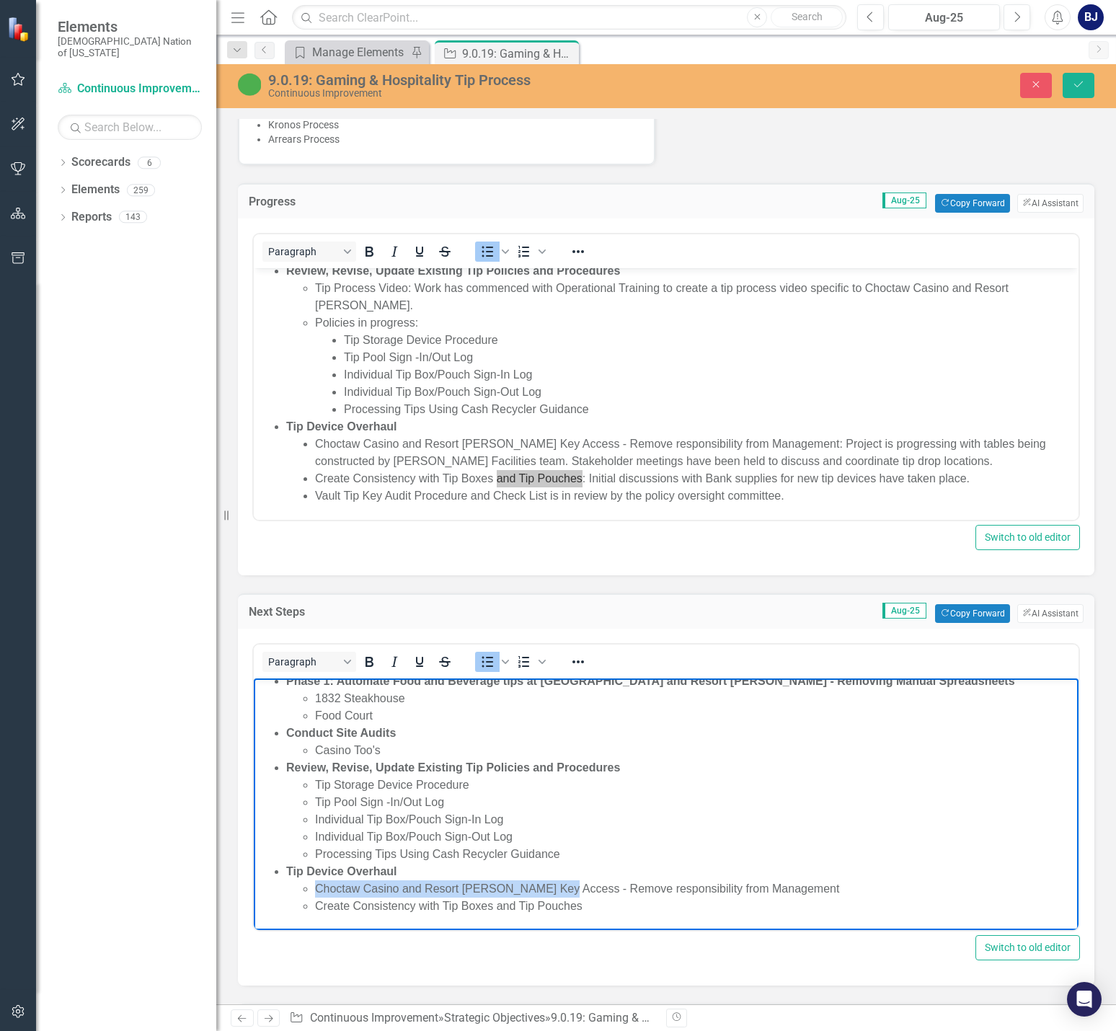
click at [314, 892] on ul "Choctaw Casino and Resort Durant Key Access - Remove responsibility from Manage…" at bounding box center [680, 897] width 788 height 35
copy li "Choctaw Casino and Resort Durant Key Access"
drag, startPoint x: 588, startPoint y: 904, endPoint x: 308, endPoint y: 910, distance: 280.4
click at [308, 910] on ul "Choctaw Casino and Resort Durant Key Access - Remove responsibility from Manage…" at bounding box center [680, 897] width 788 height 35
copy li "Create Consistency with Tip Boxes and Tip Pouches"
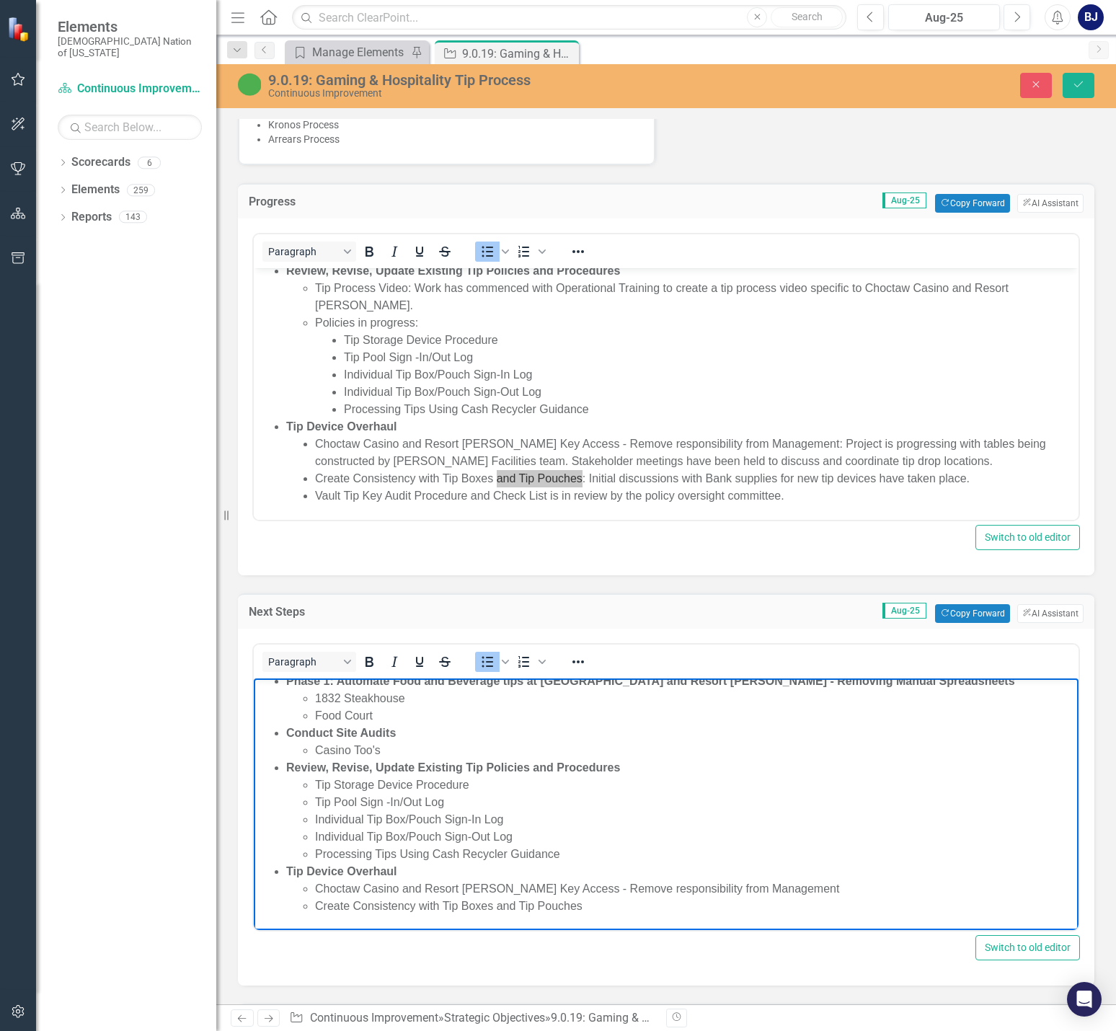
click at [930, 811] on li "Individual Tip Box/Pouch Sign-In Log" at bounding box center [695, 819] width 760 height 17
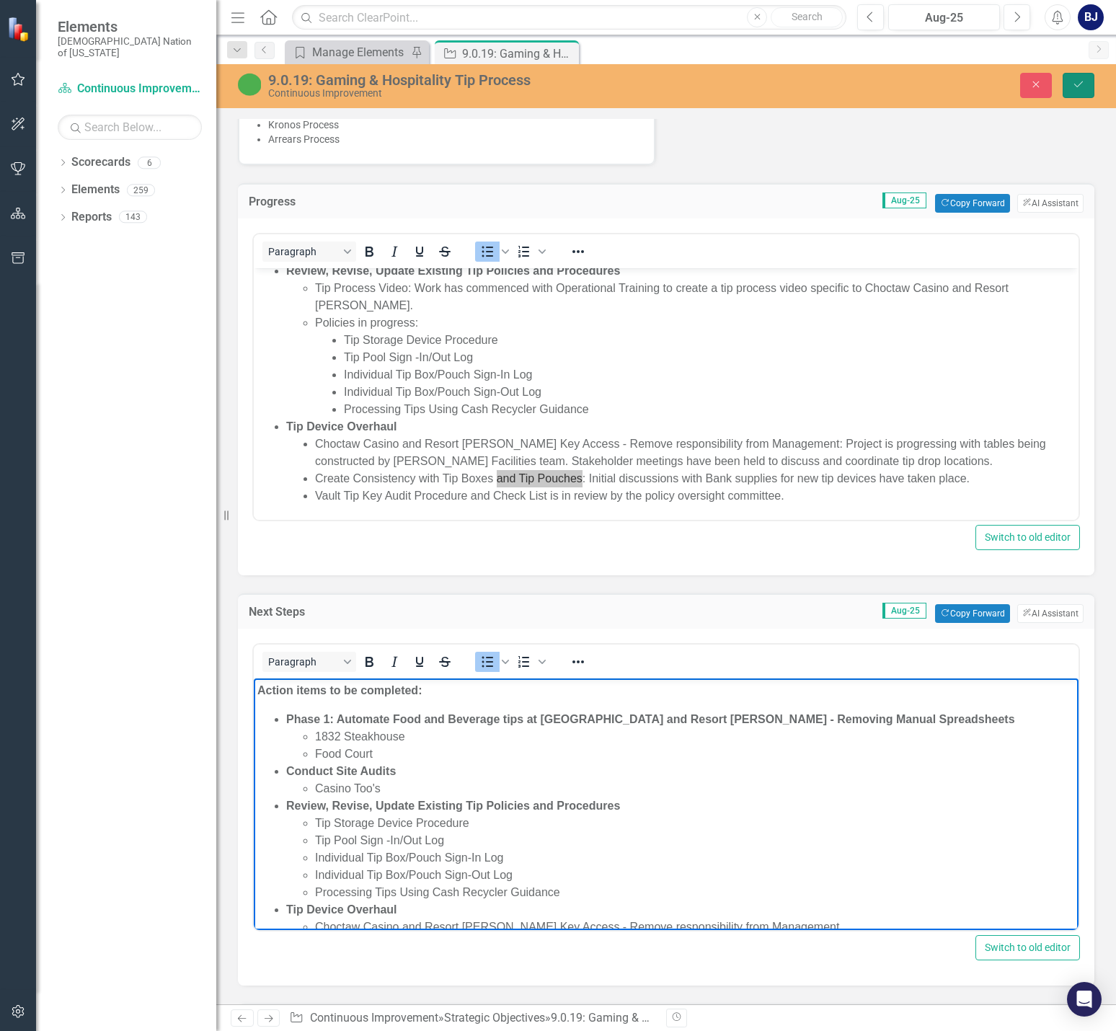
click at [1080, 84] on icon "Save" at bounding box center [1078, 84] width 13 height 10
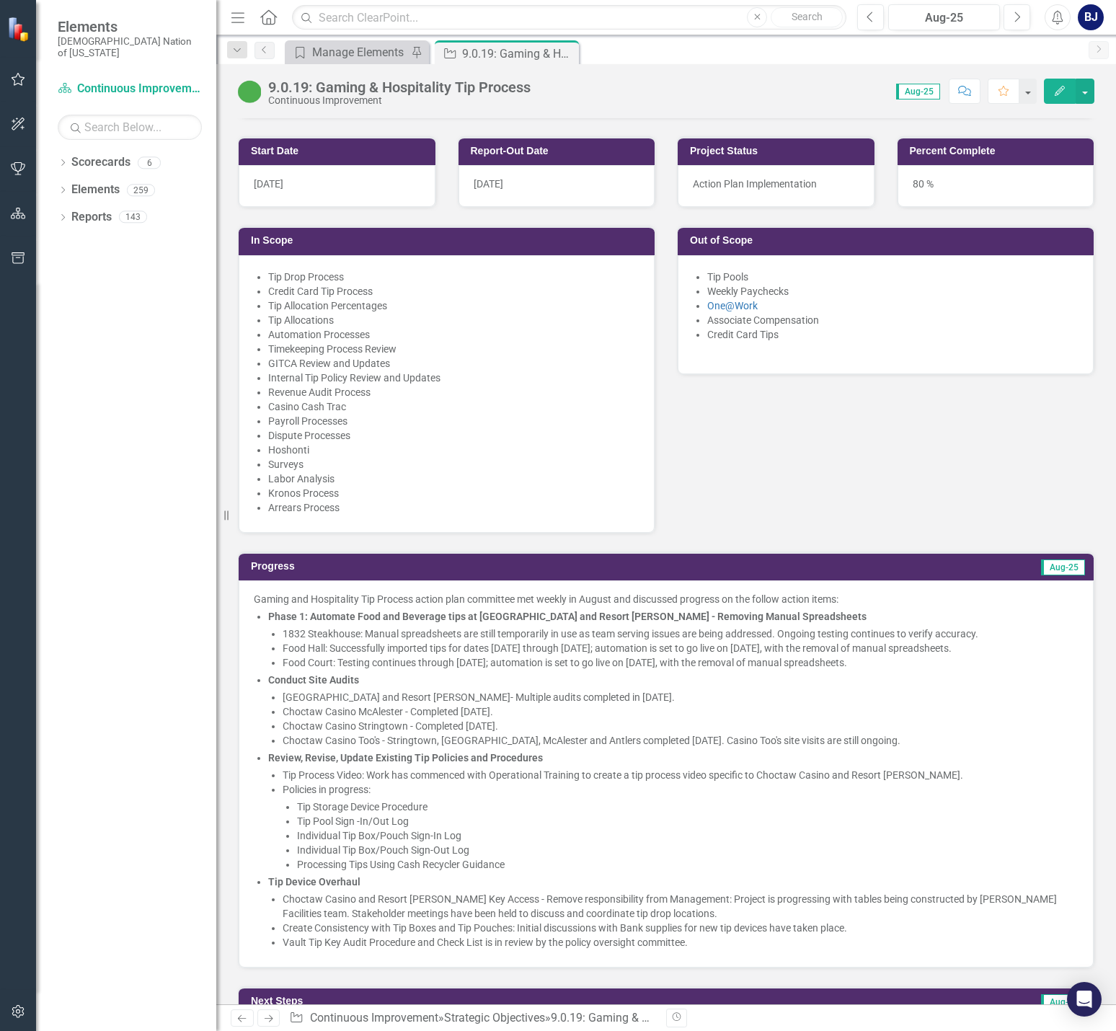
scroll to position [474, 0]
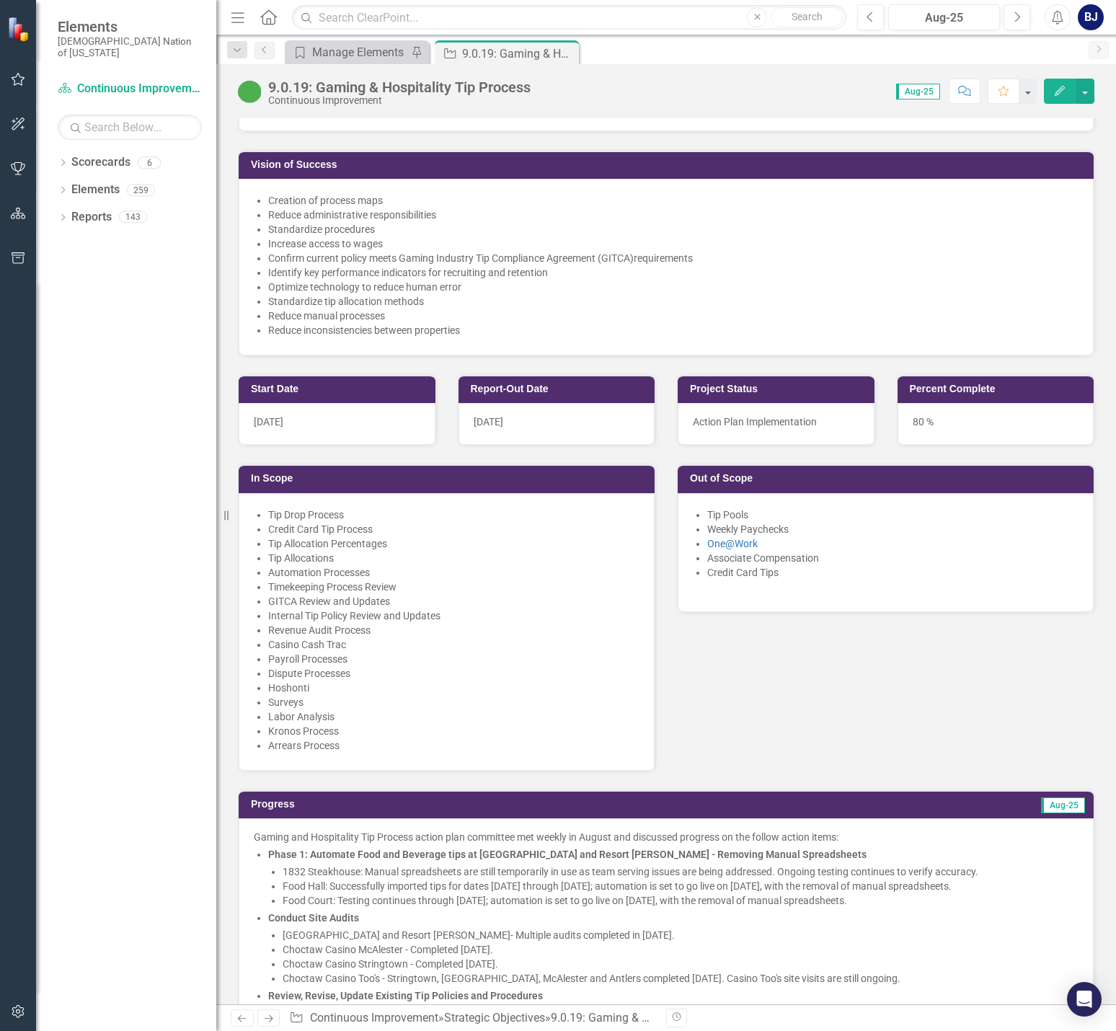
click at [19, 77] on icon "button" at bounding box center [18, 80] width 15 height 12
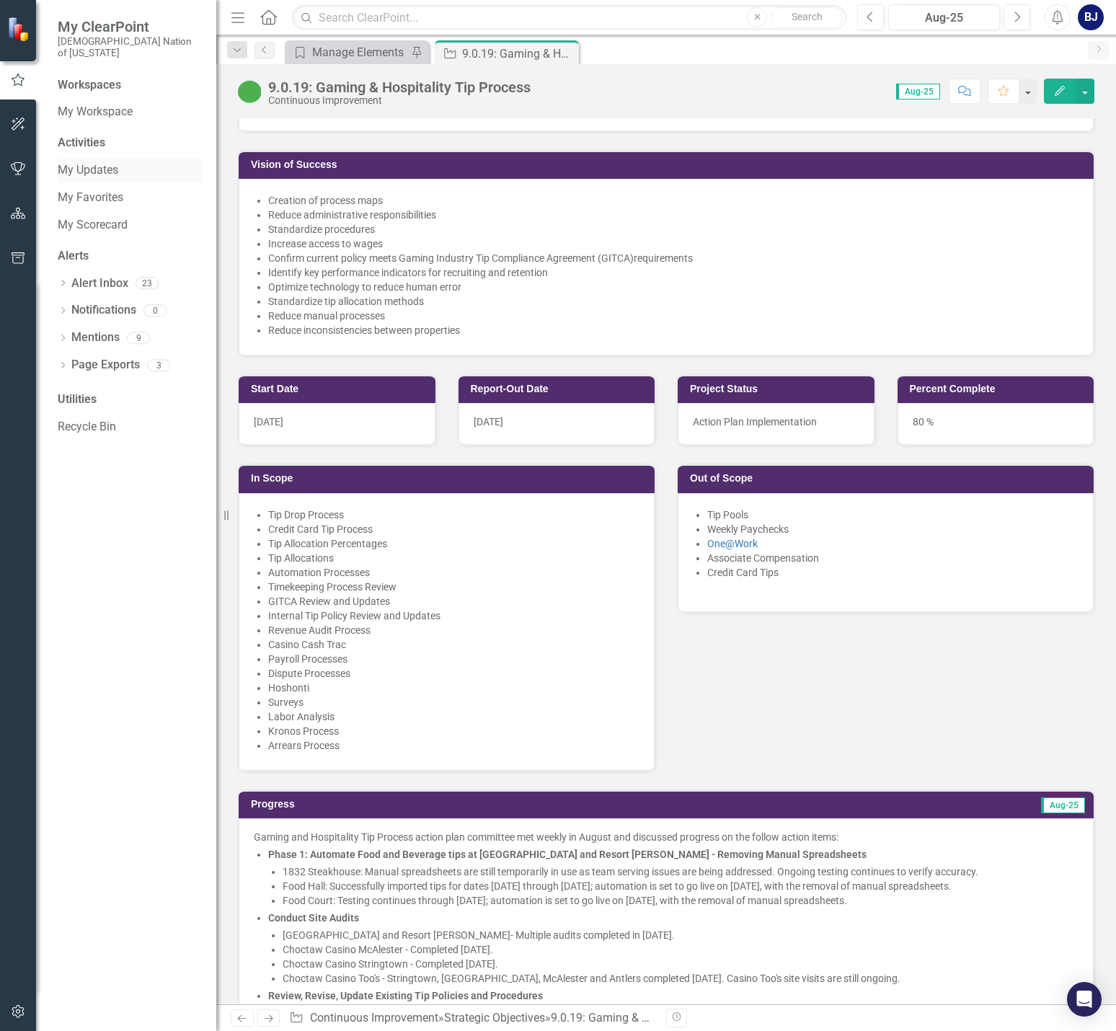
click at [131, 162] on link "My Updates" at bounding box center [130, 170] width 144 height 17
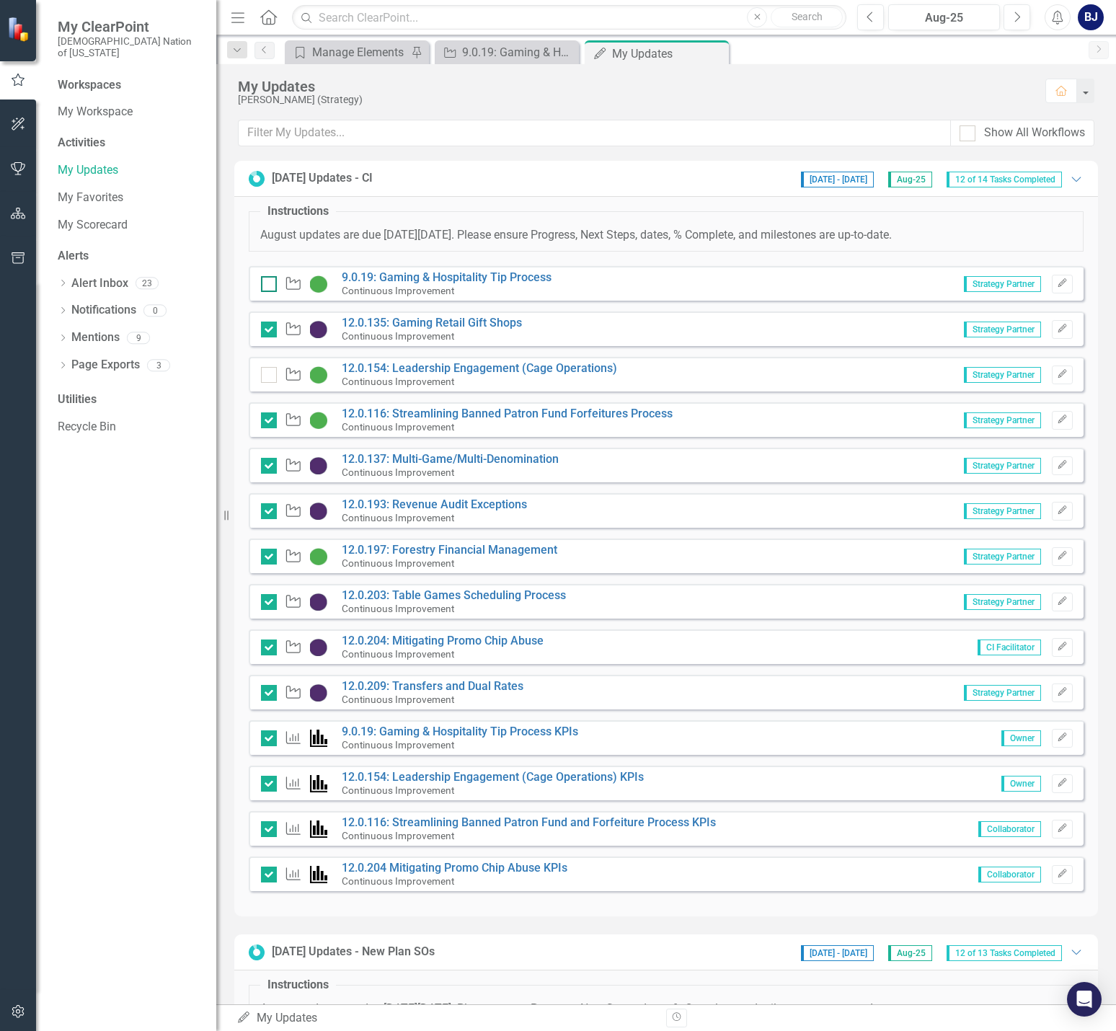
click at [266, 280] on input "checkbox" at bounding box center [265, 280] width 9 height 9
checkbox input "true"
drag, startPoint x: 413, startPoint y: 275, endPoint x: 223, endPoint y: 378, distance: 216.4
click at [413, 275] on link "9.0.19: Gaming & Hospitality Tip Process" at bounding box center [447, 277] width 210 height 14
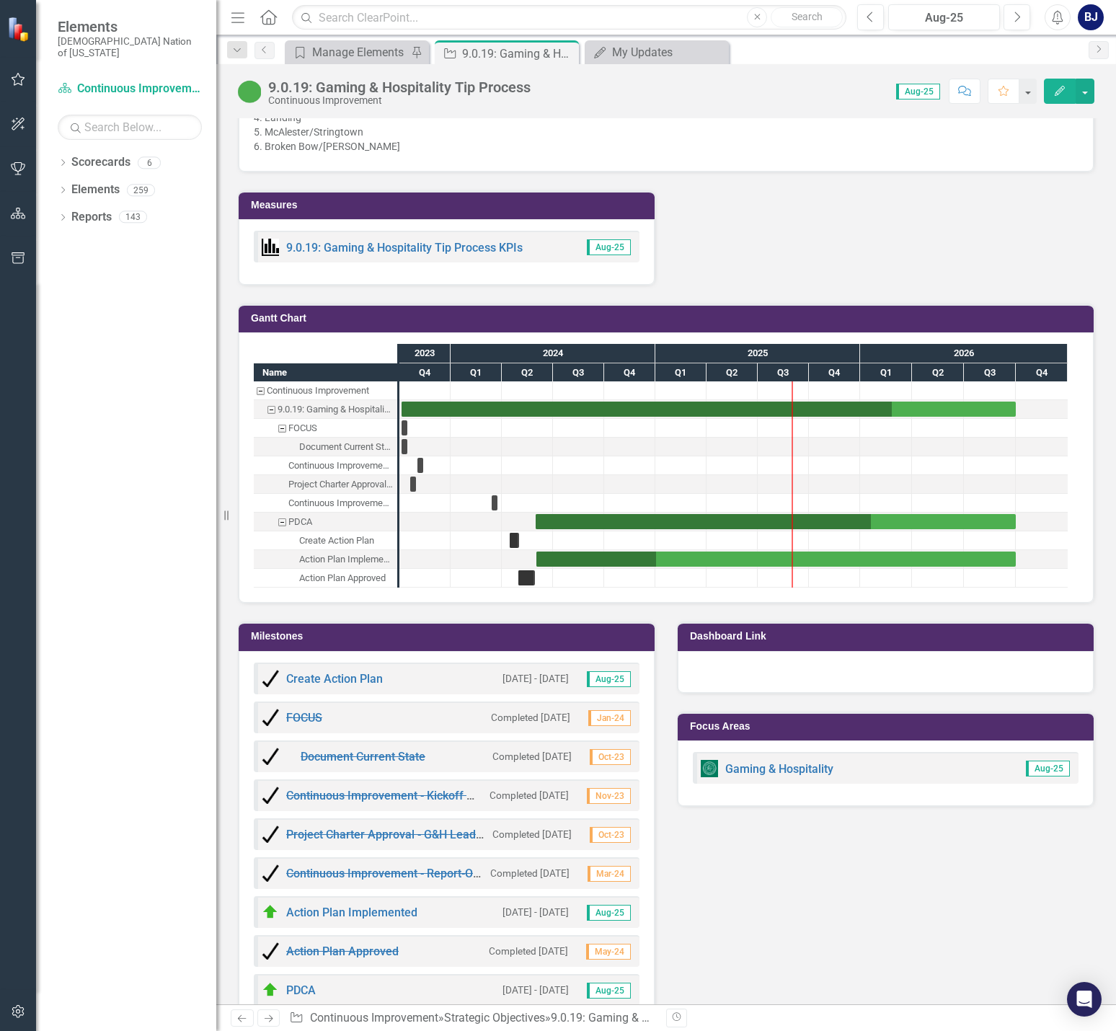
scroll to position [3531, 0]
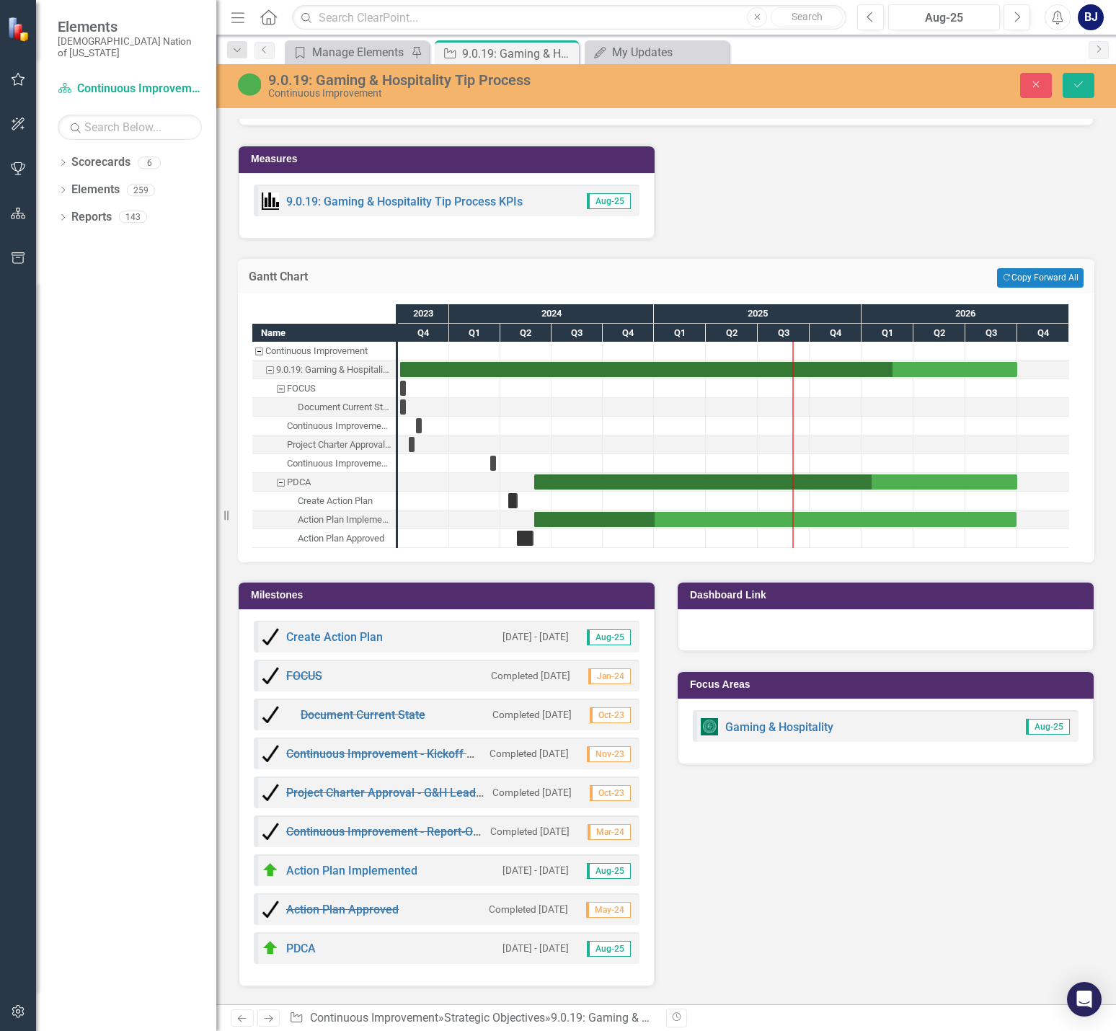
click at [637, 512] on div "Task: Start date: 2024-05-31 End date: 2026-09-29" at bounding box center [775, 519] width 482 height 15
click at [624, 512] on div "Task: Start date: 2024-05-31 End date: 2026-09-29" at bounding box center [775, 519] width 482 height 15
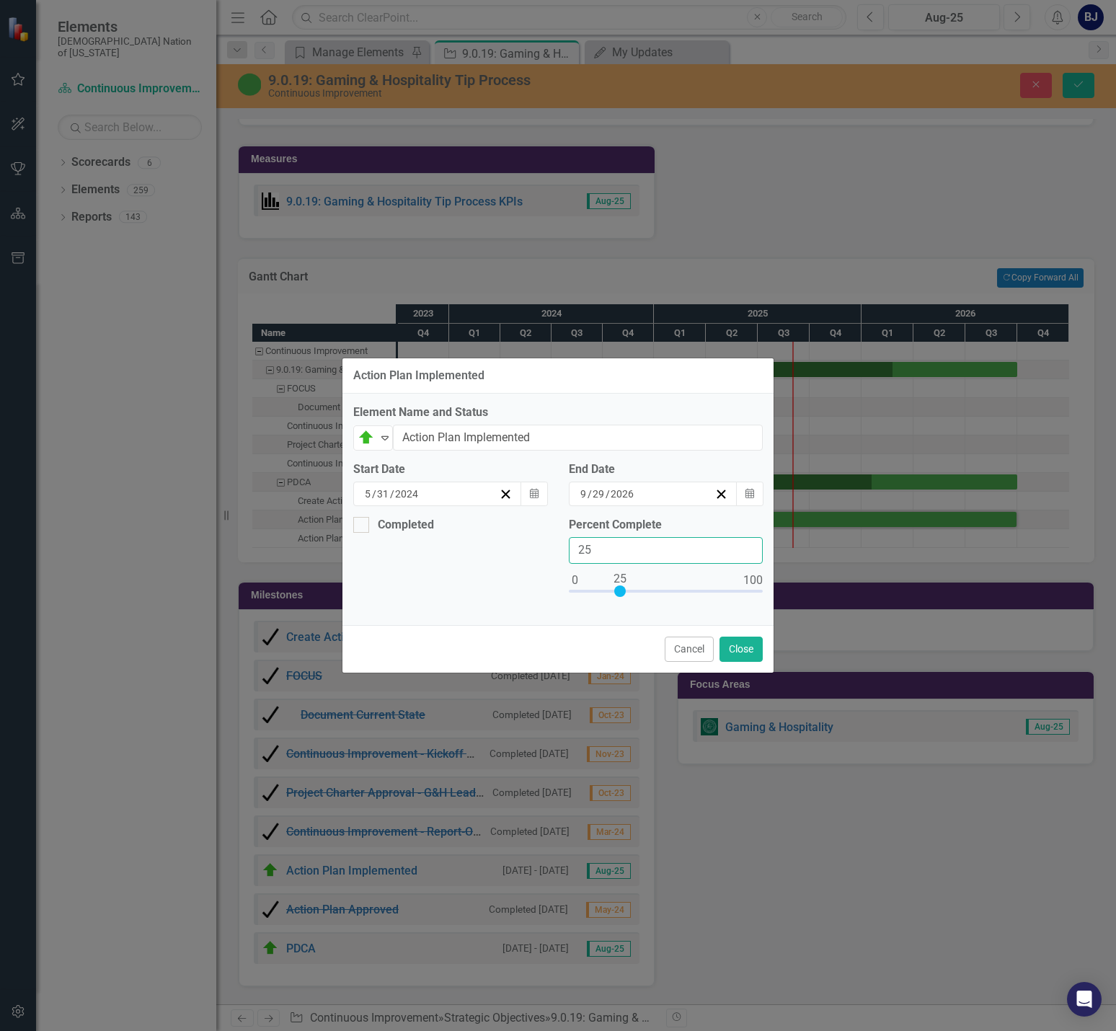
click at [597, 548] on input "25" at bounding box center [666, 550] width 194 height 27
type input "035"
click at [744, 652] on button "Close" at bounding box center [740, 648] width 43 height 25
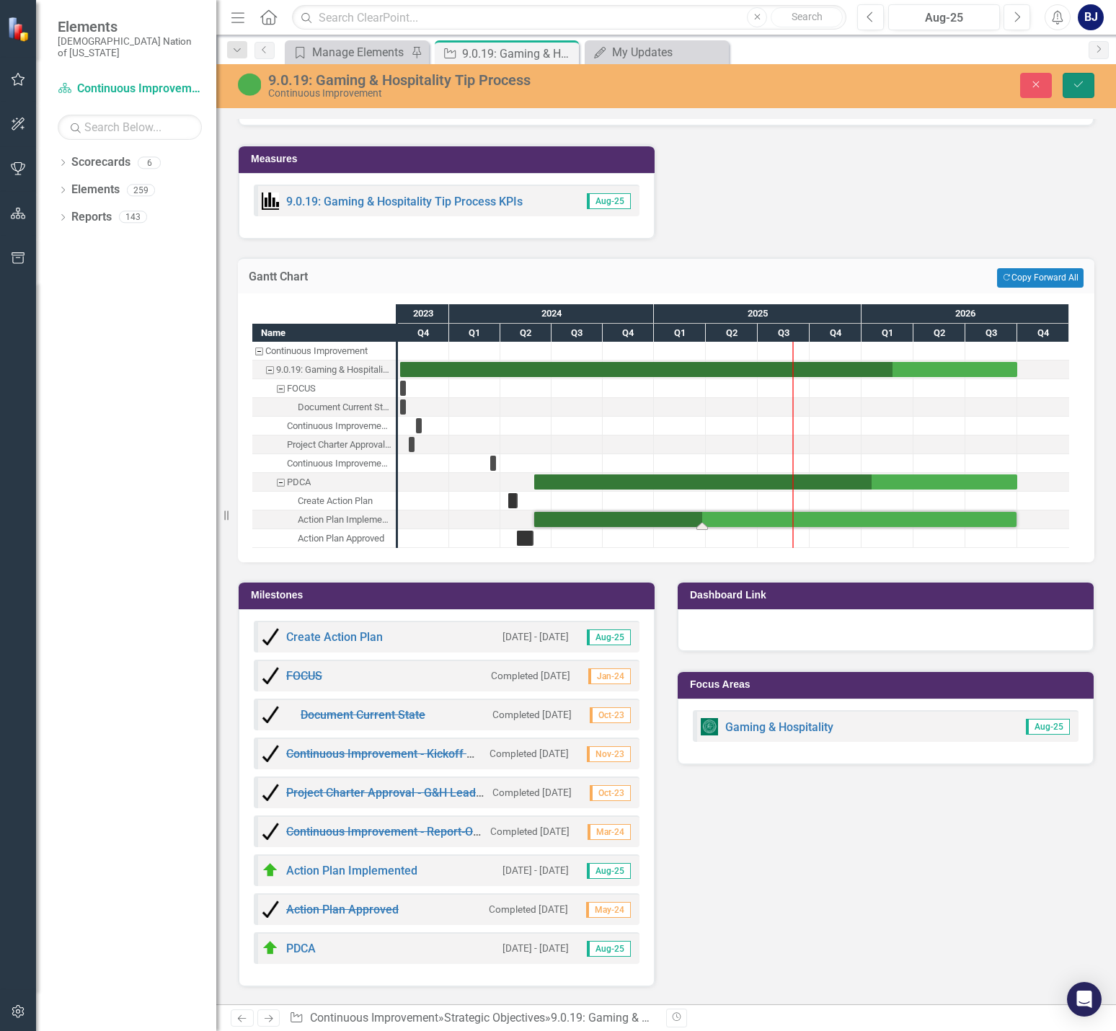
click at [1082, 84] on icon "Save" at bounding box center [1078, 84] width 13 height 10
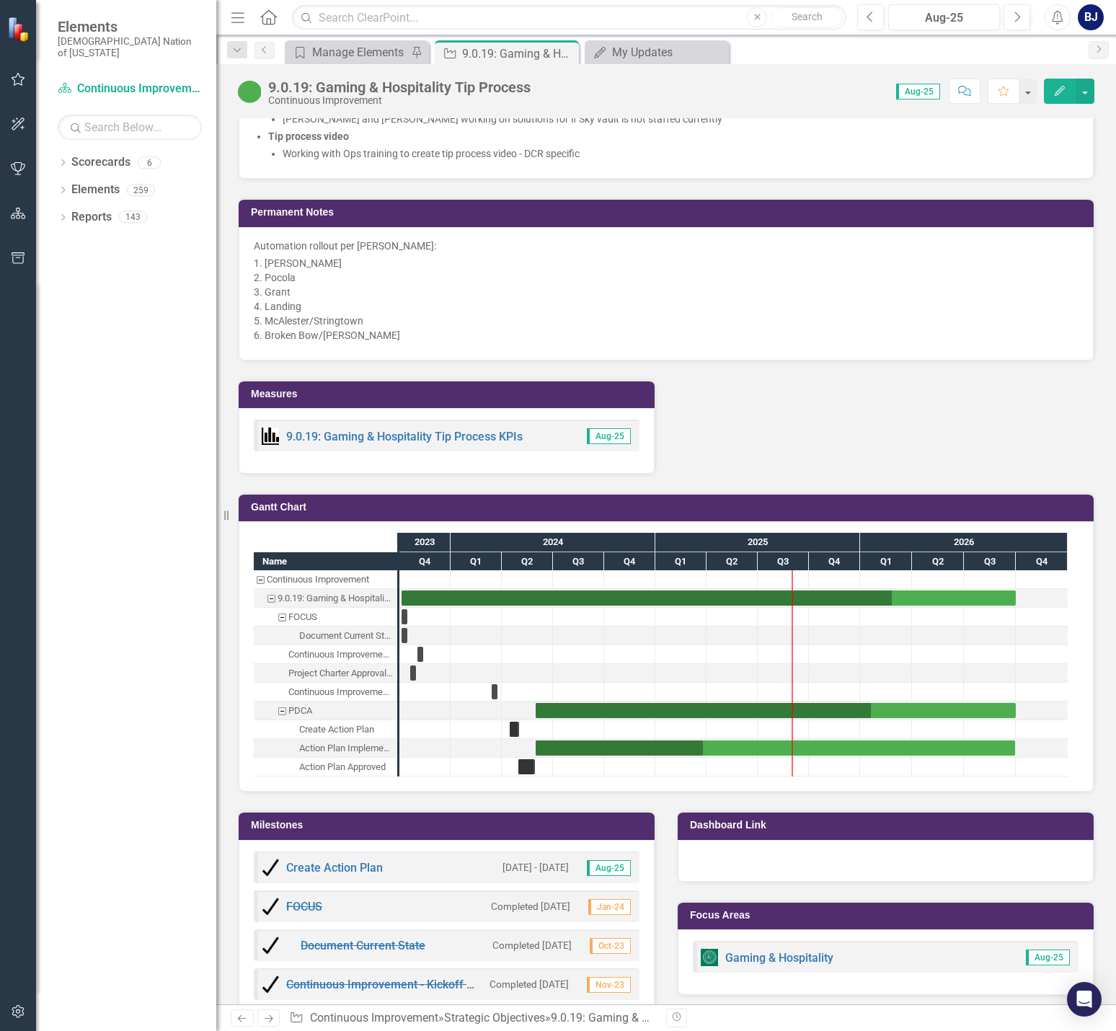
scroll to position [3315, 0]
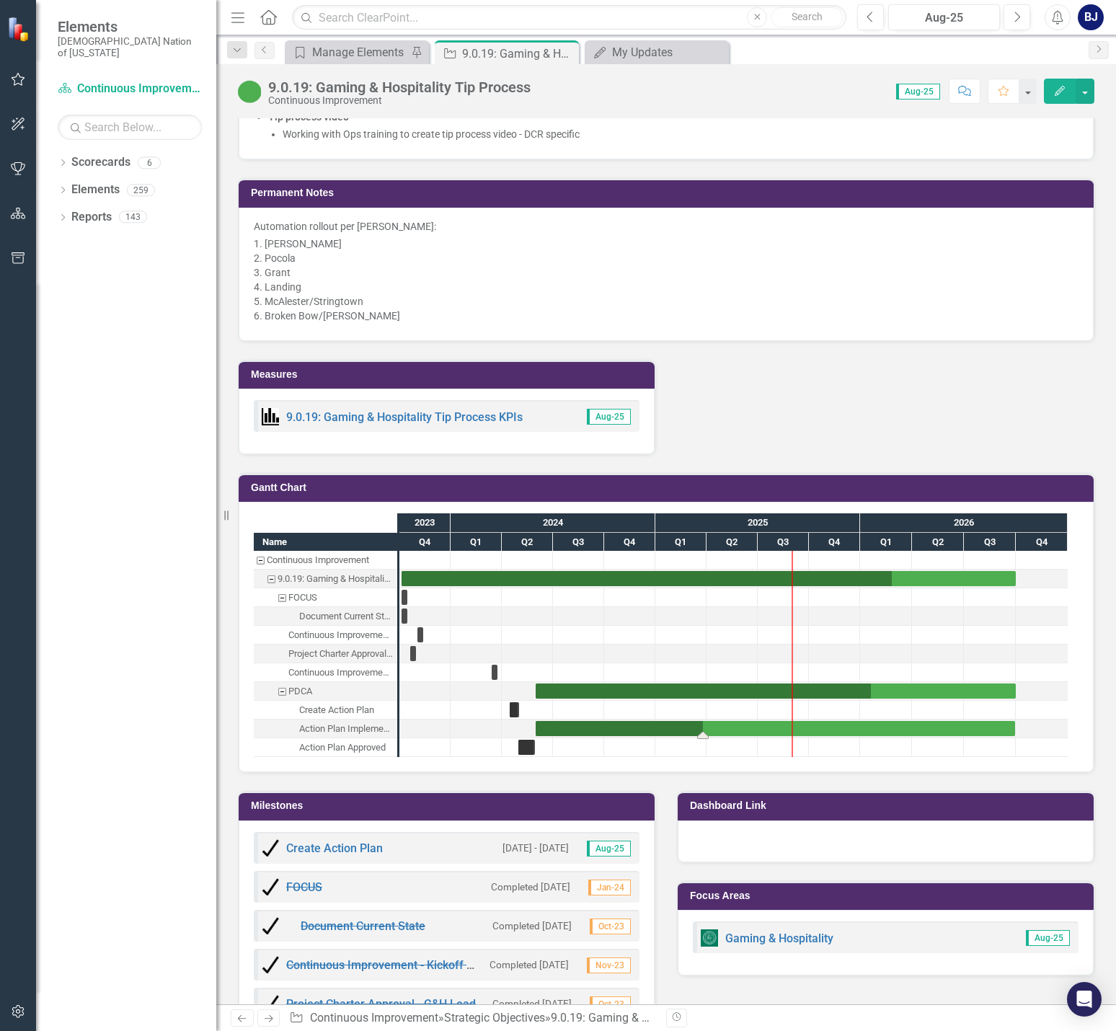
click at [565, 721] on div "Task: Start date: 2024-05-31 End date: 2026-09-29" at bounding box center [774, 728] width 479 height 15
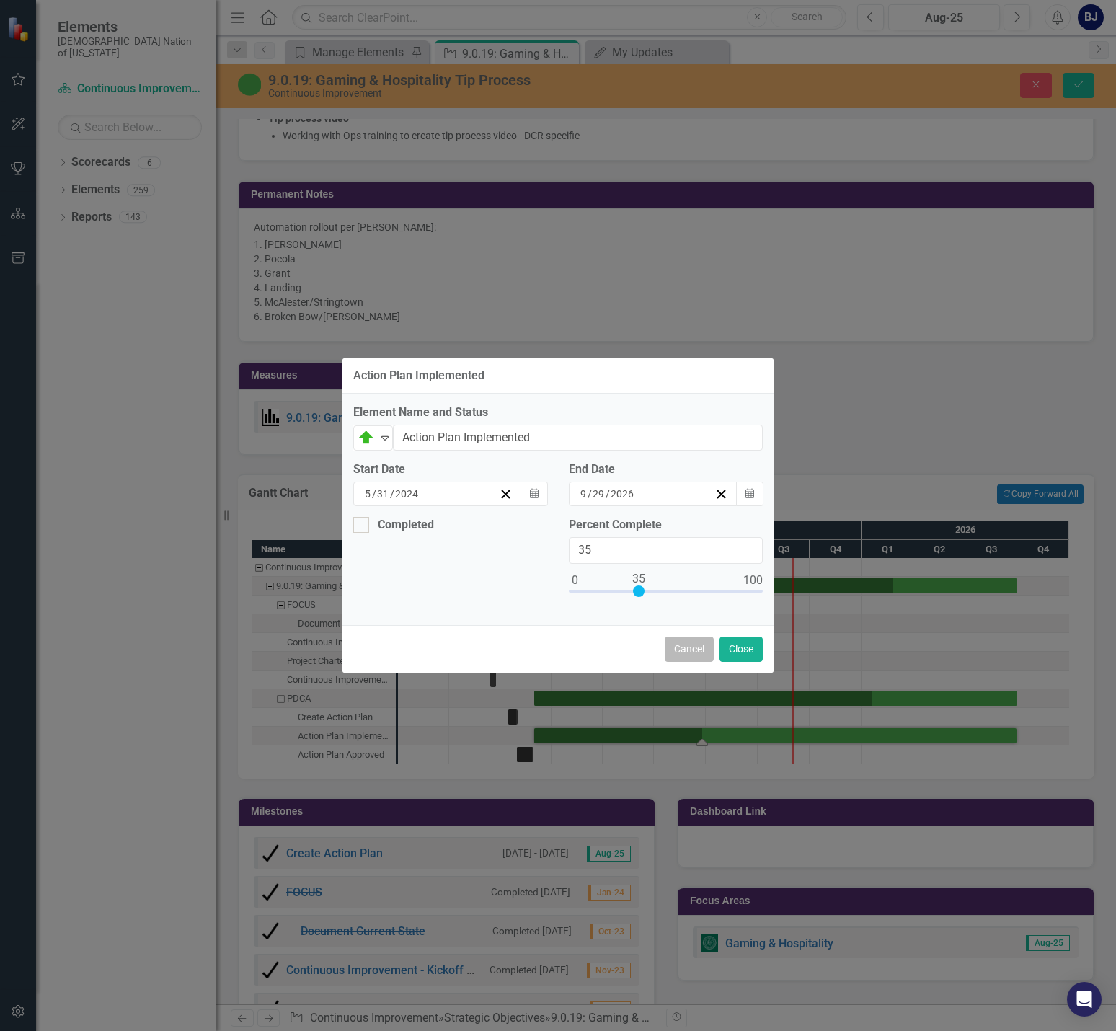
click at [675, 639] on button "Cancel" at bounding box center [688, 648] width 49 height 25
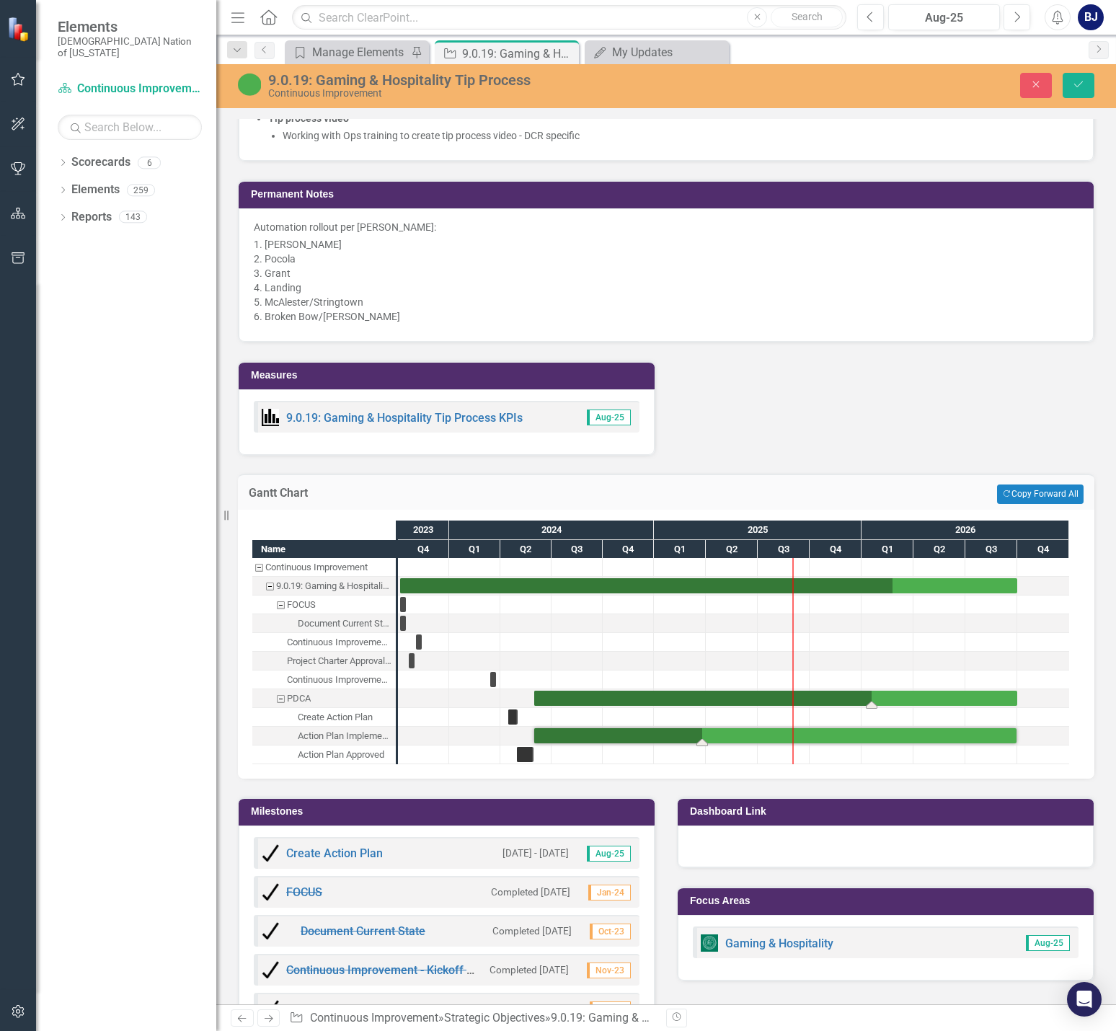
click at [896, 690] on div "Task: Start date: 2024-05-31 End date: 2026-10-01" at bounding box center [775, 697] width 483 height 15
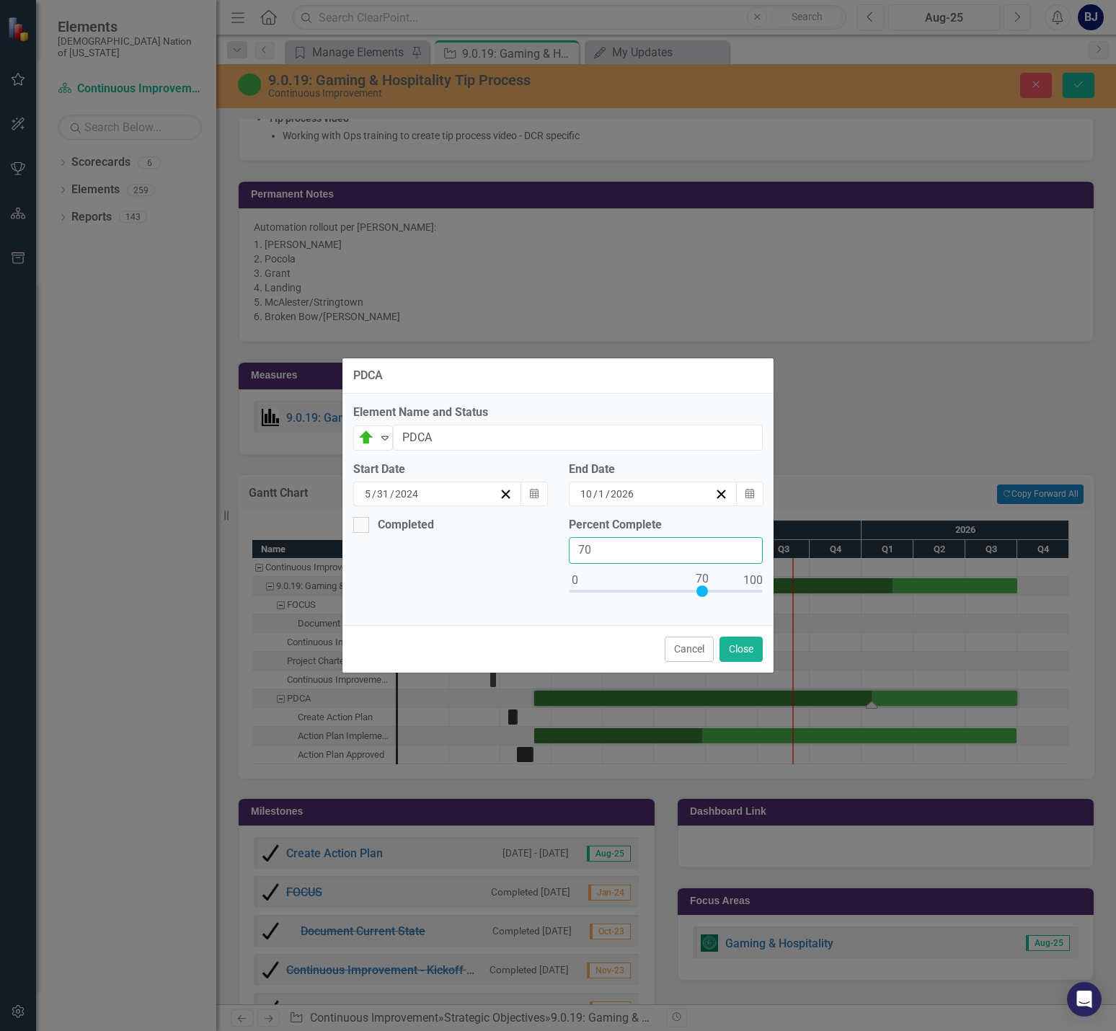
click at [622, 553] on input "70" at bounding box center [666, 550] width 194 height 27
type input "75"
click at [751, 657] on button "Close" at bounding box center [740, 648] width 43 height 25
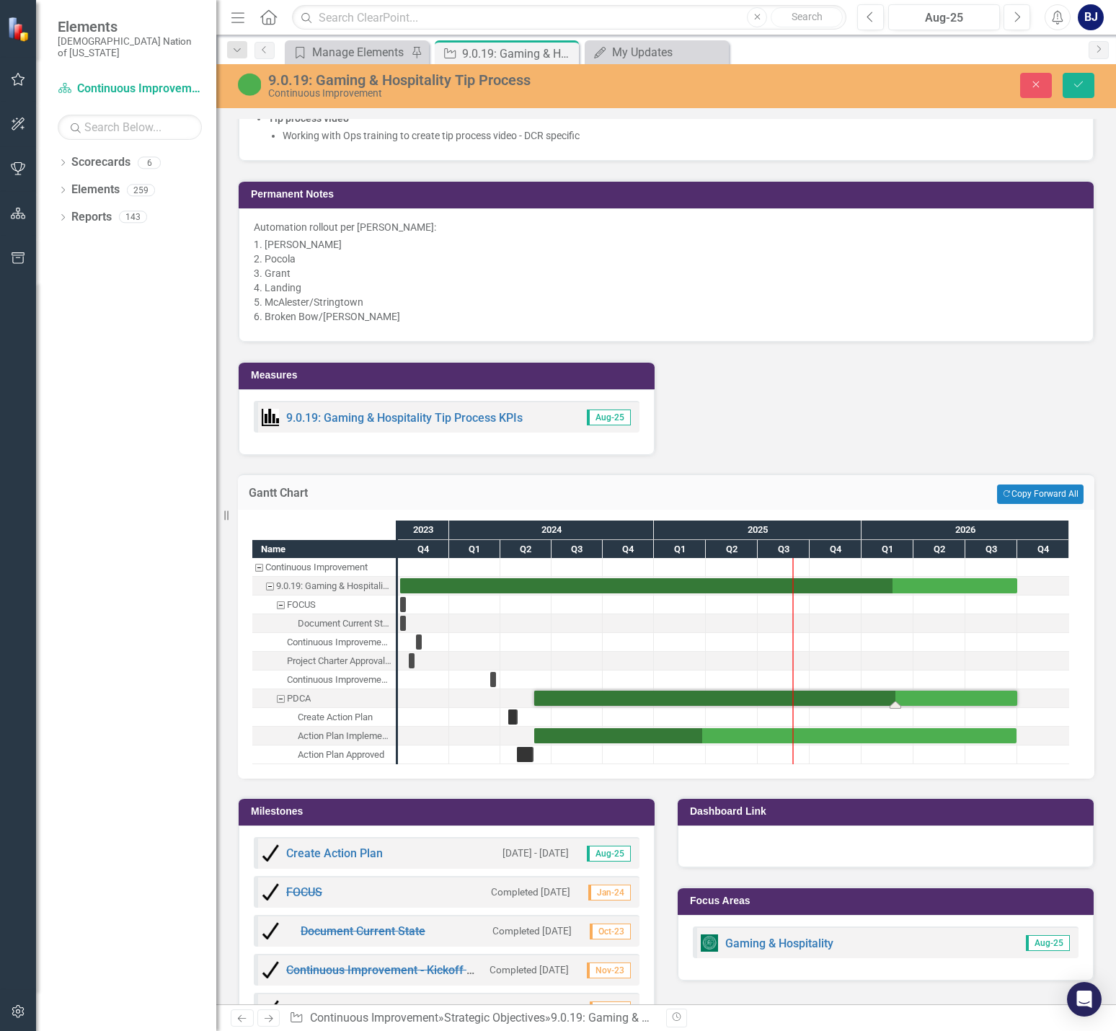
click at [871, 652] on div at bounding box center [887, 661] width 52 height 18
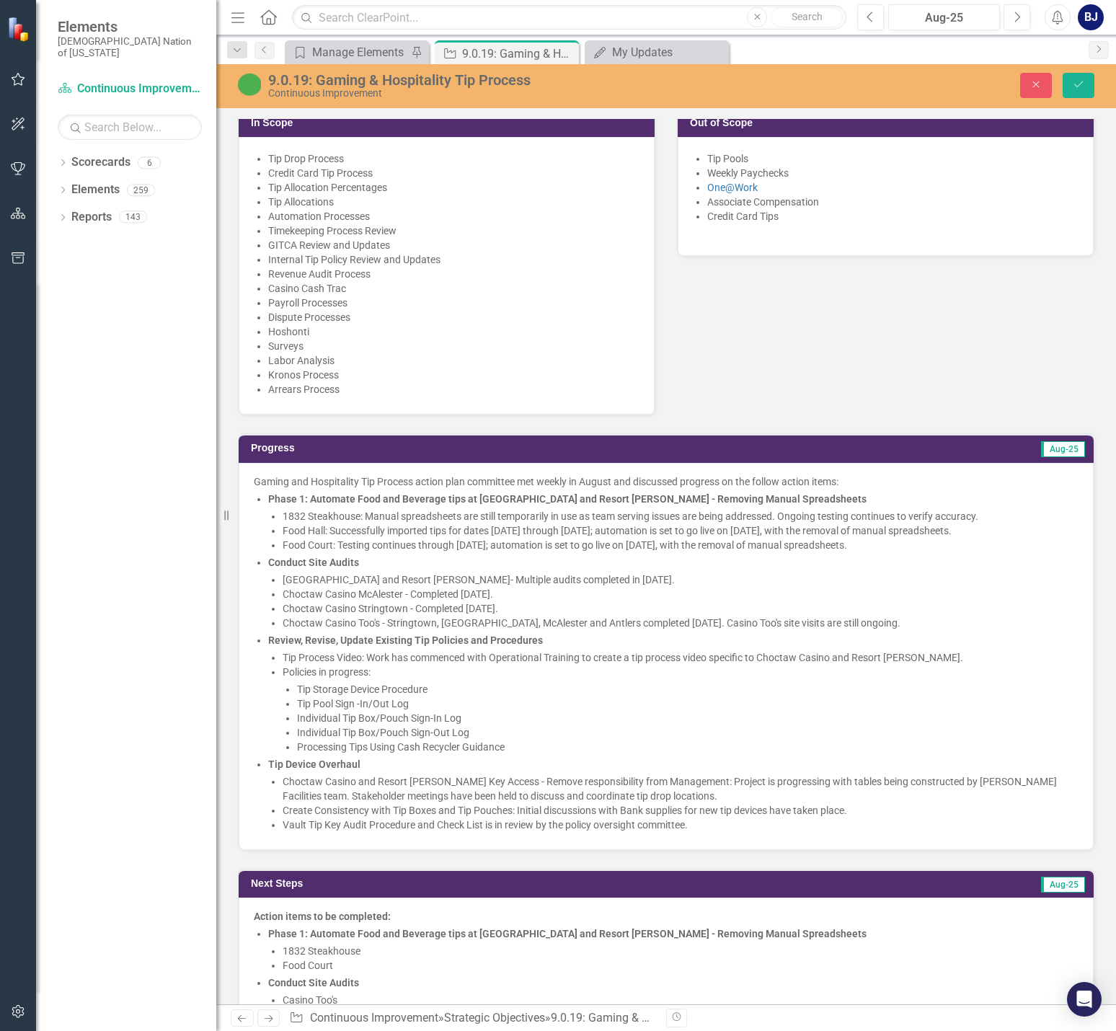
scroll to position [432, 0]
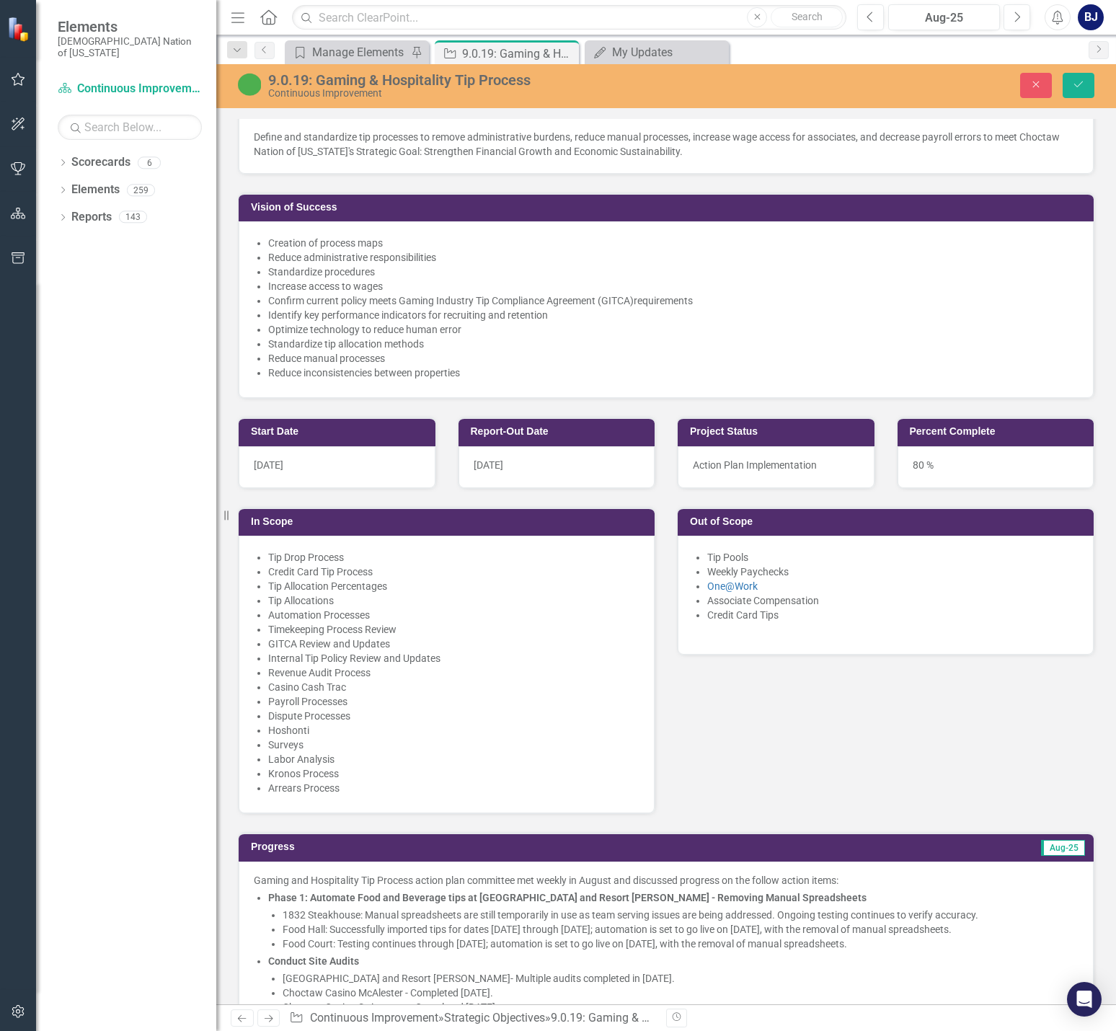
click at [1004, 452] on div "80 %" at bounding box center [995, 467] width 197 height 42
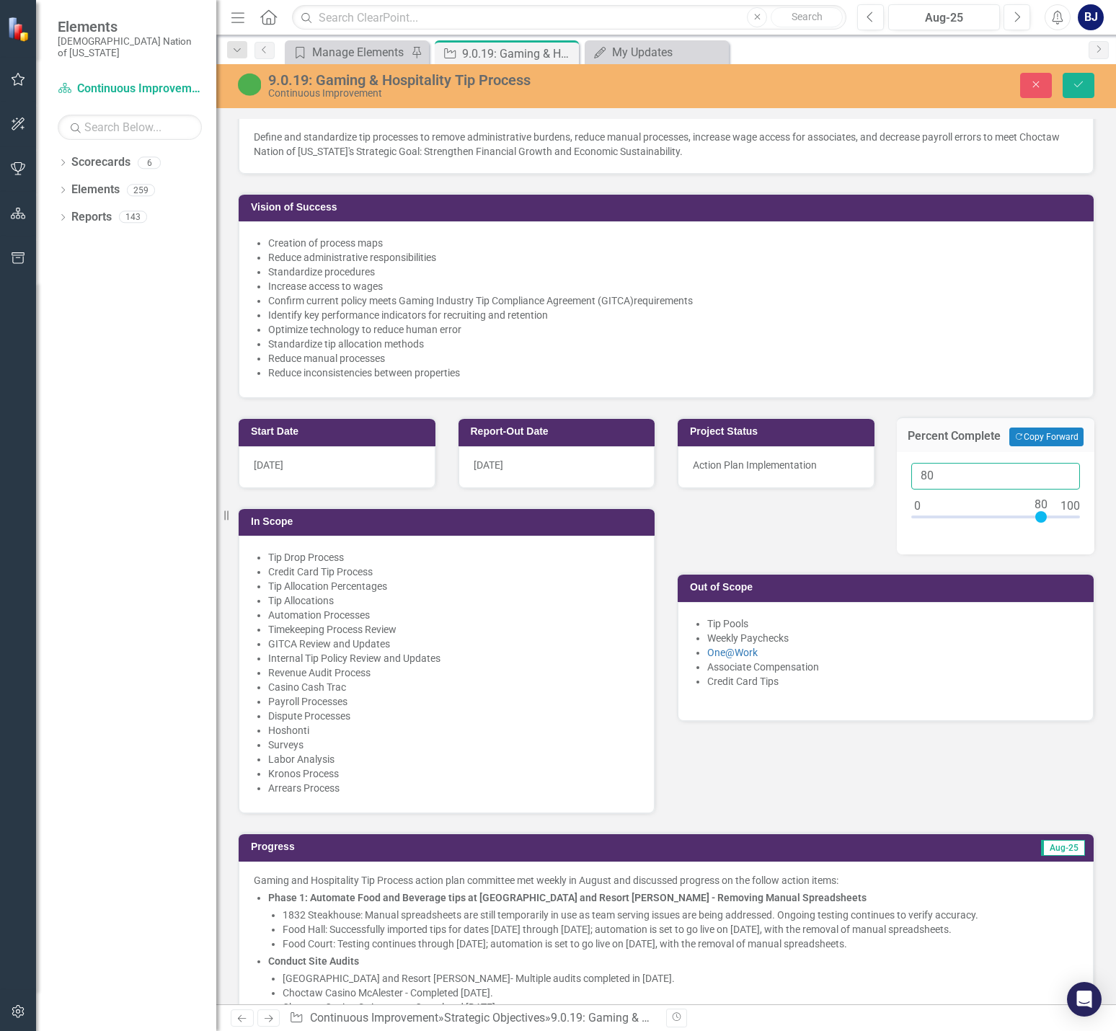
click at [1009, 474] on input "80" at bounding box center [995, 476] width 169 height 27
type input "85"
click at [1092, 86] on button "Save" at bounding box center [1078, 85] width 32 height 25
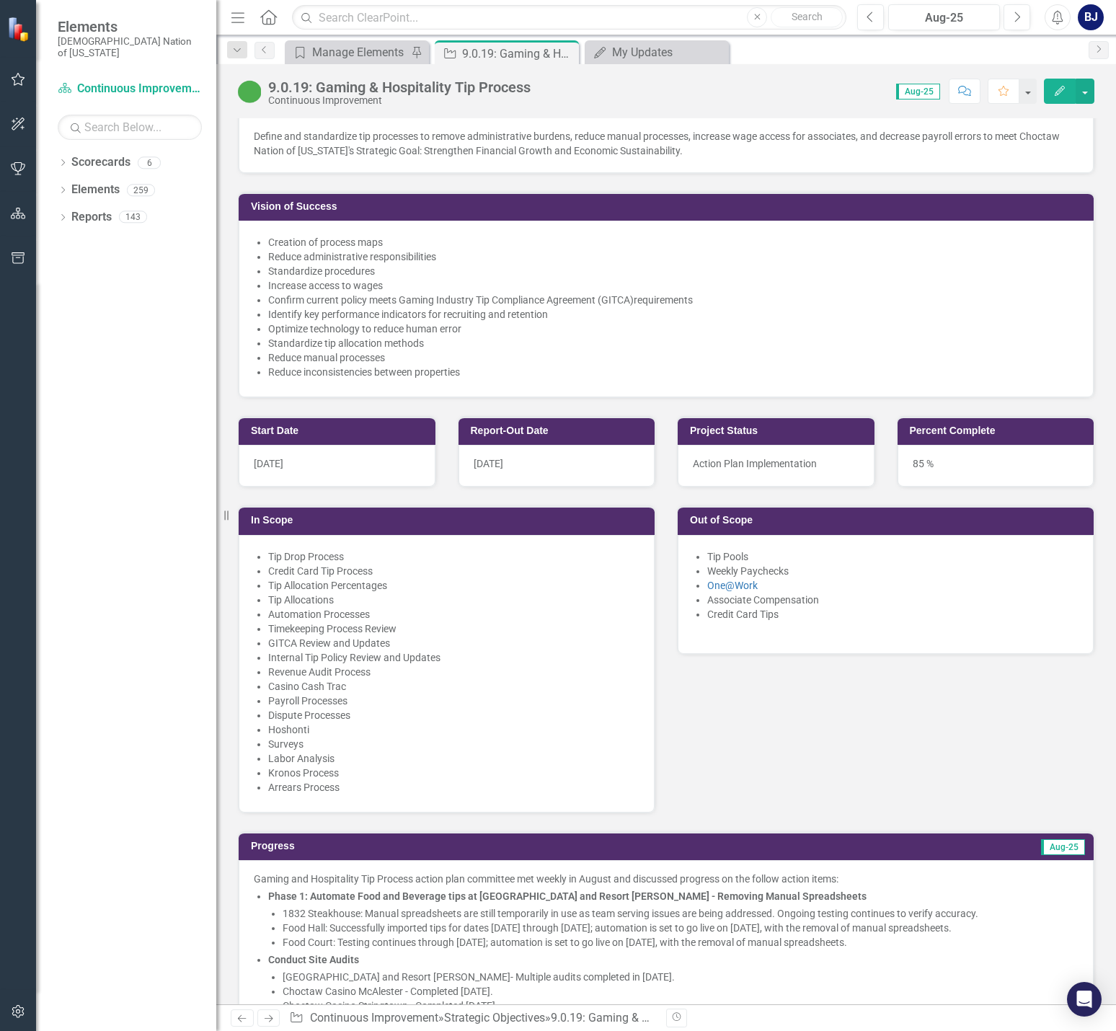
scroll to position [0, 0]
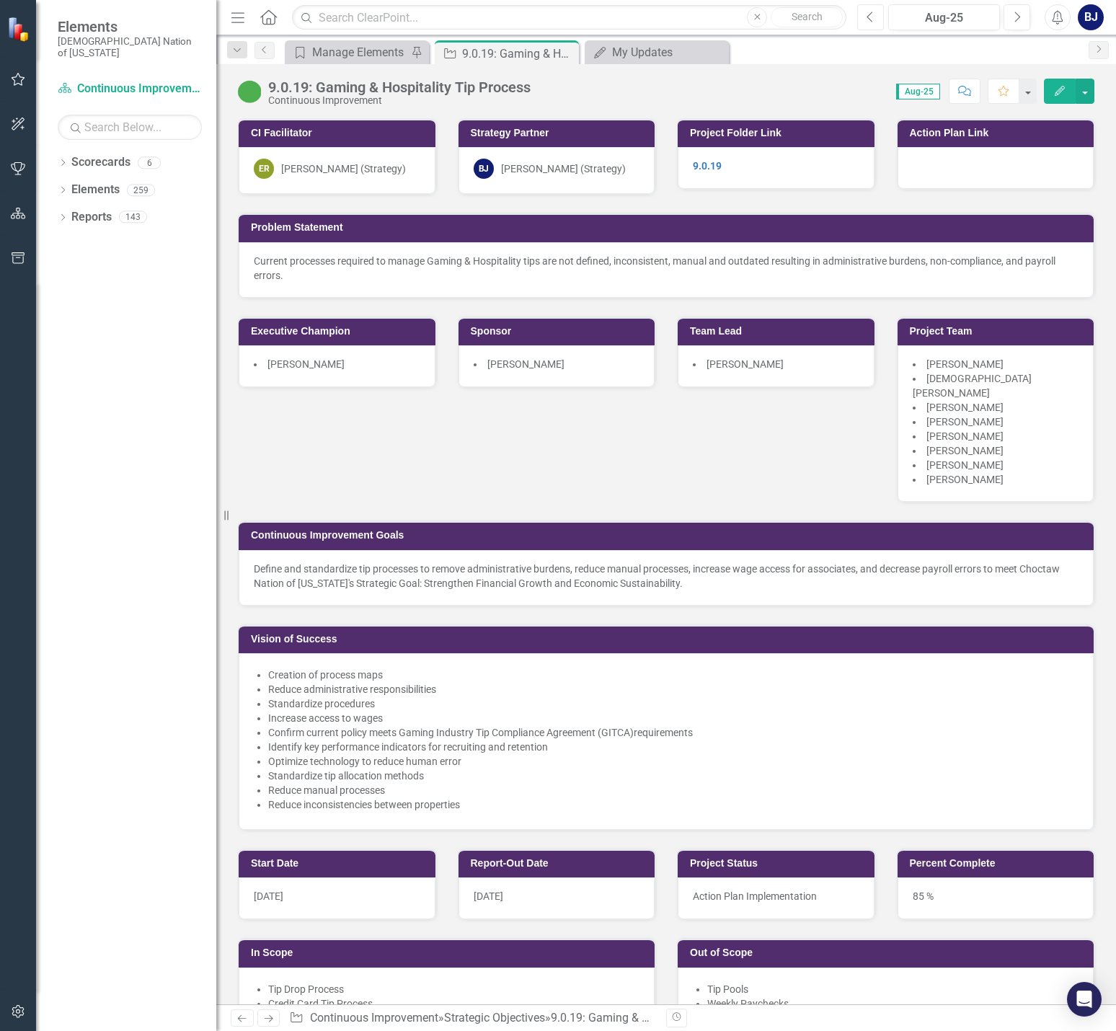
click at [868, 14] on icon "Previous" at bounding box center [870, 17] width 8 height 13
click at [1030, 15] on div "Previous Jul-25 Next" at bounding box center [947, 17] width 180 height 26
click at [1025, 18] on button "Next" at bounding box center [1016, 17] width 27 height 26
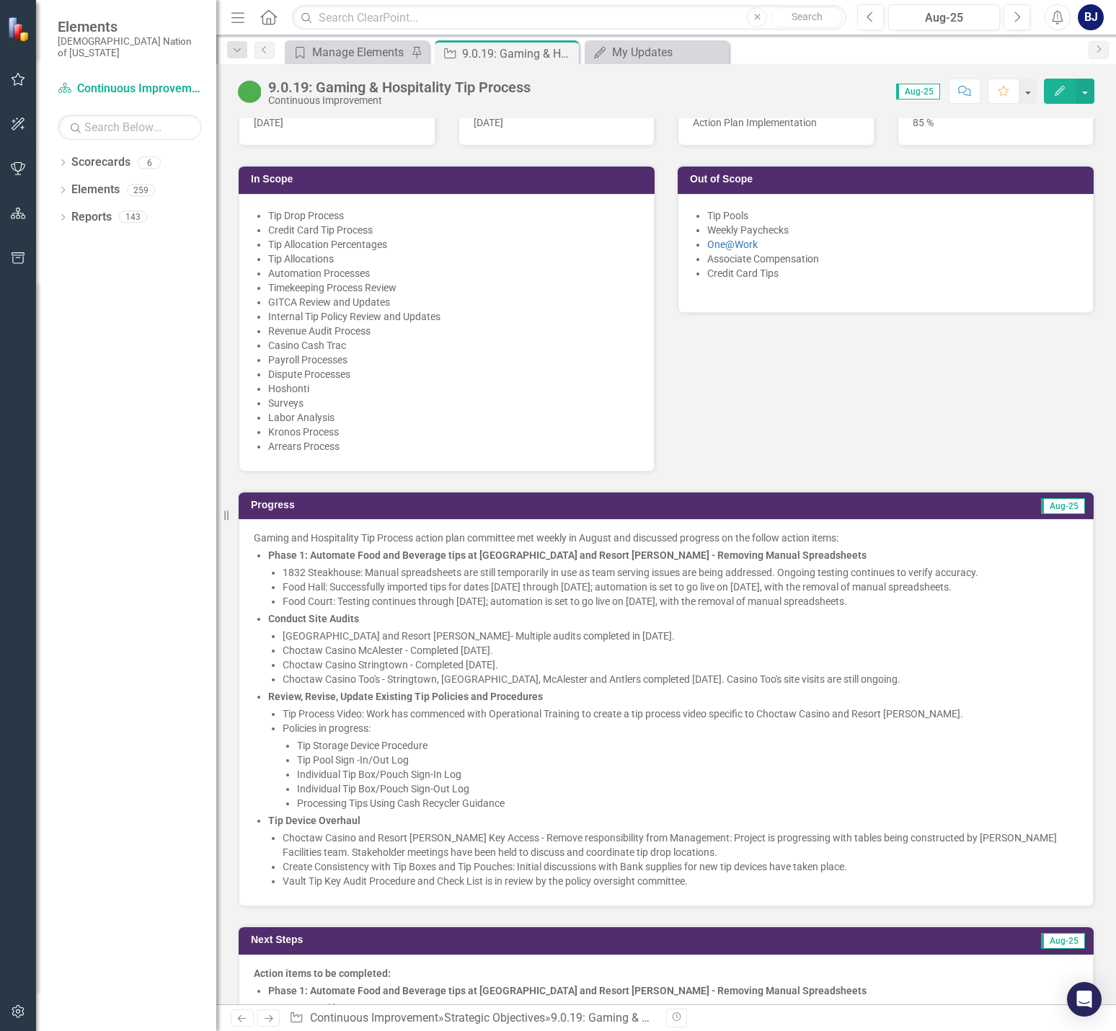
scroll to position [865, 0]
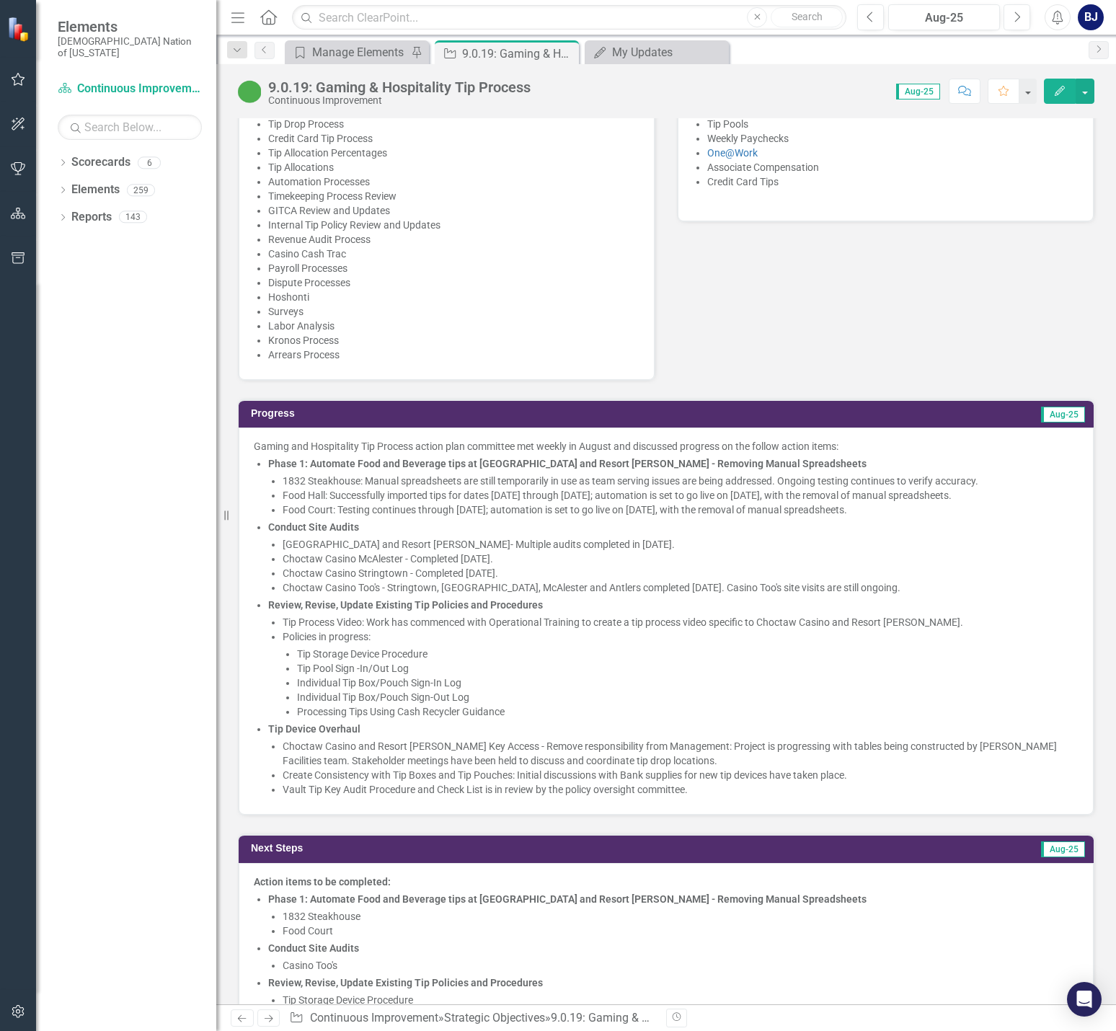
click at [788, 458] on strong "Phase 1: Automate Food and Beverage tips at [GEOGRAPHIC_DATA] and Resort [PERSO…" at bounding box center [567, 464] width 598 height 12
click at [793, 474] on li "1832 Steakhouse: Manual spreadsheets are still temporarily in use as team servi…" at bounding box center [681, 481] width 796 height 14
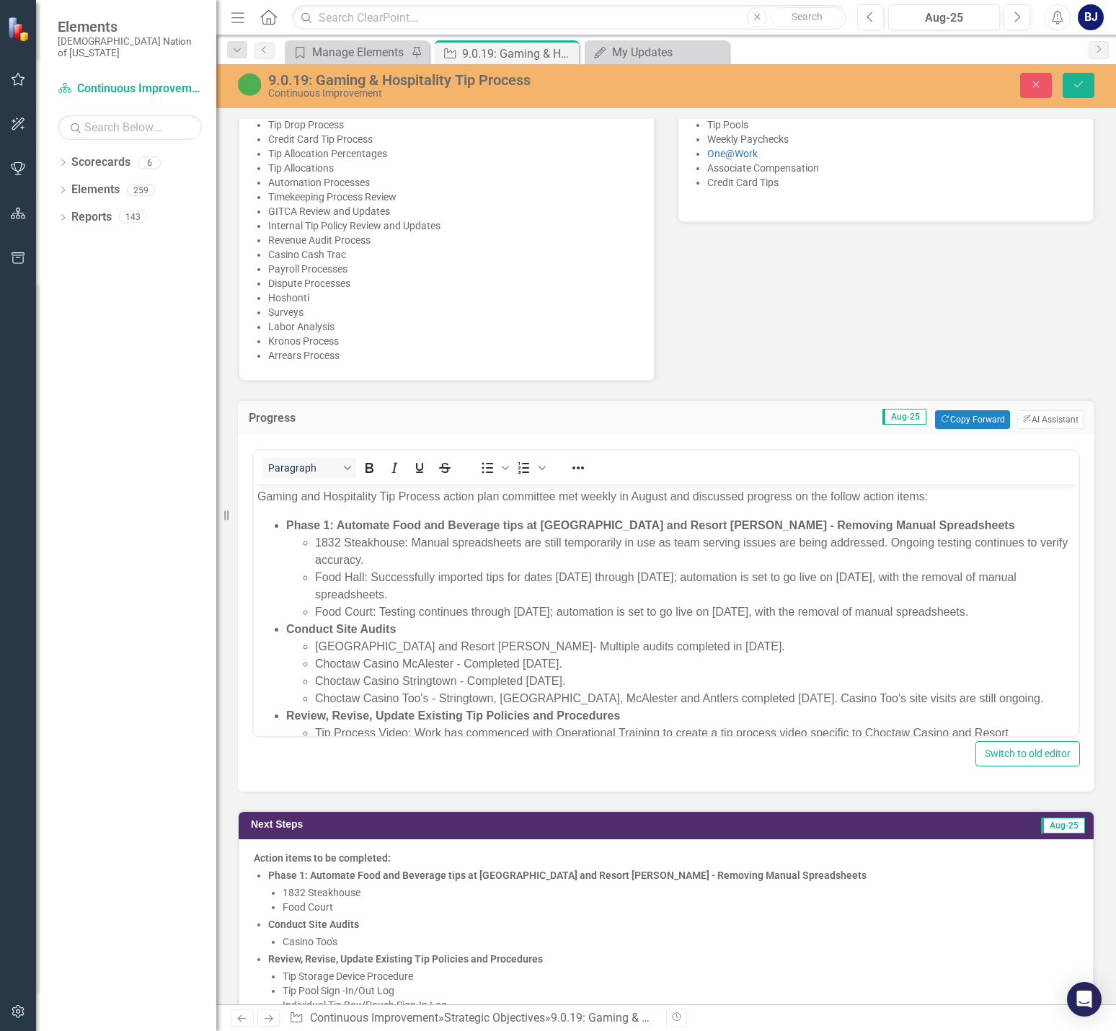
scroll to position [0, 0]
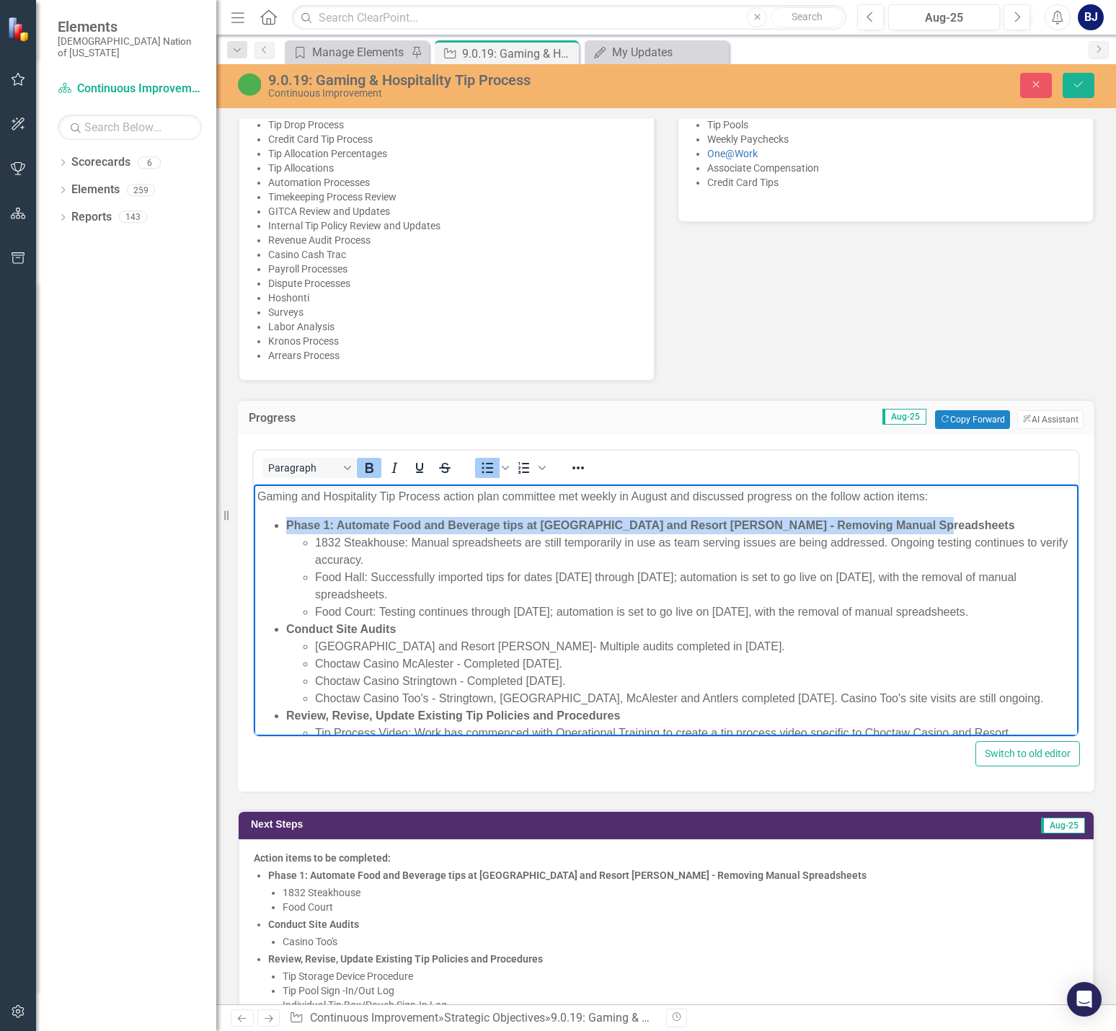
drag, startPoint x: 283, startPoint y: 525, endPoint x: 928, endPoint y: 527, distance: 645.0
click at [928, 527] on ul "Phase 1: Automate Food and Beverage tips at [GEOGRAPHIC_DATA] and Resort [PERSO…" at bounding box center [665, 733] width 817 height 432
copy strong "Phase 1: Automate Food and Beverage tips at [GEOGRAPHIC_DATA] and Resort [PERSO…"
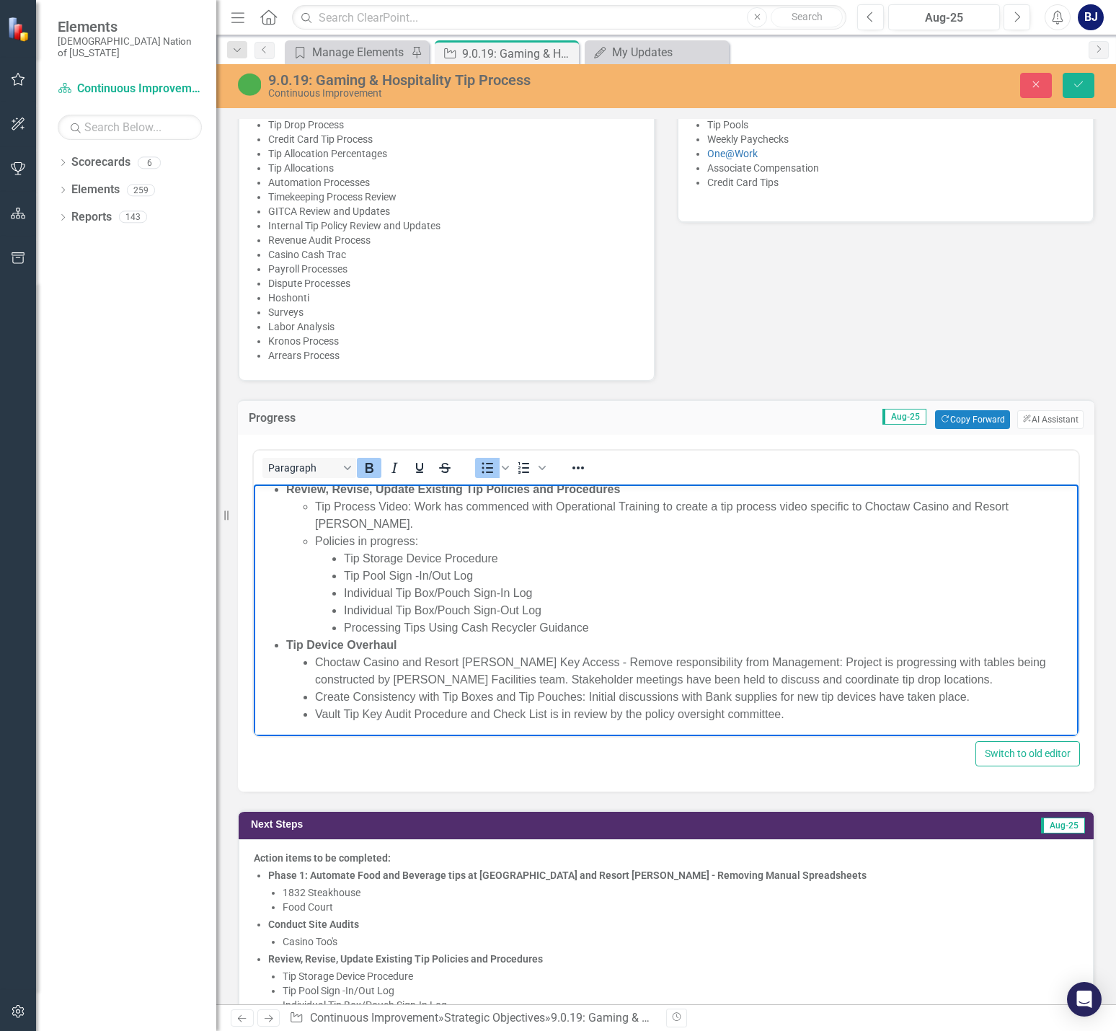
scroll to position [228, 0]
drag, startPoint x: 1076, startPoint y: 84, endPoint x: 1052, endPoint y: 121, distance: 43.8
click at [1076, 84] on icon "Save" at bounding box center [1078, 84] width 13 height 10
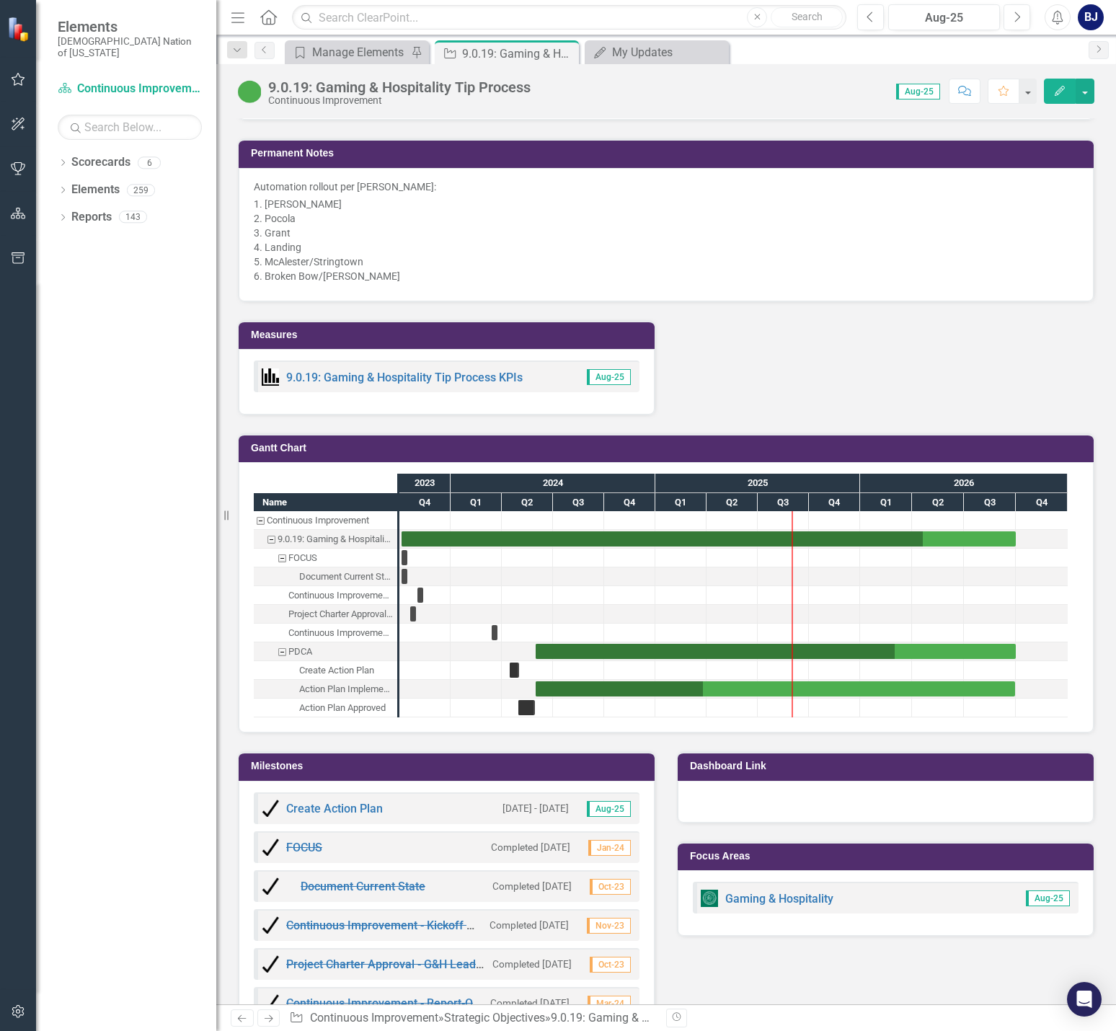
scroll to position [3387, 0]
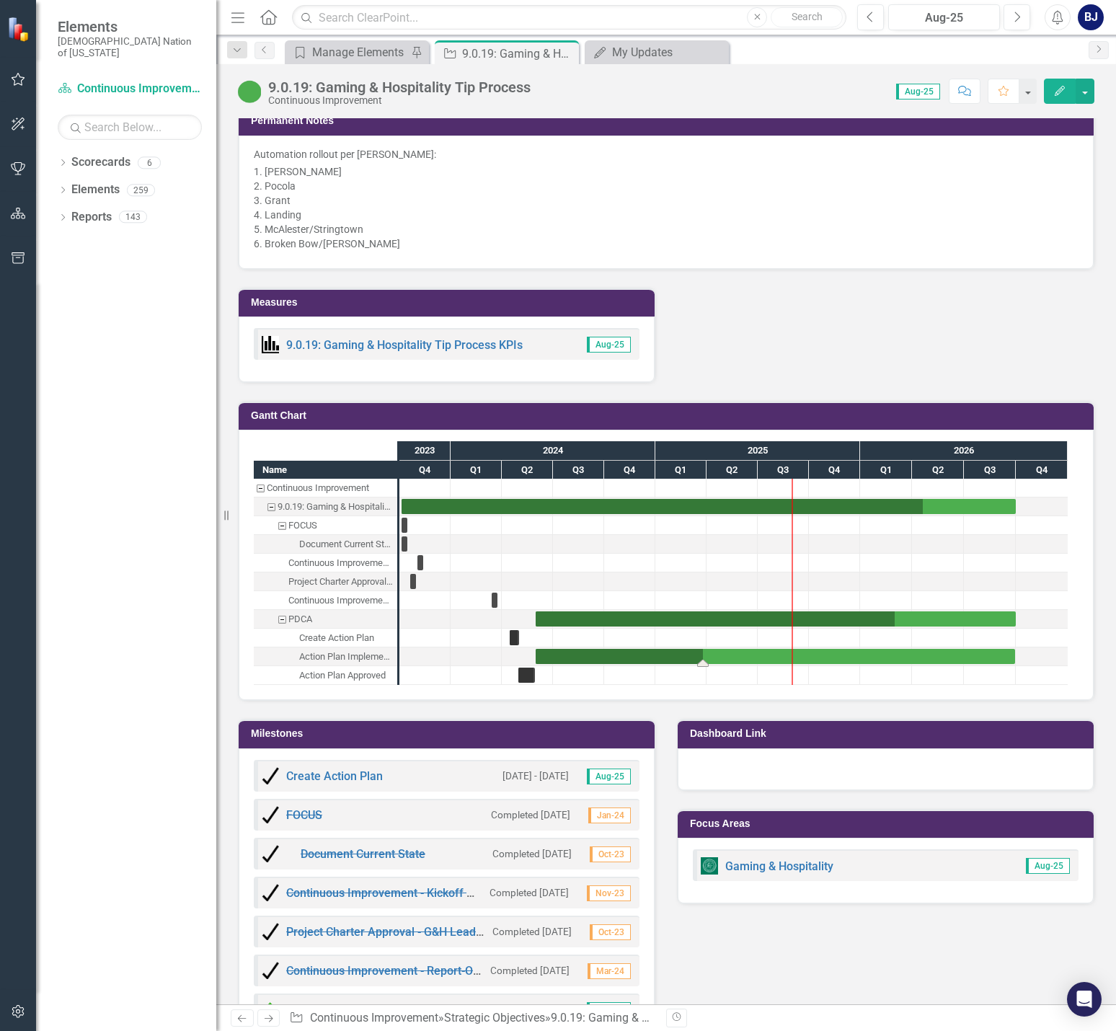
click at [867, 649] on div "Task: Start date: 2024-05-31 End date: 2026-09-29" at bounding box center [774, 656] width 479 height 15
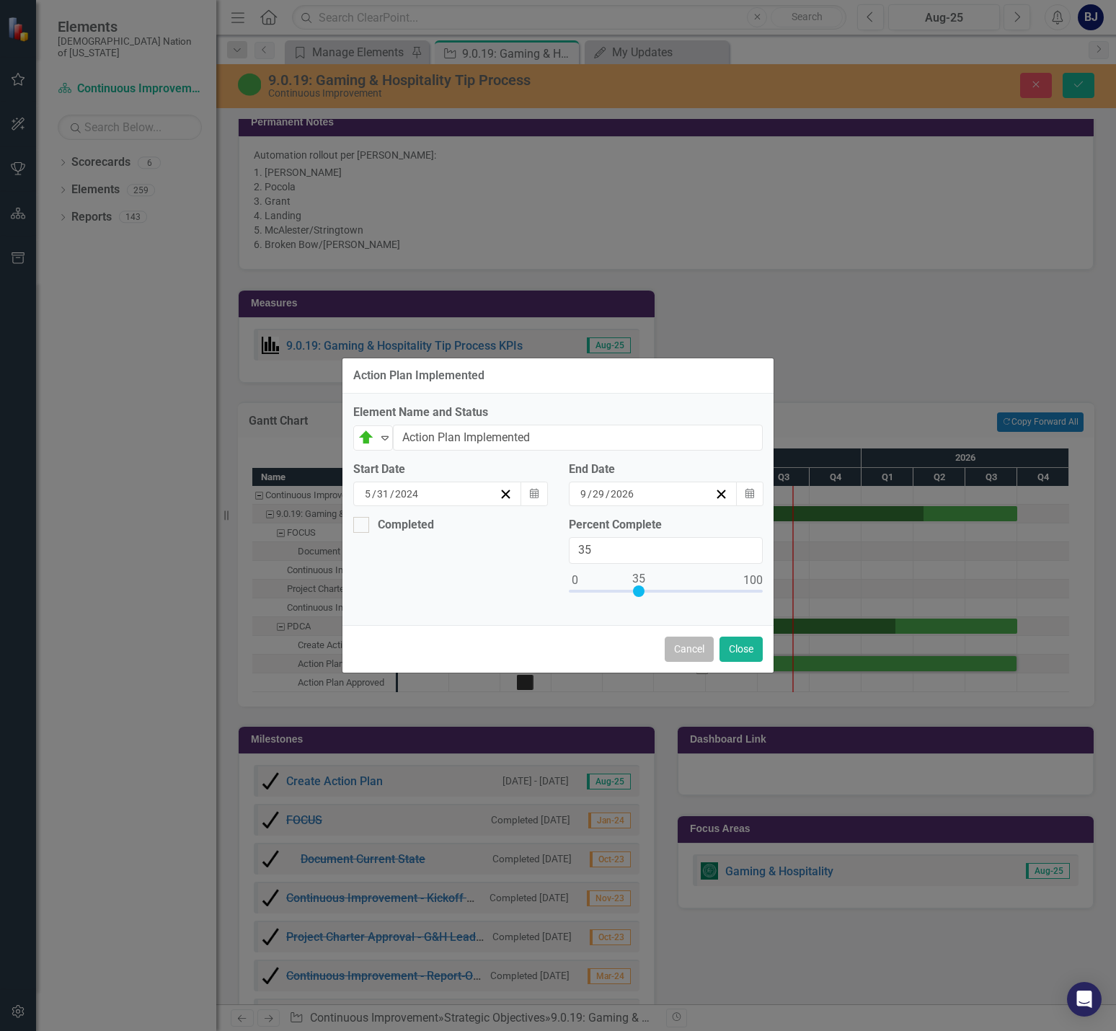
click at [688, 651] on button "Cancel" at bounding box center [688, 648] width 49 height 25
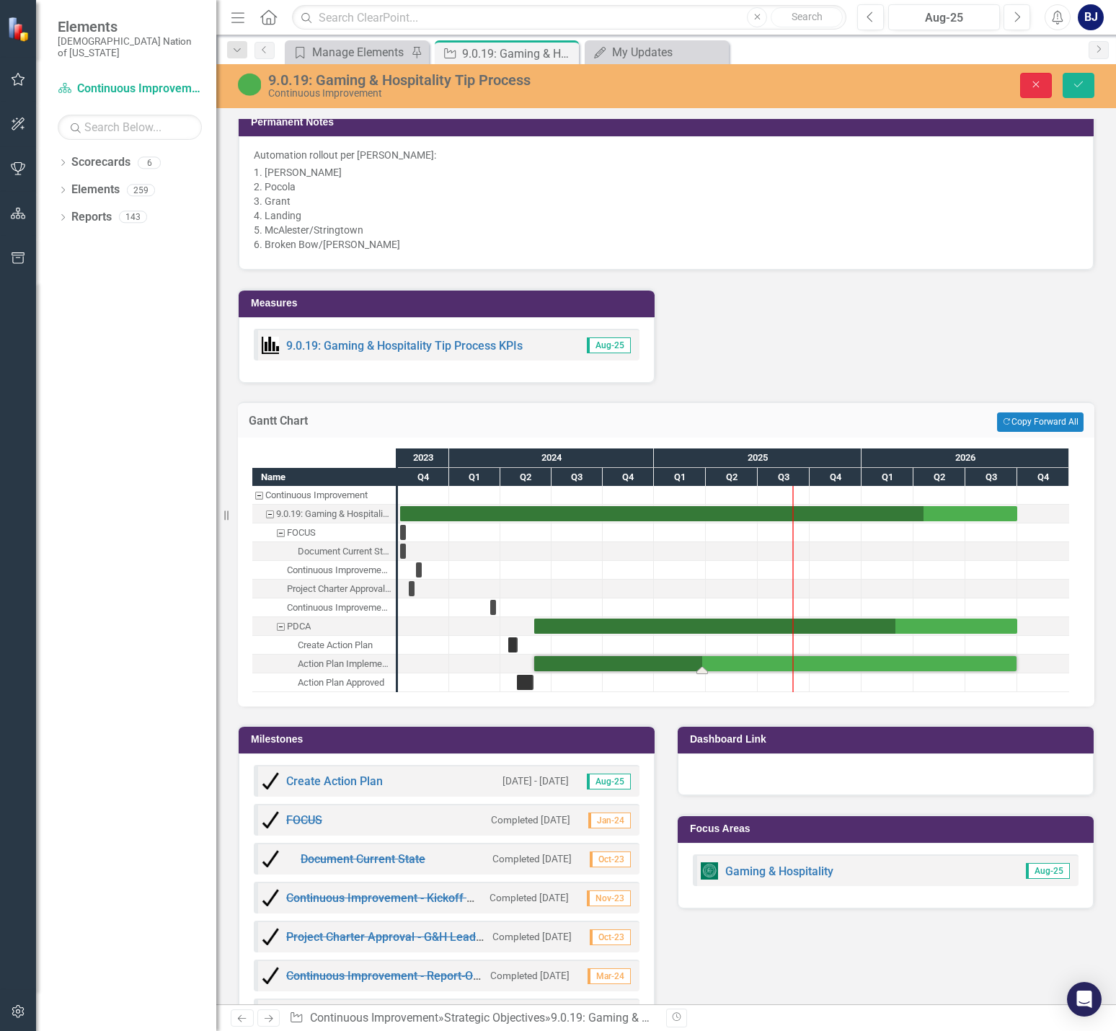
click at [1026, 94] on button "Close" at bounding box center [1036, 85] width 32 height 25
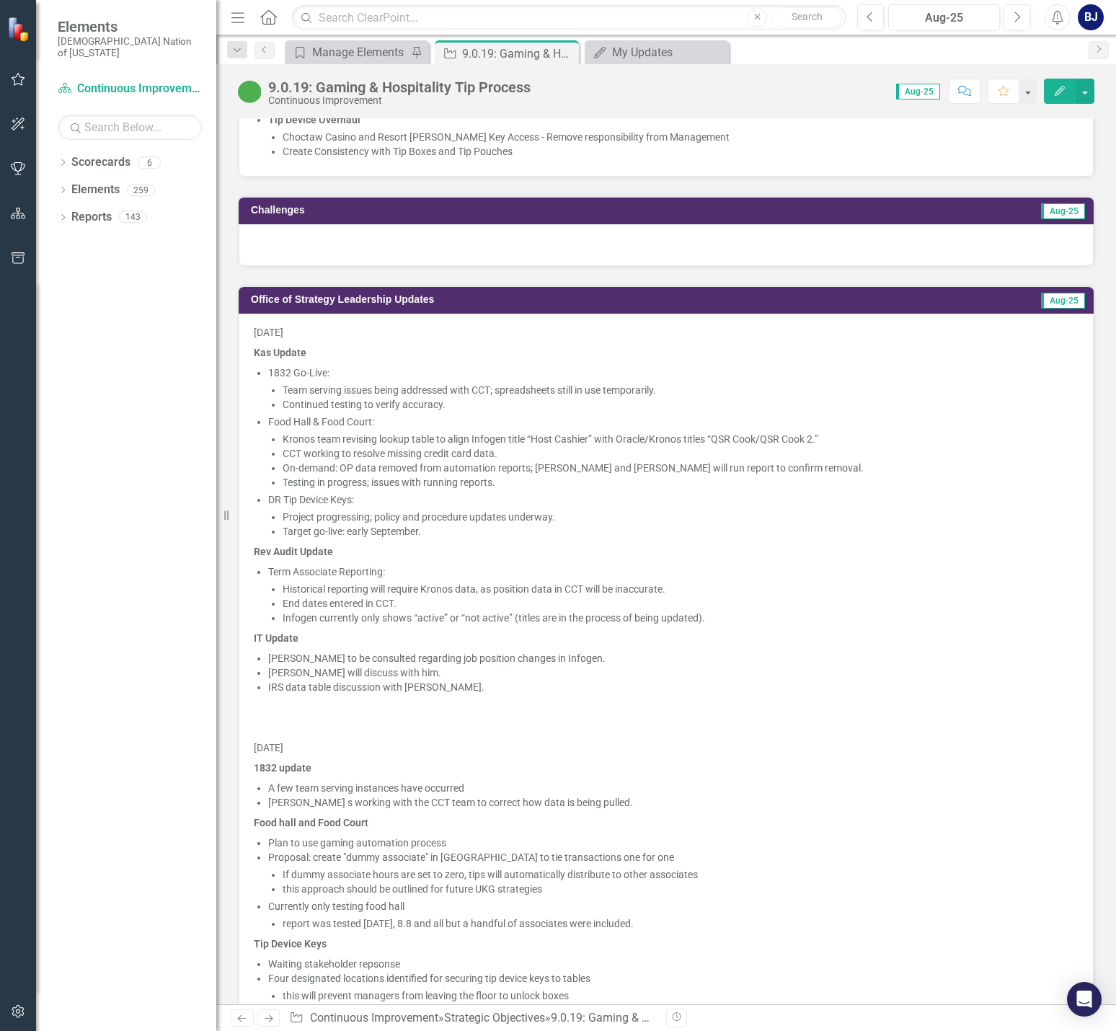
scroll to position [1658, 0]
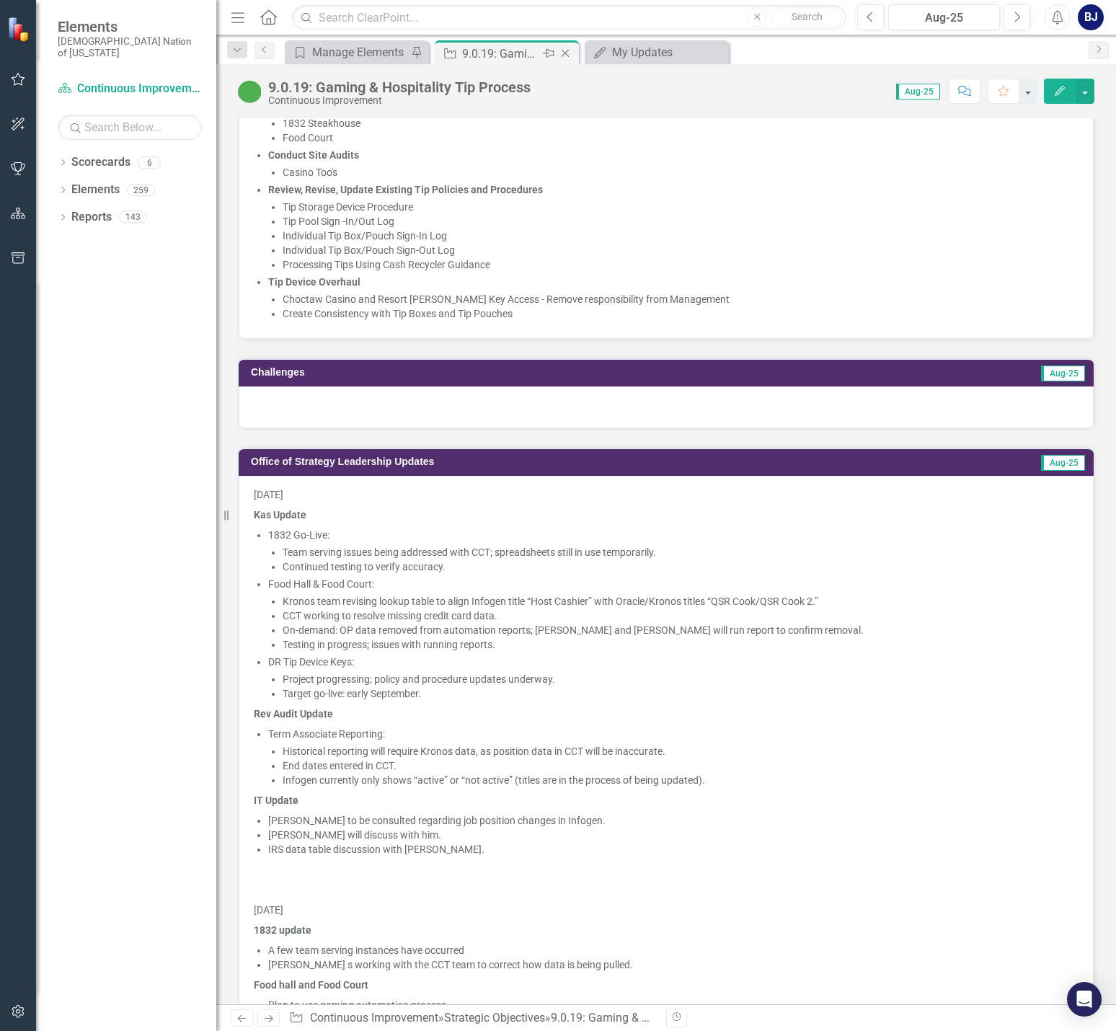
click at [564, 51] on icon "Close" at bounding box center [565, 54] width 14 height 12
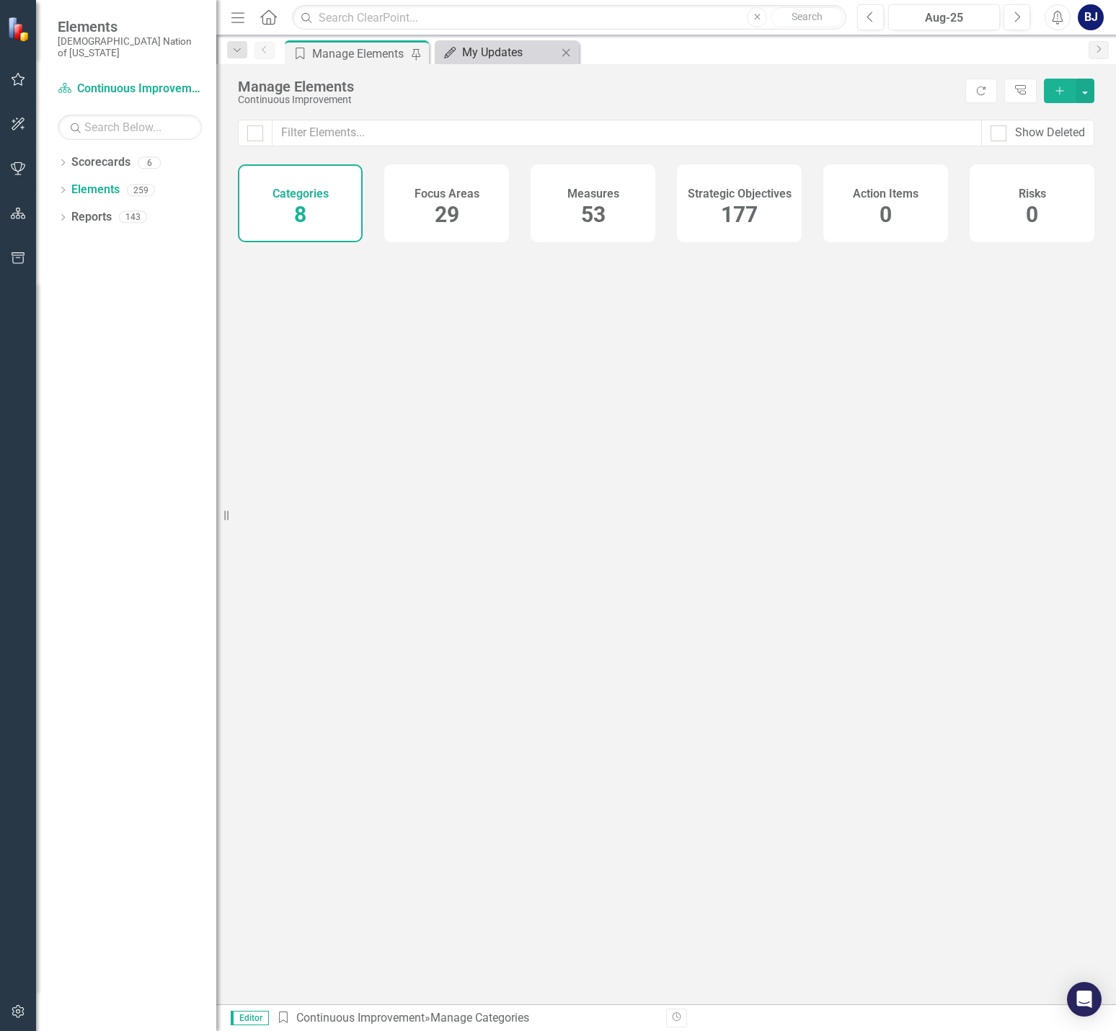
click at [460, 48] on link "My Updates My Updates" at bounding box center [497, 52] width 119 height 18
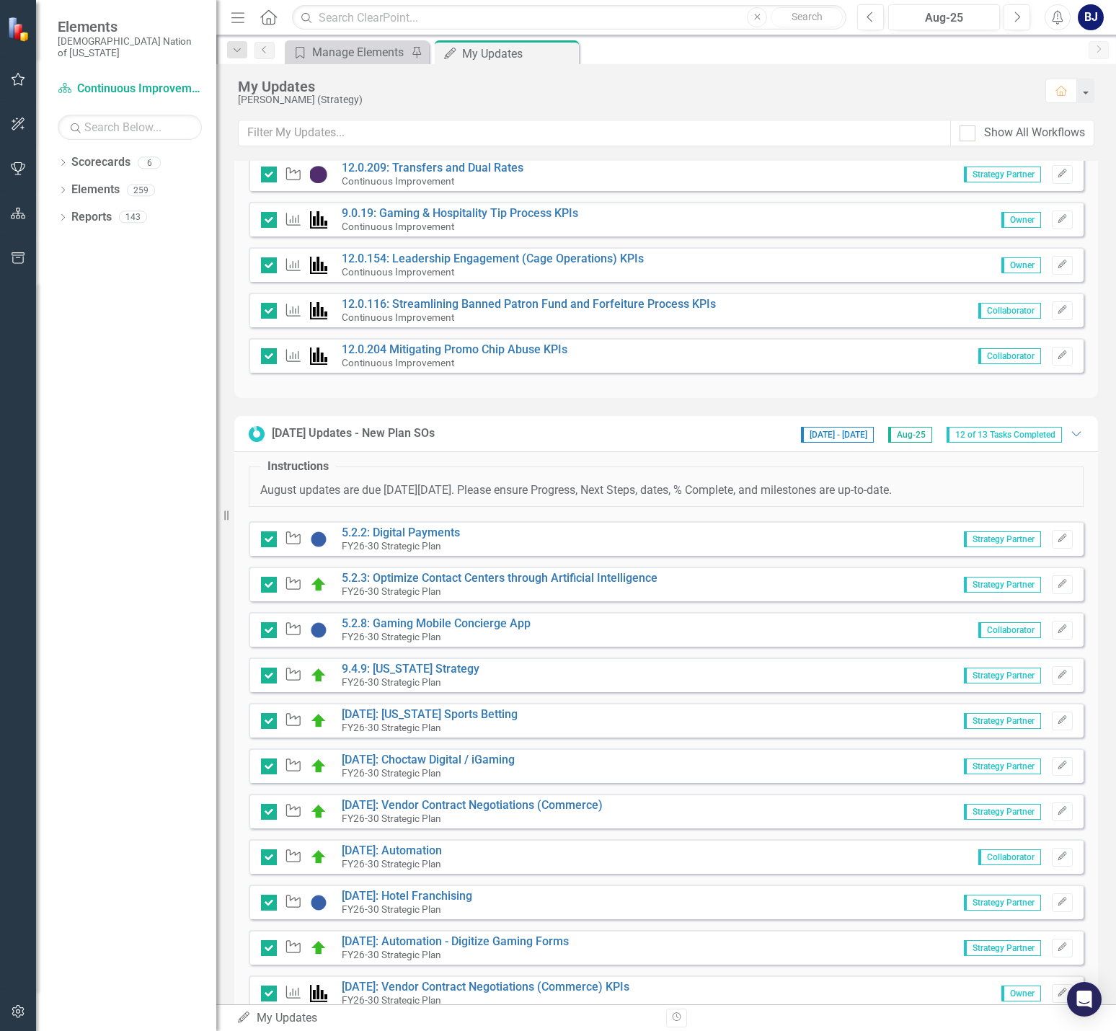
scroll to position [649, 0]
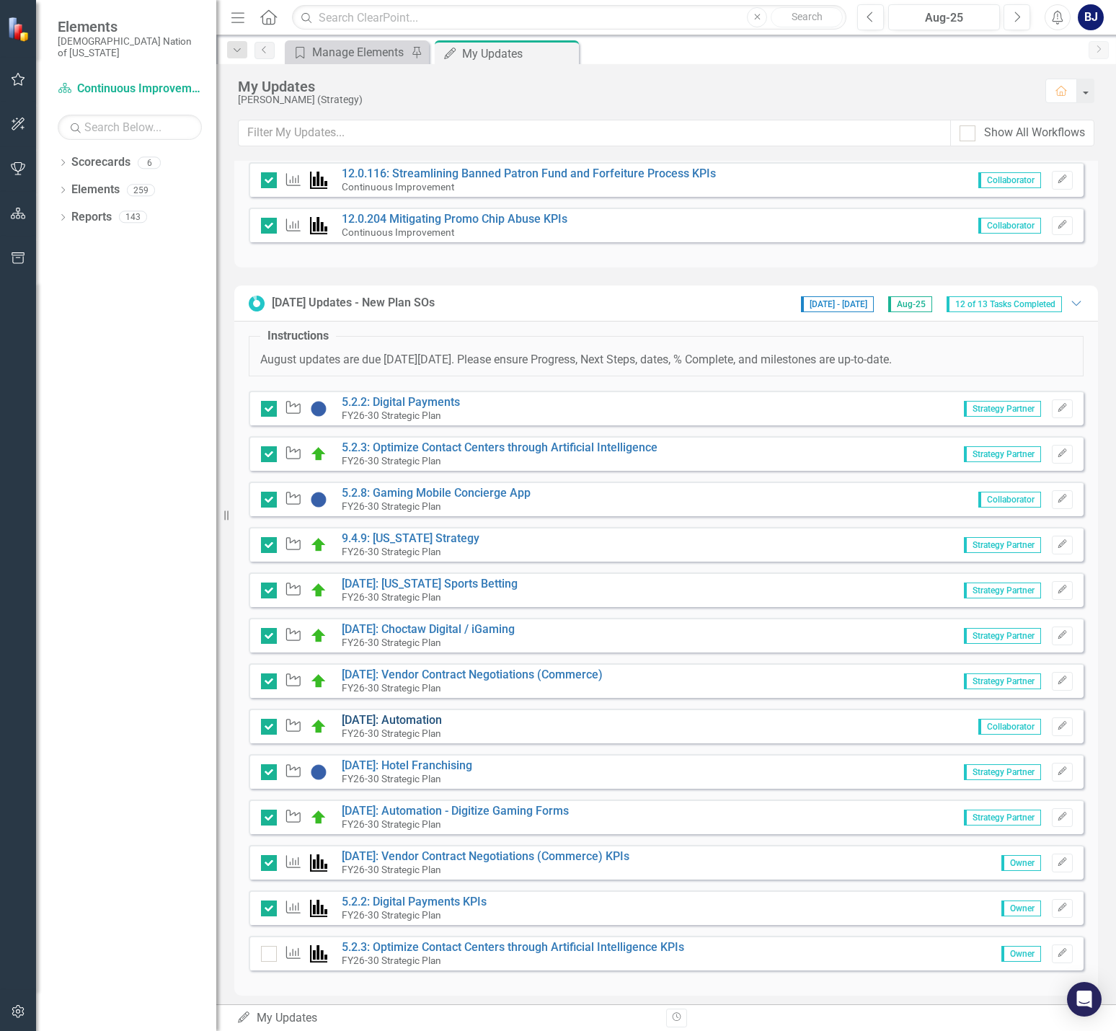
click at [383, 717] on link "5.2.16: Automation" at bounding box center [392, 720] width 100 height 14
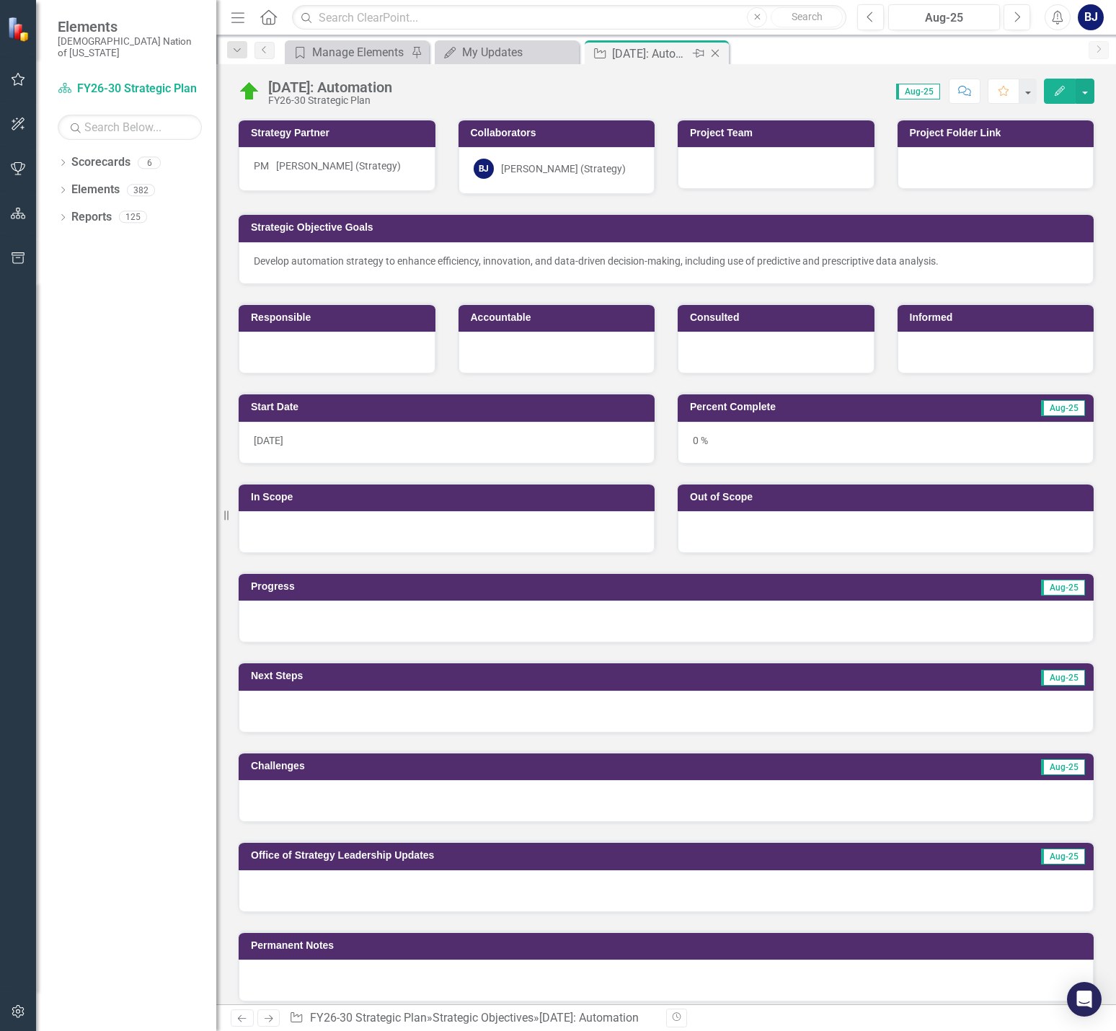
click at [714, 51] on icon "Close" at bounding box center [715, 54] width 14 height 12
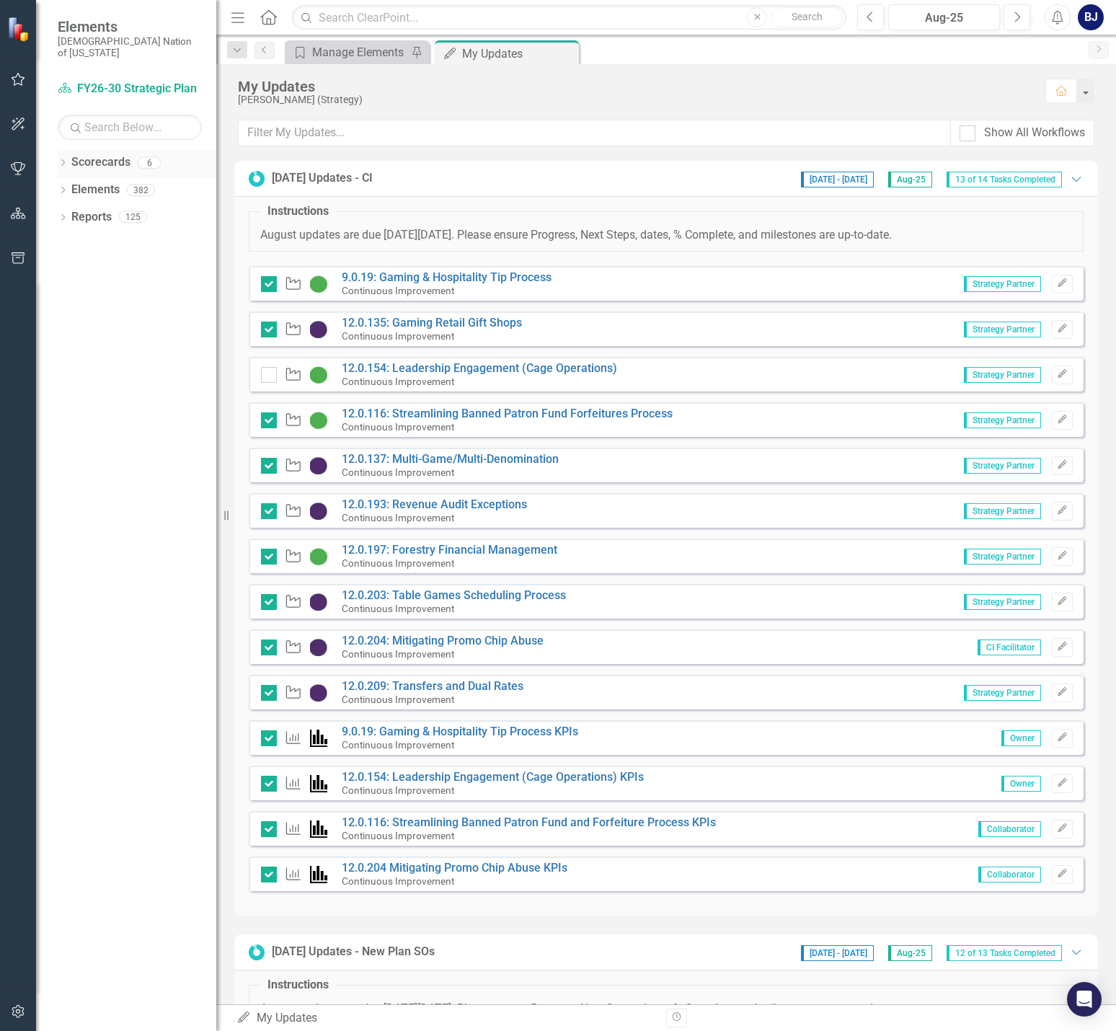
click at [63, 160] on icon "Dropdown" at bounding box center [63, 164] width 10 height 8
click at [610, 92] on div "My Updates" at bounding box center [634, 87] width 793 height 16
click at [634, 96] on div "[PERSON_NAME] (Strategy)" at bounding box center [634, 99] width 793 height 11
